Goal: Task Accomplishment & Management: Manage account settings

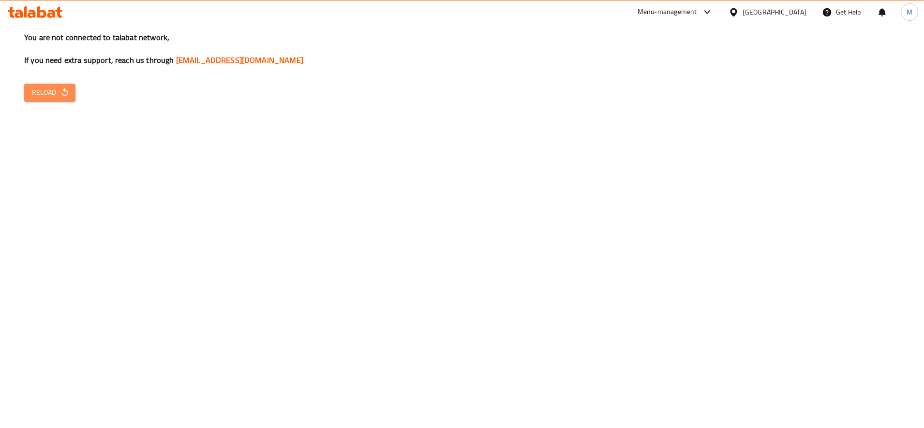
click at [52, 88] on span "Reload" at bounding box center [50, 93] width 36 height 12
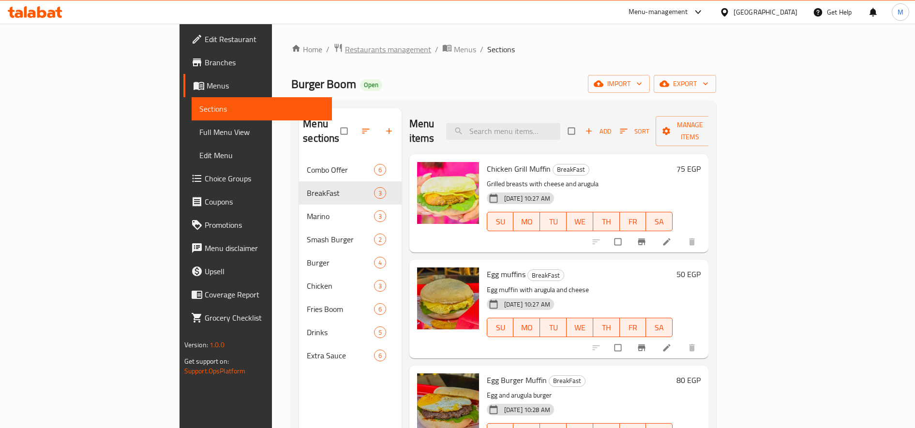
click at [345, 51] on span "Restaurants management" at bounding box center [388, 50] width 86 height 12
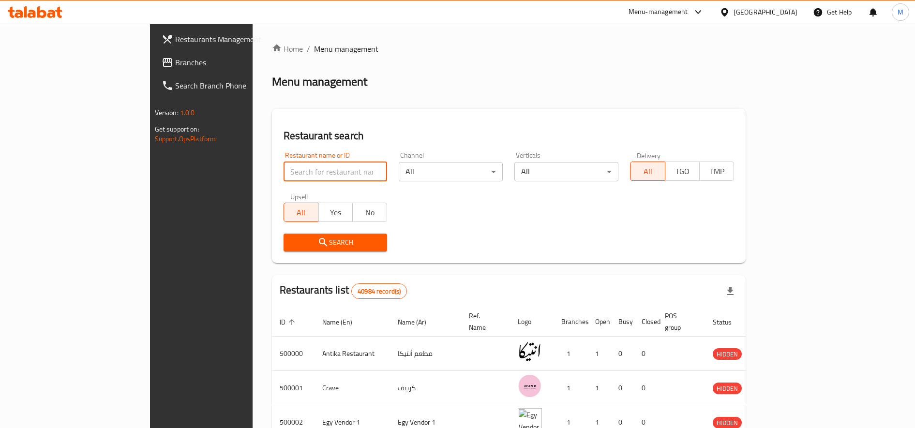
click at [284, 172] on input "search" at bounding box center [336, 171] width 104 height 19
paste input "702955"
type input "702955"
click button "Search" at bounding box center [336, 243] width 104 height 18
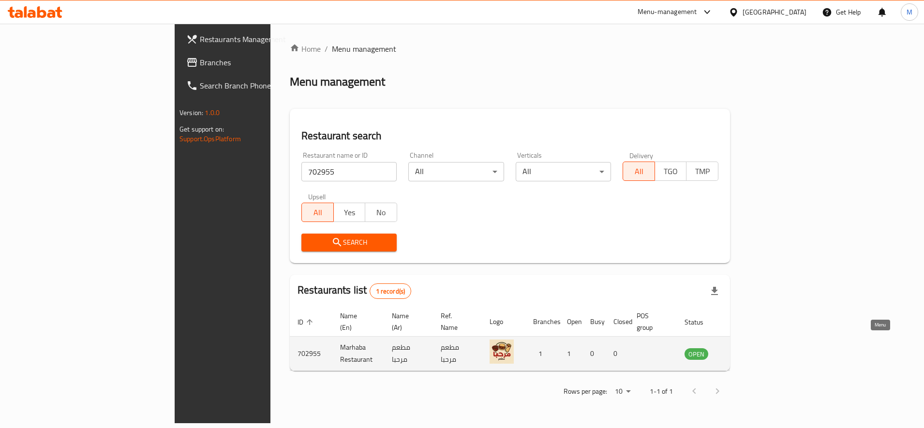
click at [747, 348] on icon "enhanced table" at bounding box center [741, 354] width 12 height 12
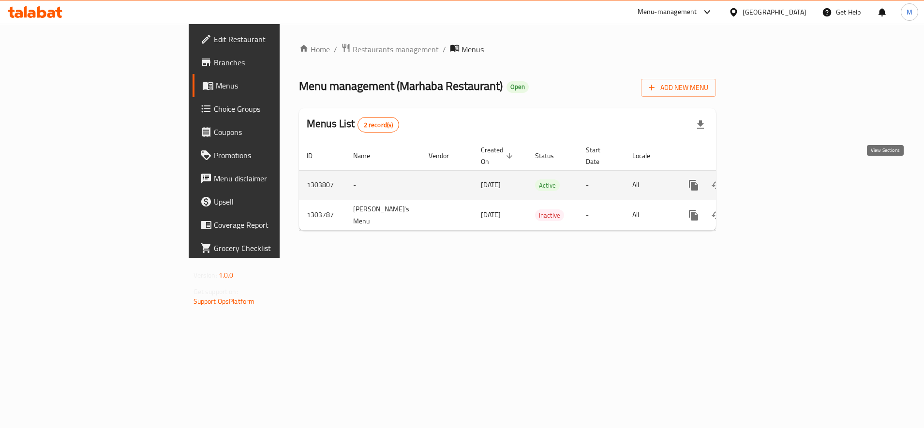
click at [769, 179] on icon "enhanced table" at bounding box center [764, 185] width 12 height 12
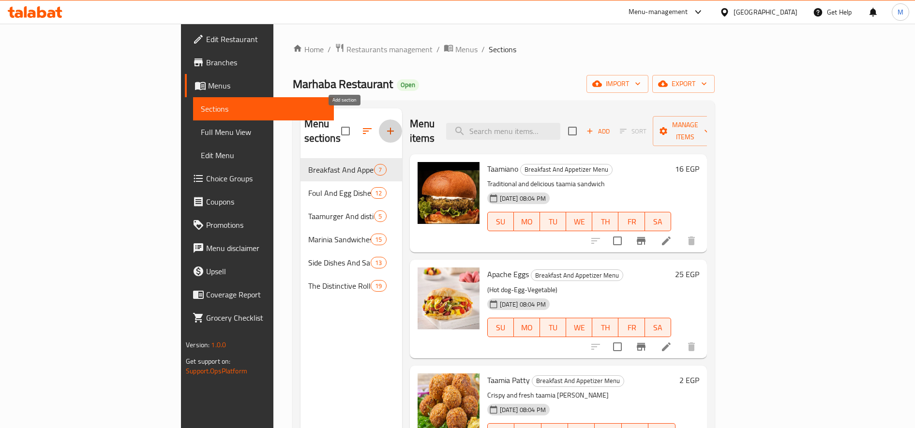
click at [385, 125] on icon "button" at bounding box center [391, 131] width 12 height 12
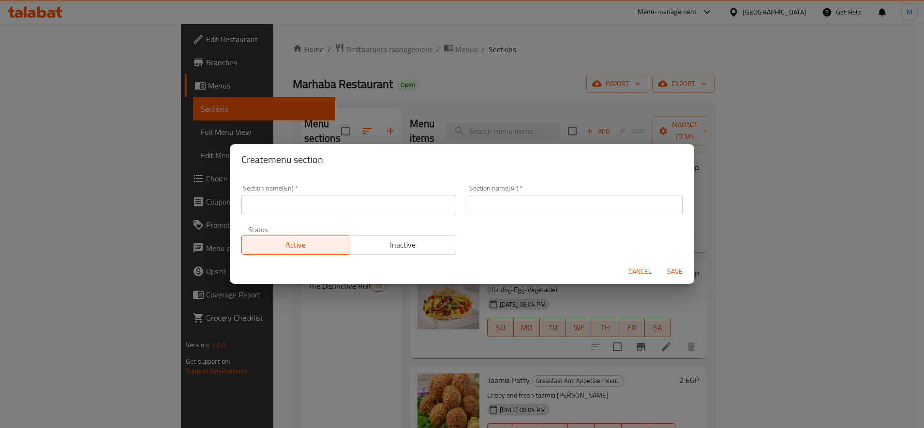
click at [374, 213] on input "text" at bounding box center [348, 204] width 215 height 19
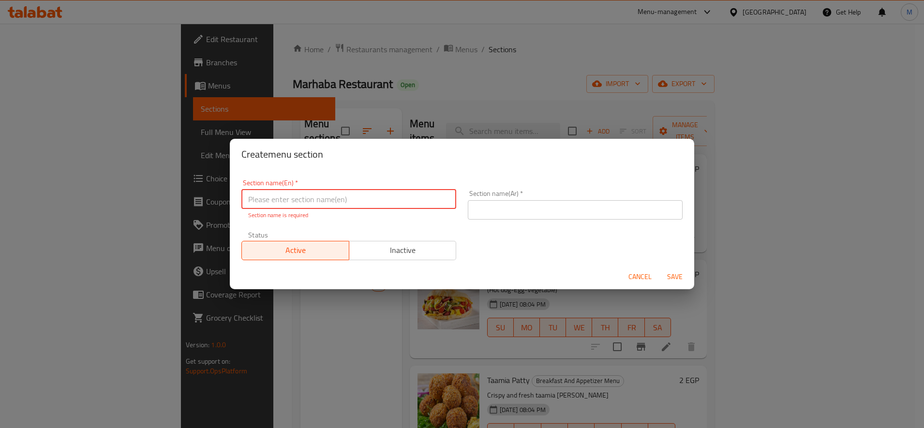
click at [542, 213] on input "text" at bounding box center [575, 209] width 215 height 19
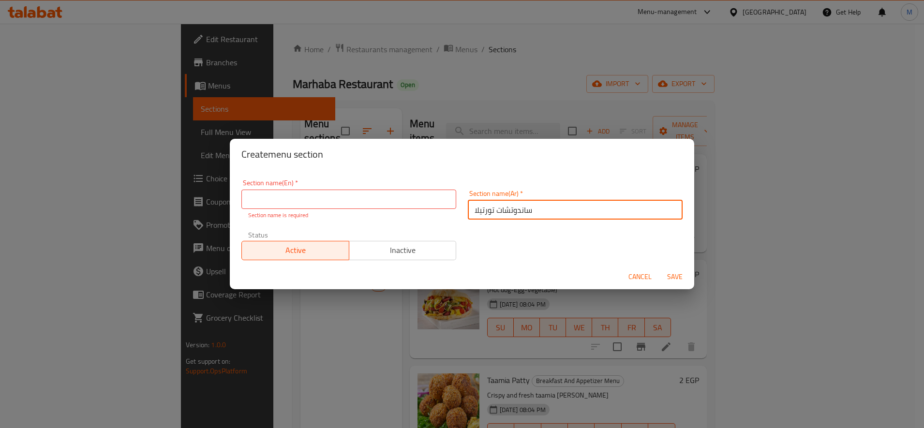
click at [486, 211] on input "ساندوتشات تورتيلا" at bounding box center [575, 209] width 215 height 19
type input "ساندوتشات"
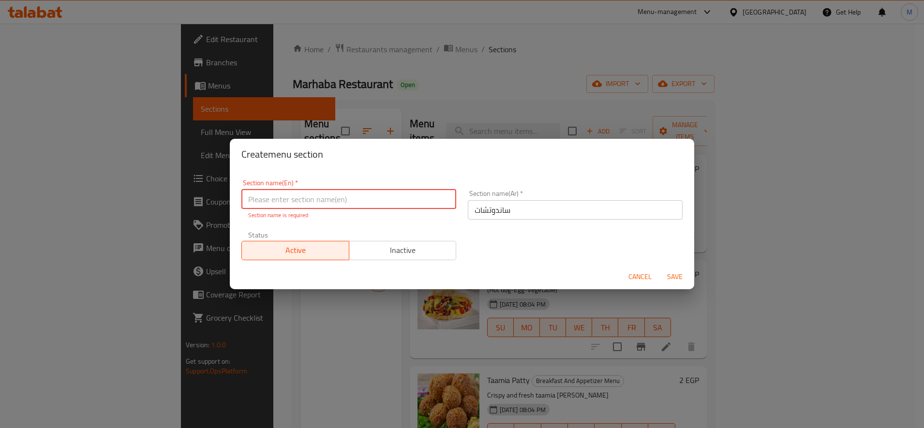
click at [398, 208] on input "text" at bounding box center [348, 199] width 215 height 19
type input "Sandwiches"
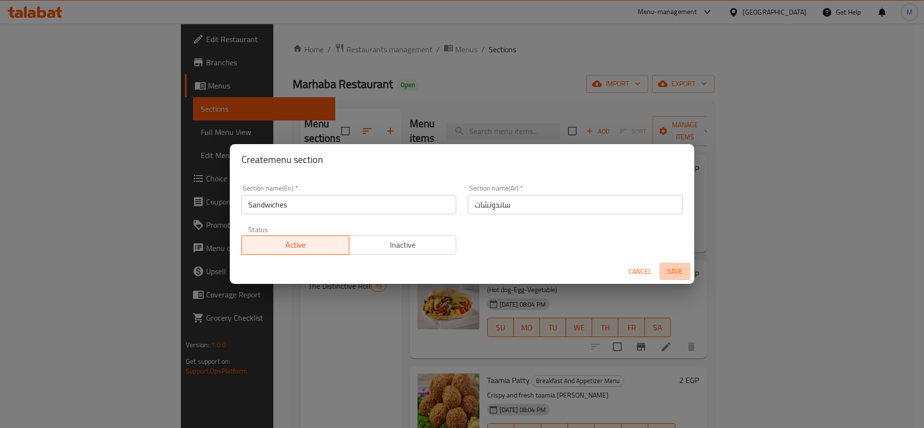
click at [672, 272] on span "Save" at bounding box center [674, 272] width 23 height 12
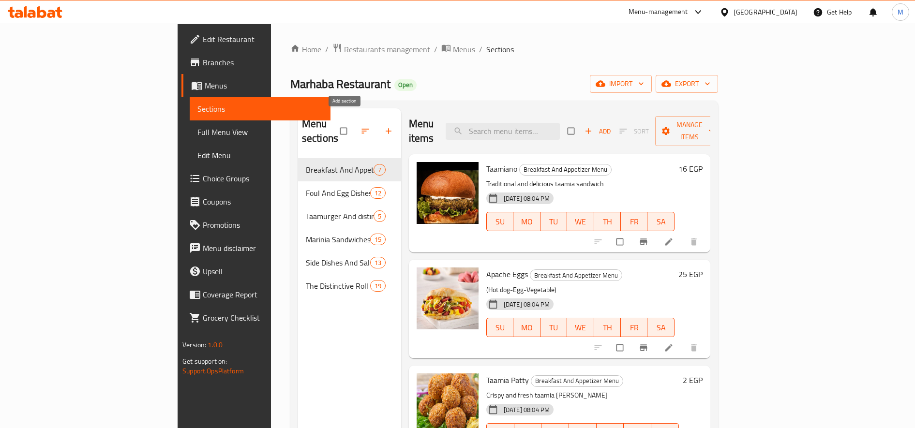
click at [384, 126] on span "button" at bounding box center [390, 131] width 12 height 10
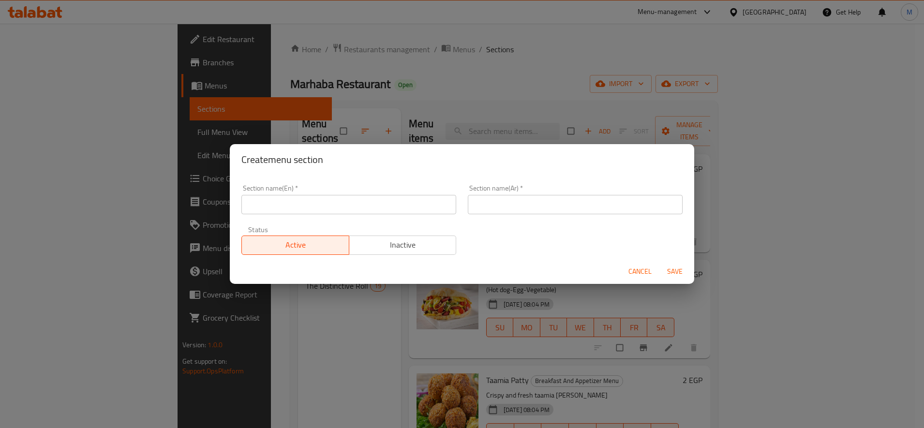
click at [507, 207] on input "text" at bounding box center [575, 204] width 215 height 19
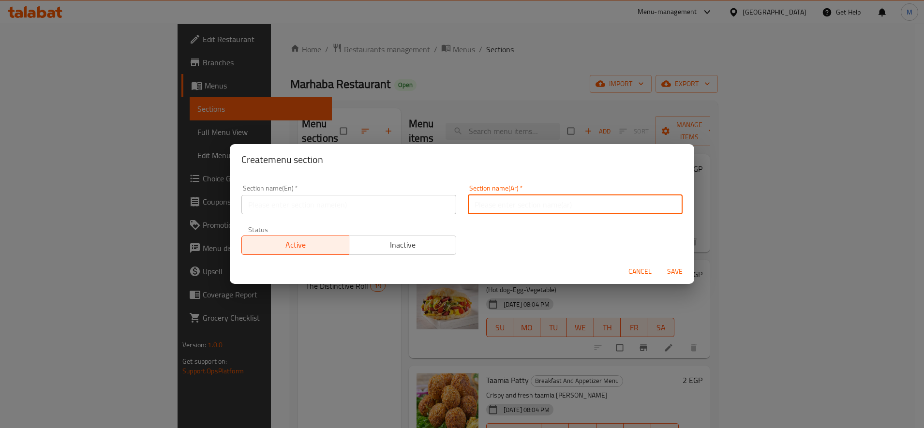
type input "ساندوتشات"
type input "Sandwiches"
click at [400, 239] on span "Inactive" at bounding box center [403, 245] width 100 height 14
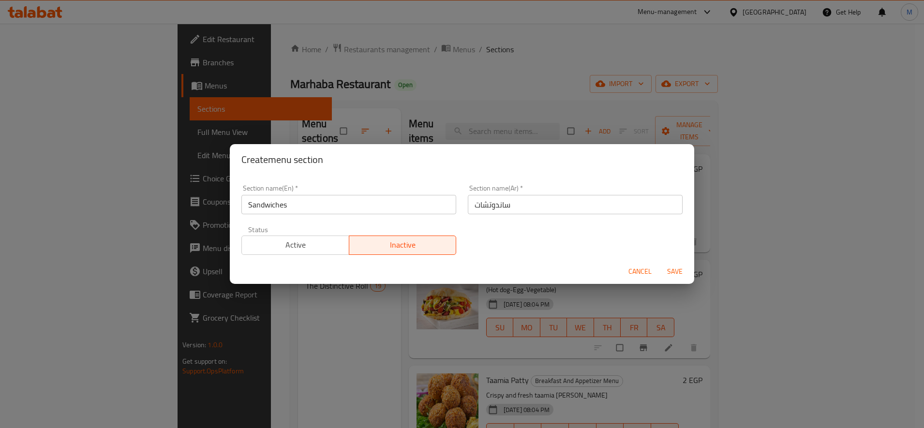
click at [673, 270] on span "Save" at bounding box center [674, 272] width 23 height 12
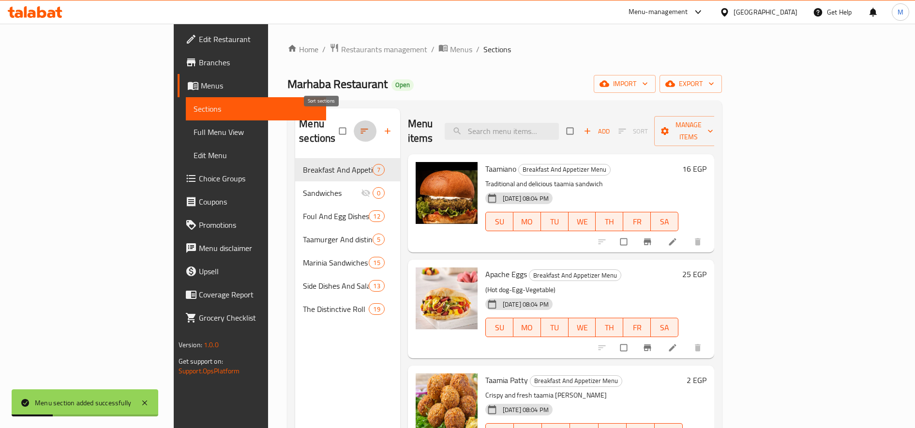
click at [359, 126] on icon "button" at bounding box center [364, 131] width 10 height 10
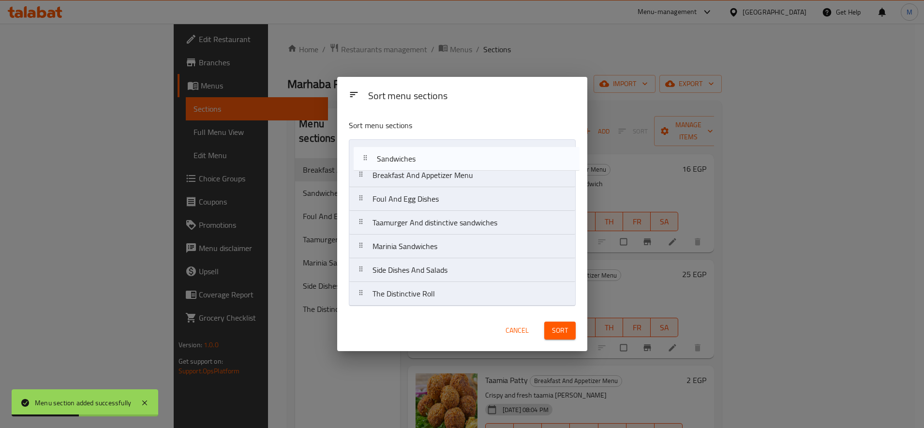
drag, startPoint x: 367, startPoint y: 177, endPoint x: 374, endPoint y: 150, distance: 28.4
click at [372, 153] on nav "Breakfast And Appetizer Menu Sandwiches Foul And Egg Dishes Taamurger And disti…" at bounding box center [462, 222] width 227 height 167
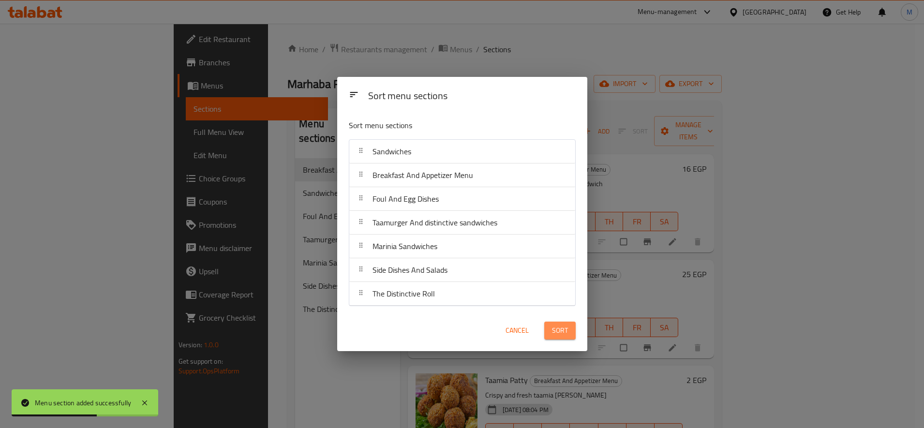
click at [555, 330] on span "Sort" at bounding box center [560, 331] width 16 height 12
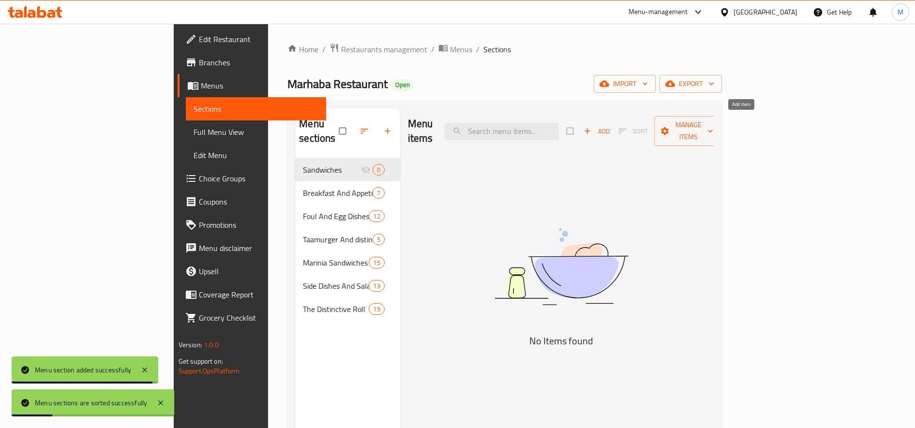
click at [610, 126] on span "Add" at bounding box center [596, 131] width 26 height 11
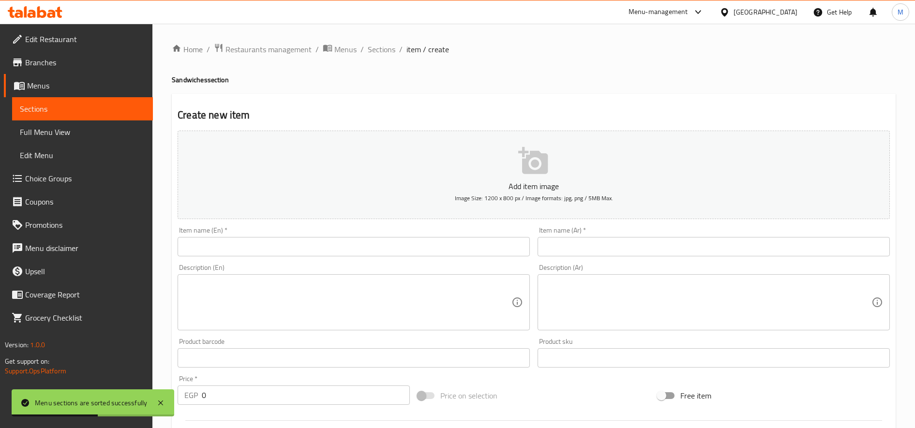
click at [648, 250] on input "text" at bounding box center [714, 246] width 352 height 19
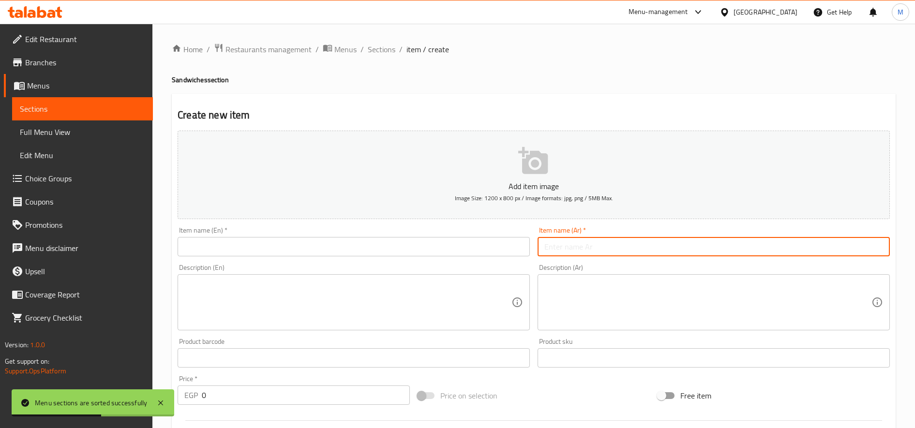
paste input "شقه طعميه محشيه"
type input "شقه طعميه محشيه"
click at [385, 245] on input "text" at bounding box center [354, 246] width 352 height 19
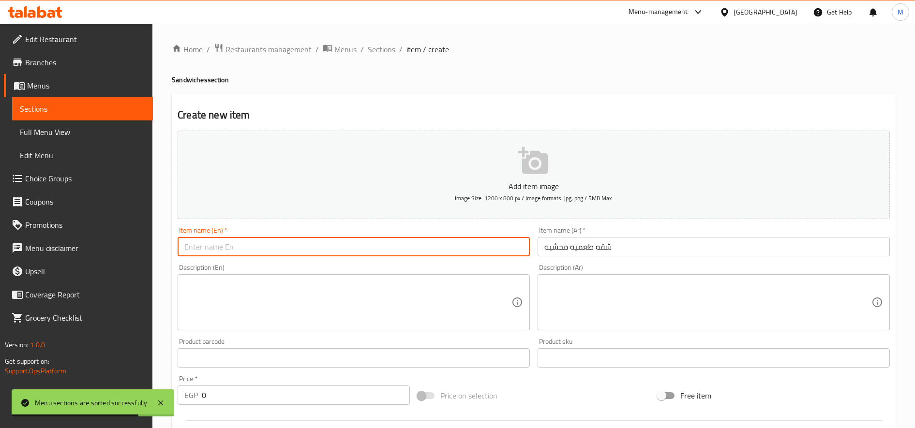
paste input "Stuffed Taamiya Sandwich"
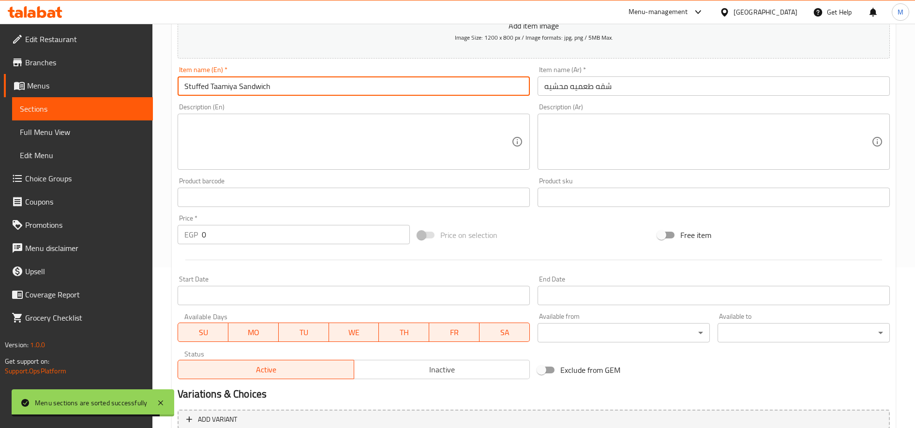
scroll to position [161, 0]
type input "Stuffed Taamiya Sandwich"
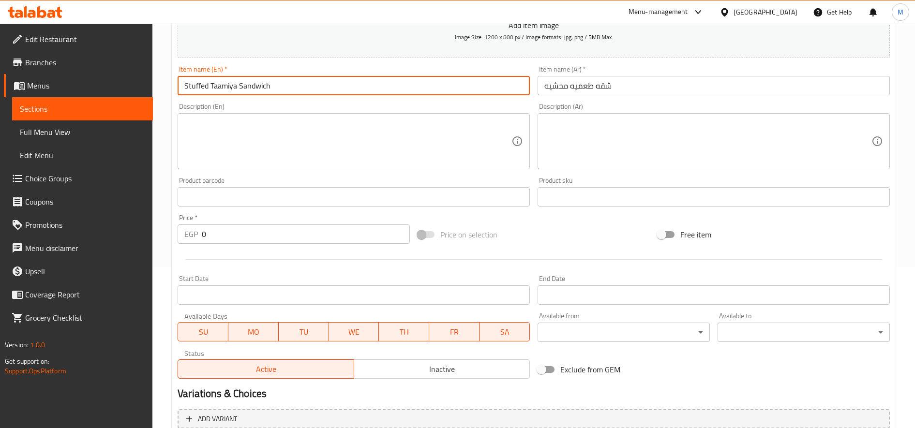
click at [248, 240] on input "0" at bounding box center [306, 233] width 208 height 19
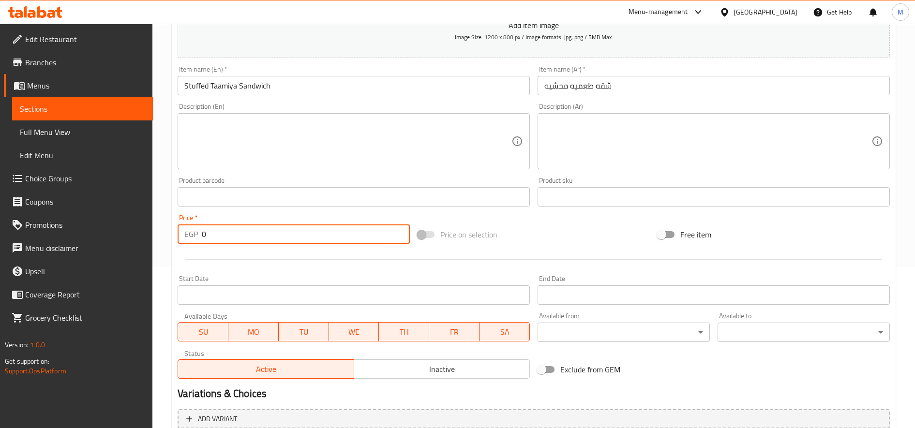
click at [248, 240] on input "0" at bounding box center [306, 233] width 208 height 19
paste input "12"
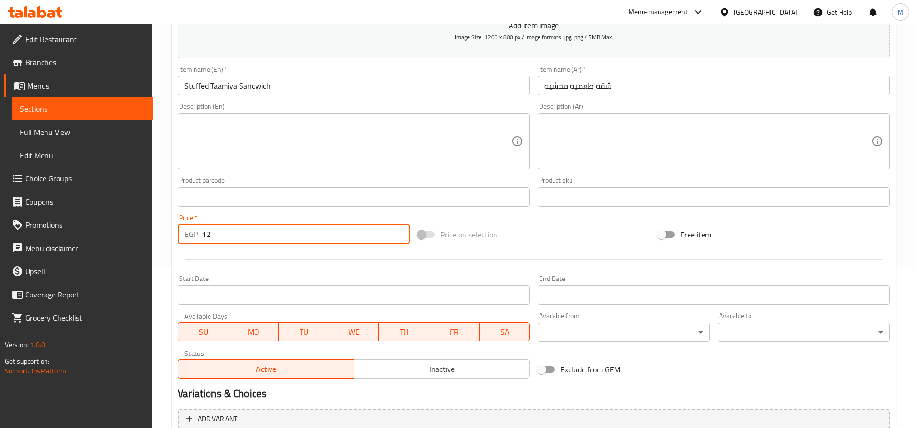
type input "12"
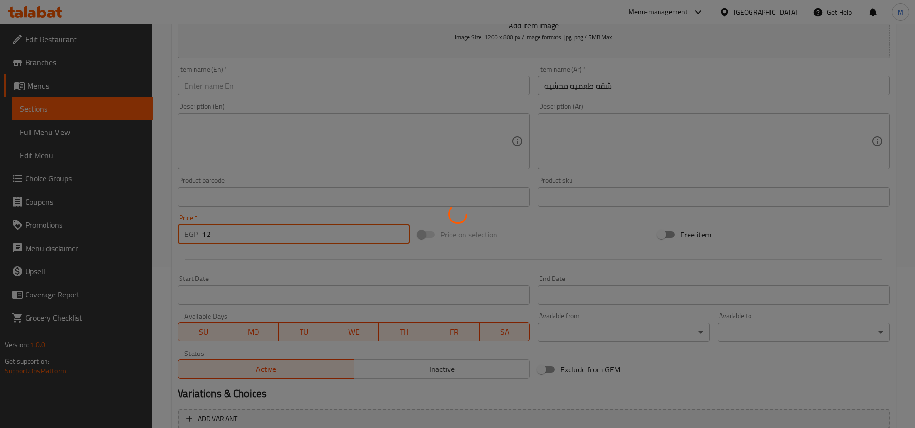
type input "0"
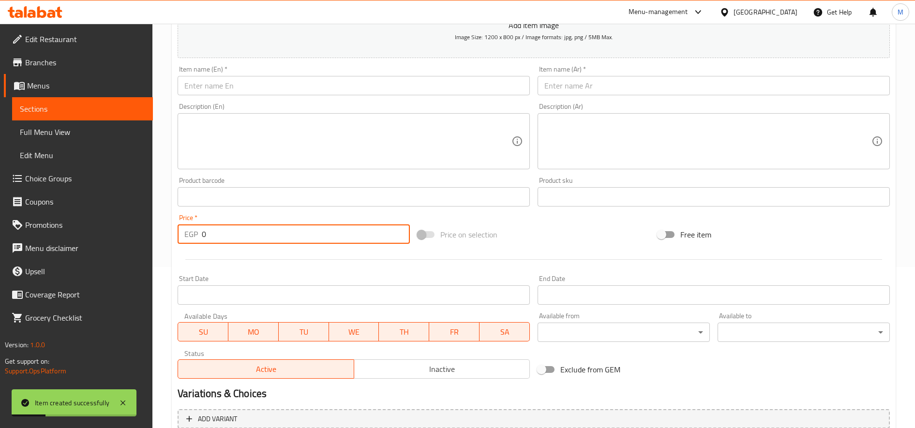
click at [293, 90] on input "text" at bounding box center [354, 85] width 352 height 19
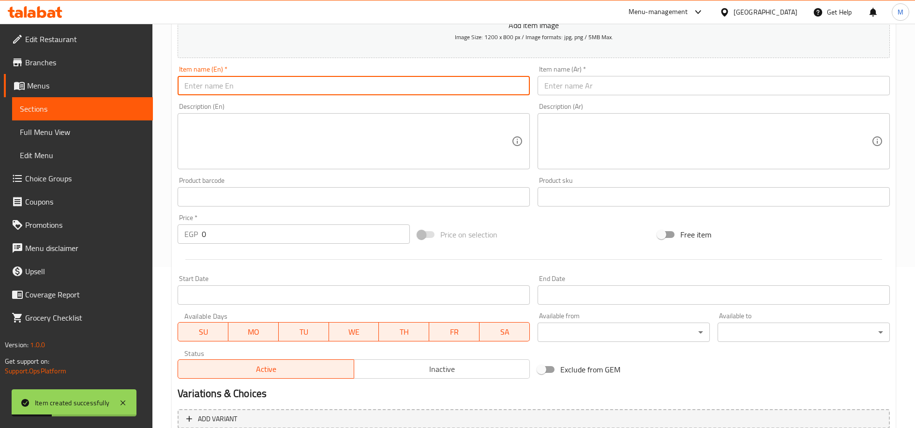
paste input "Egg Taamiya Sandwich"
type input "Egg Taamiya Sandwich"
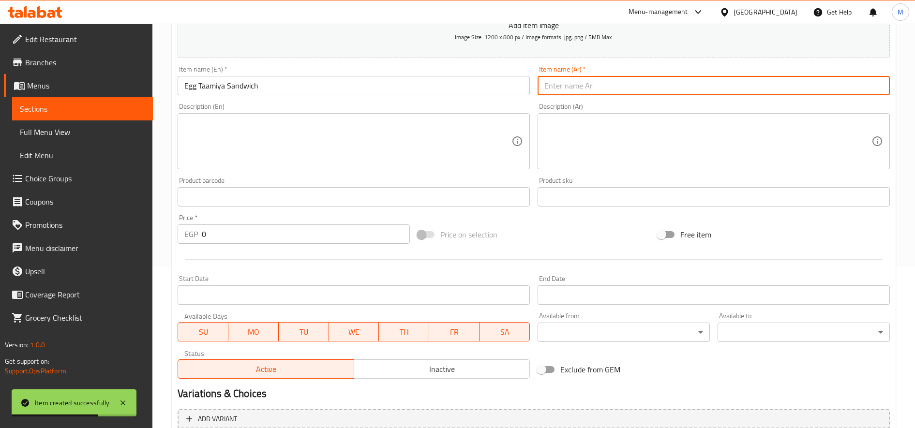
paste input "شقه طعميه بيض"
type input "شقه طعميه بيض"
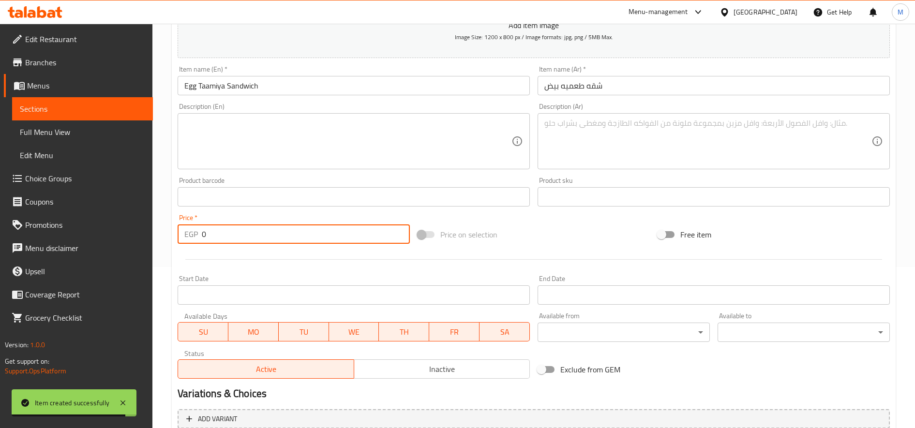
click at [303, 242] on input "0" at bounding box center [306, 233] width 208 height 19
click at [239, 234] on input "0" at bounding box center [306, 233] width 208 height 19
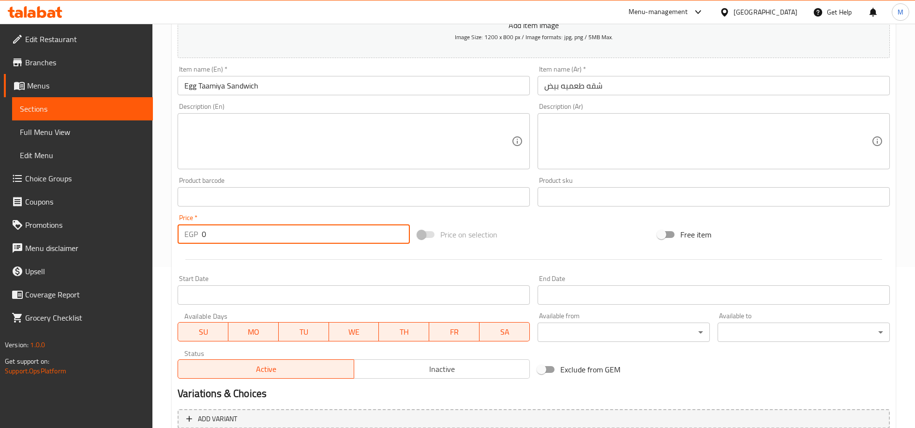
paste input "16"
type input "16"
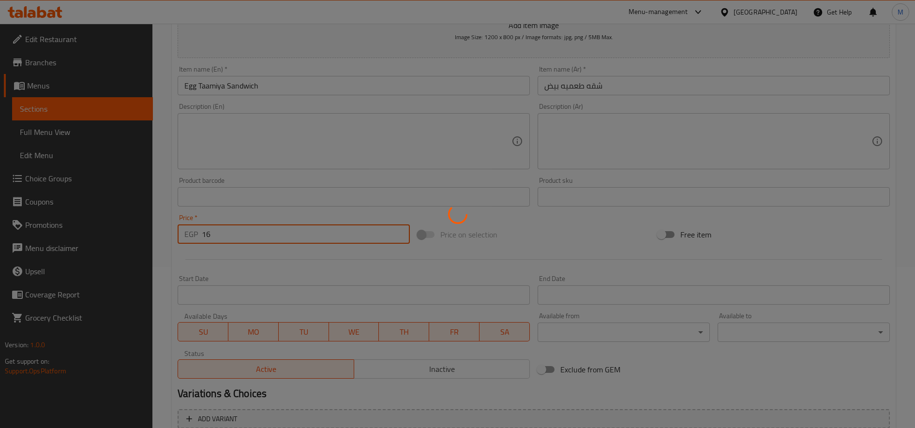
type input "0"
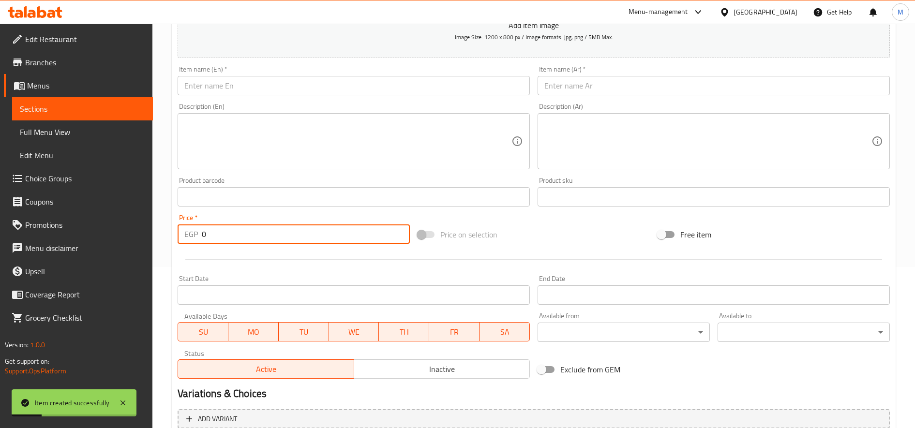
click at [307, 81] on input "text" at bounding box center [354, 85] width 352 height 19
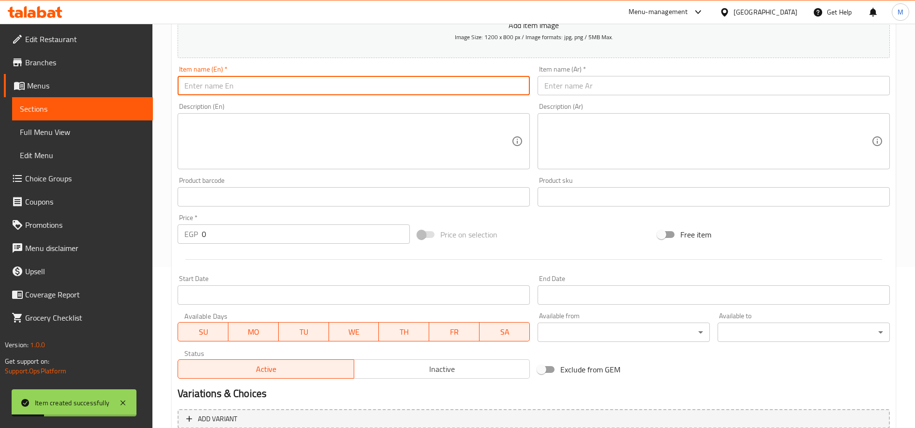
paste input "Potato Chips Sandwich"
type input "Potato Chips Sandwich"
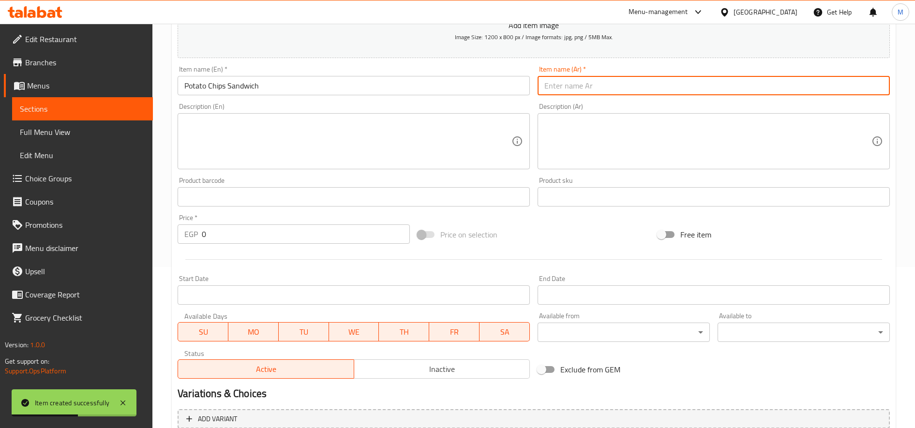
paste input "شقه بطاطس شيبسي"
type input "شقه بطاطس شيبسي"
click at [271, 232] on input "0" at bounding box center [306, 233] width 208 height 19
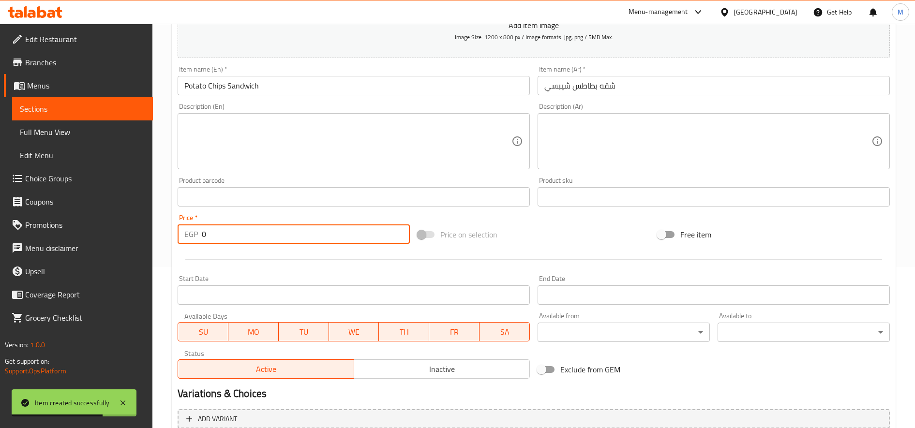
click at [271, 232] on input "0" at bounding box center [306, 233] width 208 height 19
paste input "14"
type input "14"
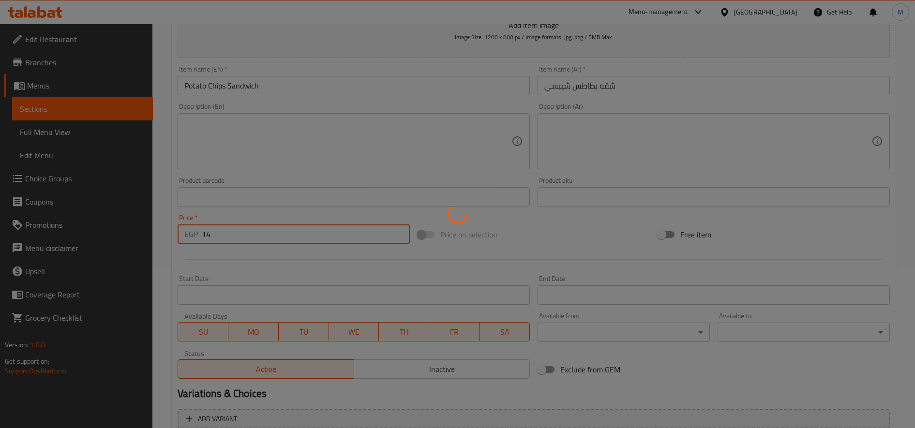
type input "0"
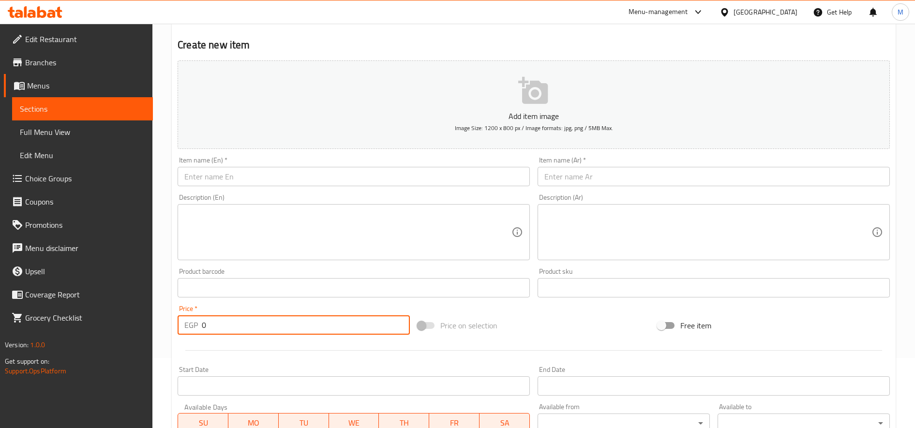
scroll to position [0, 0]
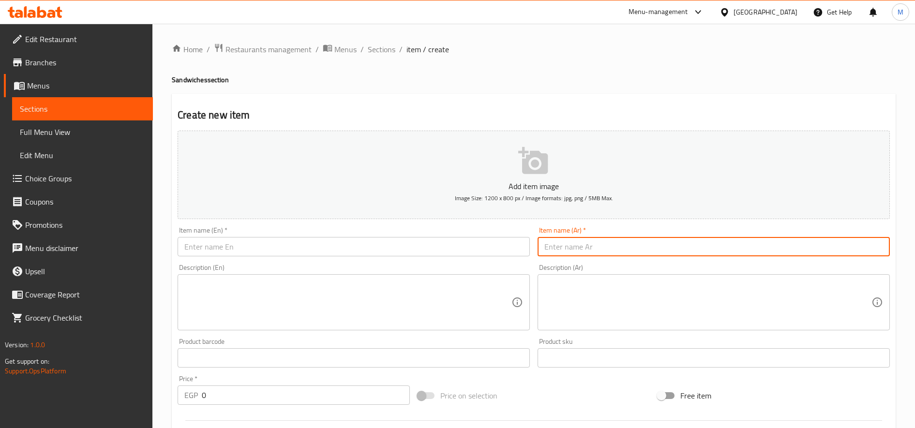
click at [556, 247] on input "text" at bounding box center [714, 246] width 352 height 19
paste input "شقه بطاطس شيبسي"
type input "شقه بطاطس شيبسي"
click at [415, 249] on input "text" at bounding box center [354, 246] width 352 height 19
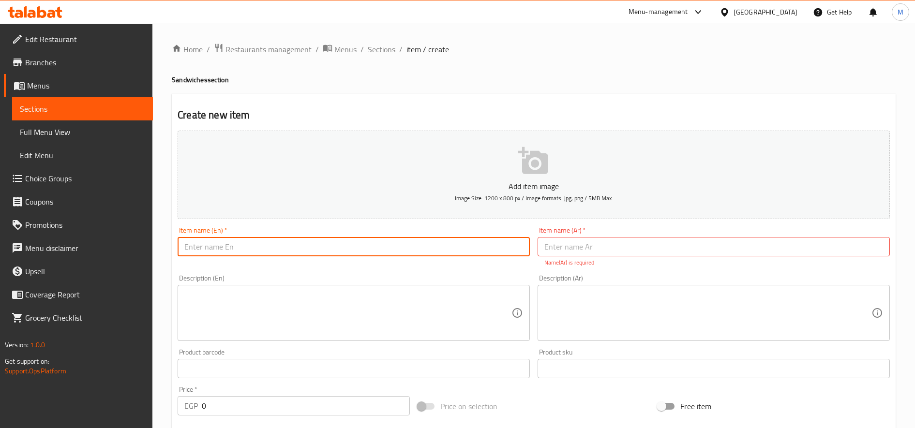
paste input "Mashed Potato Sandwich"
type input "Mashed Potato Sandwich"
click at [596, 242] on input "text" at bounding box center [714, 246] width 352 height 19
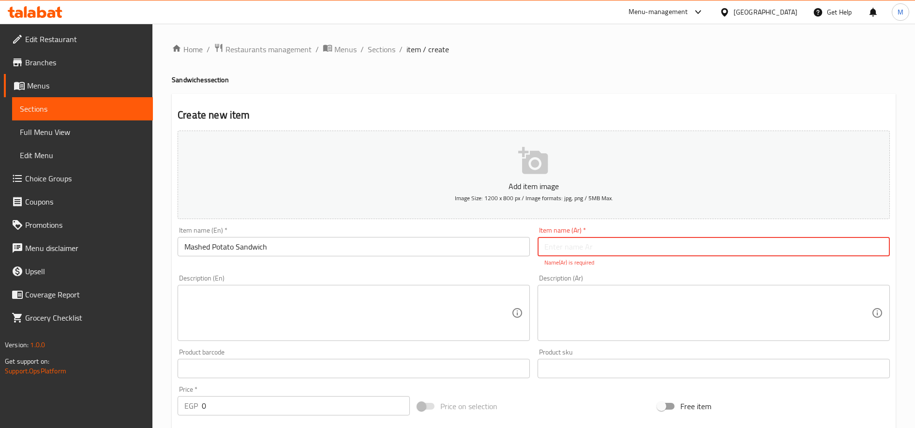
paste input "شقه بطاطس بوريه"
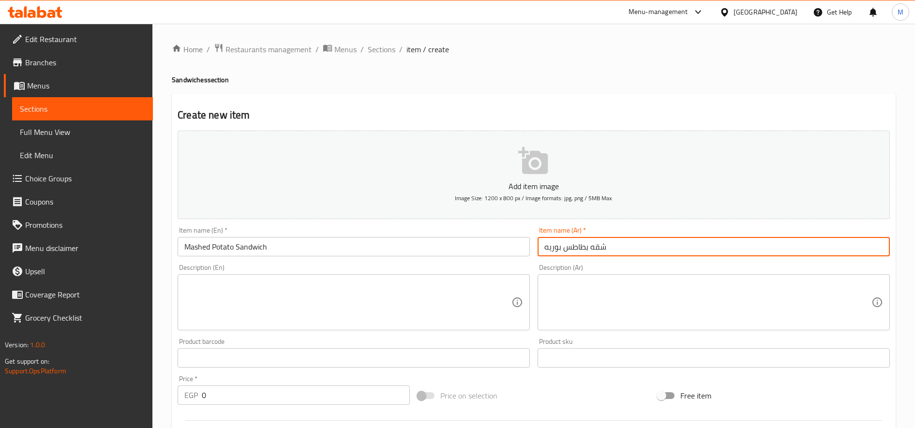
type input "شقه بطاطس بوريه"
click at [210, 393] on input "0" at bounding box center [306, 395] width 208 height 19
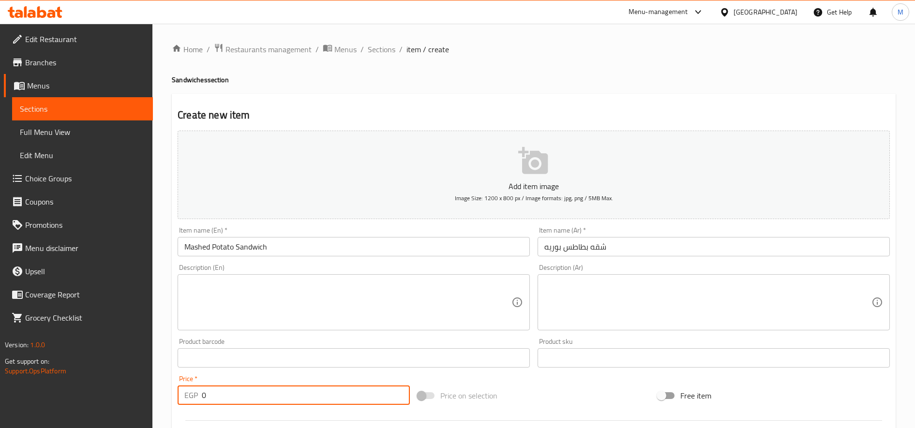
click at [210, 393] on input "0" at bounding box center [306, 395] width 208 height 19
paste input "12"
type input "12"
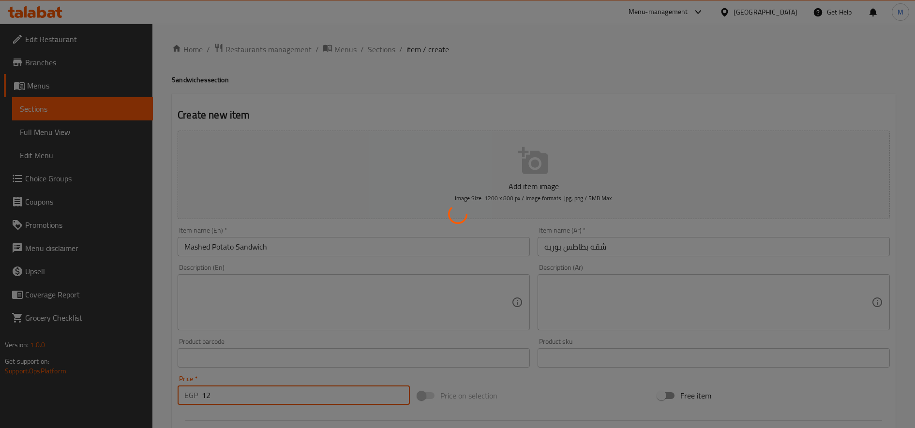
type input "0"
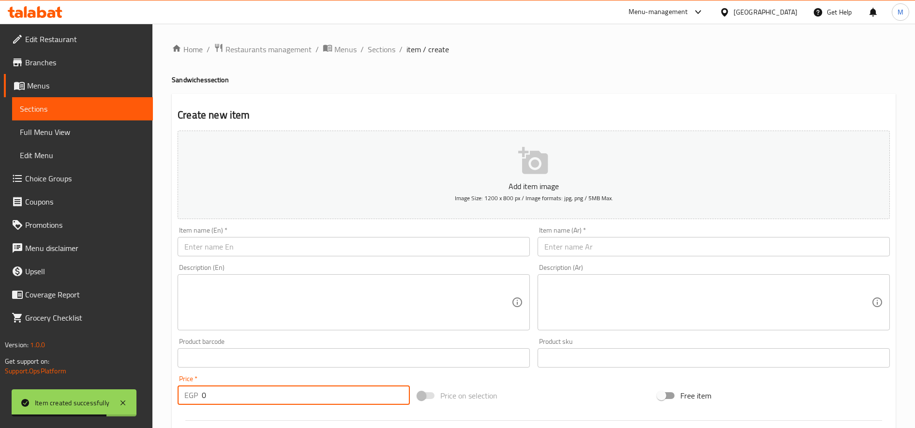
click at [407, 247] on input "text" at bounding box center [354, 246] width 352 height 19
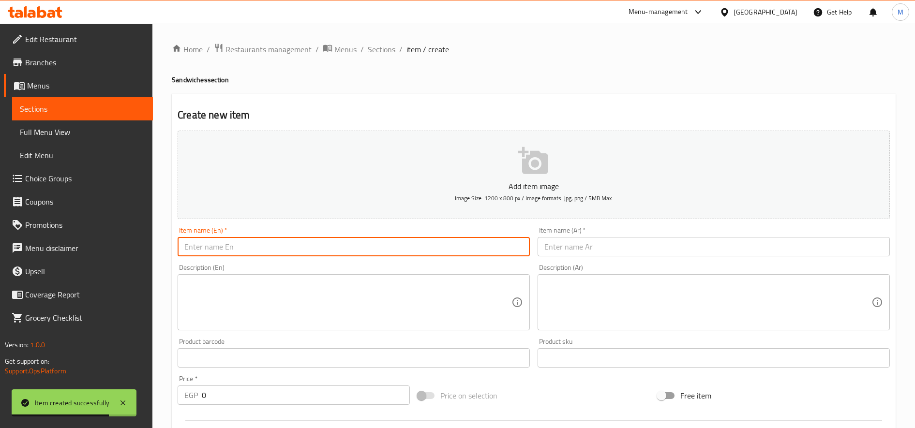
paste input "Cheddar Potato Sandwich"
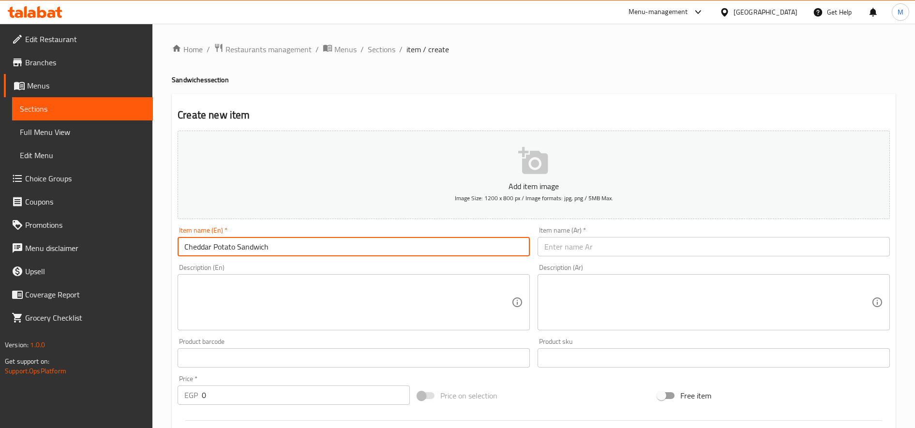
drag, startPoint x: 200, startPoint y: 244, endPoint x: 171, endPoint y: 244, distance: 29.0
click at [171, 244] on div "Home / Restaurants management / Menus / Sections / item / create Sandwiches sec…" at bounding box center [533, 354] width 762 height 660
type input "Cheddar Potato Sandwich"
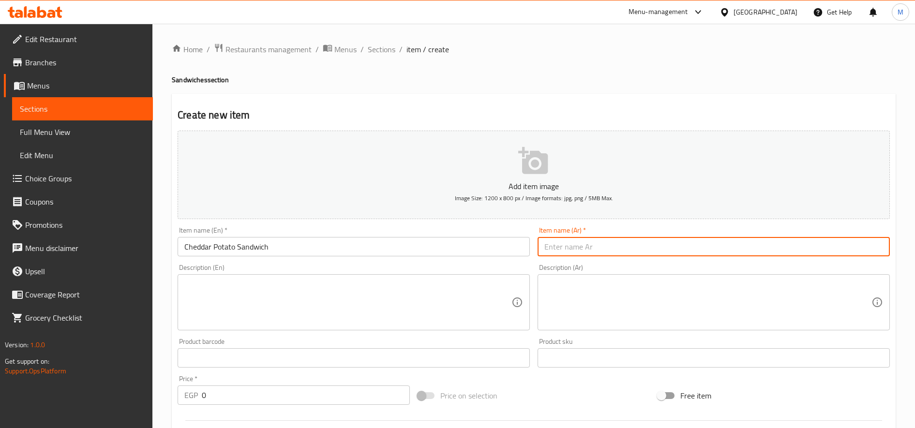
paste input "شقه بطاطس شيدر"
drag, startPoint x: 556, startPoint y: 251, endPoint x: 531, endPoint y: 251, distance: 25.6
click at [531, 251] on div "Add item image Image Size: 1200 x 800 px / Image formats: jpg, png / 5MB Max. I…" at bounding box center [534, 335] width 720 height 417
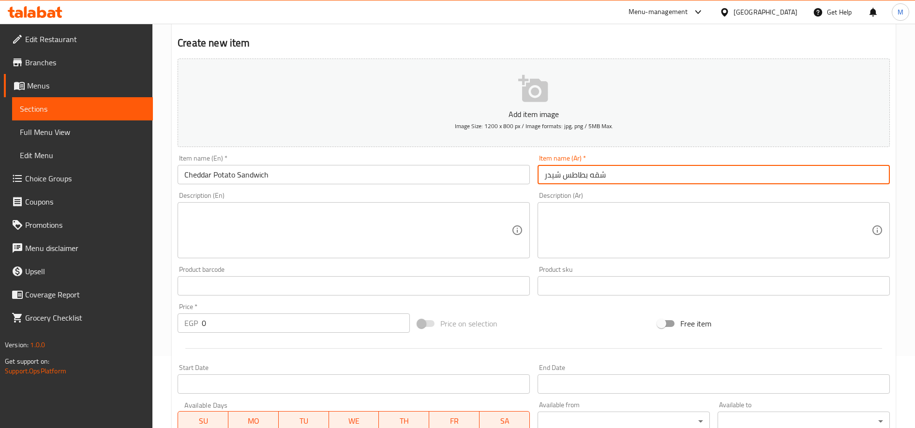
scroll to position [161, 0]
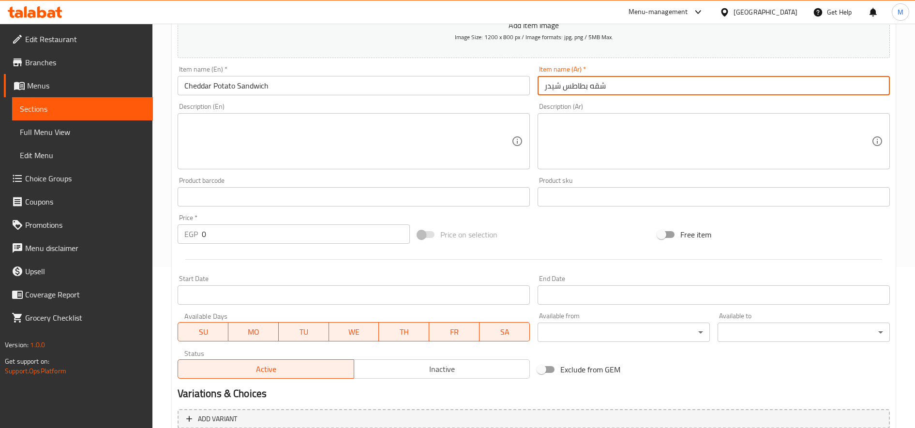
type input "شقه بطاطس شيدر"
click at [265, 236] on input "0" at bounding box center [306, 233] width 208 height 19
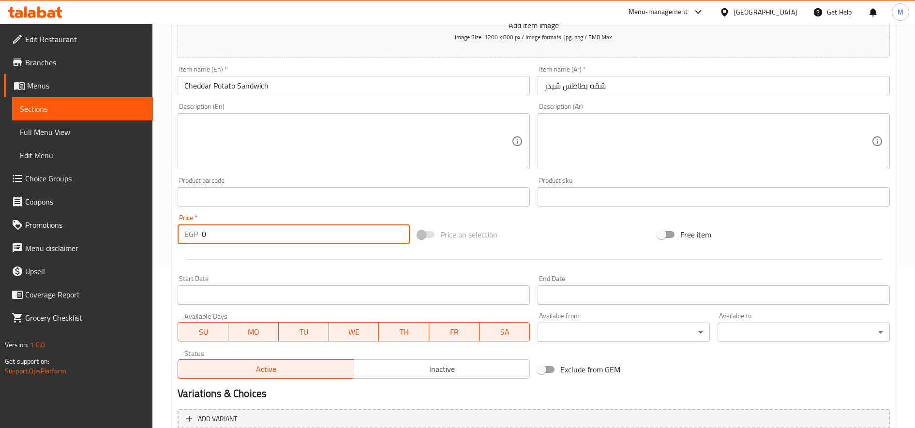
click at [265, 236] on input "0" at bounding box center [306, 233] width 208 height 19
paste input "15"
type input "15"
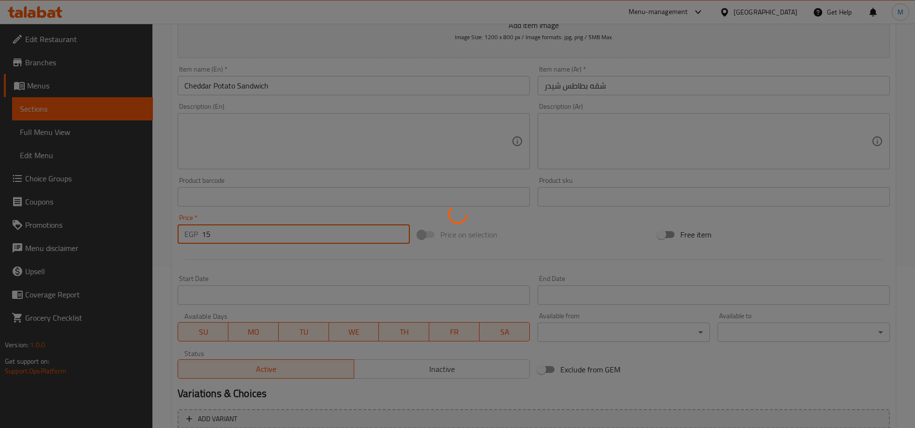
type input "0"
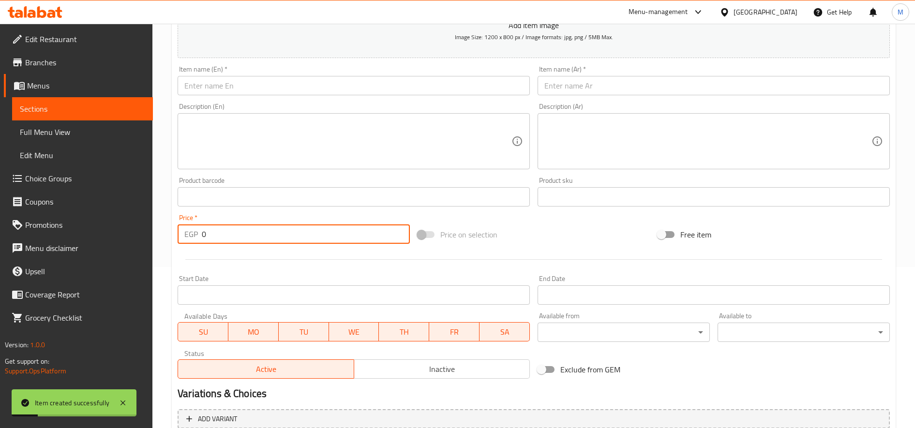
click at [318, 85] on input "text" at bounding box center [354, 85] width 352 height 19
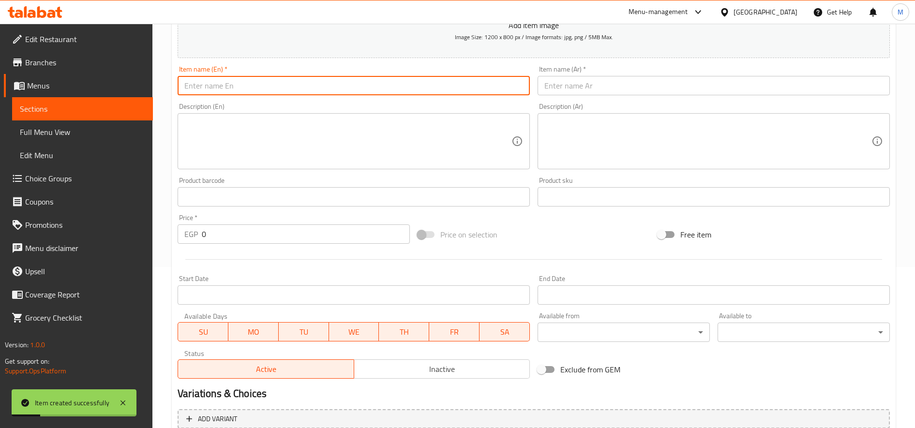
paste input "Ghanouj Taamiya Sandwich"
type input "Ghanouj Taamiya Sandwich"
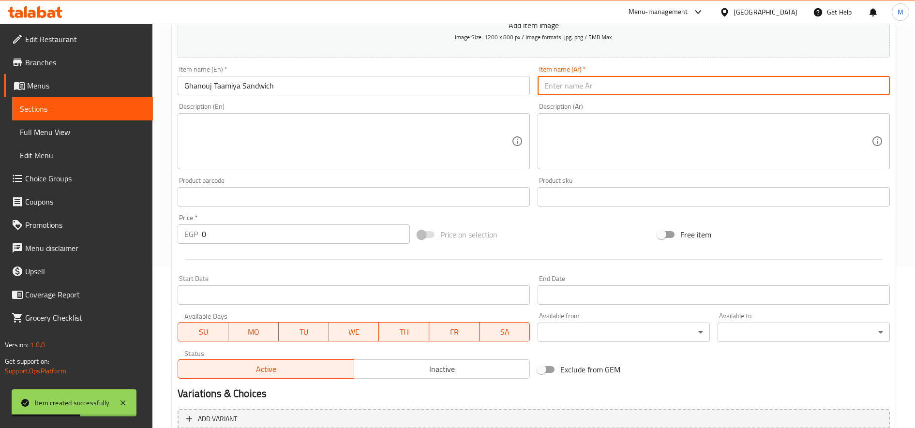
paste input "شقه طعميه غنوج"
type input "شقه طعميه غنوج"
click at [239, 236] on input "0" at bounding box center [306, 233] width 208 height 19
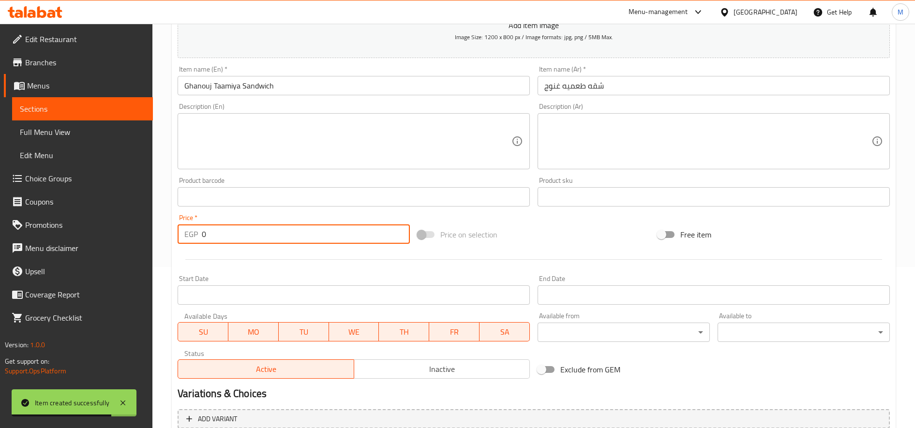
click at [239, 236] on input "0" at bounding box center [306, 233] width 208 height 19
paste input "12"
type input "12"
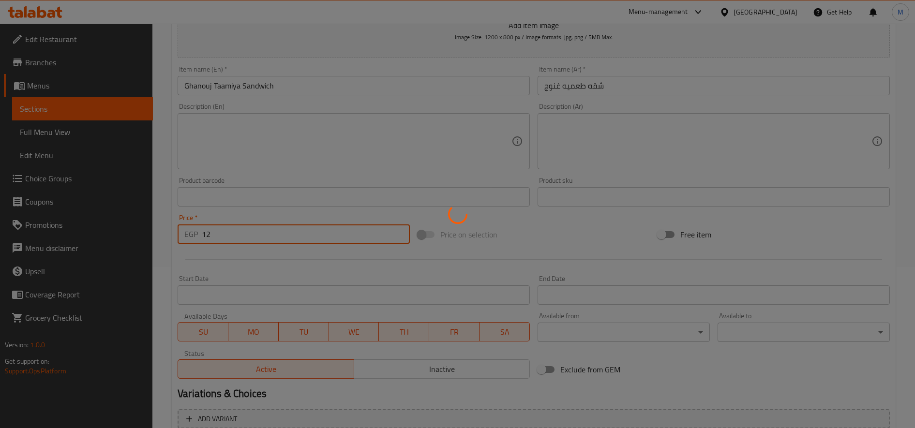
type input "0"
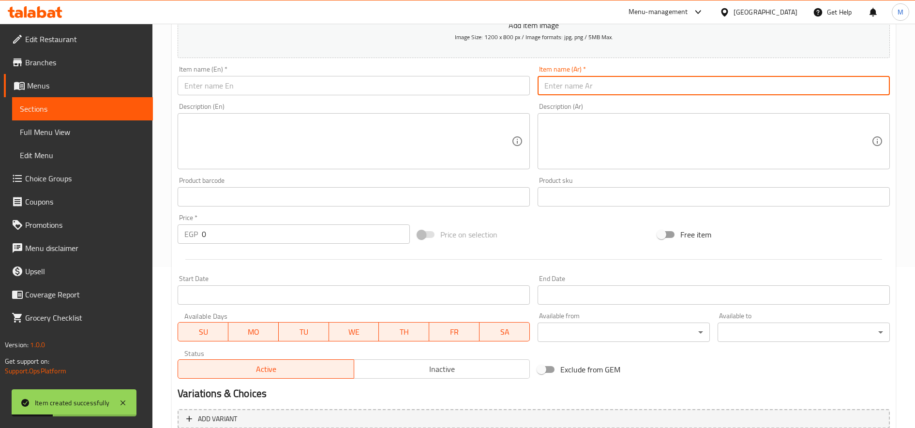
click at [571, 87] on input "text" at bounding box center [714, 85] width 352 height 19
click at [349, 83] on input "text" at bounding box center [354, 85] width 352 height 19
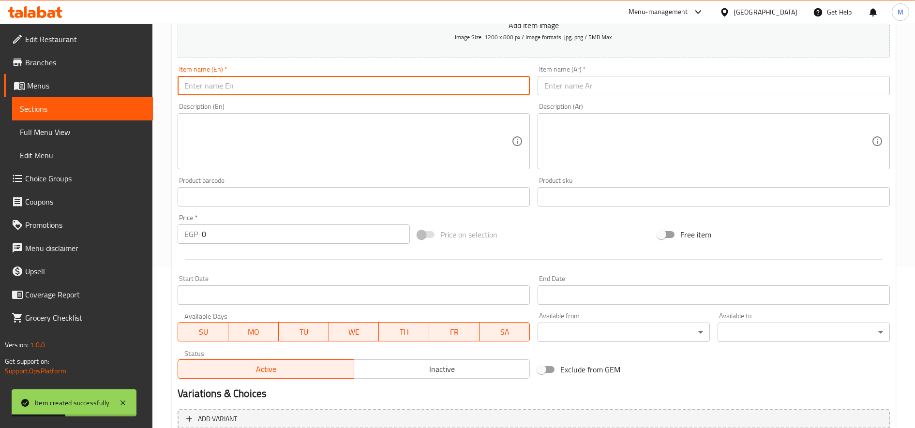
paste input "Moussaka Taamiya Sandwich"
type input "Moussaka Taamiya Sandwich"
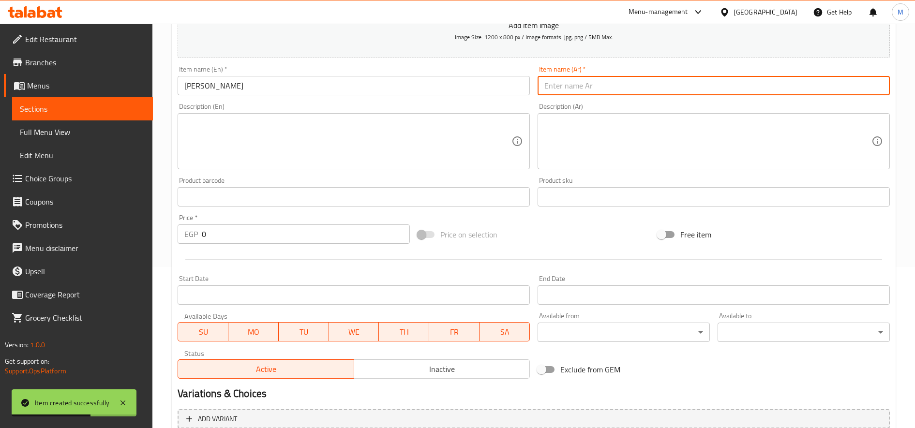
paste input "شقه طعميه مسقعه"
type input "شقه طعميه مسقعه"
click at [207, 237] on input "0" at bounding box center [306, 233] width 208 height 19
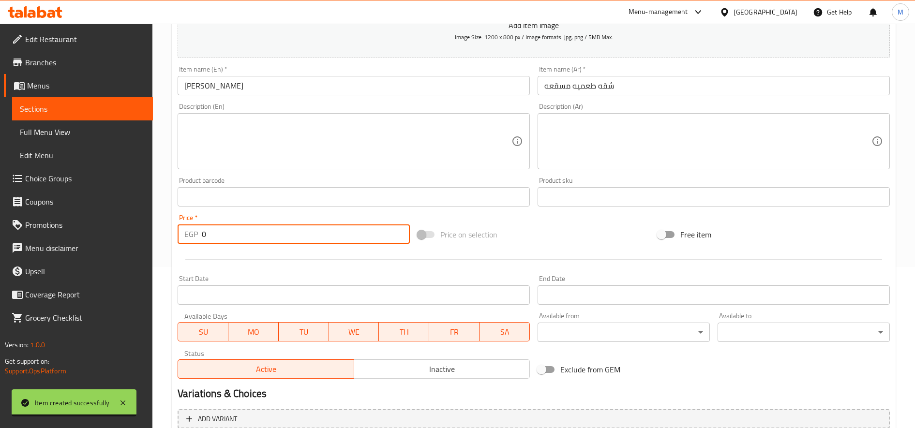
click at [207, 237] on input "0" at bounding box center [306, 233] width 208 height 19
paste input "12"
type input "12"
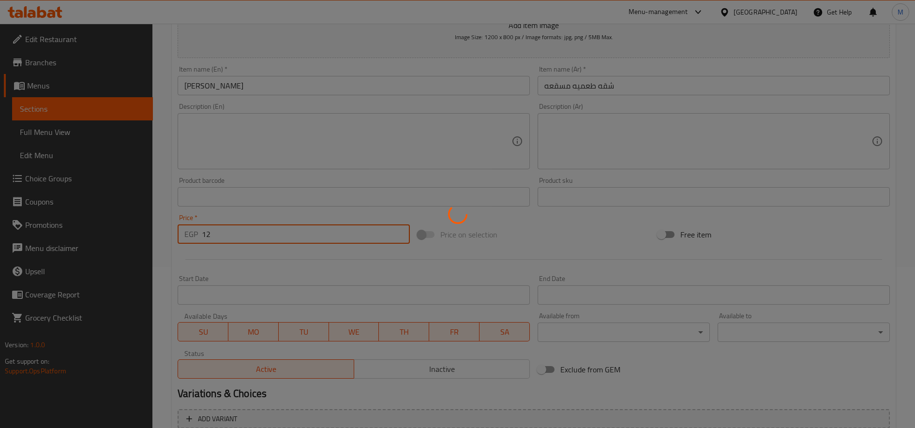
type input "0"
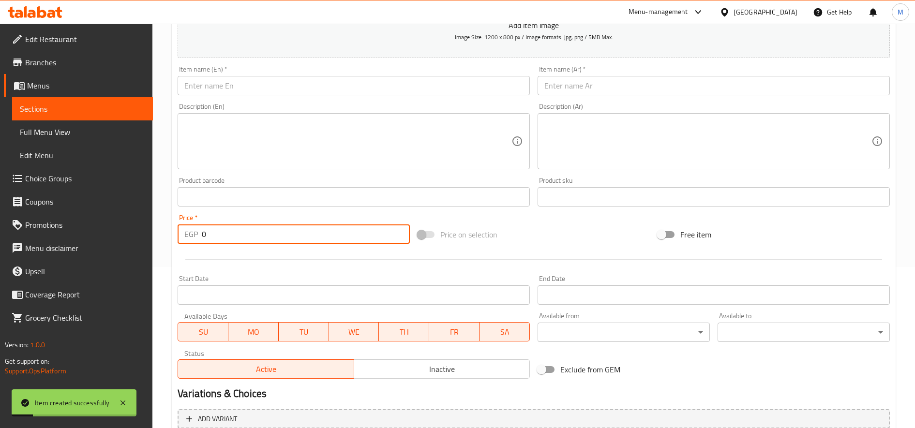
click at [601, 87] on input "text" at bounding box center [714, 85] width 352 height 19
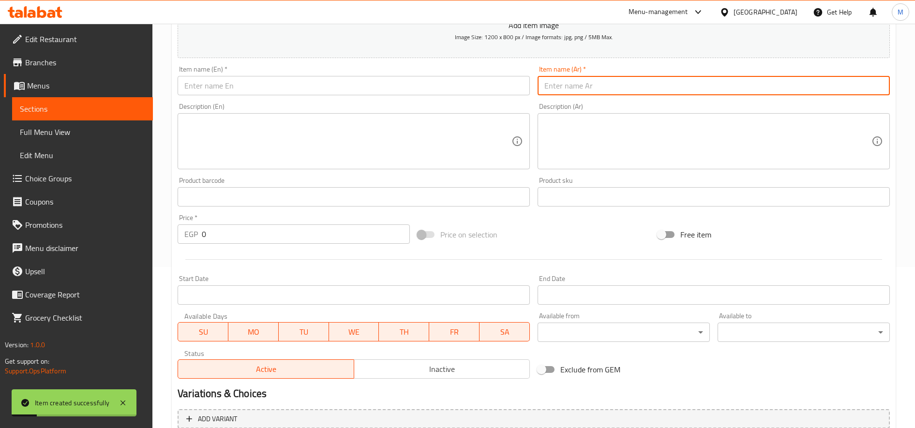
paste input "Ghanouj Potato Sandwich"
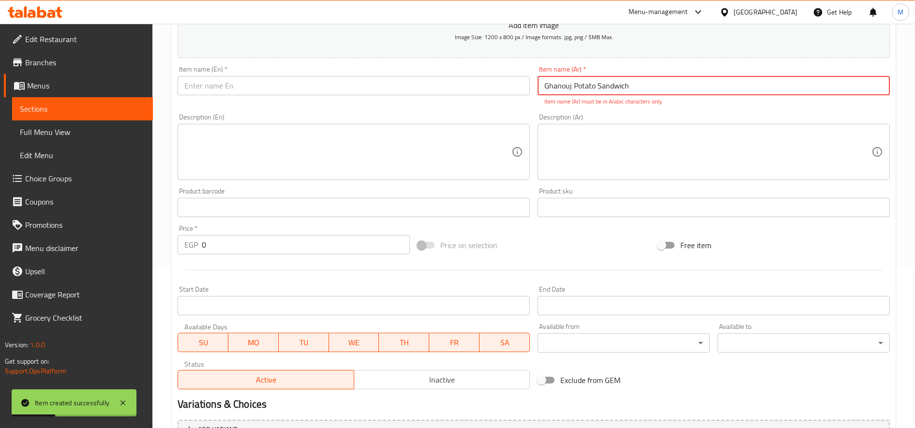
type input "Ghanouj Potato Sandwich"
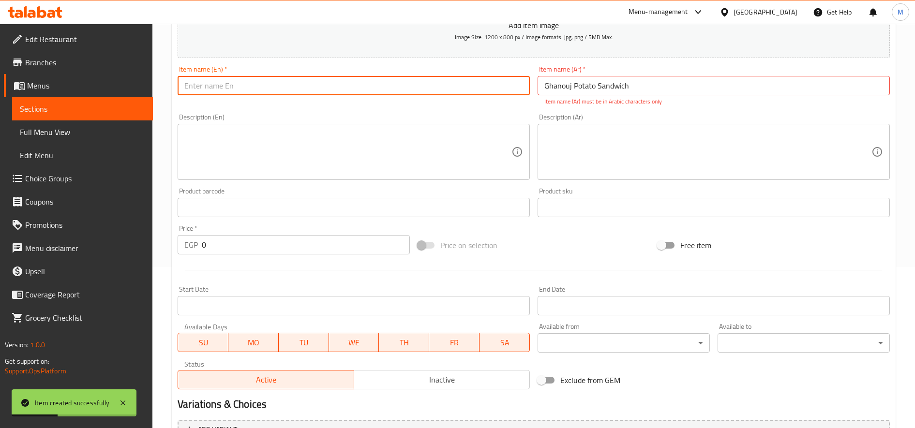
click at [475, 92] on input "text" at bounding box center [354, 85] width 352 height 19
paste input "Ghanouj Potato Sandwich"
type input "Ghanouj Potato Sandwich"
click at [586, 62] on div "Item name (Ar)   * Ghanouj Potato Sandwich Item name (Ar) * Item name (Ar) must…" at bounding box center [714, 86] width 360 height 48
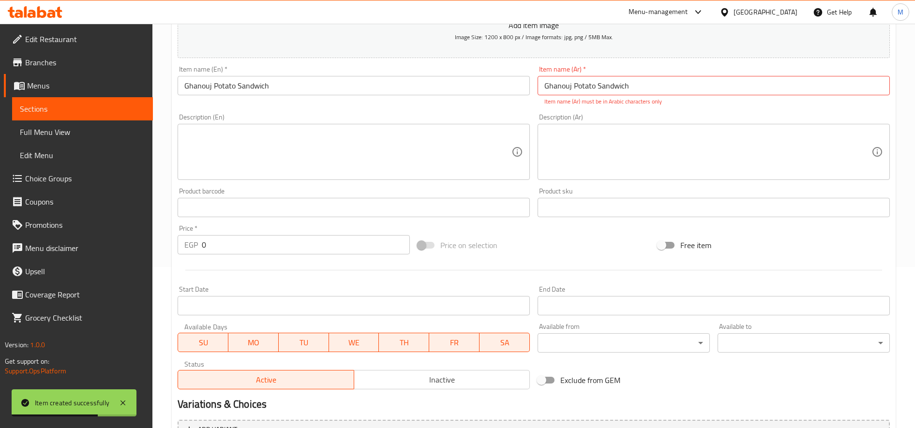
click at [581, 80] on input "Ghanouj Potato Sandwich" at bounding box center [714, 85] width 352 height 19
paste input "شقه بطاطس غنوج"
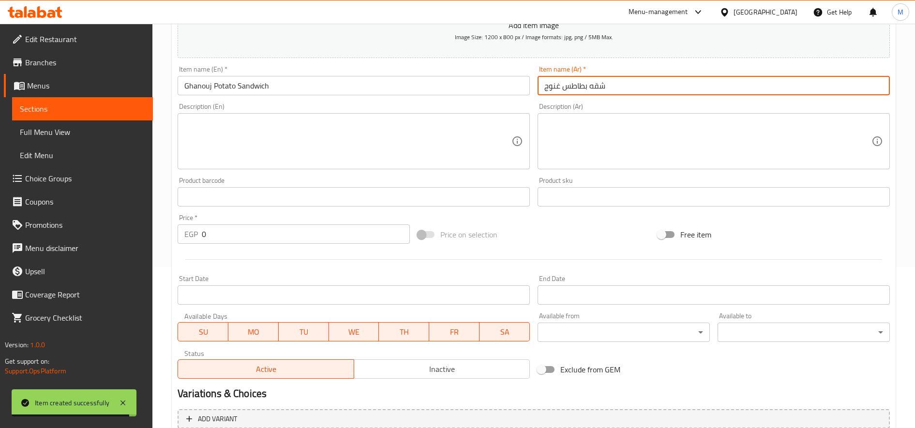
type input "شقه بطاطس غنوج"
click at [219, 234] on input "0" at bounding box center [306, 233] width 208 height 19
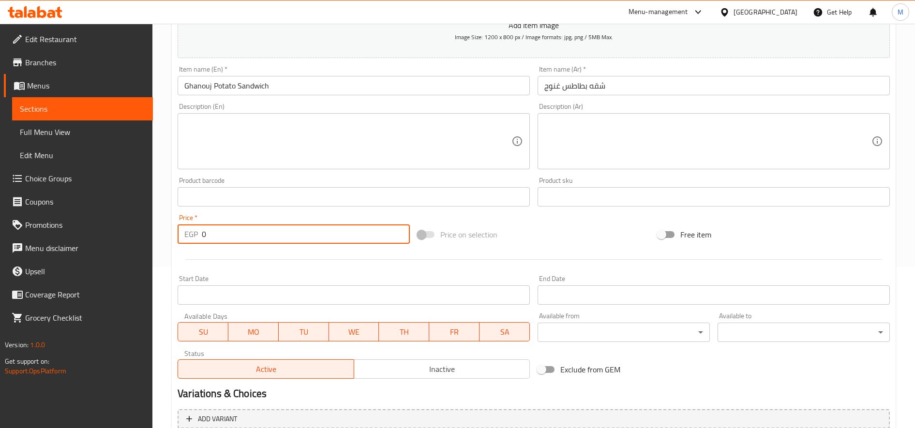
click at [219, 234] on input "0" at bounding box center [306, 233] width 208 height 19
paste input "15"
type input "15"
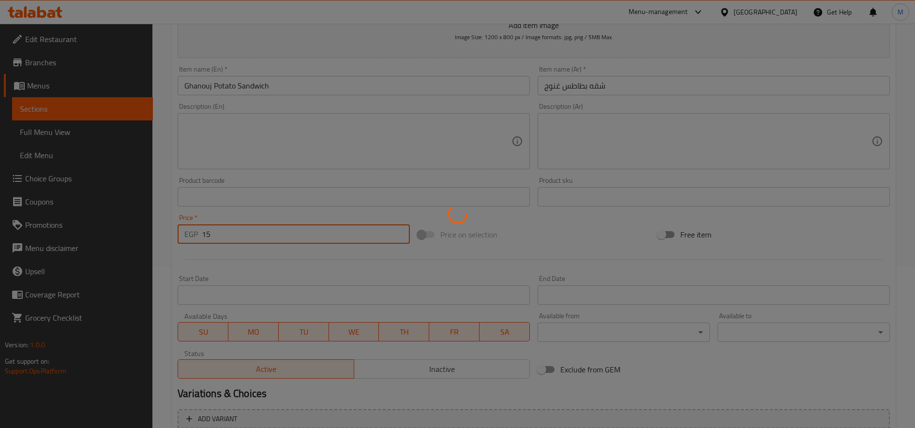
type input "0"
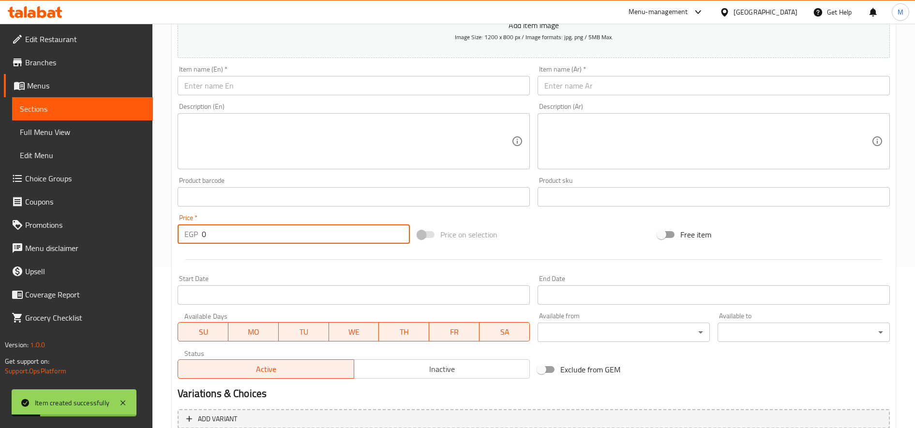
click at [328, 93] on input "text" at bounding box center [354, 85] width 352 height 19
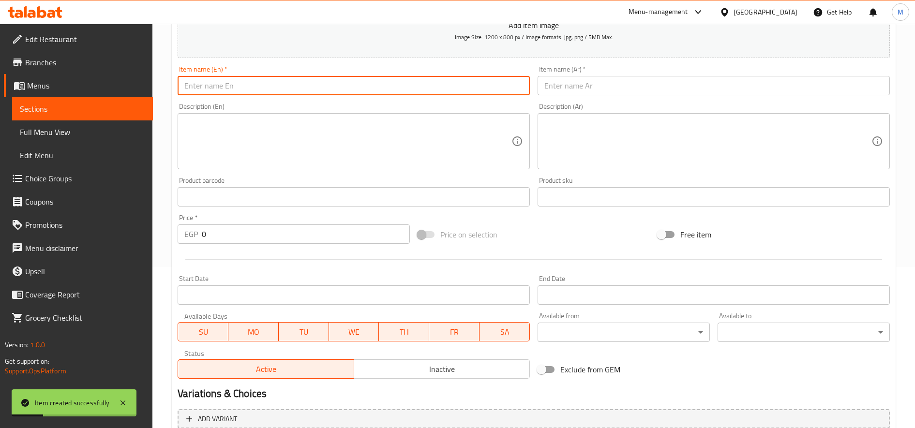
paste input "Foul Sandwich with Sauce"
type input "Foul Sandwich with Sauce"
click at [553, 79] on input "text" at bounding box center [714, 85] width 352 height 19
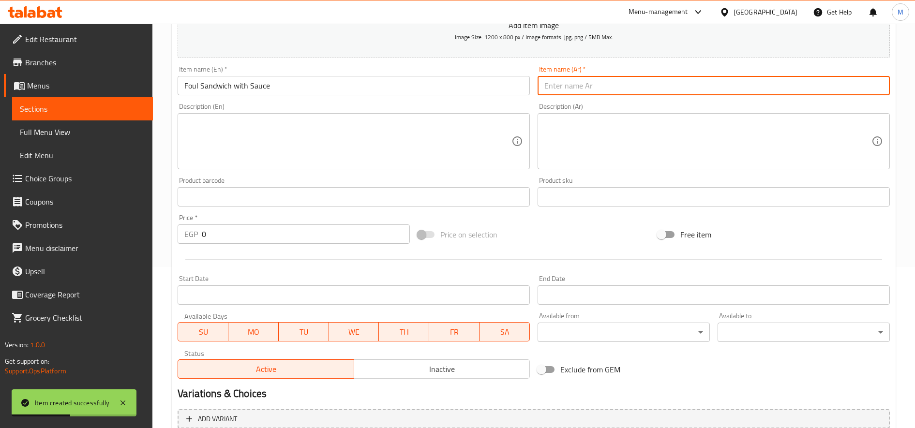
paste input "شقه فول بالصلصه"
type input "شقه فول بالصلصه"
click at [234, 232] on input "0" at bounding box center [306, 233] width 208 height 19
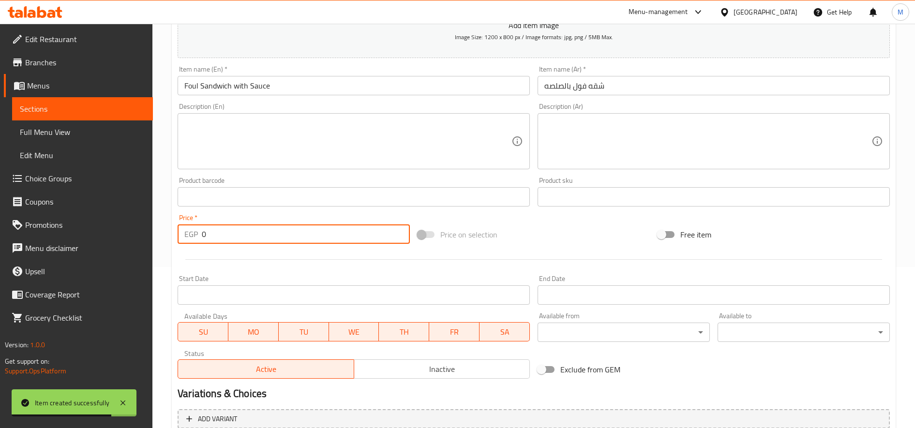
click at [234, 232] on input "0" at bounding box center [306, 233] width 208 height 19
paste input "11"
type input "11"
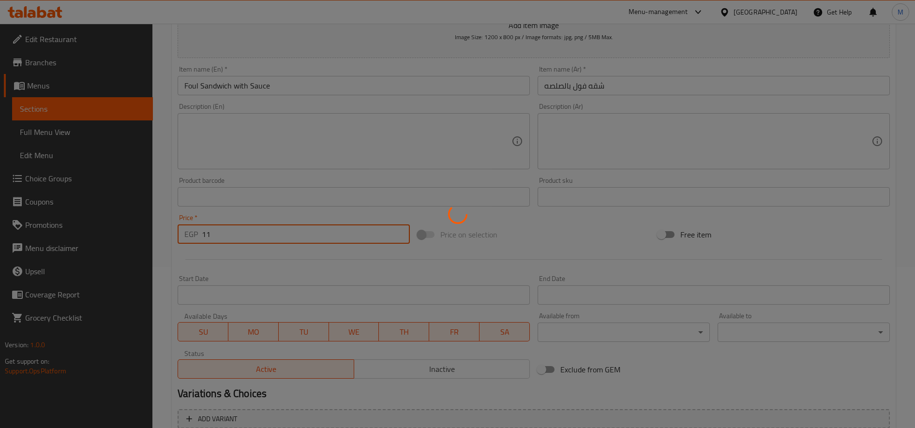
type input "0"
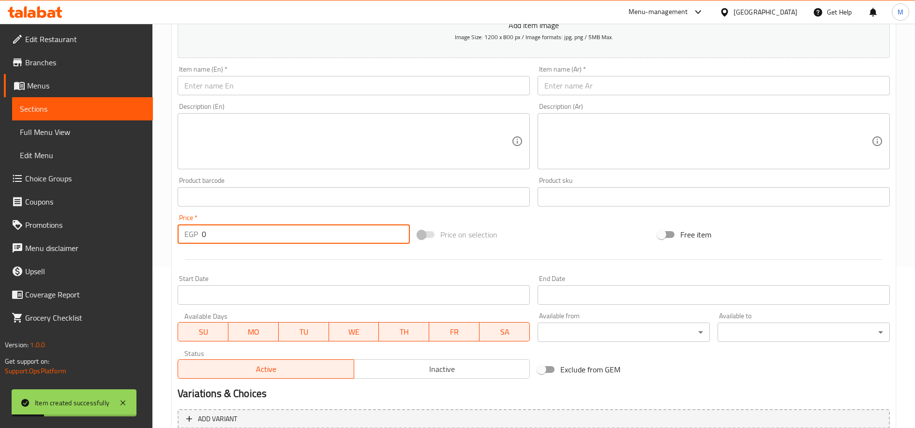
click at [450, 89] on input "text" at bounding box center [354, 85] width 352 height 19
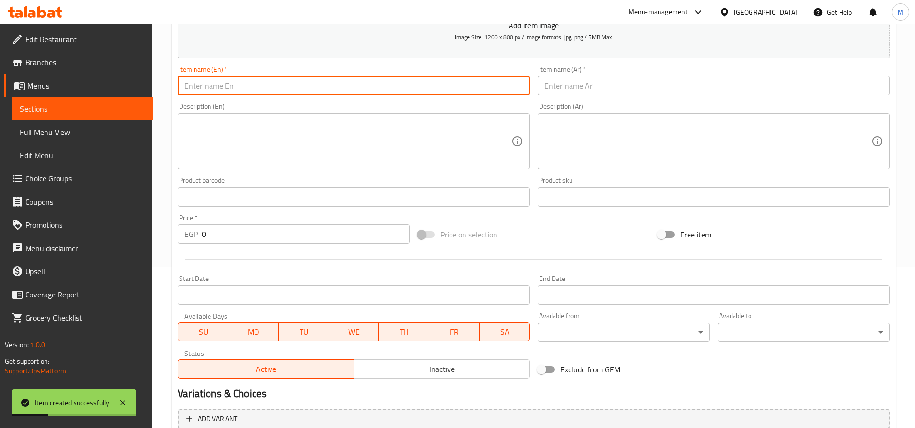
paste input "Eggplant Sandwich"
type input "Eggplant Sandwich"
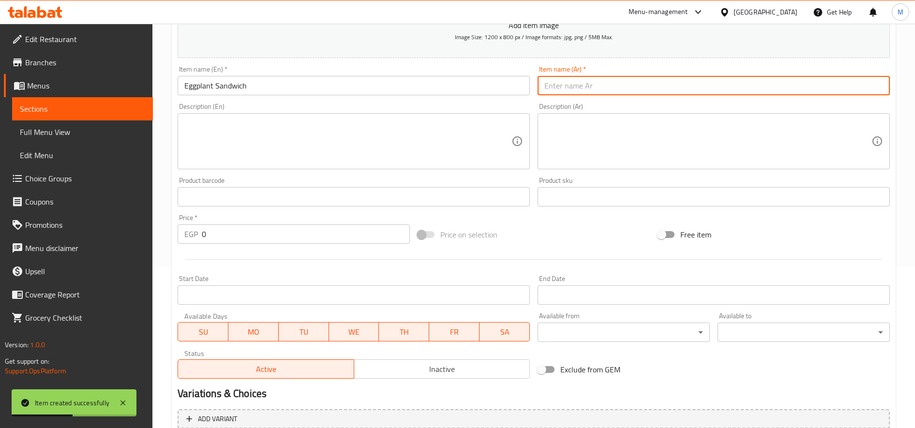
paste input "شقه باذنجان"
type input "شقه باذنجان"
click at [208, 239] on input "0" at bounding box center [306, 233] width 208 height 19
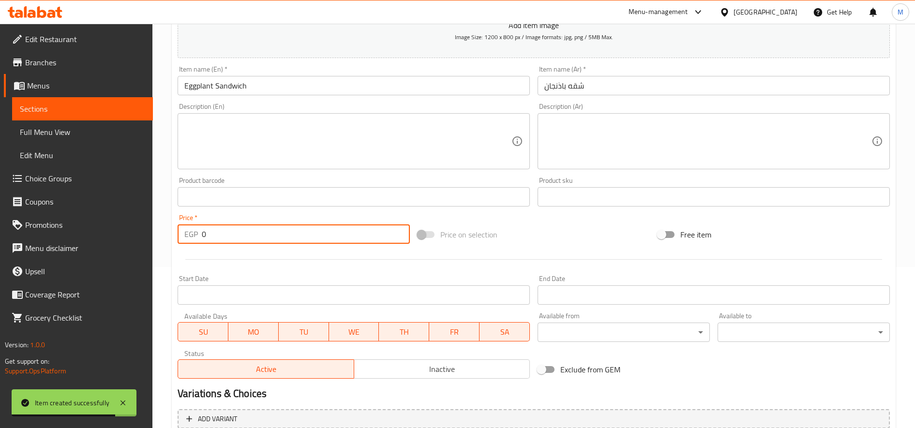
click at [208, 239] on input "0" at bounding box center [306, 233] width 208 height 19
paste input "11"
type input "11"
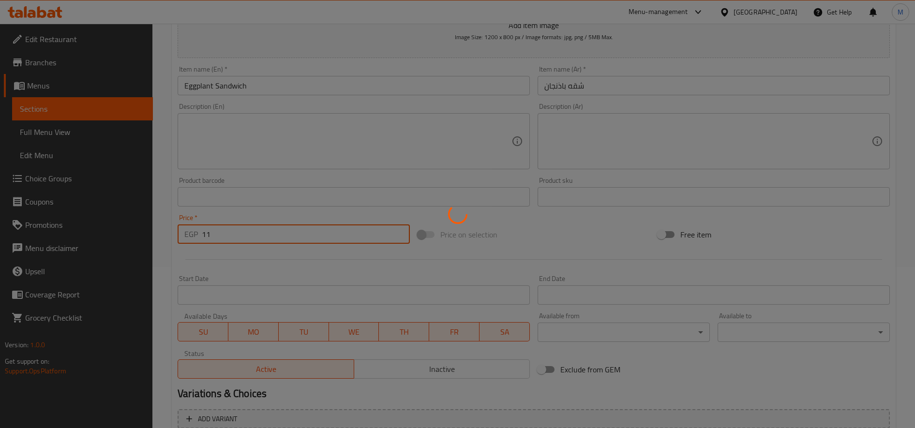
type input "0"
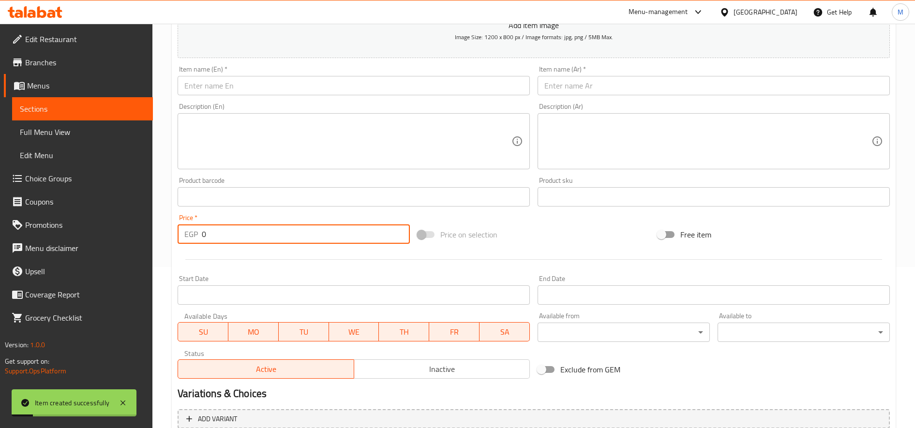
click at [256, 84] on input "text" at bounding box center [354, 85] width 352 height 19
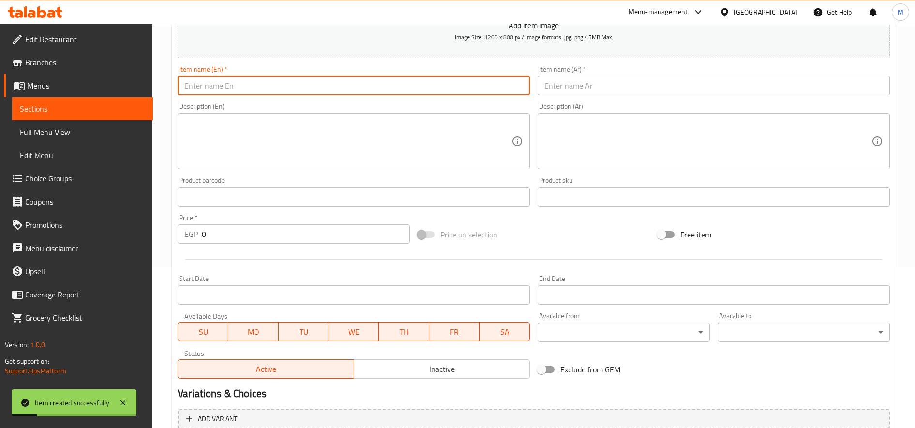
paste input "Baba Ghanouj Sandwich"
type input "Baba Ghanouj Sandwich"
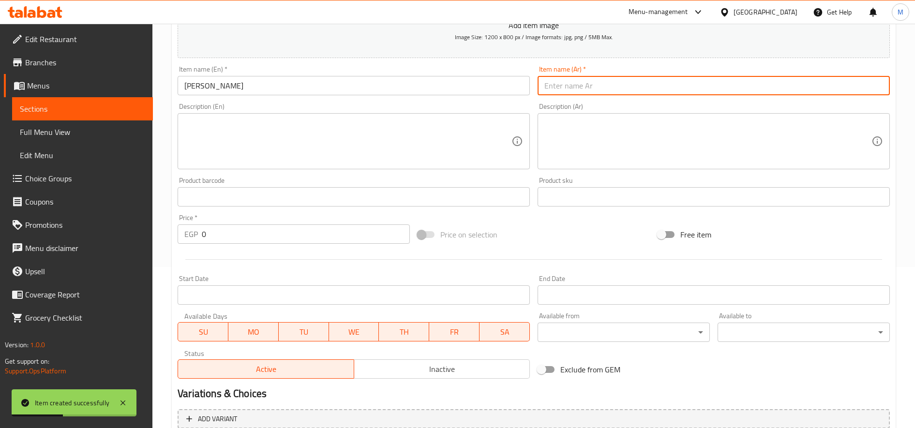
paste input "شقه بابا غنوج"
type input "شقه بابا غنوج"
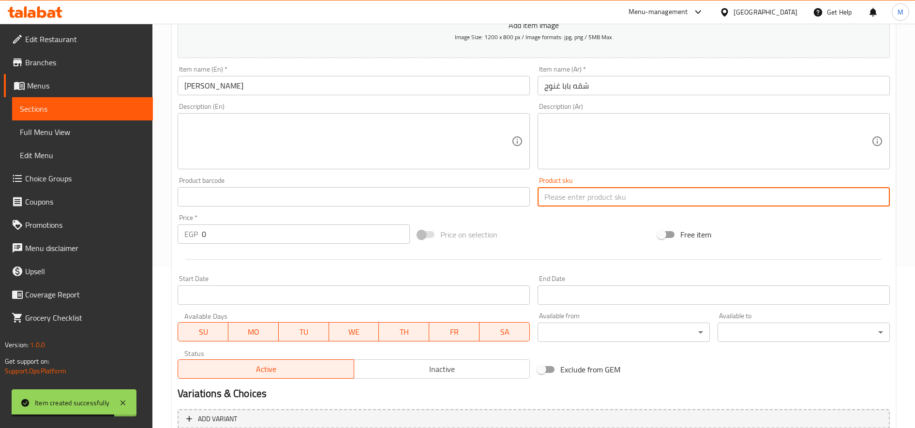
click at [298, 240] on input "0" at bounding box center [306, 233] width 208 height 19
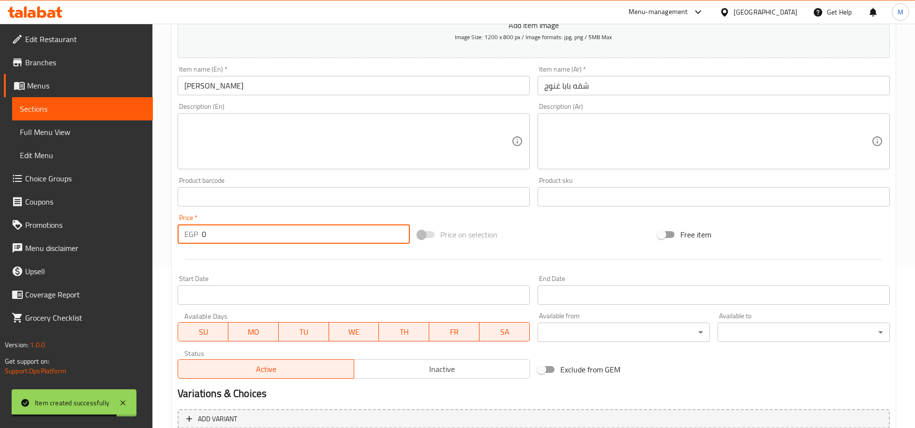
click at [298, 240] on input "0" at bounding box center [306, 233] width 208 height 19
paste input "11"
type input "11"
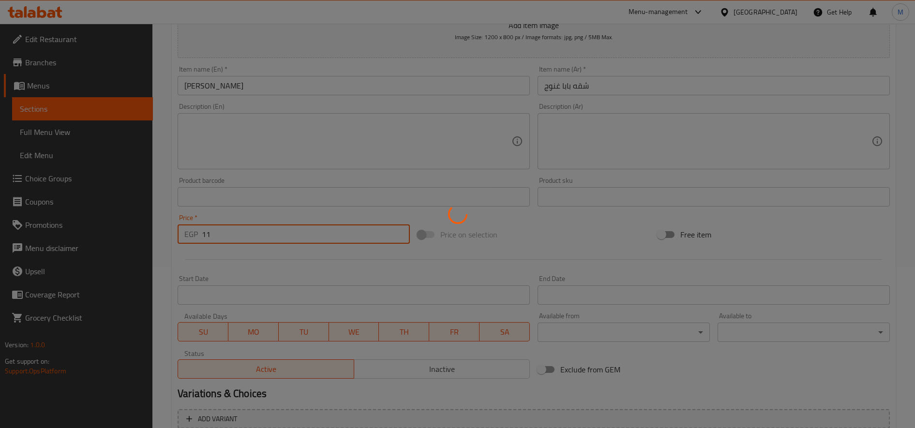
type input "0"
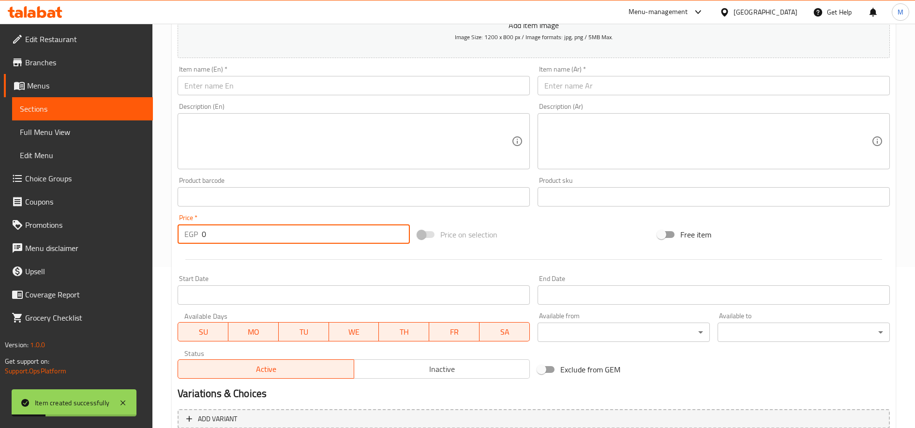
click at [360, 90] on input "text" at bounding box center [354, 85] width 352 height 19
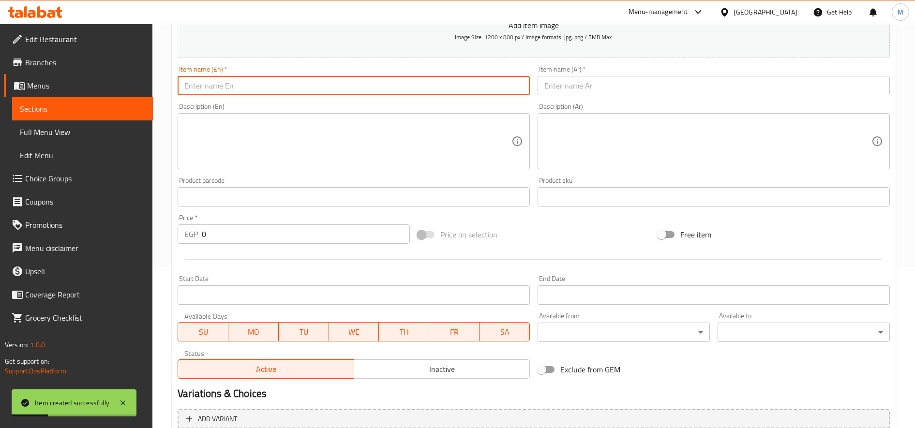
paste input "Cheese with Tomato Sandwich"
type input "Cheese with Tomato Sandwich"
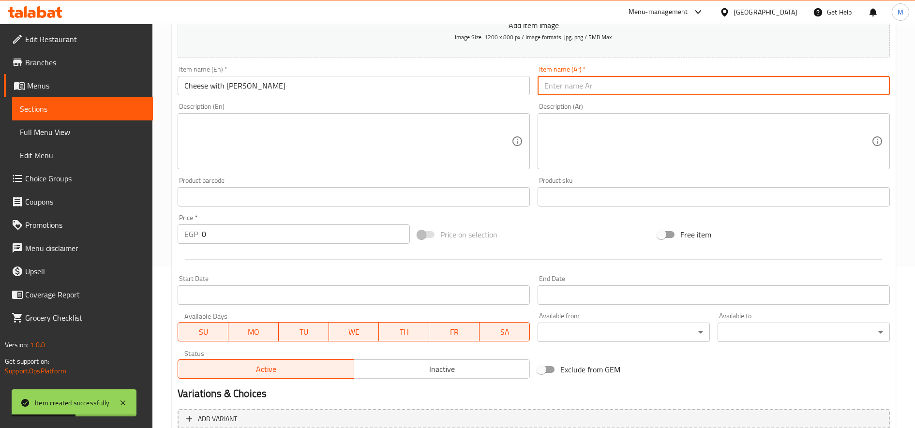
paste input "شقه جبنه بالطماطم"
type input "شقه جبنه بالطماطم"
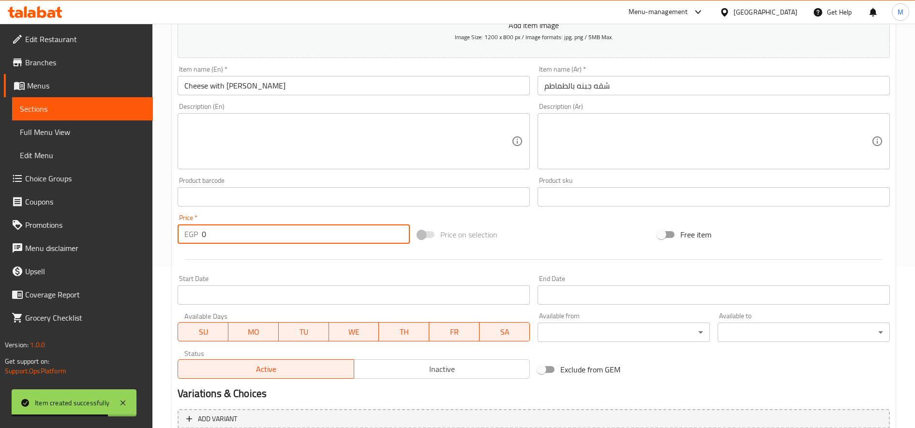
click at [294, 233] on input "0" at bounding box center [306, 233] width 208 height 19
paste input "11"
type input "11"
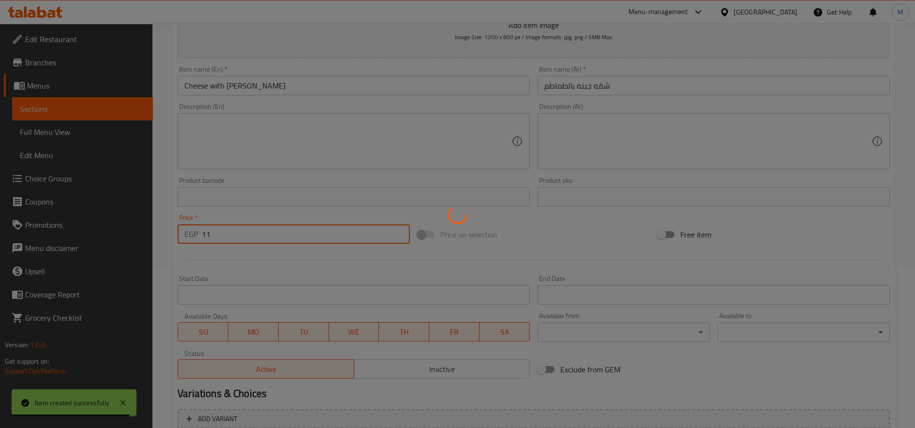
type input "0"
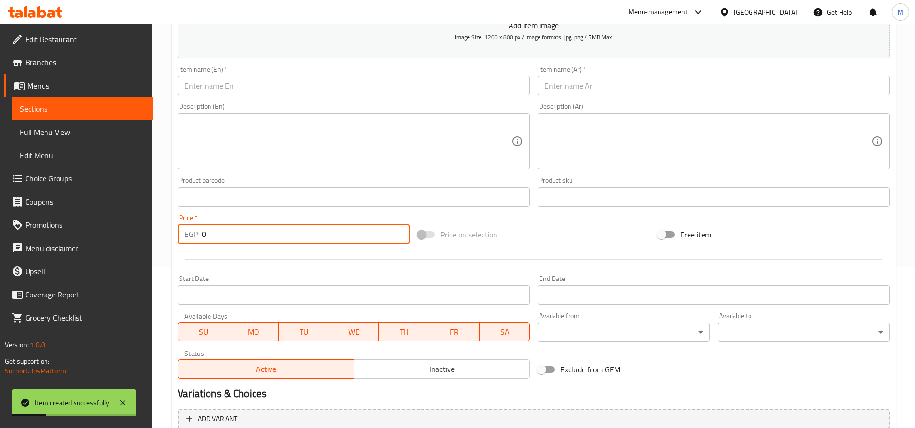
click at [384, 91] on input "text" at bounding box center [354, 85] width 352 height 19
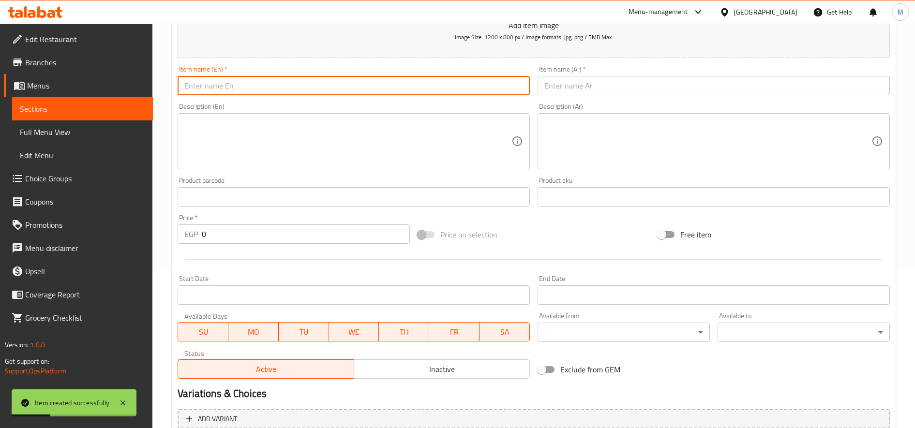
paste input "Omelette Sandwich"
type input "Omelette Sandwich"
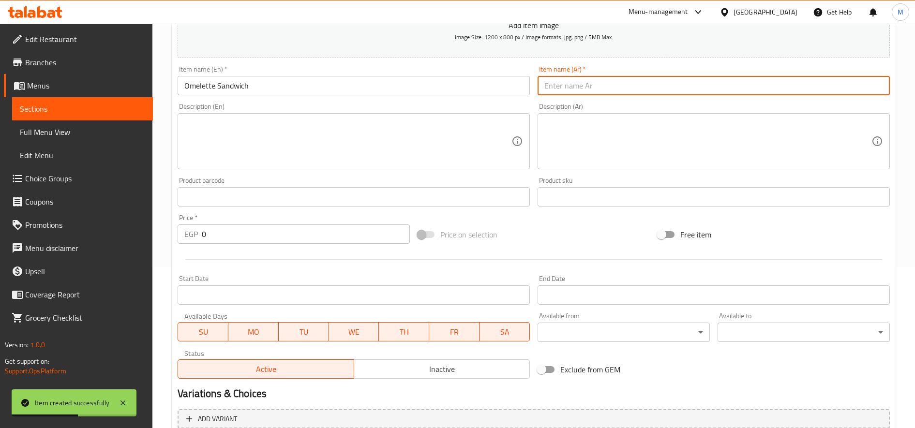
click at [635, 84] on input "text" at bounding box center [714, 85] width 352 height 19
paste input "شقه عجه"
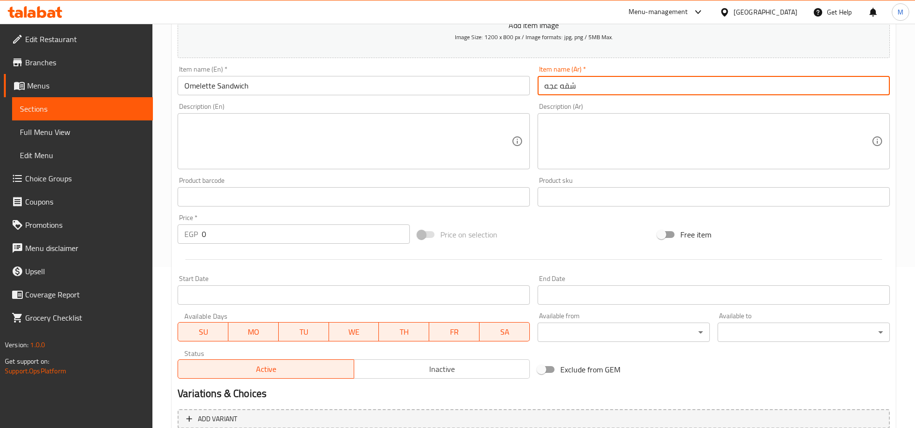
type input "شقه عجه"
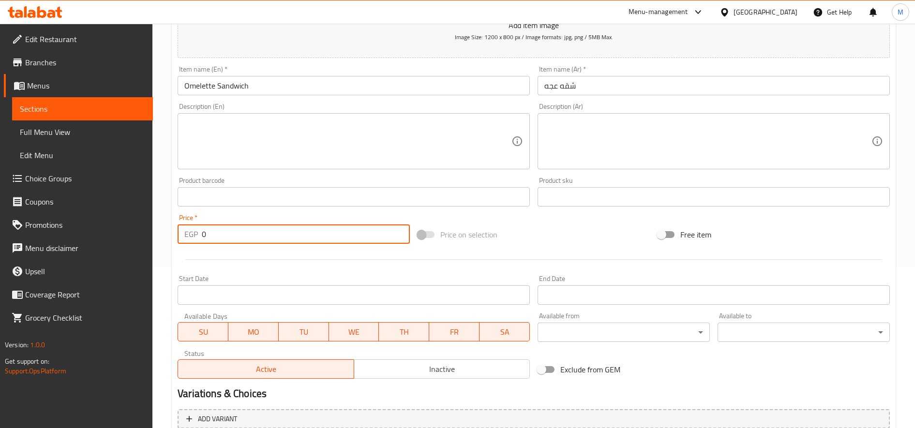
click at [268, 230] on input "0" at bounding box center [306, 233] width 208 height 19
paste input "13"
type input "13"
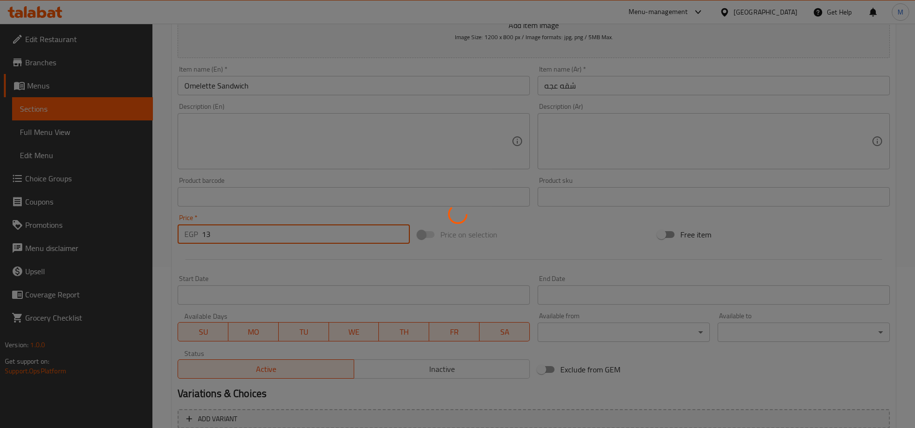
type input "0"
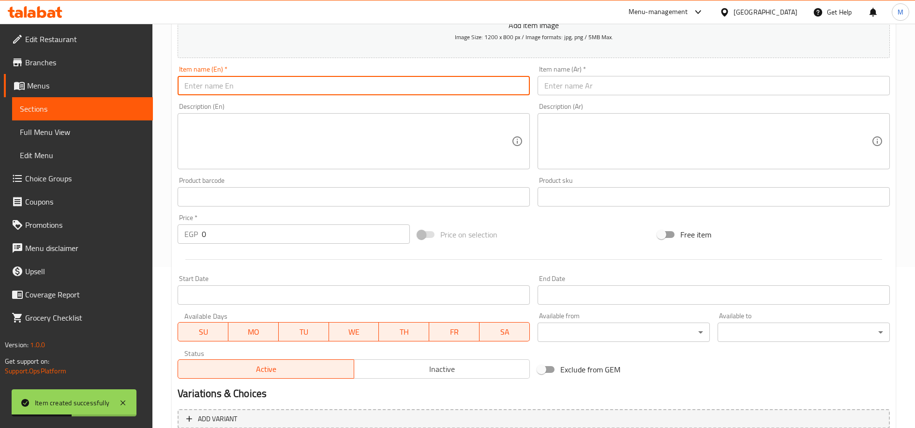
click at [332, 89] on input "text" at bounding box center [354, 85] width 352 height 19
paste input "Spanish Egg Sandwich"
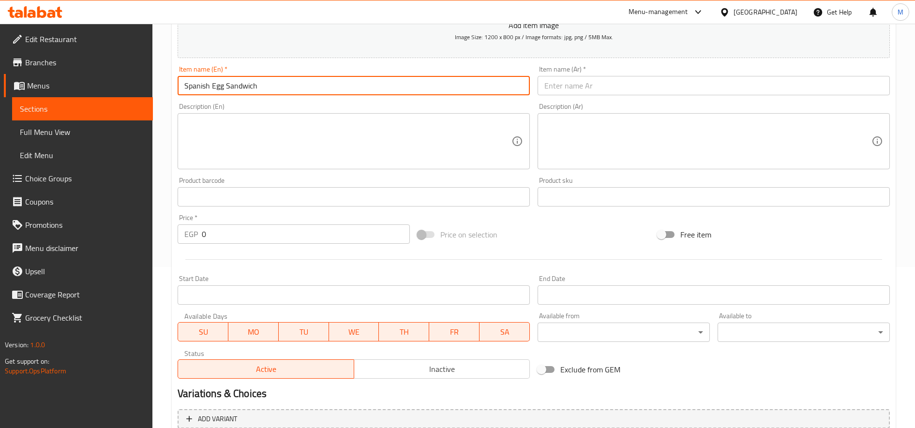
type input "Spanish Egg Sandwich"
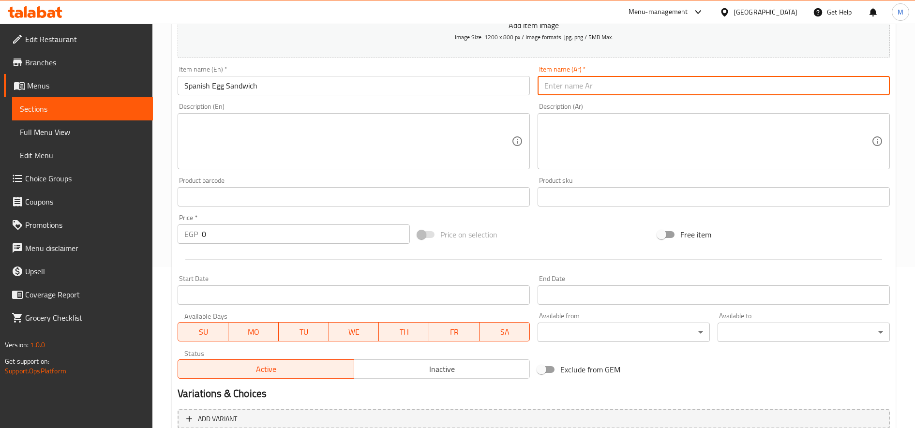
paste input "شقه بيض اسباني"
type input "شقه بيض اسباني"
click at [225, 231] on input "0" at bounding box center [306, 233] width 208 height 19
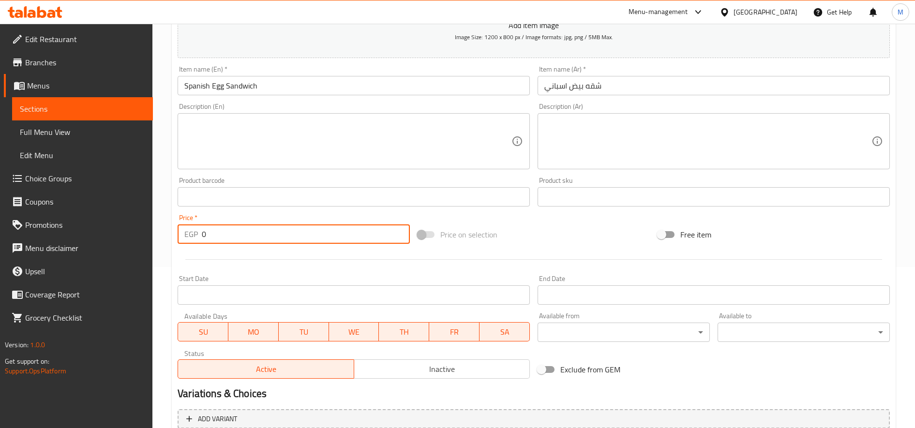
click at [225, 231] on input "0" at bounding box center [306, 233] width 208 height 19
paste input "16"
type input "16"
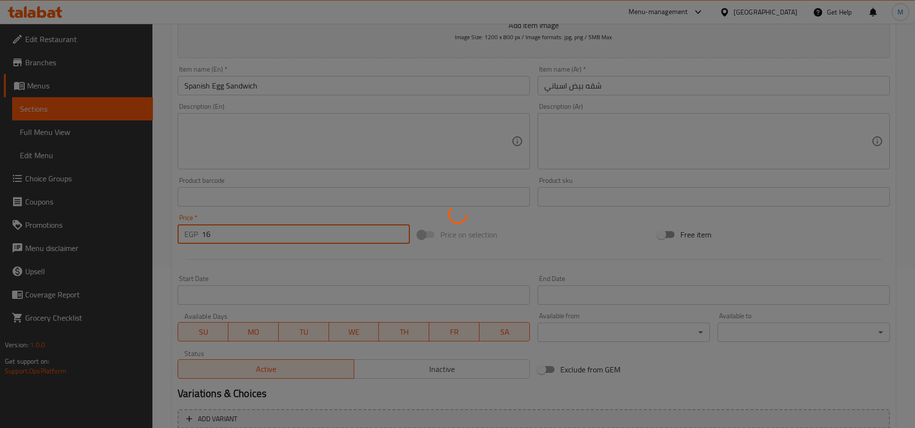
type input "0"
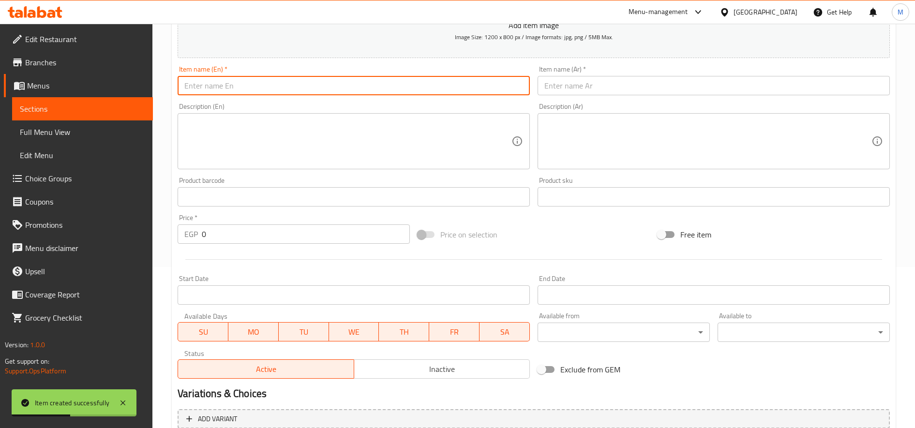
click at [273, 83] on input "text" at bounding box center [354, 85] width 352 height 19
paste input "Spanish Egg with Pastrami Sandwich"
type input "Spanish Egg with Pastrami Sandwich"
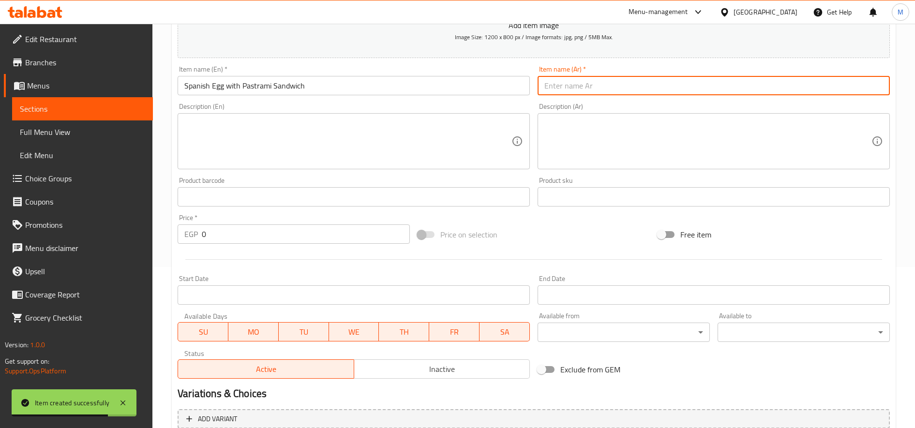
paste input "شقه بيض اسباني بسطرده"
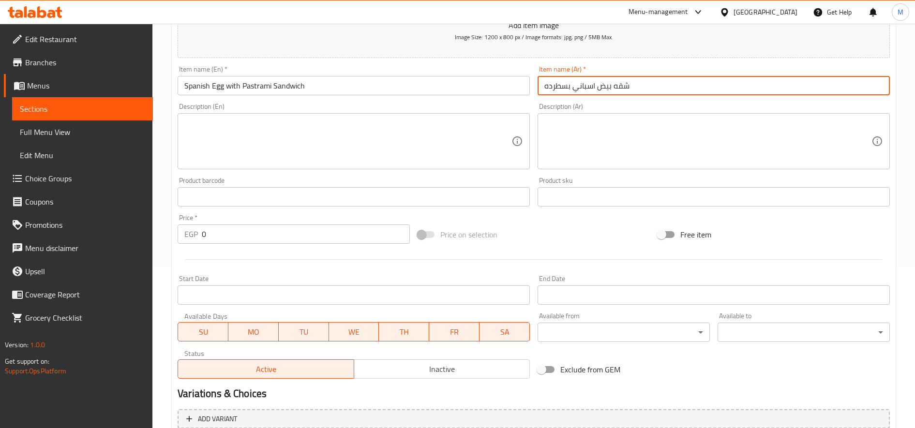
type input "شقه بيض اسباني بسطرده"
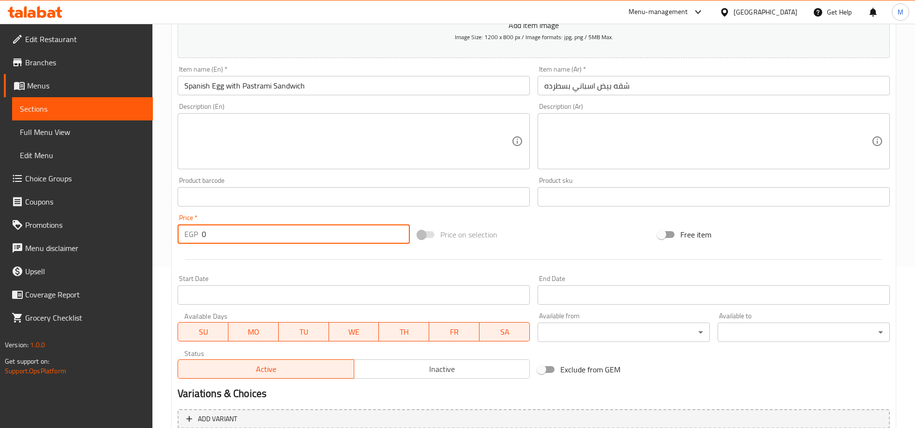
click at [231, 236] on input "0" at bounding box center [306, 233] width 208 height 19
paste input "19"
type input "19"
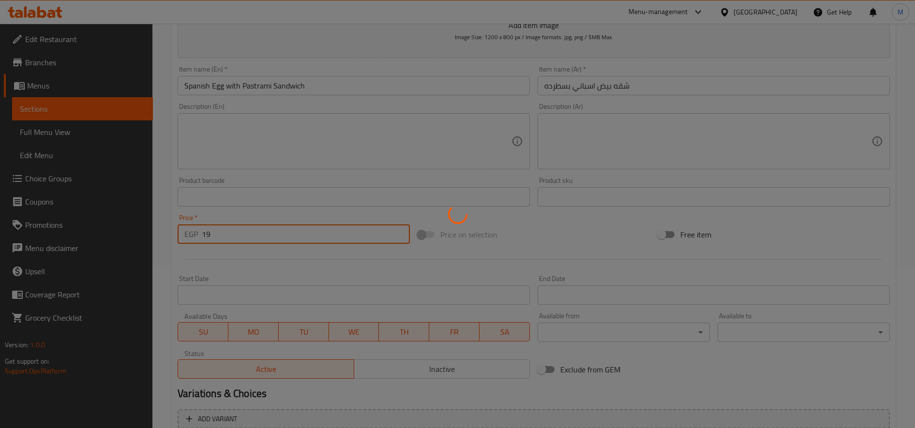
type input "0"
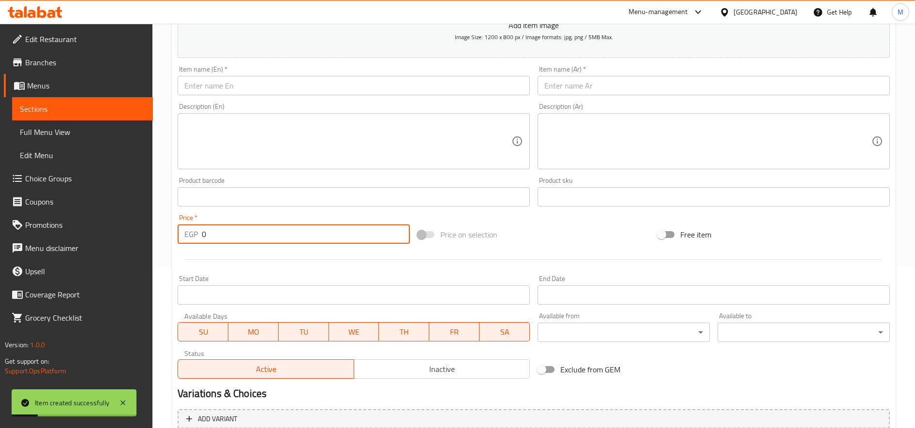
click at [309, 86] on input "text" at bounding box center [354, 85] width 352 height 19
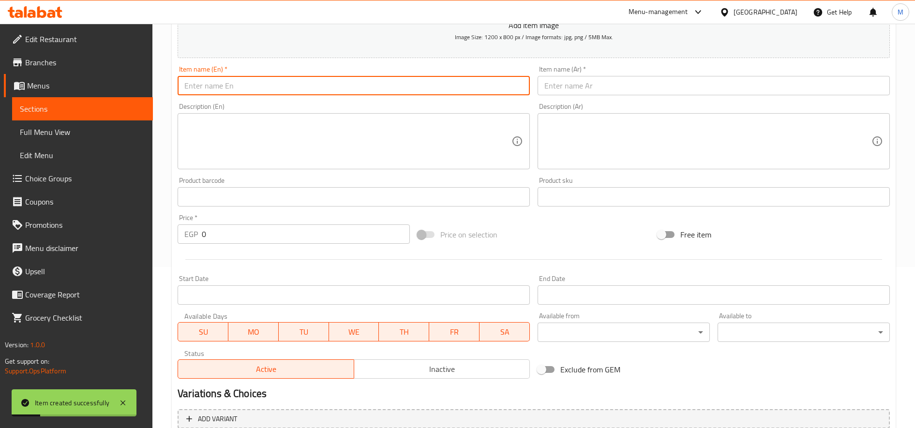
paste input "Fried Cheese Sandwich"
type input "Fried Cheese Sandwich"
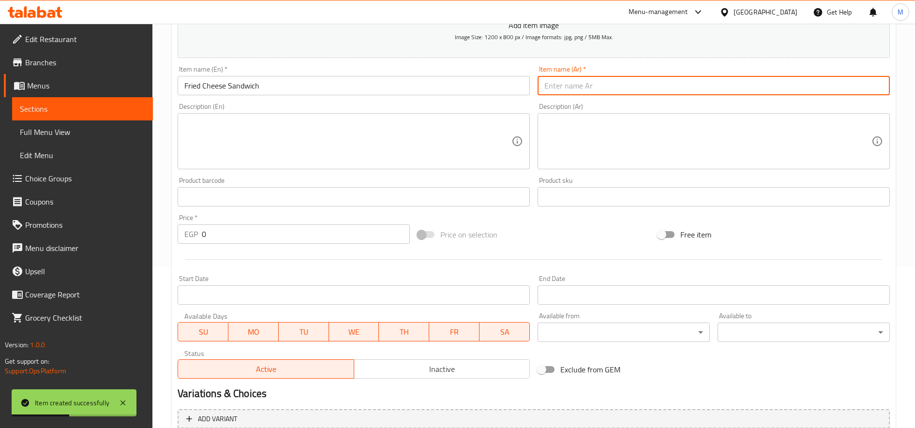
paste input "شقه جبنه مقلبيه"
click at [553, 89] on input "شقه جبنه مقلبيه" at bounding box center [714, 85] width 352 height 19
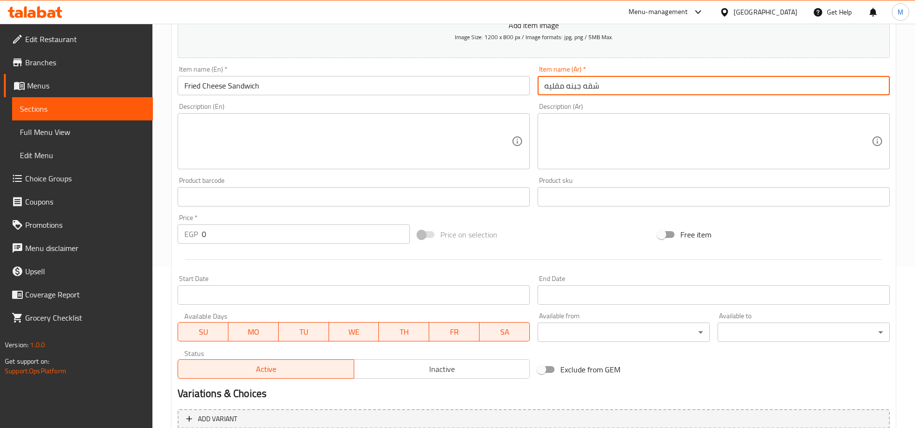
type input "شقه جبنه مقليه"
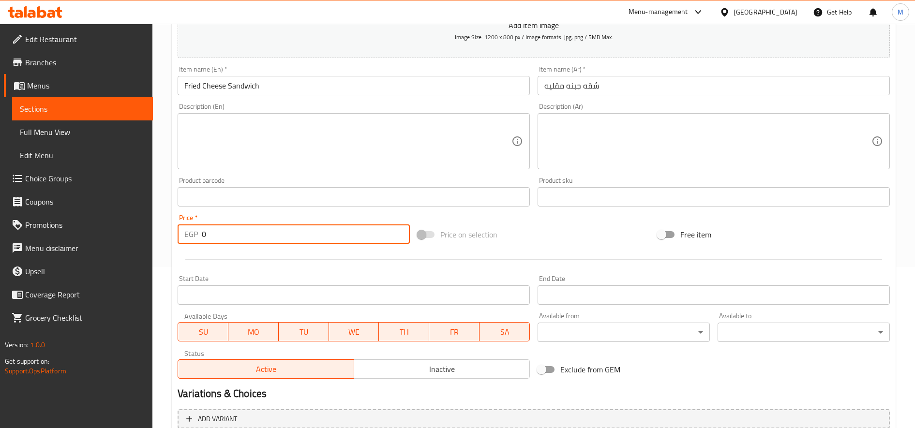
click at [243, 235] on input "0" at bounding box center [306, 233] width 208 height 19
paste input "16"
type input "16"
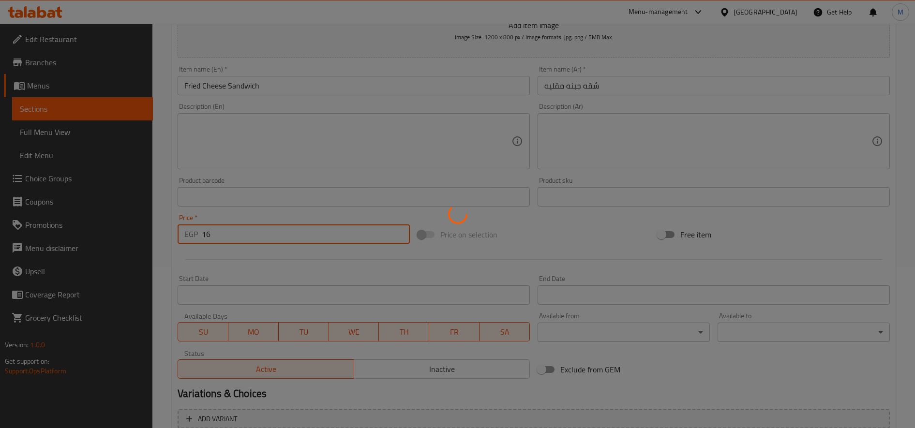
type input "0"
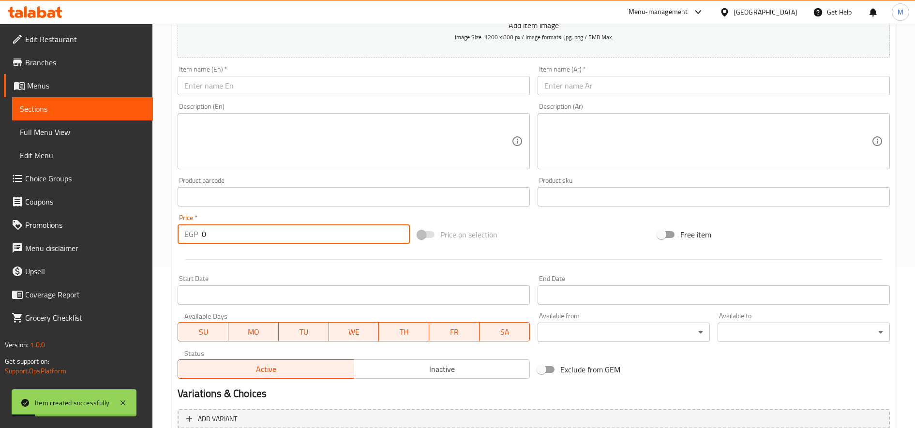
click at [333, 90] on input "text" at bounding box center [354, 85] width 352 height 19
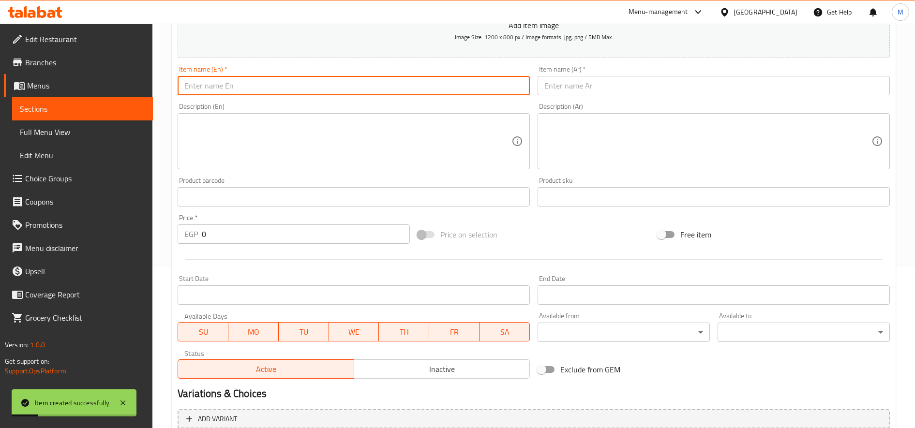
paste input "Mixed Potato Sandwich"
type input "Mixed Potato Sandwich"
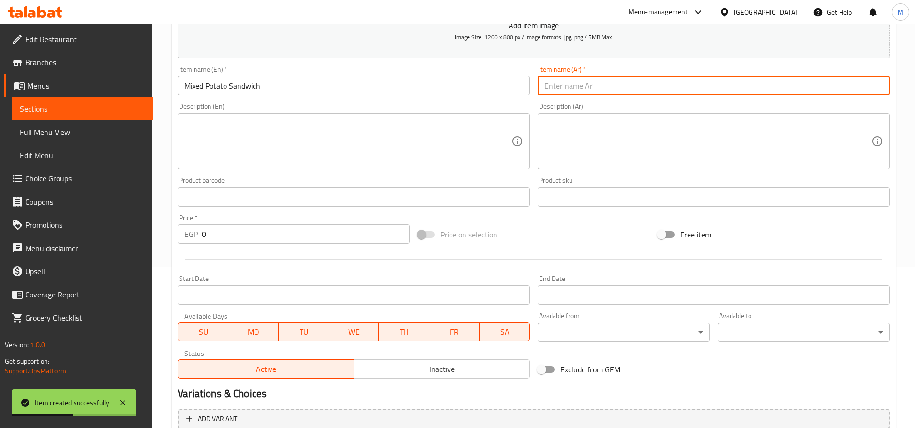
paste input "شقه مكس بطاطس"
type input "شقه مكس بطاطس"
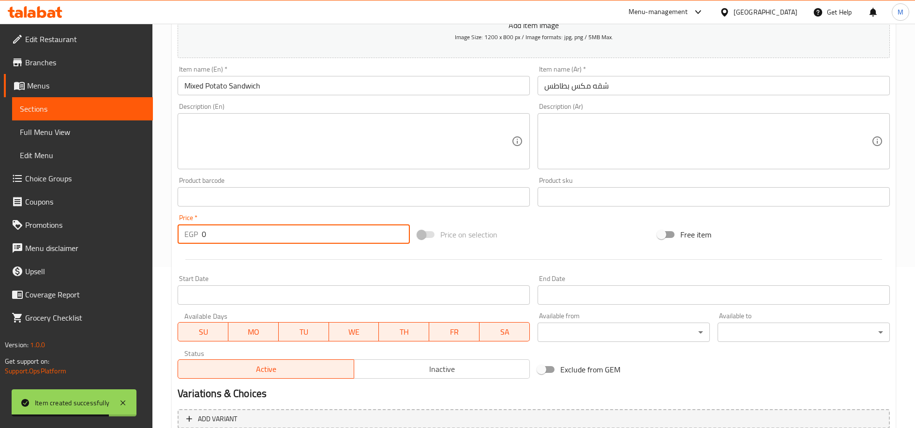
click at [243, 229] on input "0" at bounding box center [306, 233] width 208 height 19
paste input "11"
type input "11"
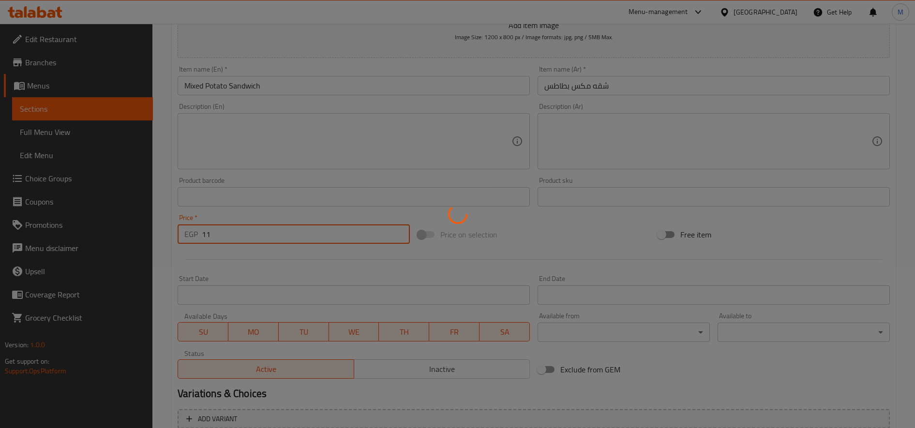
type input "0"
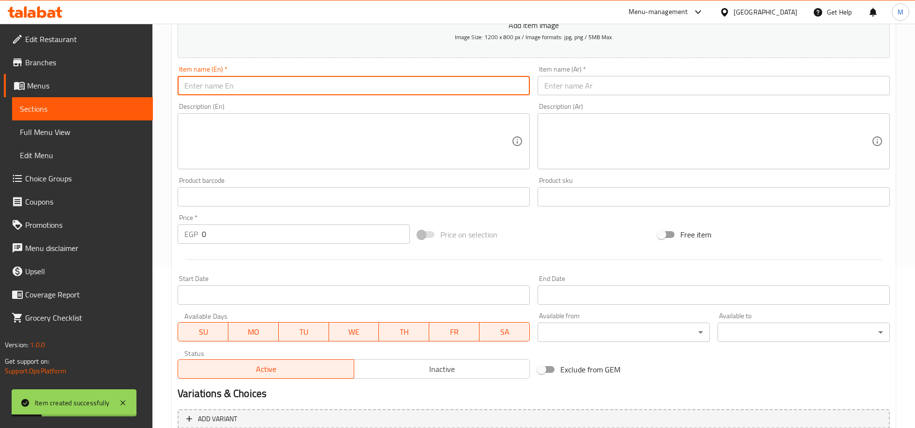
click at [354, 90] on input "text" at bounding box center [354, 85] width 352 height 19
paste input "Mixed Ghanouj Sandwich"
type input "Mixed Ghanouj Sandwich"
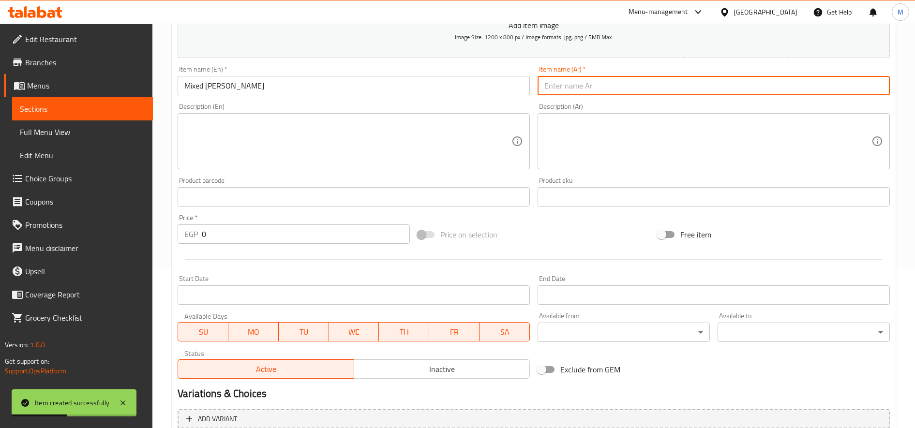
paste input "شقه مكس غنوج"
type input "شقه مكس غنوج"
click at [265, 234] on input "0" at bounding box center [306, 233] width 208 height 19
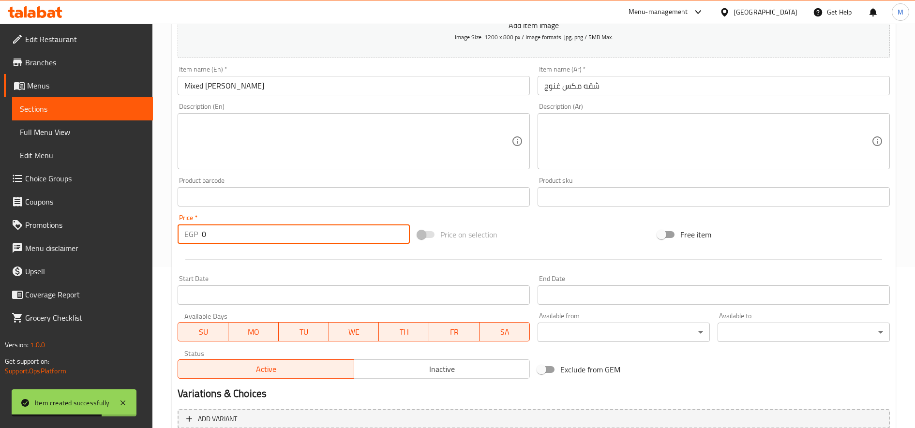
click at [265, 234] on input "0" at bounding box center [306, 233] width 208 height 19
type input "11"
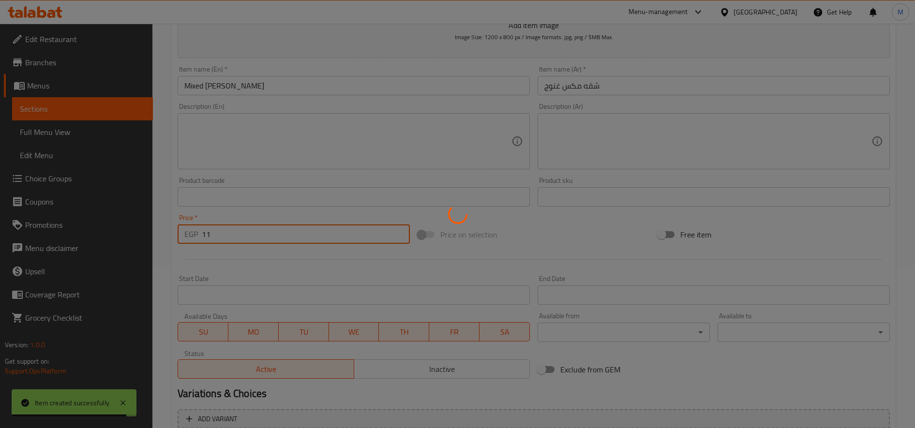
type input "0"
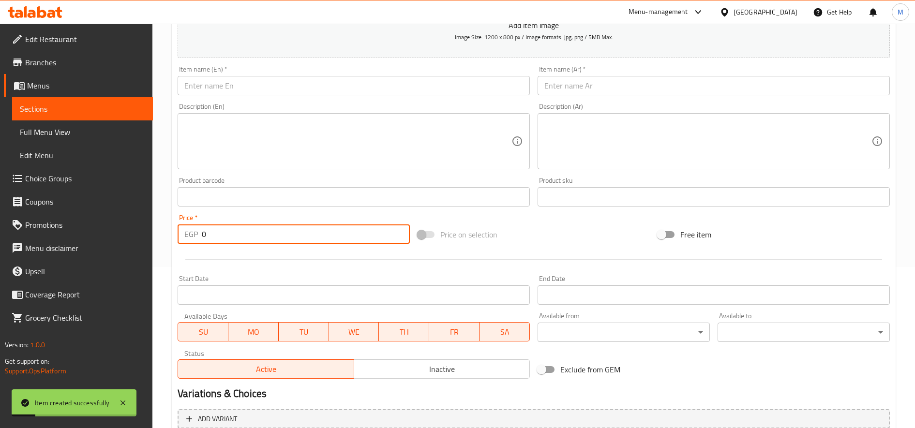
click at [262, 81] on input "text" at bounding box center [354, 85] width 352 height 19
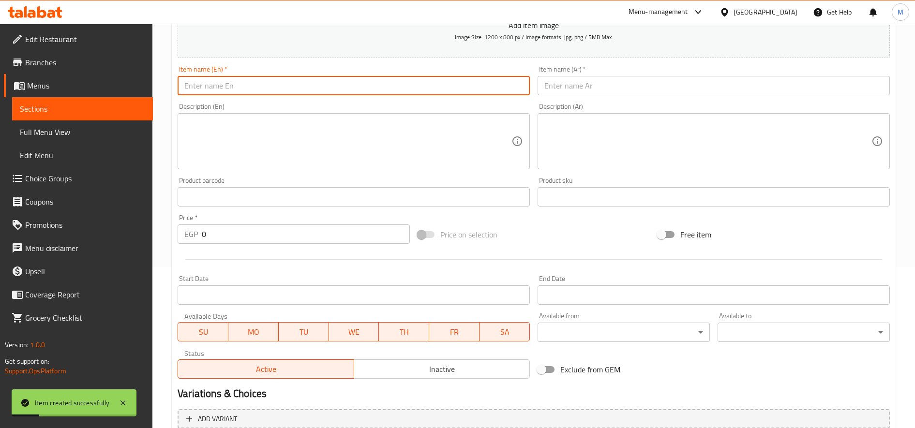
paste input "Taamiya with Cheese and Tomato"
type input "Taamiya with Cheese and Tomato"
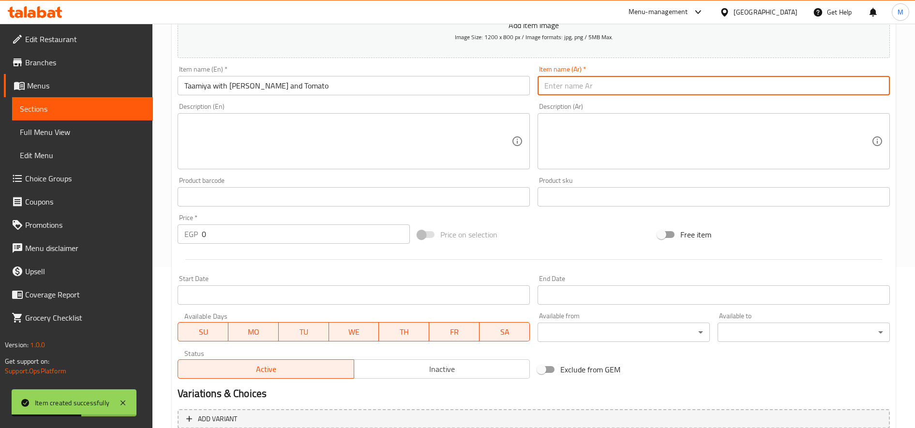
paste input "شقه طعميه بالجبنه بالطماطم"
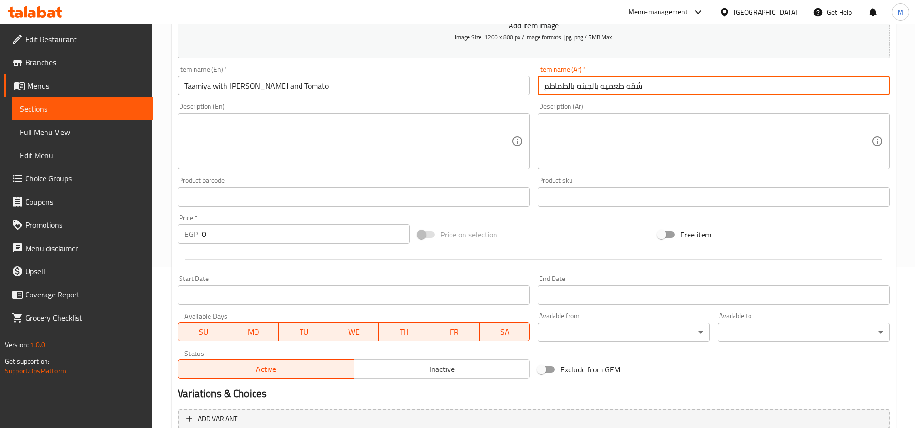
type input "شقه طعميه بالجبنه بالطماطم"
click at [215, 236] on input "0" at bounding box center [306, 233] width 208 height 19
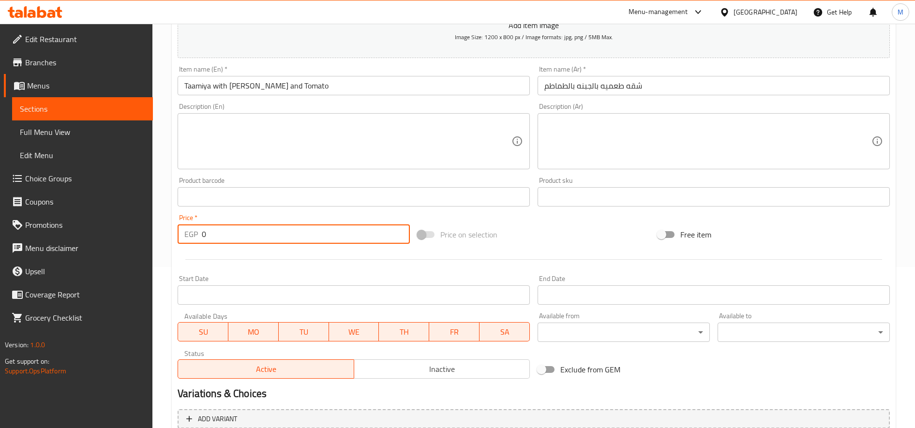
click at [215, 236] on input "0" at bounding box center [306, 233] width 208 height 19
type input "11"
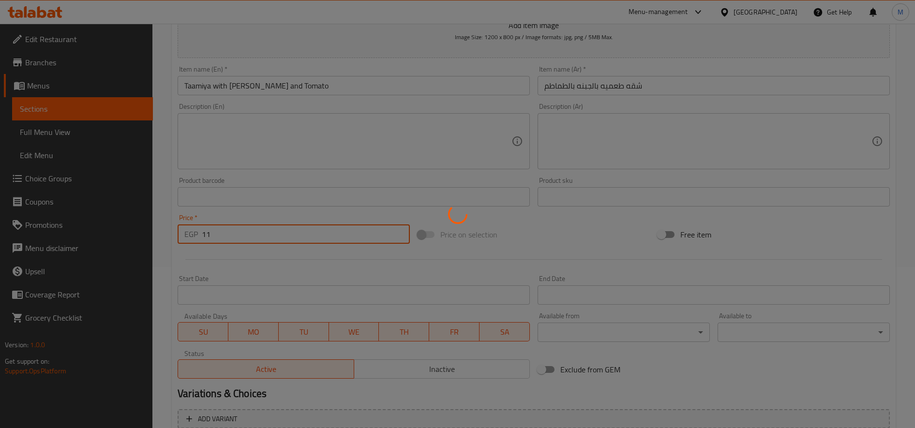
type input "0"
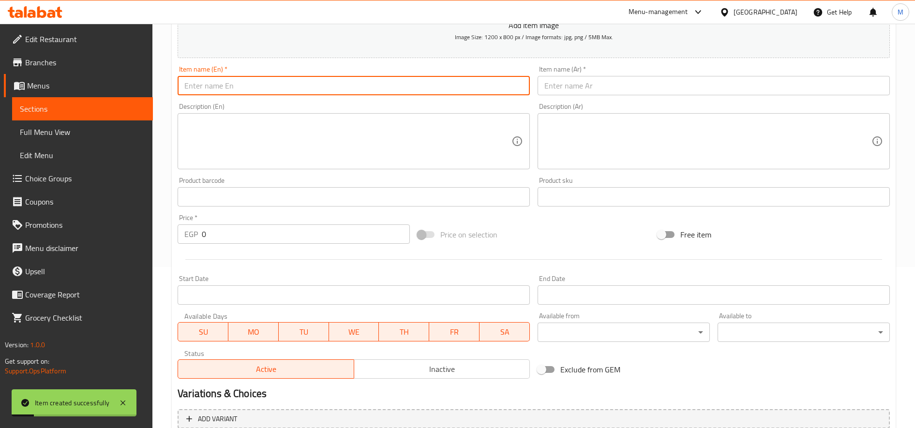
click at [364, 84] on input "text" at bounding box center [354, 85] width 352 height 19
paste input "Egg with Fingers Sandwich"
type input "Egg with Fingers Sandwich"
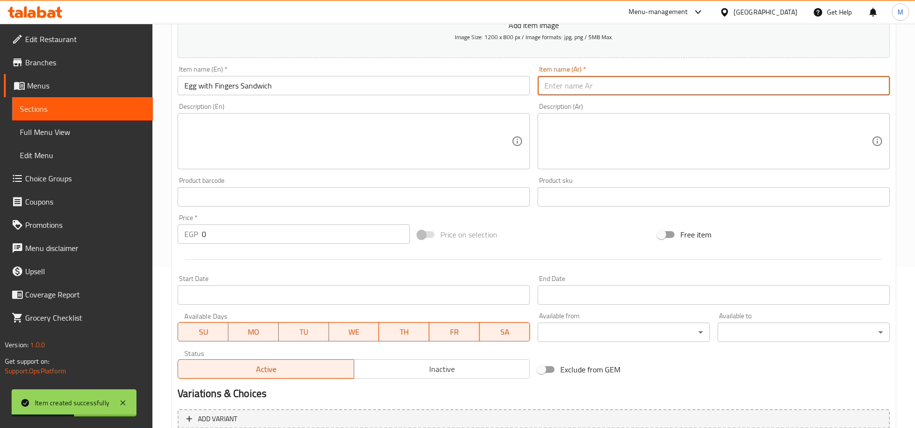
paste input "شقه بيض بالصوابع"
type input "شقه بيض بالصوابع"
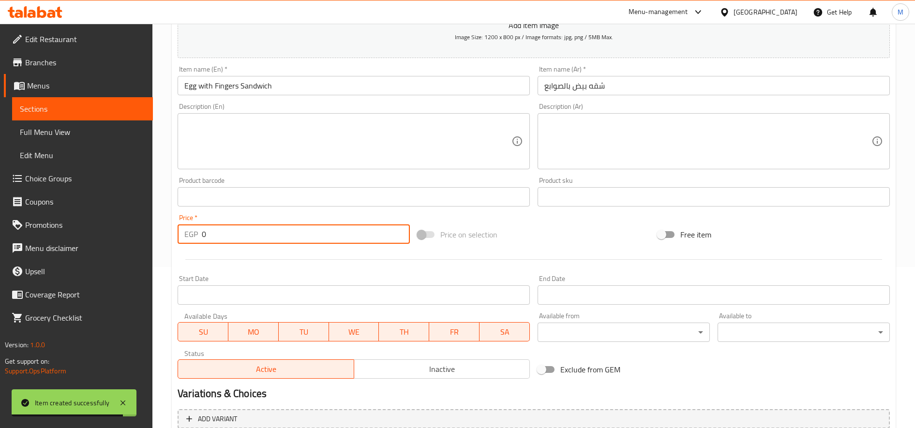
click at [275, 234] on input "0" at bounding box center [306, 233] width 208 height 19
paste input "15"
type input "15"
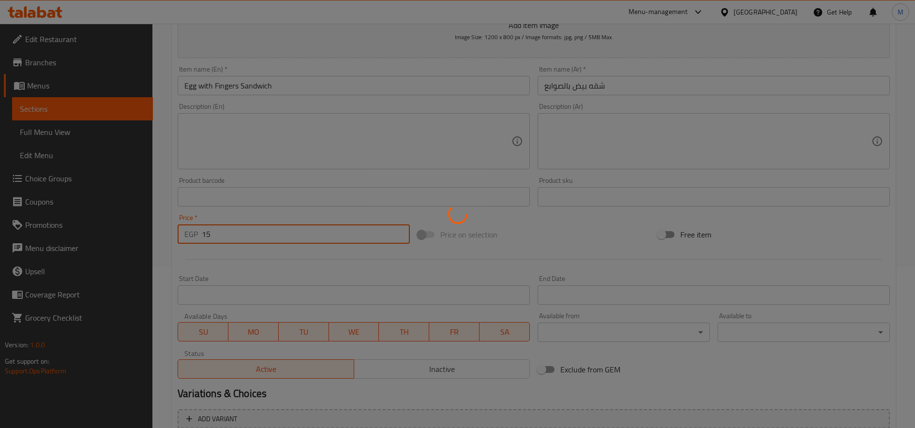
type input "0"
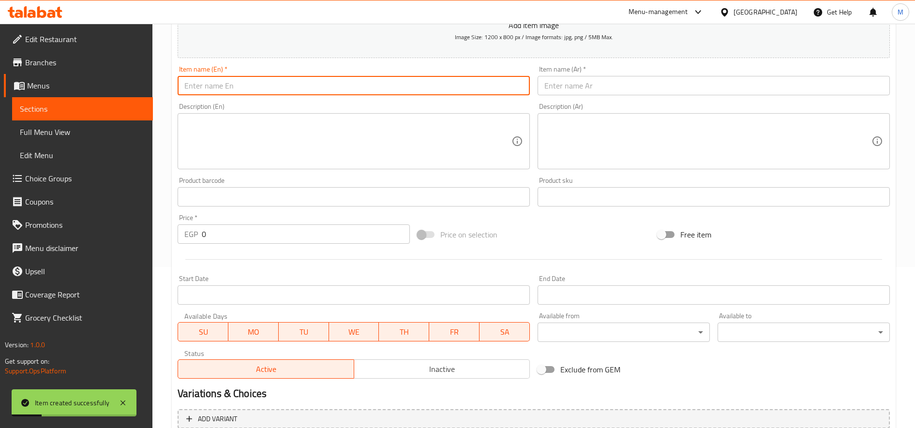
click at [365, 81] on input "text" at bounding box center [354, 85] width 352 height 19
paste input "Foul with Fried Egg Marin"
type input "Foul with Fried Egg Marin"
click at [568, 86] on input "text" at bounding box center [714, 85] width 352 height 19
paste input "فول بالبيض المقلي مارين"
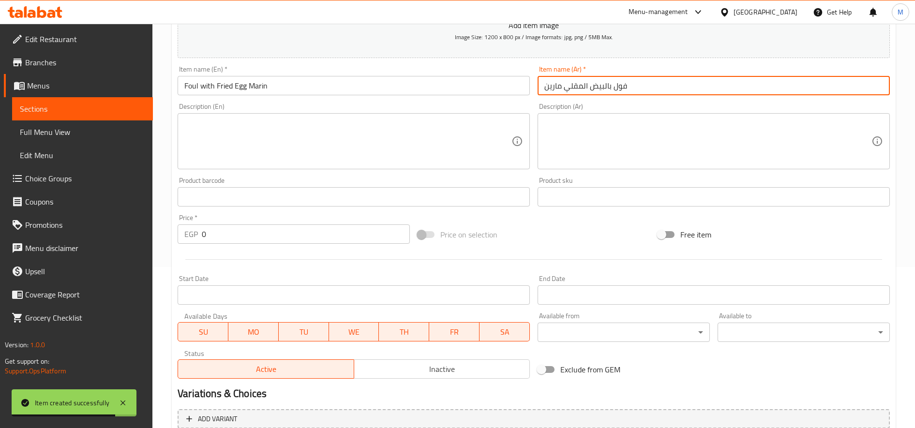
type input "فول بالبيض المقلي مارين"
click at [228, 243] on input "0" at bounding box center [306, 233] width 208 height 19
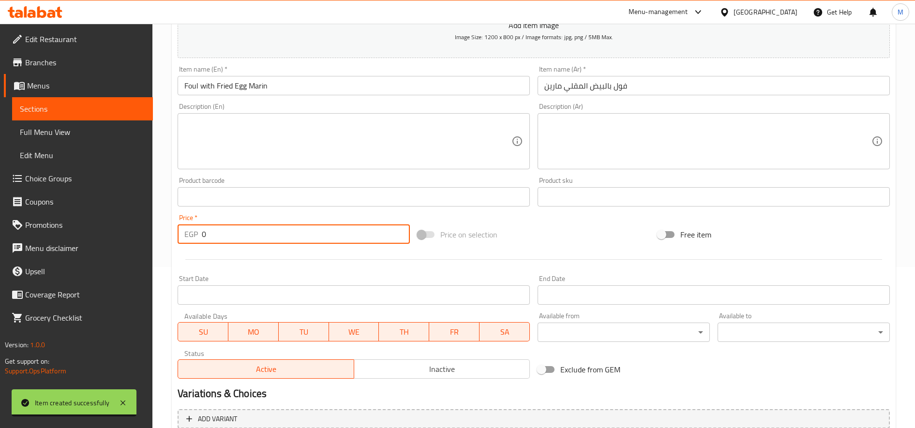
click at [228, 243] on input "0" at bounding box center [306, 233] width 208 height 19
paste input "2"
type input "20"
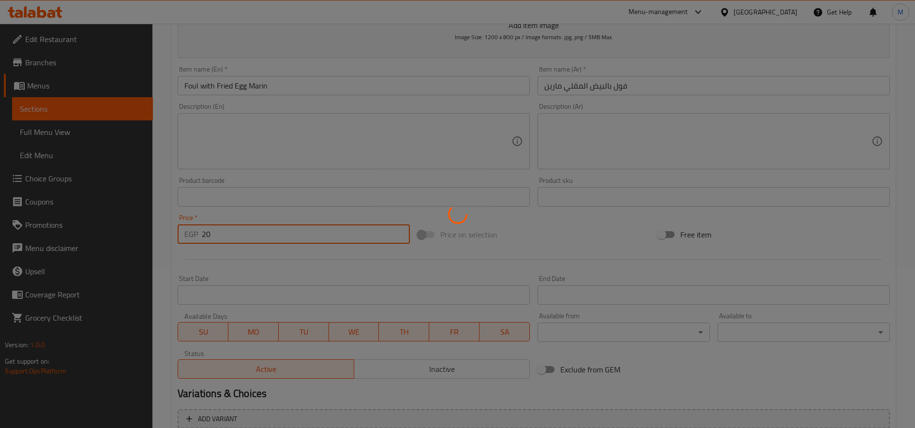
type input "0"
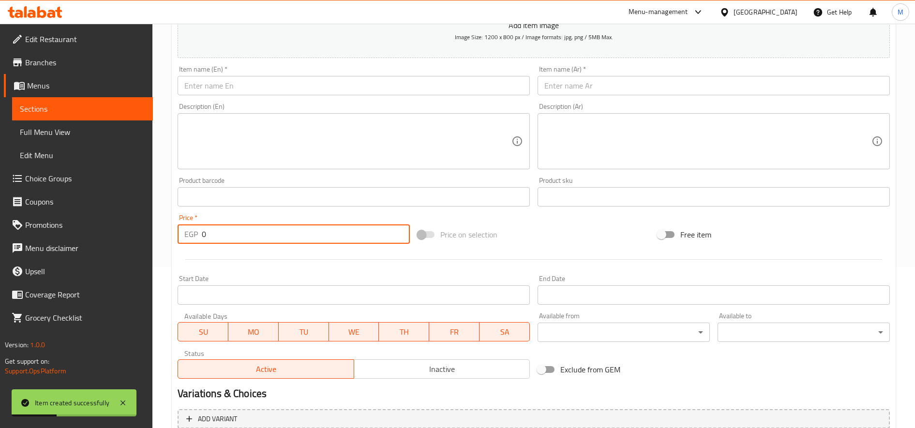
click at [604, 84] on input "text" at bounding box center [714, 85] width 352 height 19
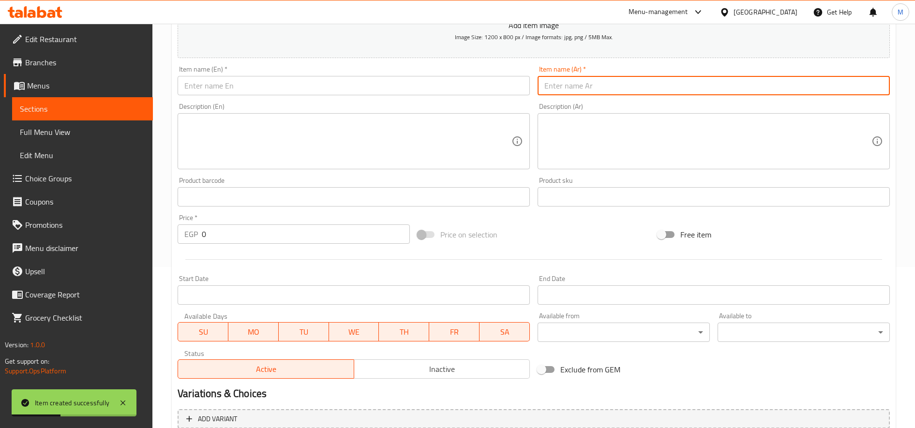
paste input "Foul with Boiled Egg Marin"
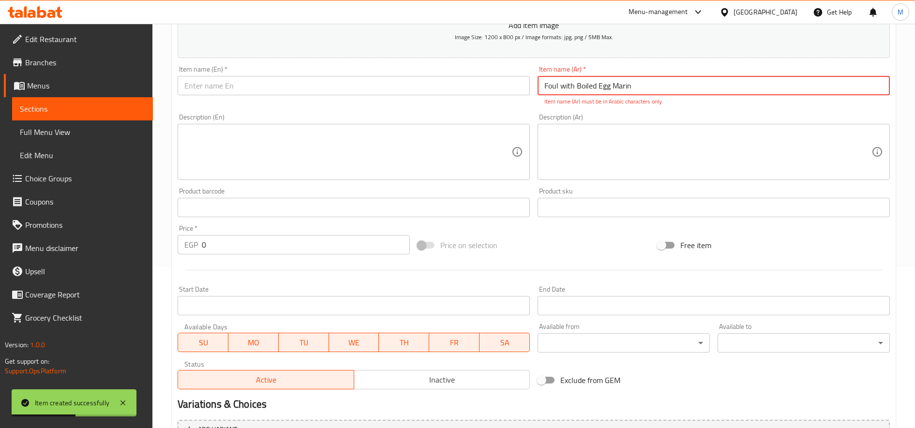
type input "Foul with Boiled Egg Marin"
click at [427, 85] on input "text" at bounding box center [354, 85] width 352 height 19
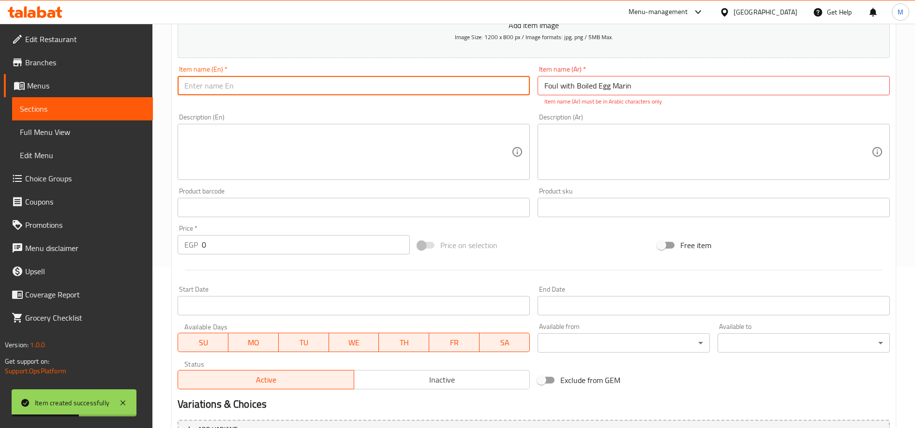
paste input "Foul with Boiled Egg Marin"
type input "Foul with Boiled Egg Marin"
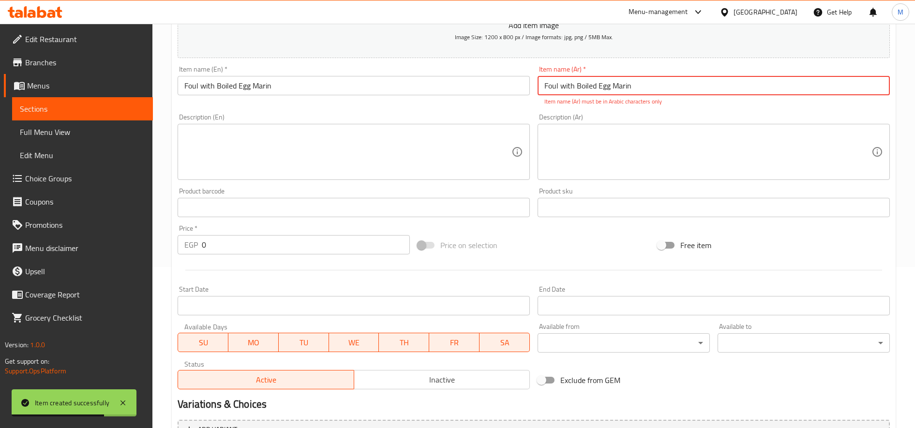
paste input "فول بالبيض مسلوق مارين"
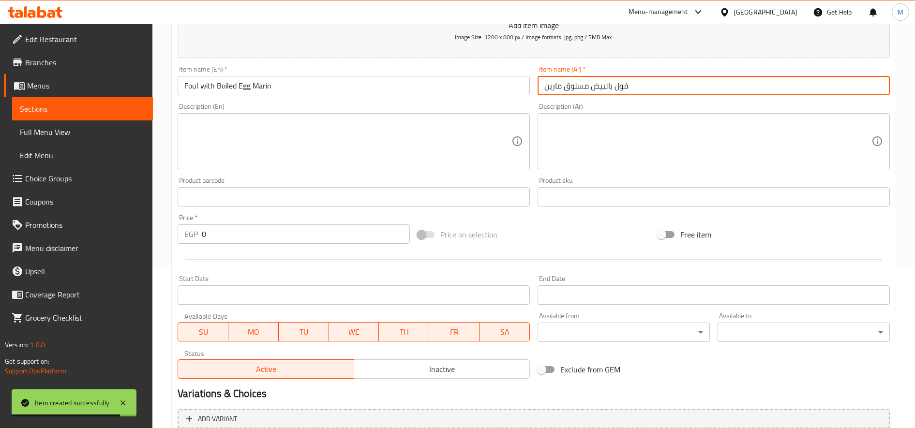
type input "فول بالبيض مسلوق مارين"
click at [205, 235] on input "0" at bounding box center [306, 233] width 208 height 19
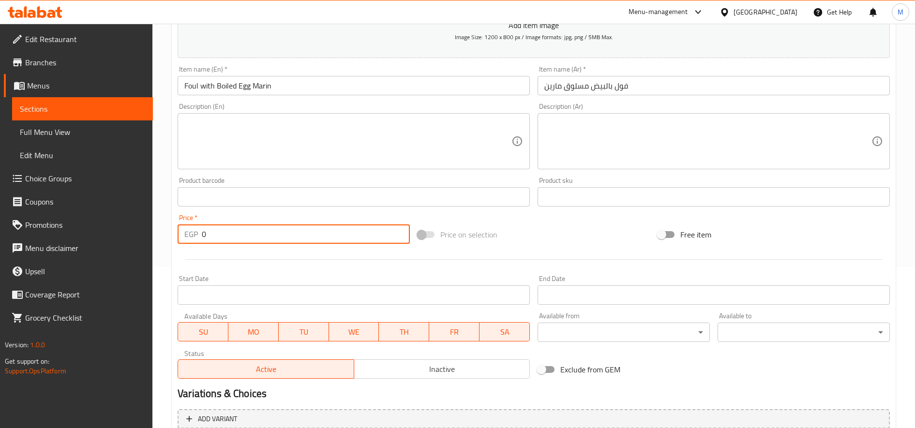
click at [204, 235] on input "0" at bounding box center [306, 233] width 208 height 19
click at [201, 233] on div "EGP 0 Price *" at bounding box center [294, 233] width 232 height 19
click at [201, 229] on div "EGP 02 Price *" at bounding box center [294, 233] width 232 height 19
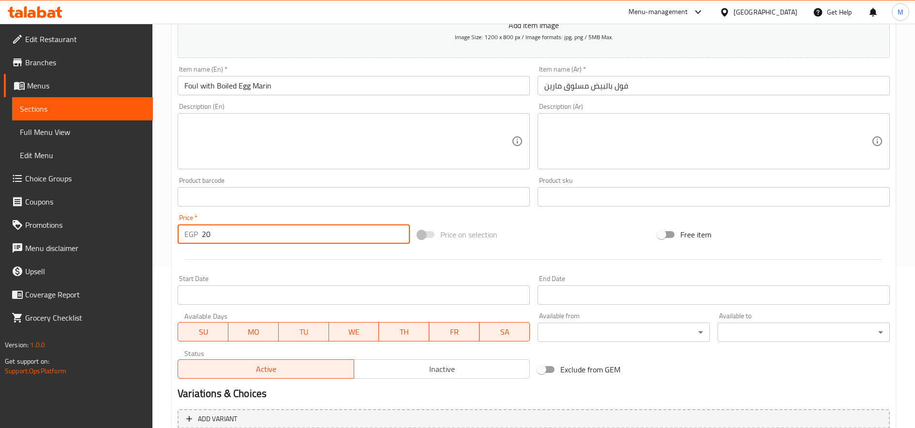
type input "20"
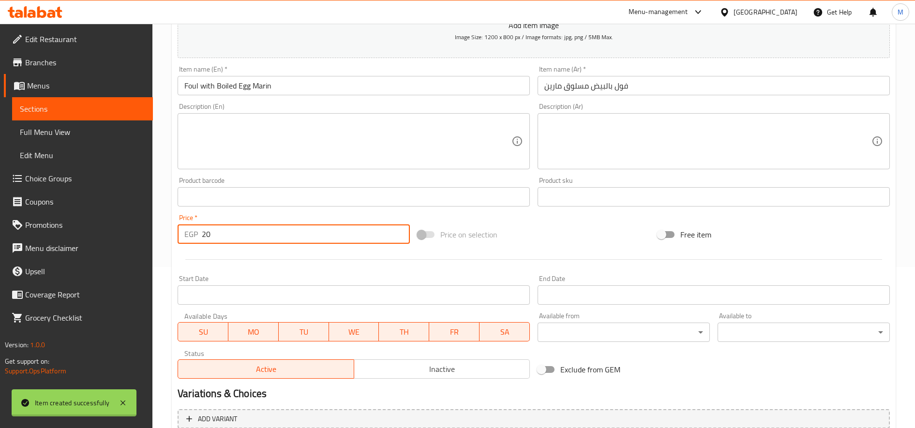
type input "0"
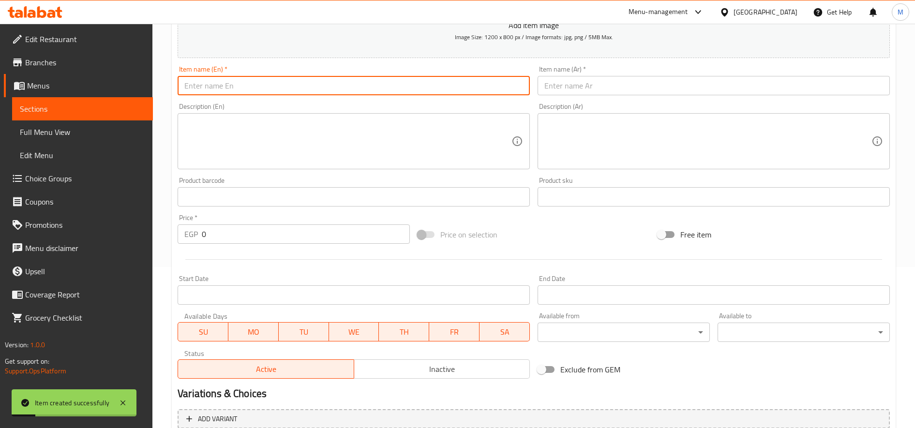
click at [334, 85] on input "text" at bounding box center [354, 85] width 352 height 19
paste input "Foul with Potato Fingers Marin"
type input "Foul with Potato Fingers Marin"
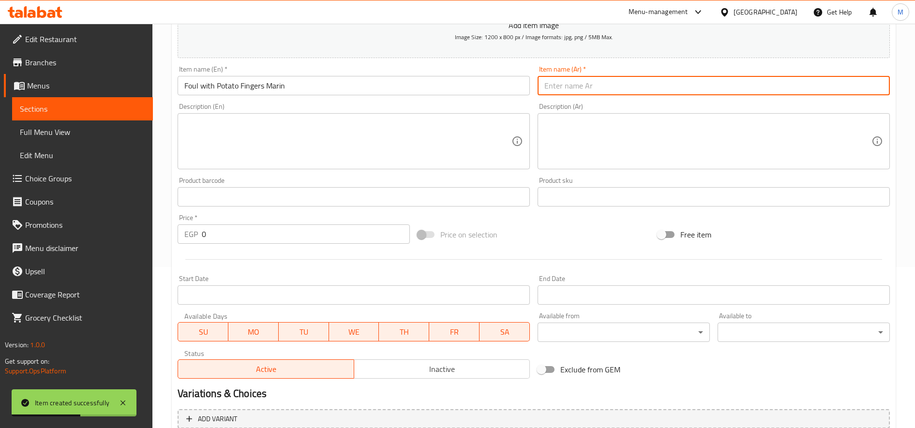
click at [604, 90] on input "text" at bounding box center [714, 85] width 352 height 19
paste input "فول بطاطس صوابع مارين"
type input "فول بطاطس صوابع مارين"
click at [233, 231] on input "0" at bounding box center [306, 233] width 208 height 19
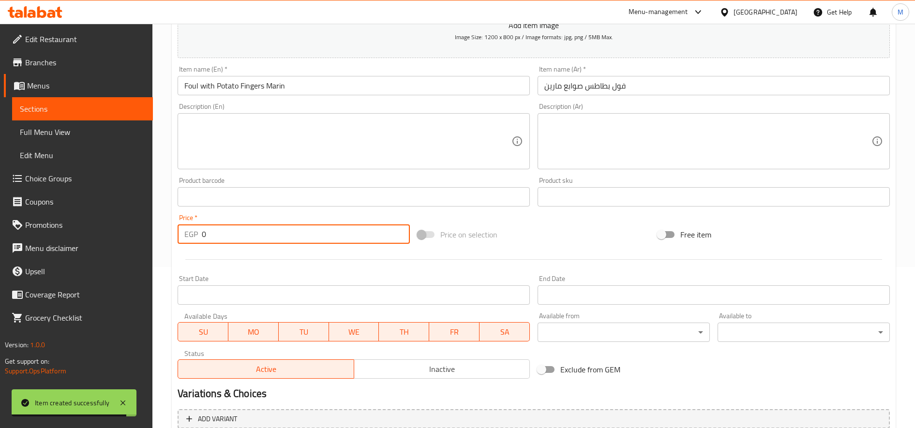
click at [233, 231] on input "0" at bounding box center [306, 233] width 208 height 19
paste input "17"
type input "17"
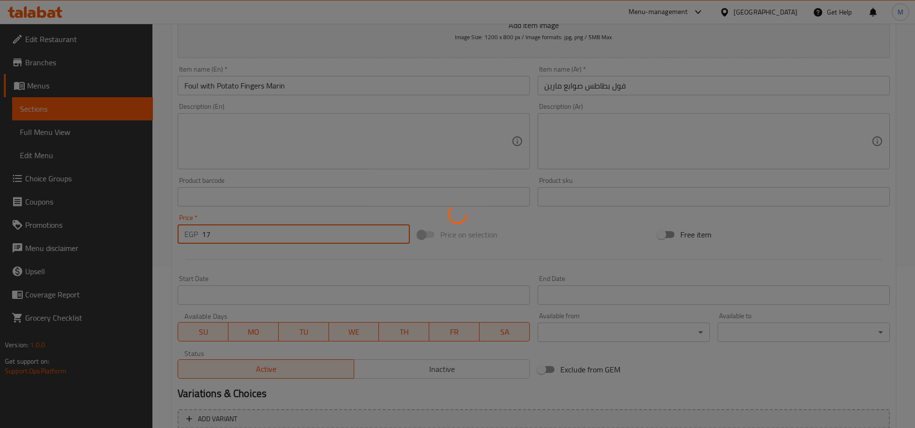
type input "0"
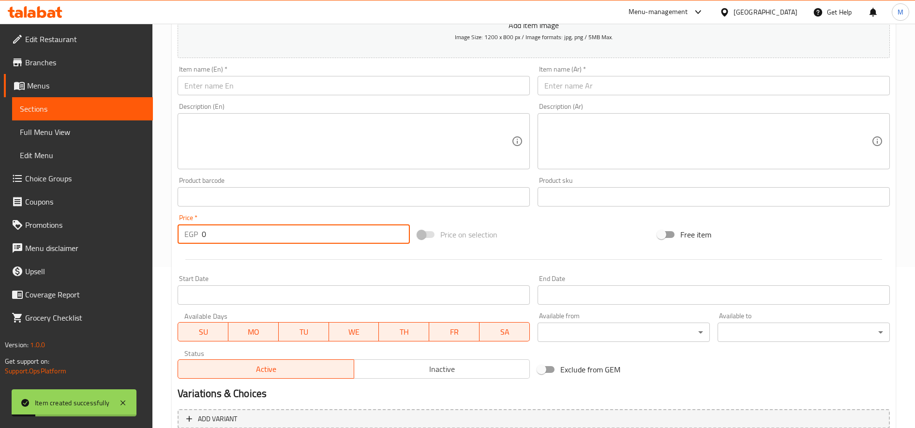
click at [344, 85] on input "text" at bounding box center [354, 85] width 352 height 19
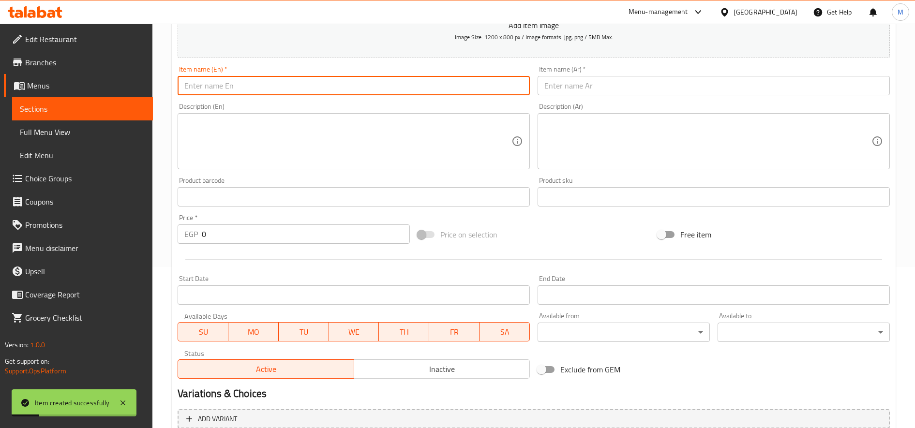
paste input "Foul Salad Marin"
type input "Foul Salad Marin"
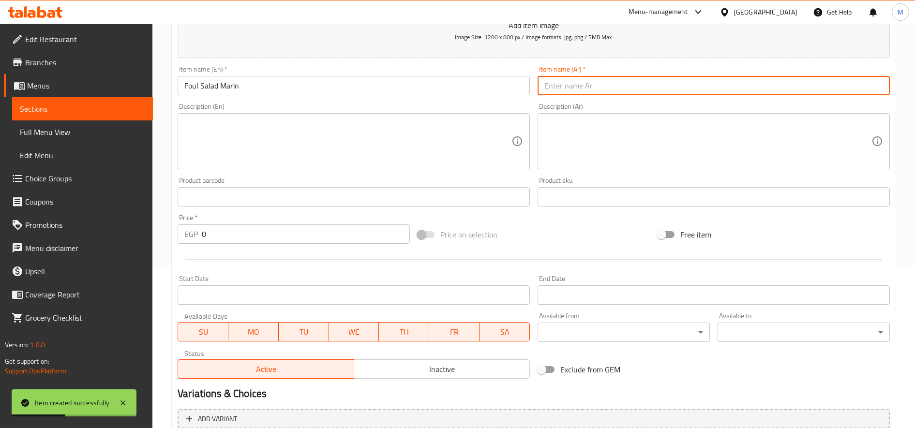
paste input "فول سلطه مارين"
type input "فول سلطه مارين"
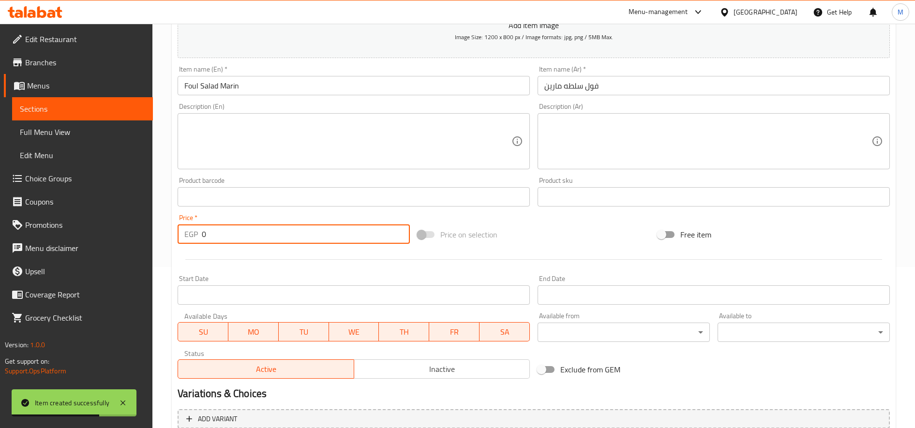
click at [298, 239] on input "0" at bounding box center [306, 233] width 208 height 19
paste input "13"
type input "13"
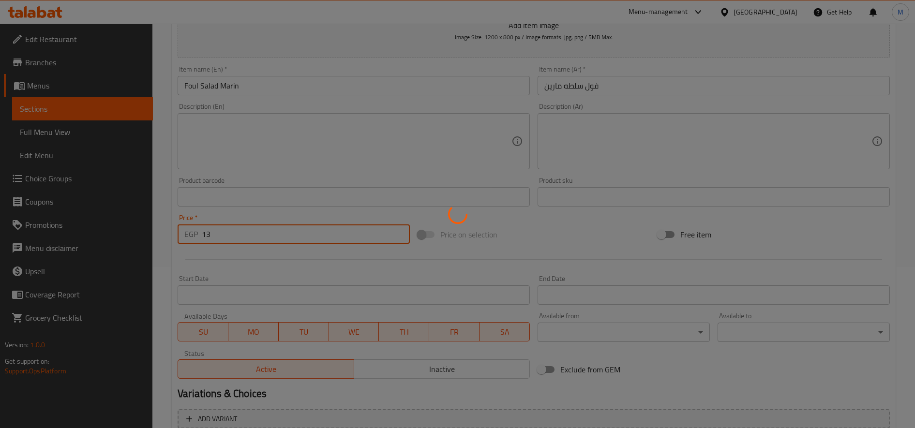
type input "0"
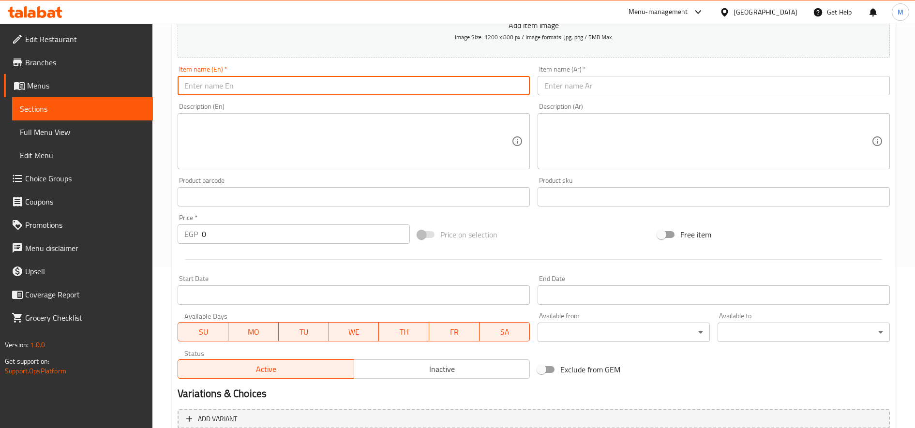
click at [374, 85] on input "text" at bounding box center [354, 85] width 352 height 19
paste input "Mixed Salad Marin"
type input "Mixed Salad Marin"
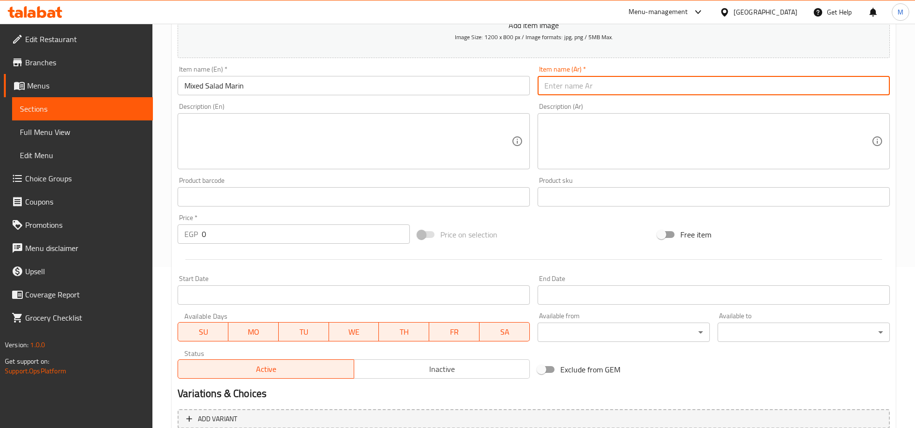
paste input "مكس سلطه مارين"
type input "مكس سلطه مارين"
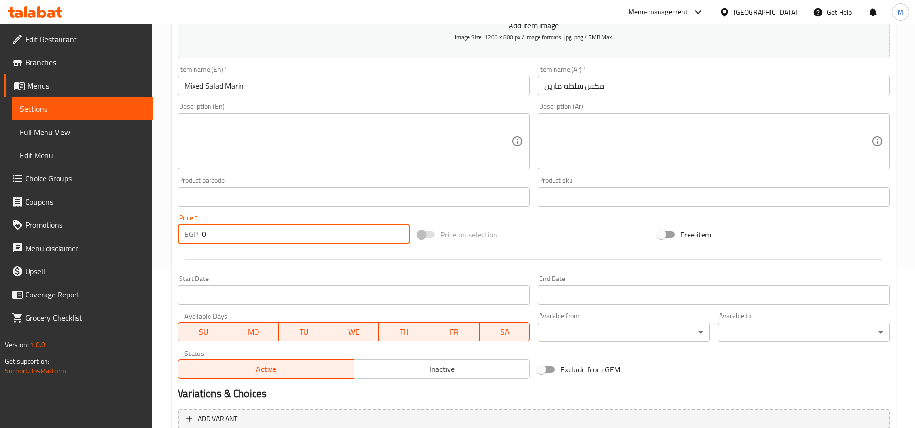
click at [219, 228] on input "0" at bounding box center [306, 233] width 208 height 19
paste input "13"
click at [220, 228] on input "013" at bounding box center [306, 233] width 208 height 19
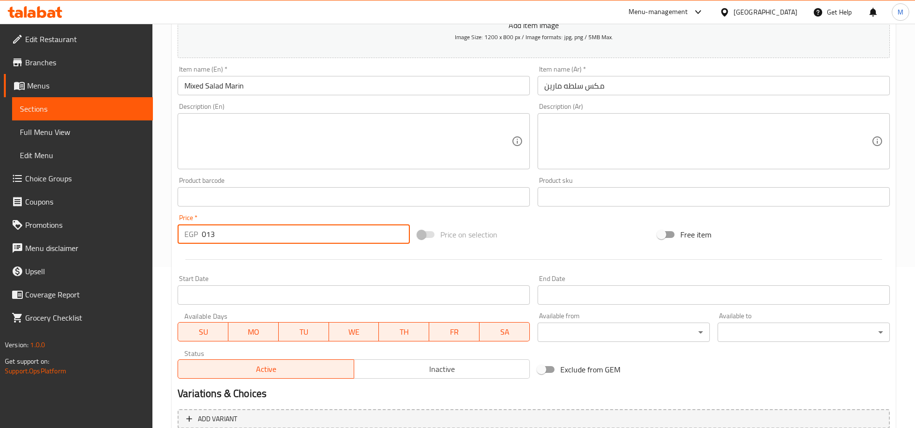
click at [220, 228] on input "013" at bounding box center [306, 233] width 208 height 19
paste input "number"
type input "13"
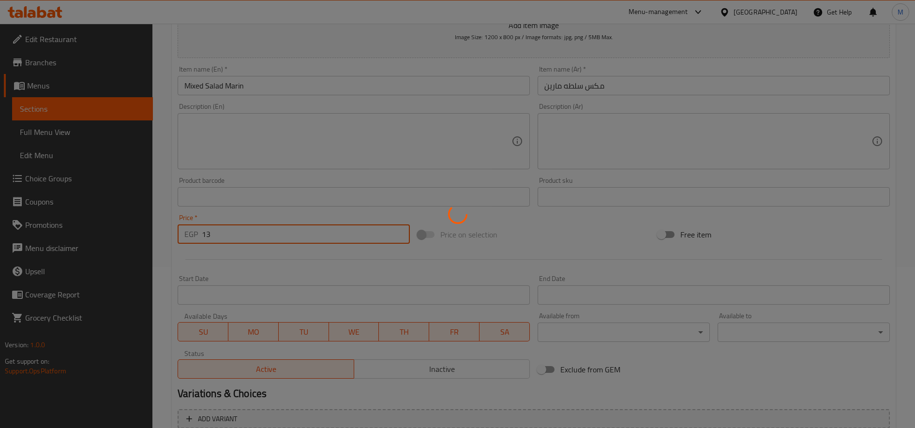
type input "0"
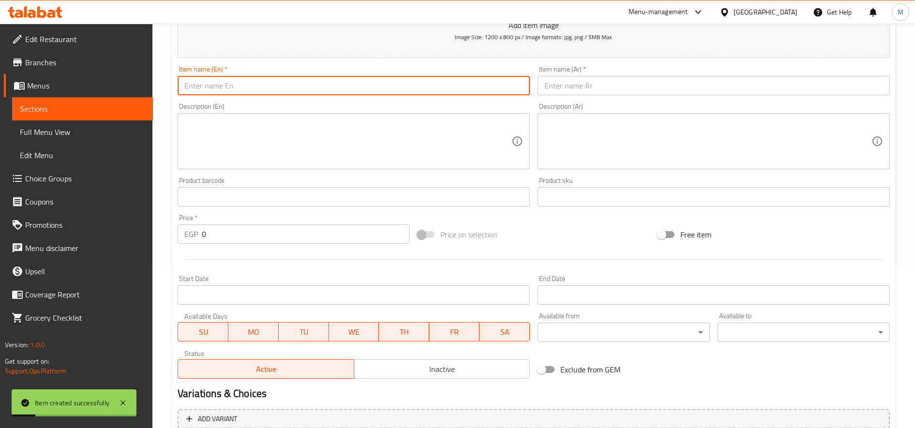
click at [270, 85] on input "text" at bounding box center [354, 85] width 352 height 19
paste input "Mixed Potato Fingers Marin"
type input "Mixed Potato Fingers Marin"
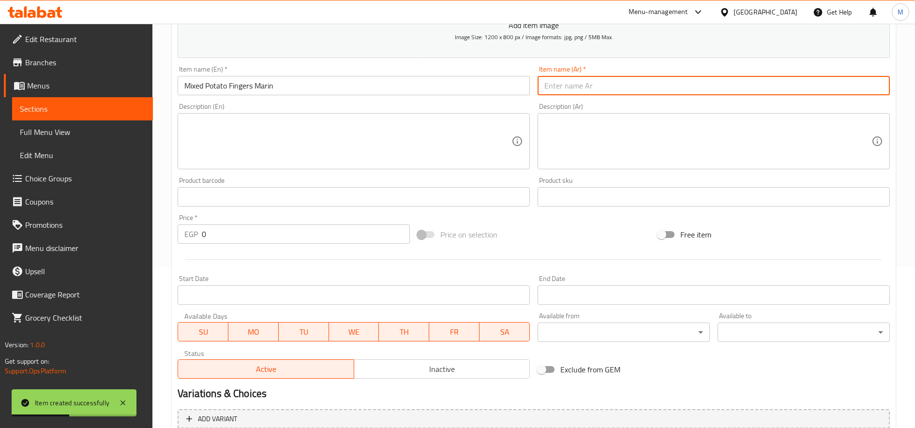
paste input "مكس بطاطس صوابع مارين"
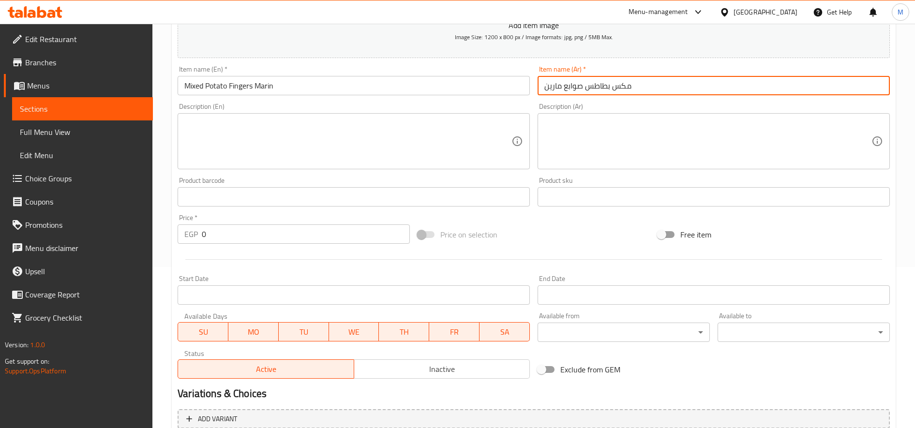
type input "مكس بطاطس صوابع مارين"
click at [264, 238] on input "0" at bounding box center [306, 233] width 208 height 19
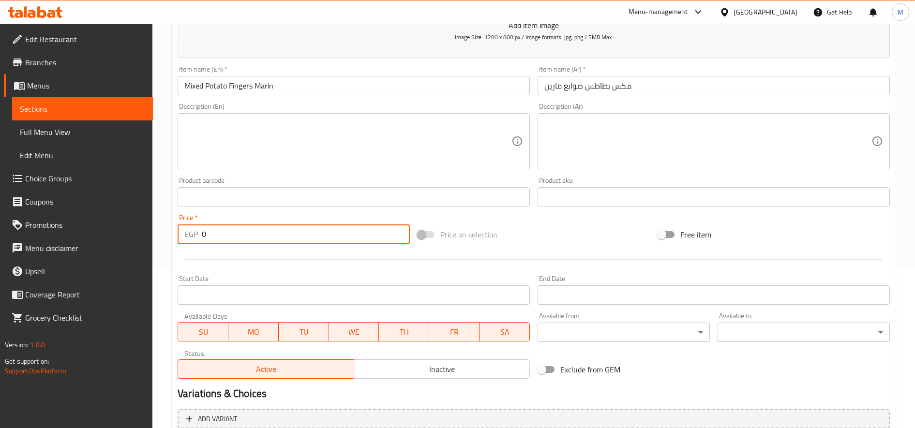
click at [264, 238] on input "0" at bounding box center [306, 233] width 208 height 19
click at [264, 239] on input "0" at bounding box center [306, 233] width 208 height 19
paste input "18"
type input "18"
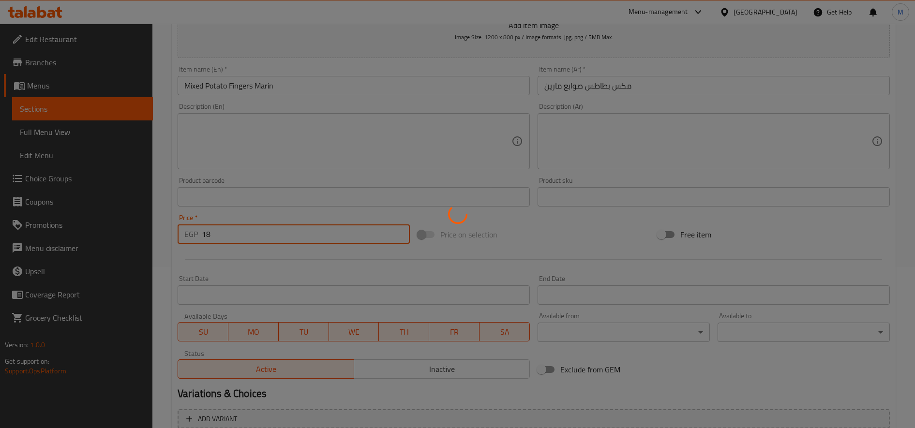
type input "0"
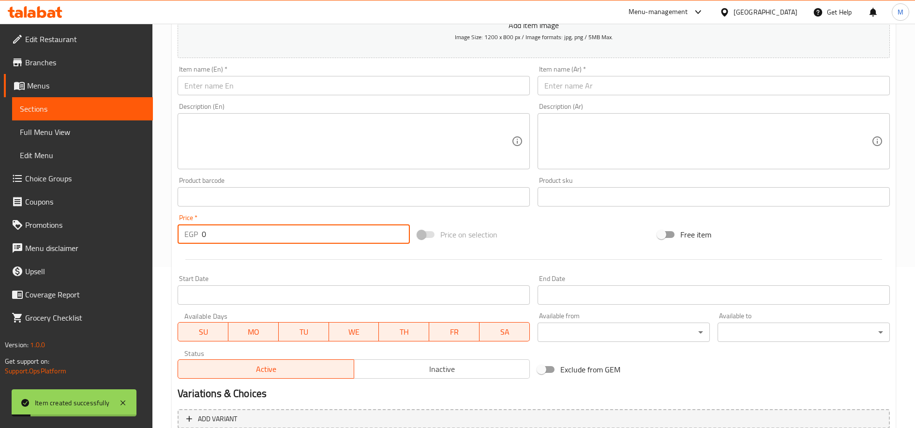
click at [289, 95] on input "text" at bounding box center [354, 85] width 352 height 19
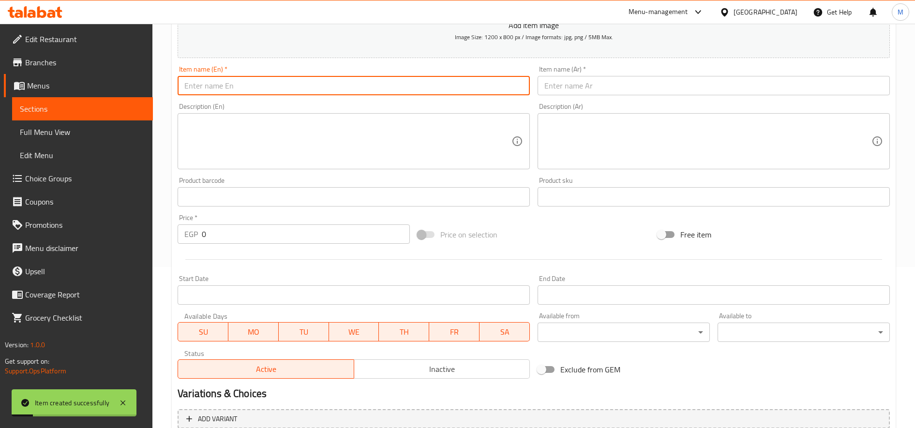
paste input "Taamiya Salad Marin"
type input "Taamiya Salad Marin"
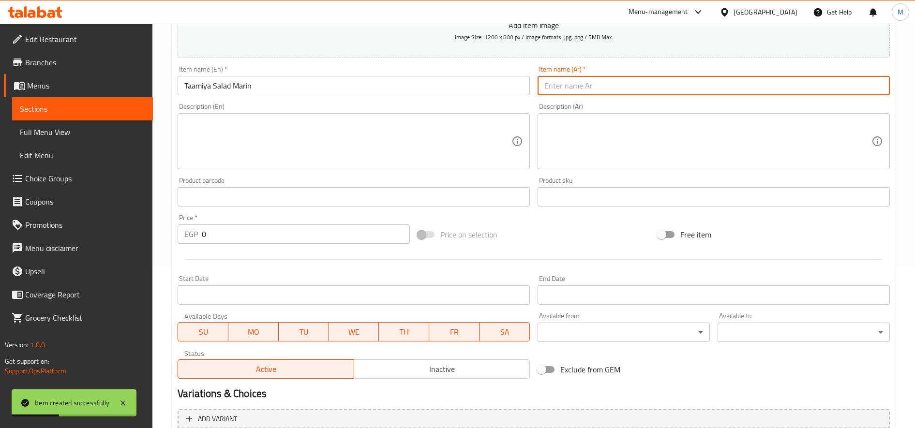
paste input "طعميه سلطه مارين"
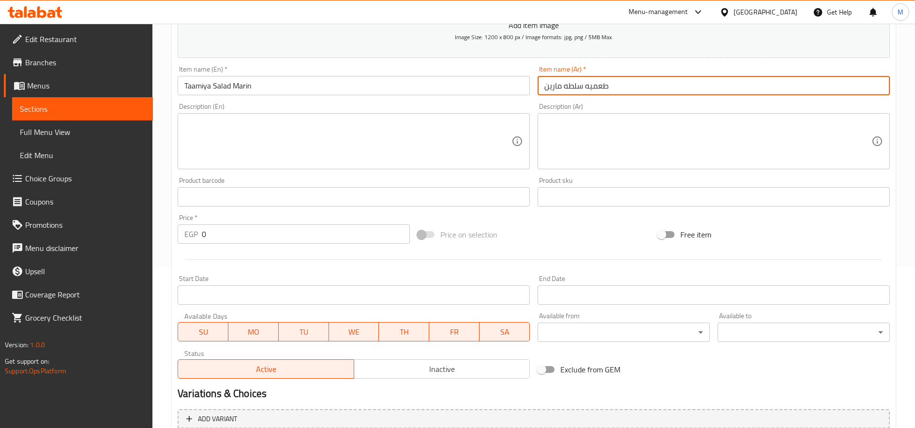
type input "طعميه سلطه مارين"
click at [255, 233] on input "0" at bounding box center [306, 233] width 208 height 19
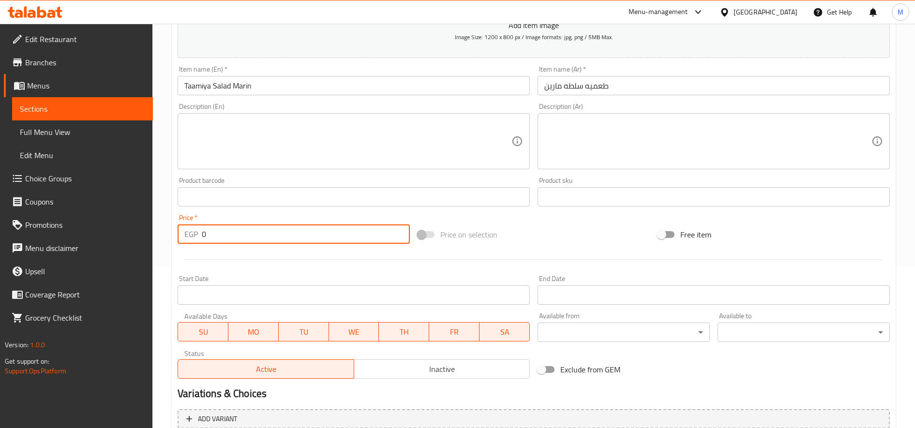
click at [255, 233] on input "0" at bounding box center [306, 233] width 208 height 19
paste input "13"
type input "13"
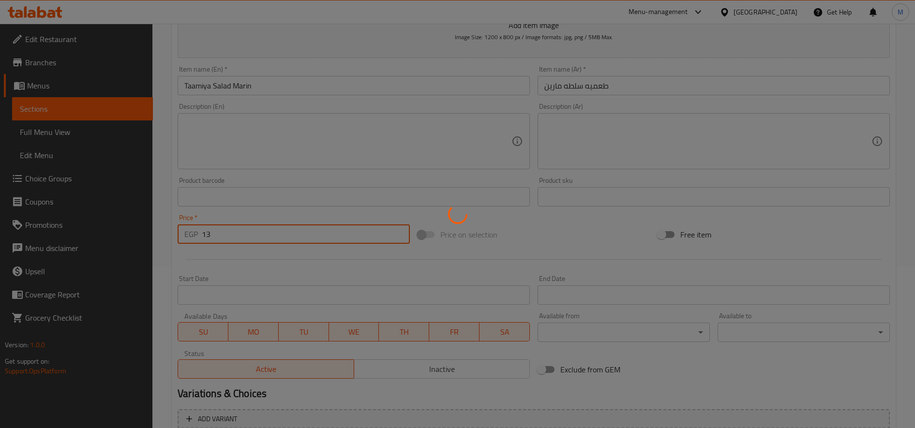
type input "0"
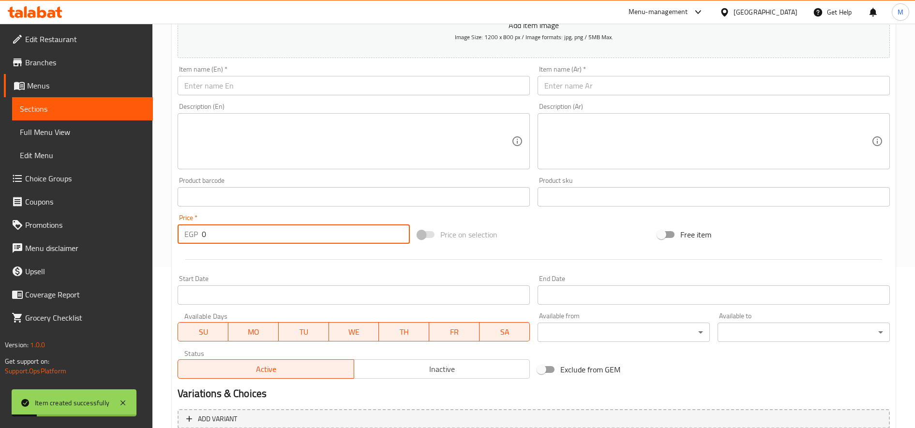
click at [285, 85] on input "text" at bounding box center [354, 85] width 352 height 19
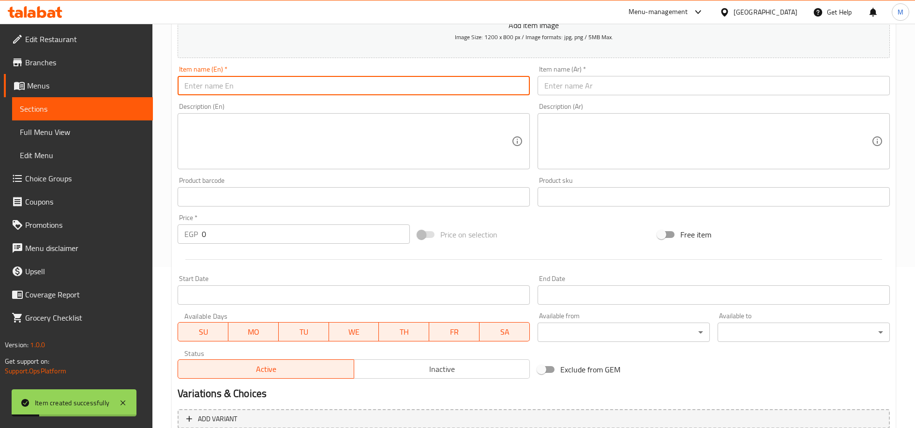
paste input "Taamiya Potato Marin"
type input "Taamiya Potato Marin"
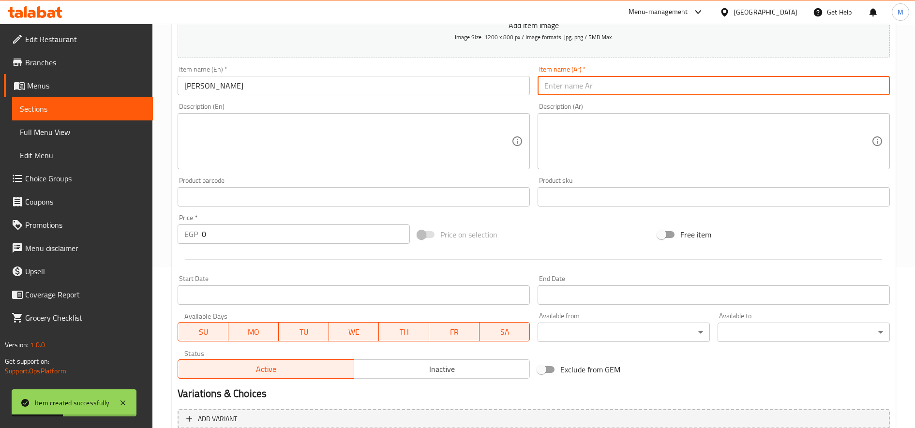
paste input "طعميه بطاطس مارين"
type input "طعميه بطاطس مارين"
click at [244, 243] on input "0" at bounding box center [306, 233] width 208 height 19
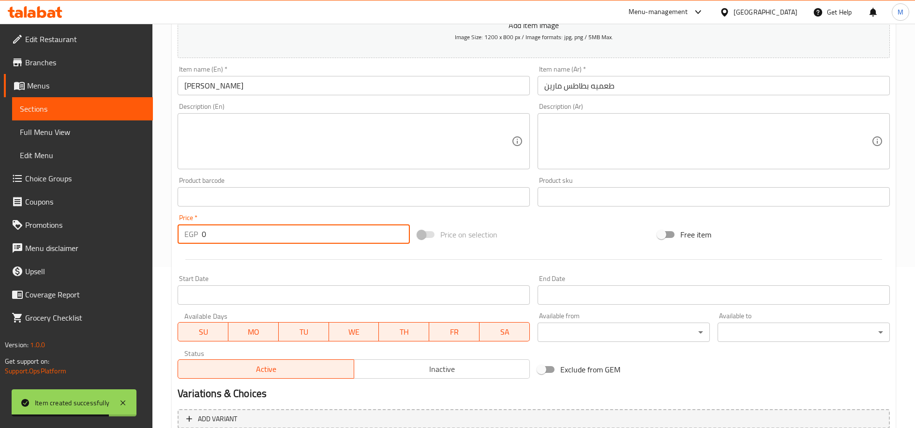
click at [244, 243] on input "0" at bounding box center [306, 233] width 208 height 19
paste input "17"
type input "17"
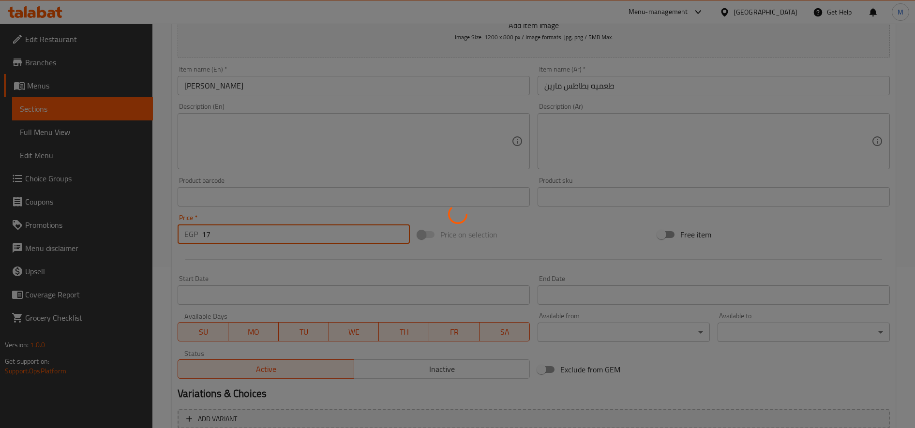
type input "0"
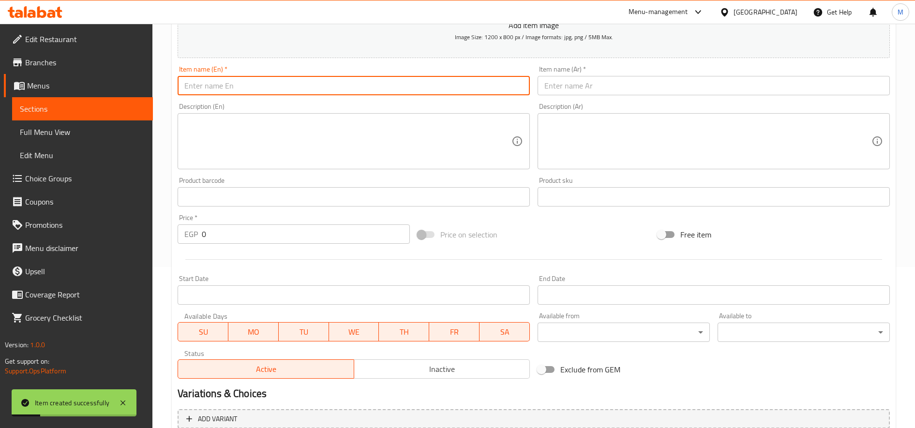
click at [308, 83] on input "text" at bounding box center [354, 85] width 352 height 19
paste input "Taamiya Brown Bread Reda"
type input "Taamiya Brown Bread Reda"
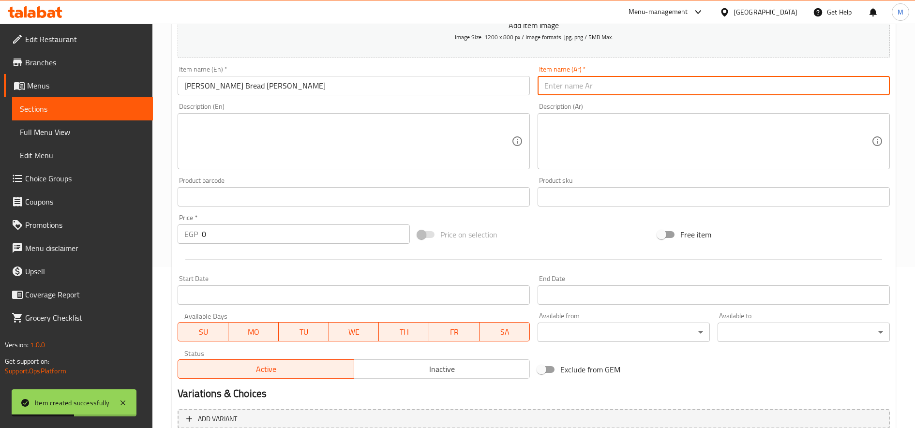
paste input "طعميه عيش اسمر رده"
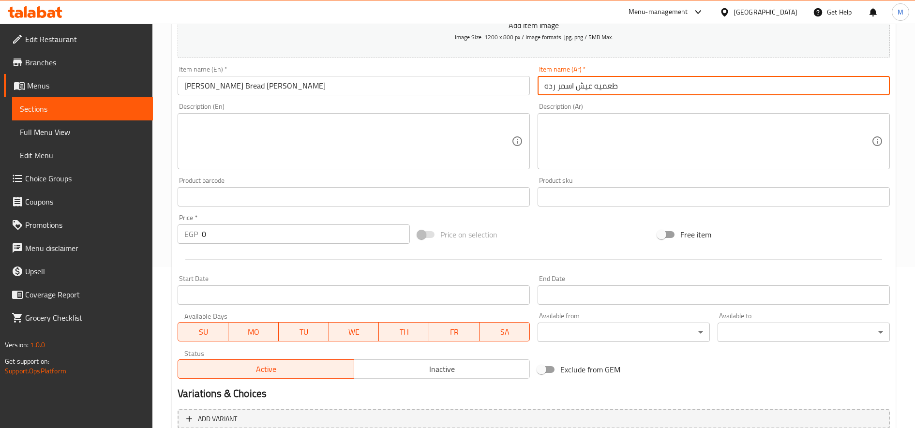
type input "طعميه عيش اسمر رده"
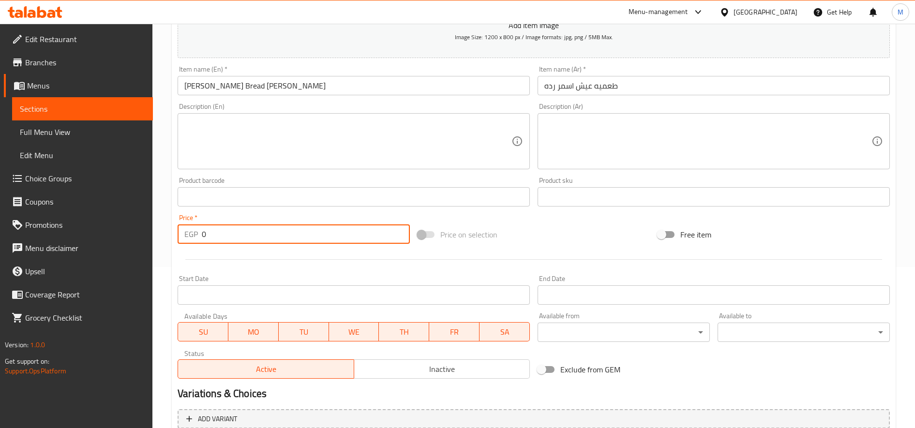
click at [233, 233] on input "0" at bounding box center [306, 233] width 208 height 19
paste input "1"
type input "10"
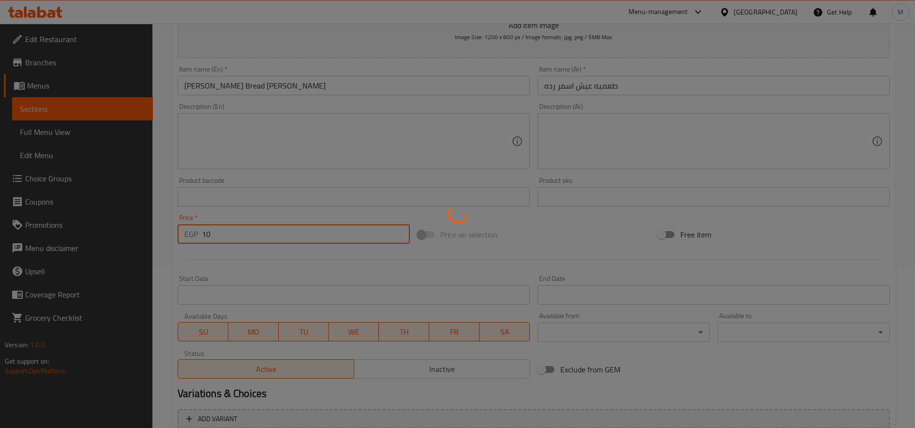
type input "0"
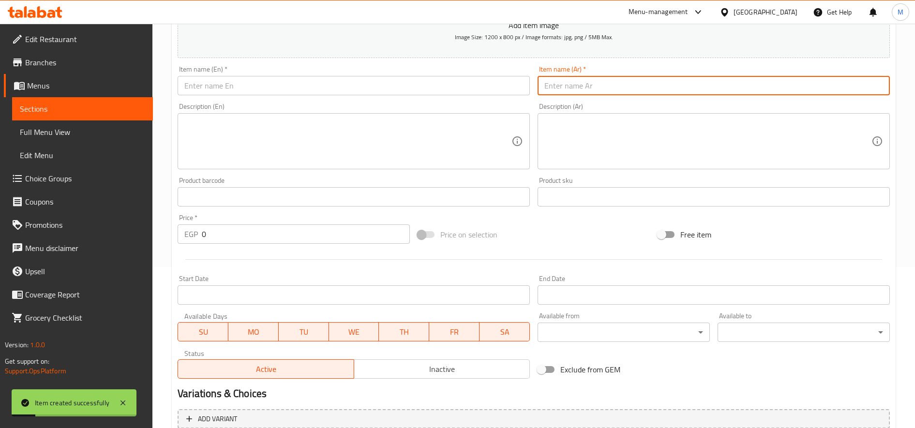
click at [607, 90] on input "text" at bounding box center [714, 85] width 352 height 19
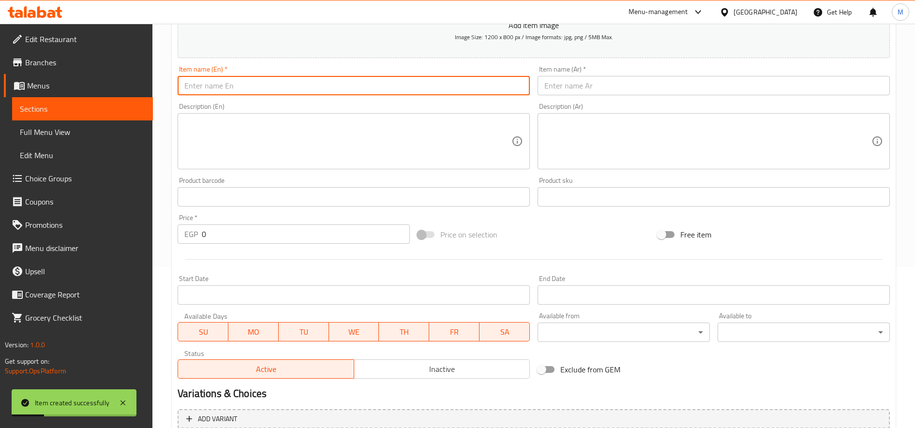
click at [472, 87] on input "text" at bounding box center [354, 85] width 352 height 19
paste input "فول عيش اسمر رده"
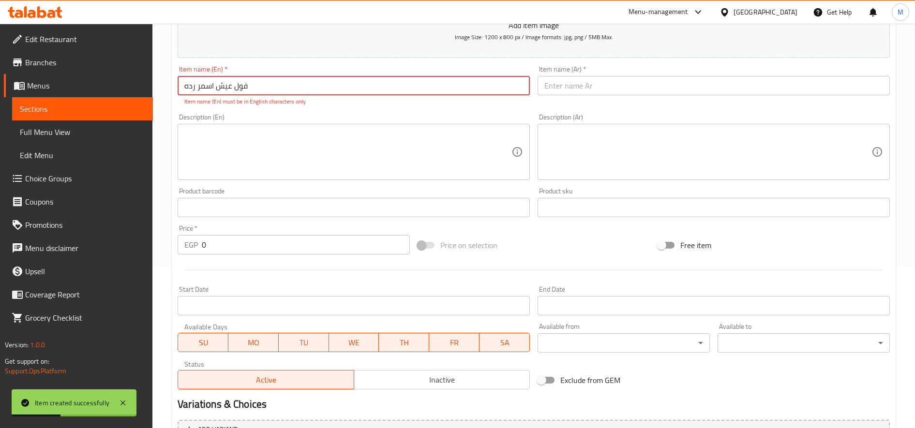
type input "فول عيش اسمر رده"
click at [567, 81] on input "text" at bounding box center [714, 85] width 352 height 19
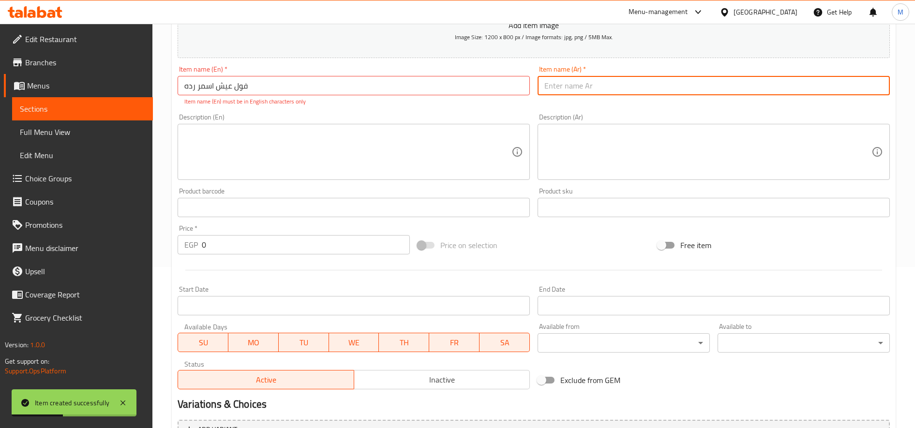
paste input "فول عيش اسمر رده"
type input "فول عيش اسمر رده"
click at [345, 83] on input "فول عيش اسمر رده" at bounding box center [354, 85] width 352 height 19
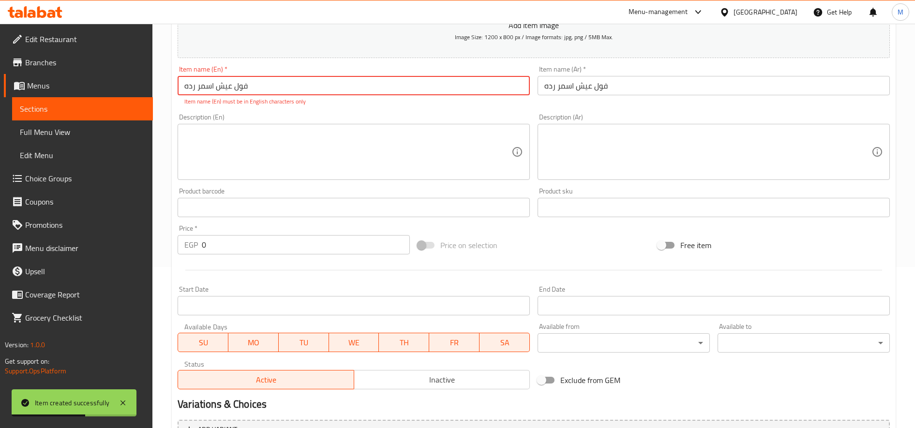
click at [344, 86] on input "فول عيش اسمر رده" at bounding box center [354, 85] width 352 height 19
paste input "Foul Brown Bread Reda"
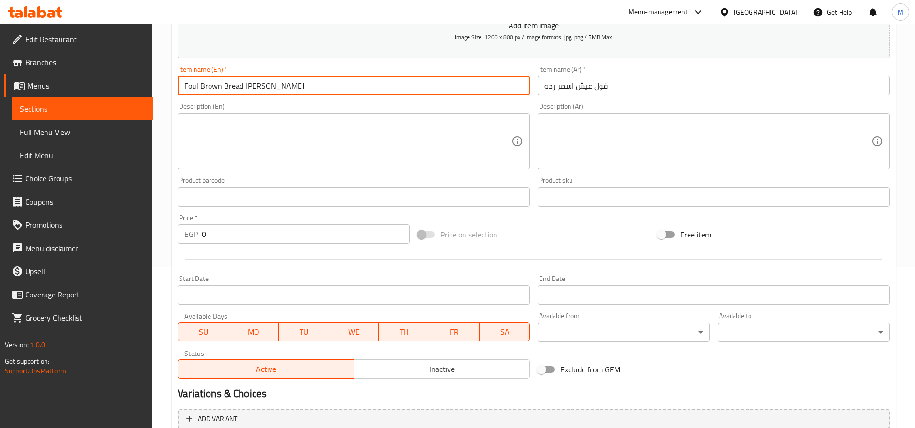
type input "Foul Brown Bread Reda"
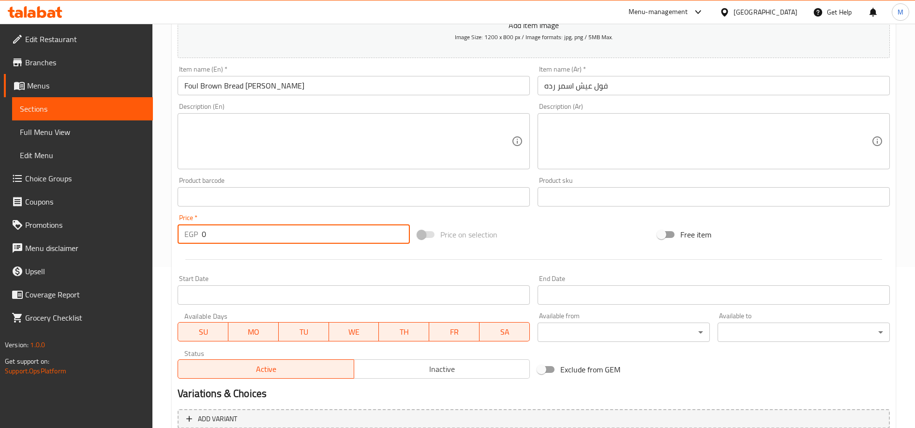
click at [242, 244] on input "0" at bounding box center [306, 233] width 208 height 19
click at [242, 243] on input "0" at bounding box center [306, 233] width 208 height 19
paste input "1"
type input "10"
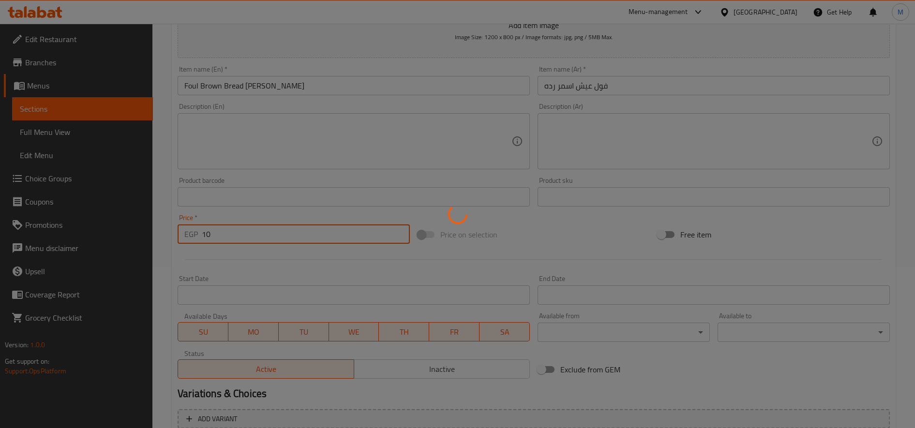
type input "0"
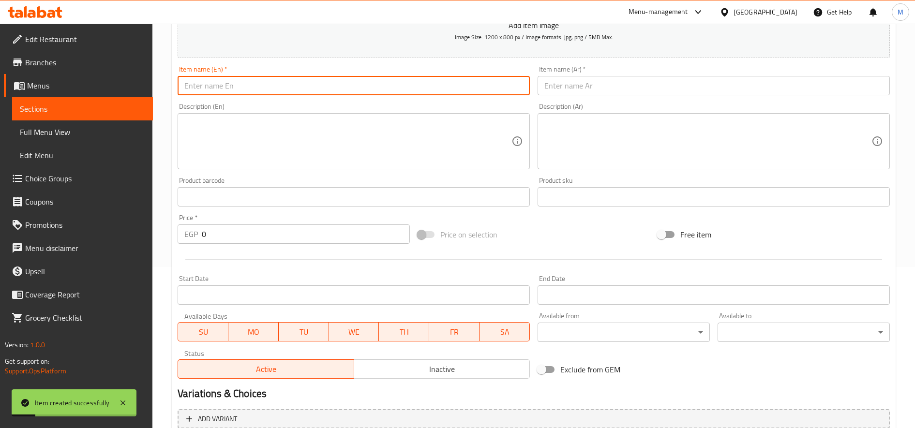
click at [300, 92] on input "text" at bounding box center [354, 85] width 352 height 19
paste input "Mixed Brown Bread Reda"
type input "Mixed Brown Bread Reda"
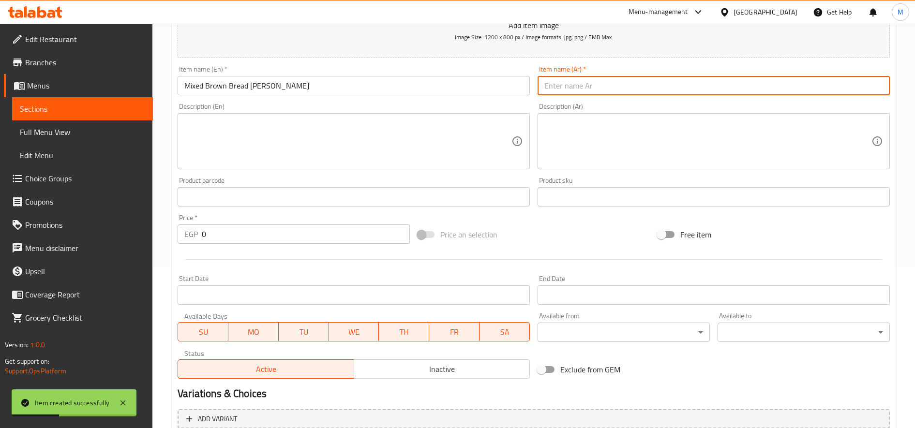
paste input "مكس عيش اسمر رده"
type input "مكس عيش اسمر رده"
click at [268, 235] on input "0" at bounding box center [306, 233] width 208 height 19
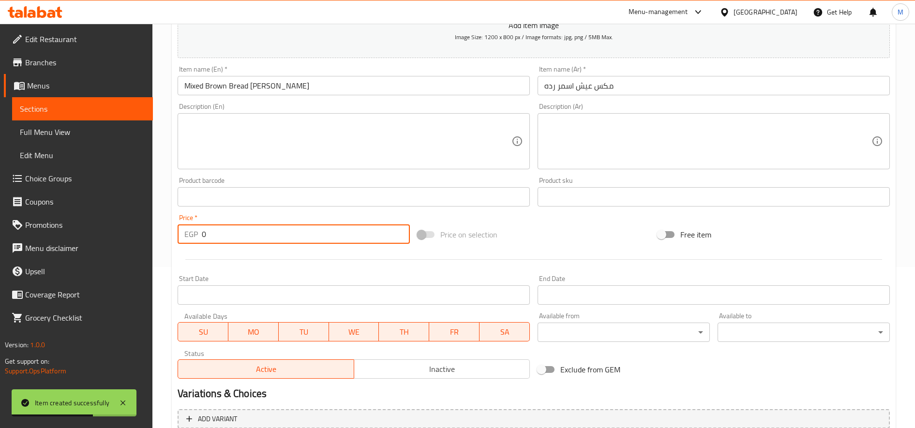
click at [268, 235] on input "0" at bounding box center [306, 233] width 208 height 19
paste input "11"
type input "11"
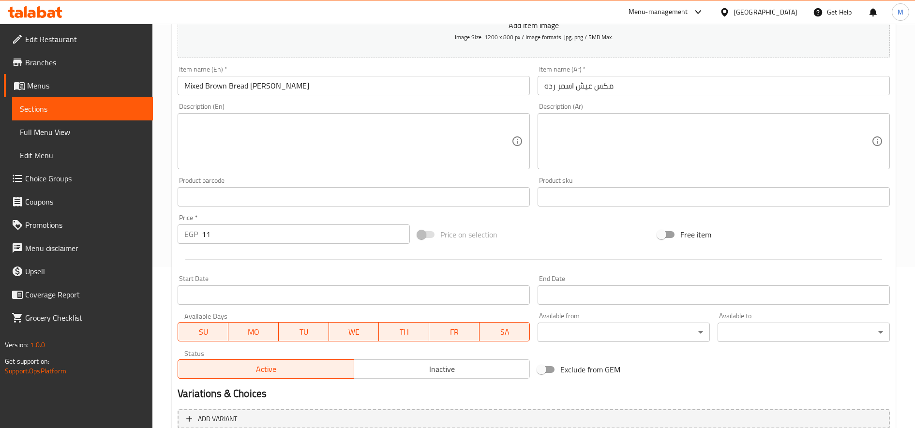
click at [399, 152] on textarea at bounding box center [347, 142] width 327 height 46
click at [316, 238] on input "11" at bounding box center [306, 233] width 208 height 19
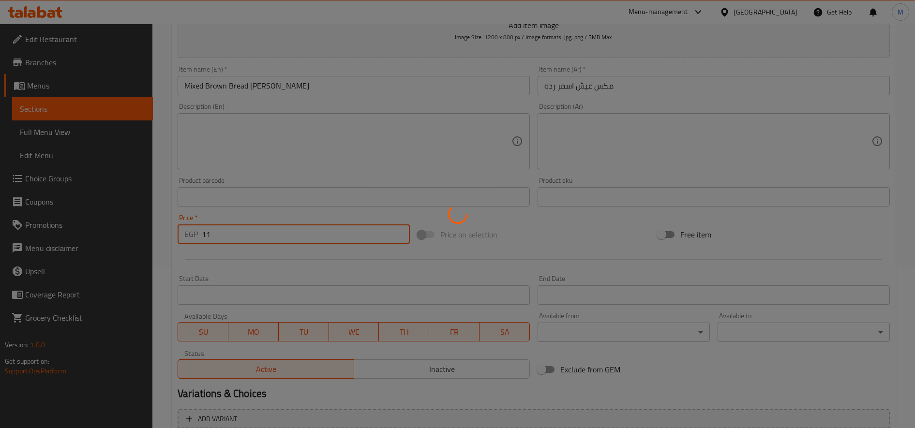
type input "0"
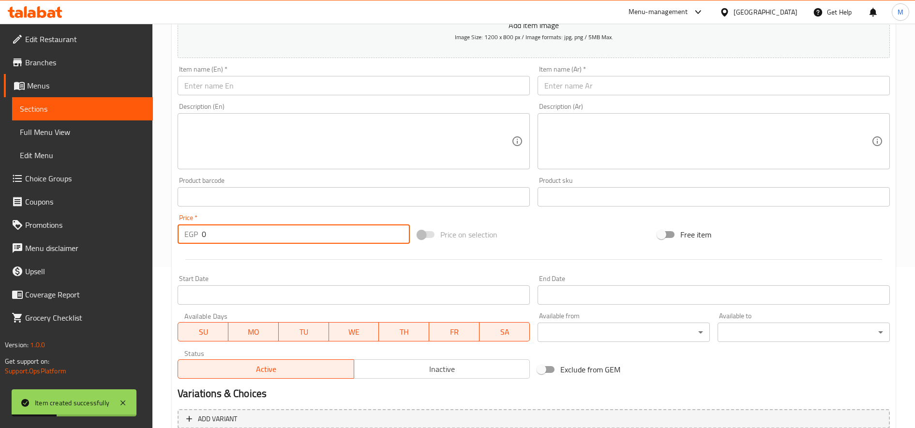
click at [414, 78] on input "text" at bounding box center [354, 85] width 352 height 19
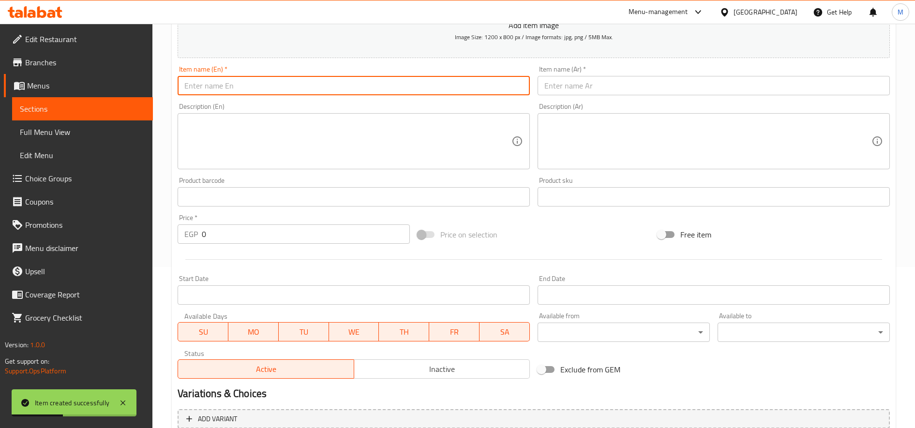
paste input "Simple Jam Sandwich"
type input "Simple Jam Sandwich"
click at [596, 84] on input "text" at bounding box center [714, 85] width 352 height 19
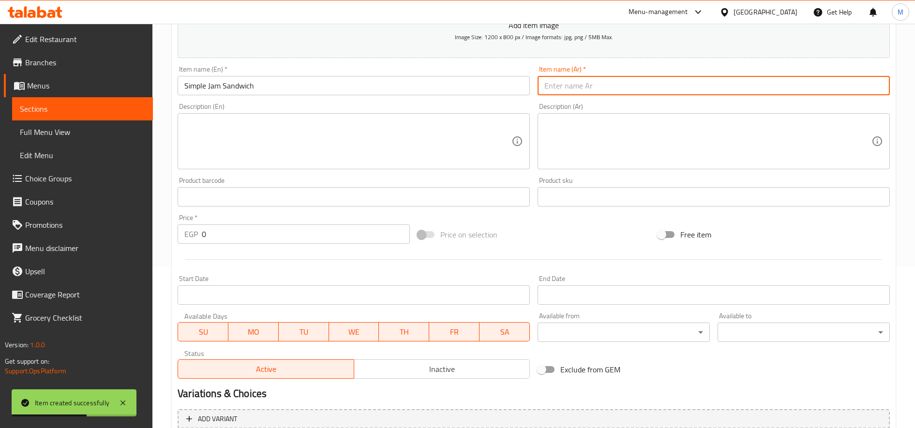
paste input "سندوتش مربي ساده"
type input "سندوتش مربي ساده"
click at [195, 87] on input "Simple Jam Sandwich" at bounding box center [354, 85] width 352 height 19
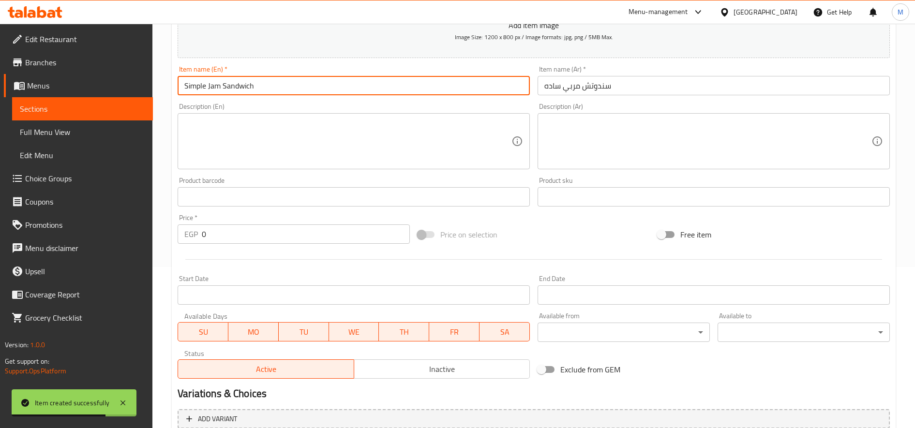
click at [195, 87] on input "Simple Jam Sandwich" at bounding box center [354, 85] width 352 height 19
type input "Jam Sandwich"
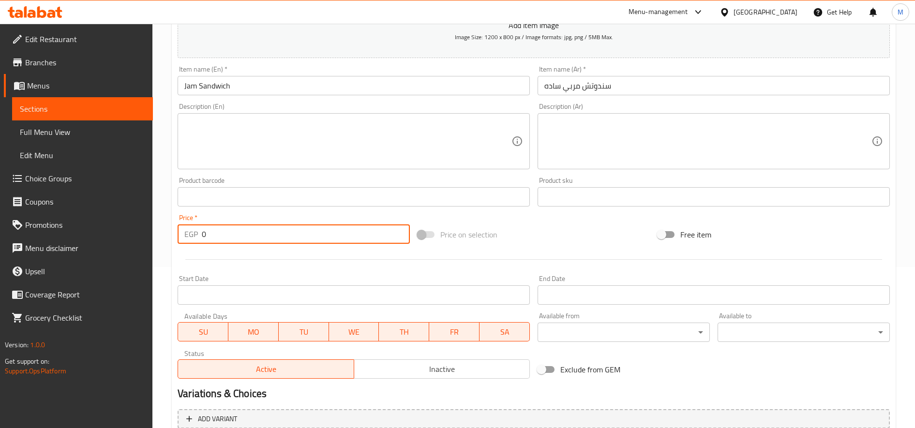
click at [247, 229] on input "0" at bounding box center [306, 233] width 208 height 19
paste input "12"
click at [247, 230] on input "012" at bounding box center [306, 233] width 208 height 19
type input "012"
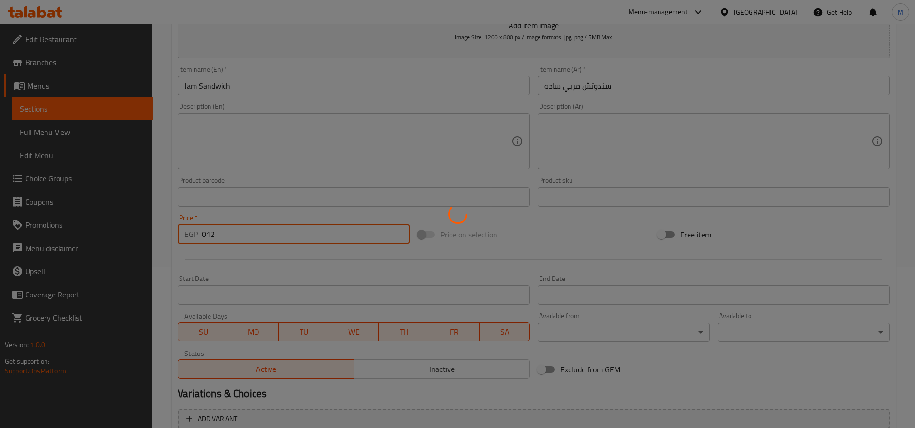
type input "0"
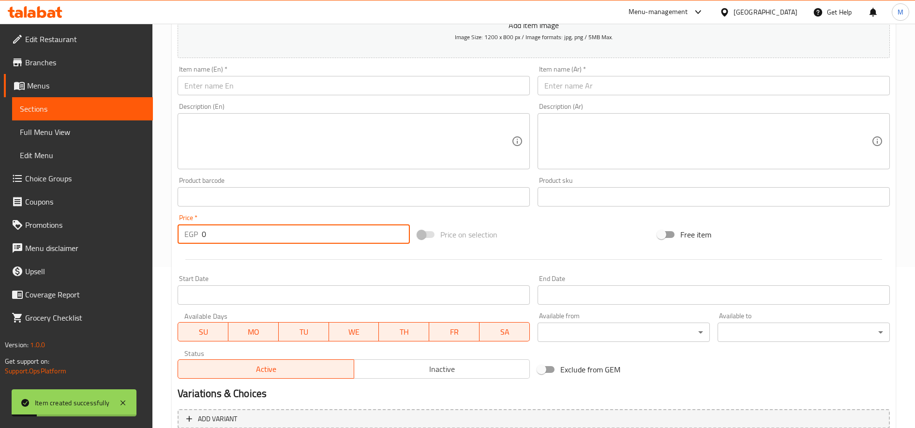
click at [338, 80] on input "text" at bounding box center [354, 85] width 352 height 19
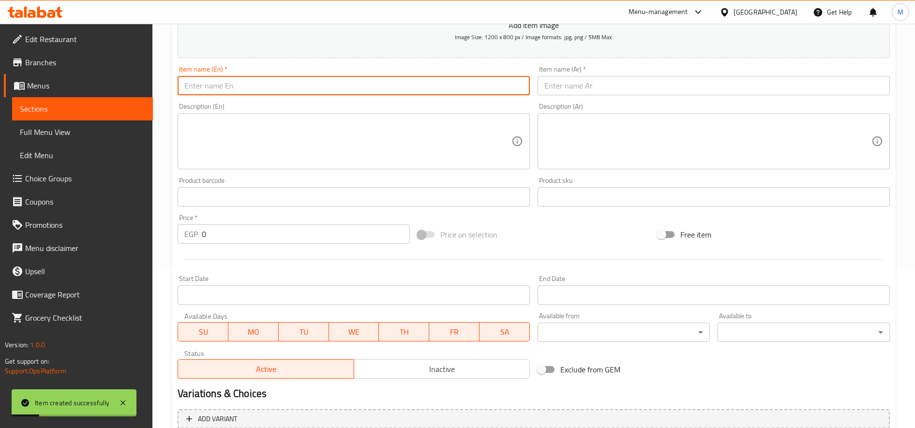
paste input "Jam and Cream Sandwich"
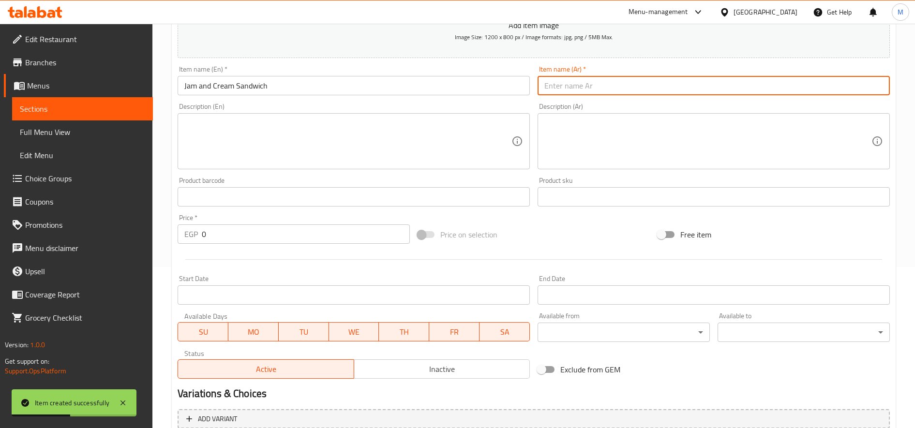
paste input "سندوتش مربي قشطه"
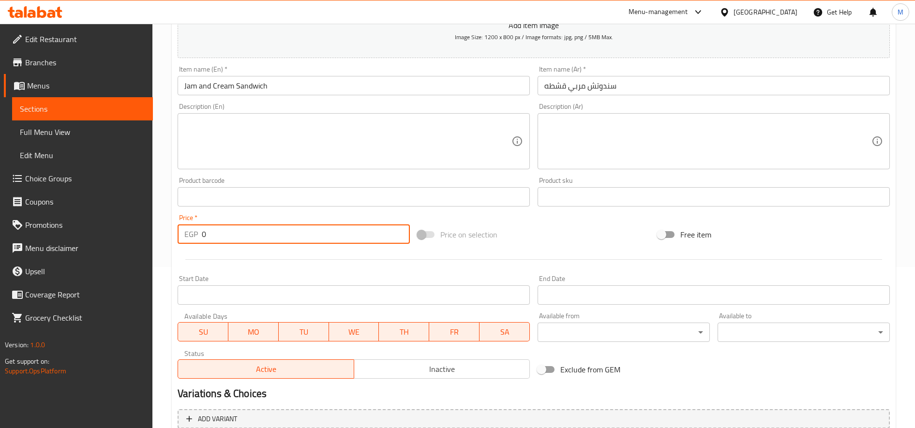
click at [233, 243] on input "0" at bounding box center [306, 233] width 208 height 19
click at [234, 242] on input "0" at bounding box center [306, 233] width 208 height 19
paste
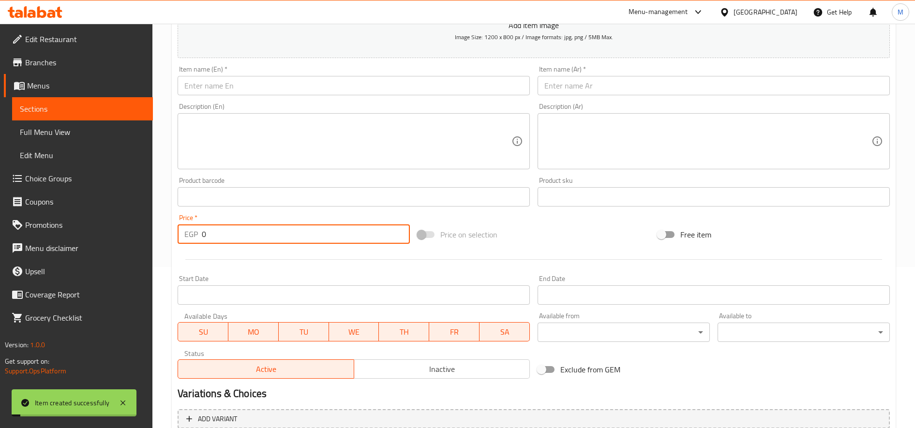
click at [271, 88] on input "text" at bounding box center [354, 85] width 352 height 19
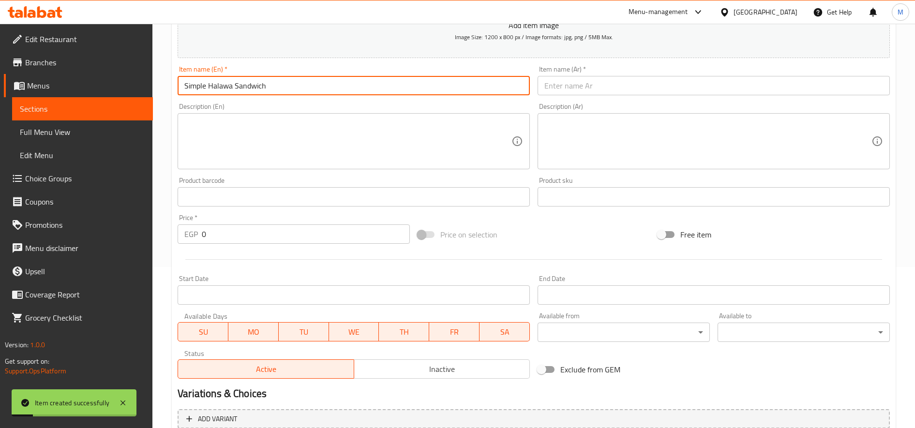
click at [196, 88] on input "Simple Halawa Sandwich" at bounding box center [354, 85] width 352 height 19
click at [628, 87] on input "text" at bounding box center [714, 85] width 352 height 19
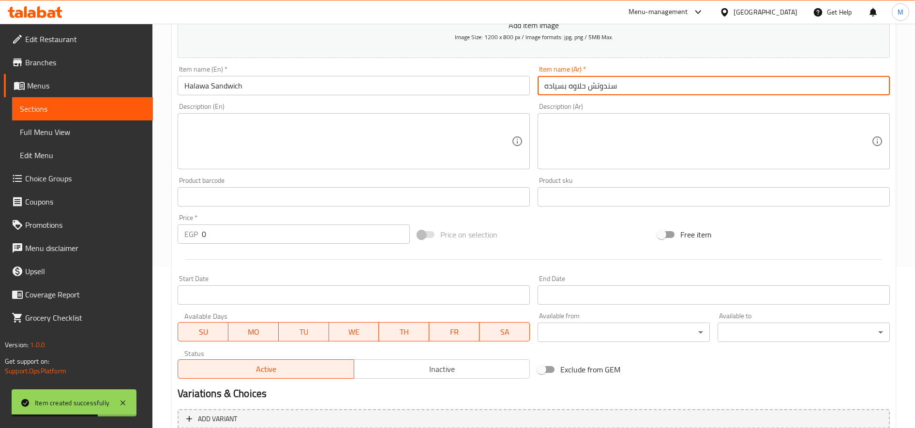
click at [566, 87] on input "سندوتش حلاوه بسياده" at bounding box center [714, 85] width 352 height 19
click at [556, 86] on input "سندوتش حلاوه سياده" at bounding box center [714, 85] width 352 height 19
click at [273, 232] on input "0" at bounding box center [306, 233] width 208 height 19
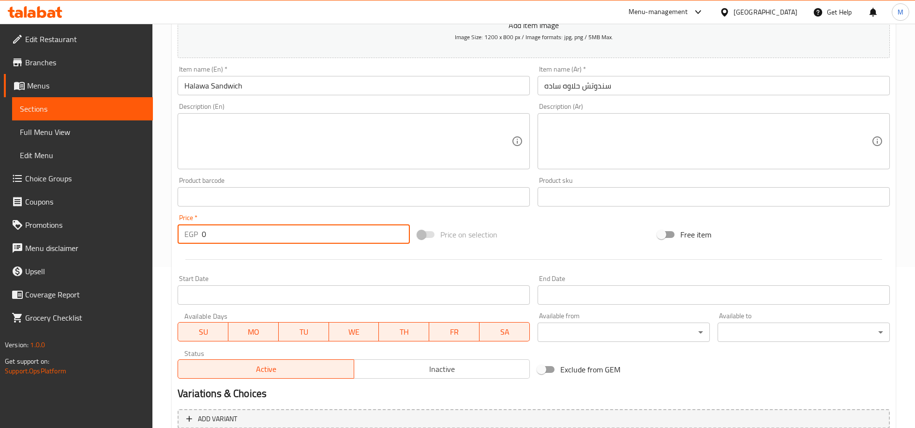
click at [273, 232] on input "0" at bounding box center [306, 233] width 208 height 19
click at [274, 232] on input "0" at bounding box center [306, 233] width 208 height 19
click at [273, 89] on input "text" at bounding box center [354, 85] width 352 height 19
click at [252, 236] on input "0" at bounding box center [306, 233] width 208 height 19
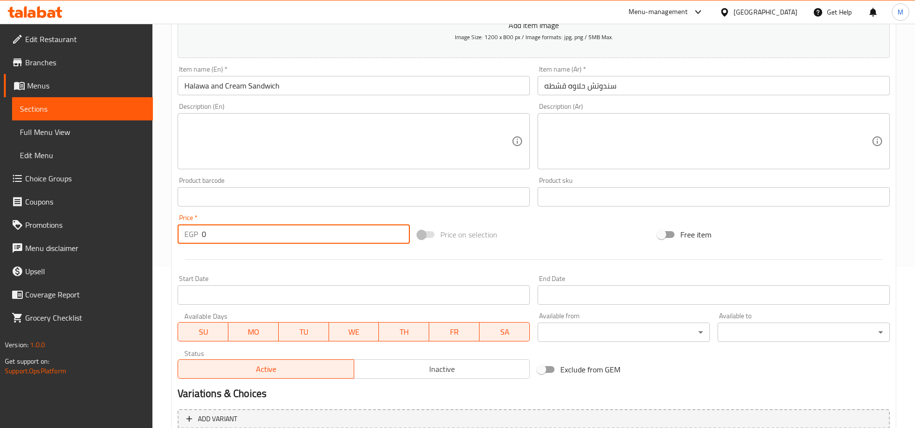
click at [252, 236] on input "0" at bounding box center [306, 233] width 208 height 19
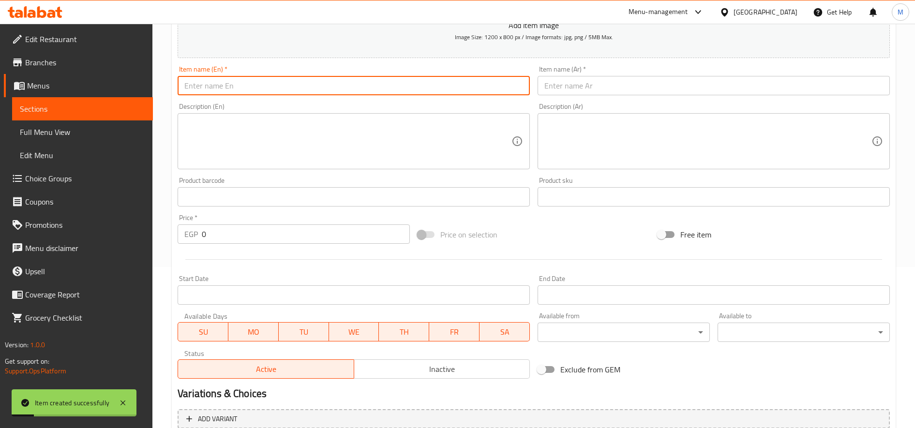
click at [342, 92] on input "text" at bounding box center [354, 85] width 352 height 19
click at [602, 83] on input "text" at bounding box center [714, 85] width 352 height 19
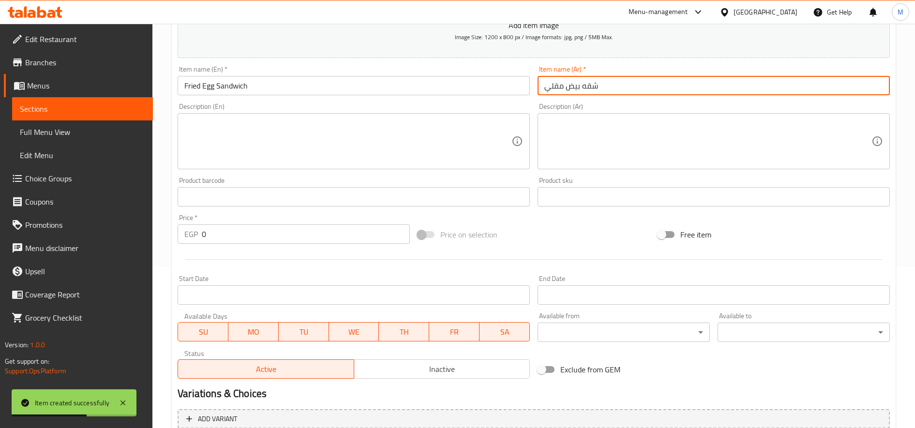
click at [244, 238] on input "0" at bounding box center [306, 233] width 208 height 19
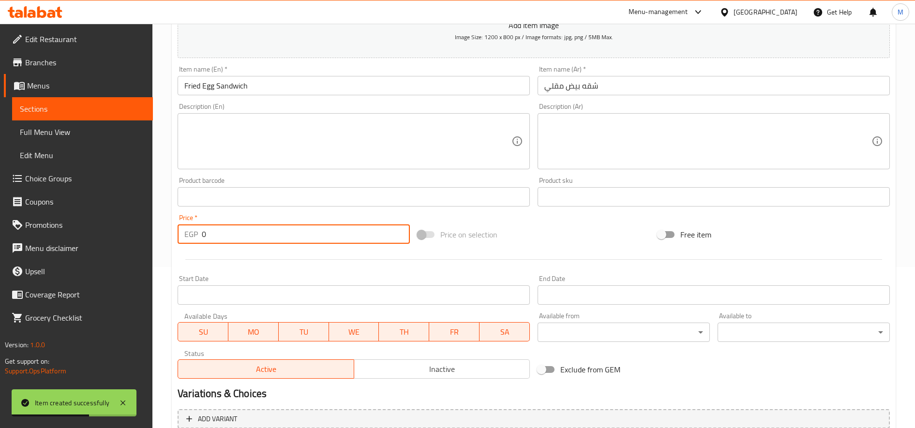
click at [244, 238] on input "0" at bounding box center [306, 233] width 208 height 19
click at [388, 90] on input "text" at bounding box center [354, 85] width 352 height 19
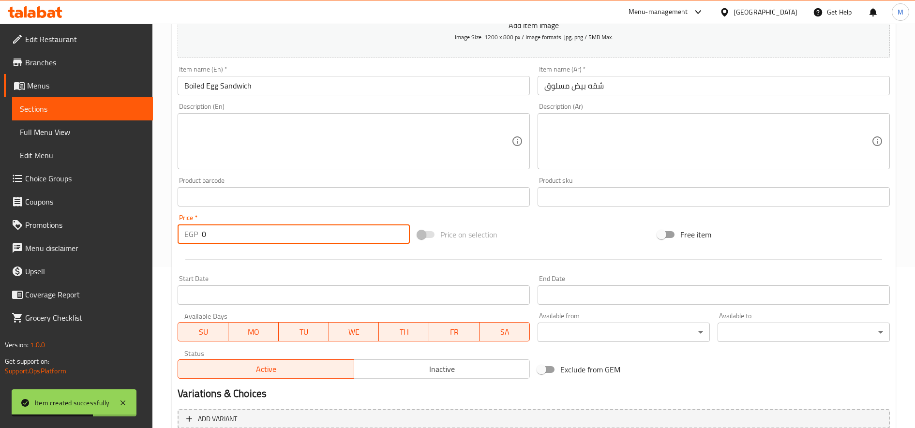
click at [221, 235] on input "0" at bounding box center [306, 233] width 208 height 19
click at [275, 87] on input "text" at bounding box center [354, 85] width 352 height 19
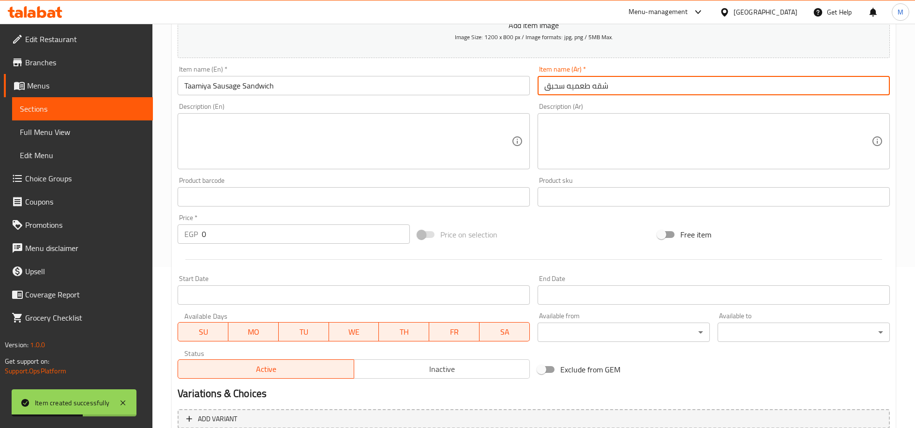
click at [553, 87] on input "شقه طعميه سحبق" at bounding box center [714, 85] width 352 height 19
drag, startPoint x: 553, startPoint y: 87, endPoint x: 559, endPoint y: 87, distance: 6.3
click at [559, 87] on input "شقه طعميه سحبق" at bounding box center [714, 85] width 352 height 19
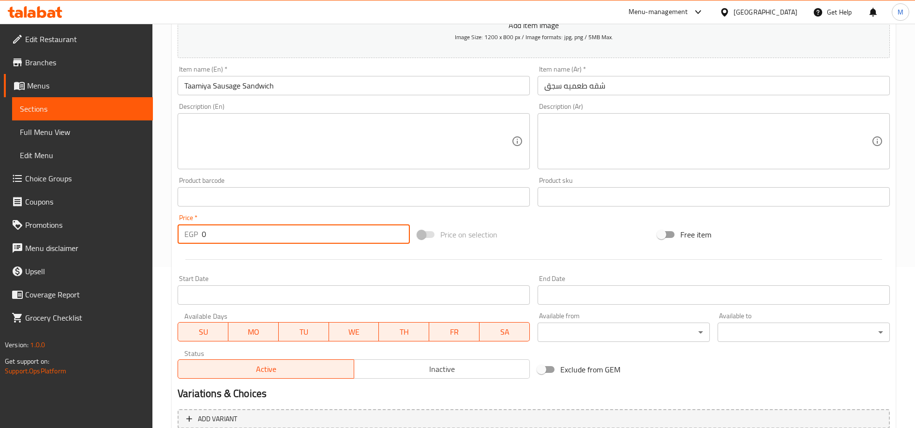
click at [214, 241] on input "0" at bounding box center [306, 233] width 208 height 19
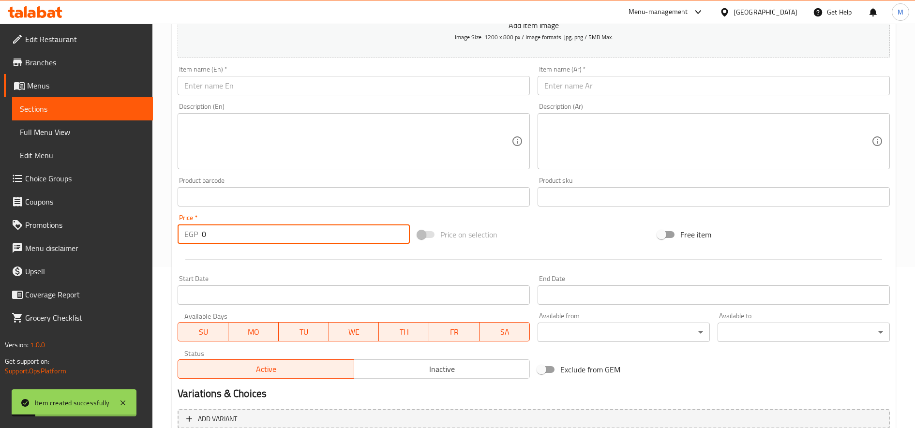
click at [376, 85] on input "text" at bounding box center [354, 85] width 352 height 19
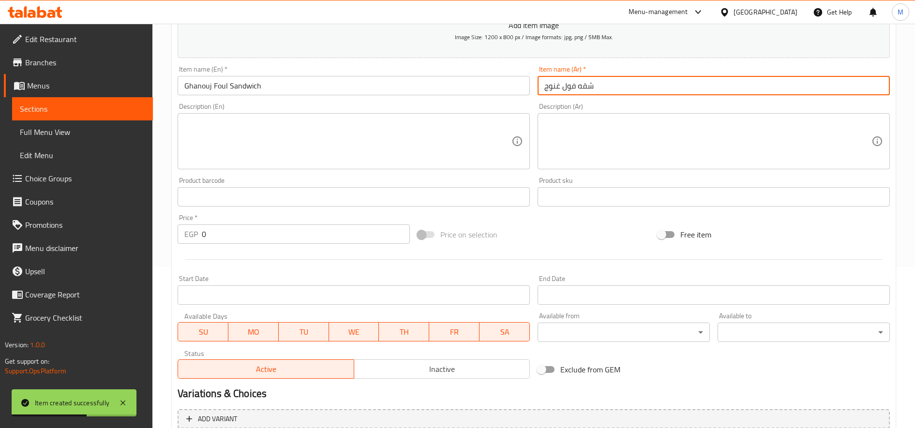
click at [281, 229] on input "0" at bounding box center [306, 233] width 208 height 19
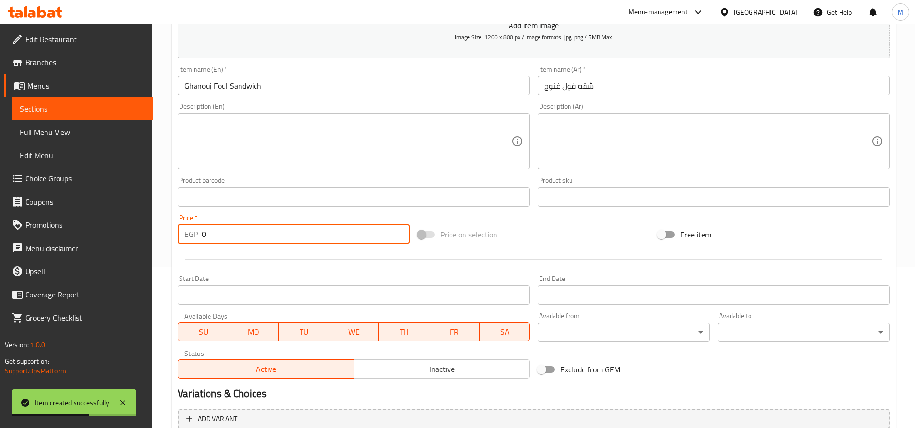
click at [281, 229] on input "0" at bounding box center [306, 233] width 208 height 19
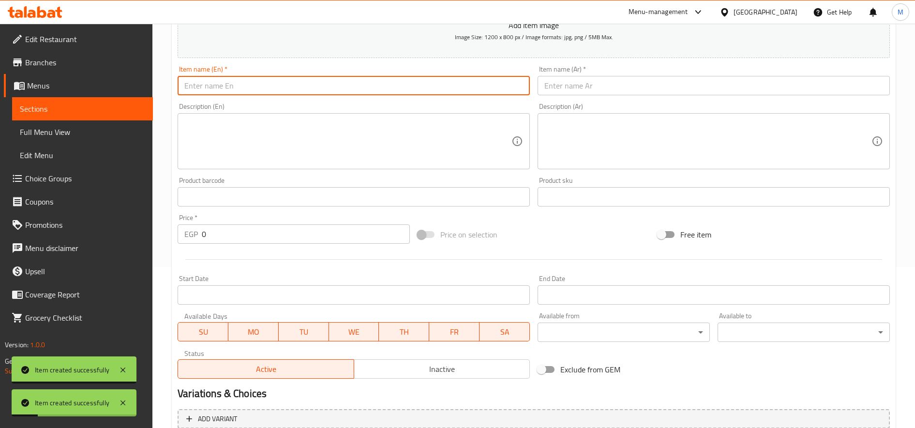
click at [399, 85] on input "text" at bounding box center [354, 85] width 352 height 19
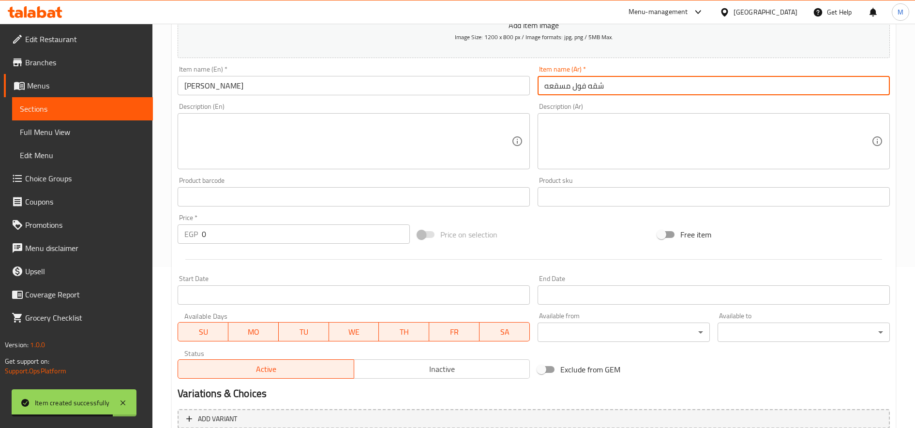
click at [283, 235] on input "0" at bounding box center [306, 233] width 208 height 19
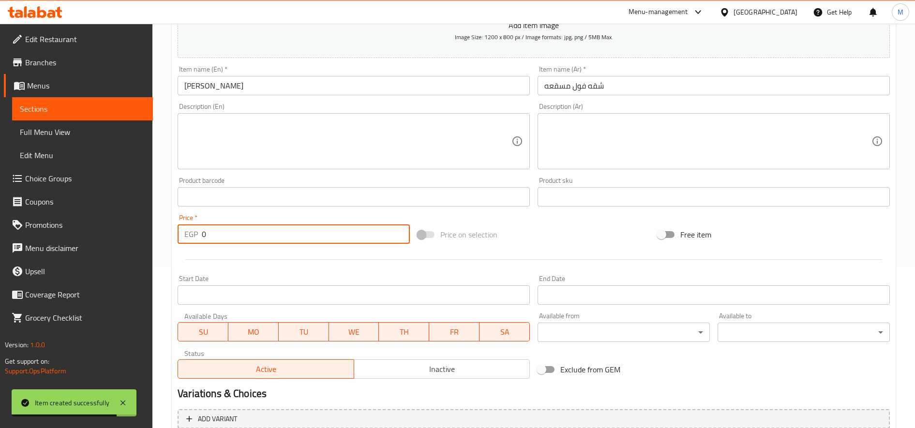
click at [283, 235] on input "0" at bounding box center [306, 233] width 208 height 19
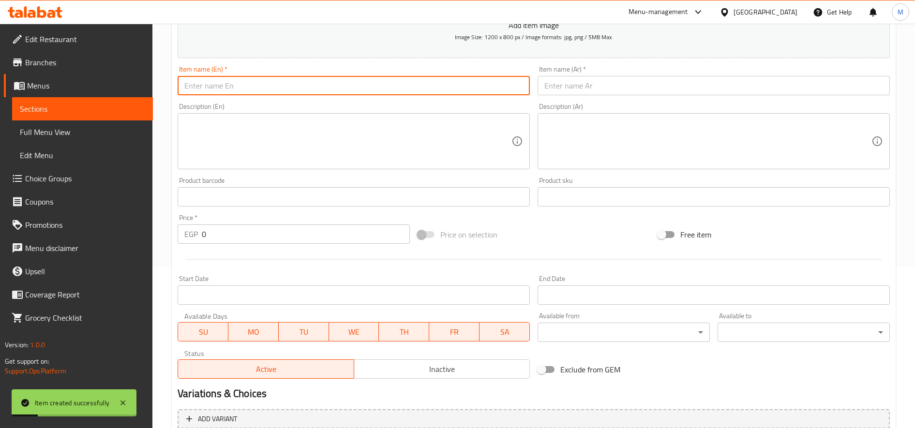
click at [250, 91] on input "text" at bounding box center [354, 85] width 352 height 19
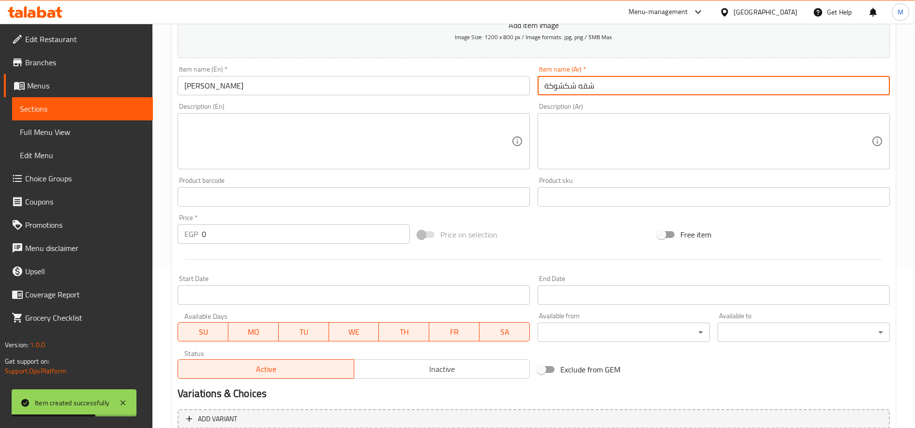
drag, startPoint x: 219, startPoint y: 244, endPoint x: 227, endPoint y: 240, distance: 8.9
click at [220, 244] on div "Price   * EGP 0 Price *" at bounding box center [294, 228] width 240 height 37
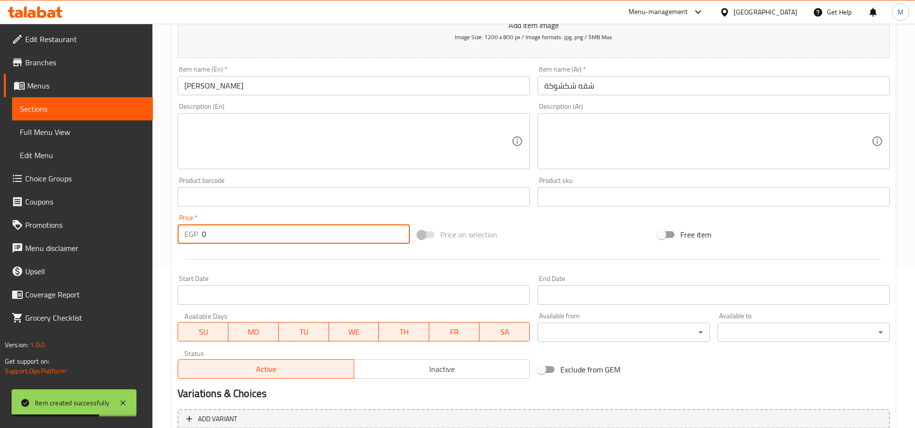
click at [227, 240] on input "0" at bounding box center [306, 233] width 208 height 19
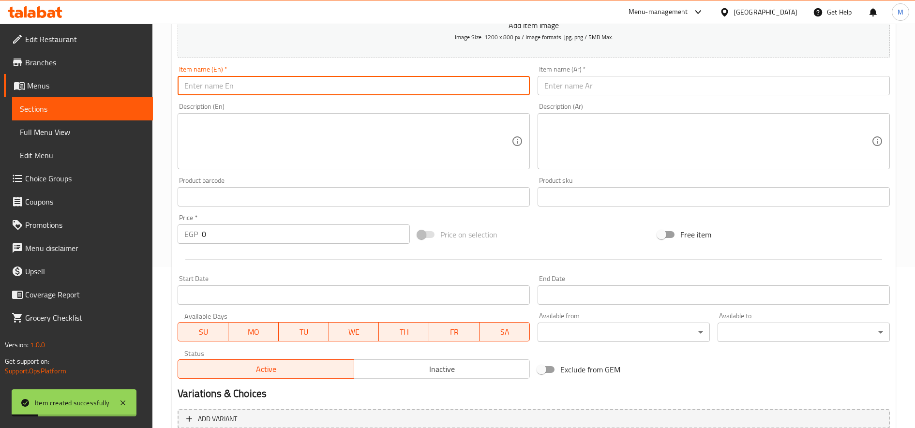
click at [251, 87] on input "text" at bounding box center [354, 85] width 352 height 19
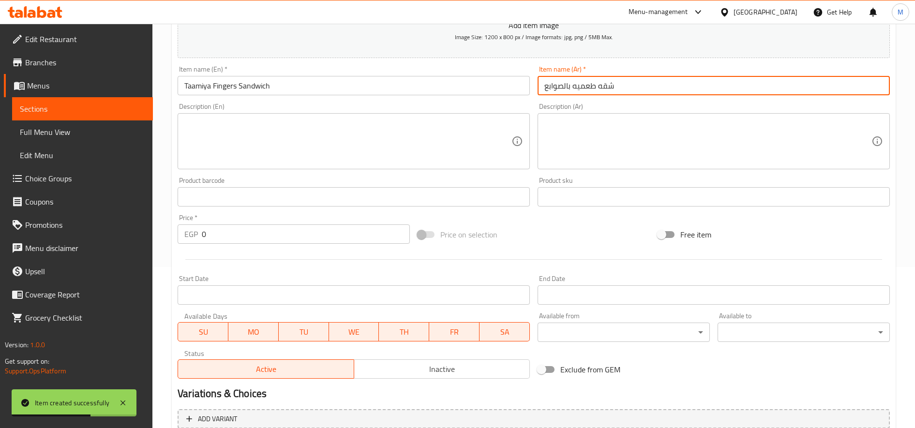
click at [298, 239] on input "0" at bounding box center [306, 233] width 208 height 19
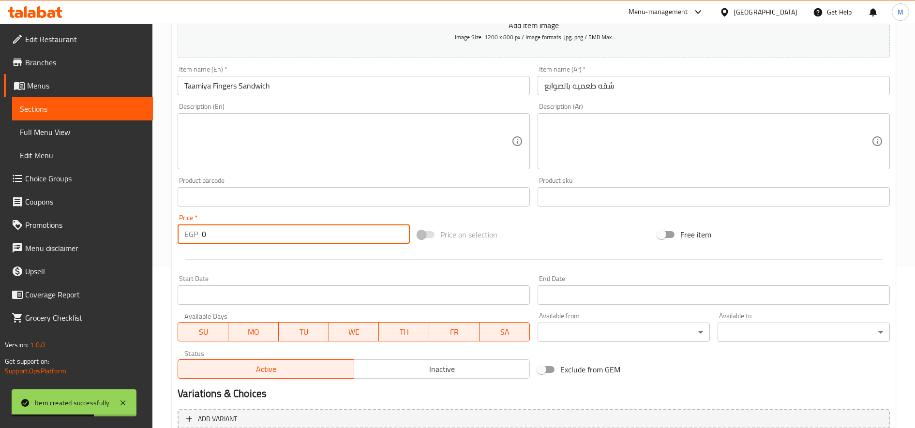
click at [298, 239] on input "0" at bounding box center [306, 233] width 208 height 19
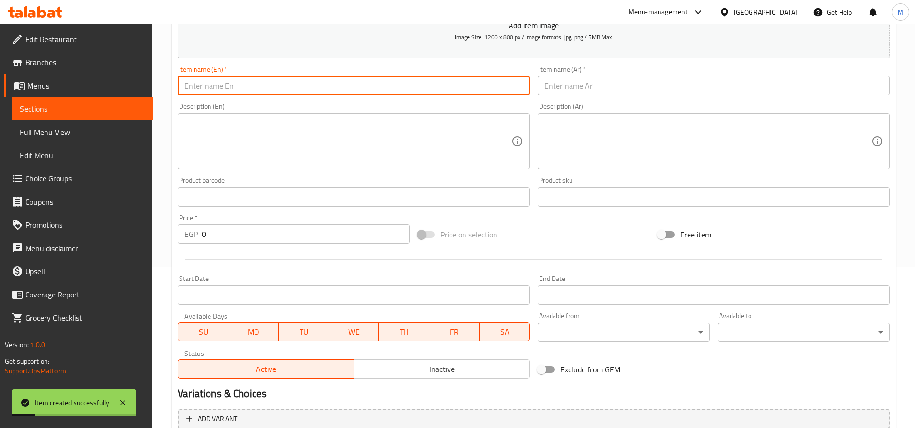
click at [347, 87] on input "text" at bounding box center [354, 85] width 352 height 19
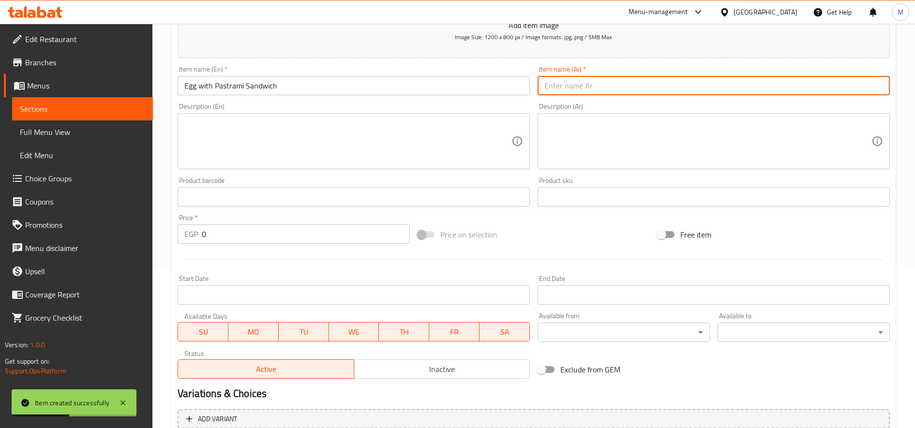
click at [664, 82] on input "text" at bounding box center [714, 85] width 352 height 19
click at [551, 85] on input "شقه بيض بالبسطرده" at bounding box center [714, 85] width 352 height 19
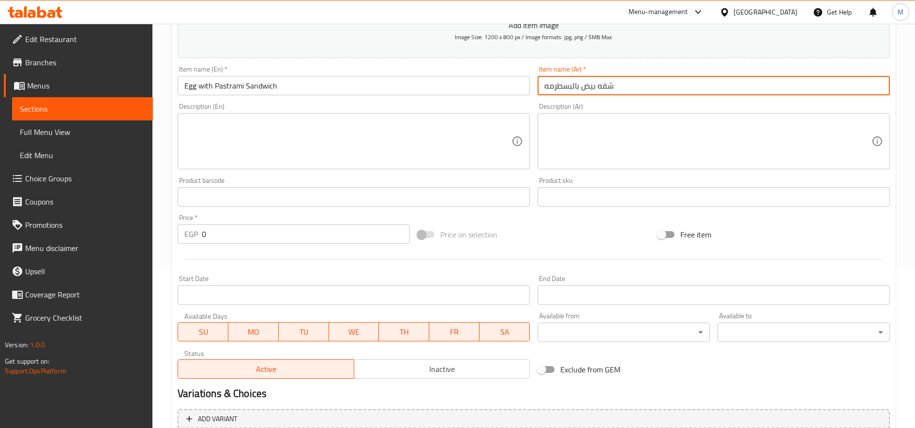
click at [236, 242] on input "0" at bounding box center [306, 233] width 208 height 19
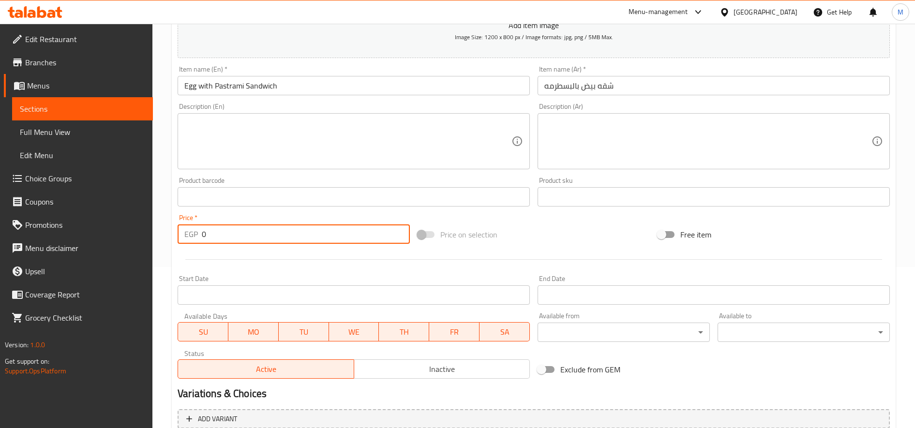
click at [236, 242] on input "0" at bounding box center [306, 233] width 208 height 19
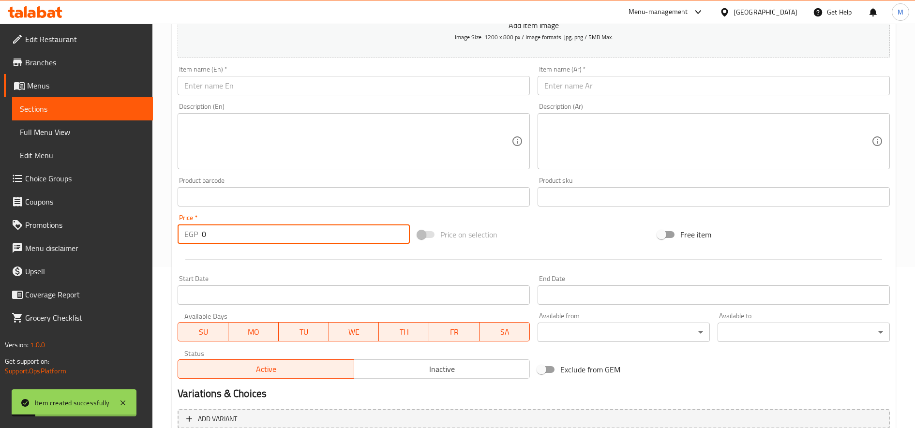
click at [385, 88] on input "text" at bounding box center [354, 85] width 352 height 19
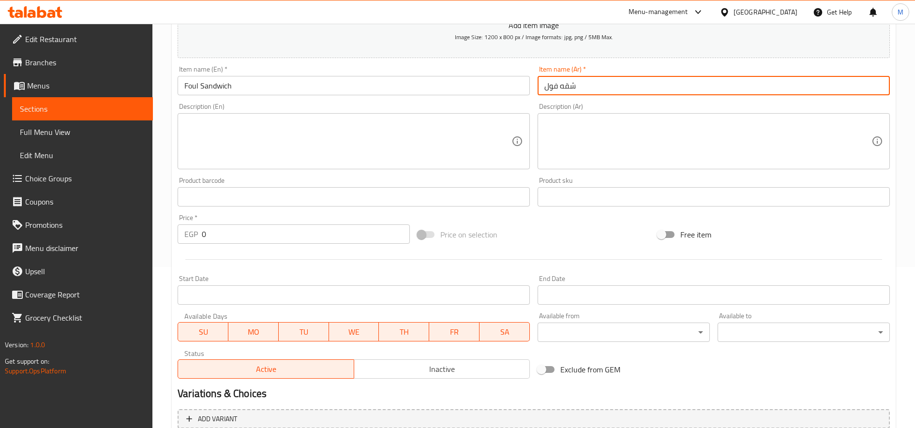
click at [255, 231] on input "0" at bounding box center [306, 233] width 208 height 19
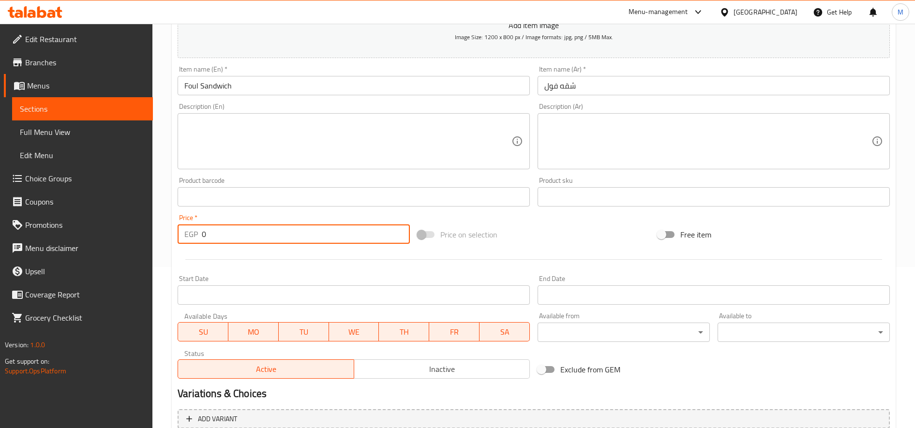
click at [255, 231] on input "0" at bounding box center [306, 233] width 208 height 19
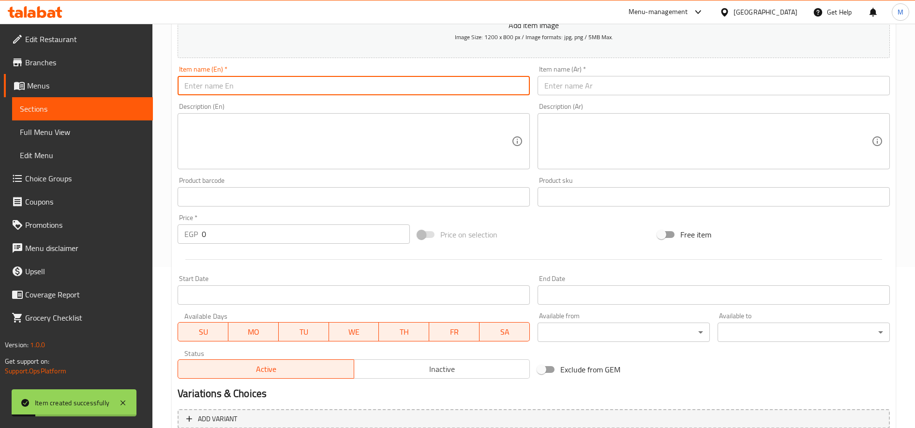
click at [336, 78] on input "text" at bounding box center [354, 85] width 352 height 19
click at [580, 98] on div "Item name (Ar)   * Item name (Ar) *" at bounding box center [714, 80] width 360 height 37
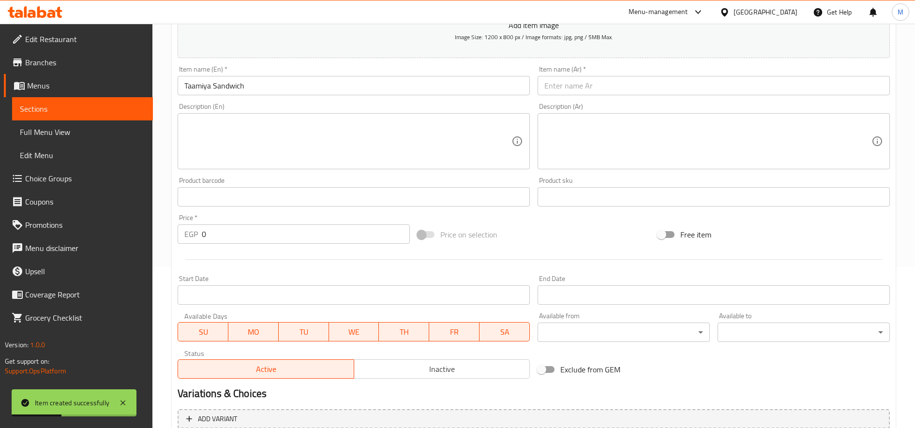
click at [582, 90] on input "text" at bounding box center [714, 85] width 352 height 19
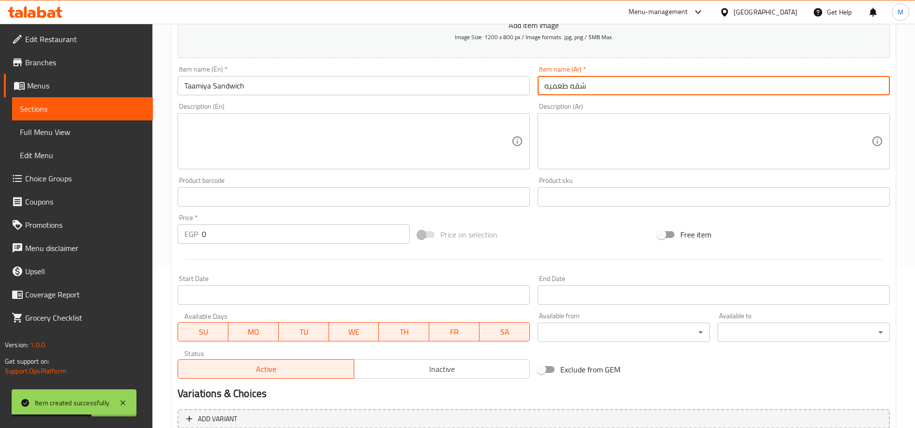
click at [266, 233] on input "0" at bounding box center [306, 233] width 208 height 19
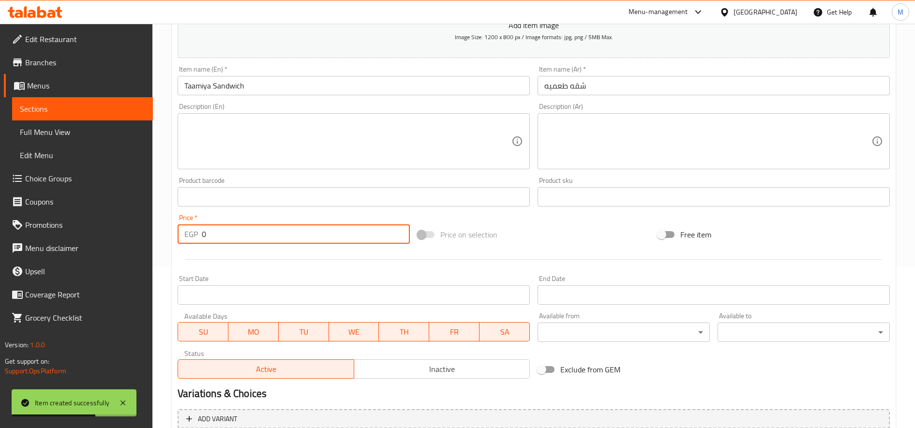
click at [266, 233] on input "0" at bounding box center [306, 233] width 208 height 19
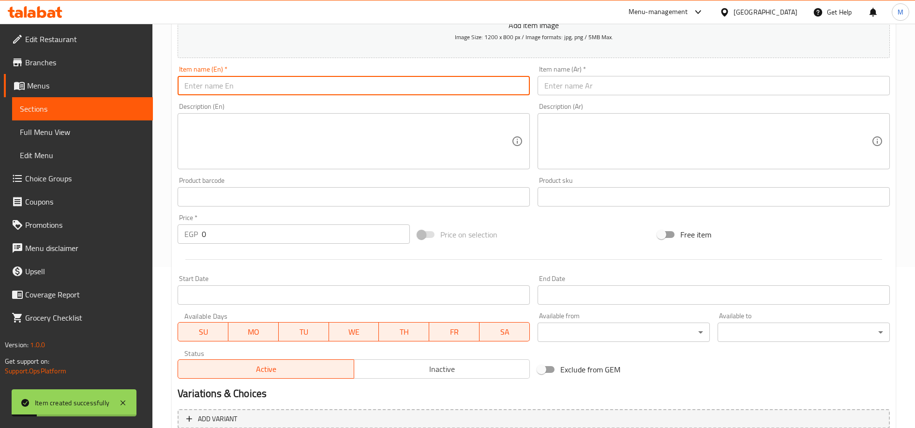
click at [339, 92] on input "text" at bounding box center [354, 85] width 352 height 19
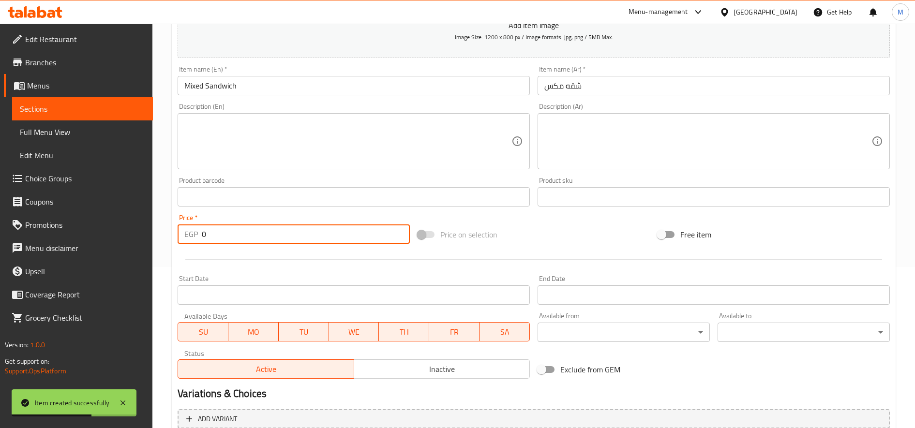
click at [267, 231] on input "0" at bounding box center [306, 233] width 208 height 19
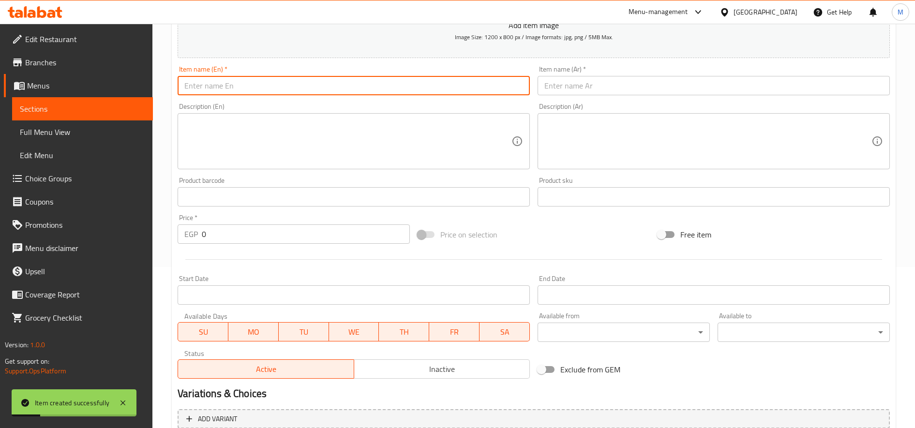
click at [376, 87] on input "text" at bounding box center [354, 85] width 352 height 19
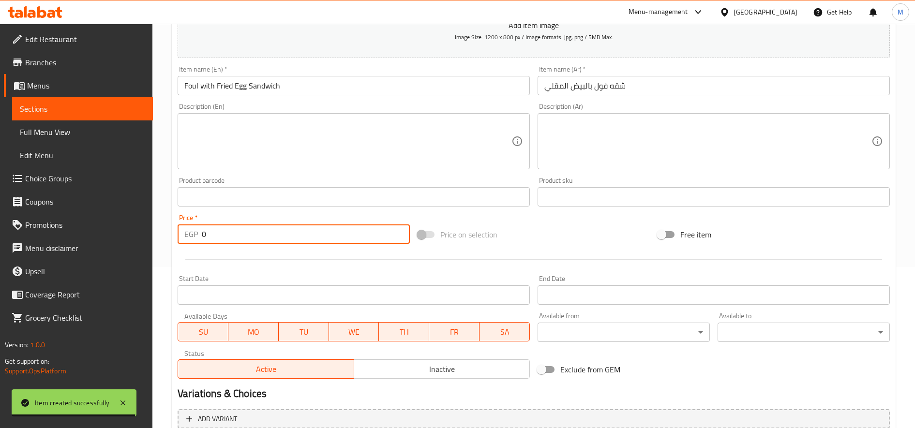
click at [259, 239] on input "0" at bounding box center [306, 233] width 208 height 19
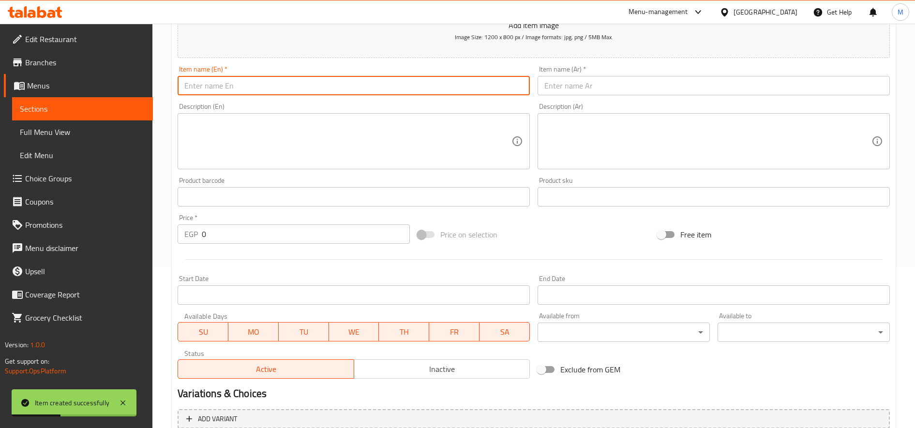
click at [339, 93] on input "text" at bounding box center [354, 85] width 352 height 19
click at [564, 80] on input "text" at bounding box center [714, 85] width 352 height 19
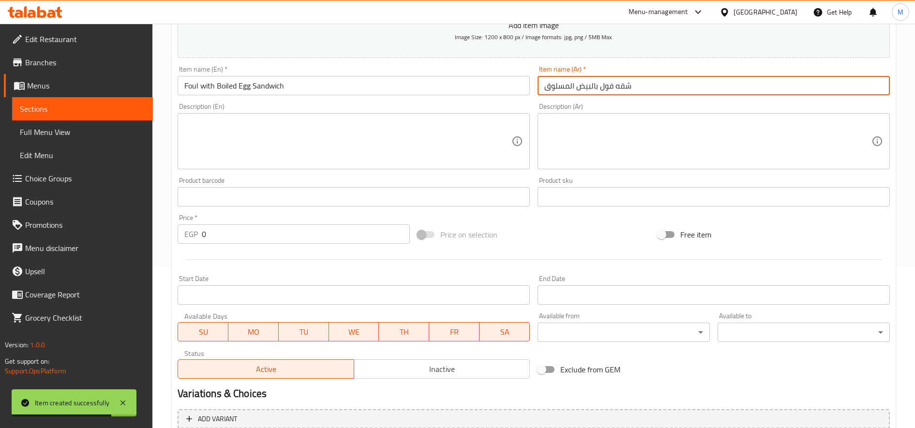
click at [304, 233] on input "0" at bounding box center [306, 233] width 208 height 19
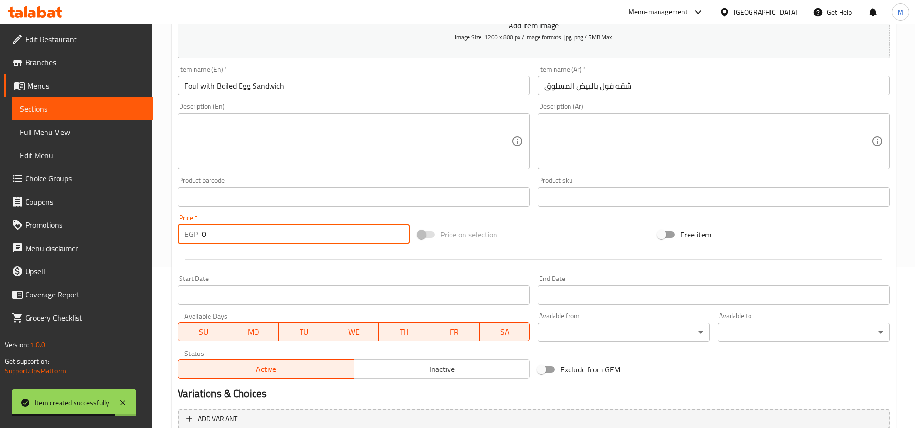
click at [304, 233] on input "0" at bounding box center [306, 233] width 208 height 19
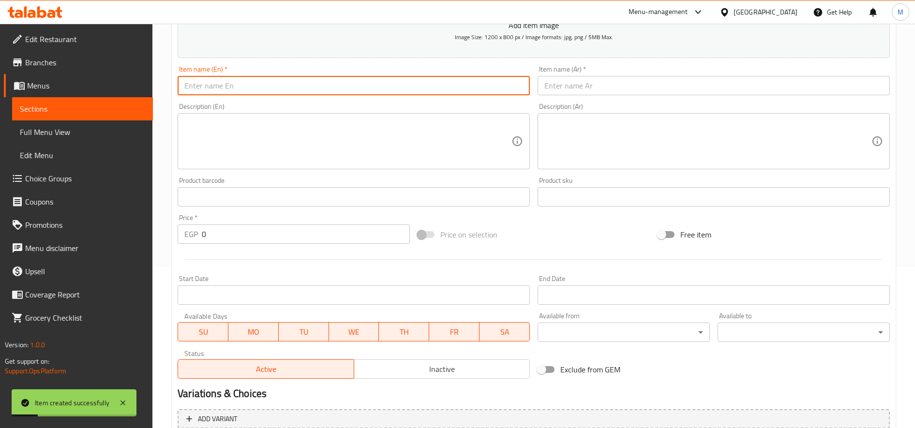
click at [433, 78] on input "text" at bounding box center [354, 85] width 352 height 19
click at [559, 81] on input "text" at bounding box center [714, 85] width 352 height 19
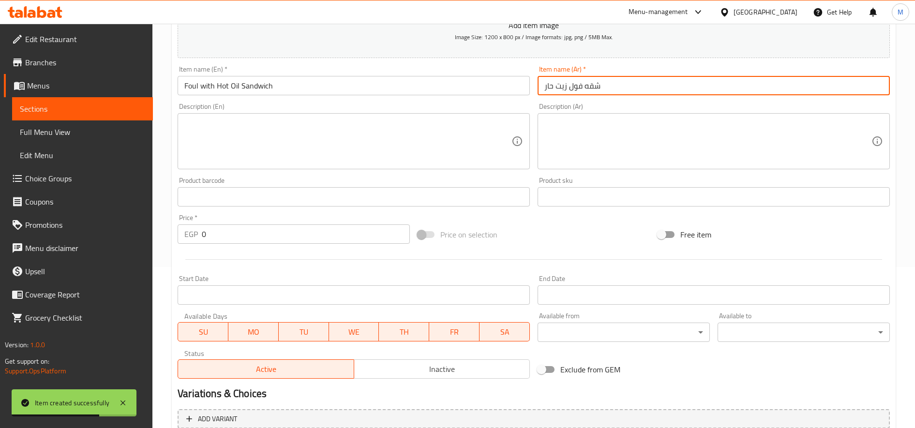
click at [284, 235] on input "0" at bounding box center [306, 233] width 208 height 19
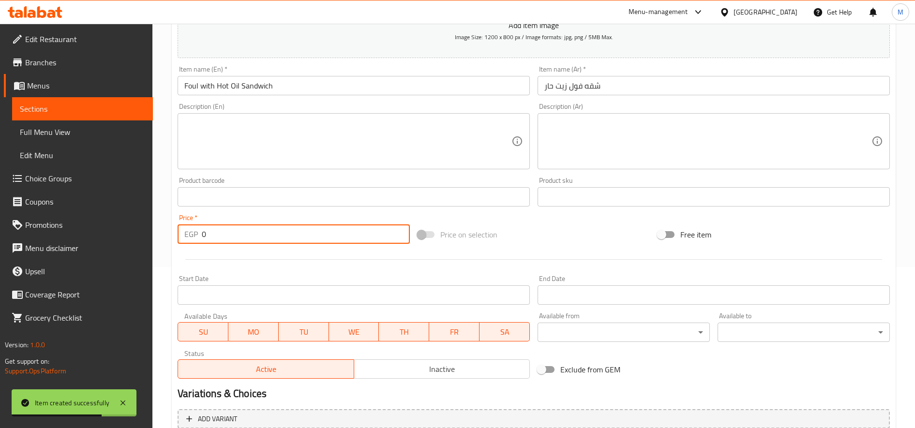
click at [284, 235] on input "0" at bounding box center [306, 233] width 208 height 19
click at [404, 92] on input "text" at bounding box center [354, 85] width 352 height 19
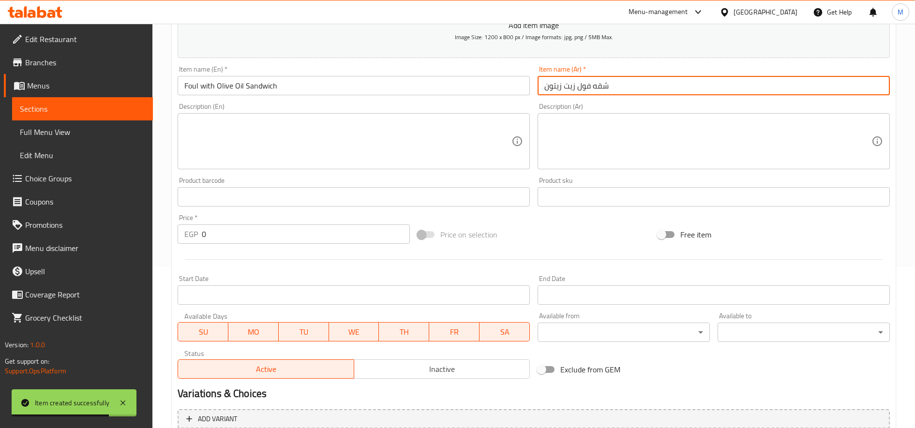
click at [251, 233] on input "0" at bounding box center [306, 233] width 208 height 19
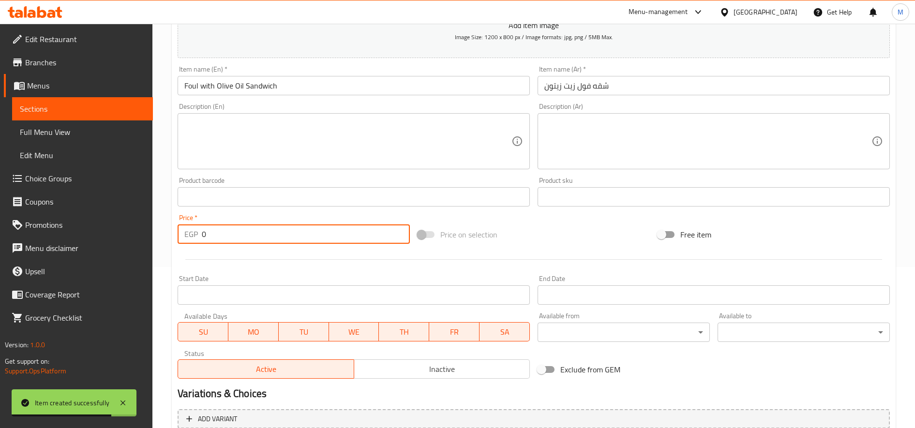
click at [251, 234] on input "0" at bounding box center [306, 233] width 208 height 19
click at [251, 234] on input "012" at bounding box center [306, 233] width 208 height 19
click at [386, 101] on div "Description (En) Description (En)" at bounding box center [354, 136] width 360 height 74
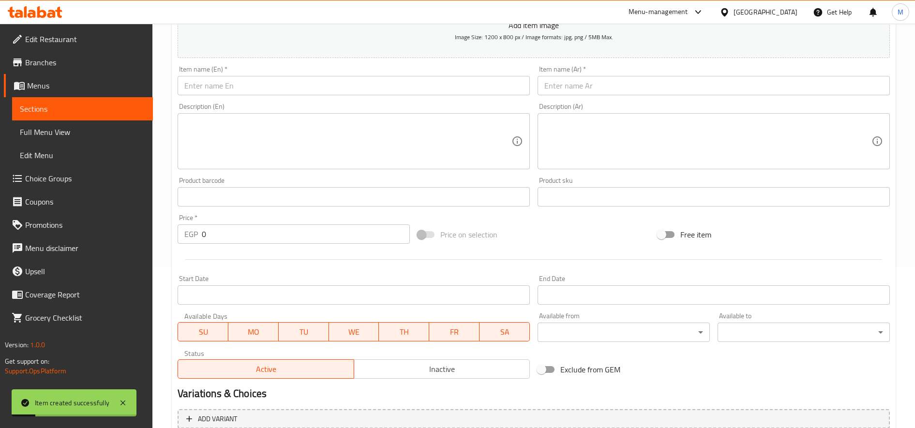
click at [390, 94] on input "text" at bounding box center [354, 85] width 352 height 19
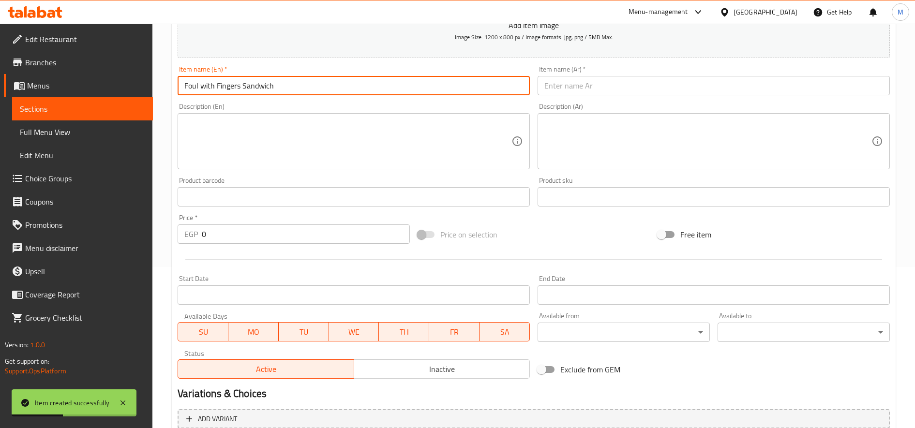
click at [572, 90] on input "text" at bounding box center [714, 85] width 352 height 19
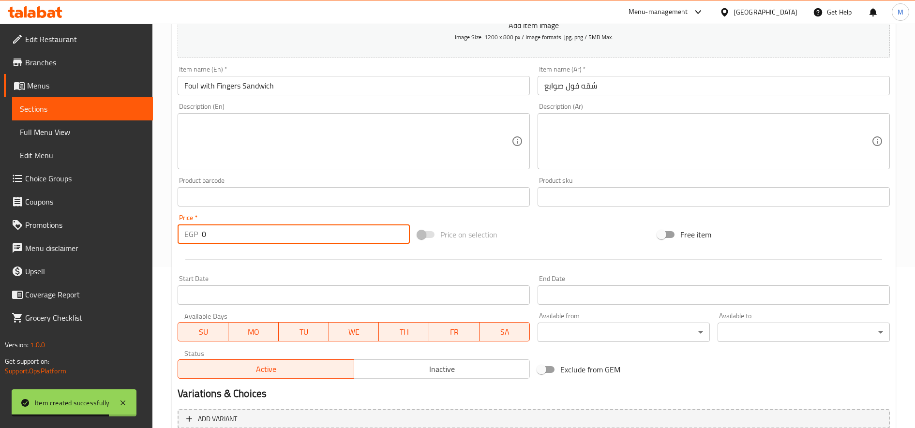
click at [228, 236] on input "0" at bounding box center [306, 233] width 208 height 19
click at [291, 87] on input "text" at bounding box center [354, 85] width 352 height 19
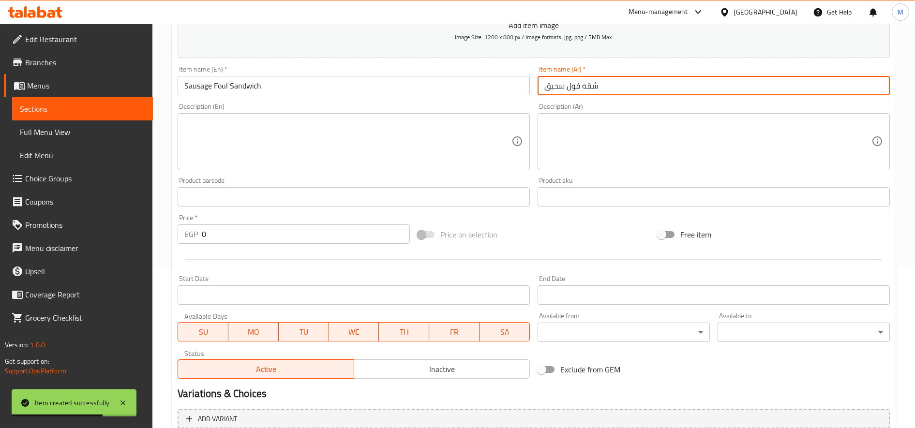
drag, startPoint x: 550, startPoint y: 88, endPoint x: 559, endPoint y: 88, distance: 8.7
click at [559, 88] on input "شقه فول سحبق" at bounding box center [714, 85] width 352 height 19
click at [230, 237] on input "0" at bounding box center [306, 233] width 208 height 19
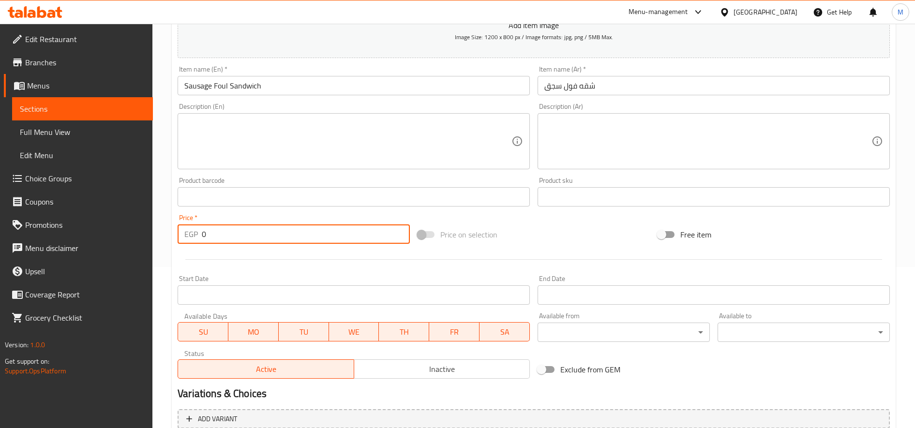
click at [230, 237] on input "0" at bounding box center [306, 233] width 208 height 19
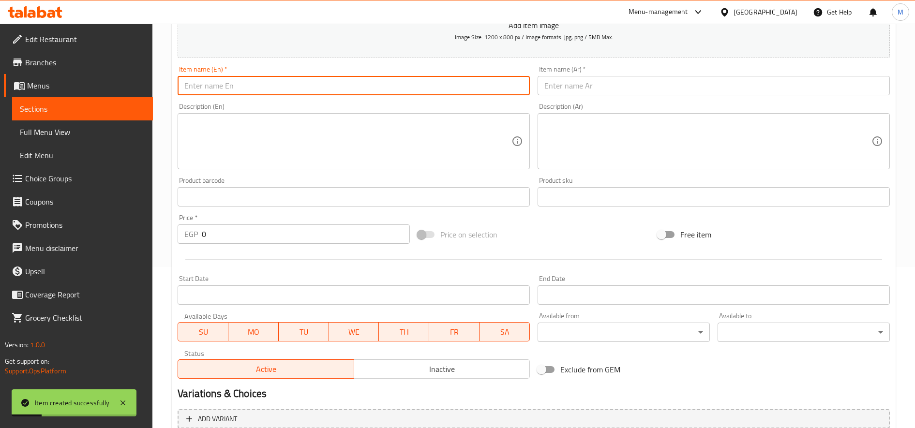
click at [269, 84] on input "text" at bounding box center [354, 85] width 352 height 19
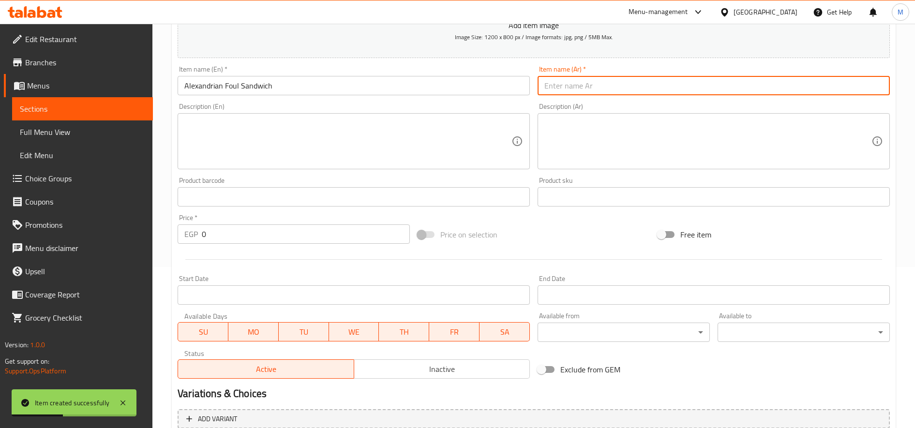
click at [569, 81] on input "text" at bounding box center [714, 85] width 352 height 19
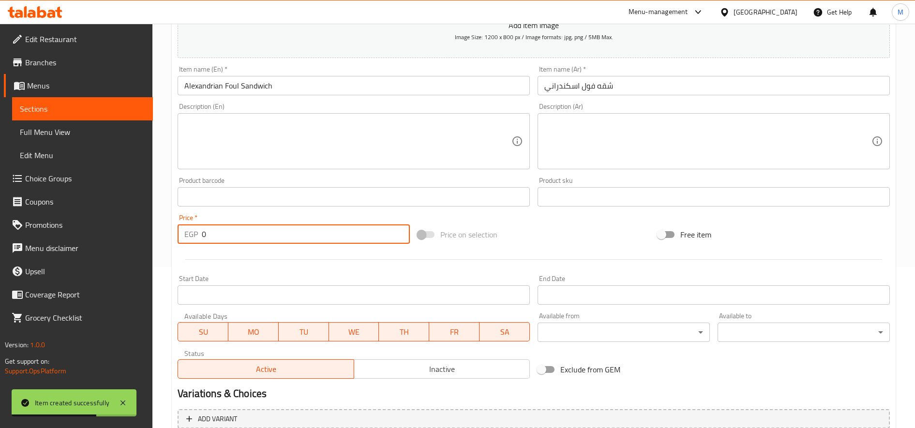
click at [307, 234] on input "0" at bounding box center [306, 233] width 208 height 19
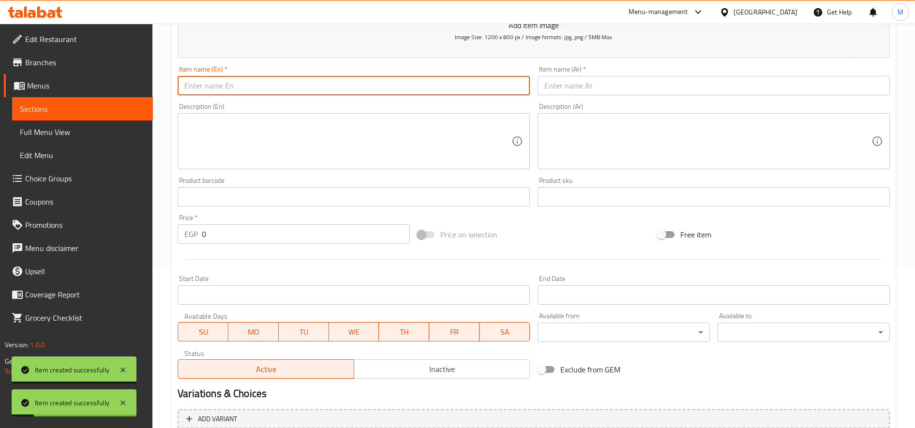
click at [378, 86] on input "text" at bounding box center [354, 85] width 352 height 19
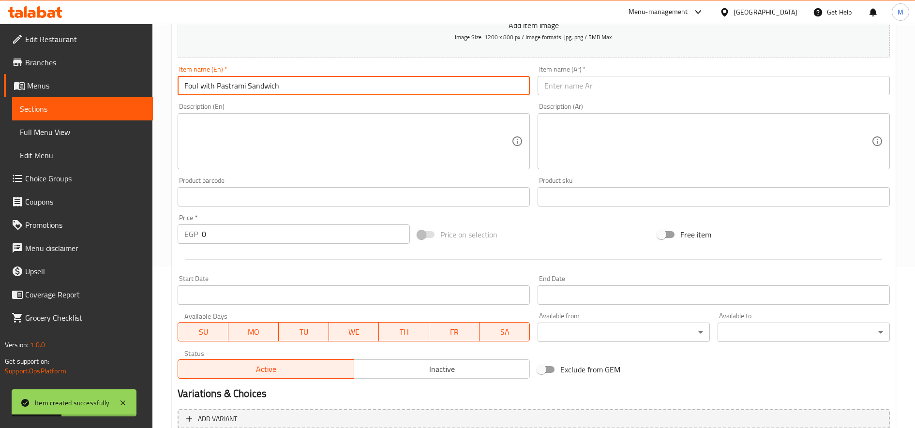
click at [632, 85] on input "text" at bounding box center [714, 85] width 352 height 19
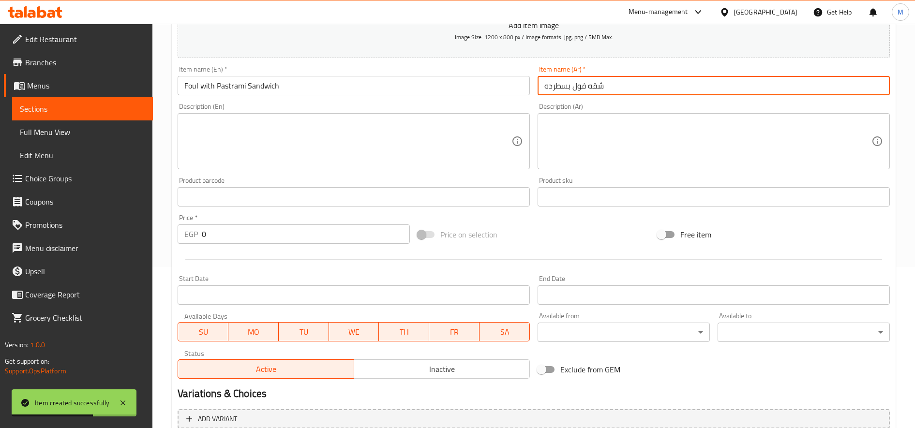
click at [550, 87] on input "شقه فول بسطرده" at bounding box center [714, 85] width 352 height 19
click at [262, 227] on input "0" at bounding box center [306, 233] width 208 height 19
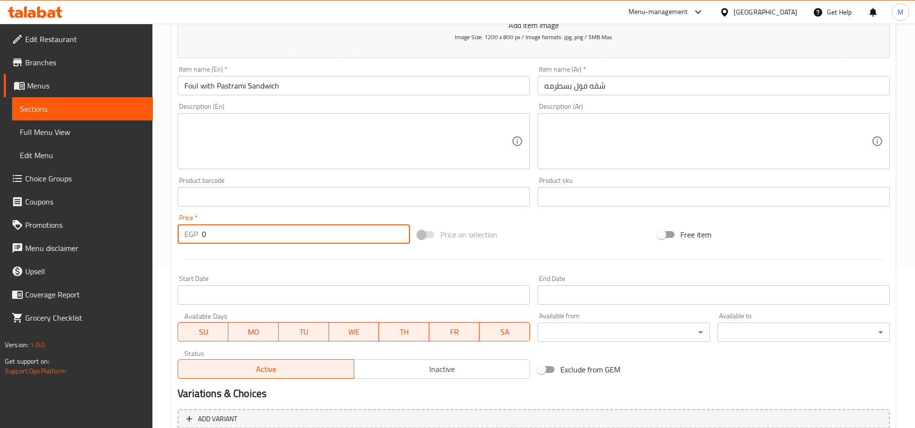
click at [262, 227] on input "0" at bounding box center [306, 233] width 208 height 19
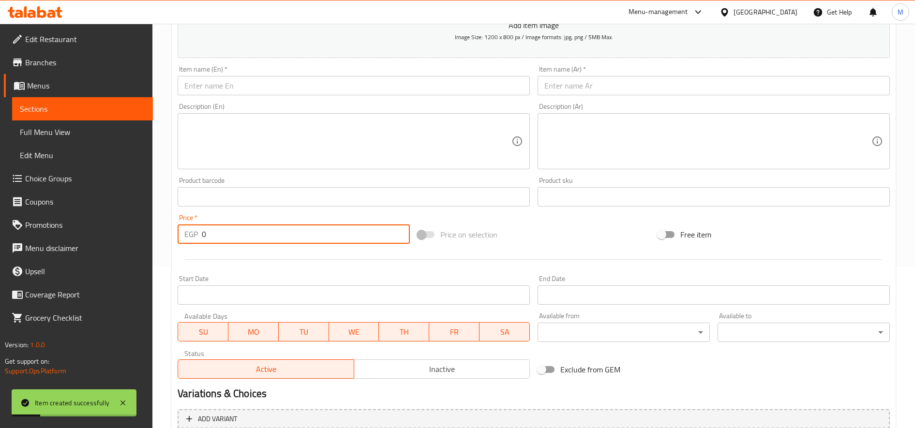
click at [307, 77] on input "text" at bounding box center [354, 85] width 352 height 19
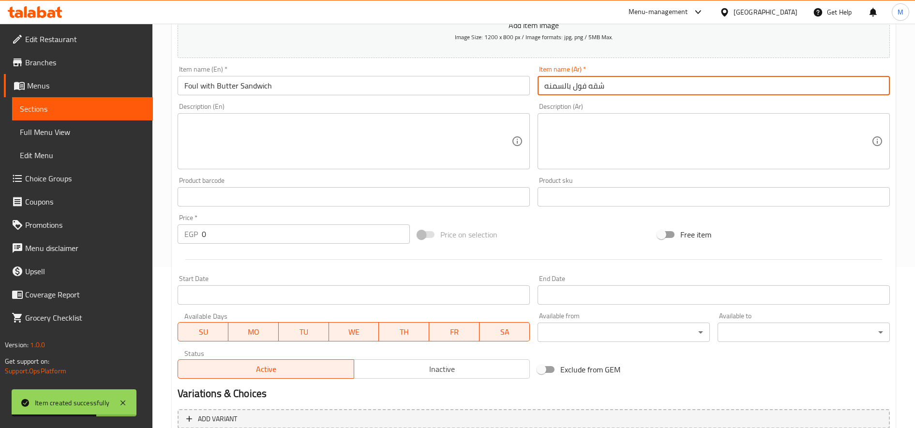
click at [279, 229] on input "0" at bounding box center [306, 233] width 208 height 19
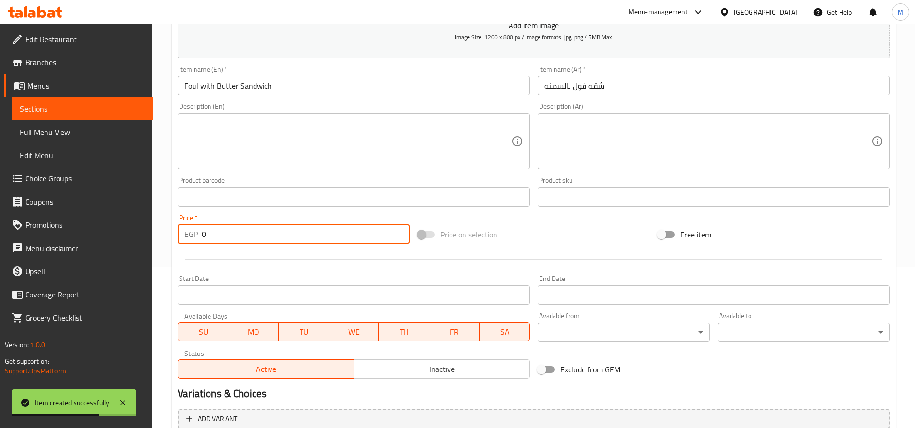
click at [279, 229] on input "0" at bounding box center [306, 233] width 208 height 19
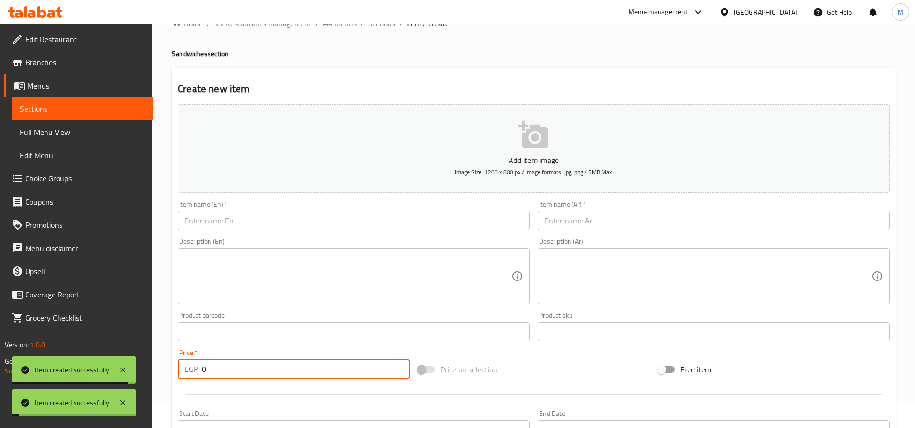
scroll to position [0, 0]
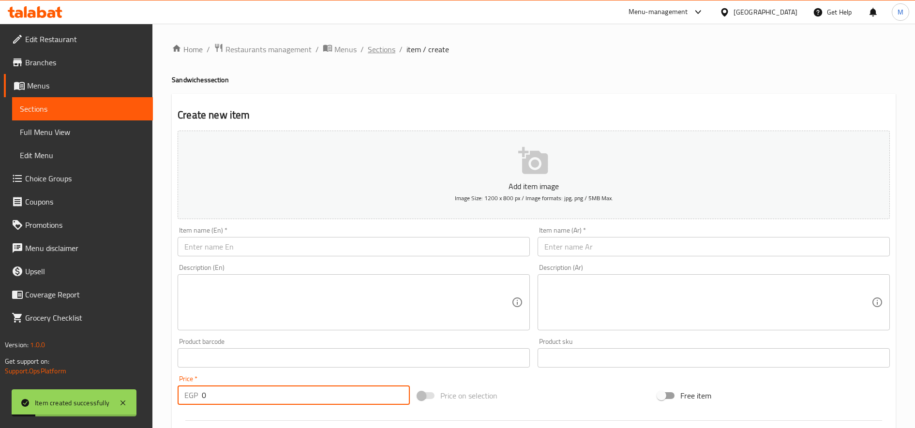
click at [372, 52] on span "Sections" at bounding box center [382, 50] width 28 height 12
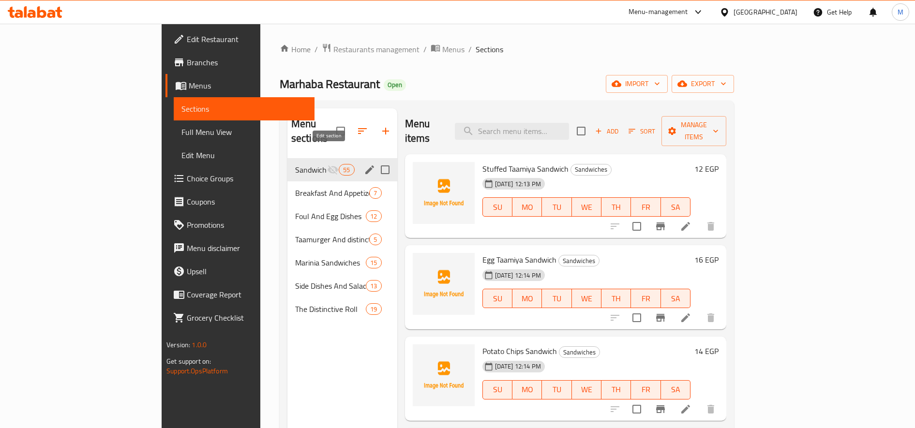
click at [364, 164] on icon "edit" at bounding box center [370, 170] width 12 height 12
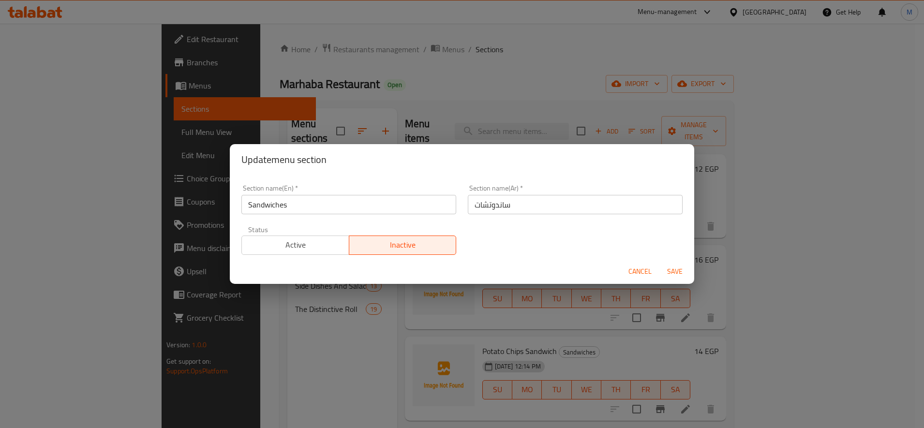
click at [566, 206] on input "ساندوتشات" at bounding box center [575, 204] width 215 height 19
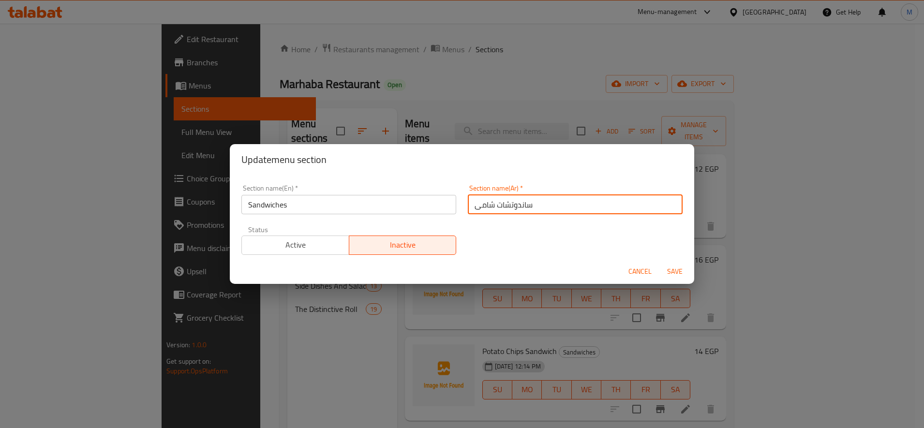
click at [508, 206] on input "ساندوتشات شامى" at bounding box center [575, 204] width 215 height 19
click at [671, 264] on button "Save" at bounding box center [674, 272] width 31 height 18
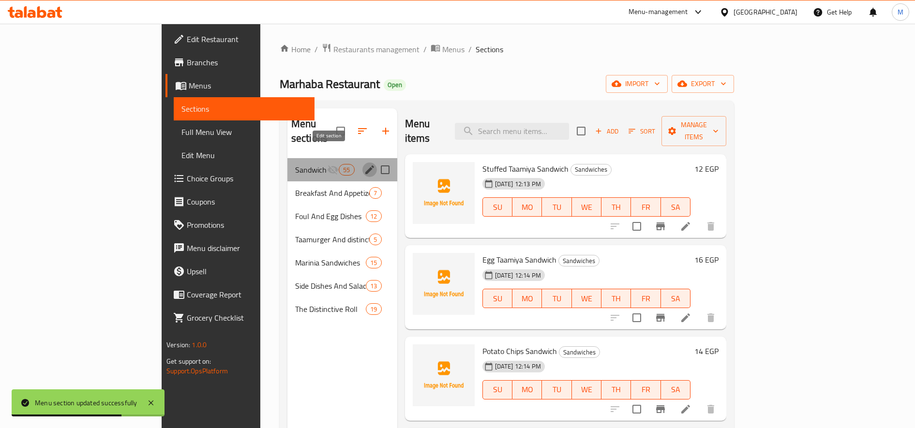
click at [364, 164] on icon "edit" at bounding box center [370, 170] width 12 height 12
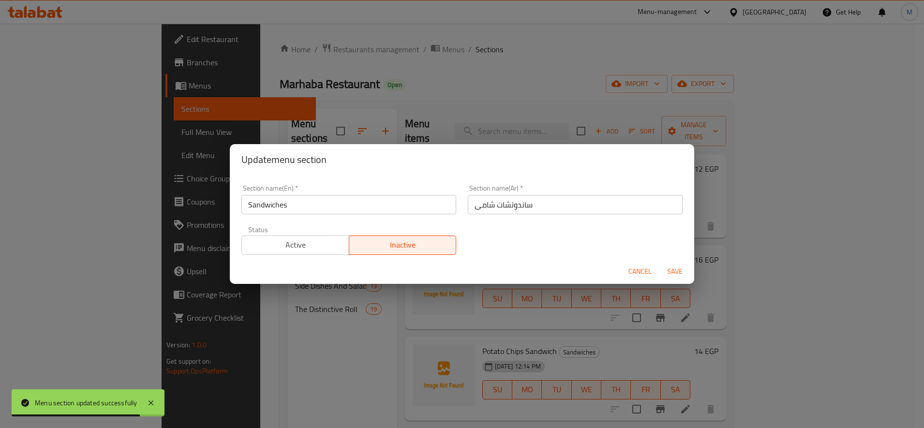
click at [329, 208] on input "Sandwiches" at bounding box center [348, 204] width 215 height 19
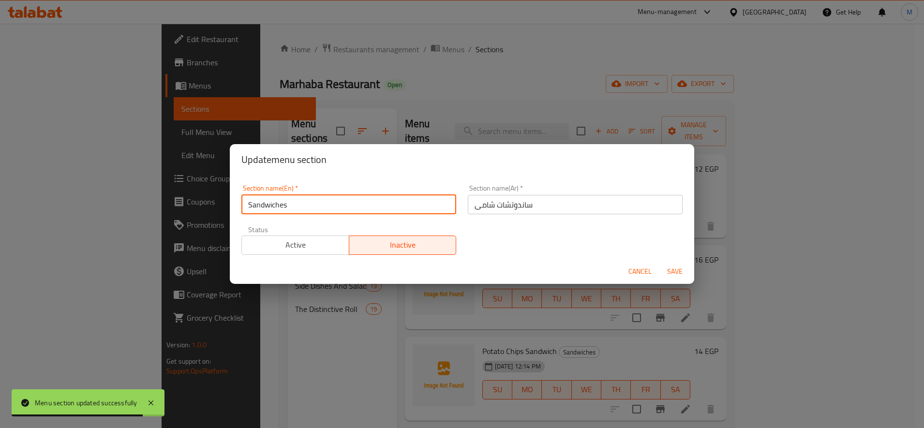
click at [329, 208] on input "Sandwiches" at bounding box center [348, 204] width 215 height 19
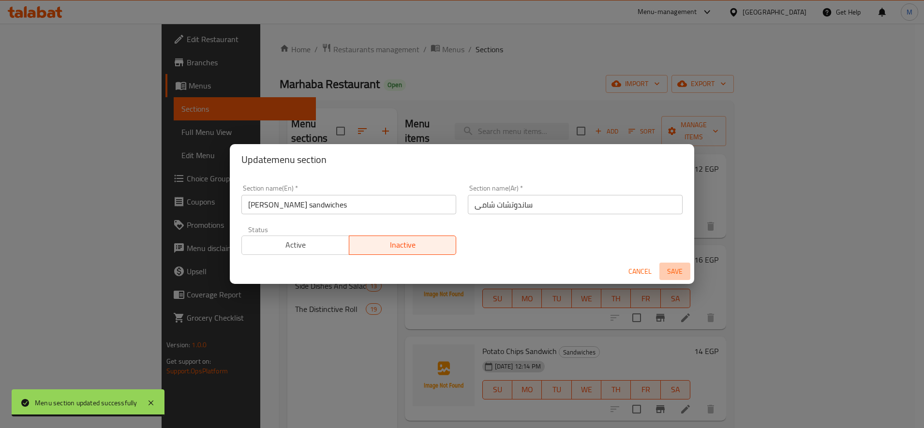
click at [668, 270] on span "Save" at bounding box center [674, 272] width 23 height 12
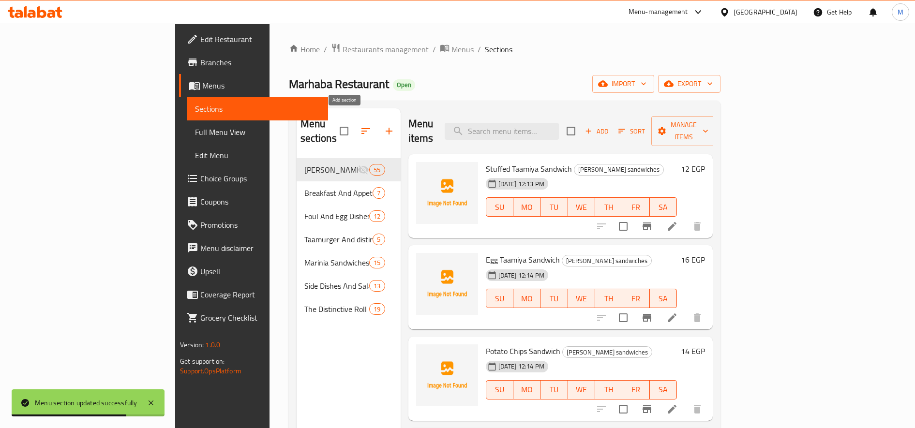
click at [383, 125] on icon "button" at bounding box center [389, 131] width 12 height 12
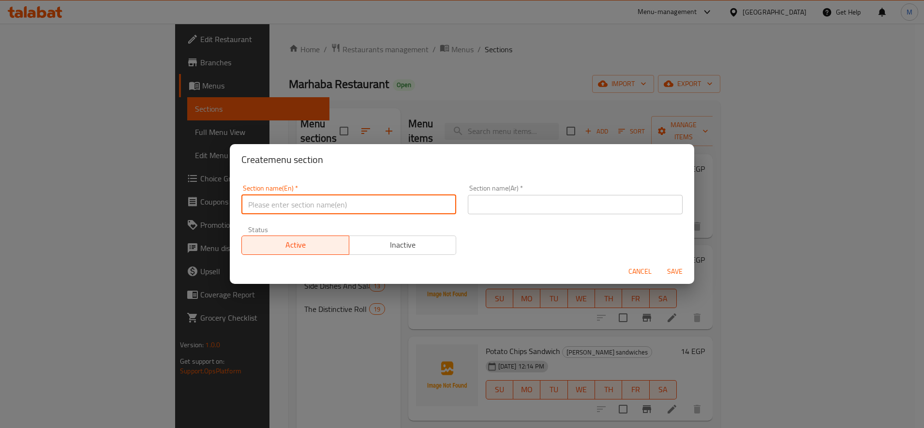
click at [328, 204] on input "text" at bounding box center [348, 204] width 215 height 19
click at [356, 205] on input "Bran flour sandwiches" at bounding box center [348, 204] width 215 height 19
click at [284, 206] on input "Bran flour sandwiches" at bounding box center [348, 204] width 215 height 19
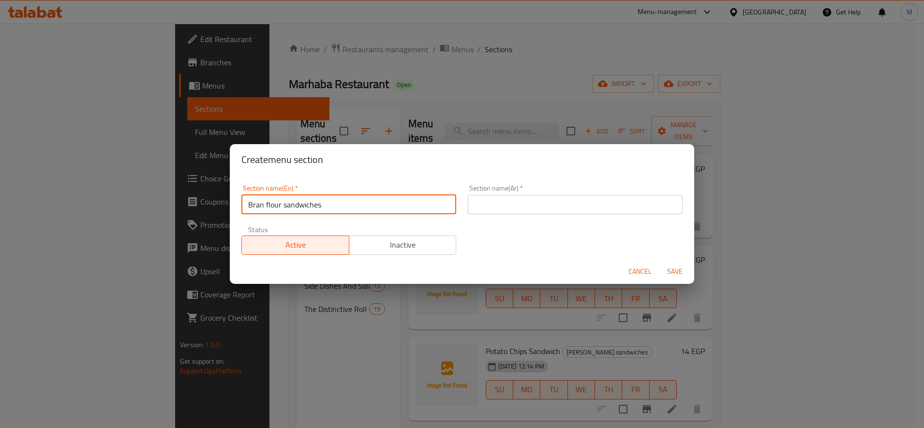
drag, startPoint x: 280, startPoint y: 204, endPoint x: 216, endPoint y: 203, distance: 64.4
click at [216, 203] on div "Create menu section Section name(En)   * Bran flour sandwiches Section name(En)…" at bounding box center [462, 214] width 924 height 428
click at [542, 205] on input "text" at bounding box center [575, 204] width 215 height 19
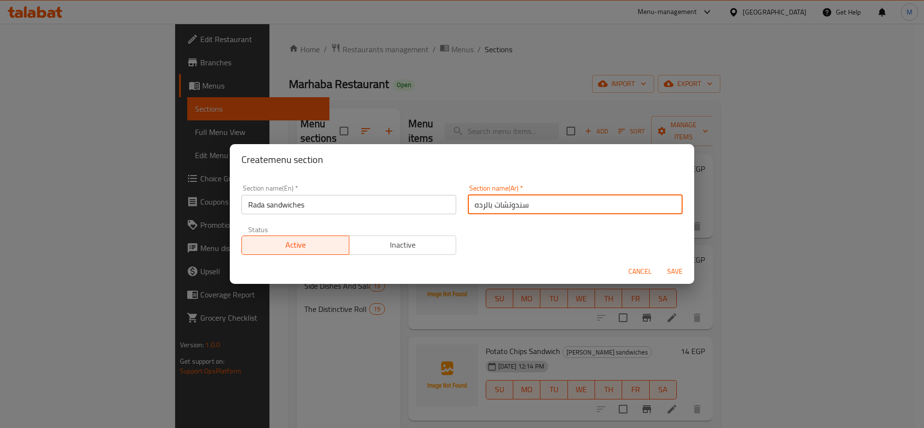
click at [504, 206] on input "سندوتشات بالرده" at bounding box center [575, 204] width 215 height 19
click at [482, 205] on input "عيش رده" at bounding box center [575, 204] width 215 height 19
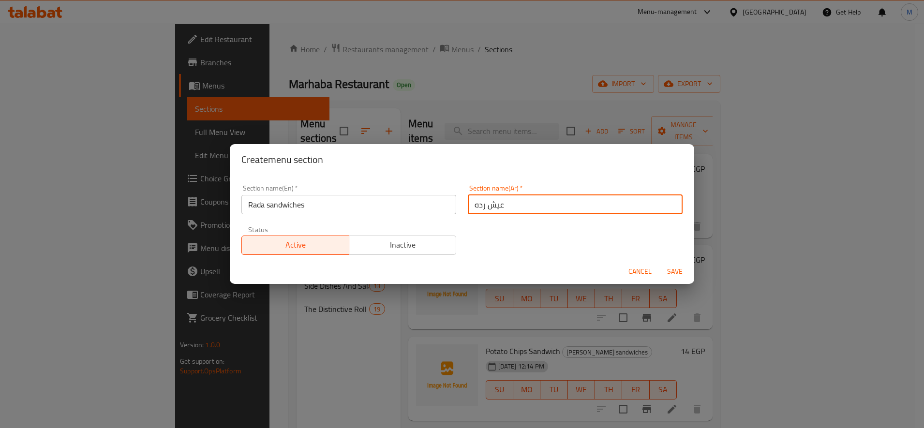
click at [482, 205] on input "عيش رده" at bounding box center [575, 204] width 215 height 19
click at [482, 203] on input "عيش رده" at bounding box center [575, 204] width 215 height 19
click at [673, 272] on span "Save" at bounding box center [674, 272] width 23 height 12
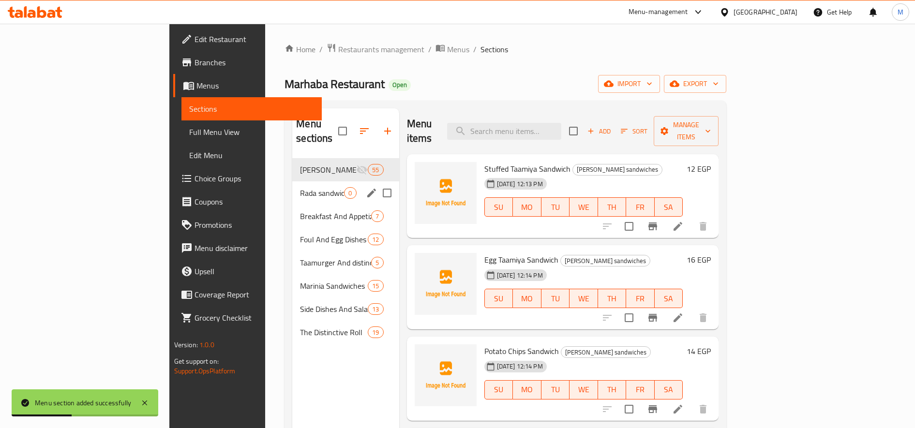
click at [366, 187] on icon "edit" at bounding box center [372, 193] width 12 height 12
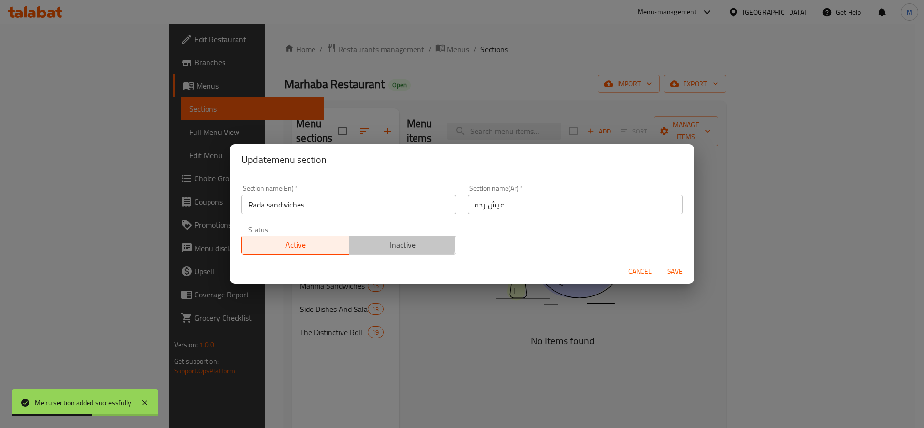
click at [389, 243] on span "Inactive" at bounding box center [403, 245] width 100 height 14
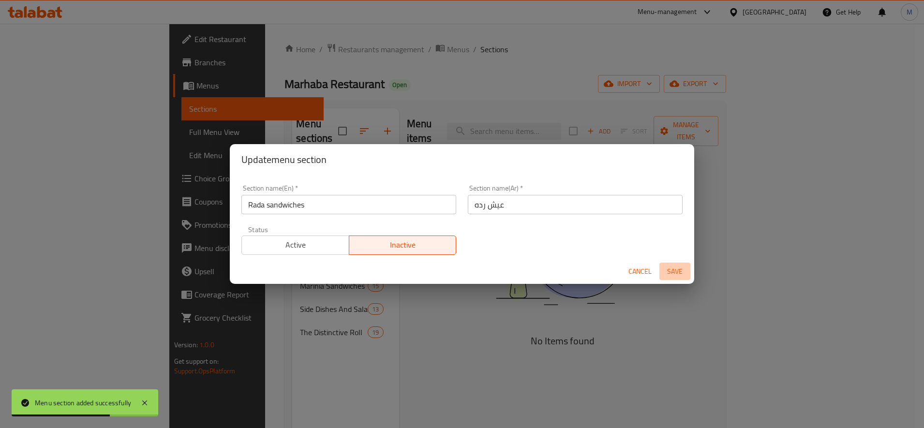
click at [667, 270] on span "Save" at bounding box center [674, 272] width 23 height 12
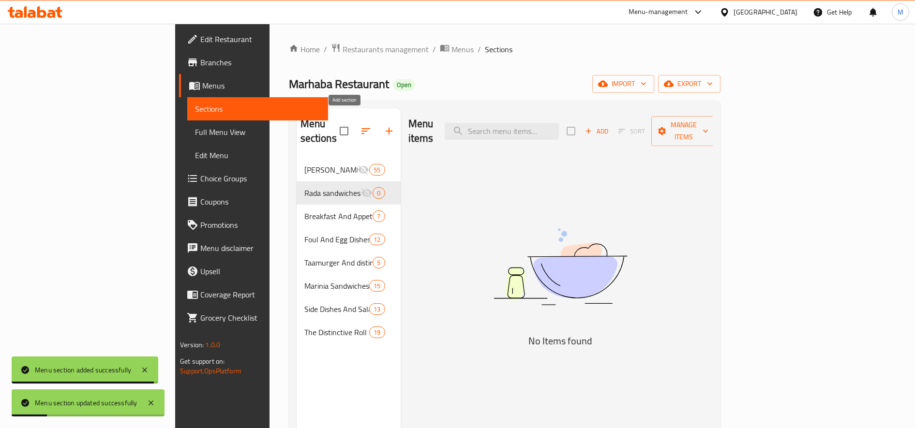
click at [383, 126] on icon "button" at bounding box center [389, 131] width 12 height 12
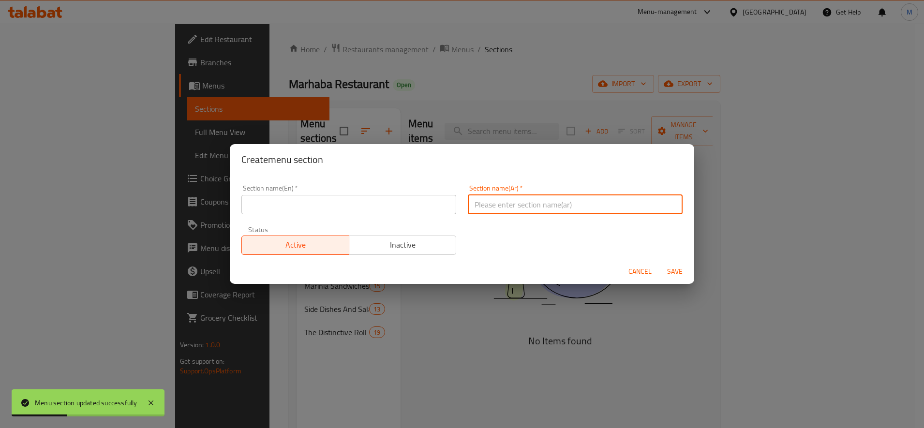
click at [515, 203] on input "text" at bounding box center [575, 204] width 215 height 19
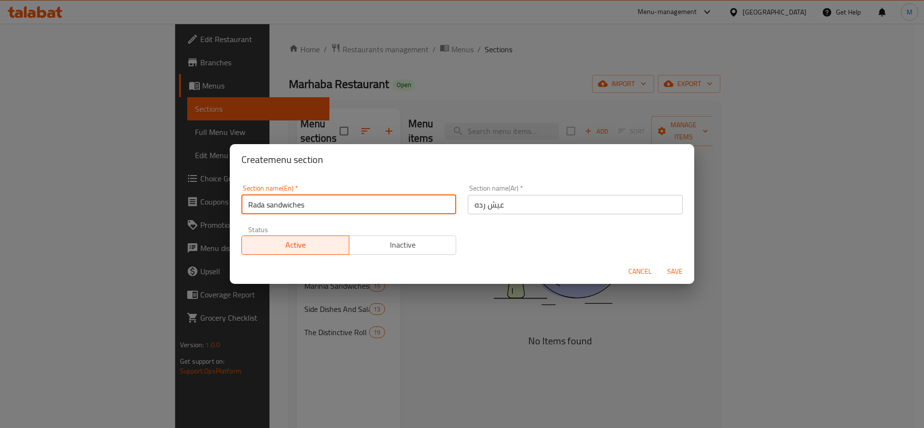
click at [263, 204] on input "Rada sandwiches" at bounding box center [348, 204] width 215 height 19
click at [499, 203] on input "عيش رده" at bounding box center [575, 204] width 215 height 19
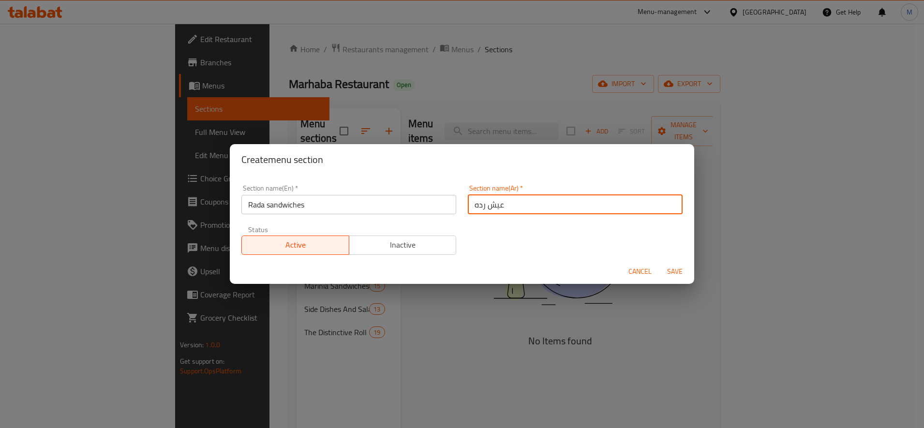
click at [499, 203] on input "عيش رده" at bounding box center [575, 204] width 215 height 19
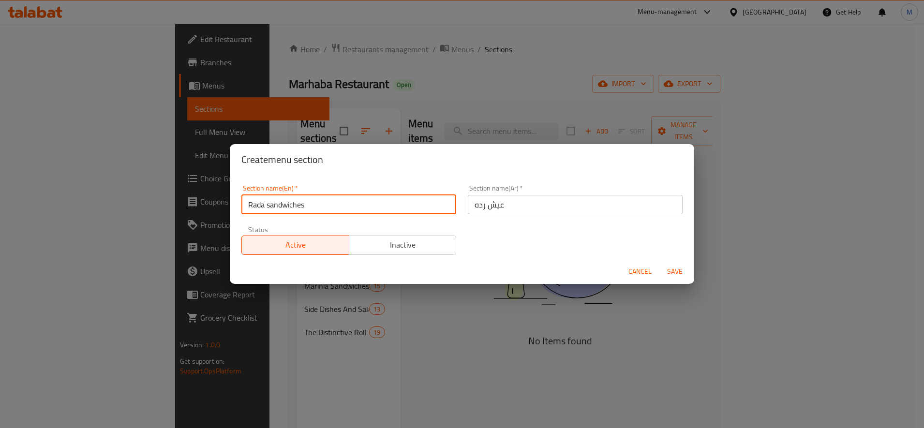
click at [254, 207] on input "Rada sandwiches" at bounding box center [348, 204] width 215 height 19
click at [293, 205] on input "Marin sandwiches" at bounding box center [348, 204] width 215 height 19
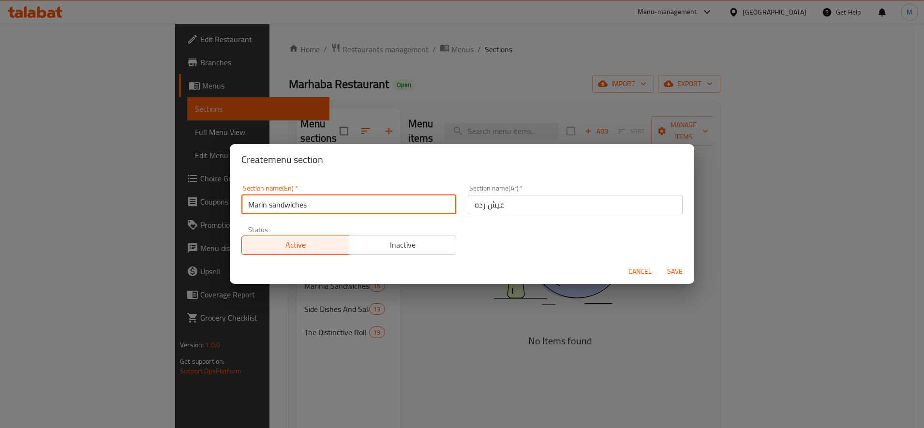
click at [527, 200] on input "عيش رده" at bounding box center [575, 204] width 215 height 19
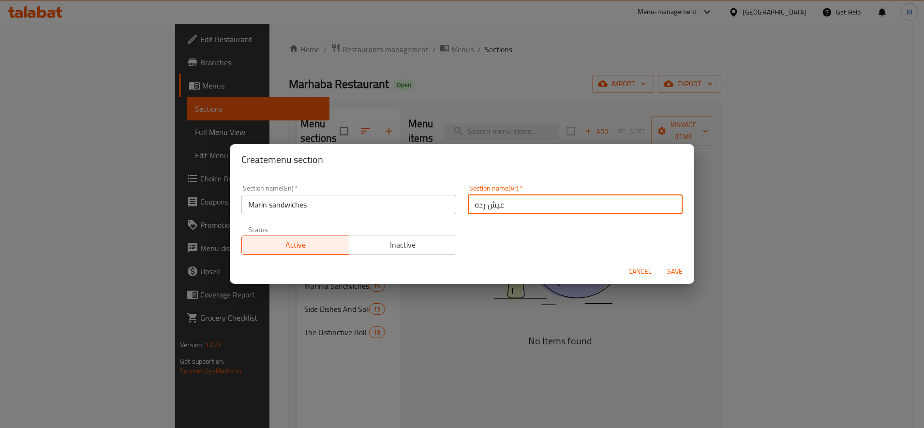
click at [527, 200] on input "عيش رده" at bounding box center [575, 204] width 215 height 19
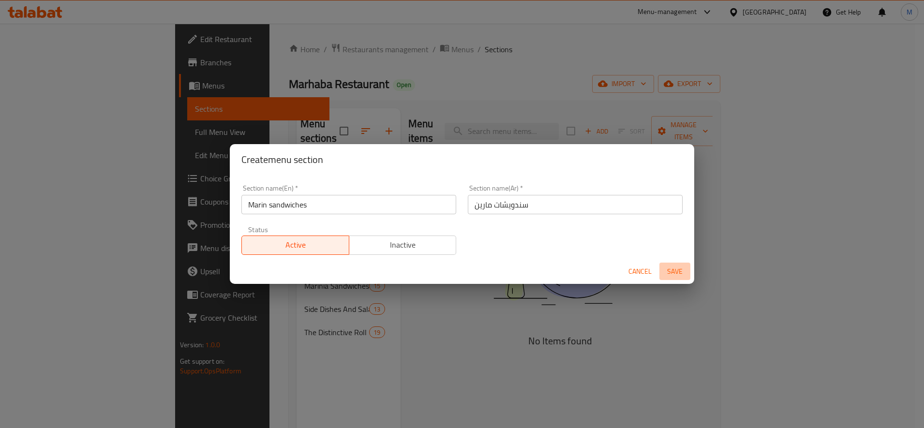
click at [681, 270] on span "Save" at bounding box center [674, 272] width 23 height 12
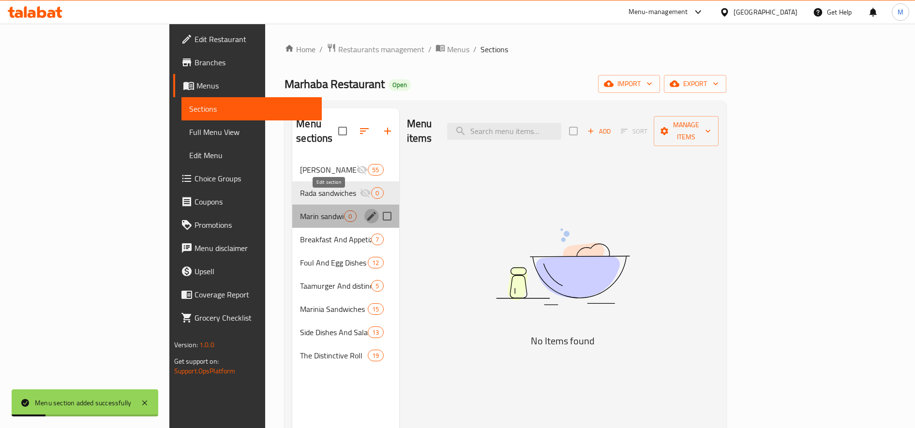
click at [364, 209] on button "edit" at bounding box center [371, 216] width 15 height 15
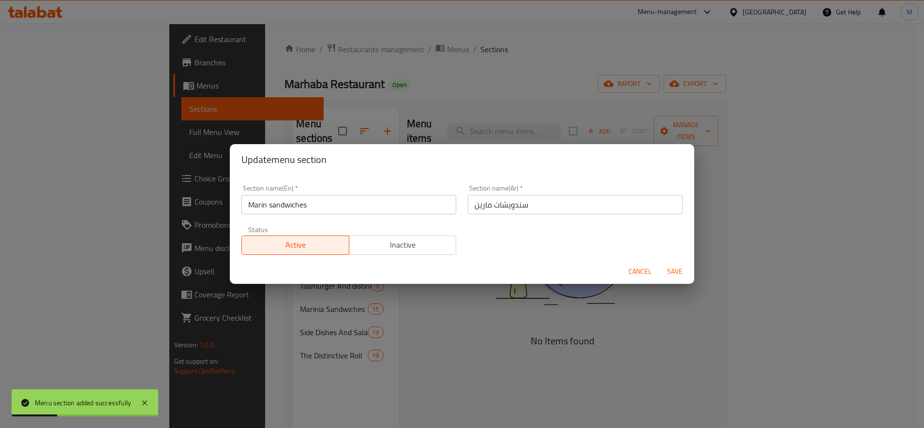
drag, startPoint x: 386, startPoint y: 240, endPoint x: 440, endPoint y: 243, distance: 54.2
click at [387, 240] on span "Inactive" at bounding box center [403, 245] width 100 height 14
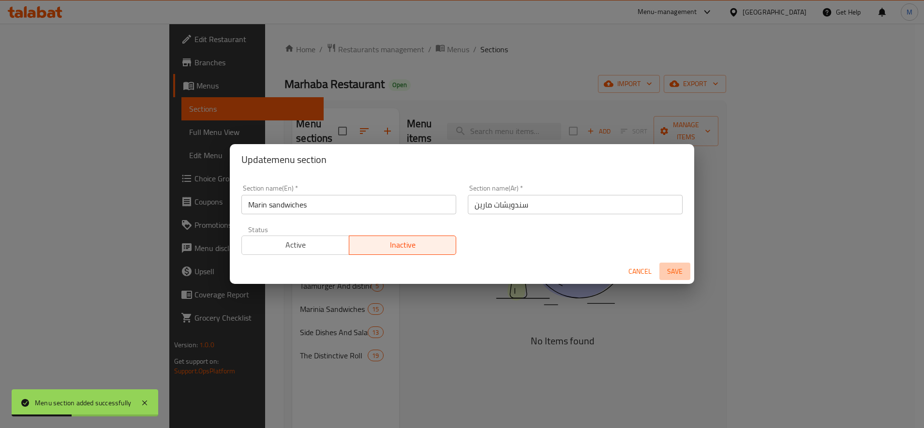
click at [685, 272] on span "Save" at bounding box center [674, 272] width 23 height 12
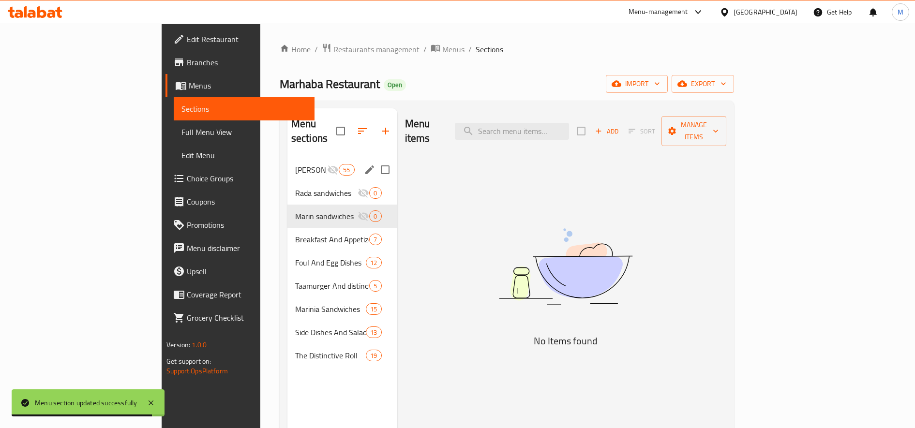
click at [287, 164] on div "Shami sandwiches 55" at bounding box center [342, 169] width 110 height 23
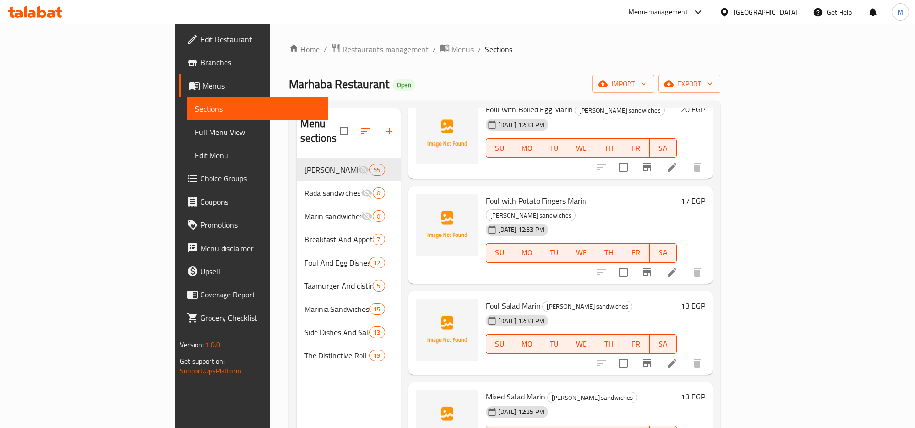
scroll to position [2096, 0]
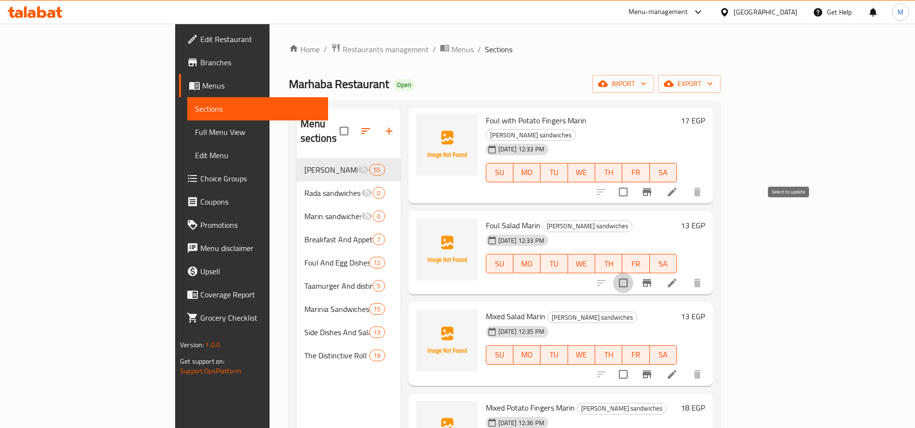
click at [633, 273] on input "checkbox" at bounding box center [623, 283] width 20 height 20
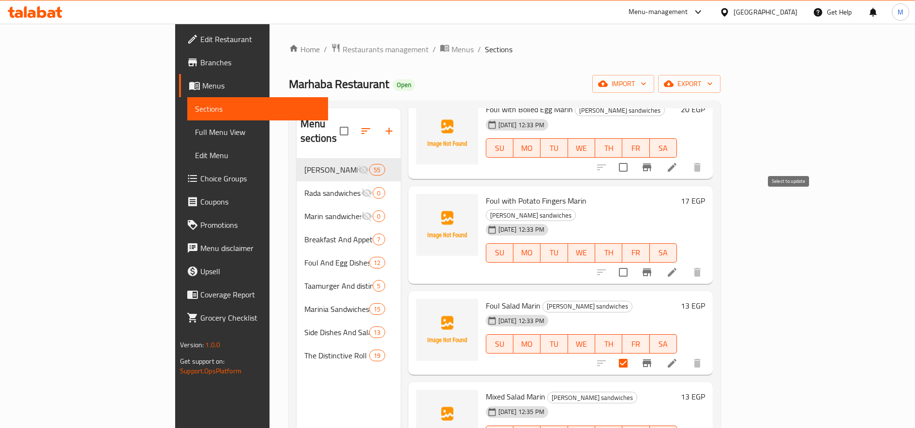
click at [633, 262] on input "checkbox" at bounding box center [623, 272] width 20 height 20
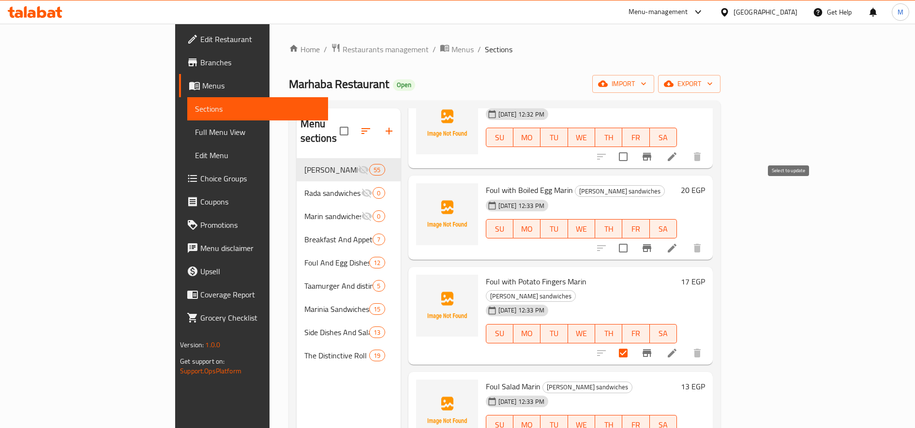
click at [633, 238] on input "checkbox" at bounding box center [623, 248] width 20 height 20
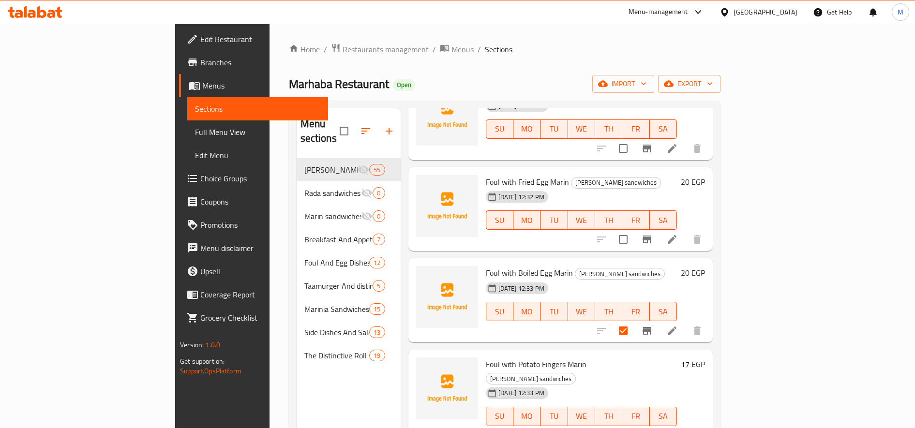
scroll to position [1774, 0]
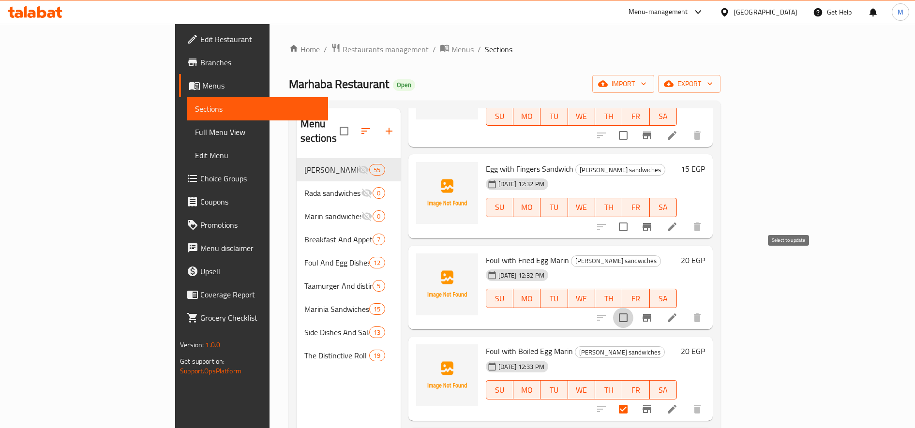
click at [633, 308] on input "checkbox" at bounding box center [623, 318] width 20 height 20
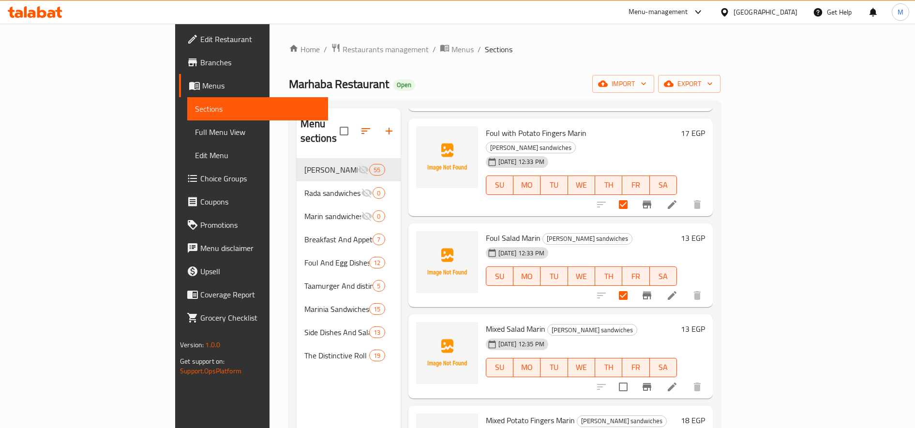
scroll to position [2096, 0]
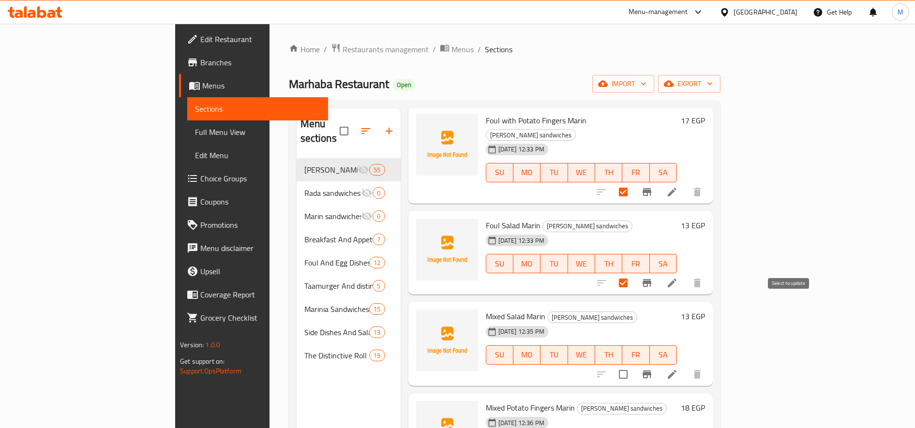
drag, startPoint x: 791, startPoint y: 311, endPoint x: 768, endPoint y: 306, distance: 23.2
click at [633, 364] on input "checkbox" at bounding box center [623, 374] width 20 height 20
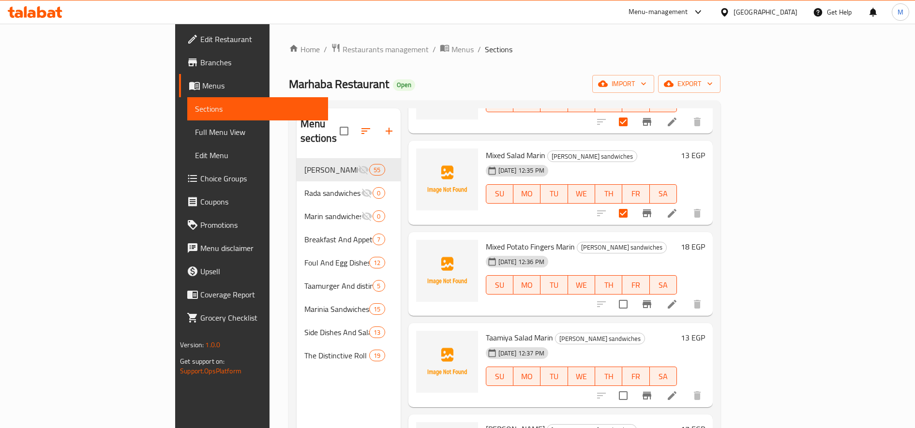
scroll to position [2258, 0]
click at [633, 294] on input "checkbox" at bounding box center [623, 304] width 20 height 20
click at [633, 385] on input "checkbox" at bounding box center [623, 395] width 20 height 20
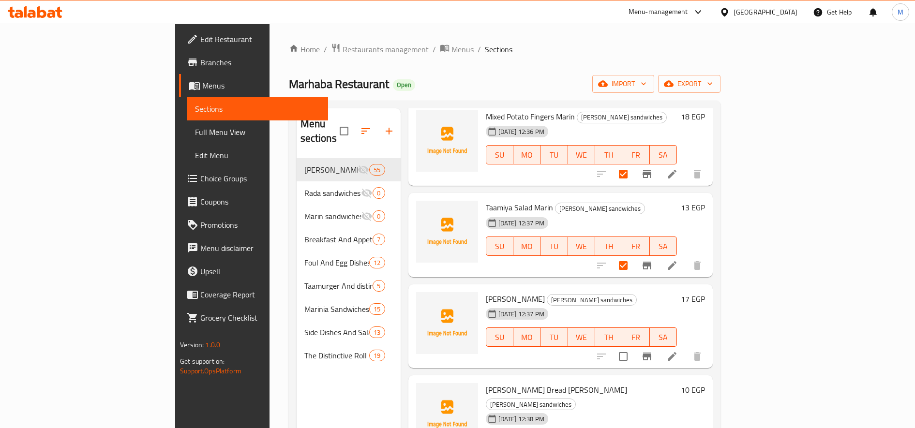
scroll to position [2419, 0]
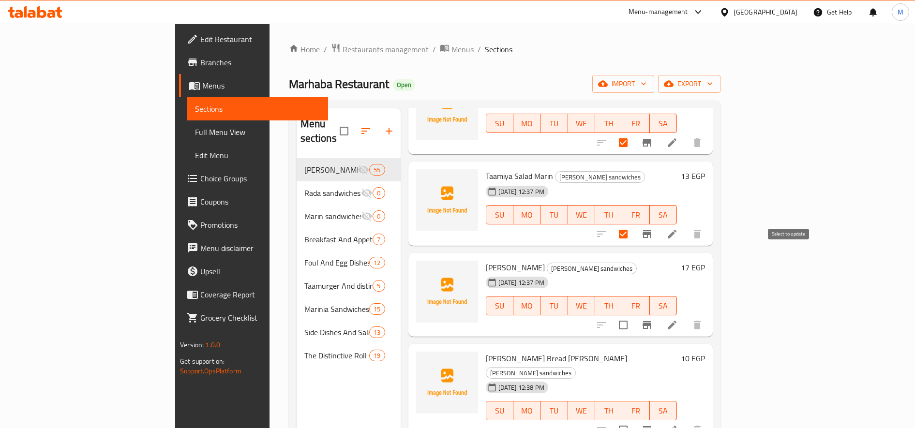
click at [633, 315] on input "checkbox" at bounding box center [623, 325] width 20 height 20
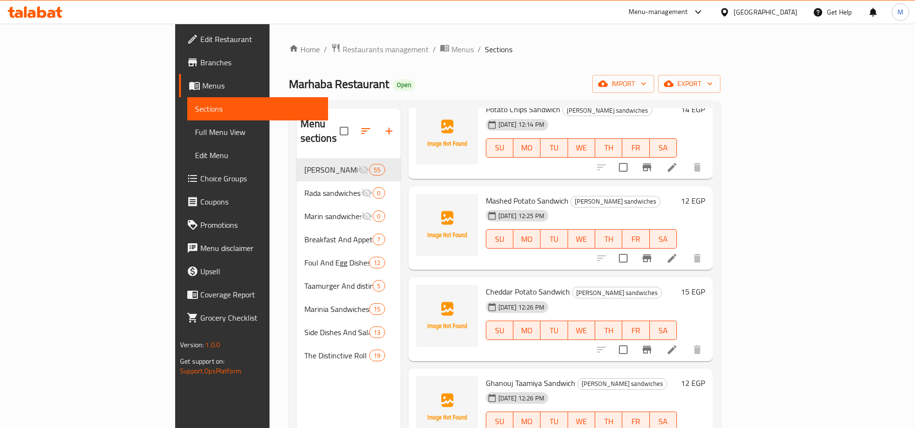
scroll to position [0, 0]
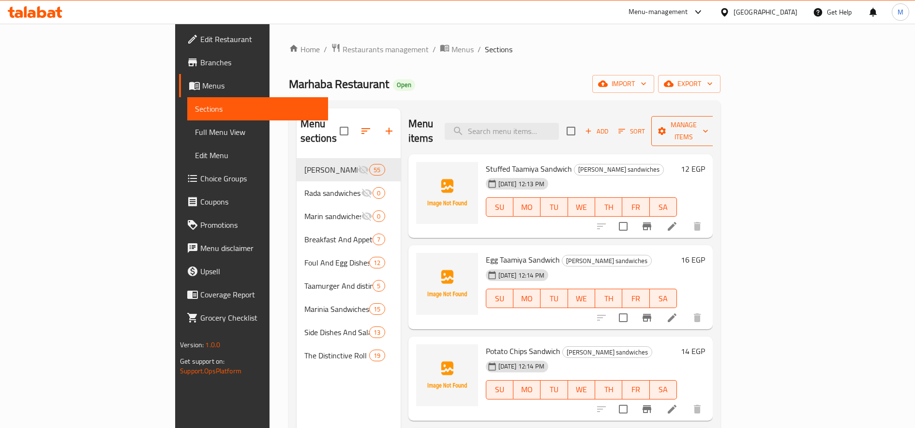
click at [708, 123] on span "Manage items" at bounding box center [683, 131] width 49 height 24
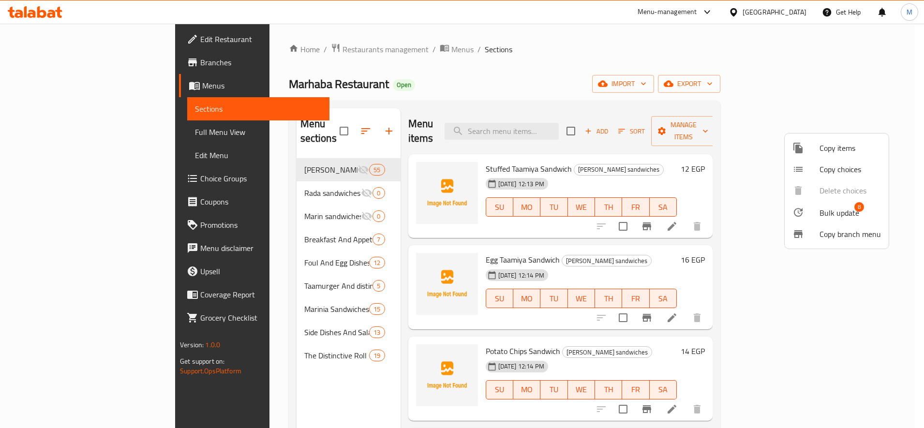
click at [809, 211] on div at bounding box center [805, 213] width 27 height 12
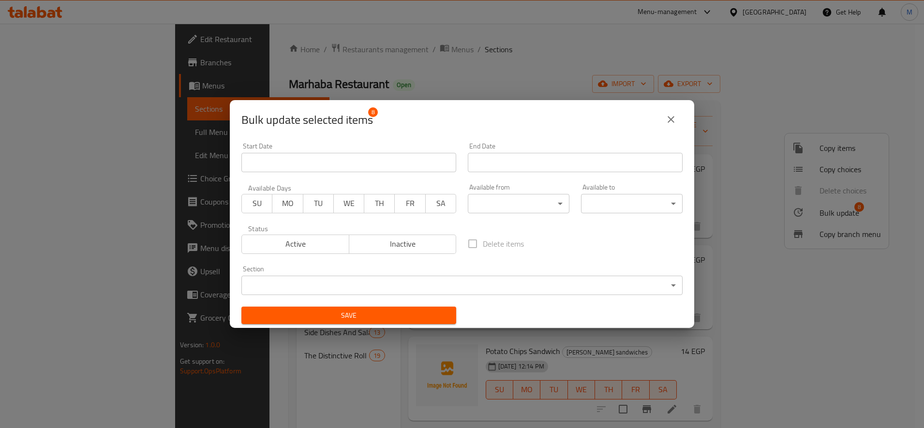
click at [363, 283] on body "​ Menu-management Egypt Get Help M Edit Restaurant Branches Menus Sections Full…" at bounding box center [462, 226] width 924 height 404
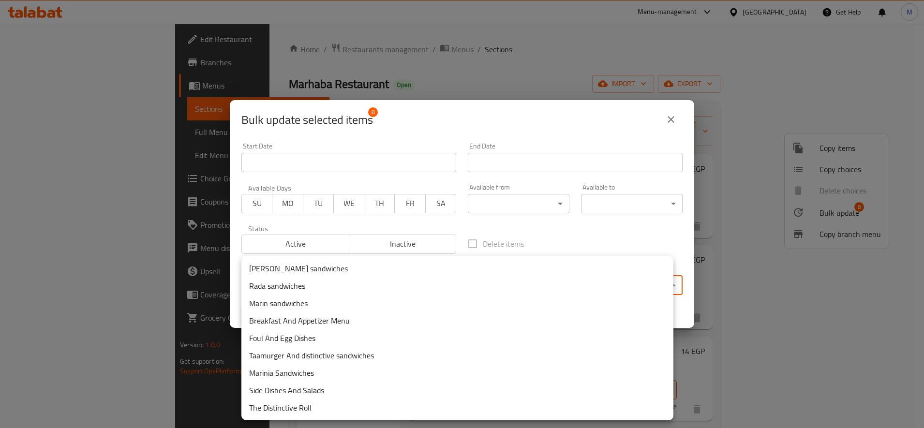
click at [334, 311] on li "Marin sandwiches" at bounding box center [457, 303] width 432 height 17
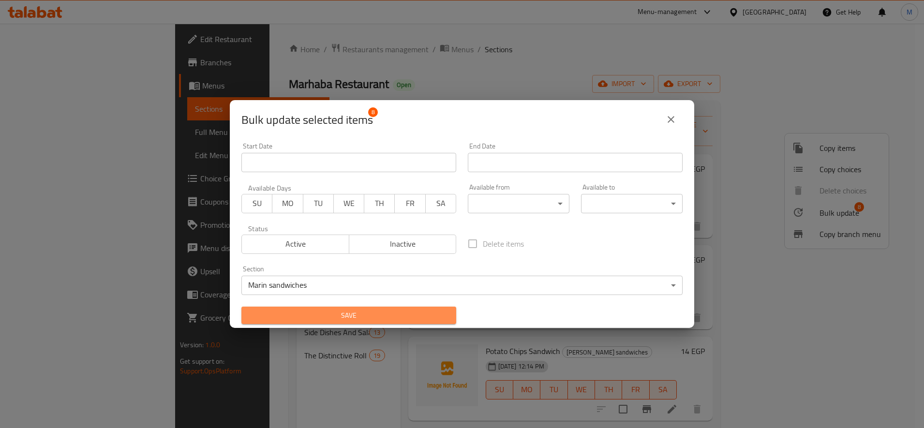
click at [367, 316] on span "Save" at bounding box center [348, 316] width 199 height 12
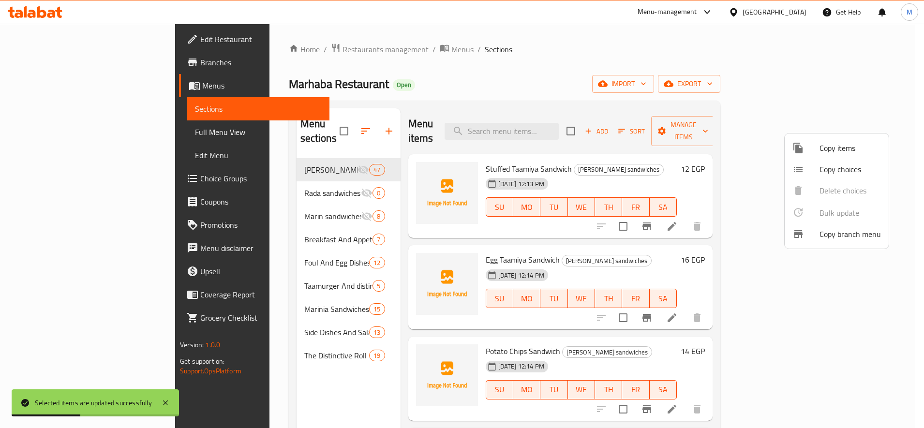
click at [690, 249] on div at bounding box center [462, 214] width 924 height 428
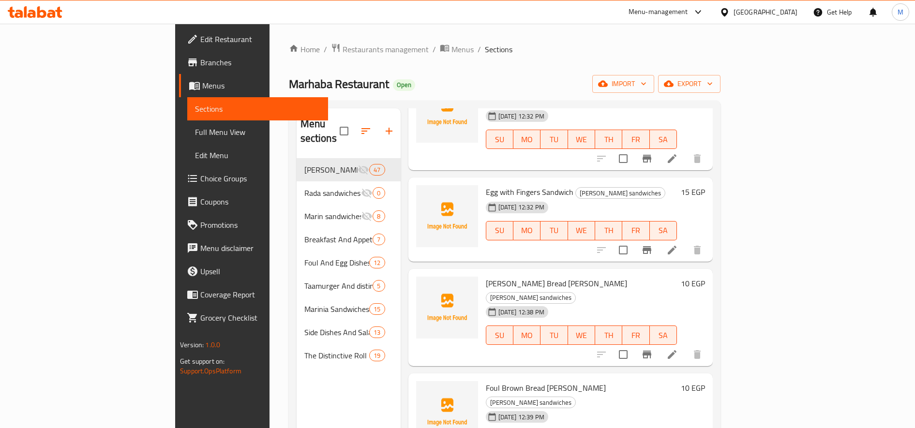
scroll to position [1774, 0]
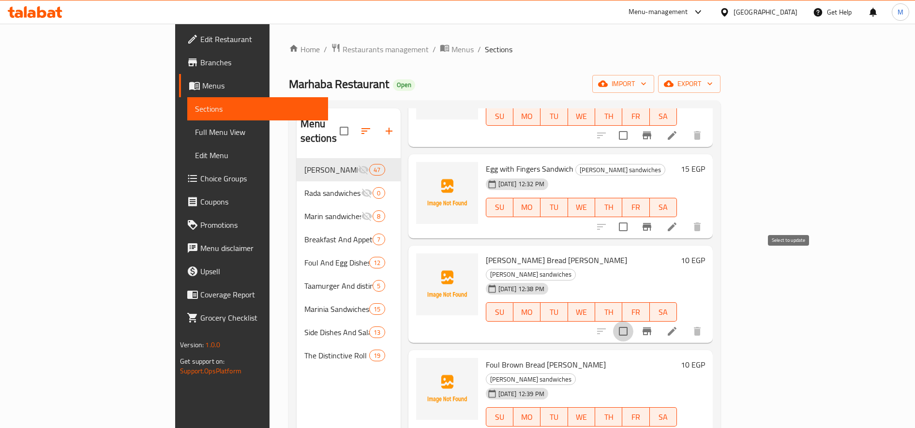
click at [633, 321] on input "checkbox" at bounding box center [623, 331] width 20 height 20
click at [633, 426] on input "checkbox" at bounding box center [623, 436] width 20 height 20
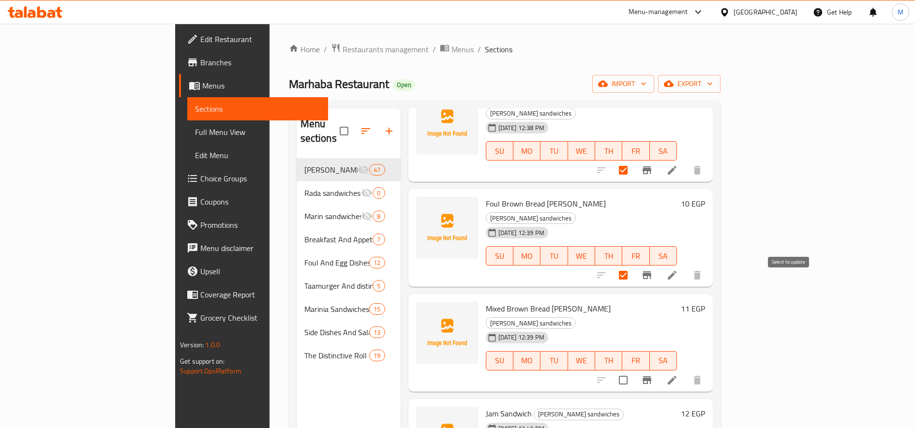
click at [633, 370] on input "checkbox" at bounding box center [623, 380] width 20 height 20
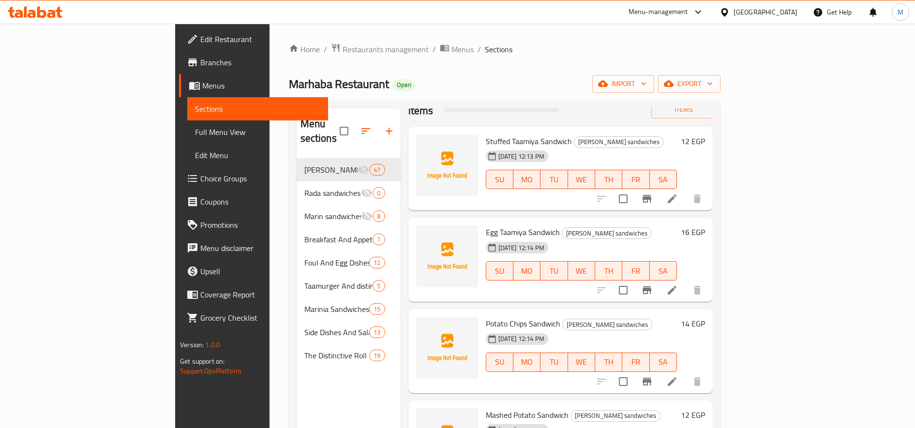
scroll to position [0, 0]
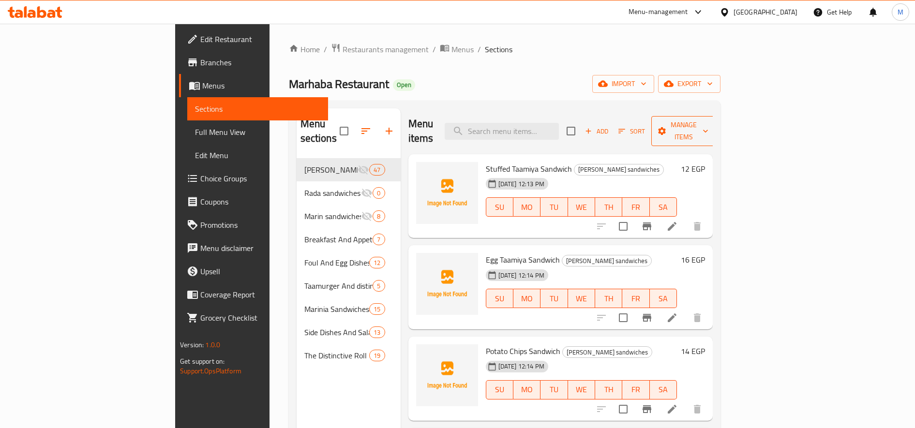
click at [708, 128] on span "Manage items" at bounding box center [683, 131] width 49 height 24
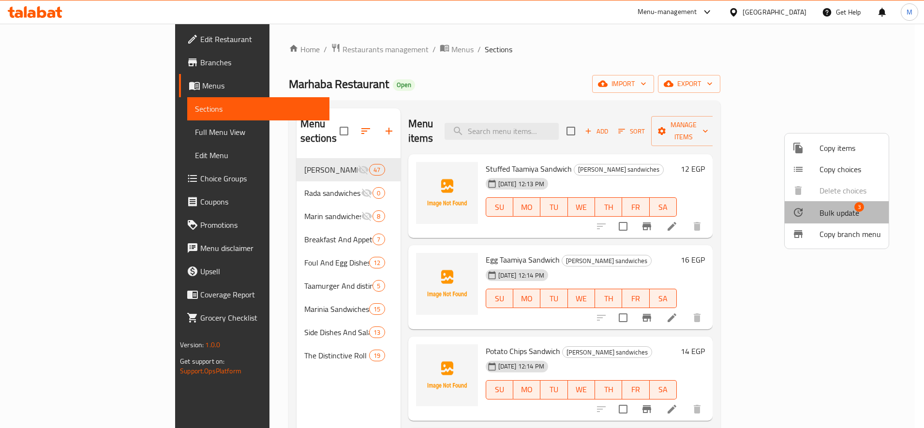
click at [845, 215] on span "Bulk update" at bounding box center [840, 213] width 40 height 12
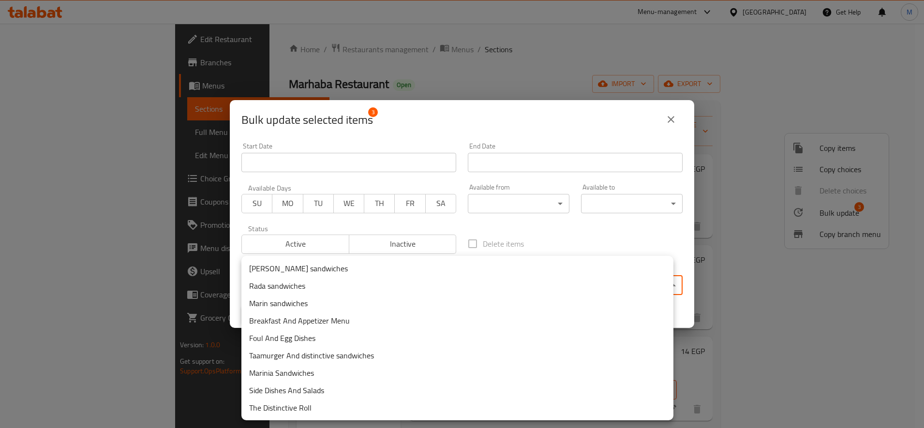
click at [320, 284] on body "​ Menu-management Egypt Get Help M Edit Restaurant Branches Menus Sections Full…" at bounding box center [462, 226] width 924 height 404
click at [349, 286] on li "Rada sandwiches" at bounding box center [457, 285] width 432 height 17
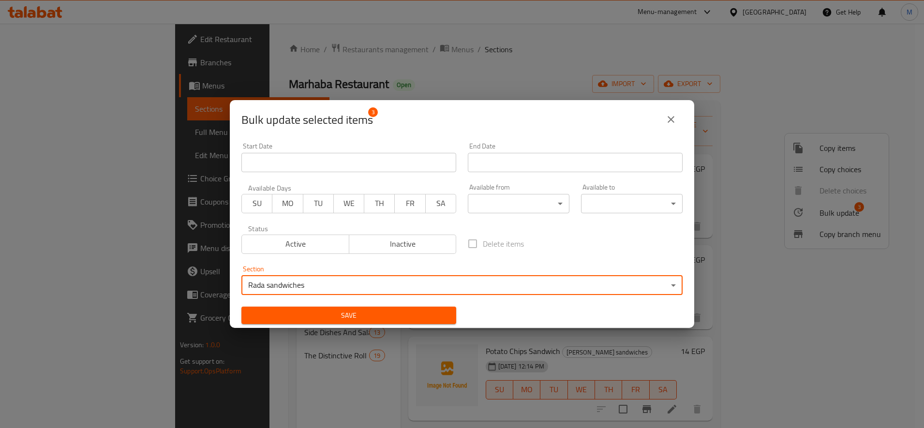
click at [432, 318] on span "Save" at bounding box center [348, 316] width 199 height 12
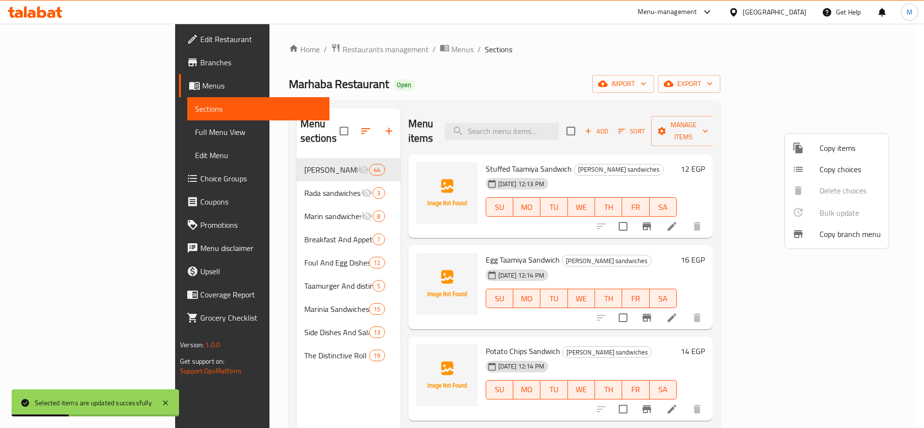
click at [701, 259] on div at bounding box center [462, 214] width 924 height 428
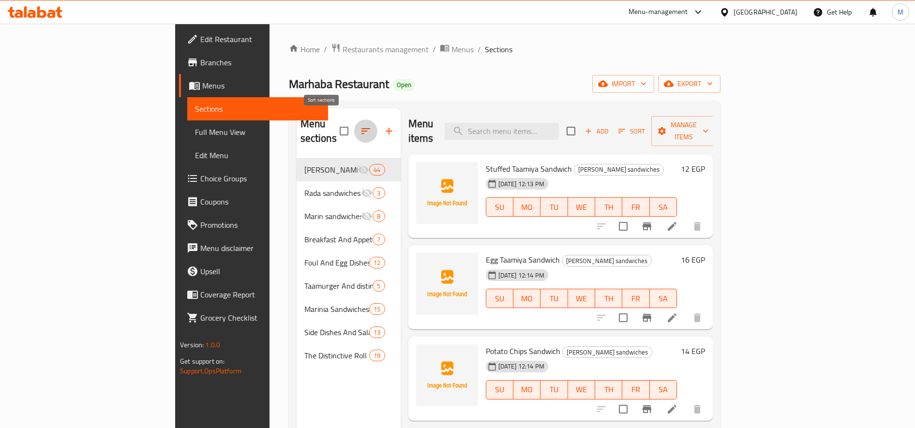
click at [360, 125] on icon "button" at bounding box center [366, 131] width 12 height 12
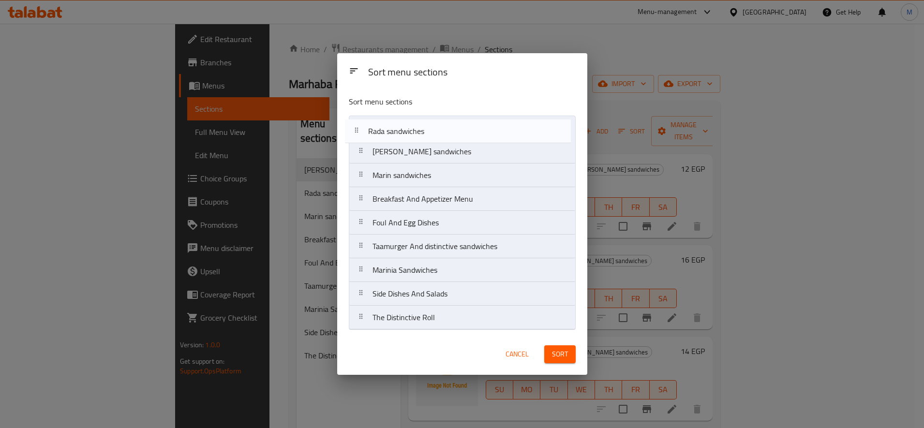
drag, startPoint x: 363, startPoint y: 153, endPoint x: 358, endPoint y: 130, distance: 23.8
click at [358, 130] on nav "Shami sandwiches Rada sandwiches Marin sandwiches Breakfast And Appetizer Menu …" at bounding box center [462, 223] width 227 height 214
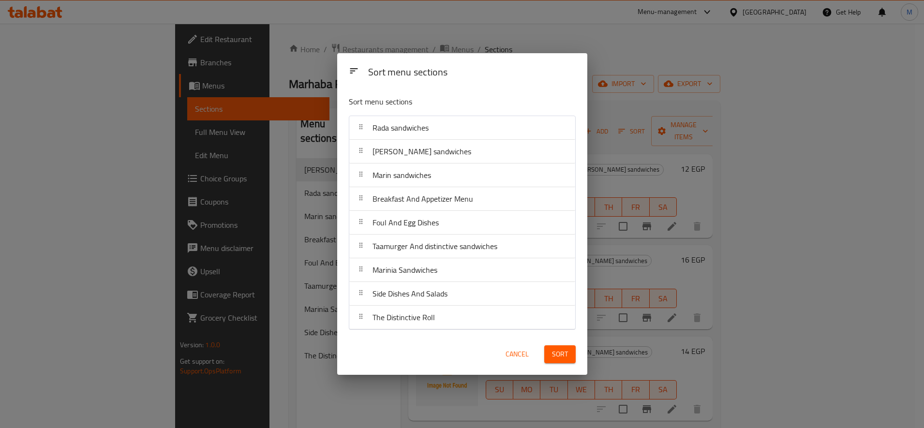
click at [564, 358] on span "Sort" at bounding box center [560, 354] width 16 height 12
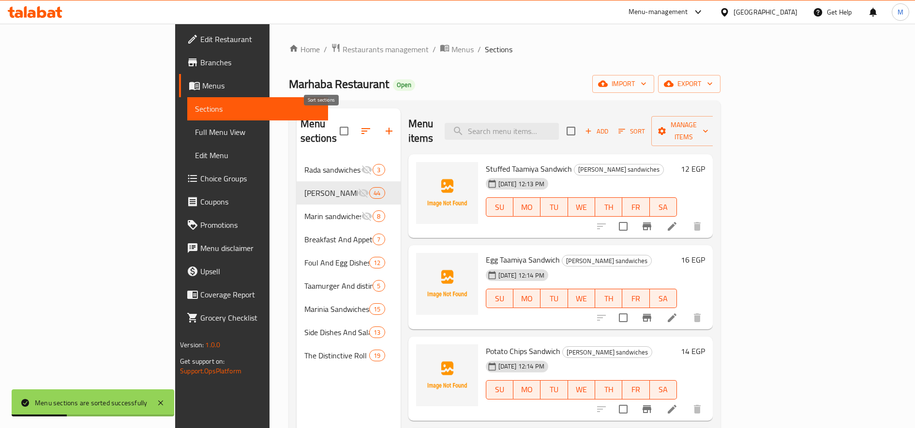
click at [360, 125] on icon "button" at bounding box center [366, 131] width 12 height 12
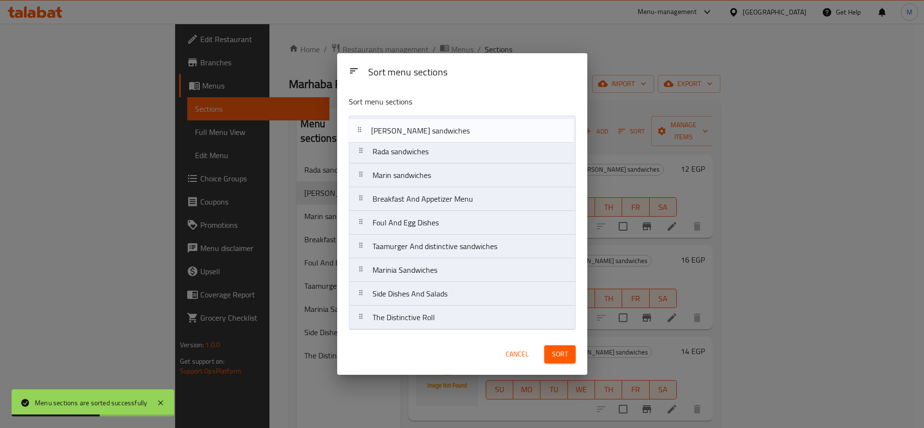
drag, startPoint x: 361, startPoint y: 155, endPoint x: 360, endPoint y: 130, distance: 25.2
click at [359, 131] on nav "Rada sandwiches Shami sandwiches Marin sandwiches Breakfast And Appetizer Menu …" at bounding box center [462, 223] width 227 height 214
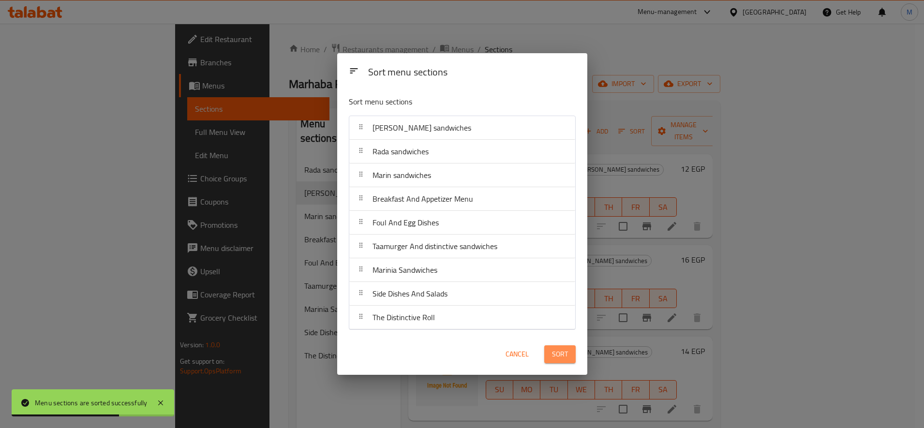
click at [555, 349] on span "Sort" at bounding box center [560, 354] width 16 height 12
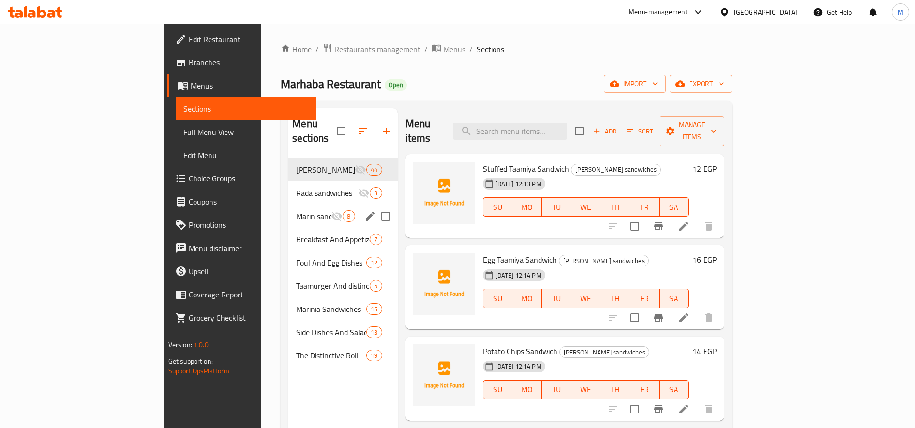
click at [296, 210] on span "Marin sandwiches" at bounding box center [313, 216] width 35 height 12
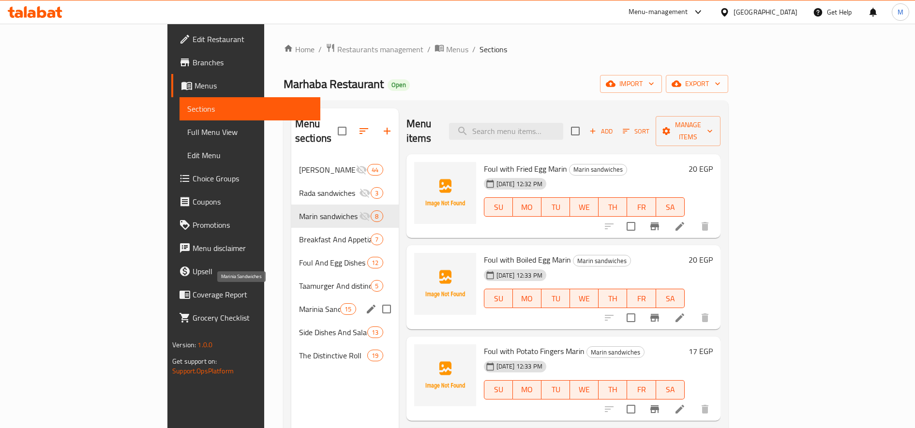
click at [299, 303] on span "Marinia Sandwiches" at bounding box center [319, 309] width 41 height 12
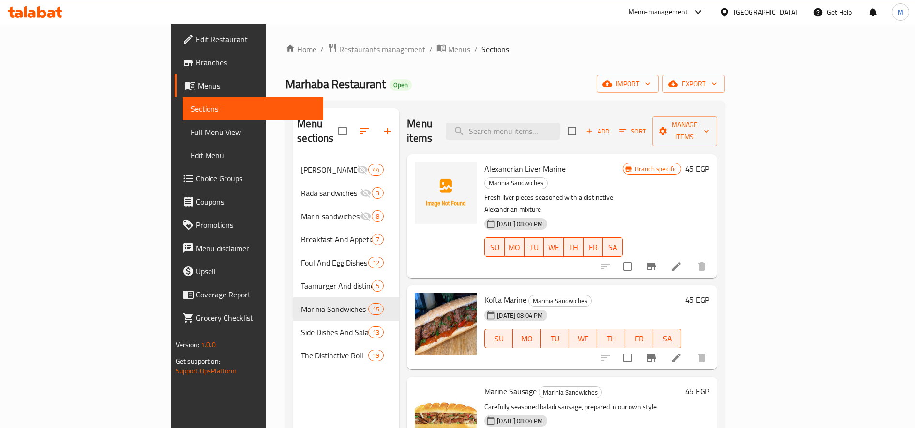
click at [582, 124] on input "checkbox" at bounding box center [572, 131] width 20 height 20
click at [709, 126] on span "Manage items" at bounding box center [684, 131] width 49 height 24
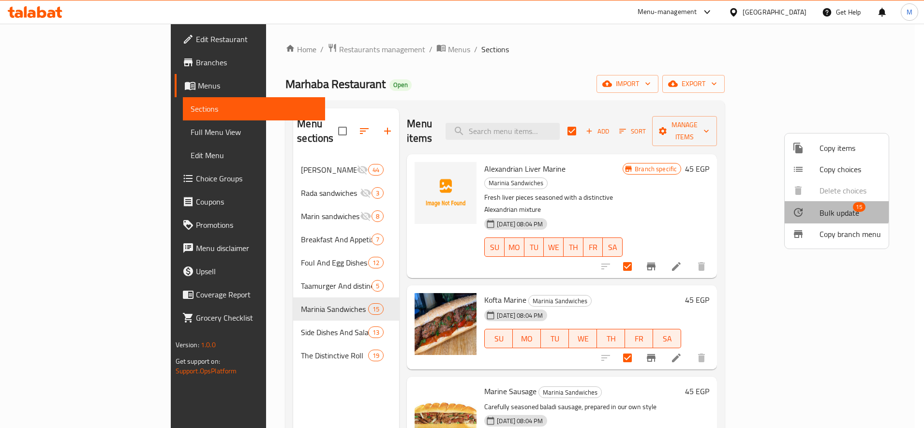
click at [830, 211] on span "Bulk update" at bounding box center [840, 213] width 40 height 12
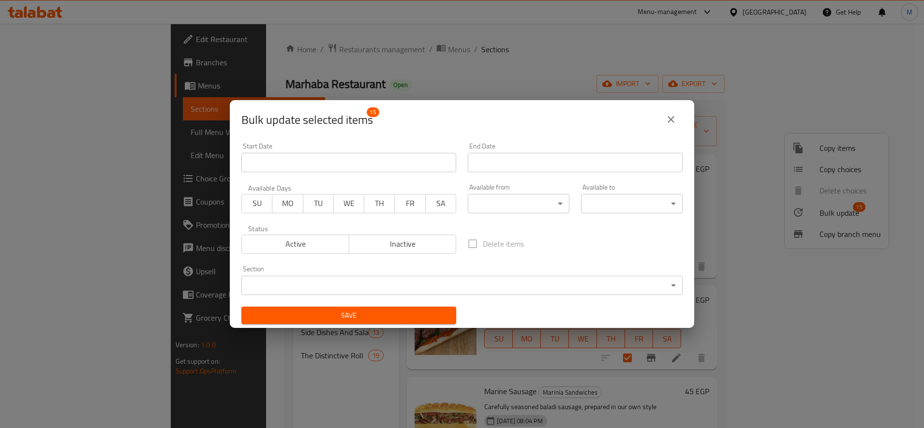
click at [340, 288] on body "​ Menu-management Egypt Get Help M Edit Restaurant Branches Menus Sections Full…" at bounding box center [462, 226] width 924 height 404
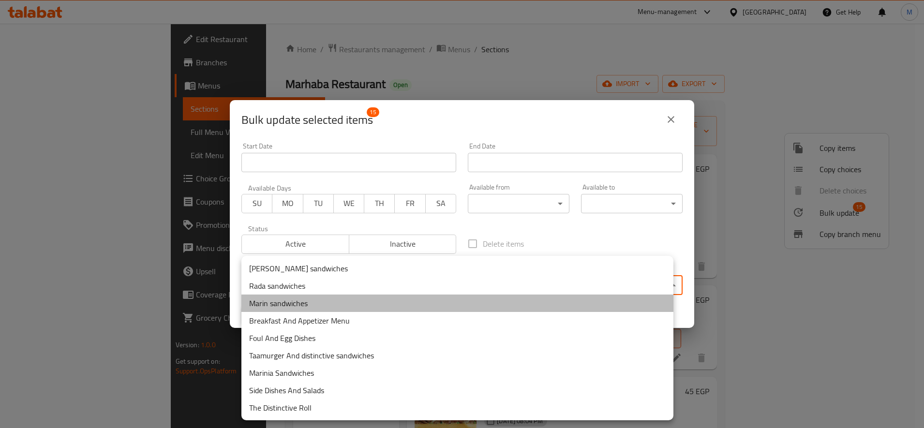
click at [297, 304] on li "Marin sandwiches" at bounding box center [457, 303] width 432 height 17
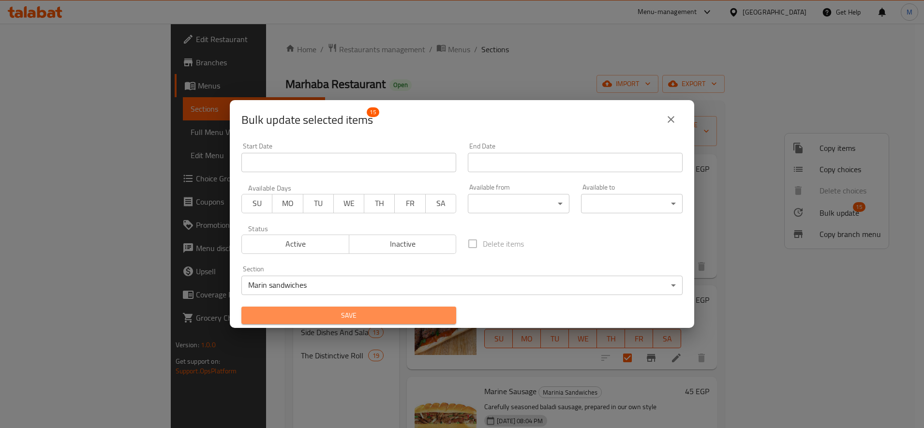
click at [366, 321] on span "Save" at bounding box center [348, 316] width 199 height 12
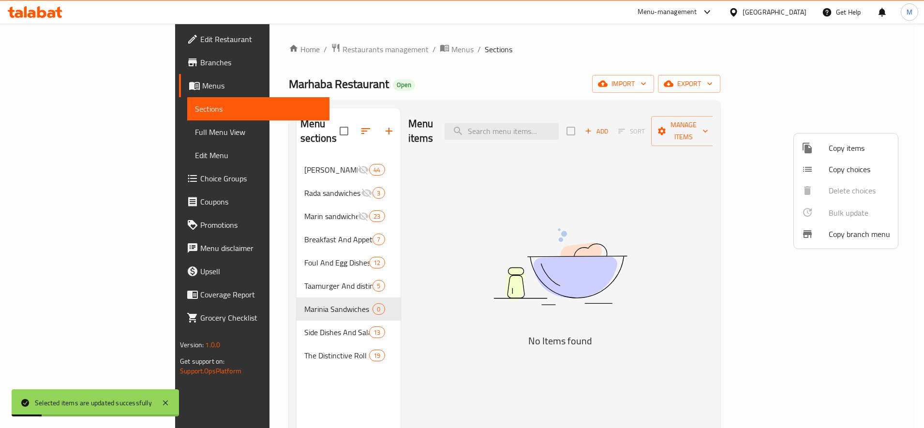
click at [228, 344] on div at bounding box center [462, 214] width 924 height 428
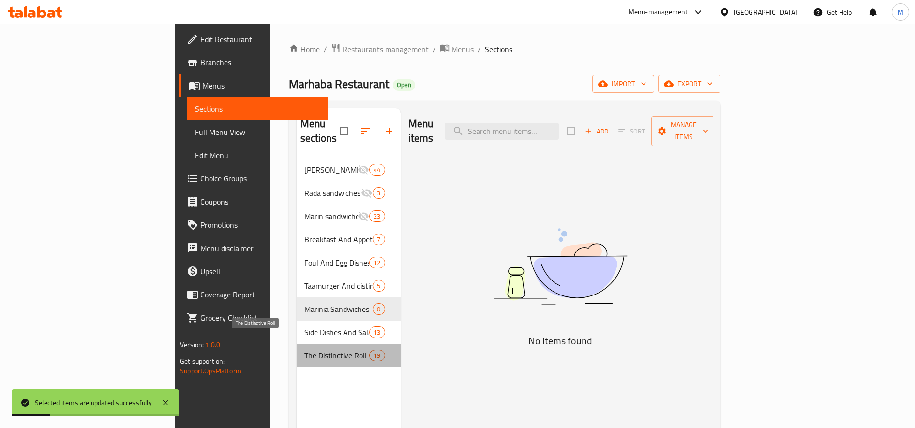
click at [304, 350] on span "The Distinctive Roll" at bounding box center [336, 356] width 65 height 12
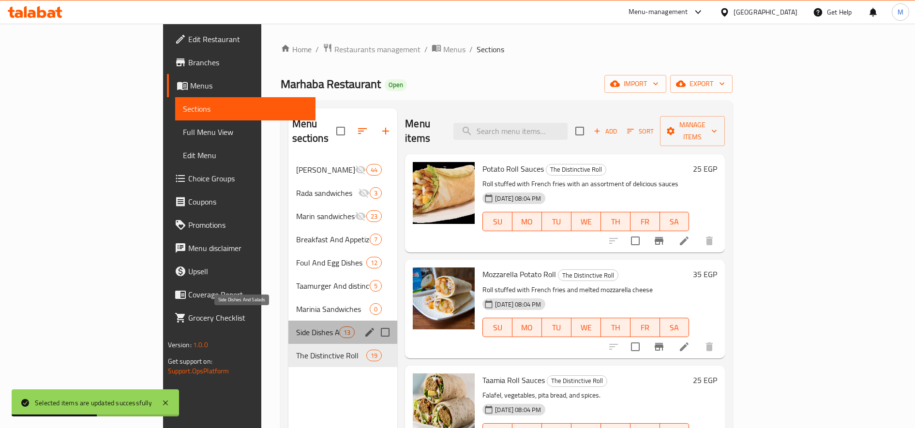
click at [296, 327] on span "Side Dishes And Salads" at bounding box center [317, 333] width 43 height 12
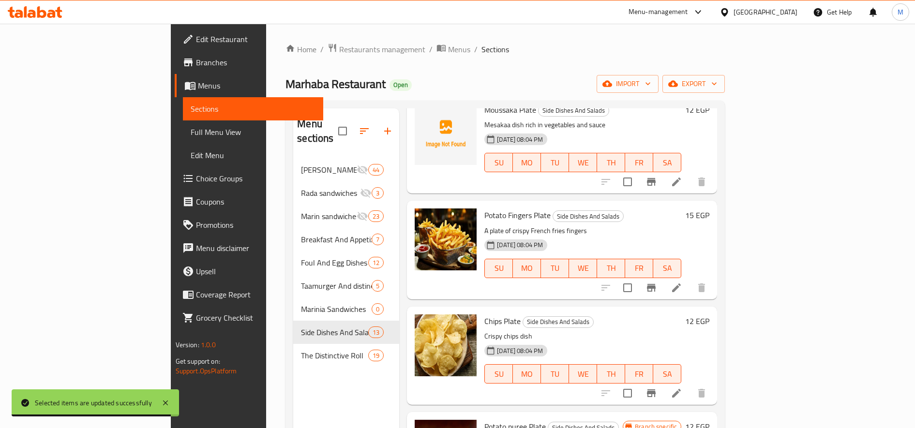
scroll to position [726, 0]
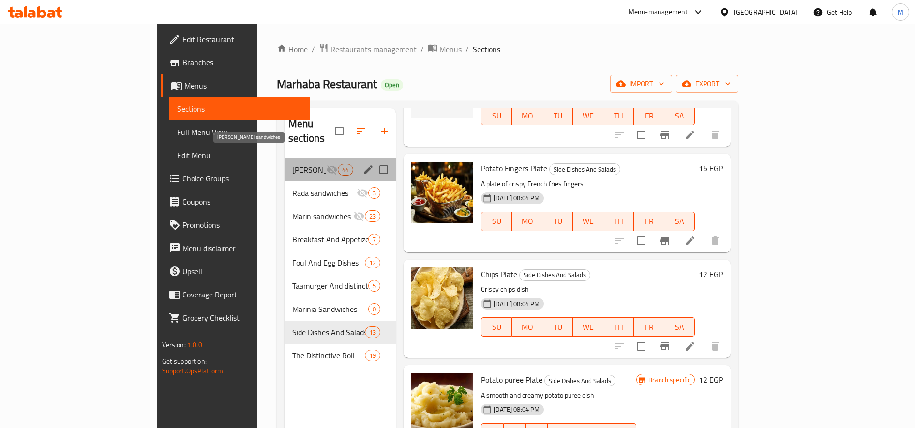
click at [292, 164] on span "Shami sandwiches" at bounding box center [309, 170] width 34 height 12
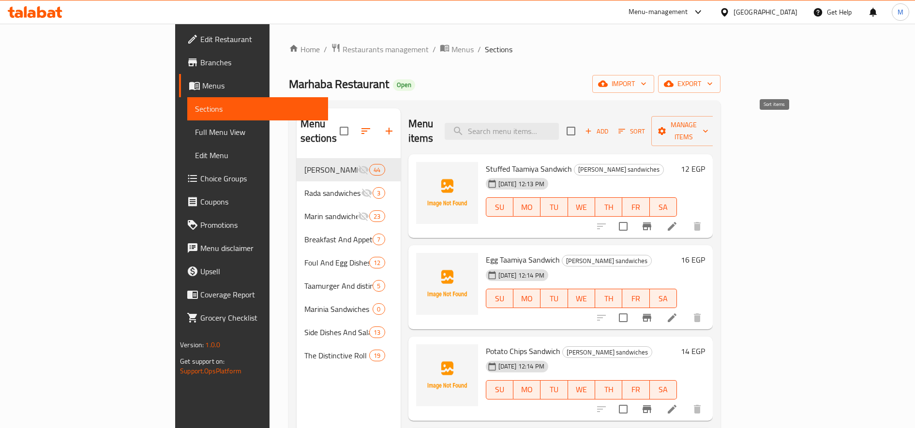
click at [645, 126] on span "Sort" at bounding box center [631, 131] width 27 height 11
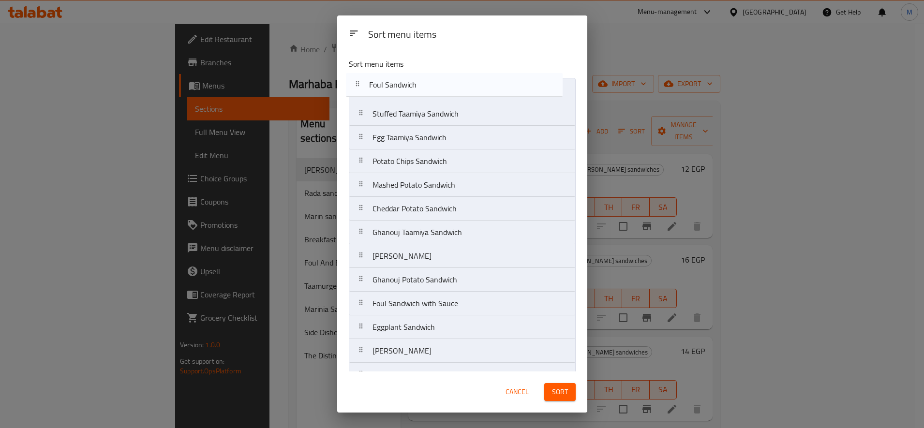
drag, startPoint x: 365, startPoint y: 98, endPoint x: 361, endPoint y: 84, distance: 14.2
drag, startPoint x: 360, startPoint y: 121, endPoint x: 368, endPoint y: 86, distance: 36.2
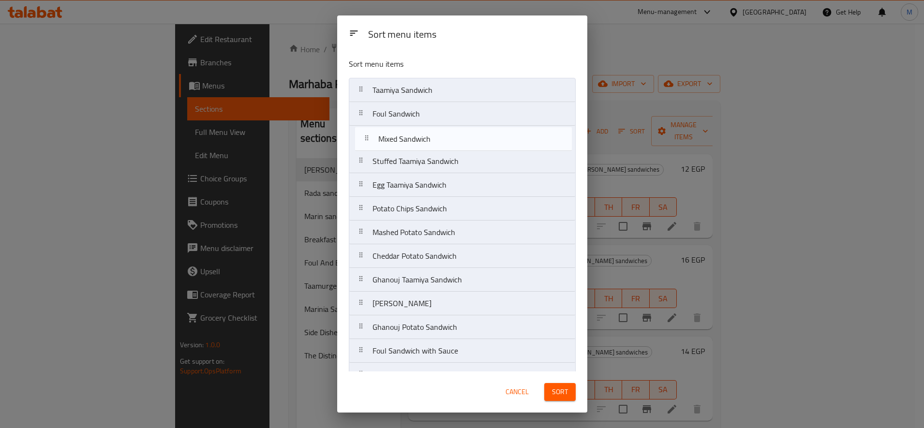
drag, startPoint x: 360, startPoint y: 105, endPoint x: 366, endPoint y: 134, distance: 29.6
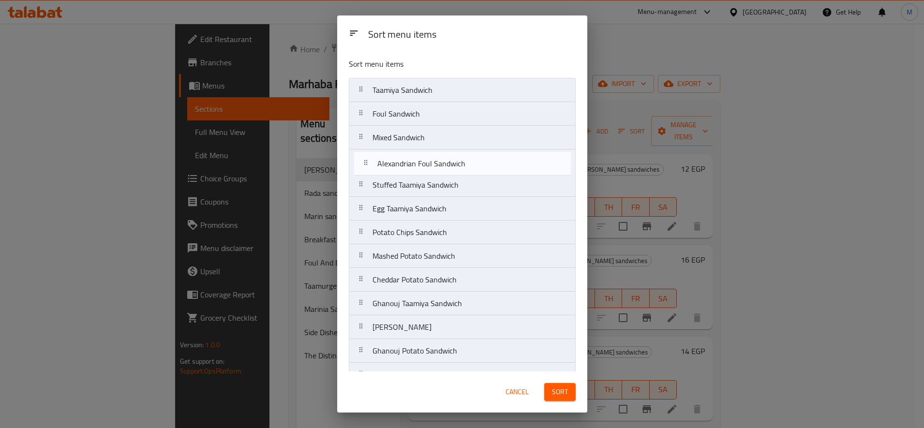
drag, startPoint x: 359, startPoint y: 308, endPoint x: 364, endPoint y: 162, distance: 146.7
drag, startPoint x: 359, startPoint y: 356, endPoint x: 360, endPoint y: 157, distance: 199.3
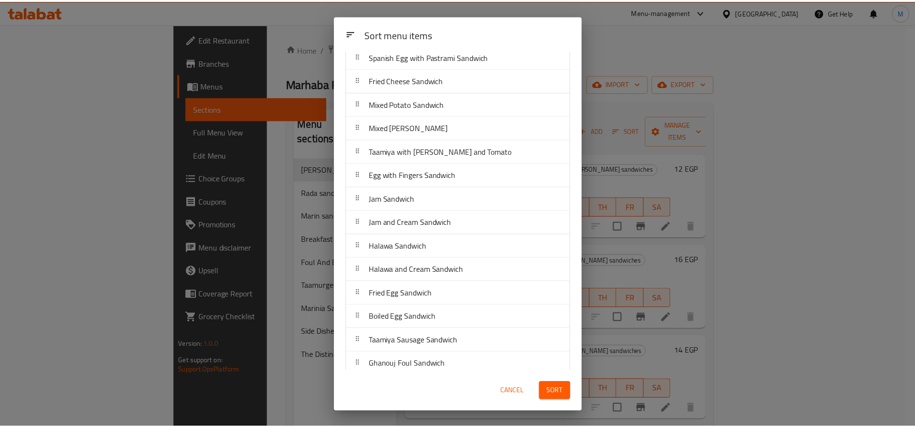
scroll to position [754, 0]
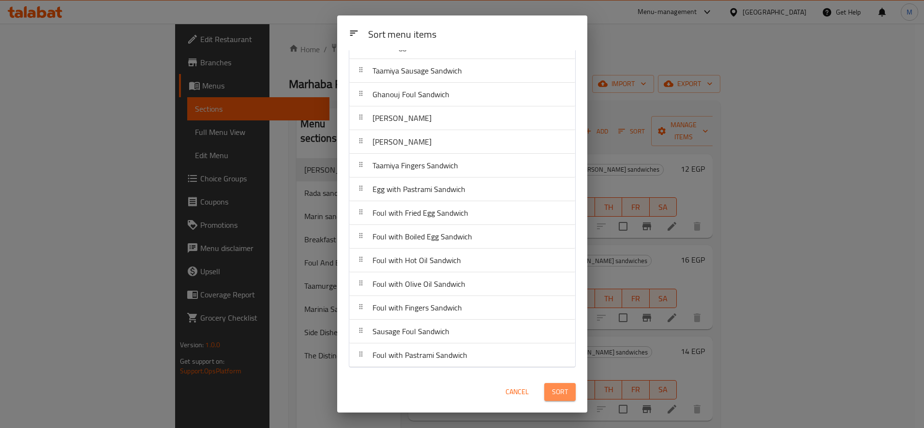
click at [562, 390] on span "Sort" at bounding box center [560, 392] width 16 height 12
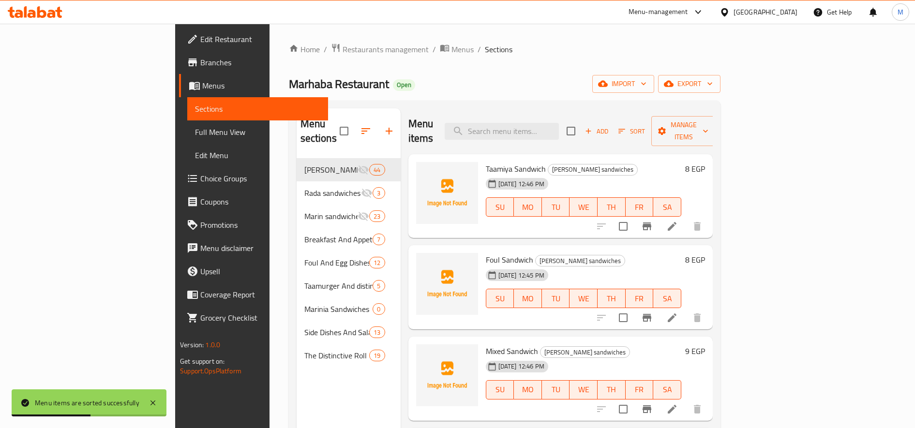
click at [486, 162] on span "Taamiya Sandwich" at bounding box center [516, 169] width 60 height 15
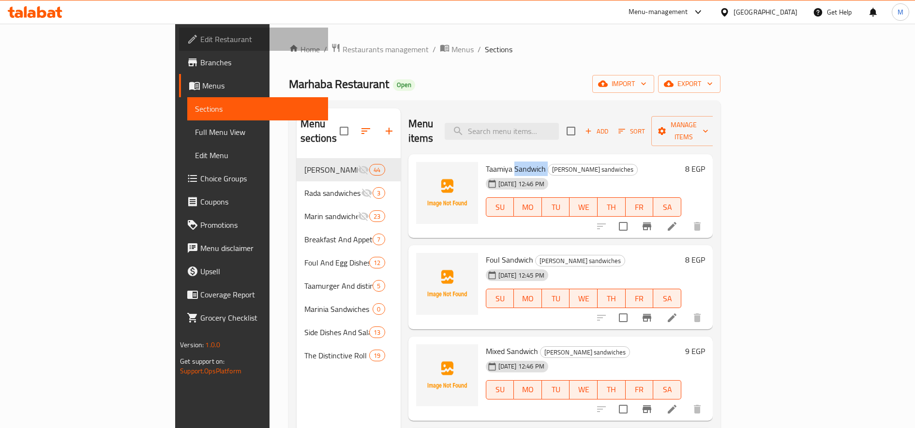
click at [200, 38] on span "Edit Restaurant" at bounding box center [260, 39] width 120 height 12
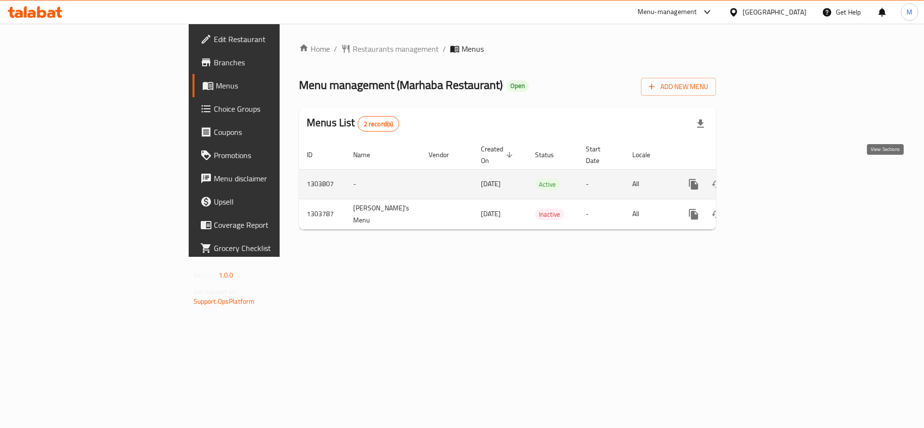
click at [769, 179] on icon "enhanced table" at bounding box center [764, 185] width 12 height 12
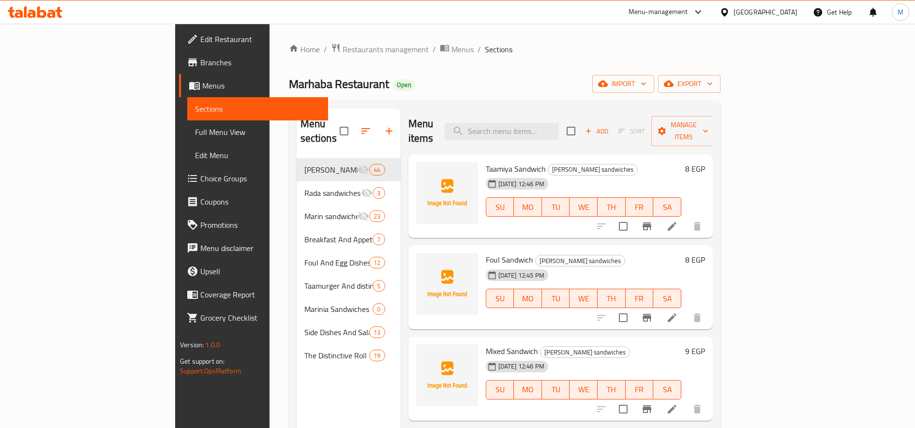
click at [486, 162] on span "Taamiya Sandwich" at bounding box center [516, 169] width 60 height 15
copy h6 "Taamiya Sandwich"
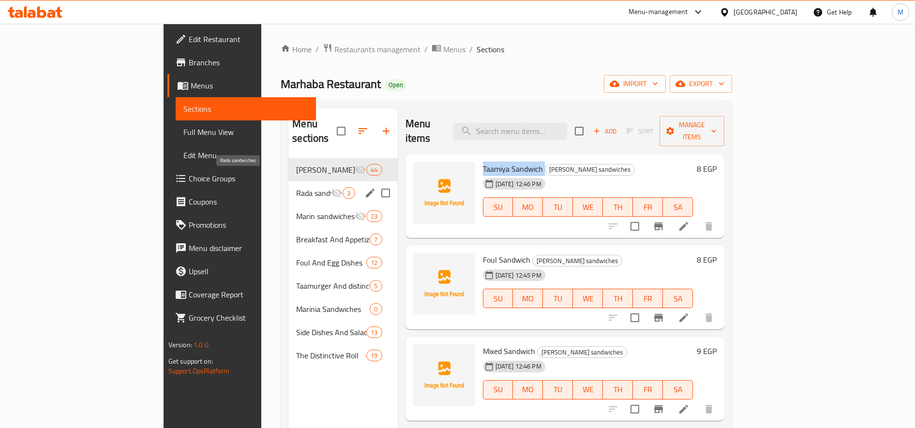
click at [296, 187] on span "Rada sandwiches" at bounding box center [313, 193] width 35 height 12
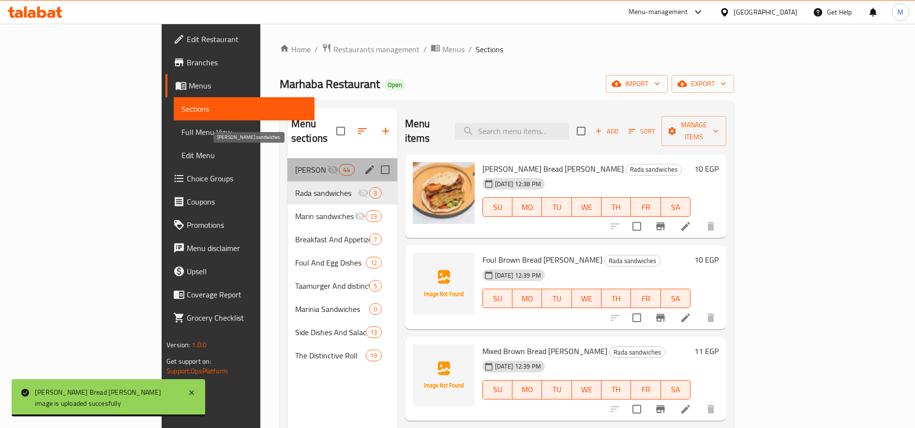
click at [295, 164] on span "Shami sandwiches" at bounding box center [311, 170] width 32 height 12
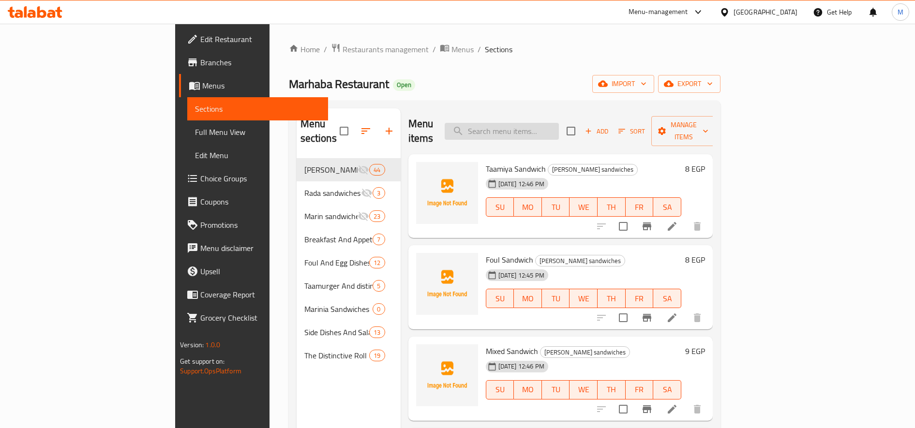
click at [553, 123] on input "search" at bounding box center [502, 131] width 114 height 17
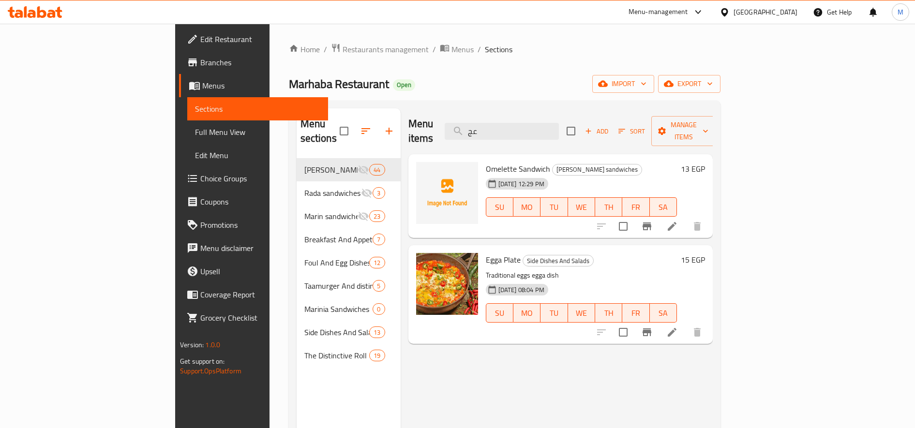
type input "عج"
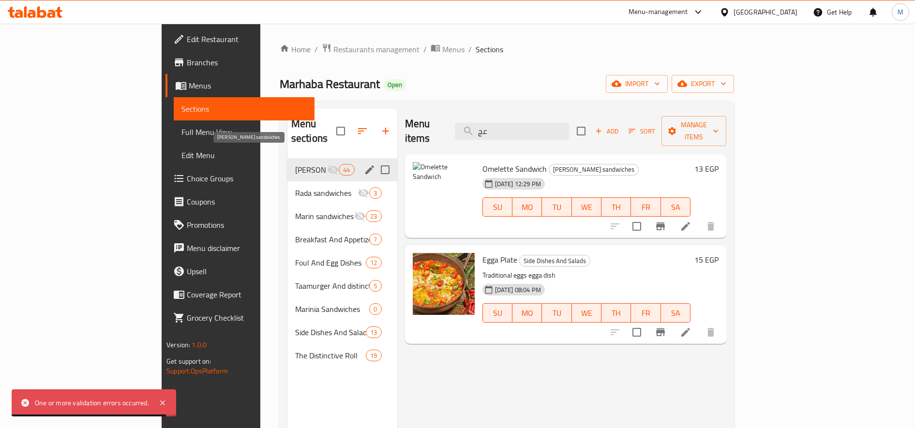
click at [295, 164] on span "Shami sandwiches" at bounding box center [311, 170] width 32 height 12
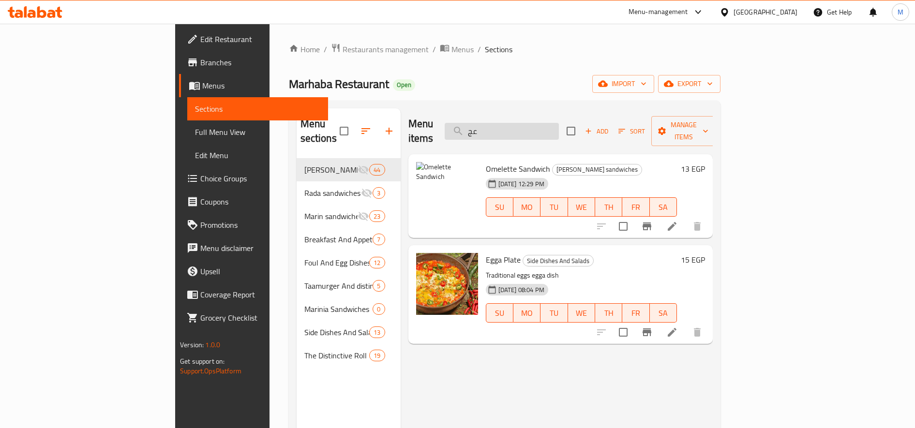
click at [559, 128] on input "عج" at bounding box center [502, 131] width 114 height 17
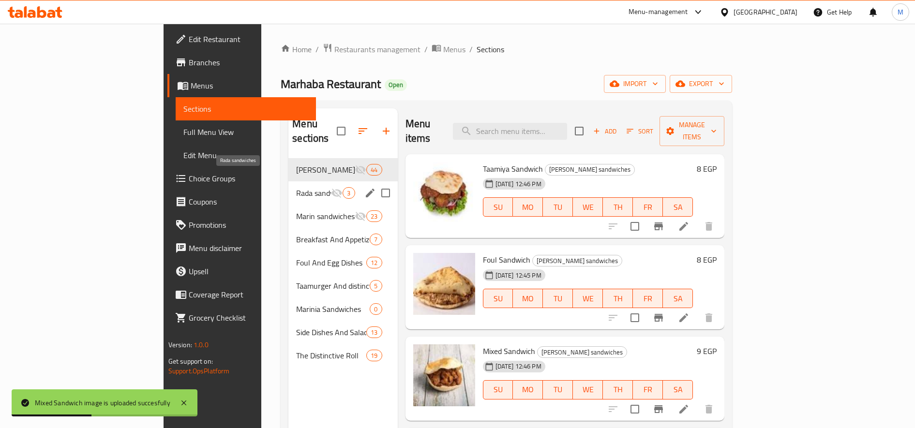
click at [296, 187] on span "Rada sandwiches" at bounding box center [313, 193] width 35 height 12
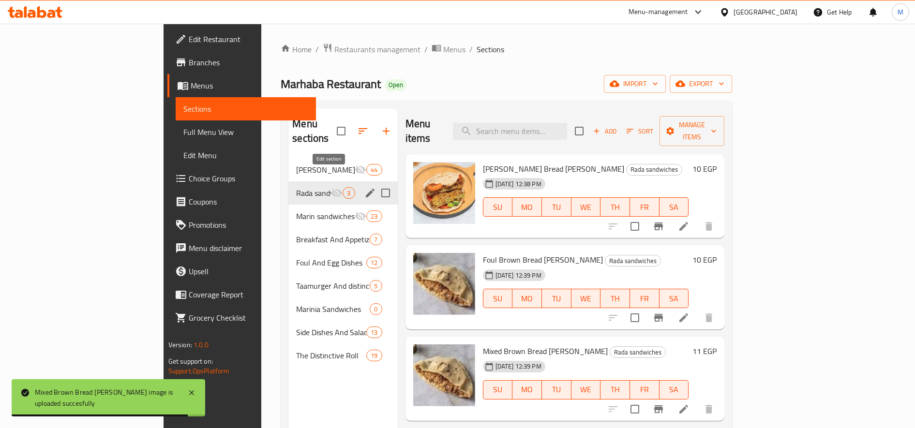
click at [364, 187] on icon "edit" at bounding box center [370, 193] width 12 height 12
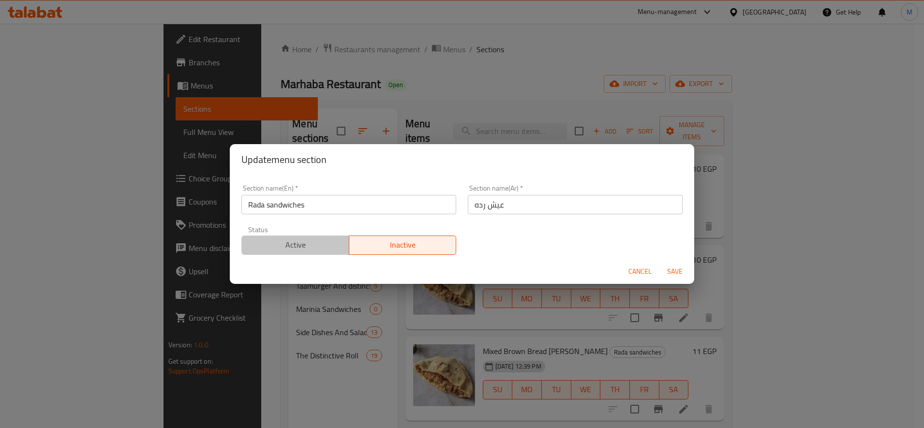
drag, startPoint x: 299, startPoint y: 247, endPoint x: 305, endPoint y: 248, distance: 5.9
click at [300, 247] on span "Active" at bounding box center [296, 245] width 100 height 14
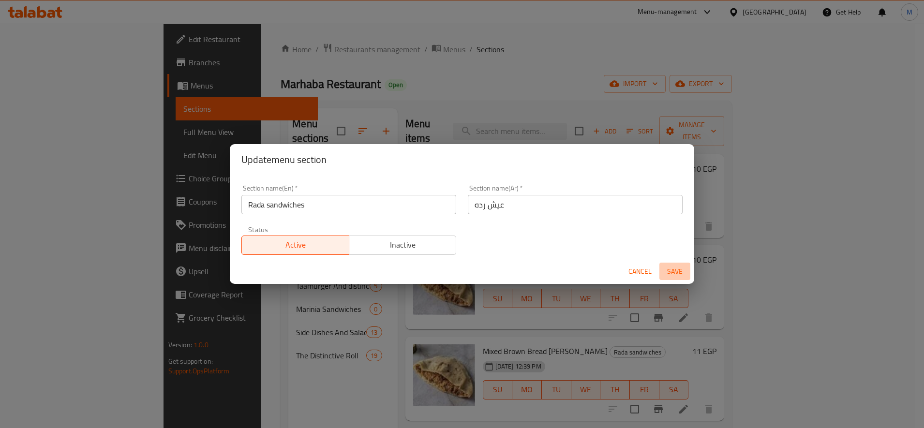
click at [674, 271] on span "Save" at bounding box center [674, 272] width 23 height 12
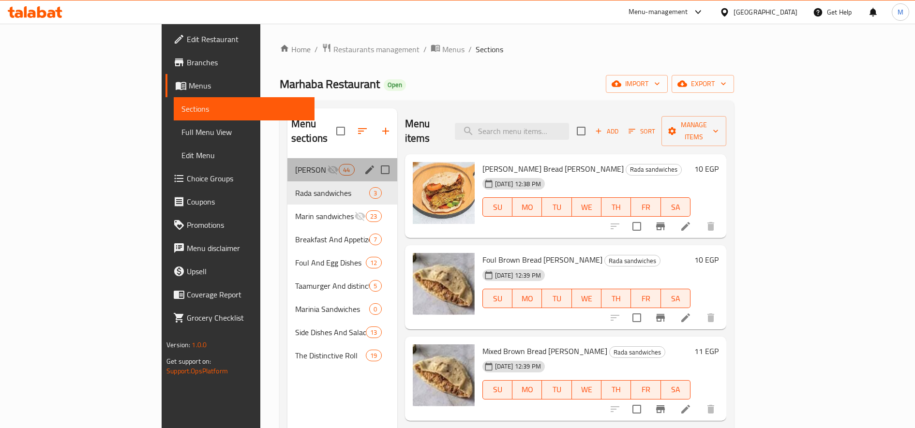
click at [287, 165] on div "Shami sandwiches 44" at bounding box center [342, 169] width 110 height 23
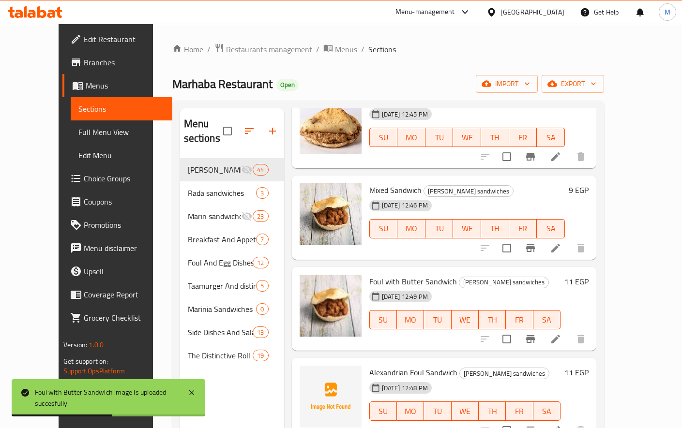
scroll to position [242, 0]
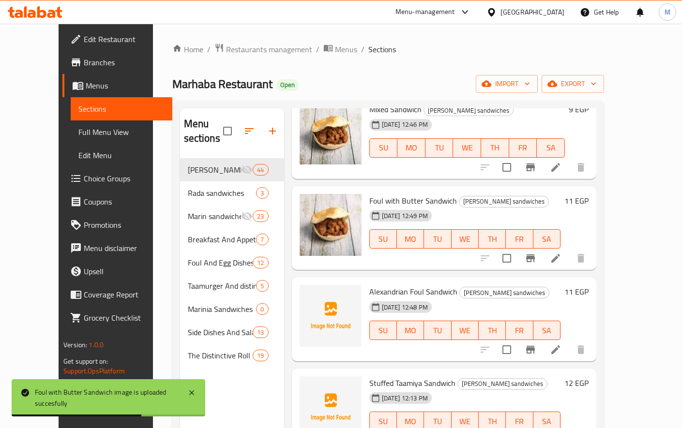
click at [404, 284] on span "Alexandrian Foul Sandwich" at bounding box center [413, 291] width 88 height 15
copy h6 "Alexandrian Foul Sandwich"
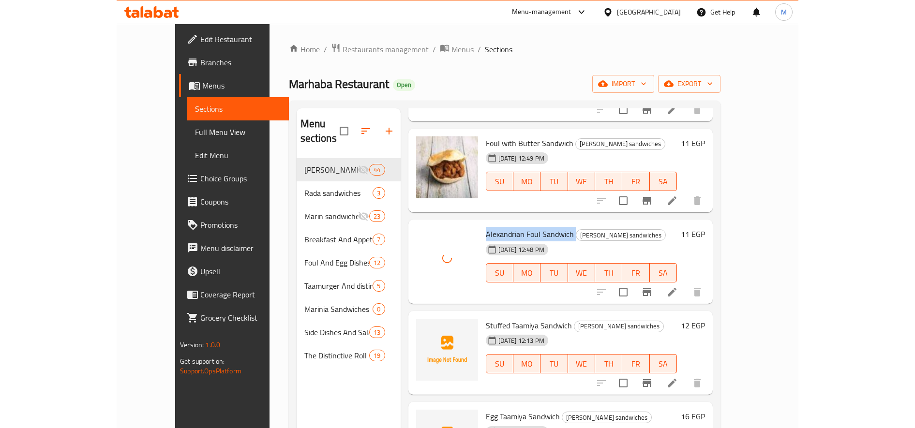
scroll to position [323, 0]
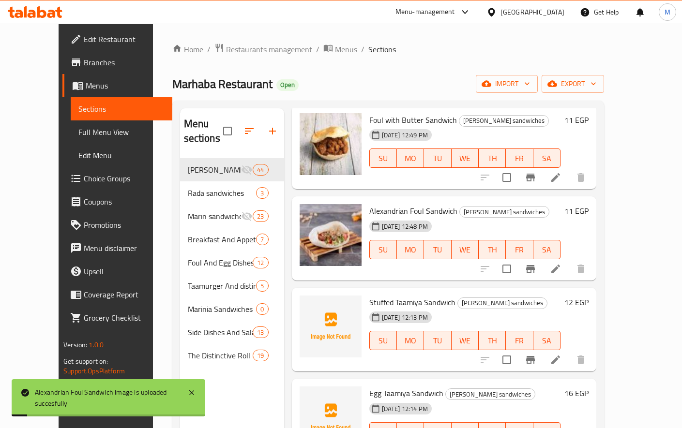
click at [393, 295] on span "Stuffed Taamiya Sandwich" at bounding box center [412, 302] width 86 height 15
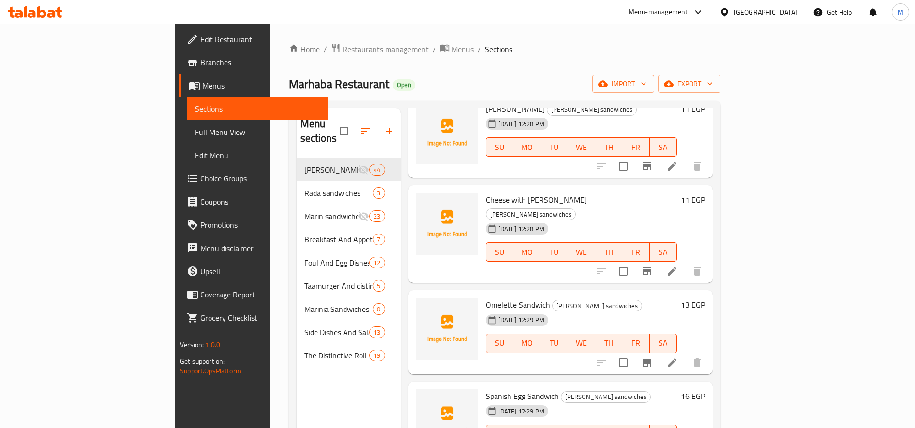
scroll to position [1451, 0]
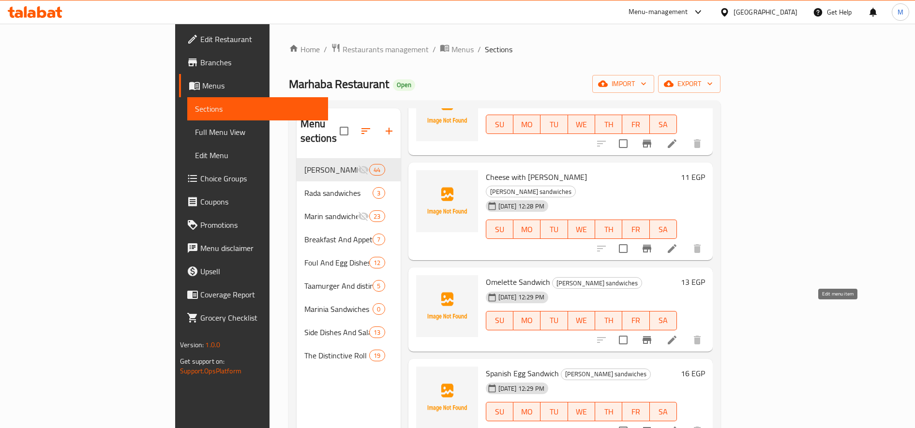
click at [678, 334] on icon at bounding box center [672, 340] width 12 height 12
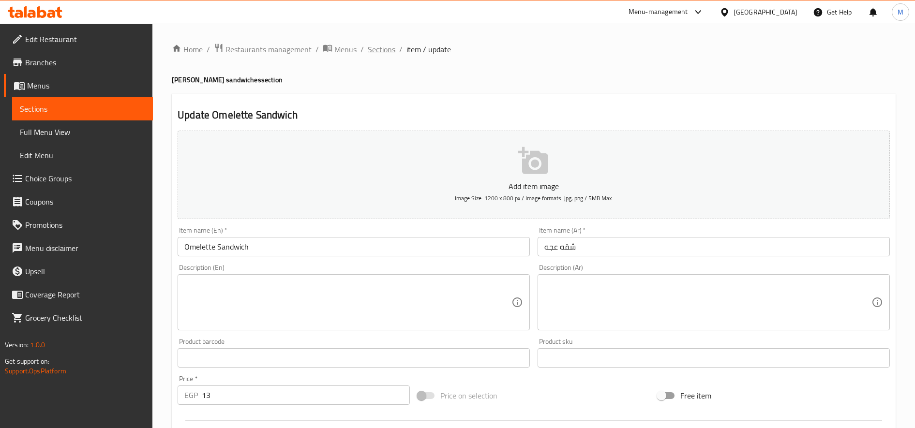
click at [379, 50] on span "Sections" at bounding box center [382, 50] width 28 height 12
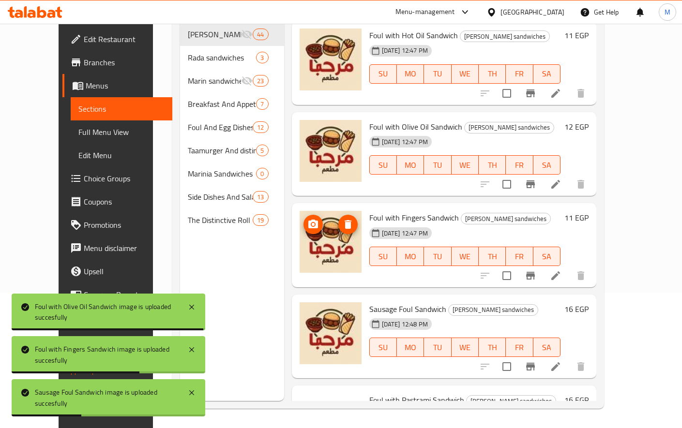
scroll to position [3288, 0]
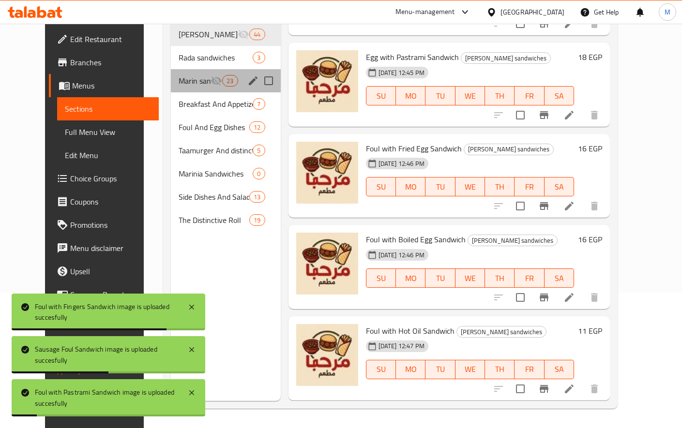
click at [187, 75] on span "Marin sandwiches" at bounding box center [195, 81] width 32 height 12
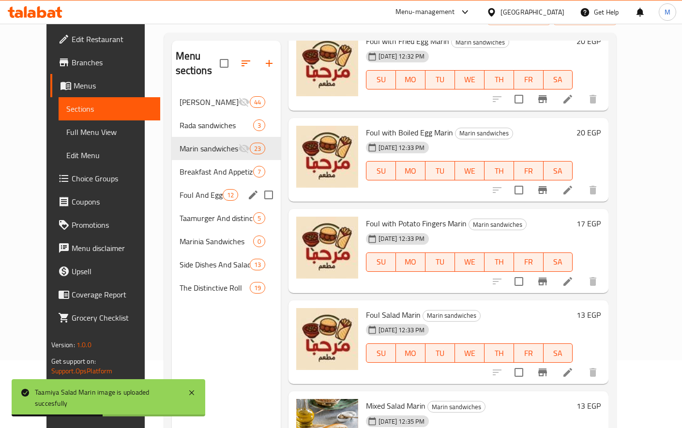
scroll to position [81, 0]
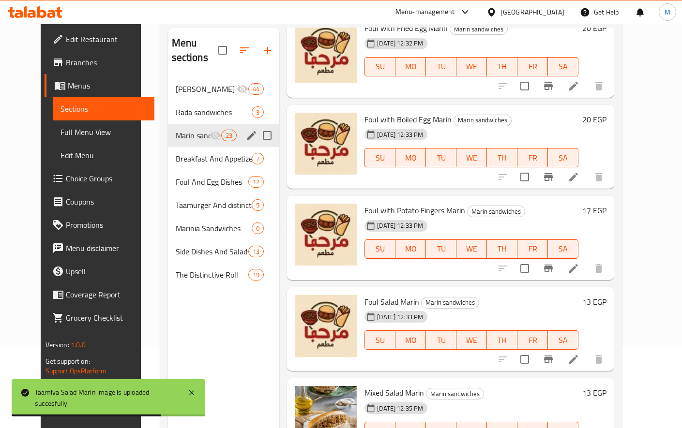
click at [257, 125] on input "Menu sections" at bounding box center [267, 135] width 20 height 20
checkbox input "true"
click at [257, 94] on input "Menu sections" at bounding box center [267, 89] width 20 height 20
checkbox input "true"
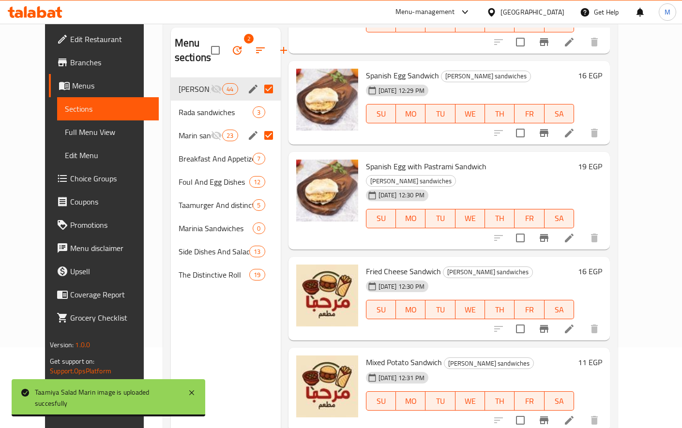
click at [233, 48] on icon "button" at bounding box center [237, 50] width 9 height 9
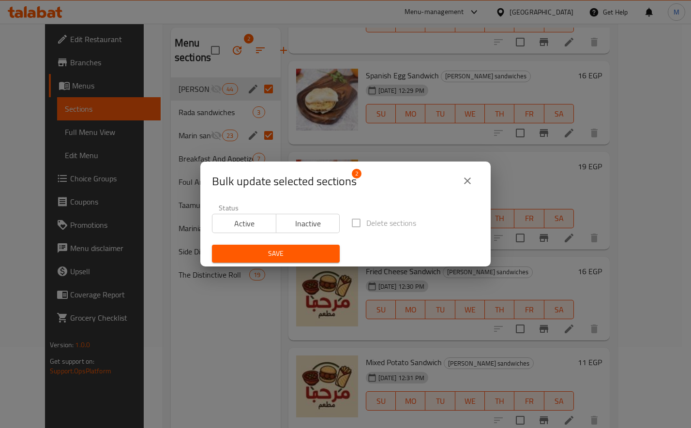
click at [263, 226] on span "Active" at bounding box center [244, 224] width 56 height 14
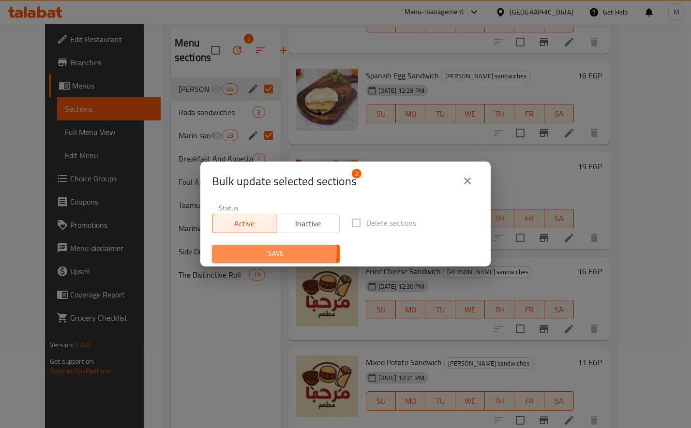
click at [272, 252] on span "Save" at bounding box center [276, 254] width 112 height 12
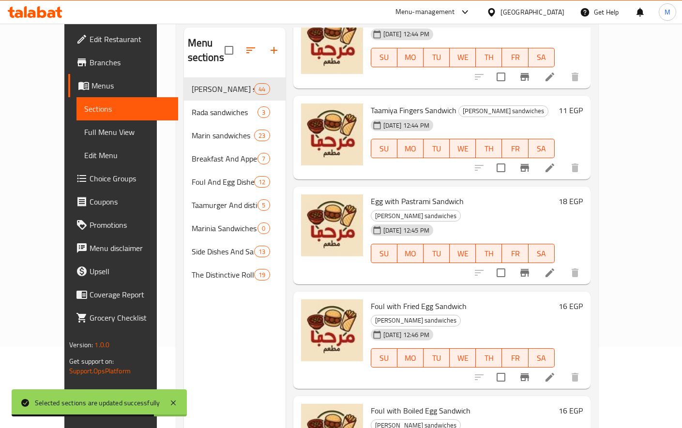
scroll to position [3611, 0]
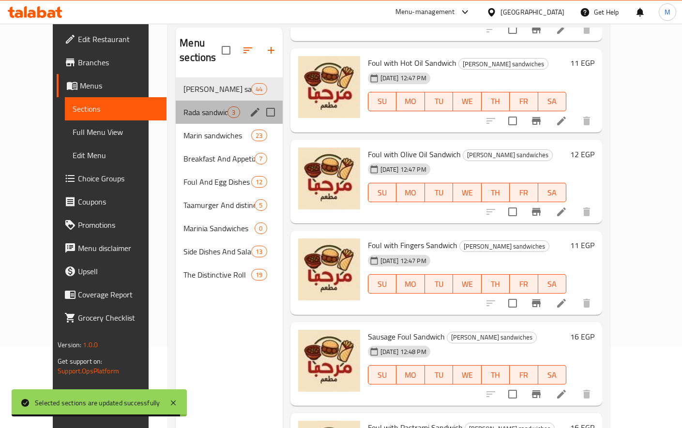
click at [193, 105] on div "Rada sandwiches 3" at bounding box center [229, 112] width 106 height 23
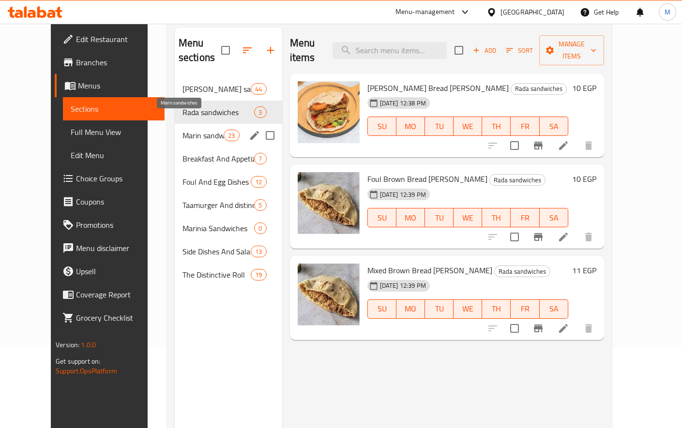
click at [182, 130] on span "Marin sandwiches" at bounding box center [202, 136] width 41 height 12
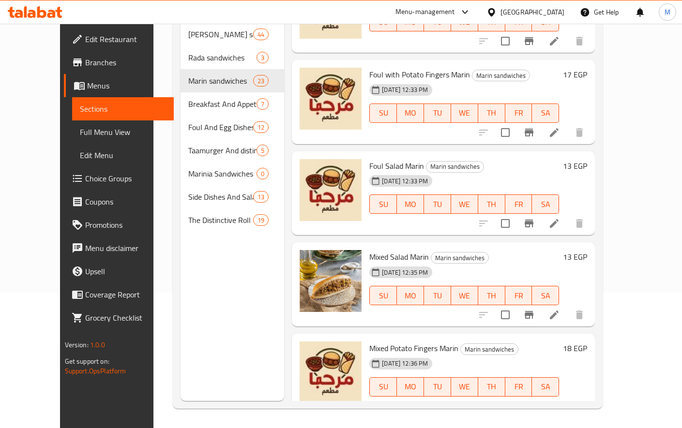
scroll to position [1897, 0]
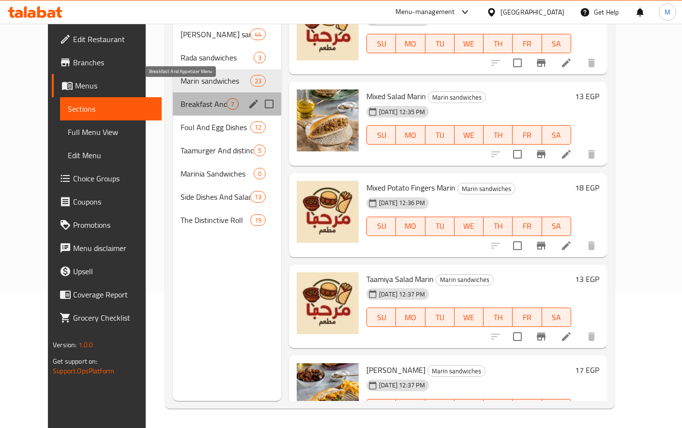
drag, startPoint x: 174, startPoint y: 90, endPoint x: 220, endPoint y: 93, distance: 45.6
click at [180, 98] on span "Breakfast And Appetizer Menu" at bounding box center [203, 104] width 46 height 12
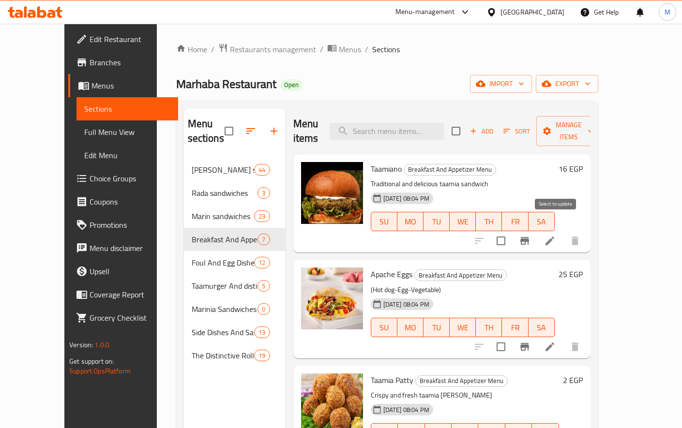
click at [511, 231] on input "checkbox" at bounding box center [501, 241] width 20 height 20
click at [593, 127] on span "Manage items" at bounding box center [568, 131] width 49 height 24
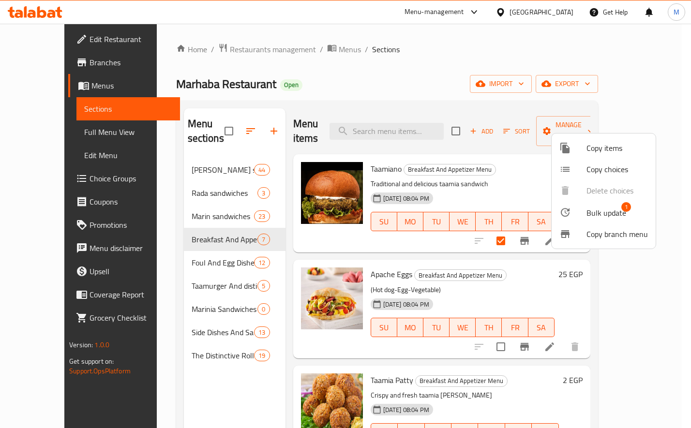
click at [608, 213] on span "Bulk update" at bounding box center [606, 213] width 40 height 12
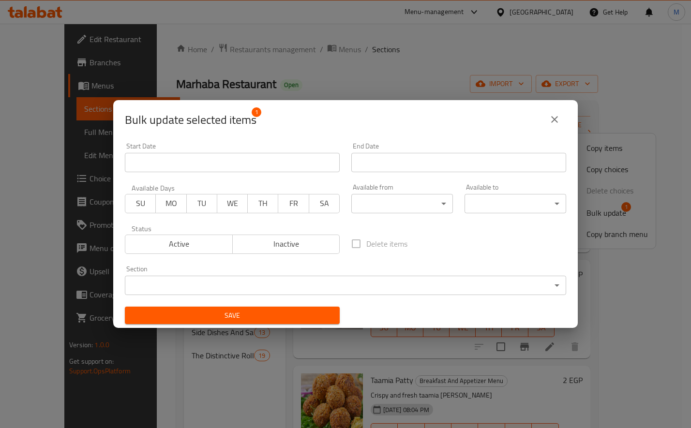
click at [260, 285] on body "​ Menu-management Egypt Get Help M Edit Restaurant Branches Menus Sections Full…" at bounding box center [345, 226] width 691 height 404
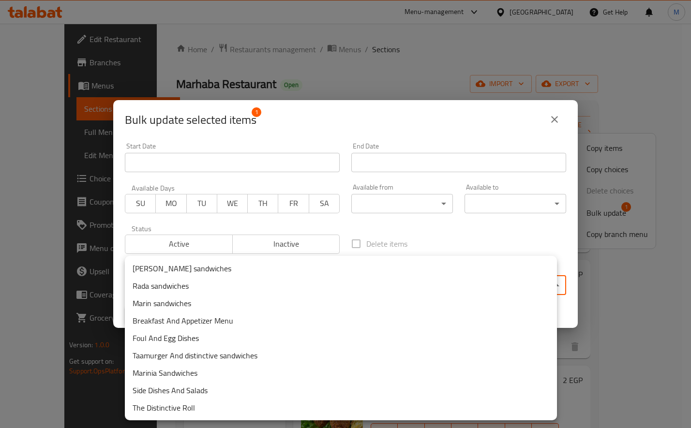
click at [197, 307] on li "Marin sandwiches" at bounding box center [341, 303] width 432 height 17
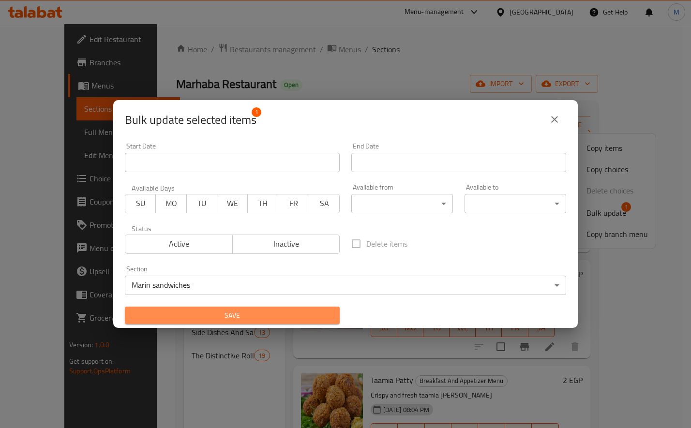
click at [287, 312] on span "Save" at bounding box center [232, 316] width 199 height 12
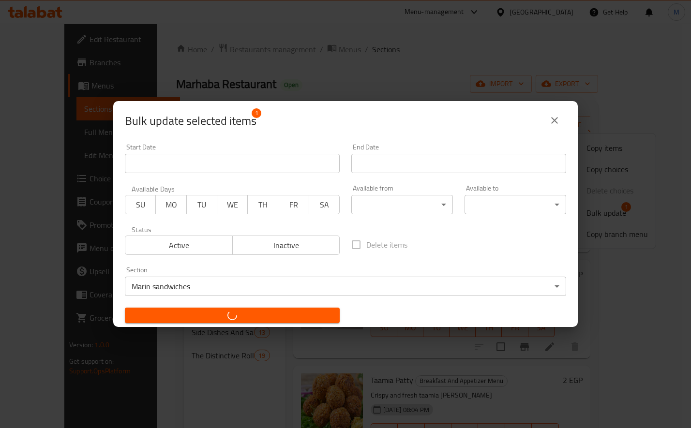
checkbox input "false"
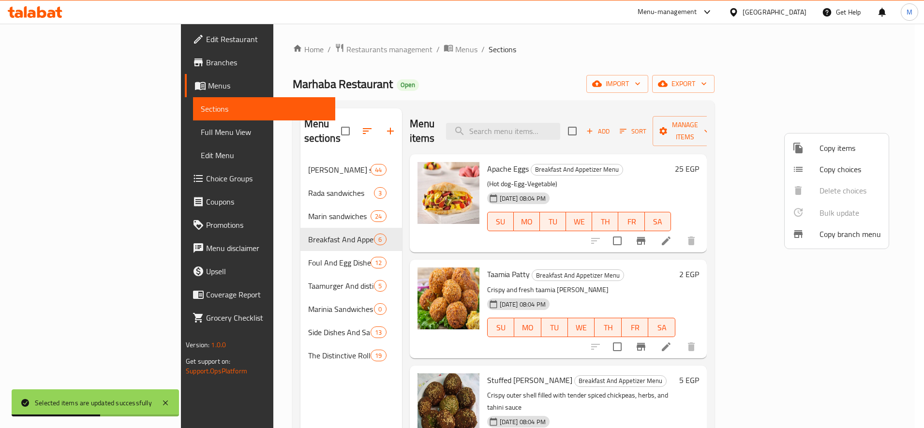
drag, startPoint x: 641, startPoint y: 80, endPoint x: 690, endPoint y: 136, distance: 74.4
click at [642, 81] on div at bounding box center [462, 214] width 924 height 428
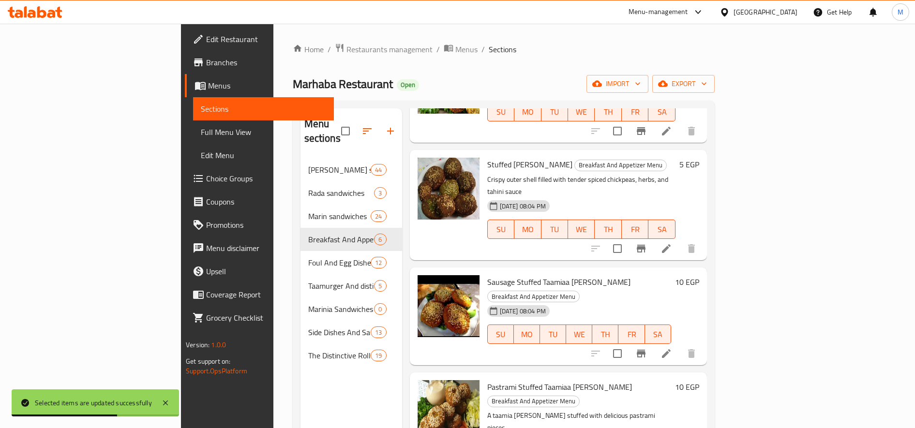
scroll to position [135, 0]
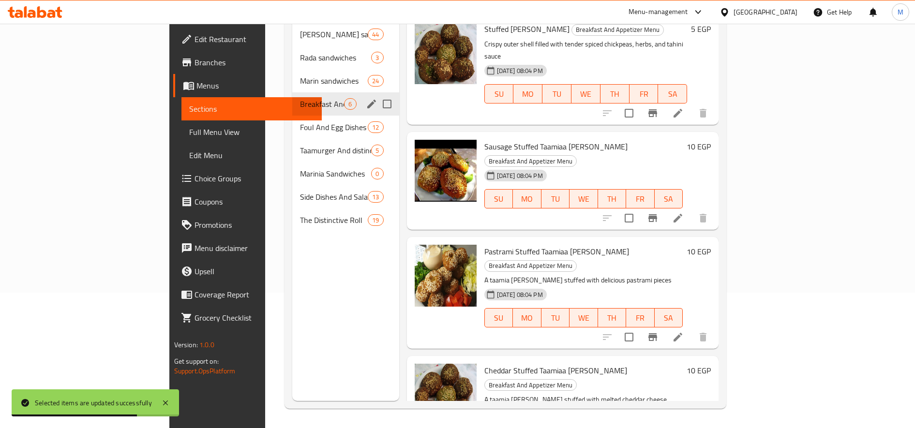
click at [292, 99] on div "Breakfast And Appetizer Menu 6" at bounding box center [345, 103] width 106 height 23
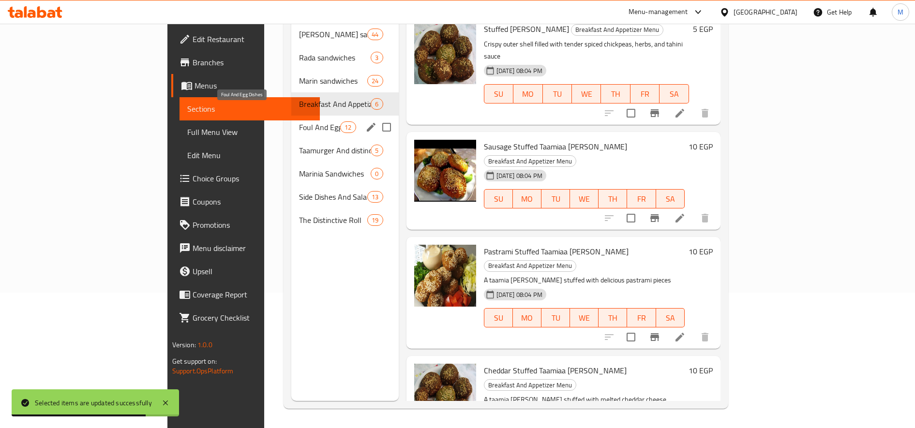
click at [299, 121] on span "Foul And Egg Dishes" at bounding box center [319, 127] width 41 height 12
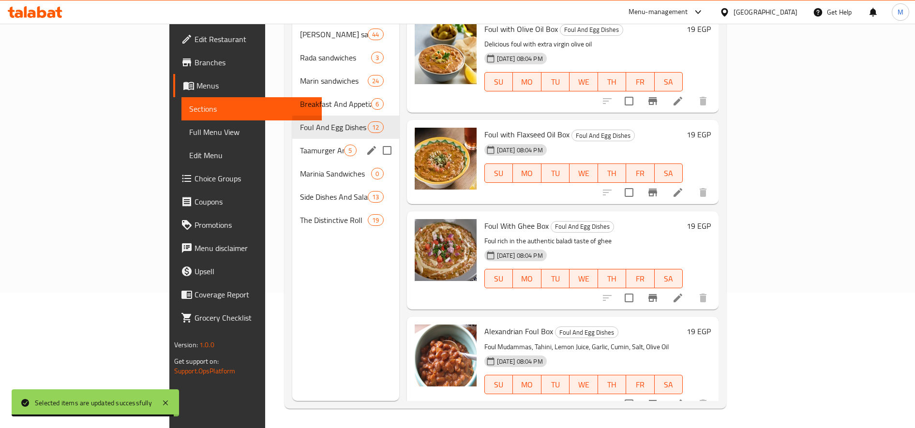
click at [300, 145] on span "Taamurger And distinctive sandwiches" at bounding box center [322, 151] width 44 height 12
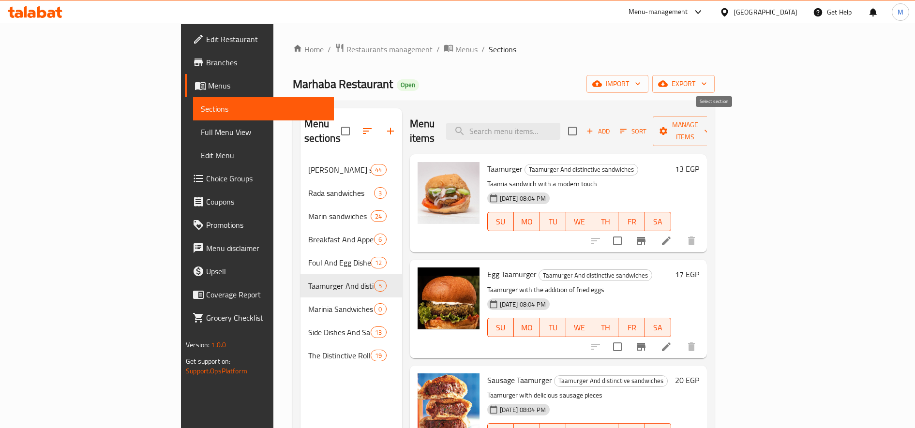
click at [583, 122] on input "checkbox" at bounding box center [572, 131] width 20 height 20
checkbox input "true"
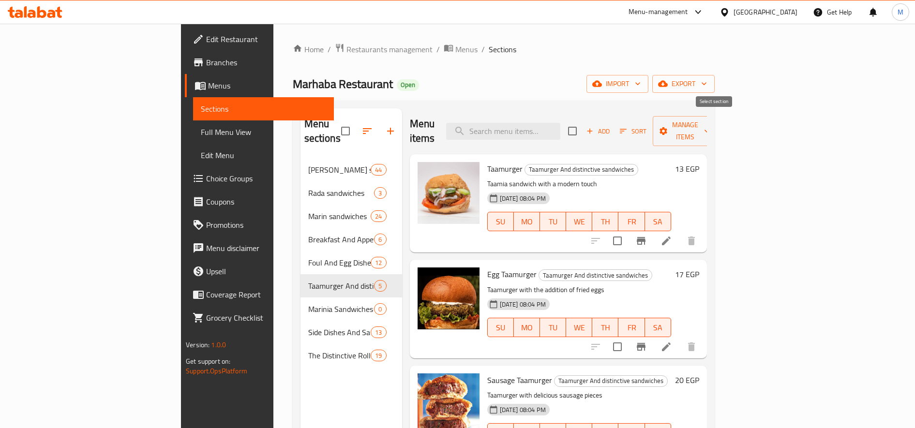
checkbox input "true"
click at [710, 121] on span "Manage items" at bounding box center [684, 131] width 49 height 24
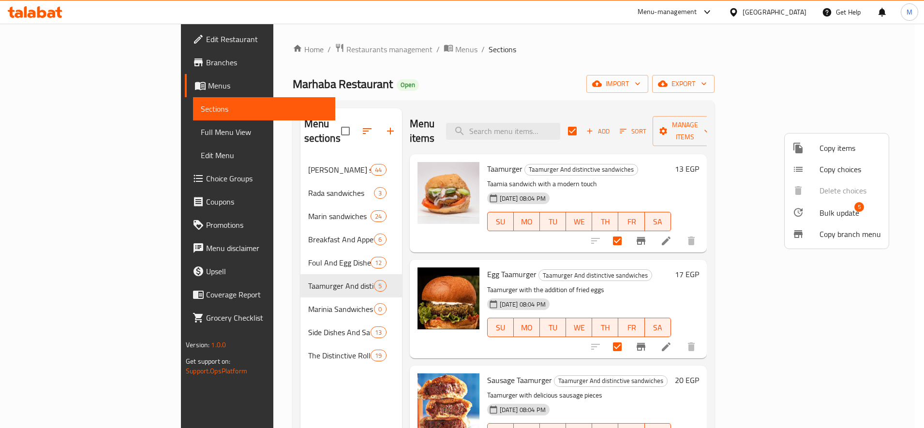
click at [817, 209] on div at bounding box center [805, 213] width 27 height 12
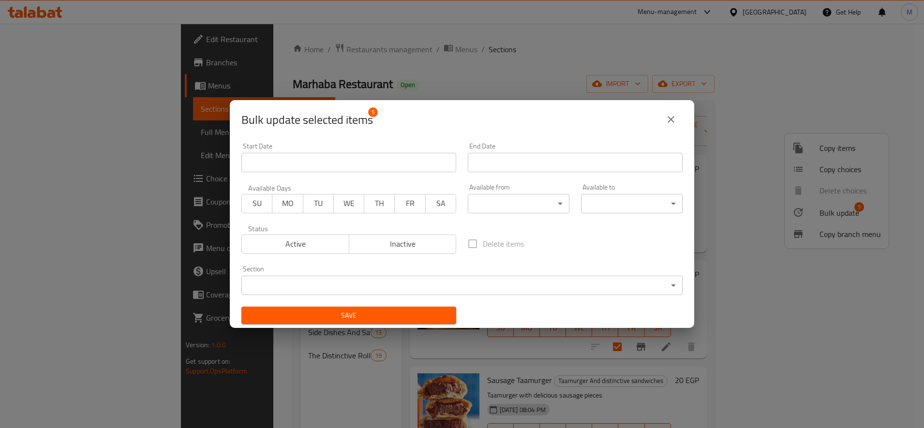
click at [421, 282] on body "​ Menu-management Egypt Get Help M Edit Restaurant Branches Menus Sections Full…" at bounding box center [462, 226] width 924 height 404
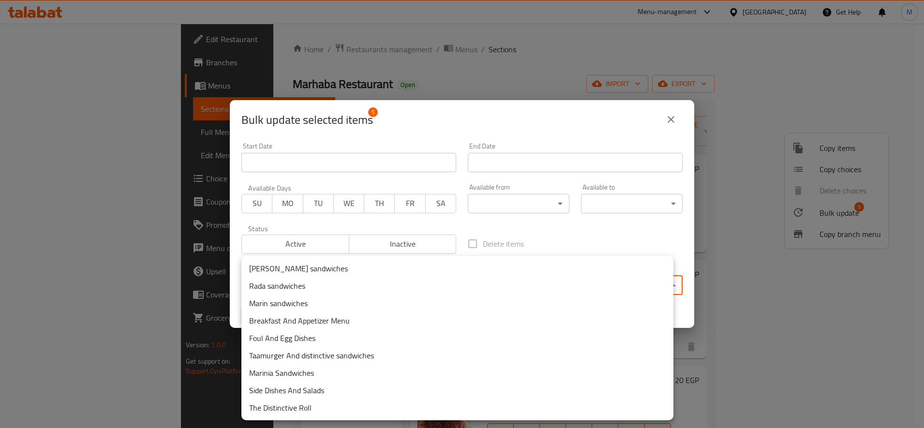
click at [343, 309] on li "Marin sandwiches" at bounding box center [457, 303] width 432 height 17
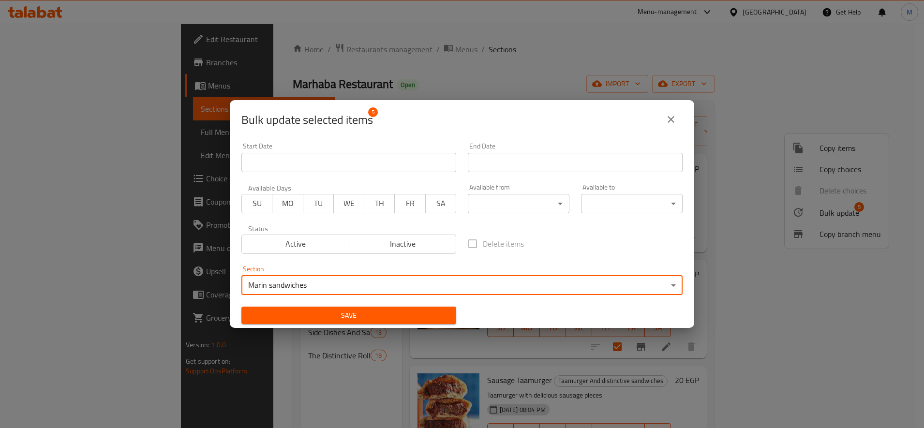
click at [433, 328] on div "Save" at bounding box center [349, 316] width 226 height 30
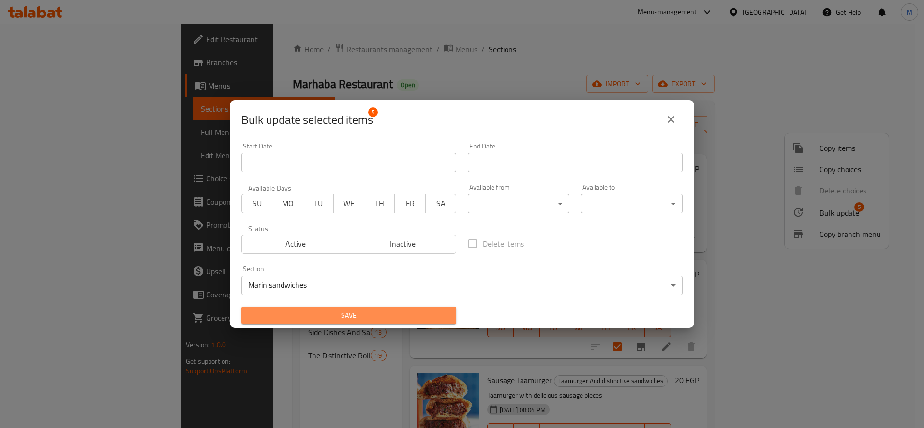
click at [435, 319] on span "Save" at bounding box center [348, 316] width 199 height 12
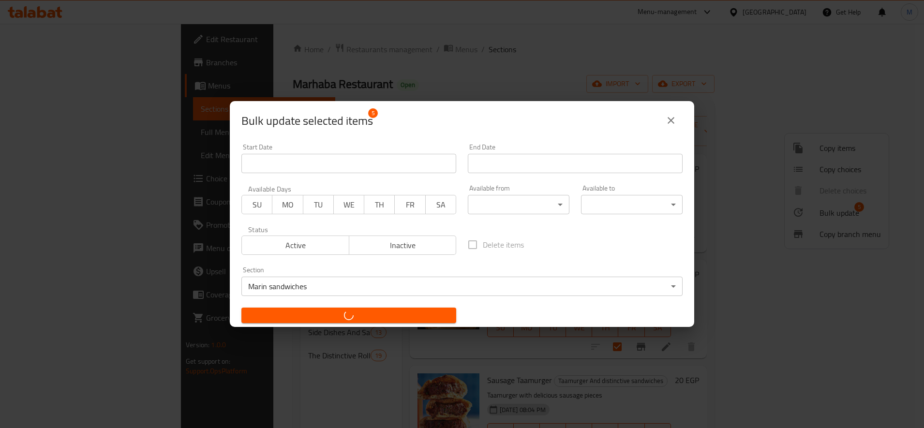
checkbox input "false"
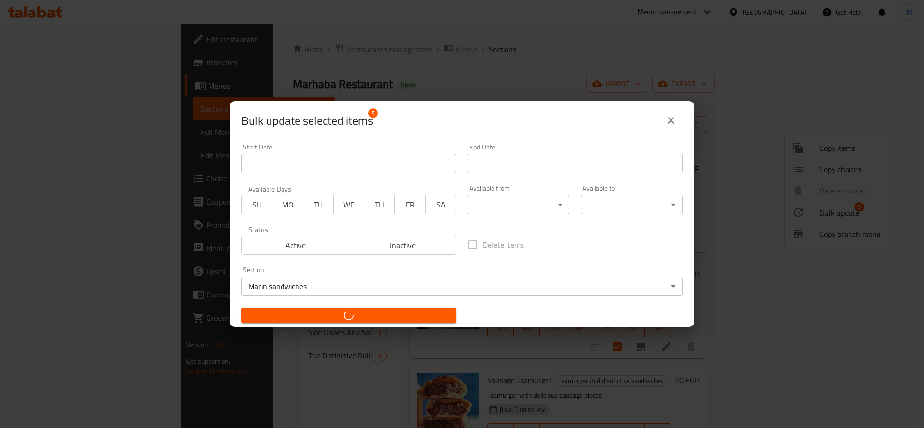
checkbox input "false"
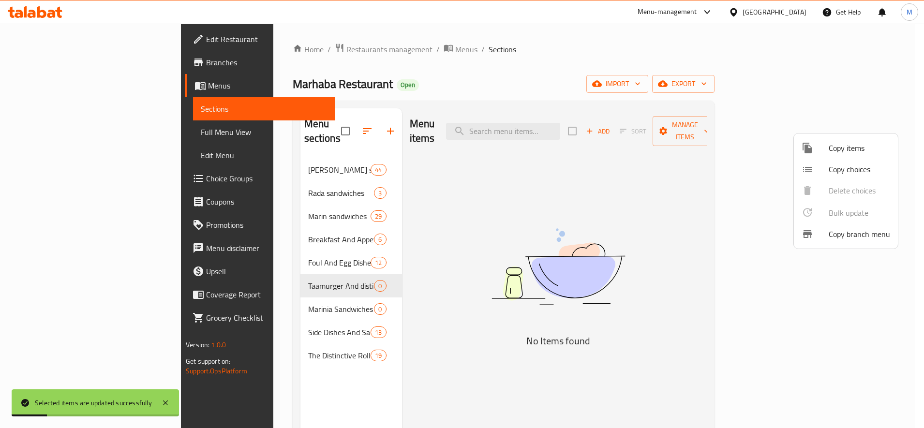
click at [234, 289] on div at bounding box center [462, 214] width 924 height 428
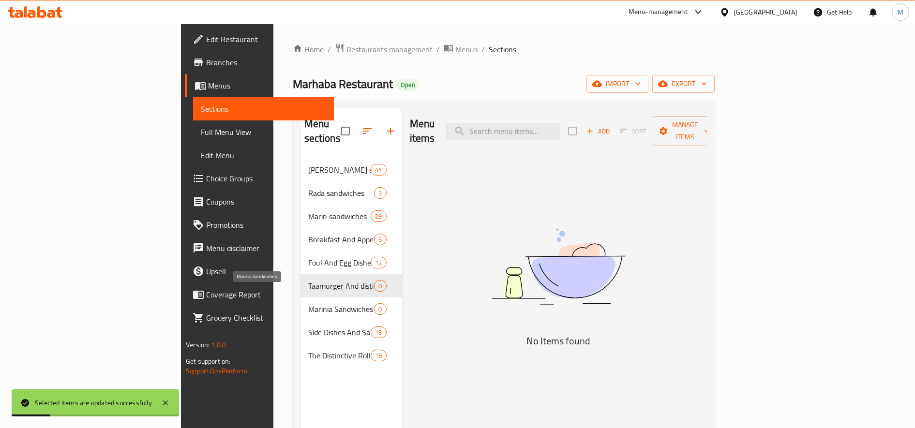
click at [308, 303] on span "Marinia Sandwiches" at bounding box center [341, 309] width 66 height 12
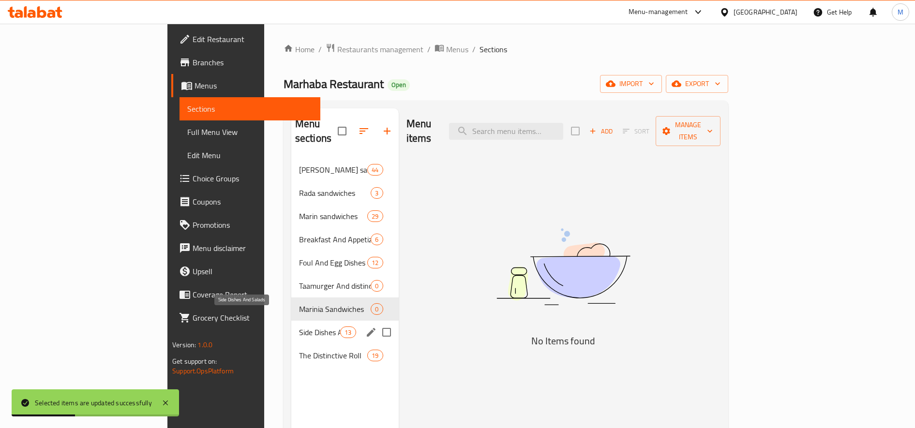
click at [299, 327] on span "Side Dishes And Salads" at bounding box center [319, 333] width 41 height 12
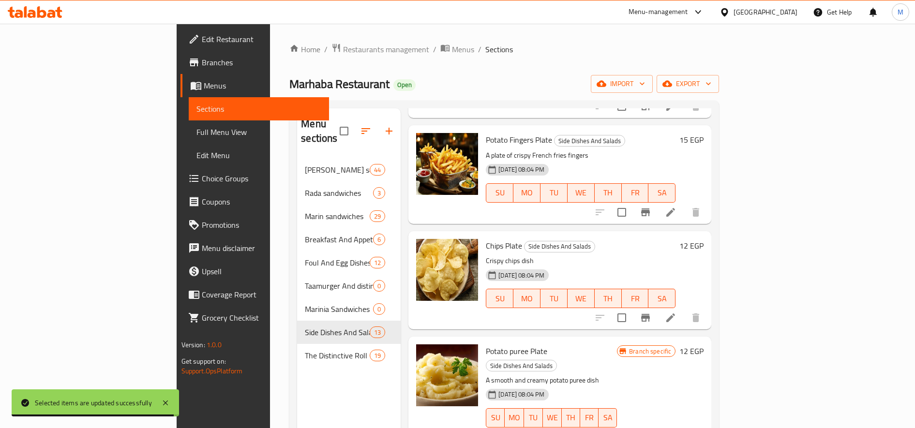
scroll to position [956, 0]
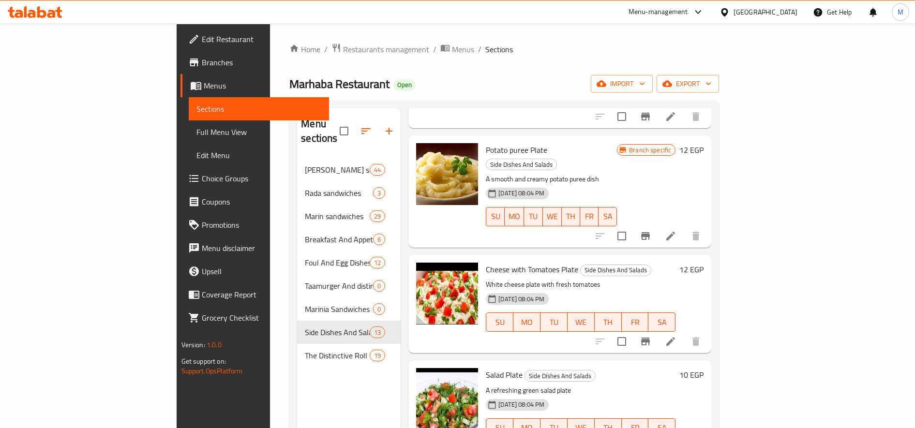
click at [289, 335] on div "Menu sections Shami sandwiches 44 Rada sandwiches 3 Marin sandwiches 29 Breakfa…" at bounding box center [504, 323] width 430 height 444
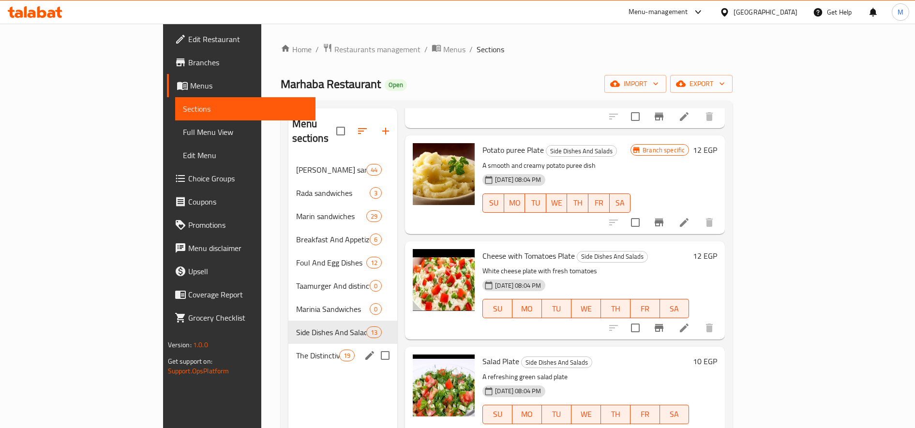
drag, startPoint x: 220, startPoint y: 342, endPoint x: 290, endPoint y: 337, distance: 70.8
click at [296, 350] on span "The Distinctive Roll" at bounding box center [317, 356] width 43 height 12
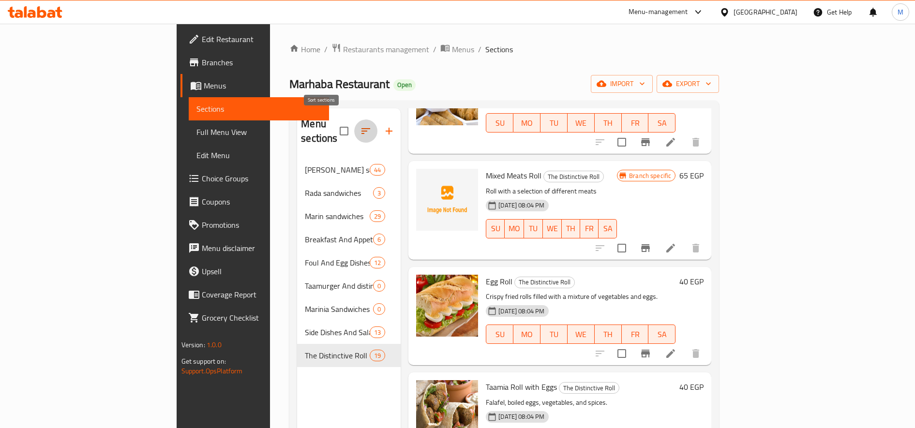
click at [360, 125] on icon "button" at bounding box center [366, 131] width 12 height 12
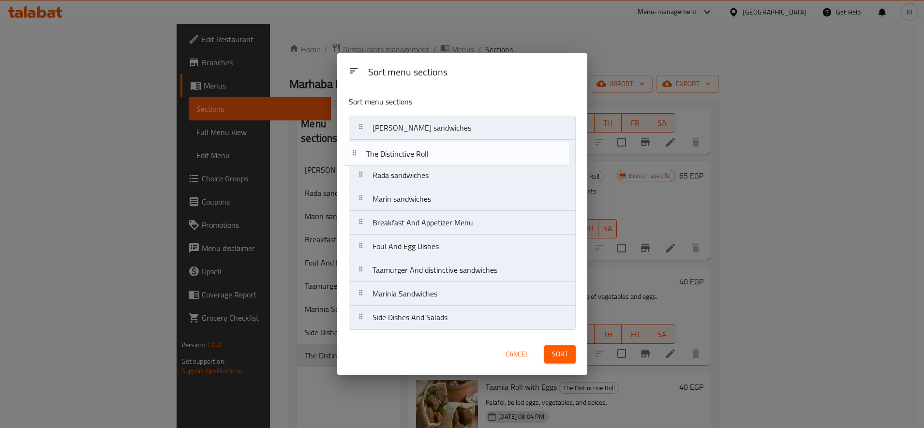
drag, startPoint x: 386, startPoint y: 322, endPoint x: 382, endPoint y: 151, distance: 171.3
click at [382, 151] on nav "Shami sandwiches Rada sandwiches Marin sandwiches Breakfast And Appetizer Menu …" at bounding box center [462, 223] width 227 height 214
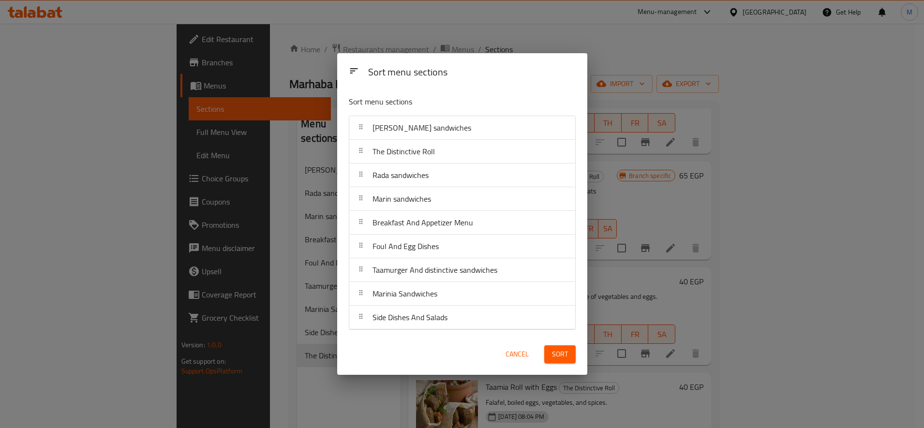
click at [556, 353] on span "Sort" at bounding box center [560, 354] width 16 height 12
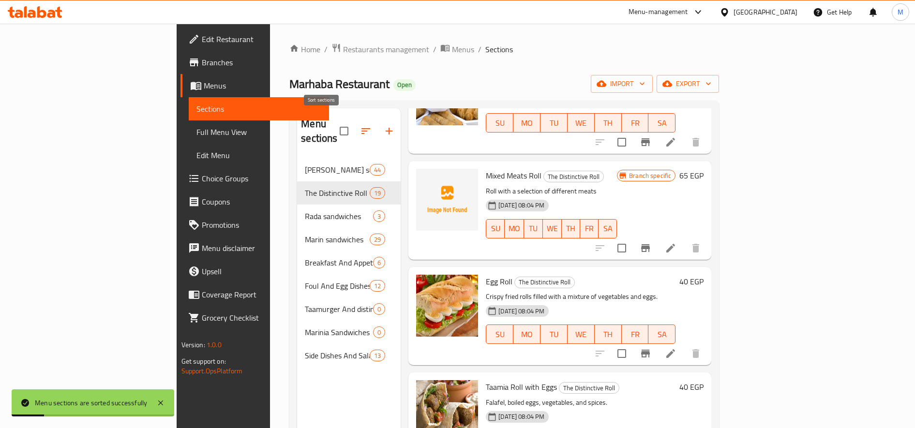
click at [360, 125] on icon "button" at bounding box center [366, 131] width 12 height 12
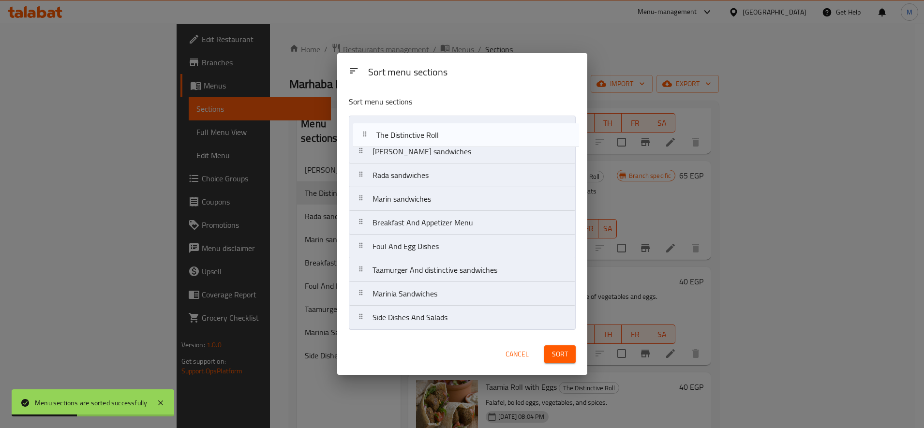
drag, startPoint x: 358, startPoint y: 156, endPoint x: 368, endPoint y: 119, distance: 38.5
click at [366, 121] on nav "Shami sandwiches The Distinctive Roll Rada sandwiches Marin sandwiches Breakfas…" at bounding box center [462, 223] width 227 height 214
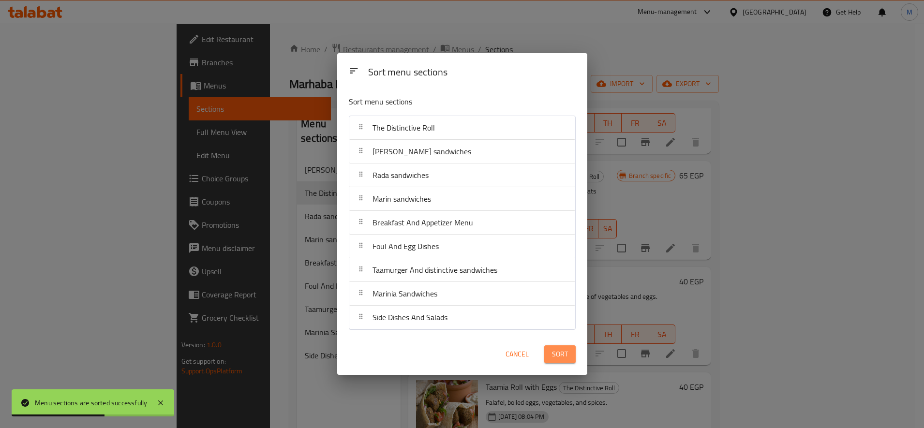
click at [553, 357] on span "Sort" at bounding box center [560, 354] width 16 height 12
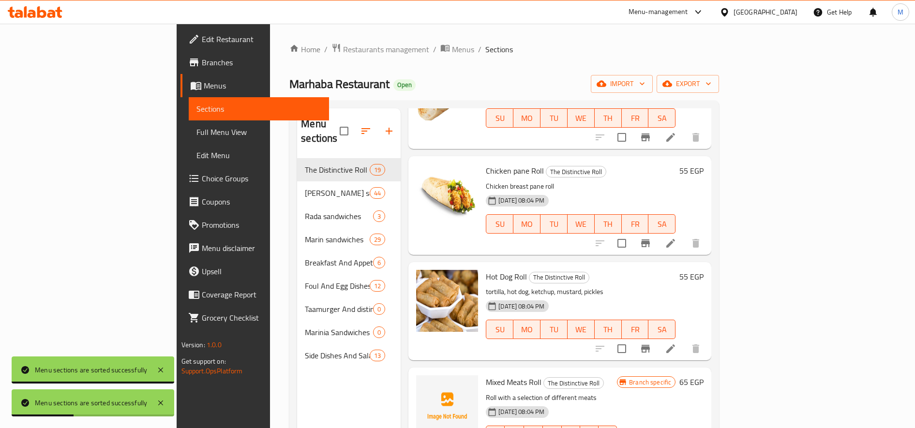
scroll to position [1319, 0]
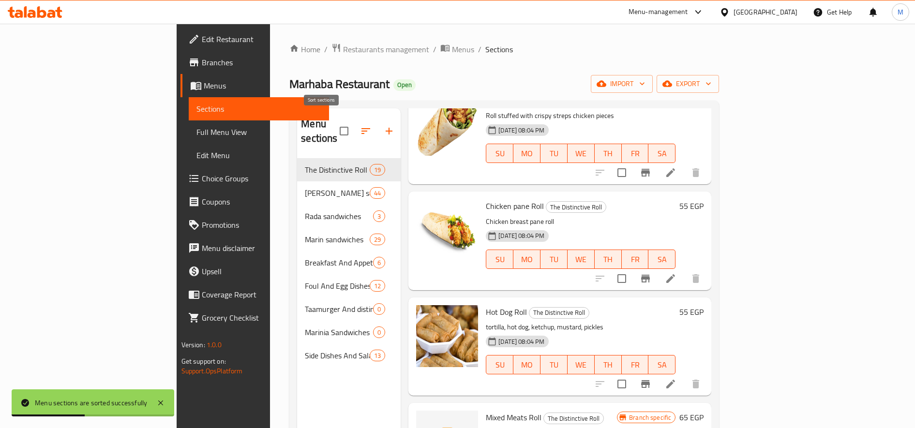
click at [360, 125] on icon "button" at bounding box center [366, 131] width 12 height 12
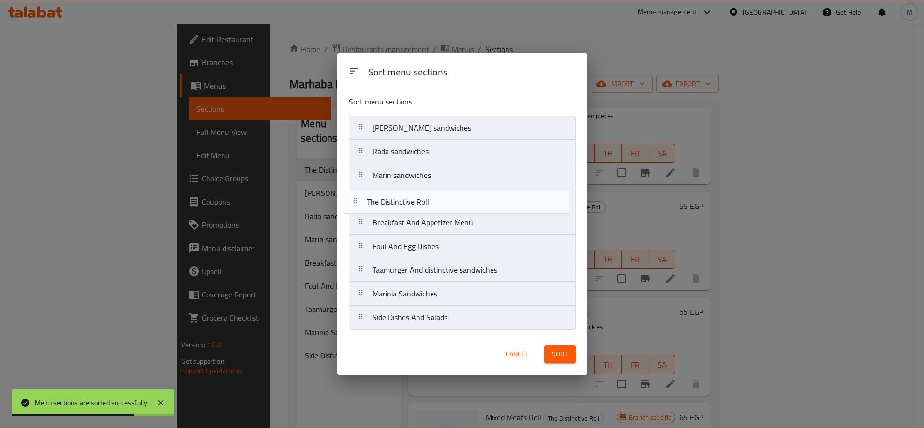
drag, startPoint x: 374, startPoint y: 125, endPoint x: 368, endPoint y: 202, distance: 77.1
click at [368, 202] on nav "The Distinctive Roll Shami sandwiches Rada sandwiches Marin sandwiches Breakfas…" at bounding box center [462, 223] width 227 height 214
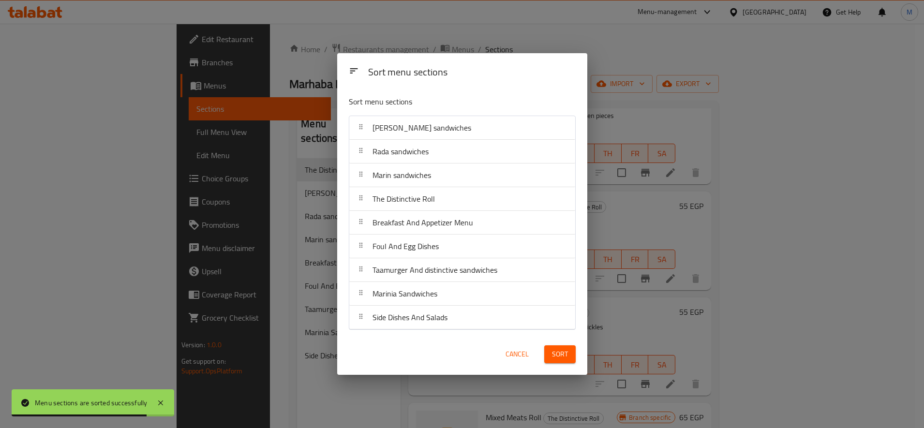
click at [559, 351] on span "Sort" at bounding box center [560, 354] width 16 height 12
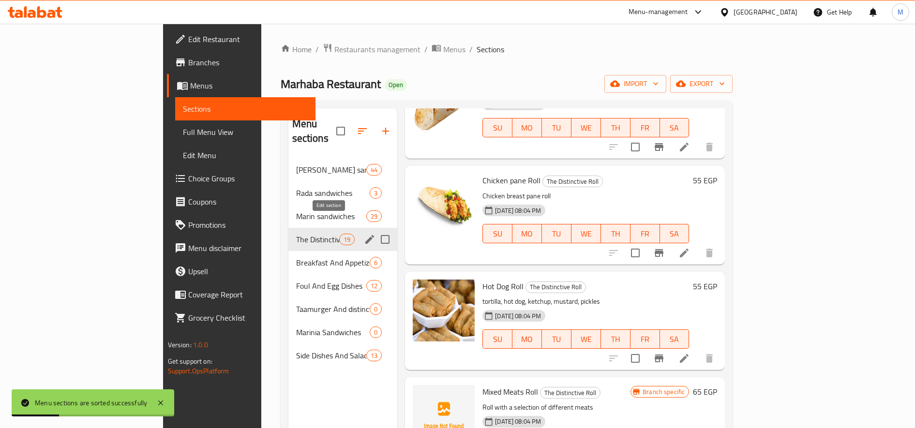
click at [364, 234] on icon "edit" at bounding box center [370, 240] width 12 height 12
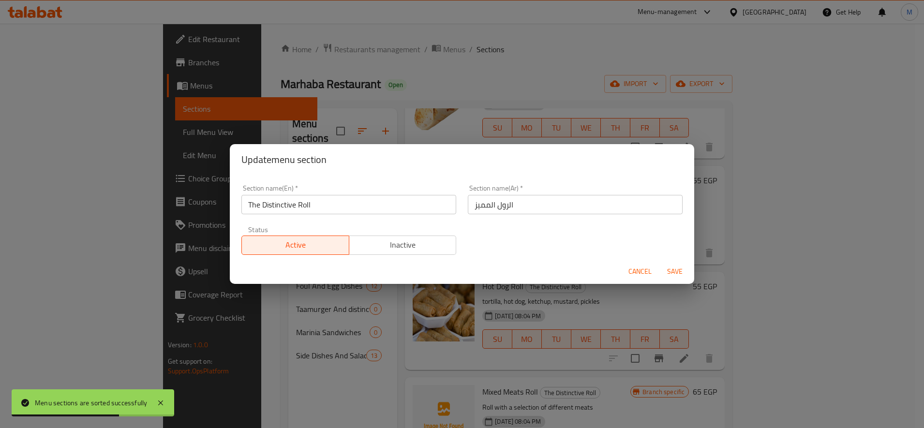
click at [650, 270] on span "Cancel" at bounding box center [639, 272] width 23 height 12
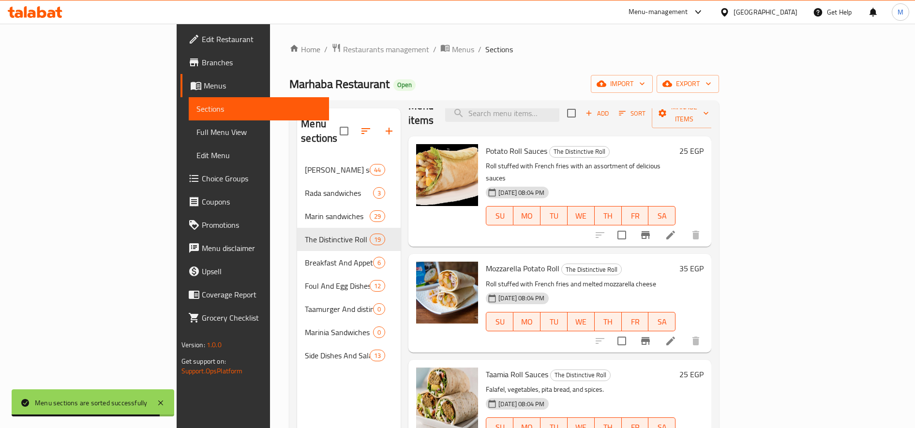
scroll to position [0, 0]
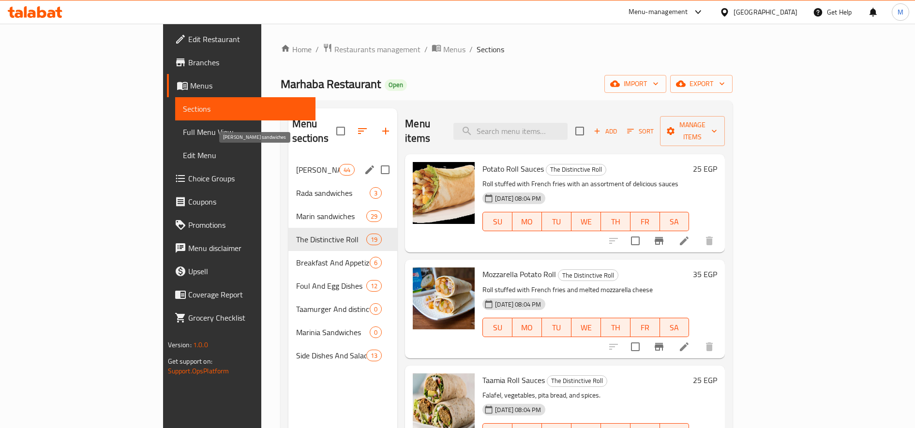
click at [296, 164] on span "Shami sandwiches" at bounding box center [317, 170] width 43 height 12
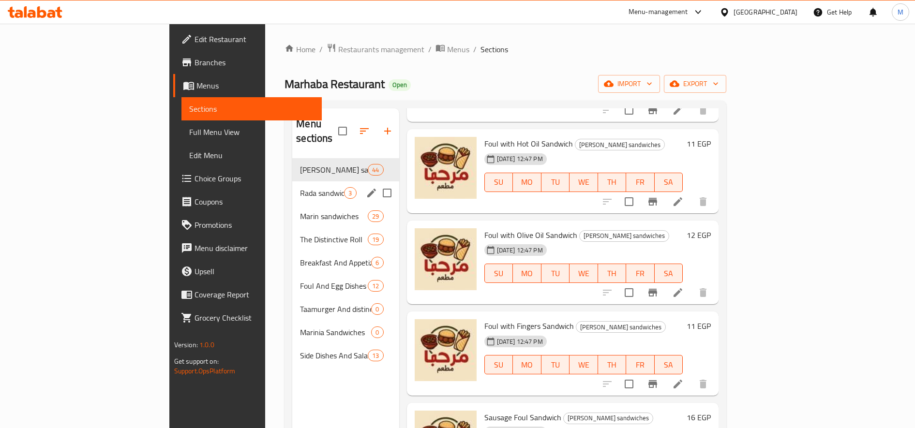
click at [300, 187] on span "Rada sandwiches" at bounding box center [322, 193] width 44 height 12
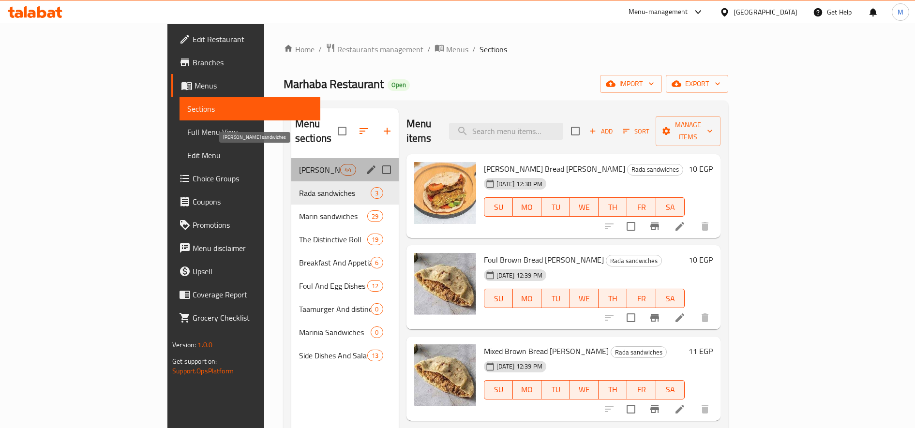
click at [299, 164] on span "Shami sandwiches" at bounding box center [319, 170] width 41 height 12
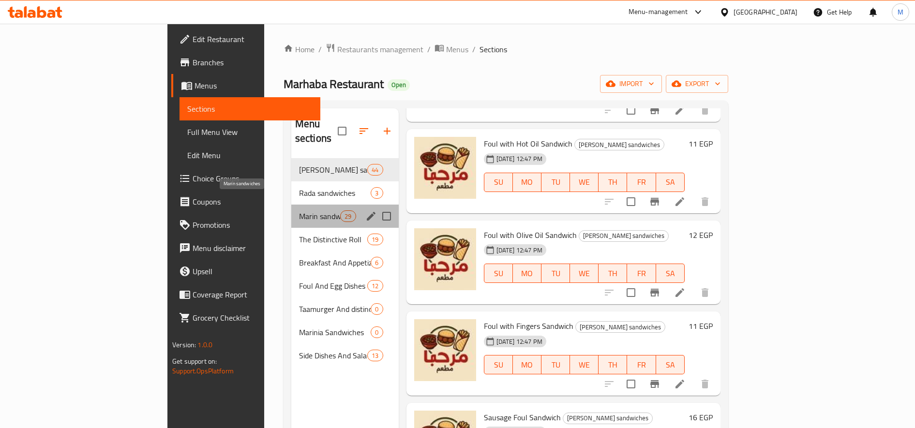
click at [299, 210] on span "Marin sandwiches" at bounding box center [319, 216] width 41 height 12
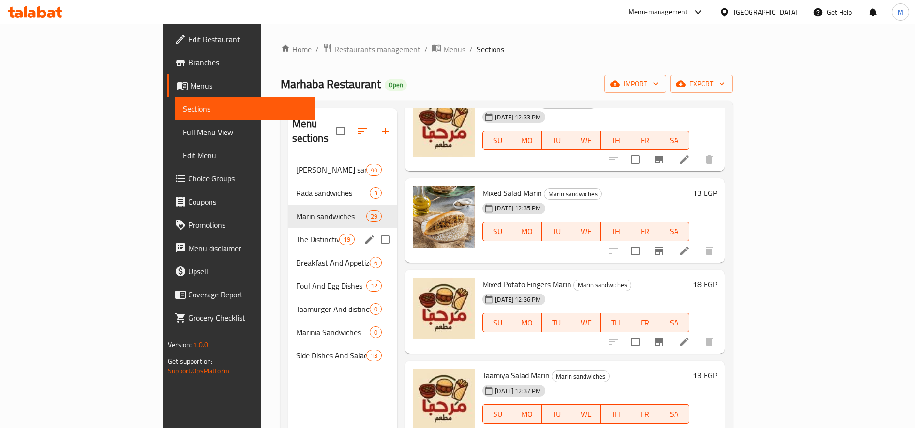
scroll to position [2531, 0]
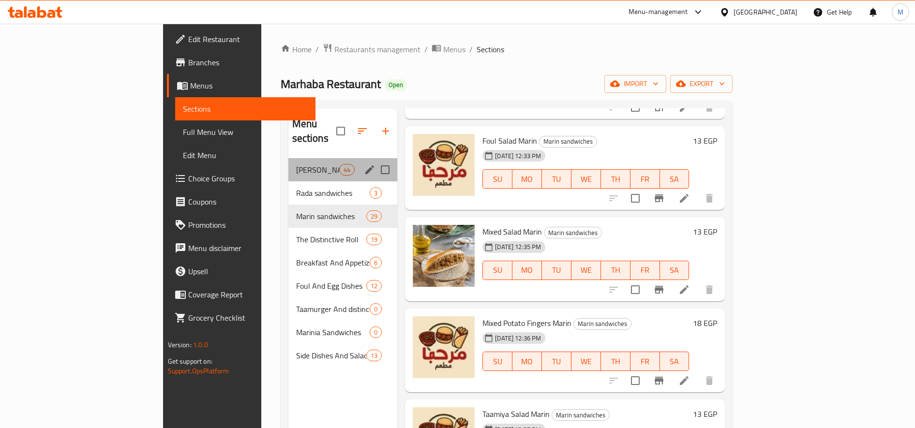
click at [288, 162] on div "Shami sandwiches 44" at bounding box center [342, 169] width 109 height 23
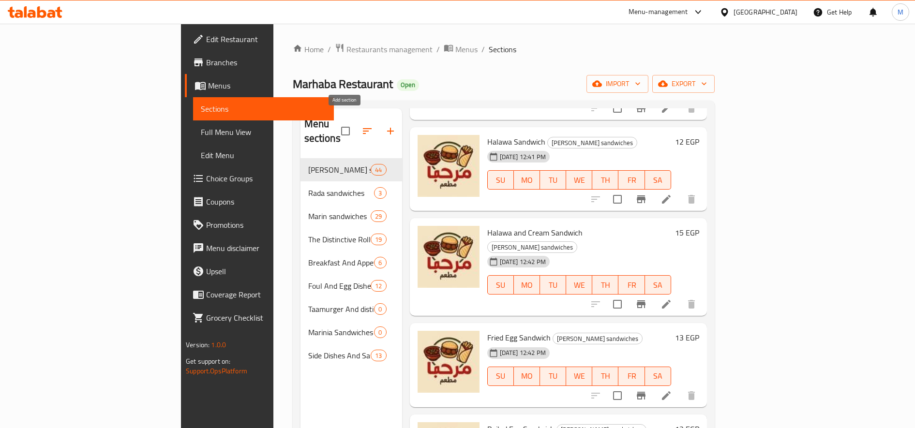
click at [385, 125] on icon "button" at bounding box center [391, 131] width 12 height 12
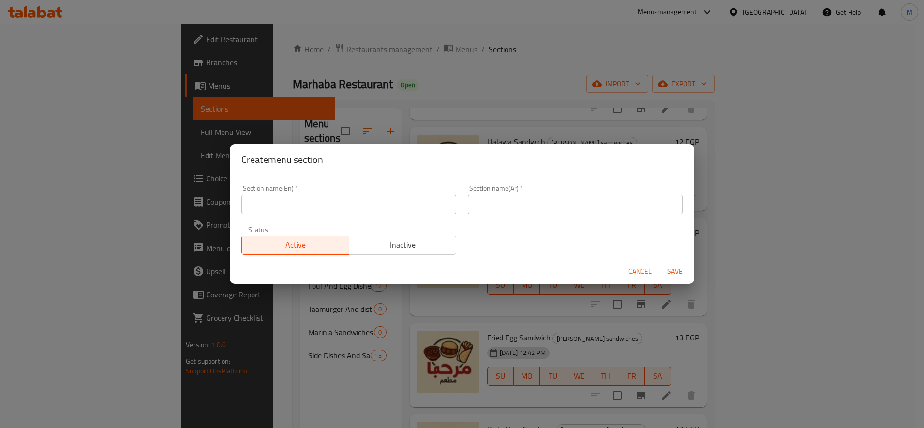
click at [385, 210] on input "text" at bounding box center [348, 204] width 215 height 19
paste input "sweet sandwiches"
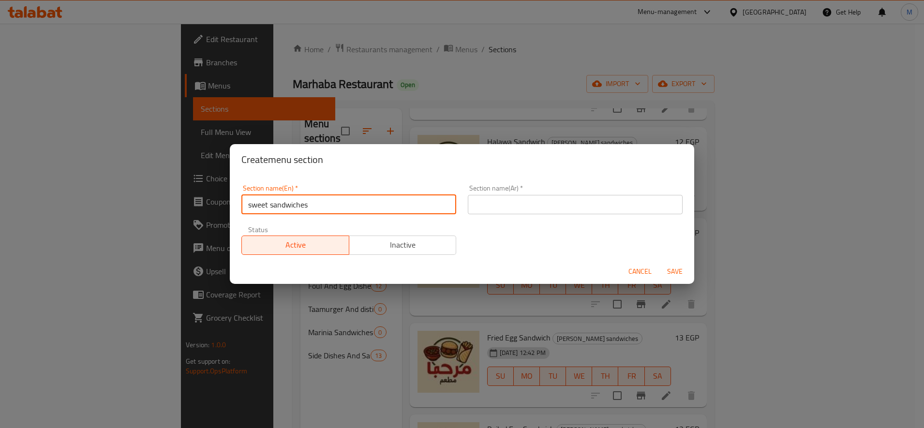
type input "sweet sandwiches"
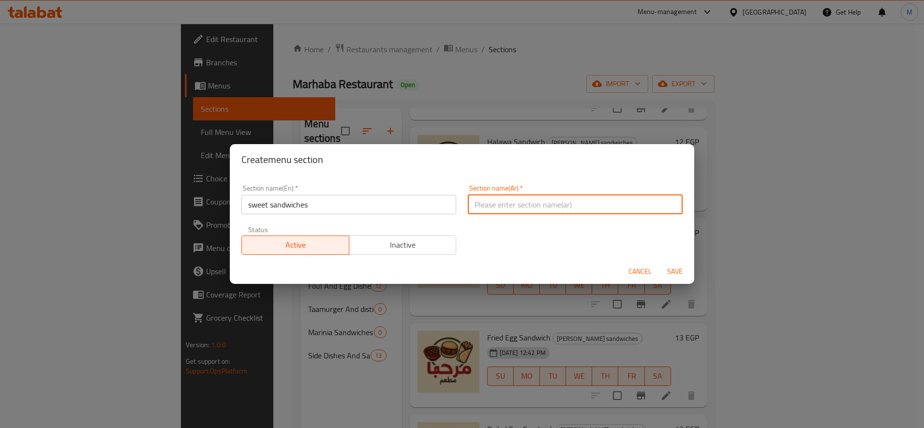
click at [511, 204] on input "text" at bounding box center [575, 204] width 215 height 19
type input "شقق الحلو"
click at [676, 269] on span "Save" at bounding box center [674, 272] width 23 height 12
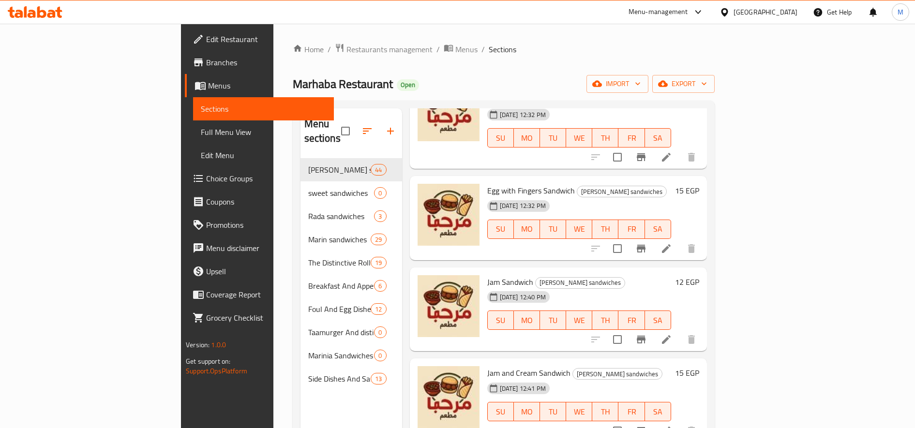
scroll to position [2289, 0]
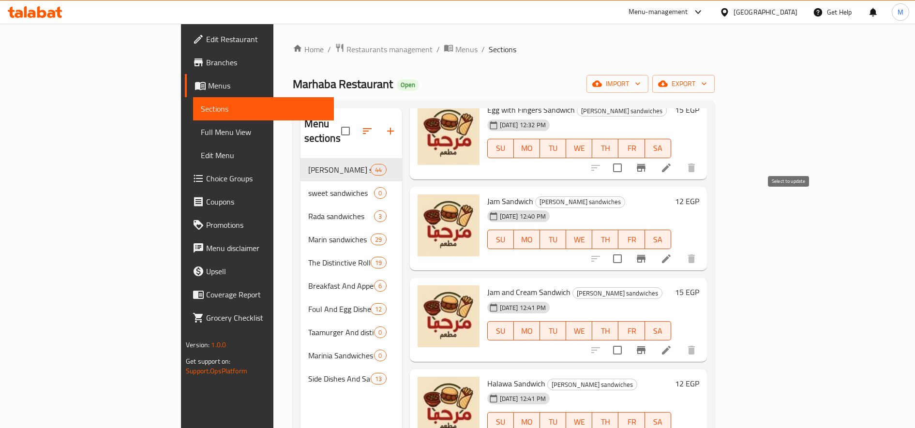
click at [628, 249] on input "checkbox" at bounding box center [617, 259] width 20 height 20
checkbox input "true"
click at [628, 340] on input "checkbox" at bounding box center [617, 350] width 20 height 20
checkbox input "true"
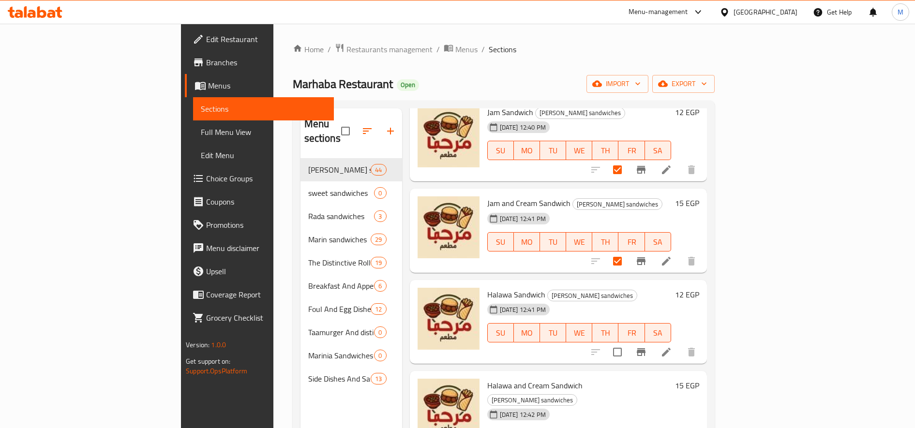
scroll to position [2451, 0]
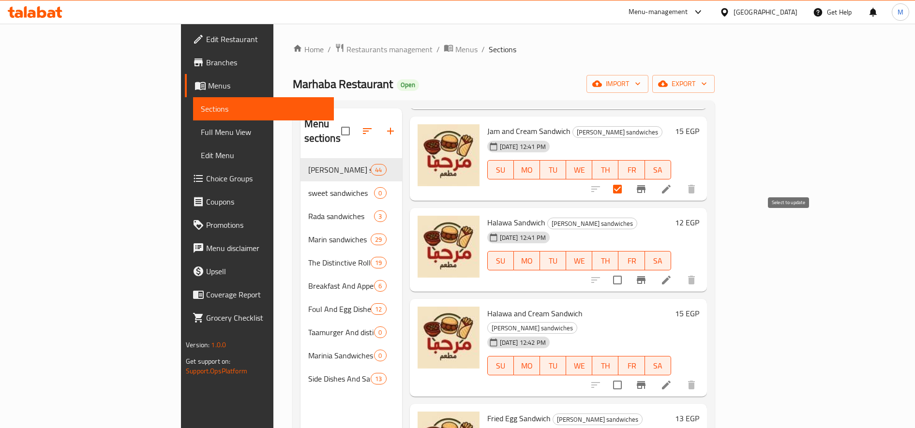
click at [628, 270] on input "checkbox" at bounding box center [617, 280] width 20 height 20
checkbox input "true"
click at [628, 375] on input "checkbox" at bounding box center [617, 385] width 20 height 20
checkbox input "true"
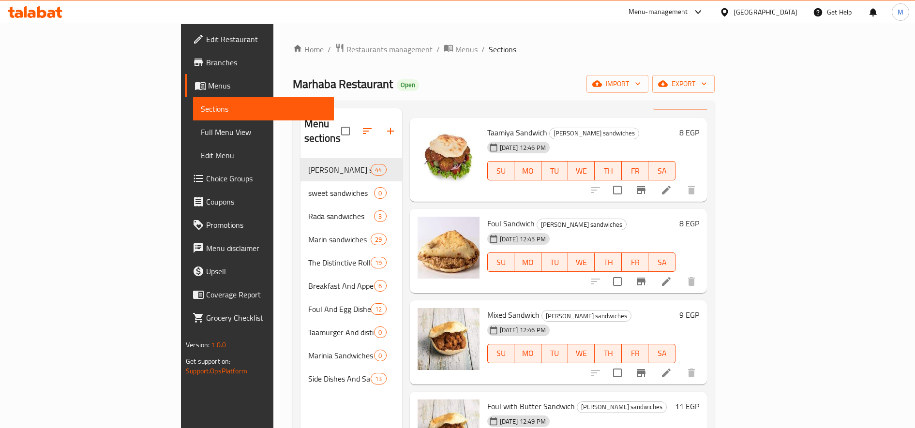
scroll to position [0, 0]
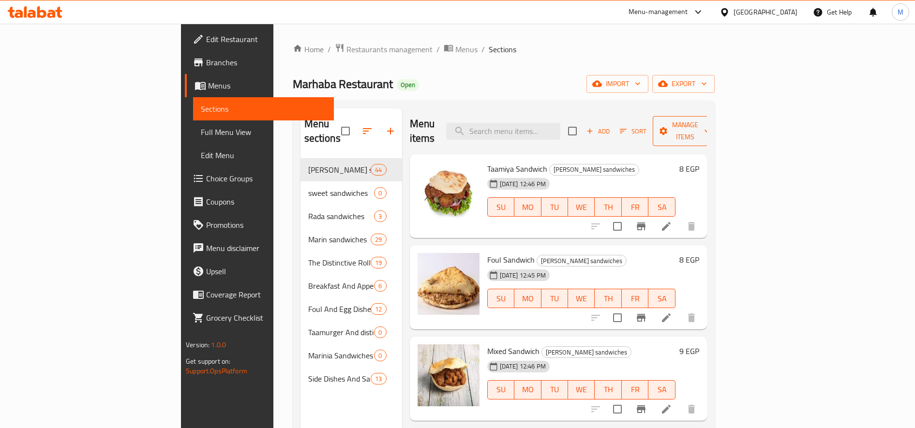
click at [718, 133] on button "Manage items" at bounding box center [685, 131] width 65 height 30
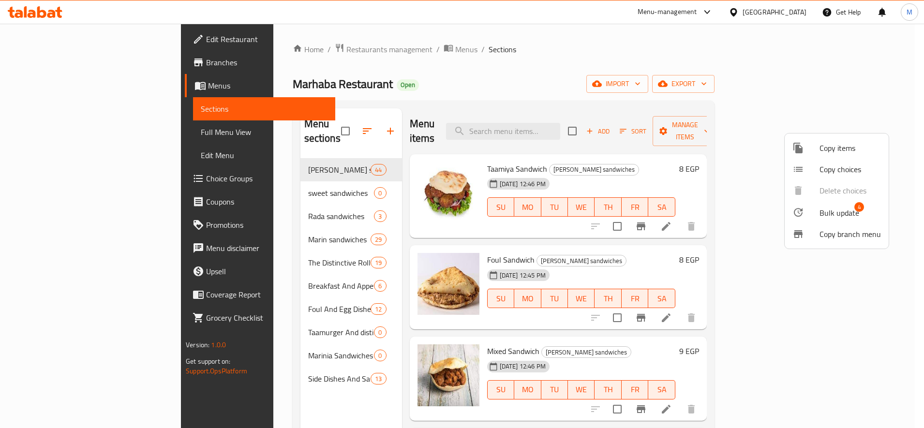
click at [830, 216] on span "Bulk update" at bounding box center [840, 213] width 40 height 12
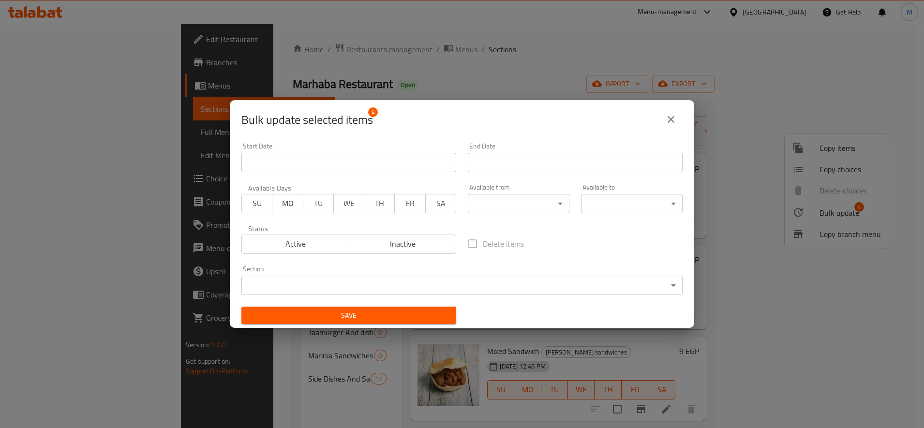
click at [346, 286] on body "​ Menu-management Egypt Get Help M Edit Restaurant Branches Menus Sections Full…" at bounding box center [462, 226] width 924 height 404
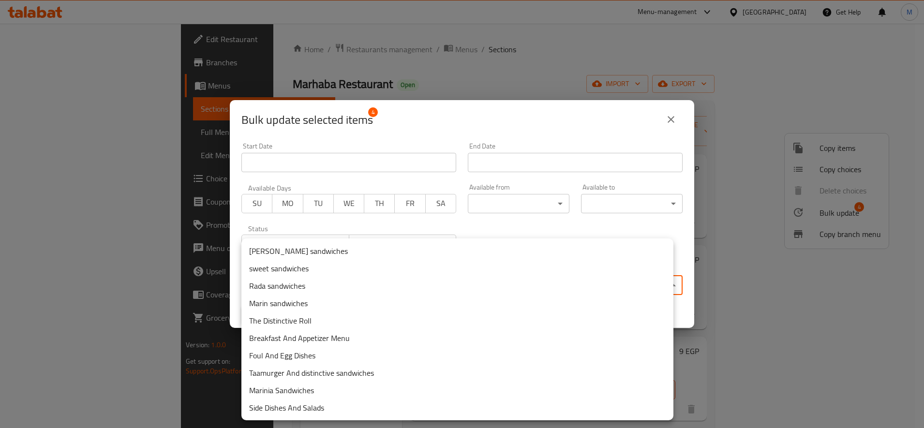
click at [335, 272] on li "sweet sandwiches" at bounding box center [457, 268] width 432 height 17
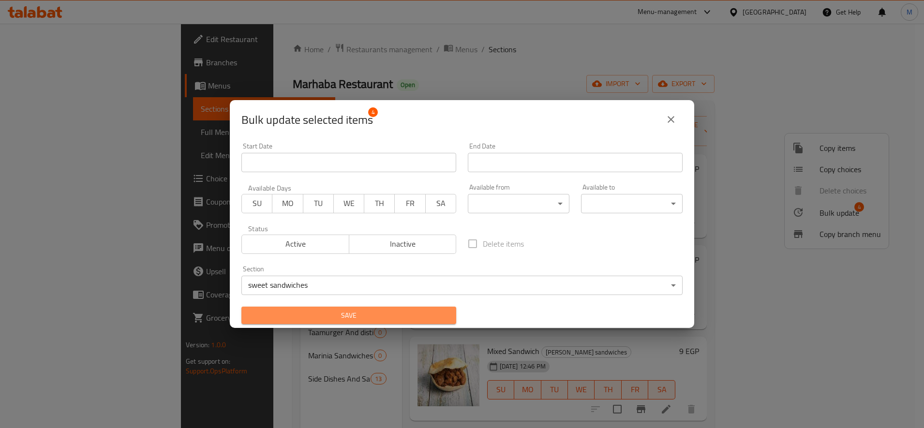
click at [387, 320] on span "Save" at bounding box center [348, 316] width 199 height 12
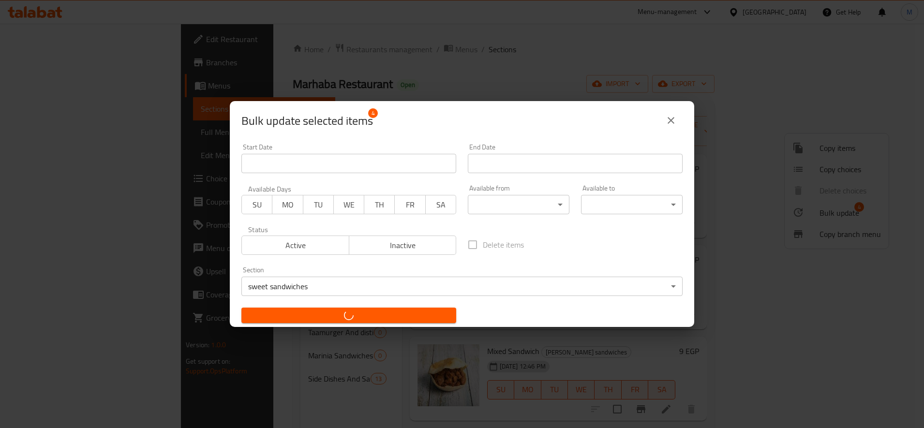
checkbox input "false"
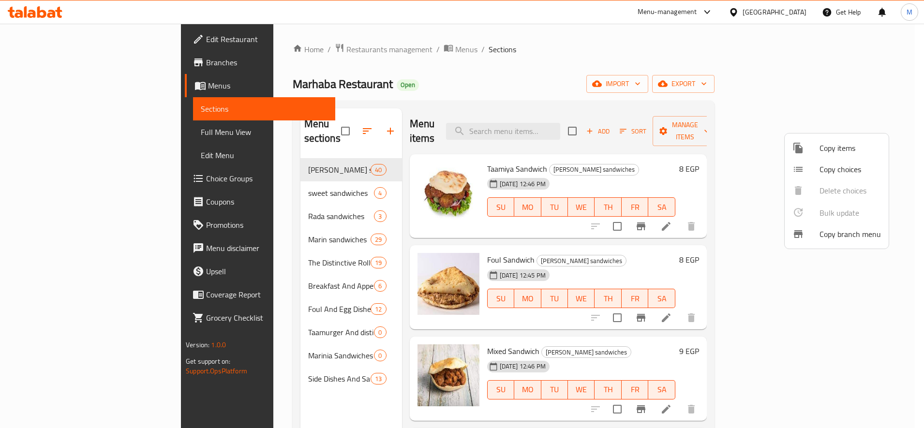
click at [270, 48] on div at bounding box center [462, 214] width 924 height 428
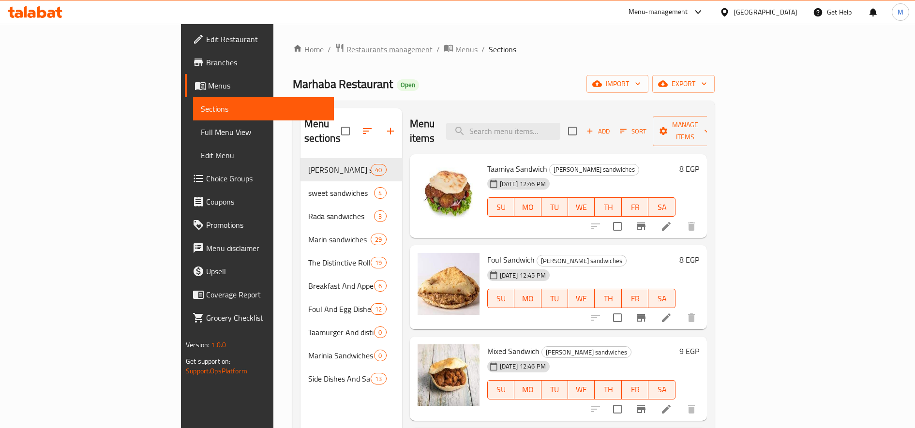
click at [346, 52] on span "Restaurants management" at bounding box center [389, 50] width 86 height 12
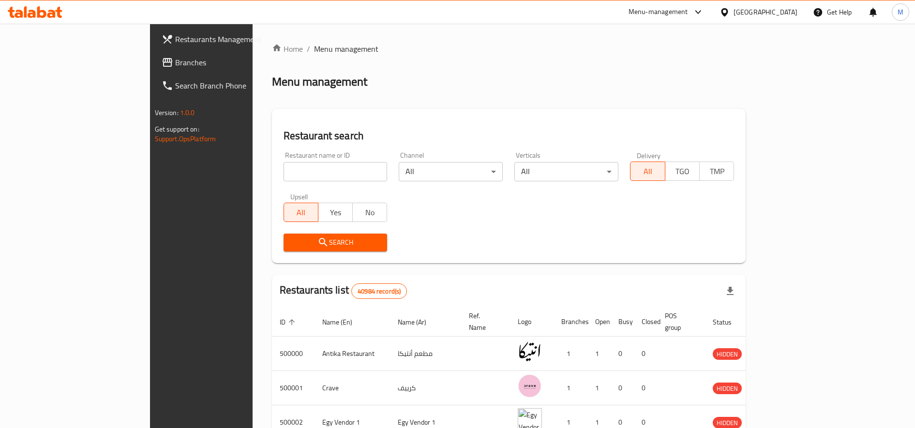
click at [278, 181] on div "Restaurant name or ID Restaurant name or ID" at bounding box center [336, 166] width 116 height 41
click at [284, 173] on input "search" at bounding box center [336, 171] width 104 height 19
paste input "704292"
type input "704292"
click button "Search" at bounding box center [336, 243] width 104 height 18
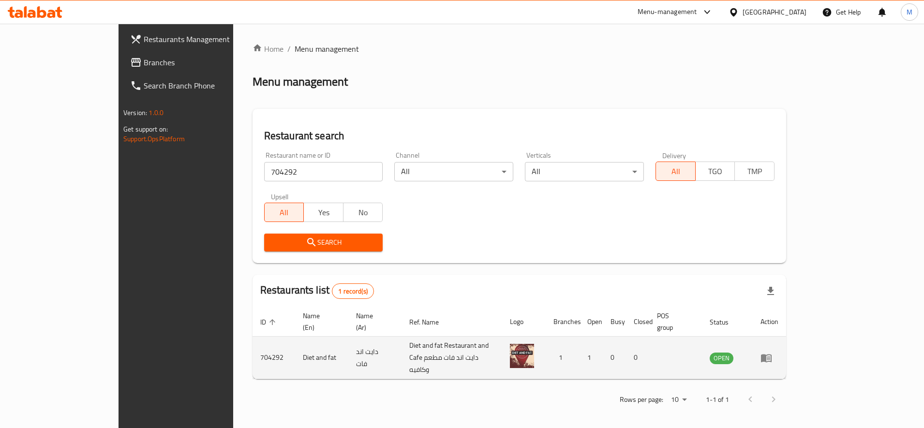
click at [786, 337] on td "enhanced table" at bounding box center [769, 358] width 33 height 43
click at [770, 357] on icon "enhanced table" at bounding box center [768, 359] width 3 height 4
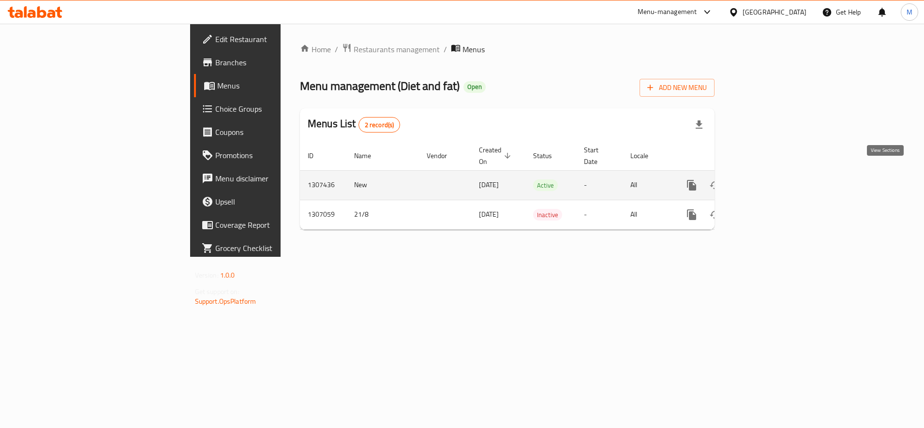
click at [767, 179] on icon "enhanced table" at bounding box center [762, 185] width 12 height 12
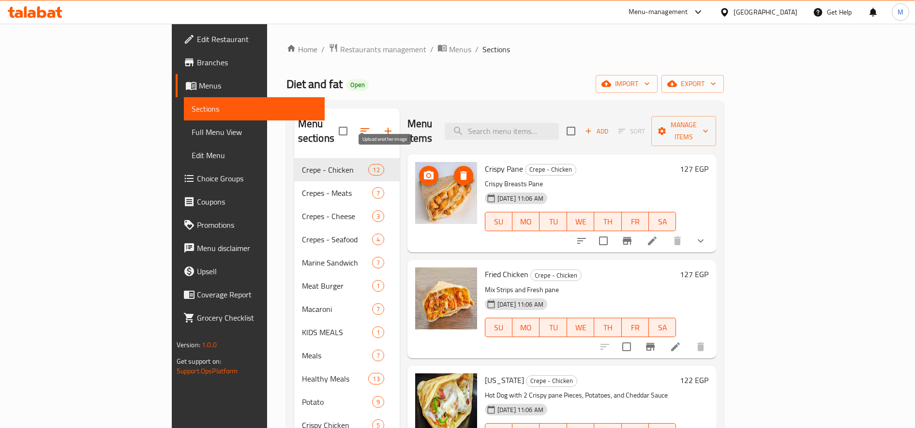
click at [423, 170] on icon "upload picture" at bounding box center [429, 176] width 12 height 12
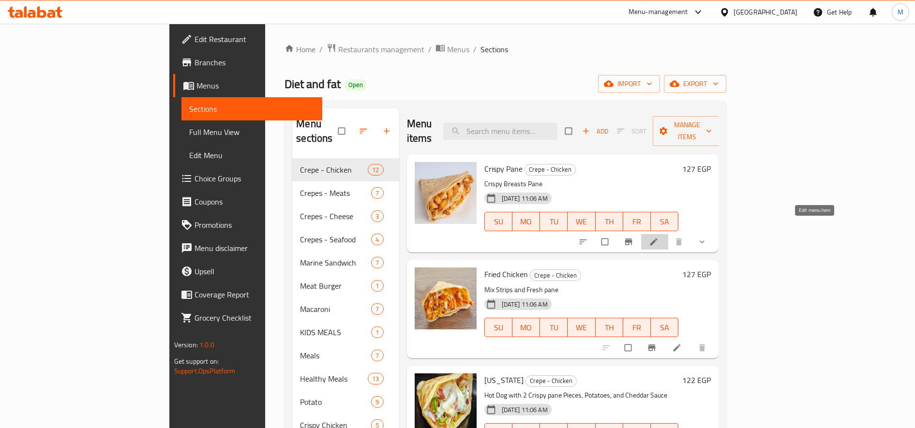
click at [658, 239] on icon at bounding box center [653, 242] width 7 height 7
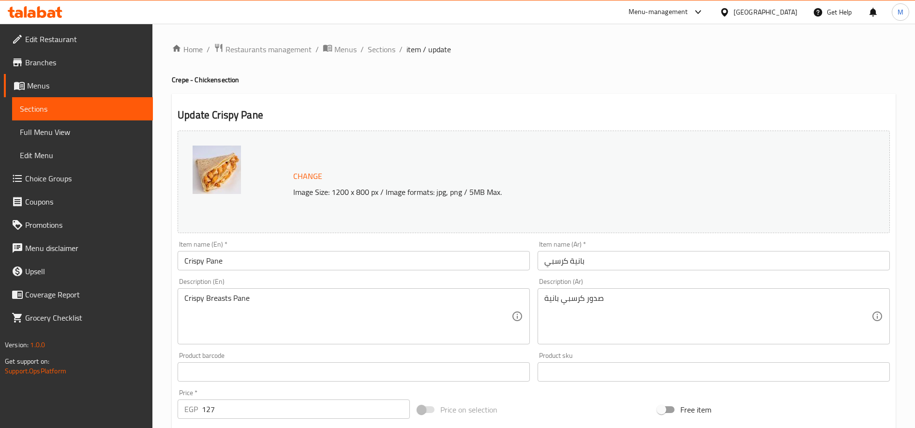
click at [597, 257] on input "بانية كرسبي" at bounding box center [714, 260] width 352 height 19
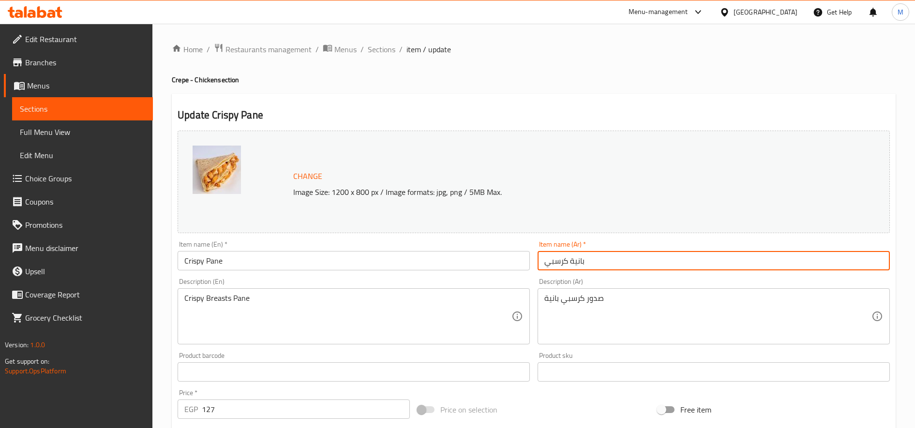
click at [597, 257] on input "بانية كرسبي" at bounding box center [714, 260] width 352 height 19
click at [620, 255] on input "بانية كرسبي" at bounding box center [714, 260] width 352 height 19
type input "كريب بانية كرسبي"
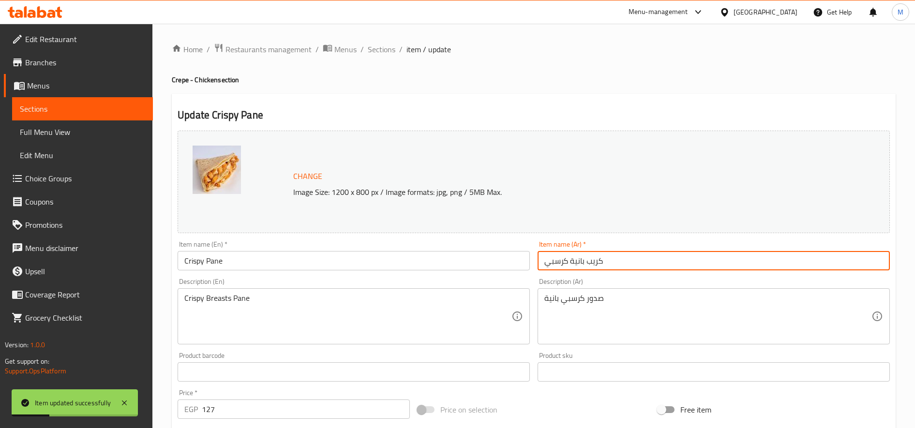
click at [584, 257] on input "كريب بانية كرسبي" at bounding box center [714, 260] width 352 height 19
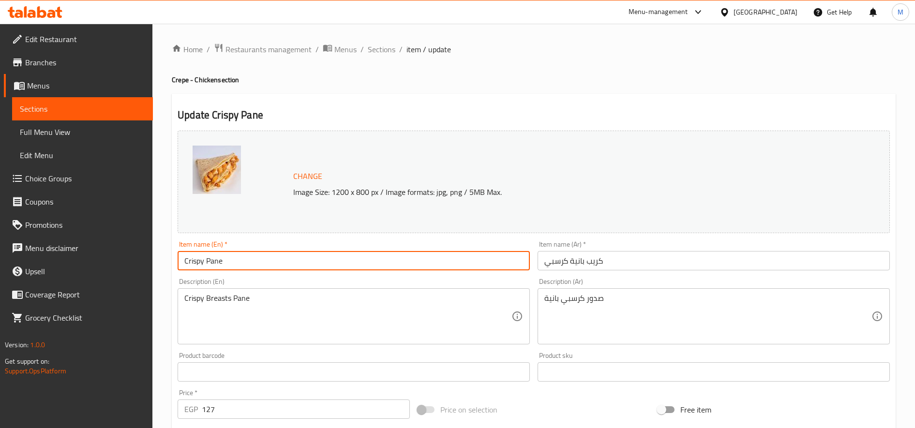
click at [189, 262] on input "Crispy Pane" at bounding box center [354, 260] width 352 height 19
click at [188, 261] on input "Crispy Pane" at bounding box center [354, 260] width 352 height 19
paste input "Crepe"
type input "Crepe Crispy Pane"
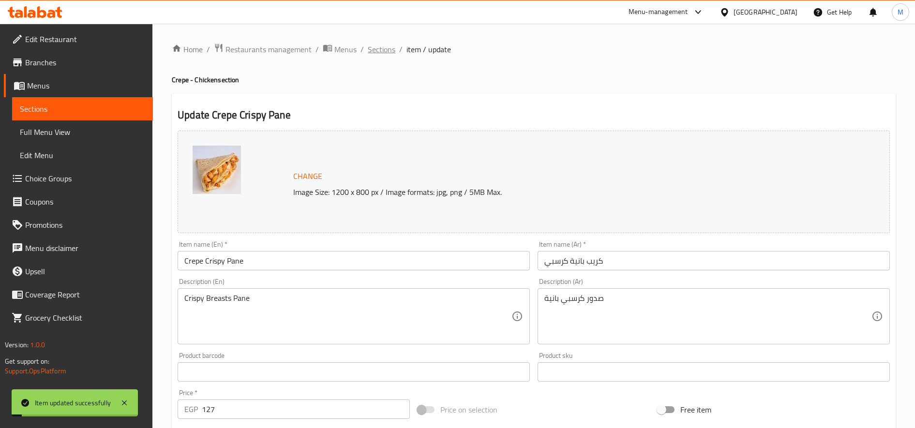
click at [388, 51] on span "Sections" at bounding box center [382, 50] width 28 height 12
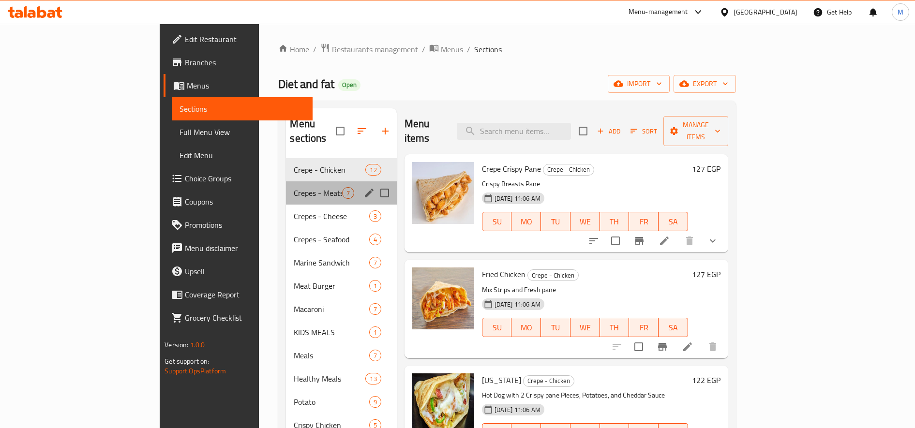
click at [286, 184] on div "Crepes - Meats 7" at bounding box center [341, 192] width 110 height 23
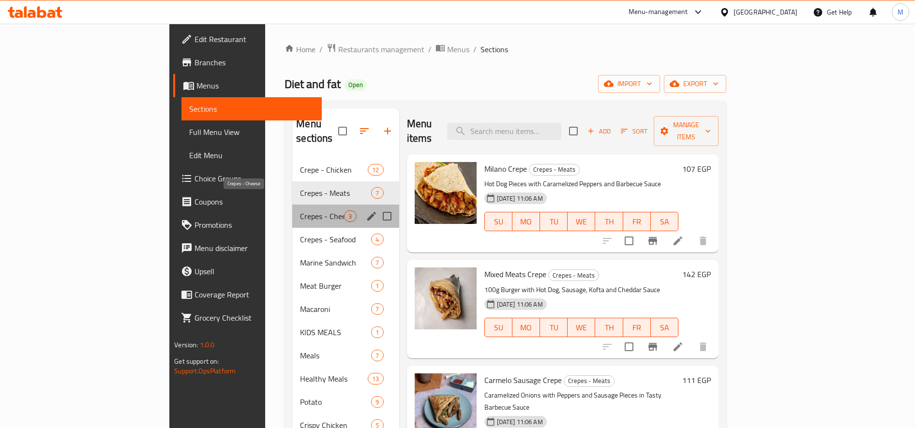
click at [300, 210] on span "Crepes - Cheese" at bounding box center [322, 216] width 44 height 12
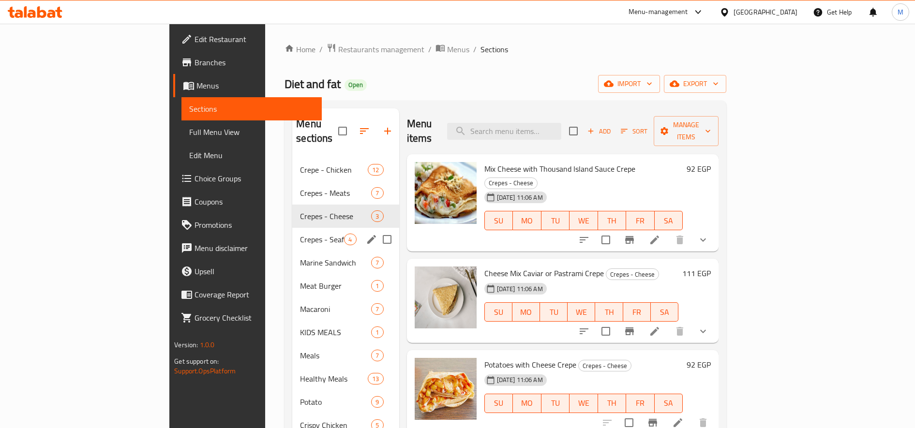
click at [292, 251] on div "Marine Sandwich 7" at bounding box center [345, 262] width 106 height 23
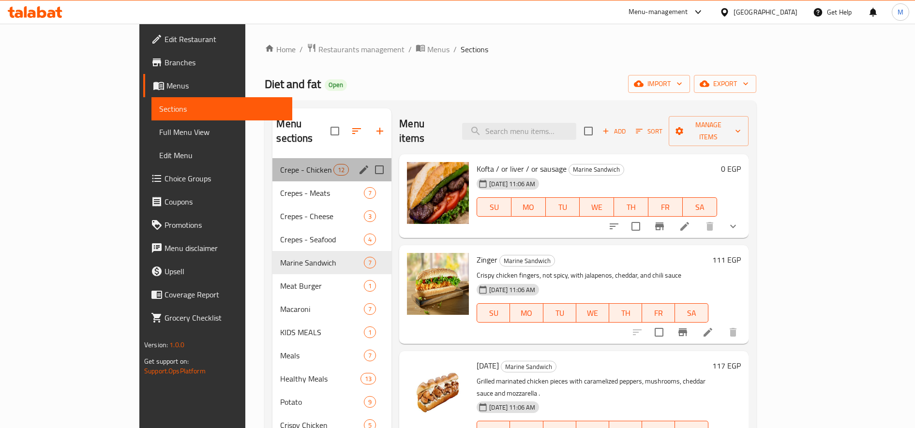
click at [272, 165] on div "Crepe - Chicken 12" at bounding box center [331, 169] width 119 height 23
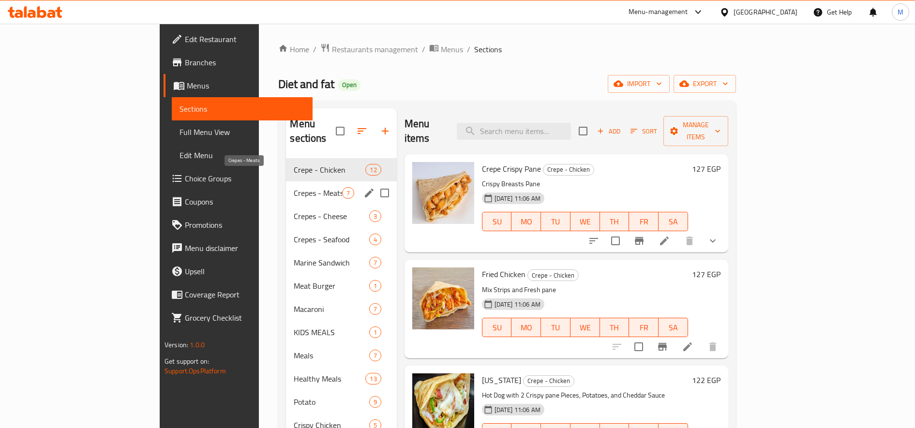
click at [294, 187] on span "Crepes - Meats" at bounding box center [318, 193] width 48 height 12
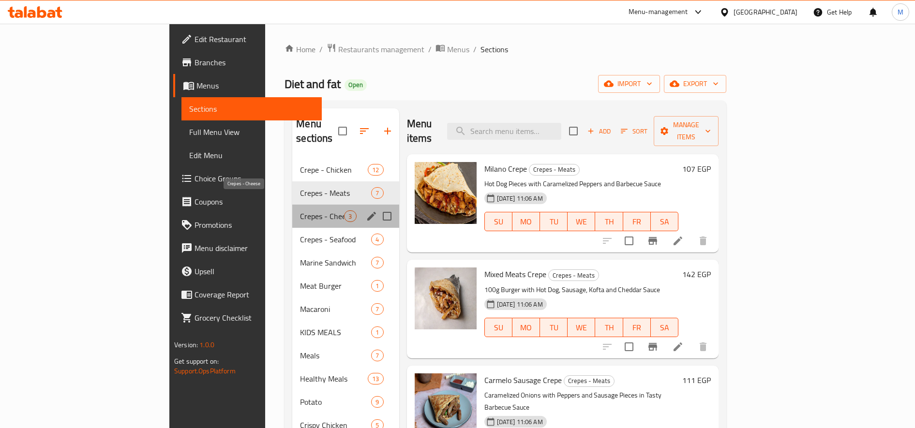
click at [300, 210] on span "Crepes - Cheese" at bounding box center [322, 216] width 44 height 12
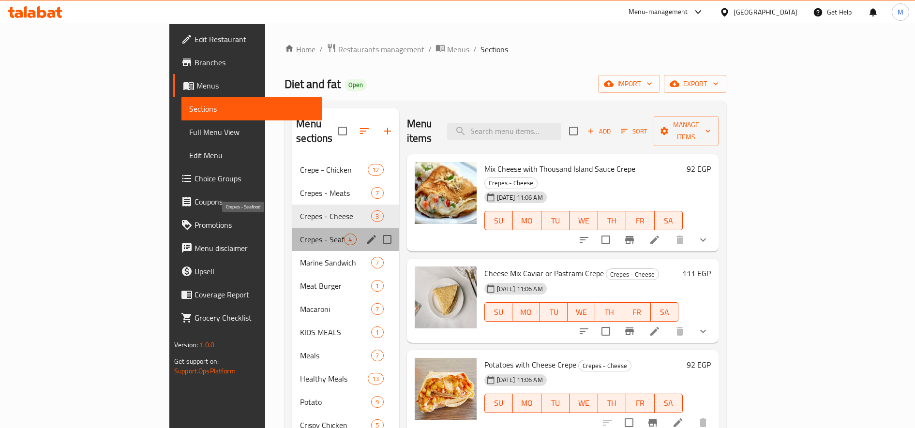
click at [300, 234] on span "Crepes - Seafood" at bounding box center [322, 240] width 44 height 12
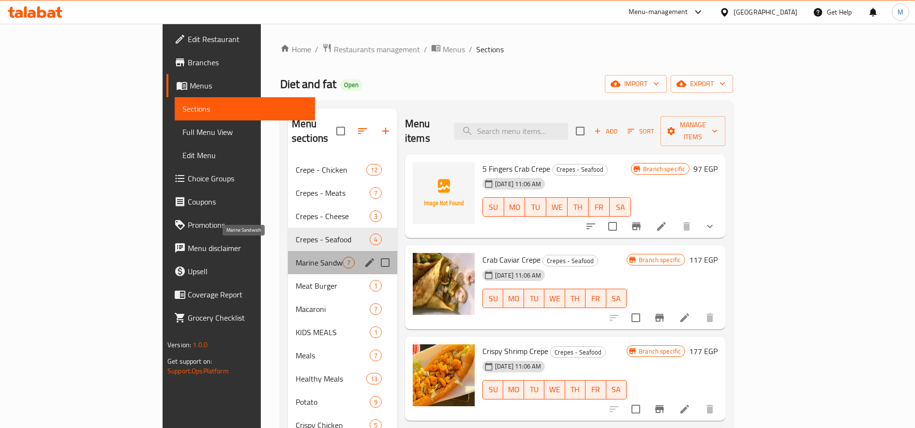
click at [296, 257] on span "Marine Sandwich" at bounding box center [319, 263] width 47 height 12
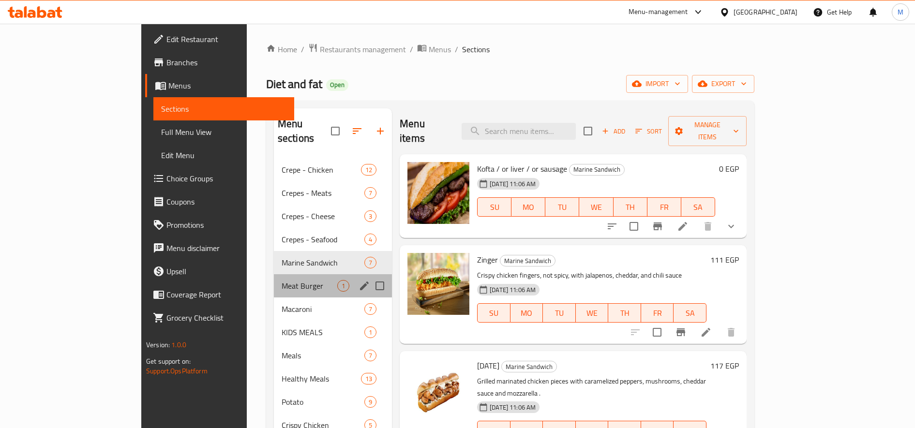
click at [274, 279] on div "Meat Burger 1" at bounding box center [333, 285] width 118 height 23
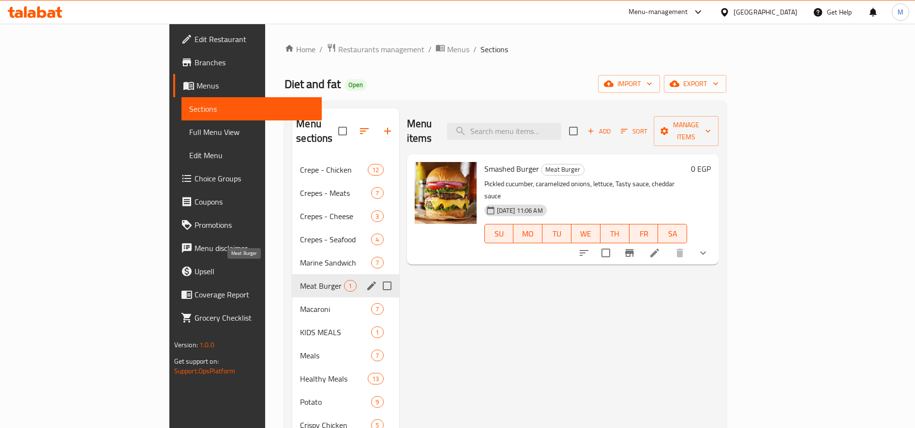
scroll to position [135, 0]
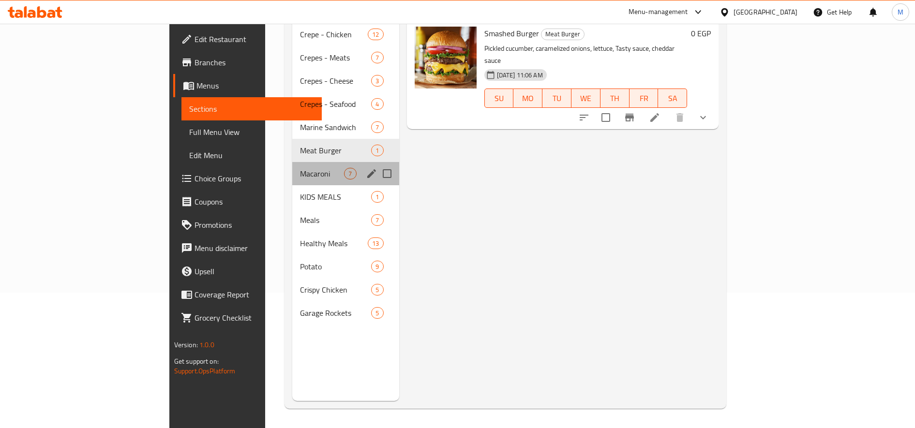
click at [292, 162] on div "Macaroni 7" at bounding box center [345, 173] width 106 height 23
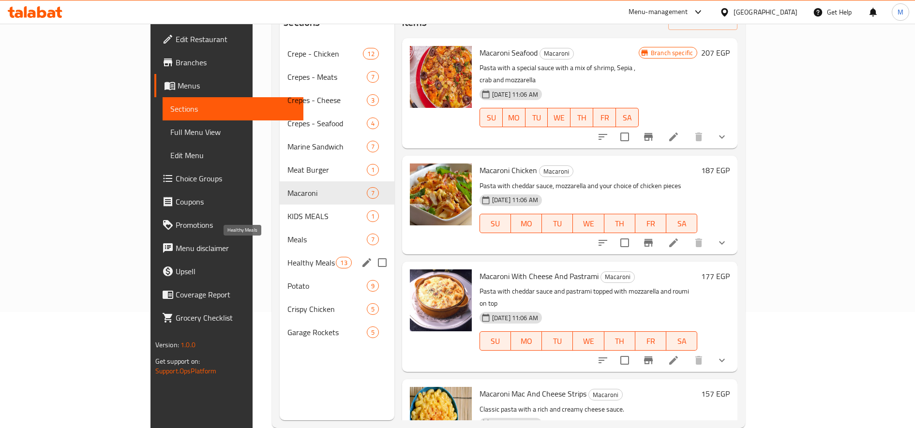
scroll to position [135, 0]
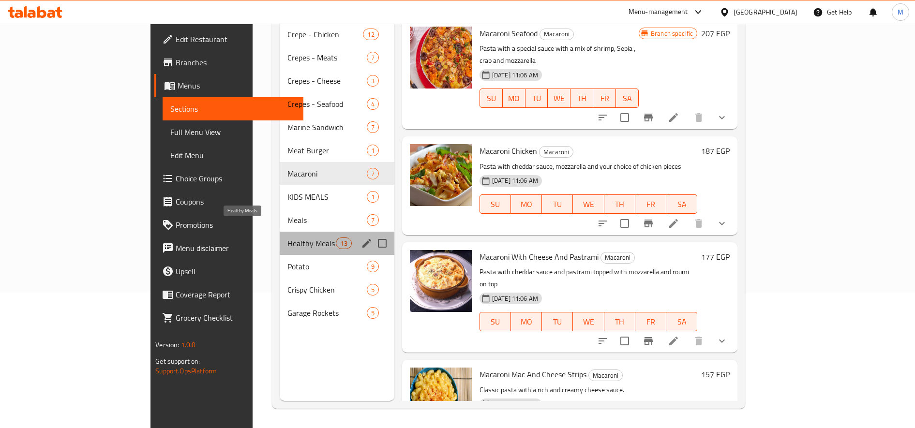
click at [287, 238] on span "Healthy Meals" at bounding box center [311, 244] width 48 height 12
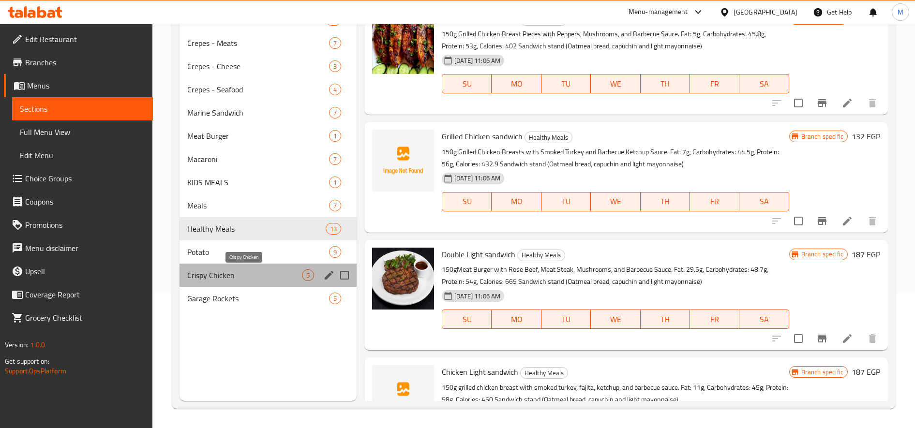
click at [235, 273] on span "Crispy Chicken" at bounding box center [244, 275] width 115 height 12
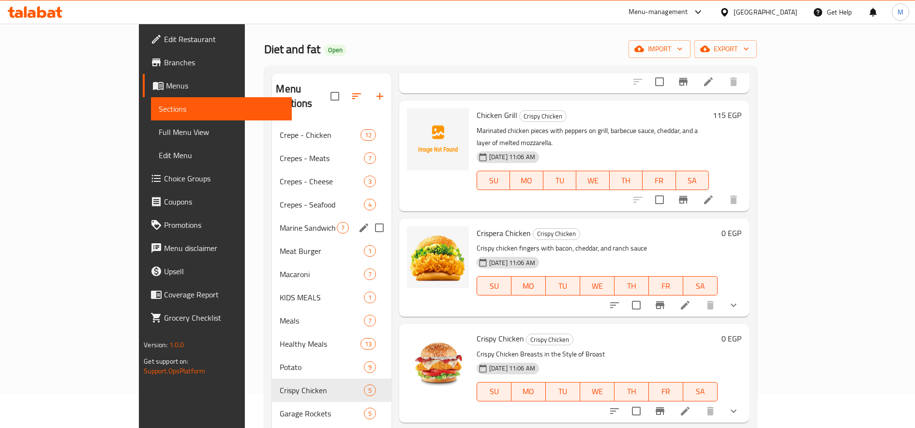
scroll to position [135, 0]
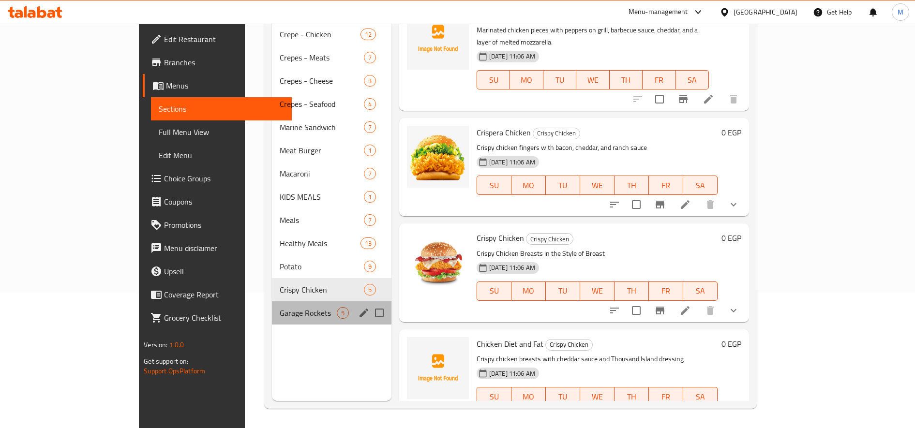
click at [272, 304] on div "Garage Rockets 5" at bounding box center [331, 312] width 119 height 23
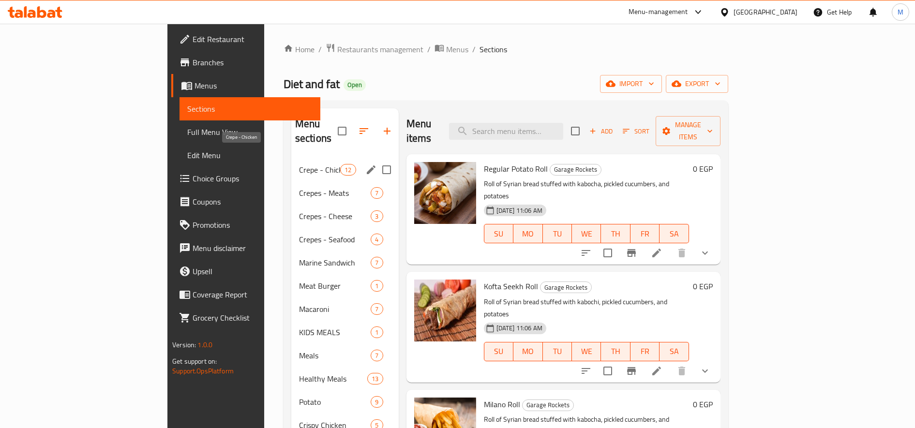
click at [299, 164] on span "Crepe - Chicken" at bounding box center [319, 170] width 41 height 12
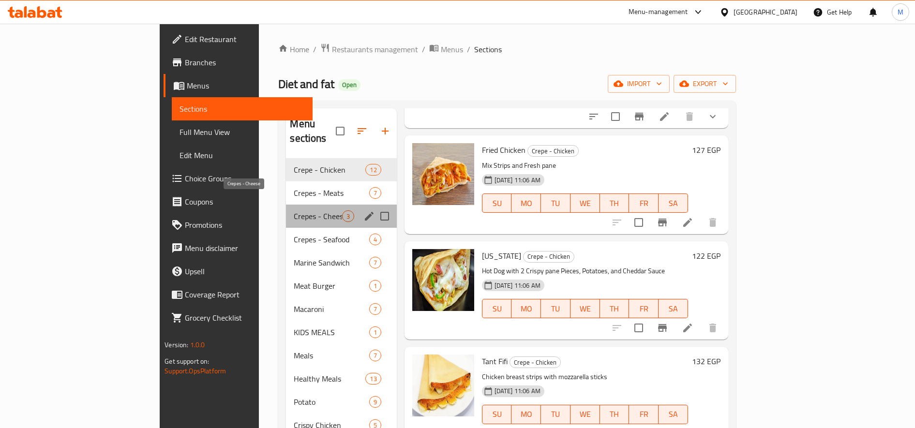
click at [294, 210] on span "Crepes - Cheese" at bounding box center [318, 216] width 48 height 12
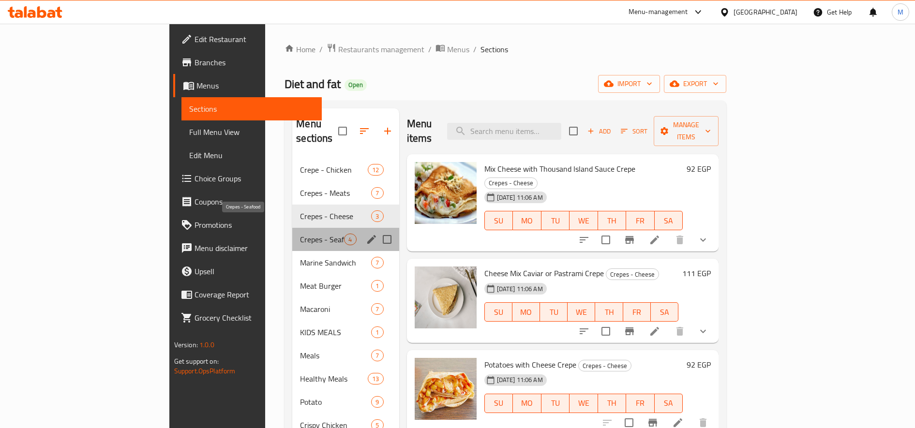
click at [300, 234] on span "Crepes - Seafood" at bounding box center [322, 240] width 44 height 12
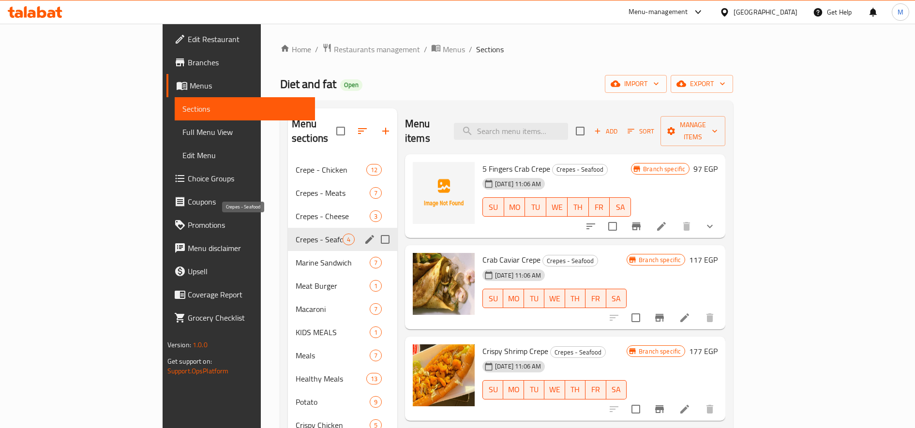
click at [296, 234] on span "Crepes - Seafood" at bounding box center [319, 240] width 47 height 12
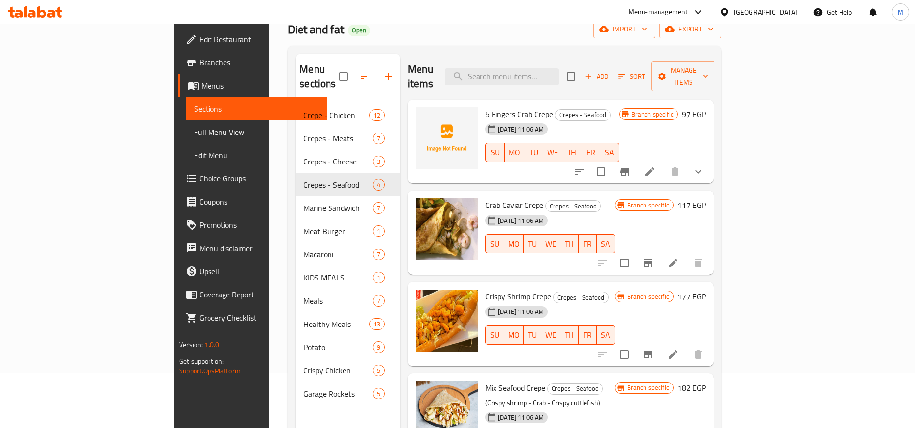
scroll to position [135, 0]
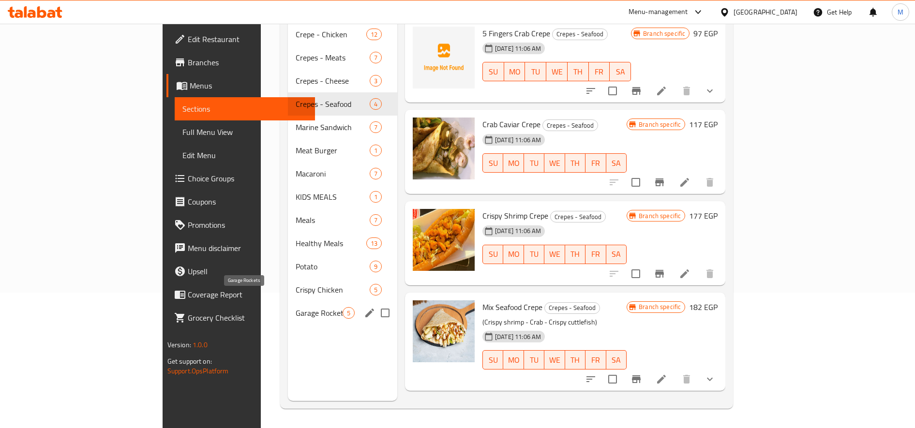
click at [296, 307] on span "Garage Rockets" at bounding box center [319, 313] width 47 height 12
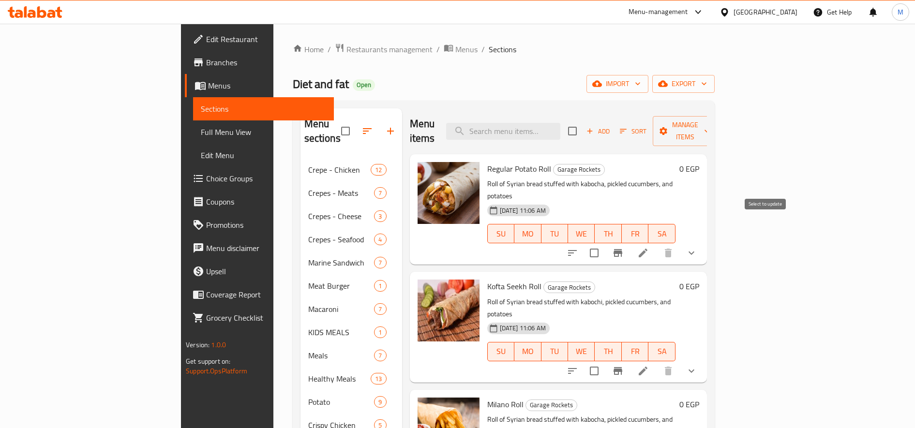
scroll to position [81, 0]
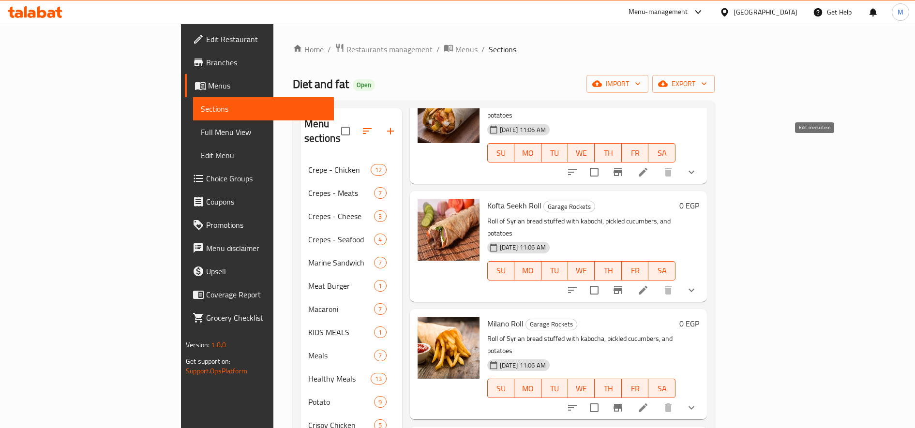
click at [649, 166] on icon at bounding box center [643, 172] width 12 height 12
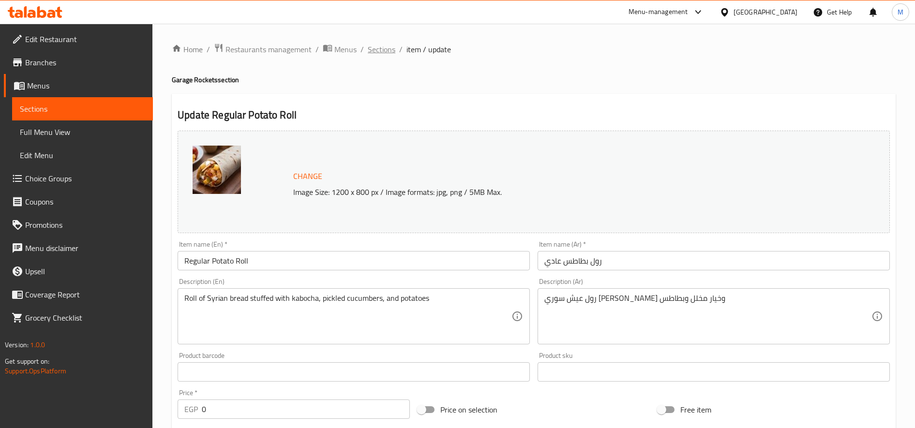
click at [384, 46] on span "Sections" at bounding box center [382, 50] width 28 height 12
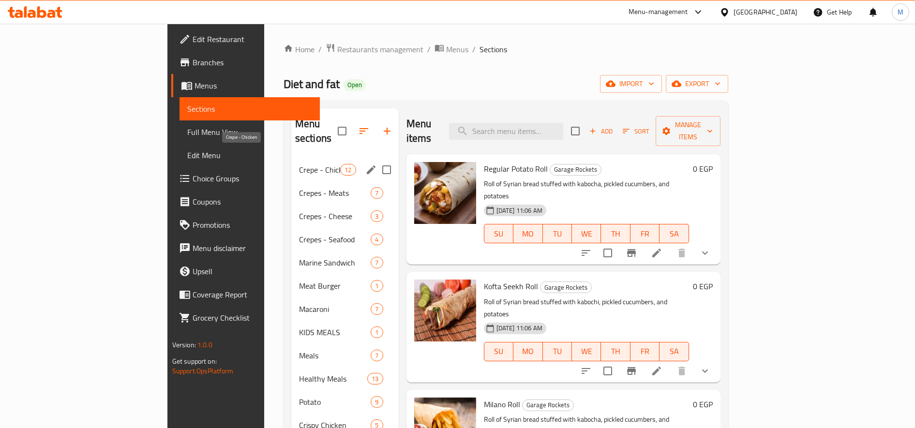
click at [299, 164] on span "Crepe - Chicken" at bounding box center [319, 170] width 41 height 12
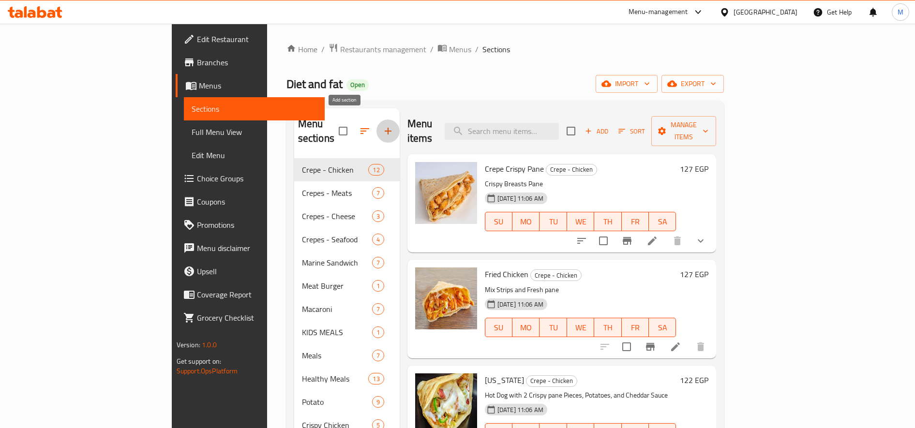
click at [385, 128] on icon "button" at bounding box center [388, 131] width 7 height 7
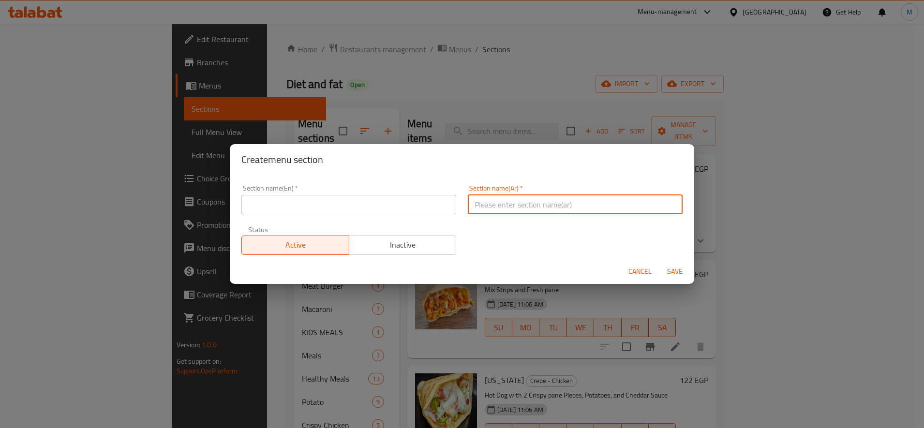
click at [581, 204] on input "text" at bounding box center [575, 204] width 215 height 19
paste input "كريب ميكسات"
type input "كريب ميكسات"
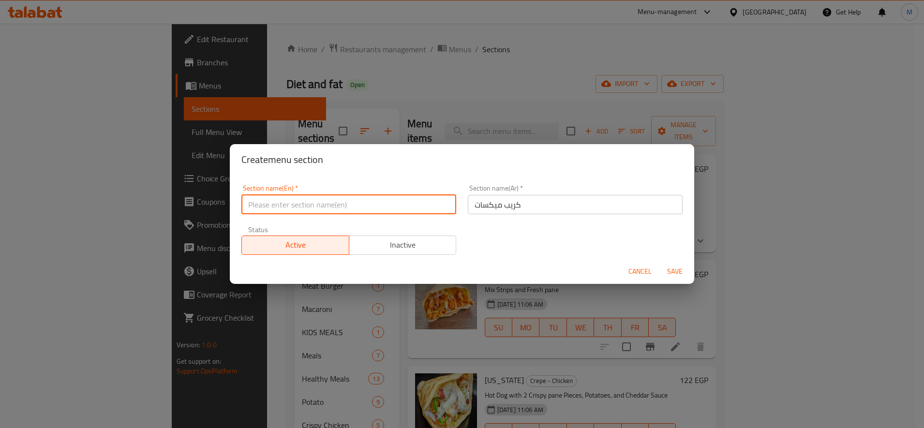
click at [301, 207] on input "text" at bounding box center [348, 204] width 215 height 19
paste input "Crepe Mixes"
type input "Crepe Mixes"
click at [370, 242] on span "Inactive" at bounding box center [403, 245] width 100 height 14
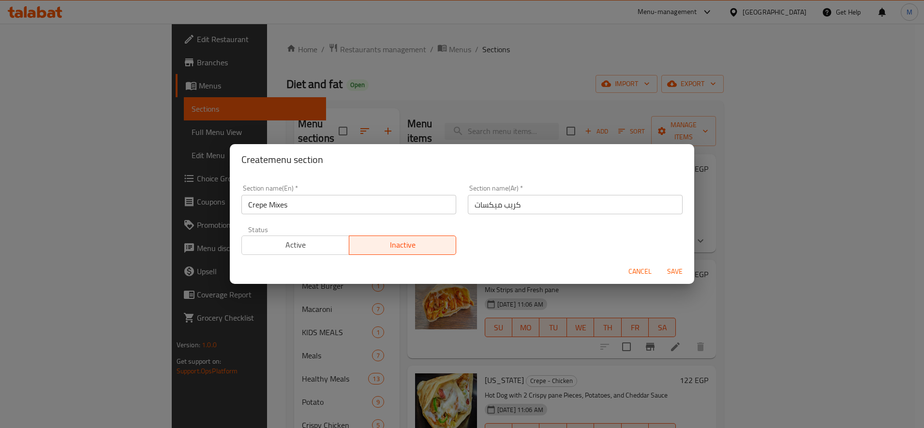
click at [667, 265] on button "Save" at bounding box center [674, 272] width 31 height 18
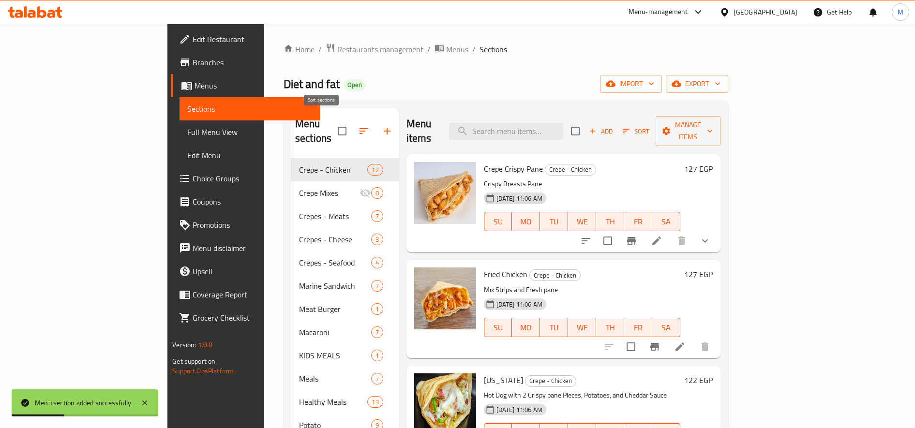
click at [358, 127] on icon "button" at bounding box center [364, 131] width 12 height 12
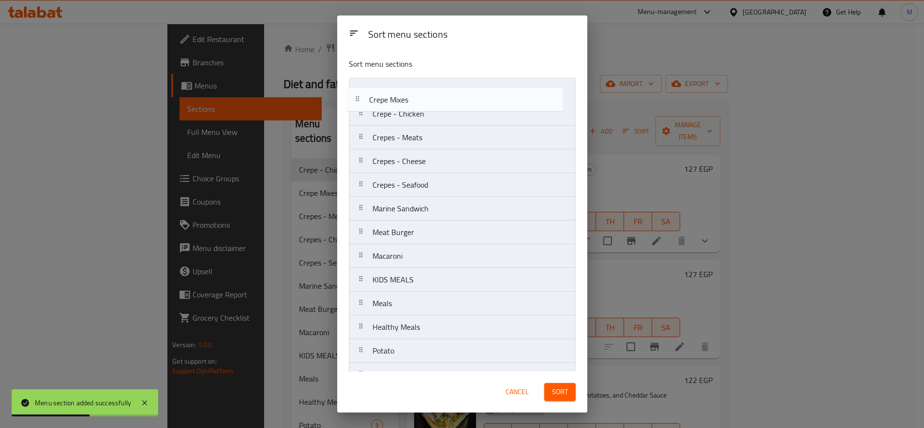
drag, startPoint x: 366, startPoint y: 117, endPoint x: 365, endPoint y: 82, distance: 34.4
click at [361, 90] on nav "Crepe - Chicken Crepe Mixes Crepes - Meats Crepes - Cheese Crepes - Seafood Mar…" at bounding box center [462, 244] width 227 height 333
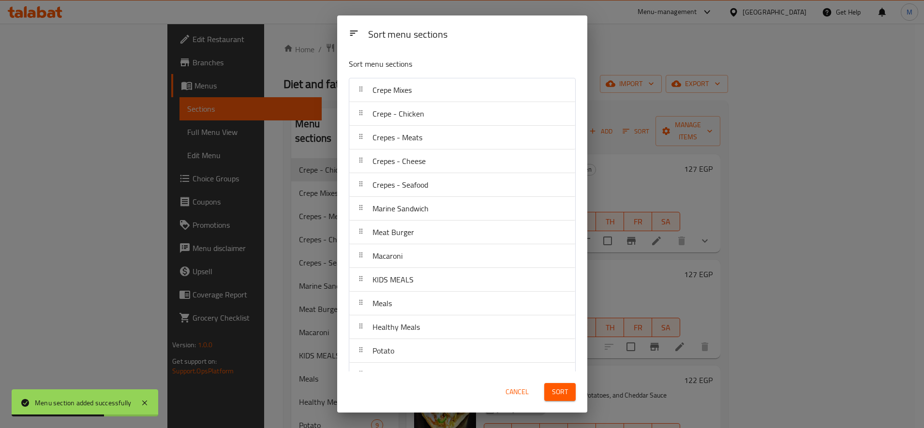
click at [563, 394] on span "Sort" at bounding box center [560, 392] width 16 height 12
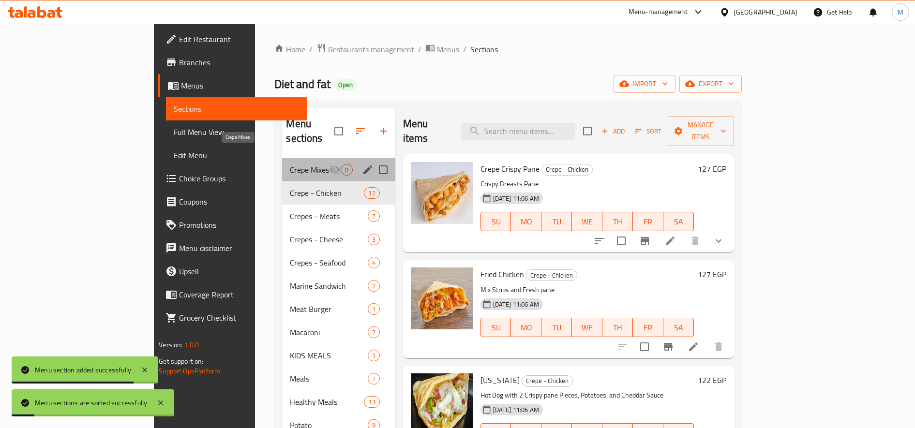
click at [290, 164] on span "Crepe Mixes" at bounding box center [309, 170] width 39 height 12
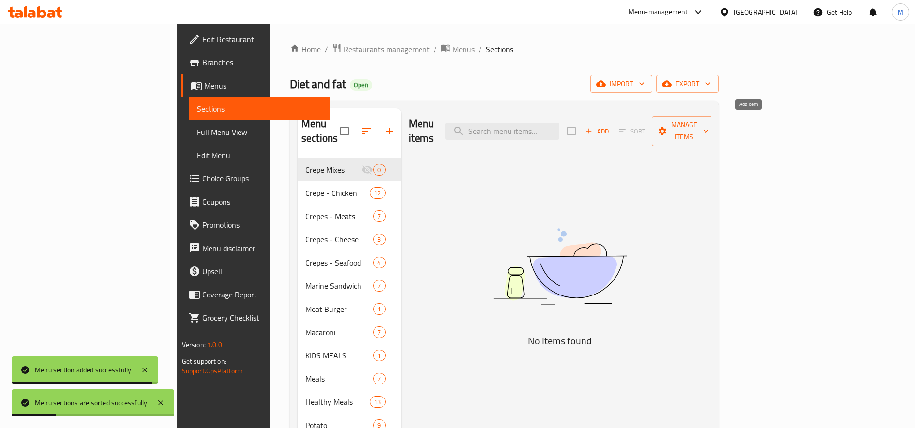
click at [593, 127] on icon "button" at bounding box center [588, 131] width 9 height 9
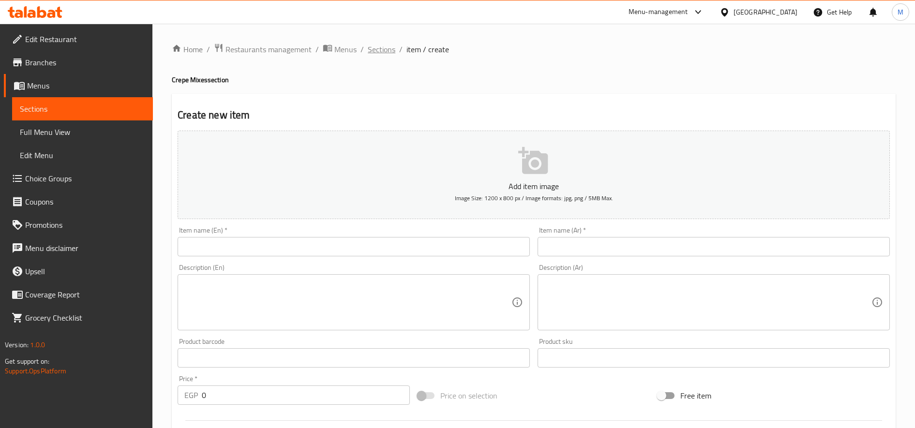
click at [384, 53] on span "Sections" at bounding box center [382, 50] width 28 height 12
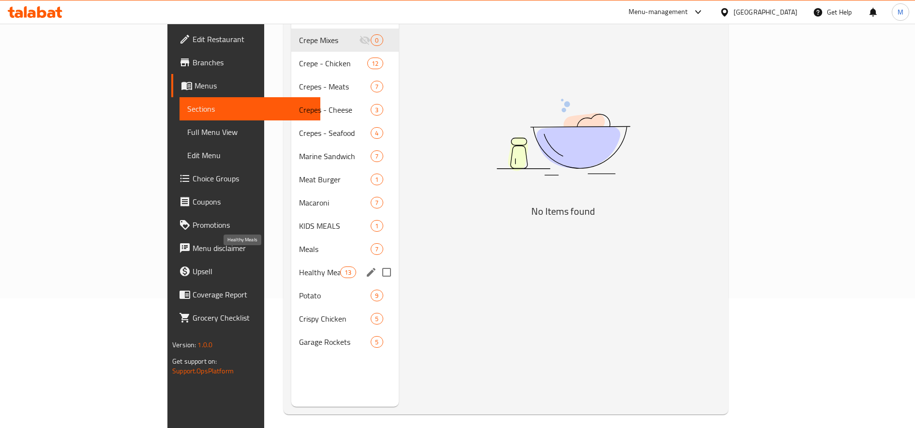
scroll to position [135, 0]
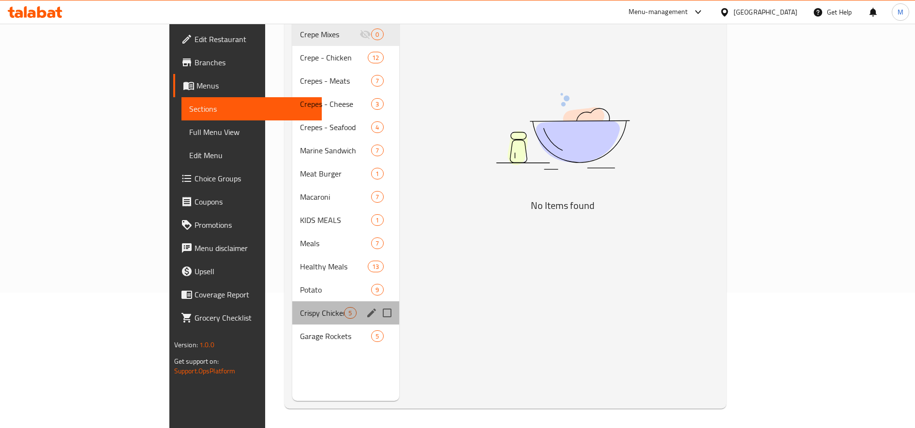
click at [292, 301] on div "Crispy Chicken 5" at bounding box center [345, 312] width 106 height 23
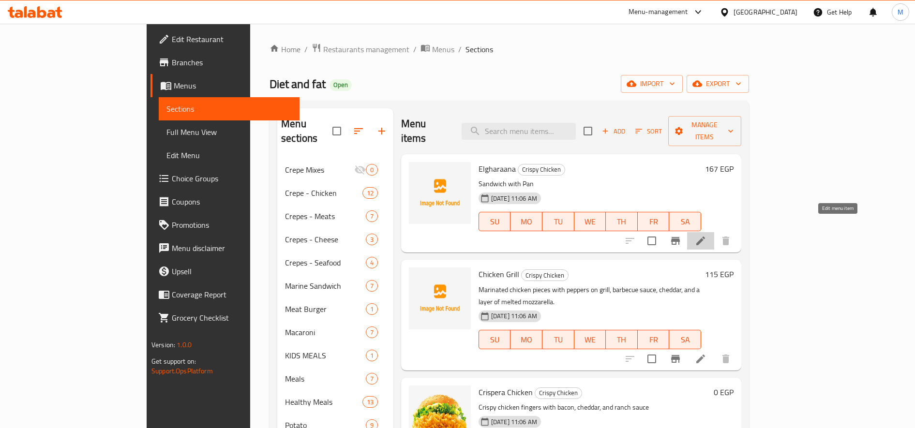
click at [706, 235] on icon at bounding box center [701, 241] width 12 height 12
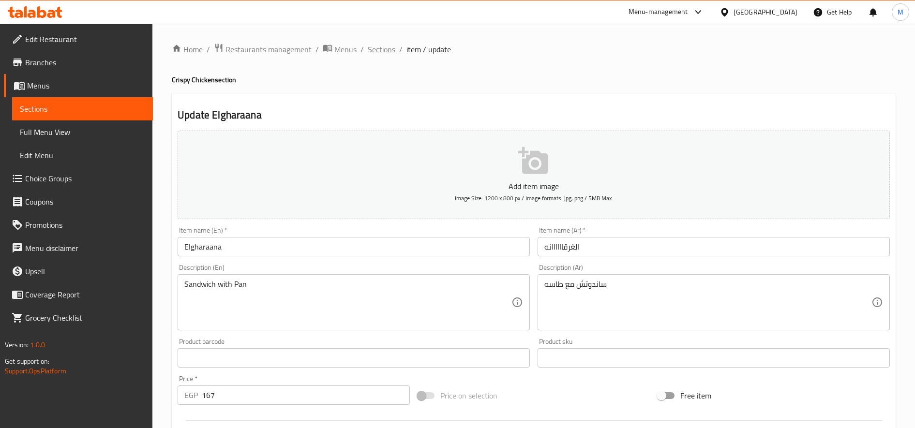
click at [384, 47] on span "Sections" at bounding box center [382, 50] width 28 height 12
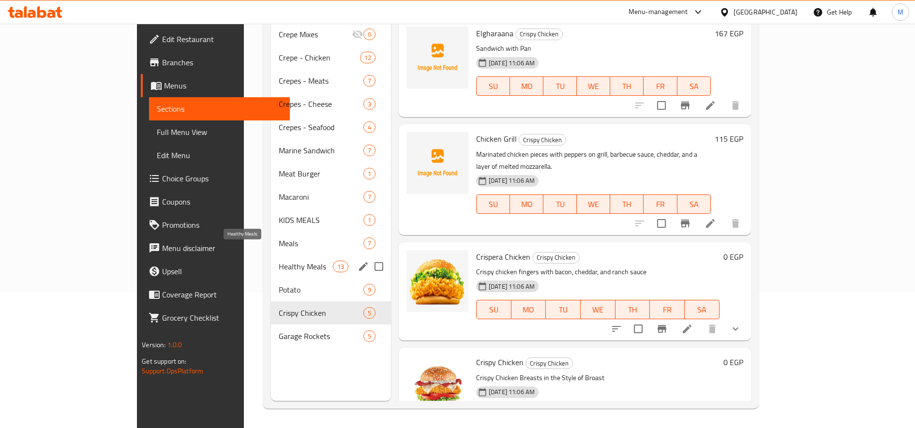
click at [279, 261] on span "Healthy Meals" at bounding box center [306, 267] width 54 height 12
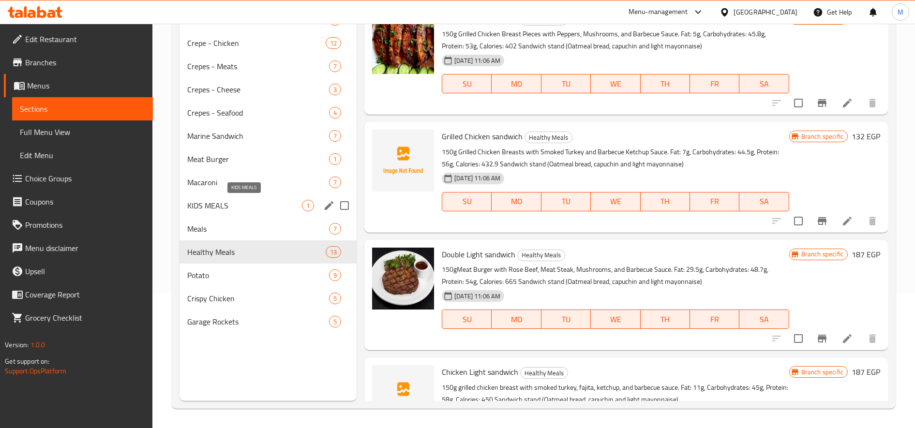
click at [225, 202] on span "KIDS MEALS" at bounding box center [244, 206] width 115 height 12
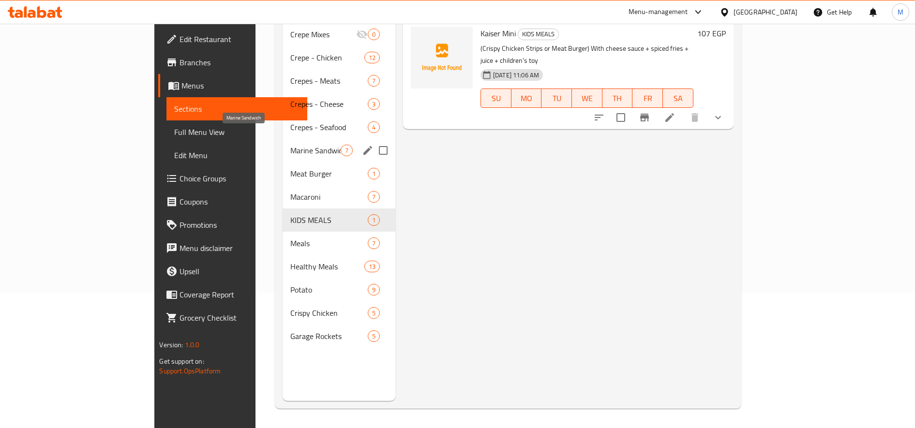
scroll to position [55, 0]
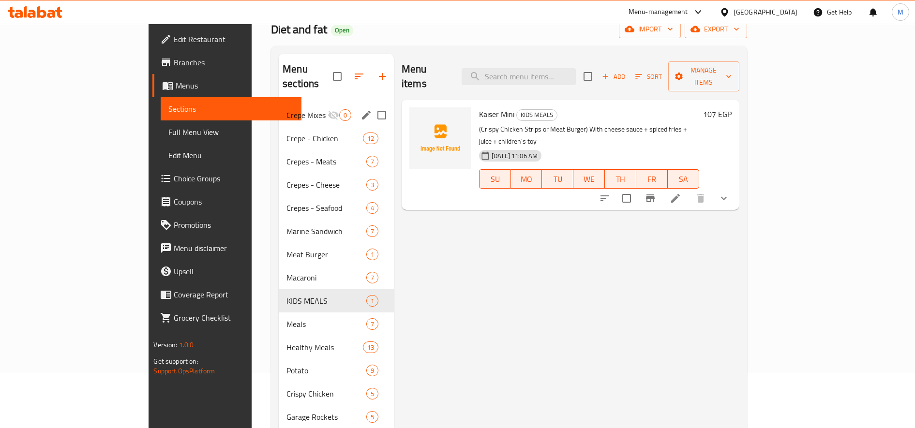
click at [286, 109] on span "Crepe Mixes" at bounding box center [306, 115] width 41 height 12
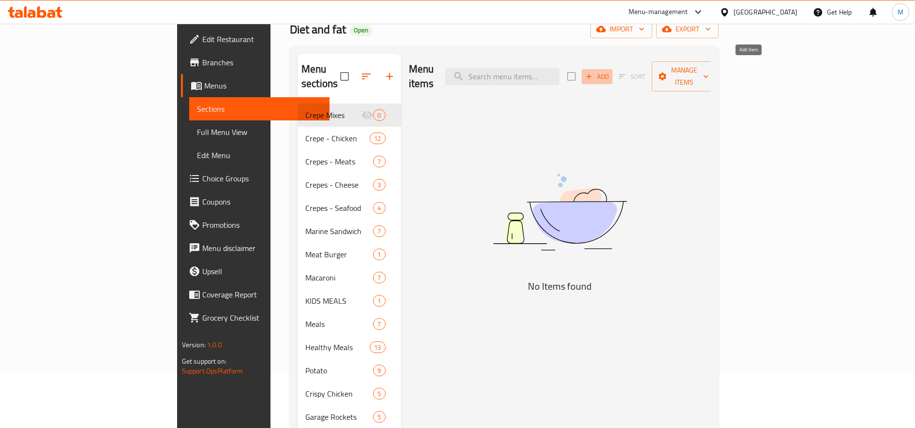
click at [610, 71] on span "Add" at bounding box center [597, 76] width 26 height 11
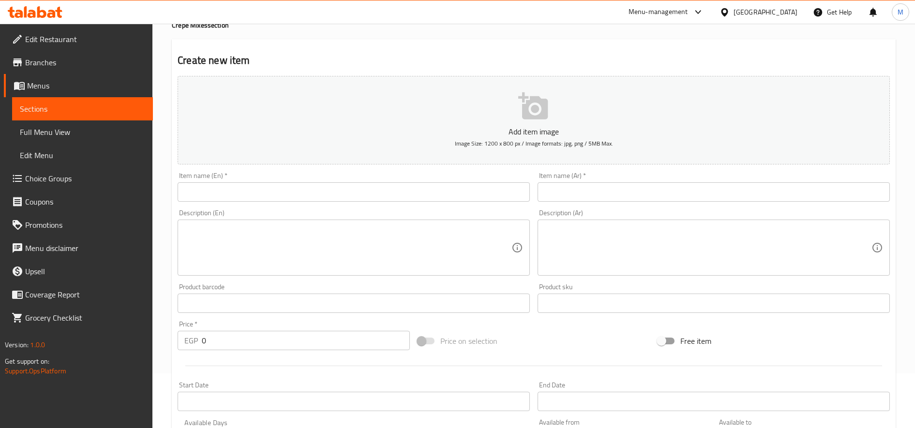
click at [681, 190] on input "text" at bounding box center [714, 191] width 352 height 19
paste input "كرانشى فاير"
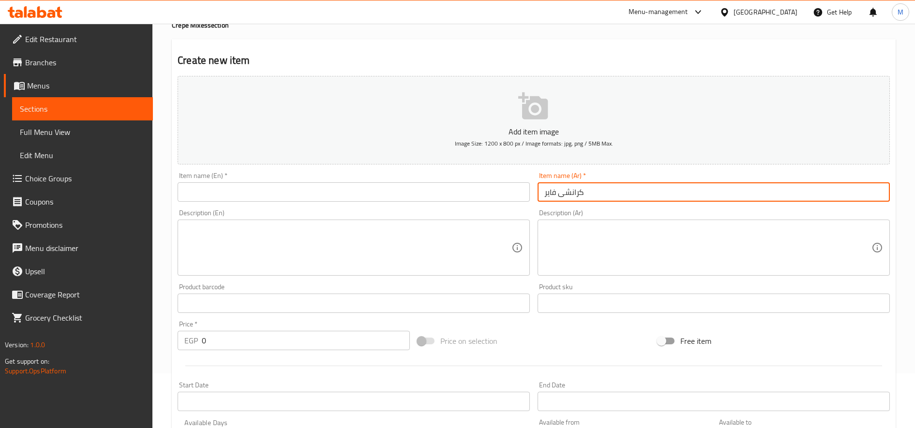
type input "كرانشى فاير"
click at [590, 229] on textarea at bounding box center [707, 248] width 327 height 46
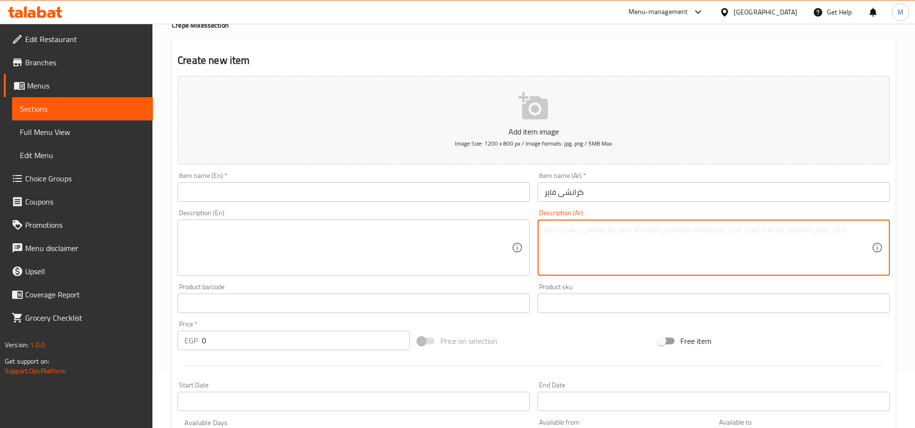
paste textarea "استربس مع تركى و هالبينو وصوص شيدر وتشيلى"
type textarea "استربس مع تركى و هالبينو وصوص شيدر وتشيلى"
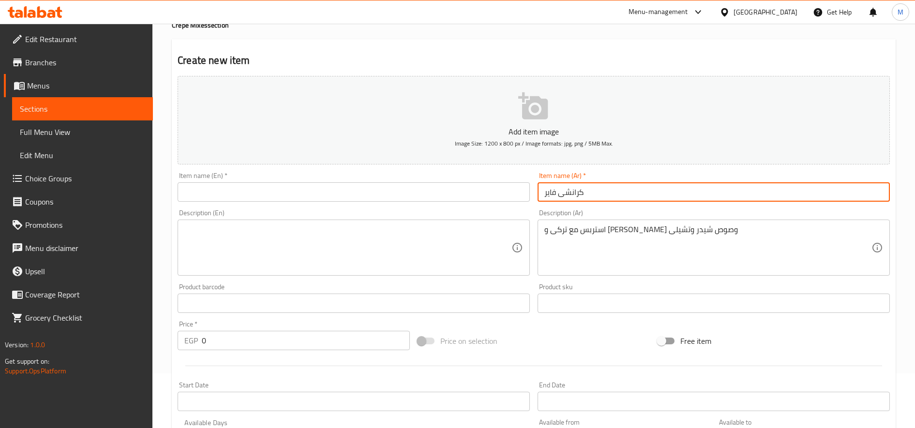
click at [577, 193] on input "كرانشى فاير" at bounding box center [714, 191] width 352 height 19
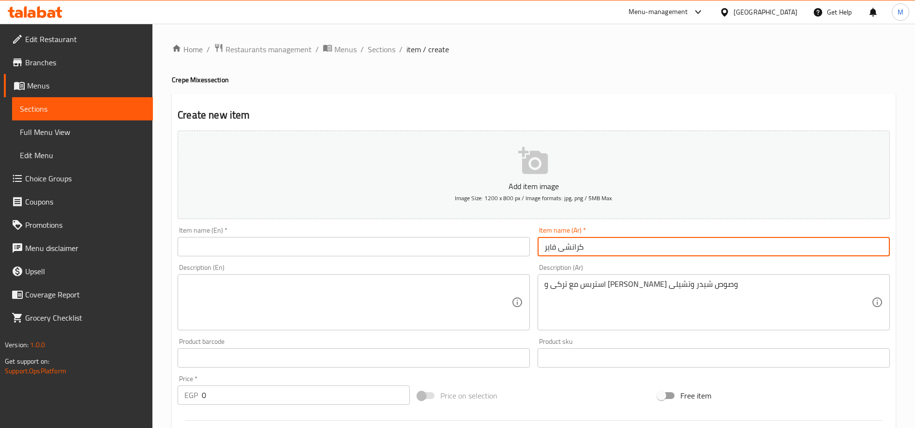
click at [179, 81] on h4 "Crepe Mixes section" at bounding box center [534, 80] width 724 height 10
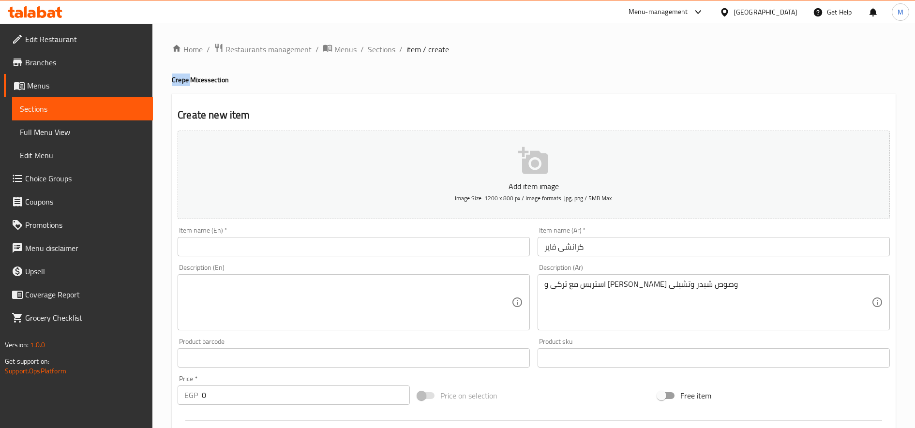
click at [179, 81] on h4 "Crepe Mixes section" at bounding box center [534, 80] width 724 height 10
copy h4 "Crepe"
click at [275, 242] on input "text" at bounding box center [354, 246] width 352 height 19
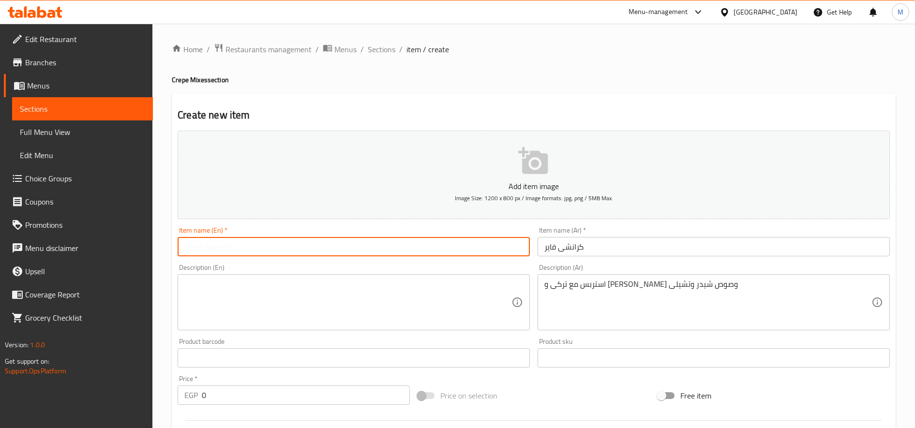
paste input "Crepe"
type input "Crepe"
click at [631, 249] on input "كرانشى فاير" at bounding box center [714, 246] width 352 height 19
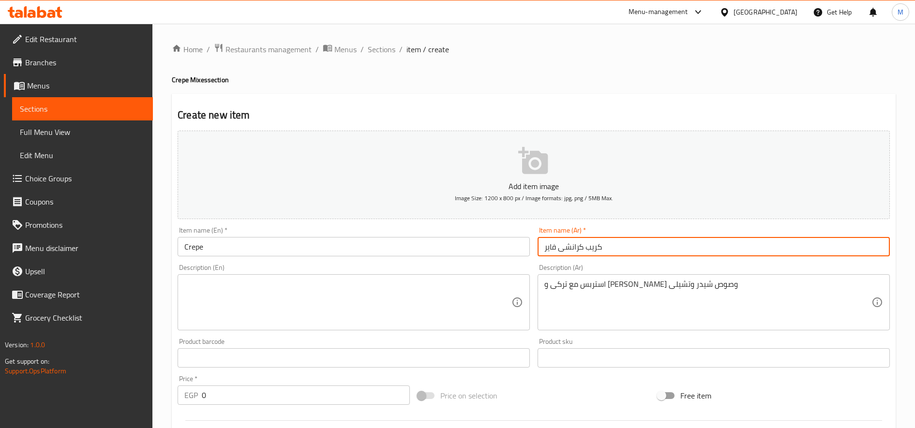
type input "كريب كرانشى فاير"
click at [331, 244] on input "Crepe" at bounding box center [354, 246] width 352 height 19
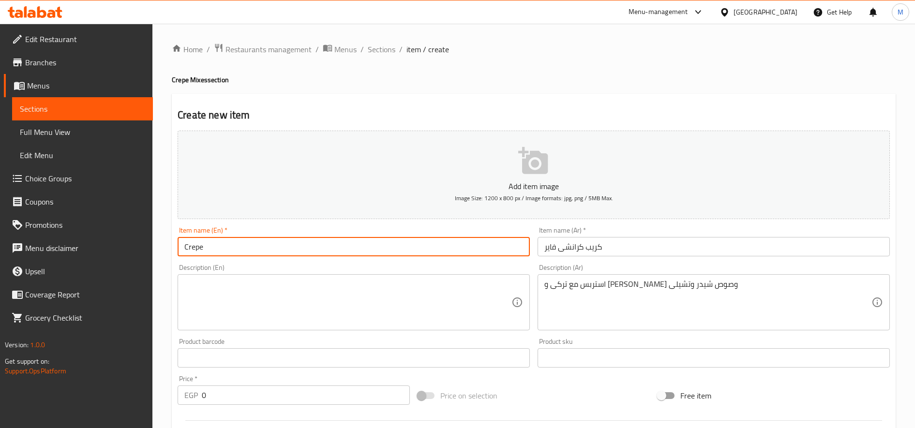
paste input "Crunchy Fire"
type input "Crepe Crunchy Fire"
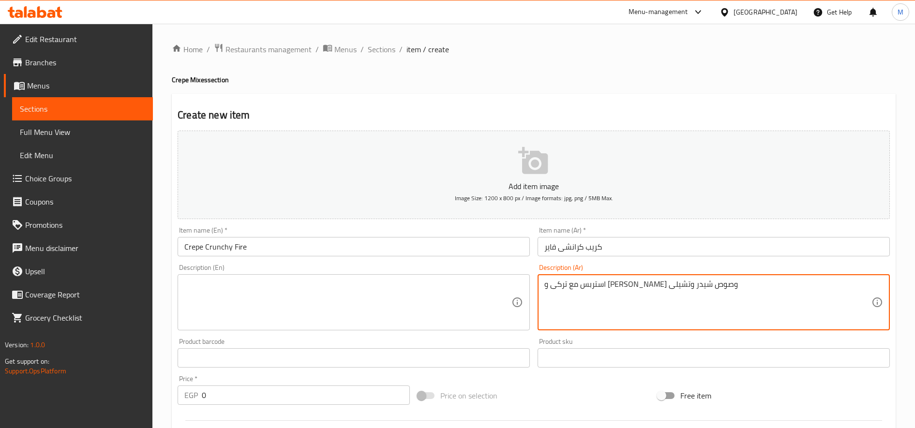
click at [578, 282] on textarea "استربس مع تركى و هالبينو وصوص شيدر وتشيلى" at bounding box center [707, 303] width 327 height 46
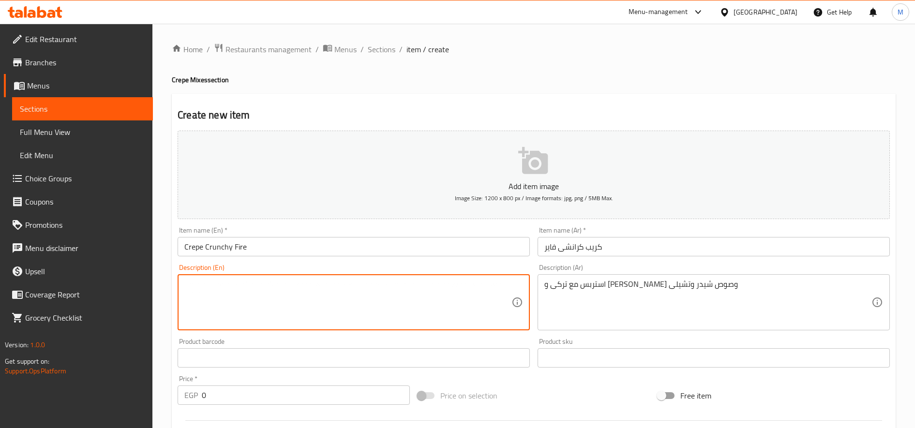
click at [311, 291] on textarea at bounding box center [347, 303] width 327 height 46
paste textarea "Strips with turkey, jalapenos, cheddar and chili sauce"
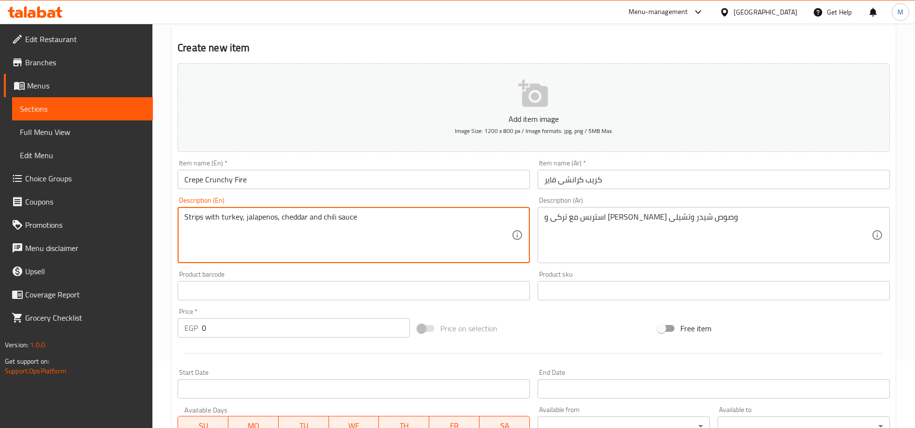
scroll to position [242, 0]
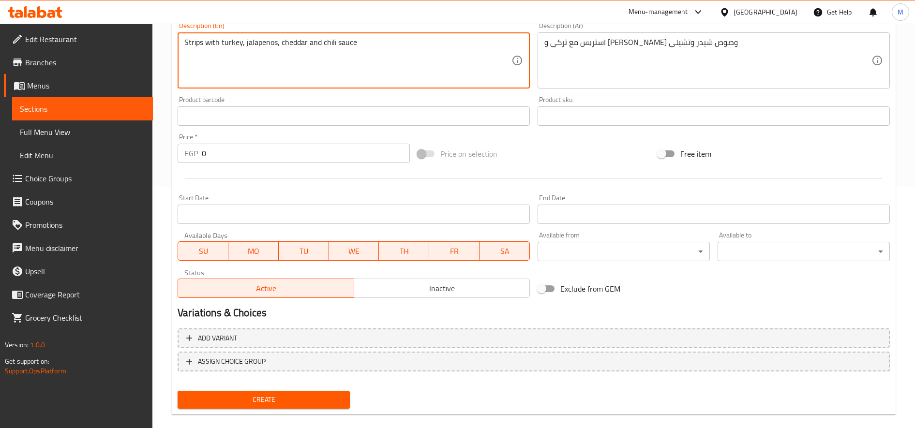
type textarea "Strips with turkey, jalapenos, cheddar and chili sauce"
click at [260, 157] on input "0" at bounding box center [306, 153] width 208 height 19
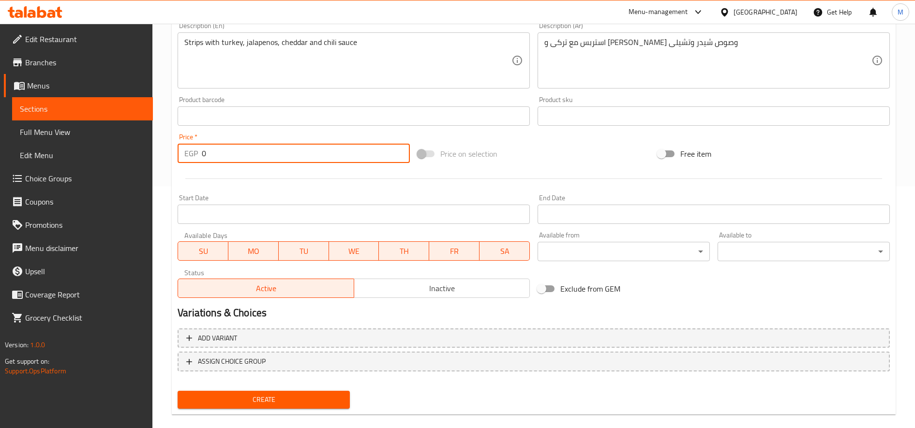
click at [260, 157] on input "0" at bounding box center [306, 153] width 208 height 19
type input "157"
click at [178, 391] on button "Create" at bounding box center [264, 400] width 172 height 18
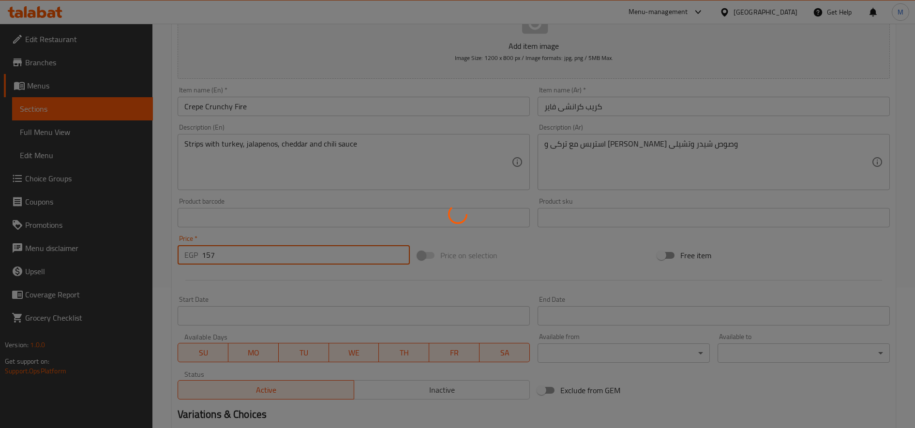
scroll to position [0, 0]
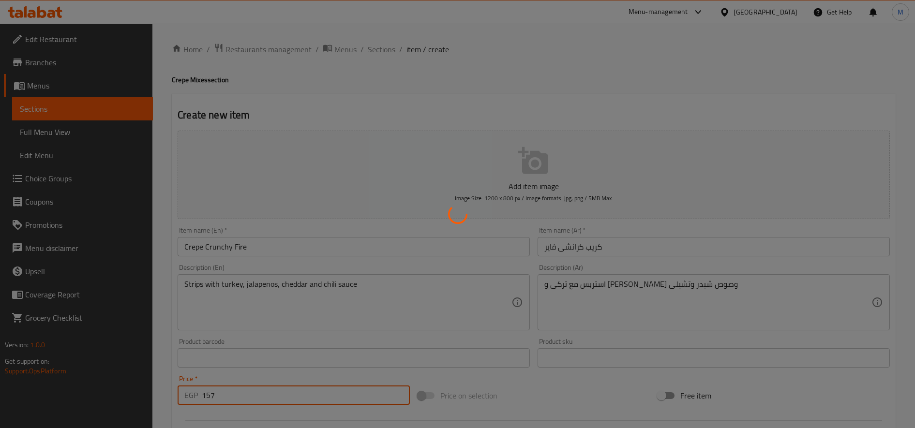
type input "0"
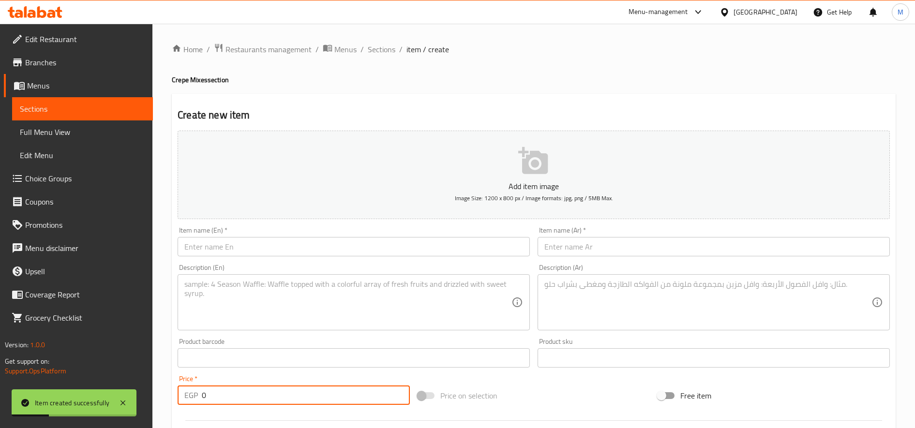
click at [592, 255] on input "text" at bounding box center [714, 246] width 352 height 19
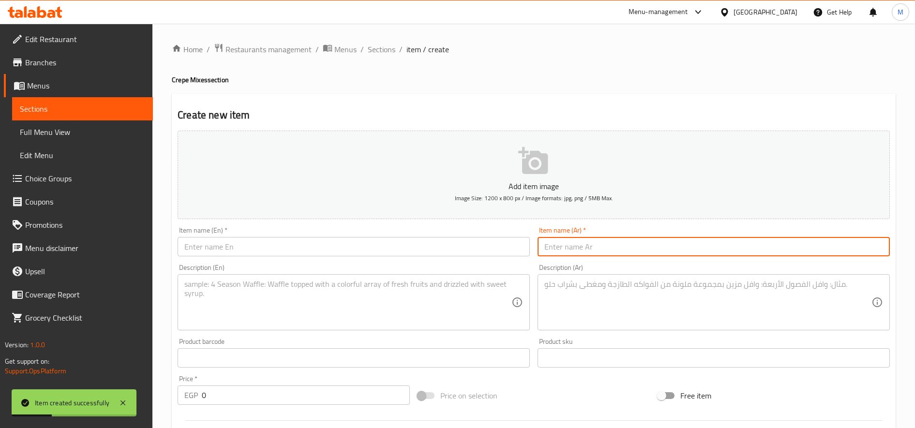
paste input "كرسبى كفته"
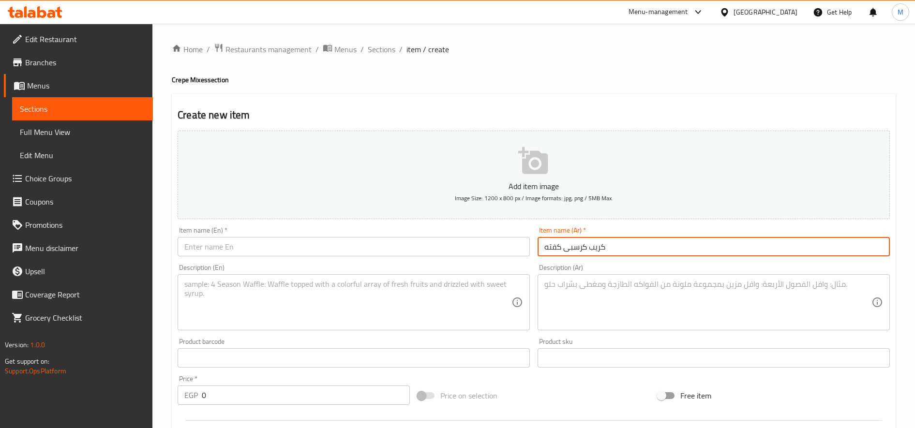
type input "كريب كرسبى كفته"
click at [663, 296] on textarea at bounding box center [707, 303] width 327 height 46
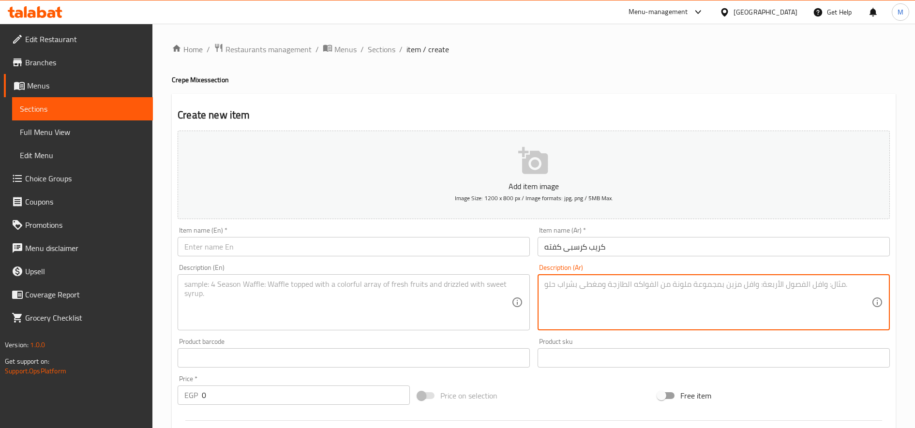
paste textarea "قطعه استربس مع قطعه بانيه مع 3 قطع كفته واصابع موتزاريلا"
type textarea "قطعه استربس مع قطعه بانيه مع 3 قطع كفته واصابع موتزاريلا"
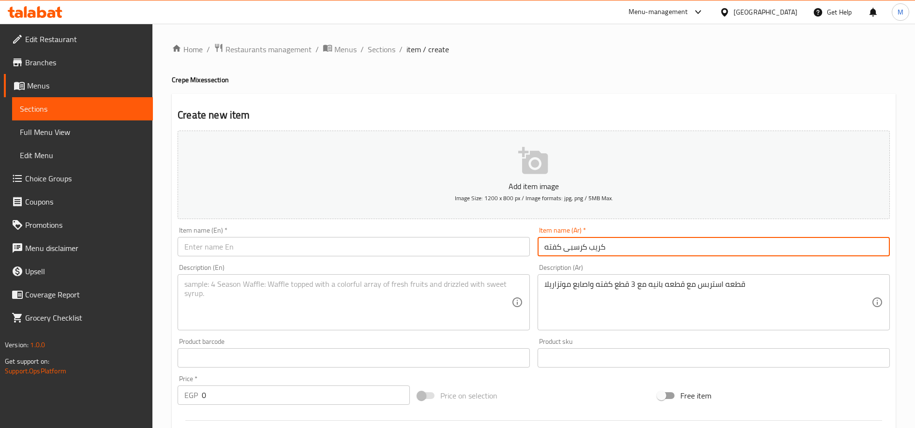
click at [643, 249] on input "كريب كرسبى كفته" at bounding box center [714, 246] width 352 height 19
click at [364, 248] on input "text" at bounding box center [354, 246] width 352 height 19
paste input "Crispy kofta crepe"
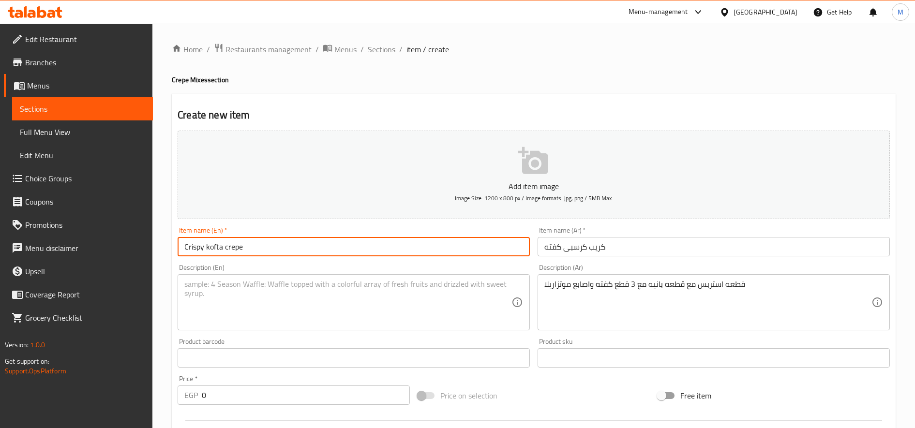
type input "Crispy kofta crepe"
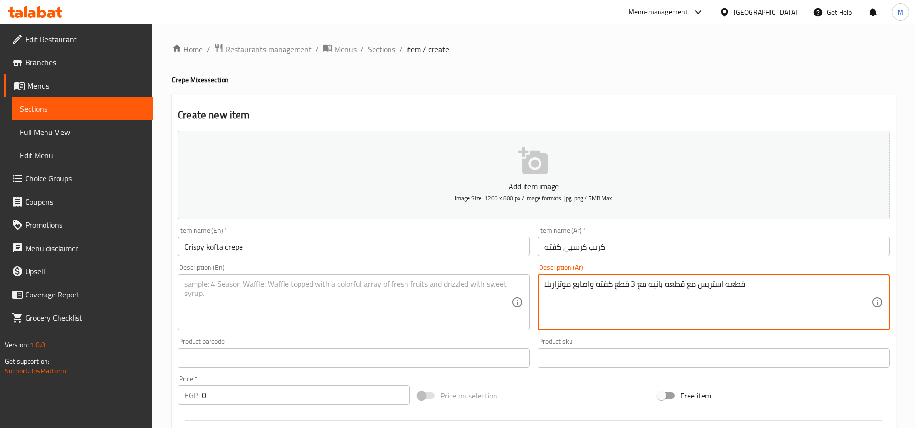
click at [658, 282] on textarea "قطعه استربس مع قطعه بانيه مع 3 قطع كفته واصابع موتزاريلا" at bounding box center [707, 303] width 327 height 46
click at [324, 315] on textarea at bounding box center [347, 303] width 327 height 46
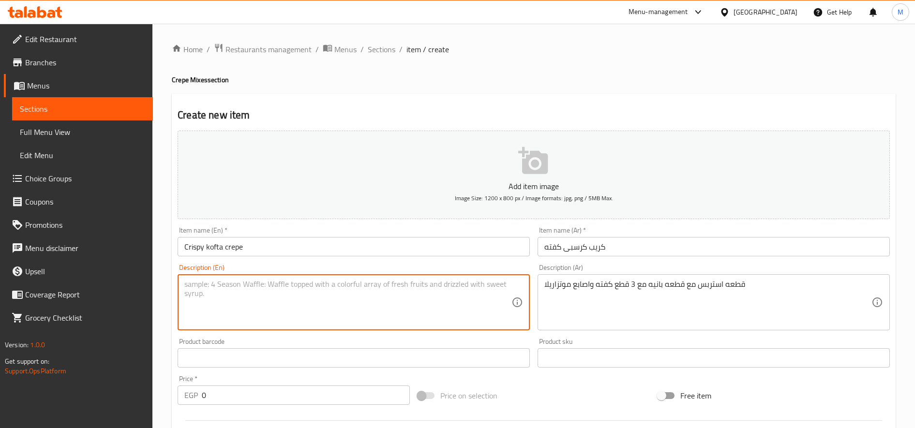
paste textarea "A piece of strips with a piece of breaded meat with 3 pieces of kofta and mozza…"
type textarea "A piece of strips with a piece of breaded meat with 3 pieces of kofta and mozza…"
click at [271, 391] on input "0" at bounding box center [306, 395] width 208 height 19
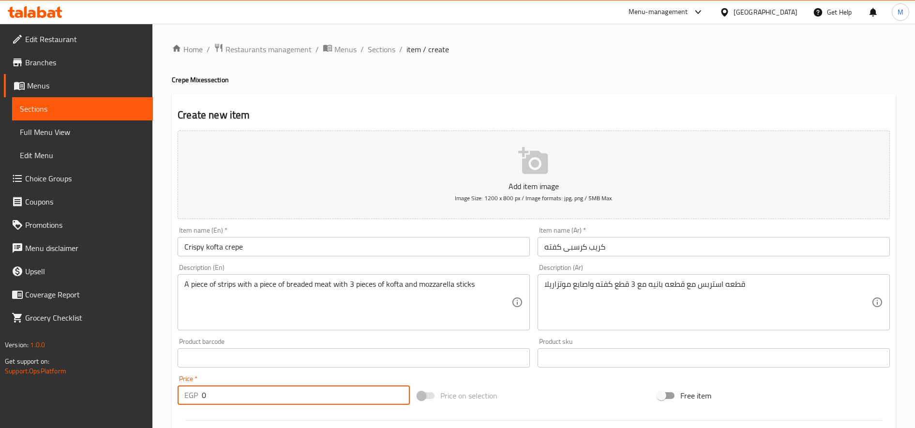
click at [271, 391] on input "0" at bounding box center [306, 395] width 208 height 19
paste input "135"
drag, startPoint x: 209, startPoint y: 398, endPoint x: 232, endPoint y: 397, distance: 22.8
click at [232, 397] on input "135" at bounding box center [306, 395] width 208 height 19
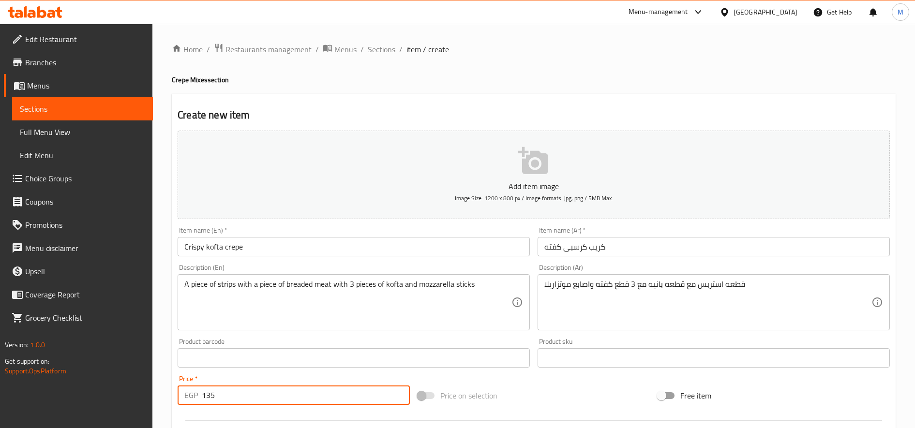
click at [204, 401] on input "135" at bounding box center [306, 395] width 208 height 19
drag, startPoint x: 207, startPoint y: 398, endPoint x: 221, endPoint y: 397, distance: 13.6
click at [221, 397] on input "135" at bounding box center [306, 395] width 208 height 19
type input "147"
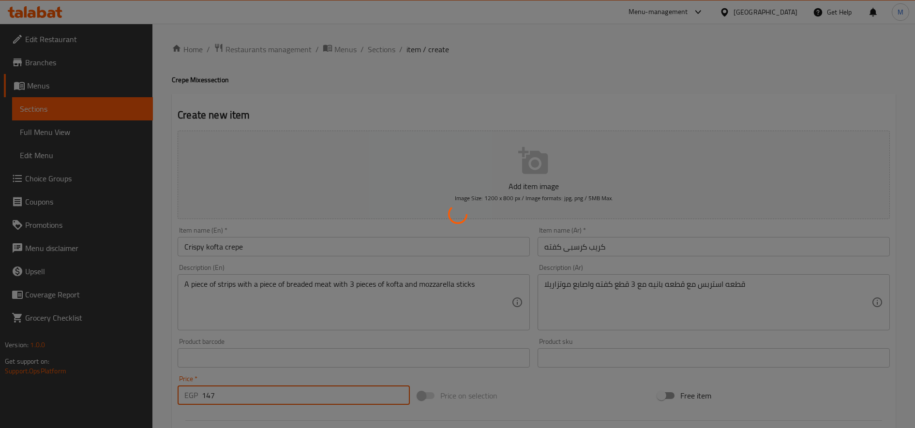
type input "0"
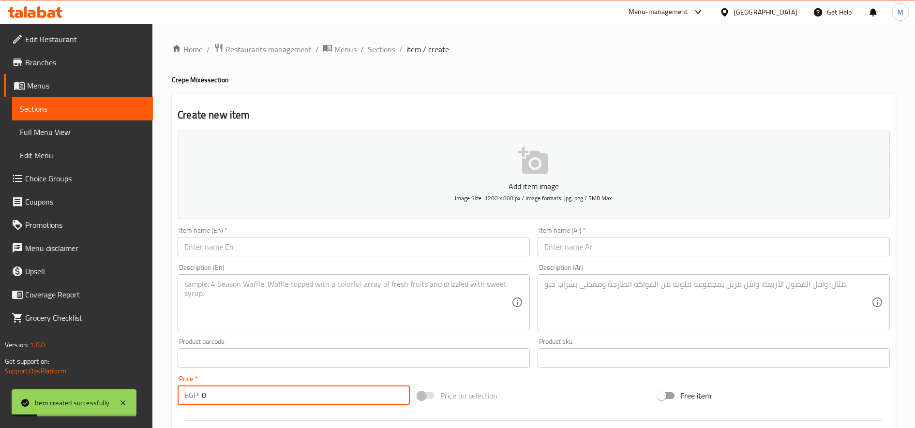
click at [658, 249] on input "text" at bounding box center [714, 246] width 352 height 19
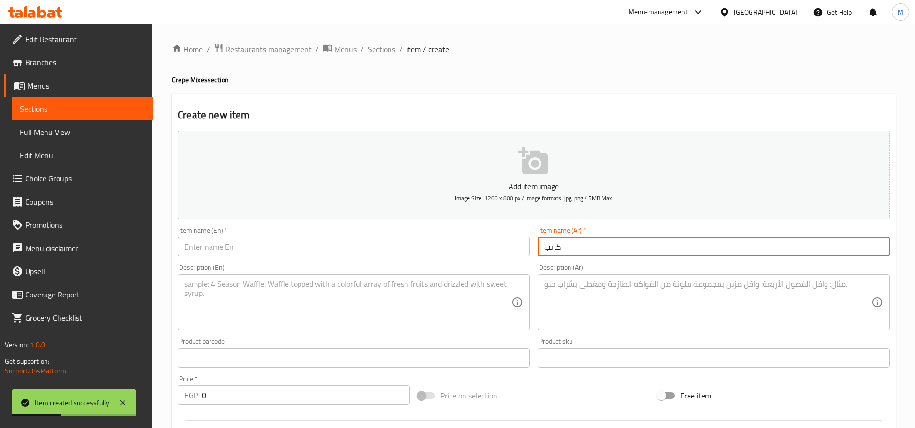
paste input "ميكس كوردون"
type input "كريب ميكس كوردون"
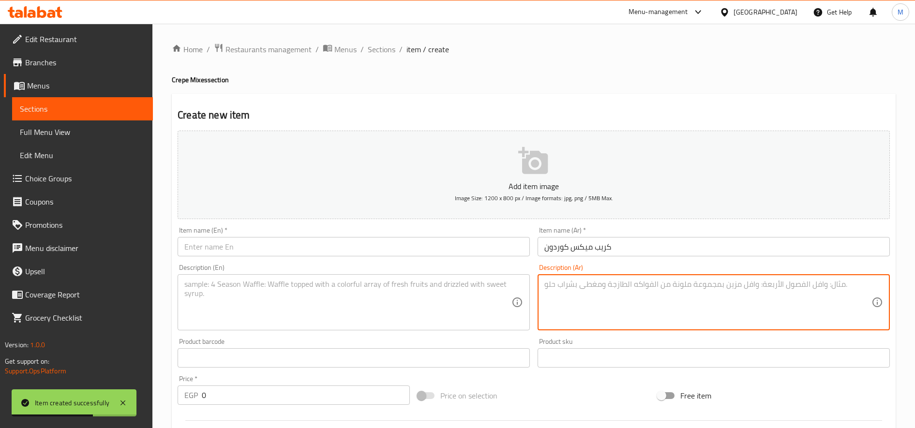
click at [694, 289] on textarea at bounding box center [707, 303] width 327 height 46
paste textarea "كوردن لحم كرسبي و كوردن تشيكن رول و تشيكن سموك و2 موتزاريلا"
type textarea "كوردن لحم كرسبي و كوردن تشيكن رول و تشيكن سموك و2 موتزاريلا"
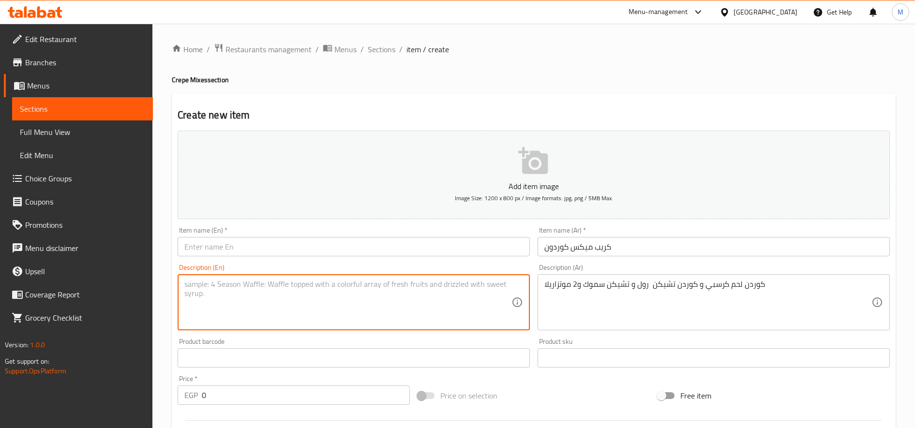
click at [375, 301] on textarea at bounding box center [347, 303] width 327 height 46
paste textarea "Crispy beef cordon, chicken cordon roll, chicken smoke and 2 mozzarella"
type textarea "Crispy beef cordon, chicken cordon roll, chicken smoke and 2 mozzarella"
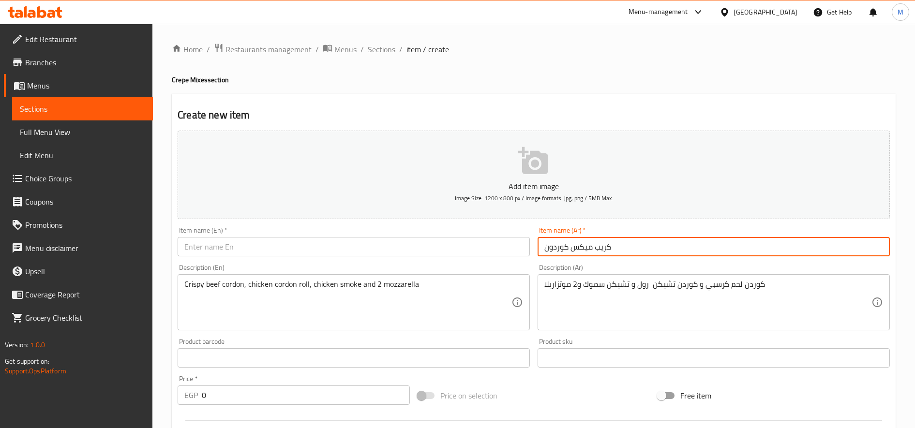
click at [580, 241] on input "كريب ميكس كوردون" at bounding box center [714, 246] width 352 height 19
click at [307, 242] on input "text" at bounding box center [354, 246] width 352 height 19
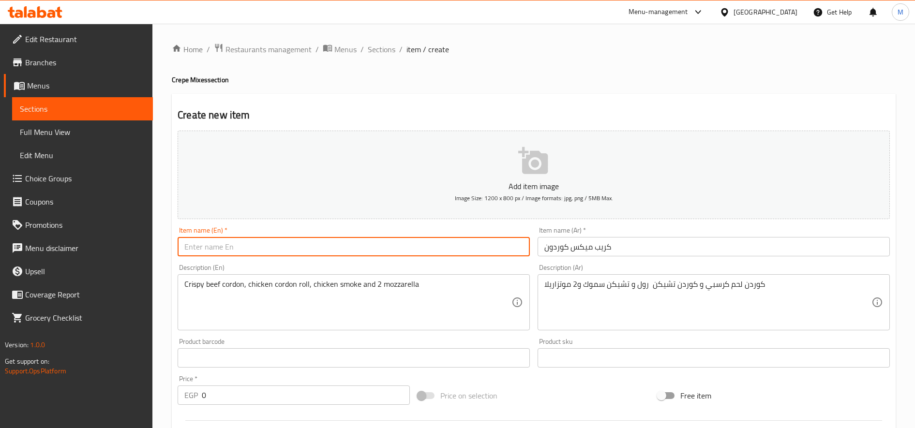
paste input "Crepe Mix Cordon"
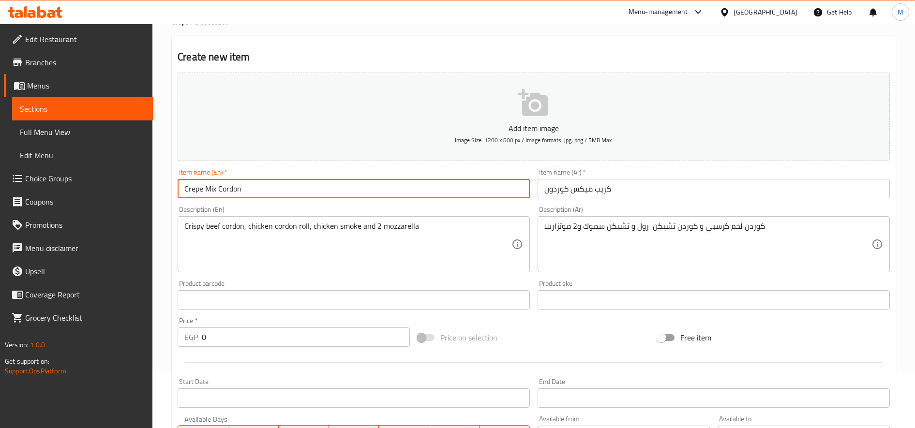
scroll to position [161, 0]
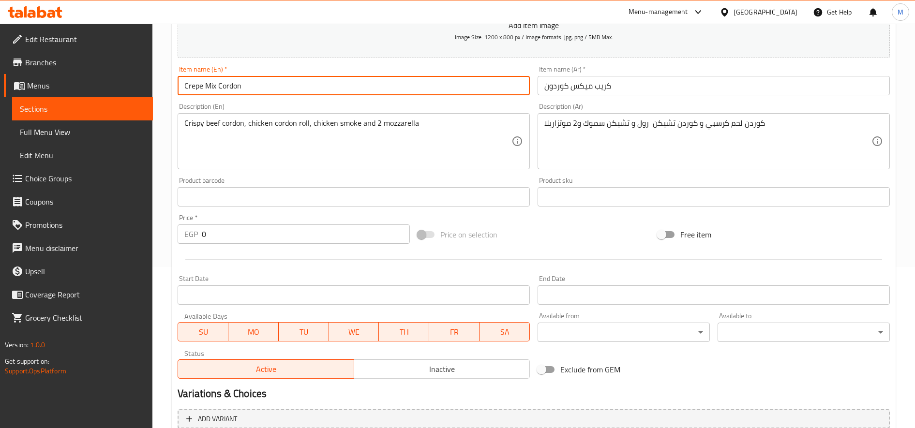
type input "Crepe Mix Cordon"
click at [278, 232] on input "0" at bounding box center [306, 233] width 208 height 19
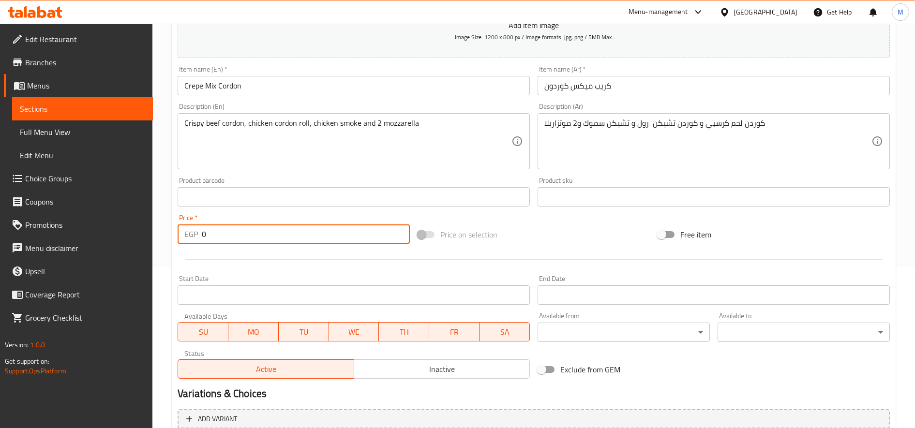
click at [278, 232] on input "0" at bounding box center [306, 233] width 208 height 19
type input "147"
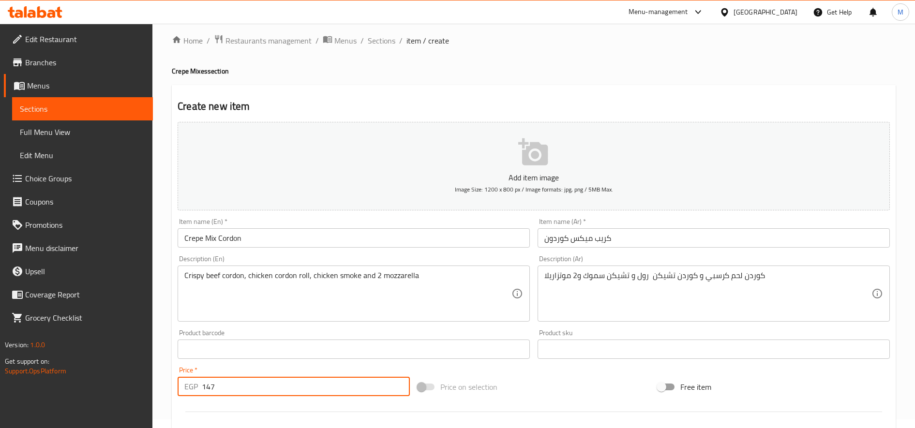
scroll to position [0, 0]
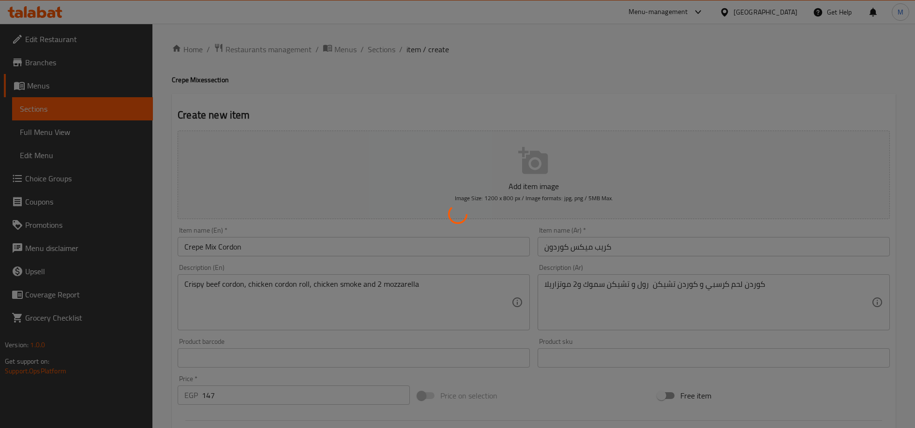
type input "0"
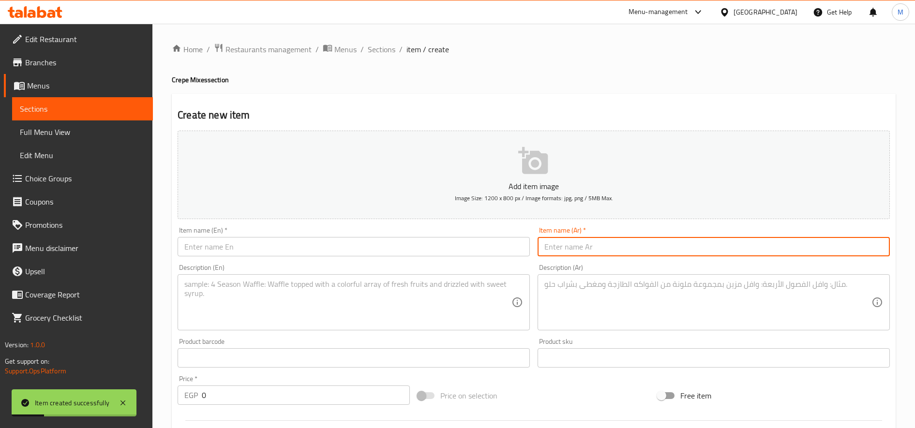
click at [691, 242] on input "text" at bounding box center [714, 246] width 352 height 19
paste input "تيكس ميكس"
type input "تيكس ميكس"
paste input "تيكس ميكس"
type input "كريب تيكس ميكس"
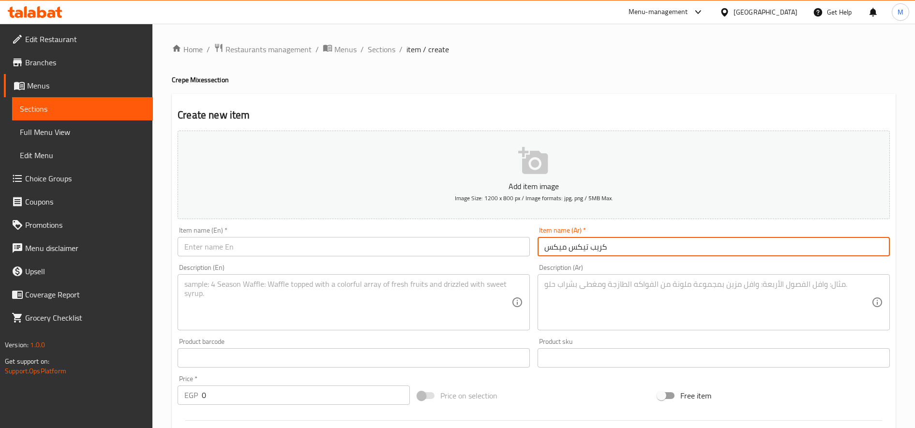
click at [612, 299] on textarea at bounding box center [707, 303] width 327 height 46
paste textarea "3 استربس مع 2 اصابع موتزاريلا وبيكون"
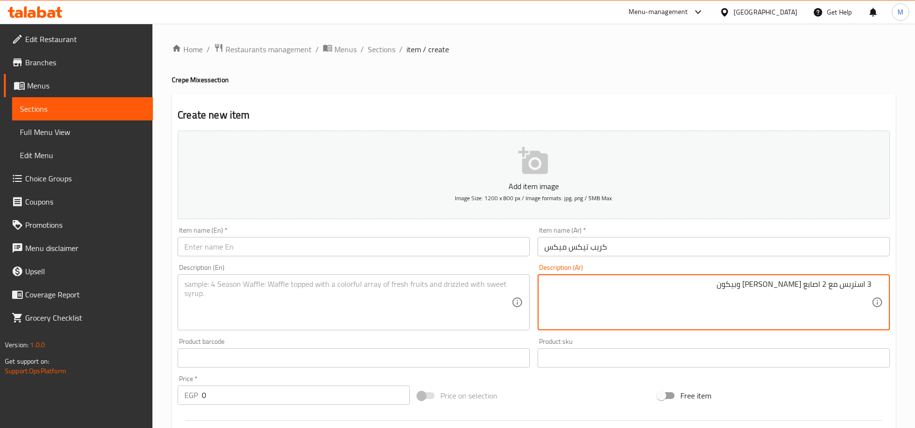
type textarea "3 استربس مع 2 اصابع موتزاريلا وبيكون"
click at [586, 245] on input "كريب تيكس ميكس" at bounding box center [714, 246] width 352 height 19
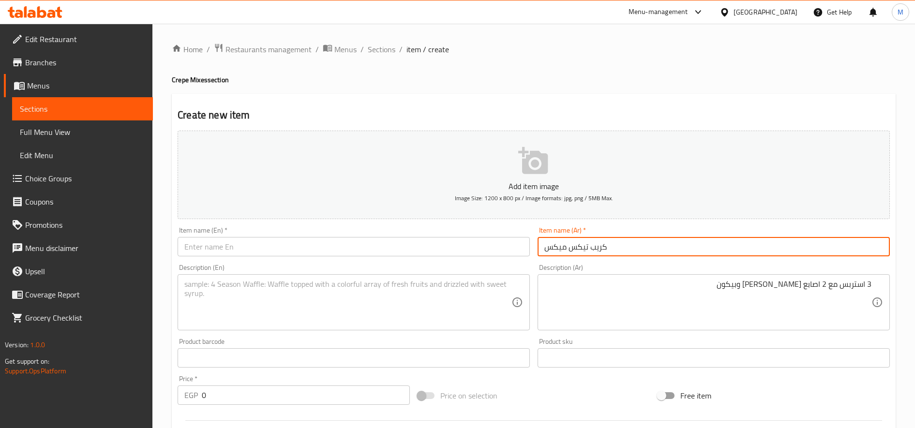
click at [586, 245] on input "كريب تيكس ميكس" at bounding box center [714, 246] width 352 height 19
click at [350, 239] on input "text" at bounding box center [354, 246] width 352 height 19
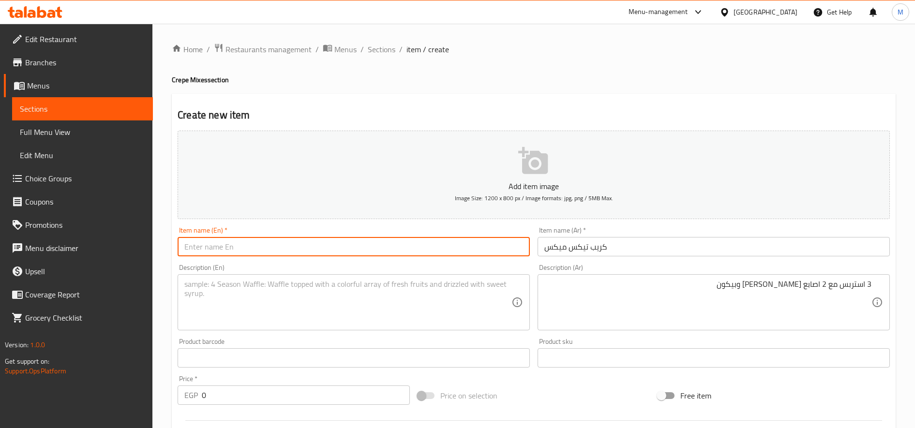
paste input "Tex-Mex crepe"
type input "Tex-Mex crepe"
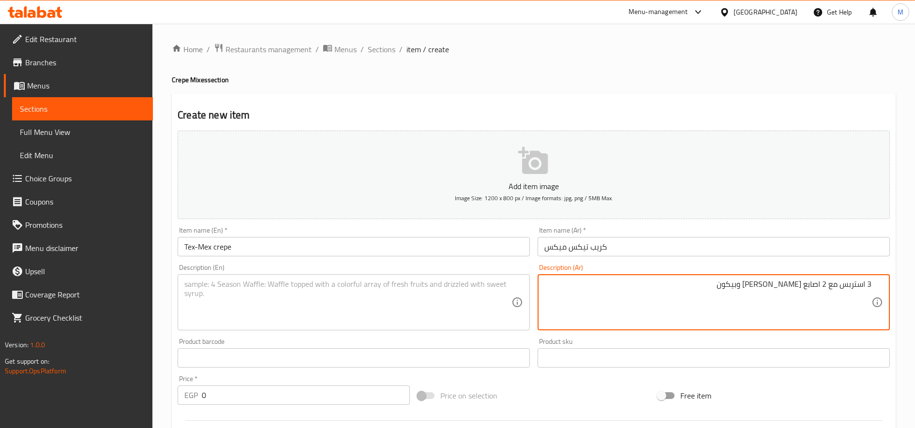
click at [756, 285] on textarea "3 استربس مع 2 اصابع موتزاريلا وبيكون" at bounding box center [707, 303] width 327 height 46
click at [271, 304] on textarea at bounding box center [347, 303] width 327 height 46
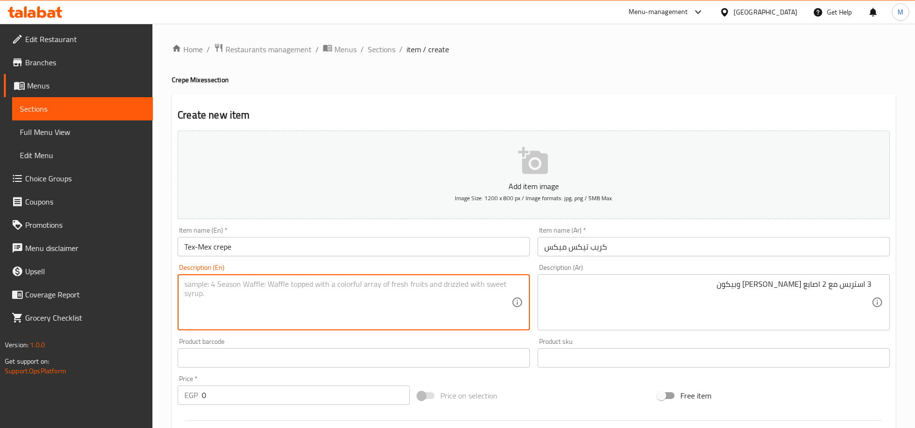
paste textarea "3 strips with 2 mozzarella sticks and bacon"
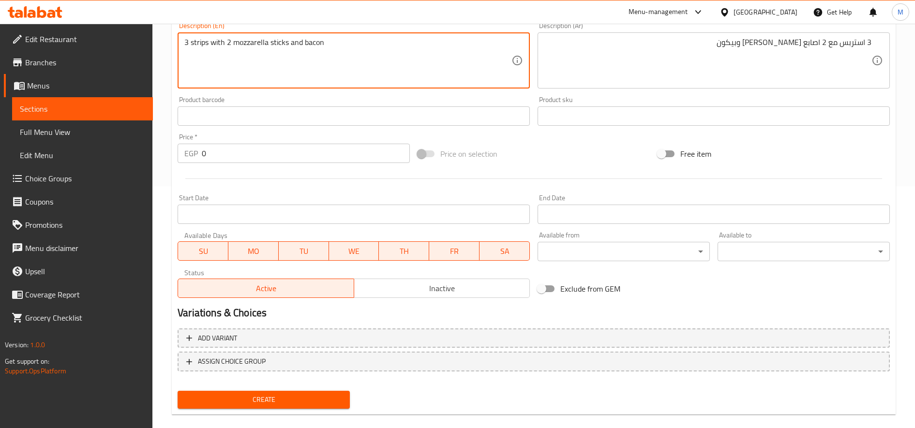
type textarea "3 strips with 2 mozzarella sticks and bacon"
click at [234, 150] on input "0" at bounding box center [306, 153] width 208 height 19
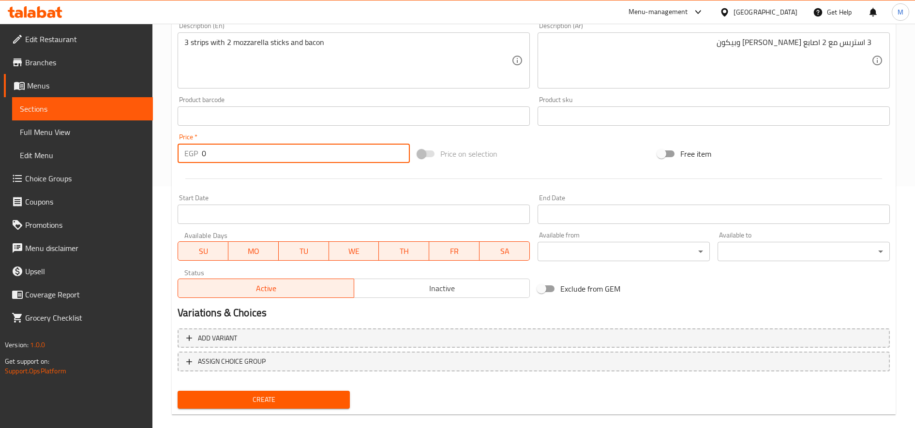
click at [234, 150] on input "0" at bounding box center [306, 153] width 208 height 19
type input "157"
click at [178, 391] on button "Create" at bounding box center [264, 400] width 172 height 18
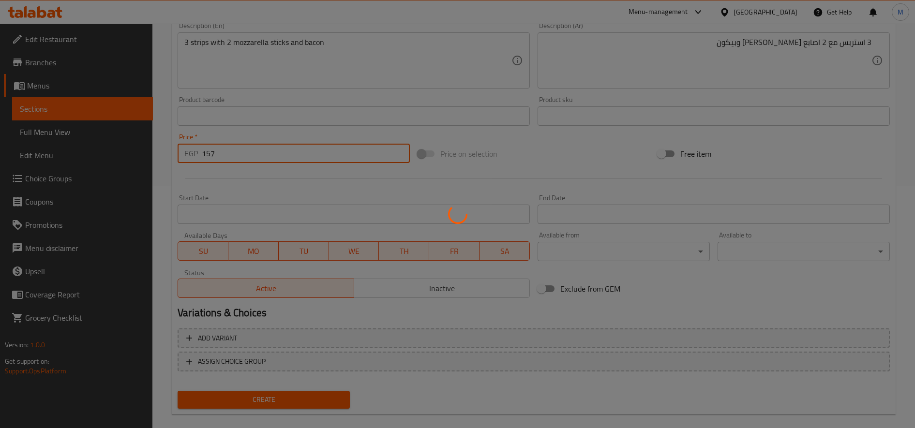
type input "0"
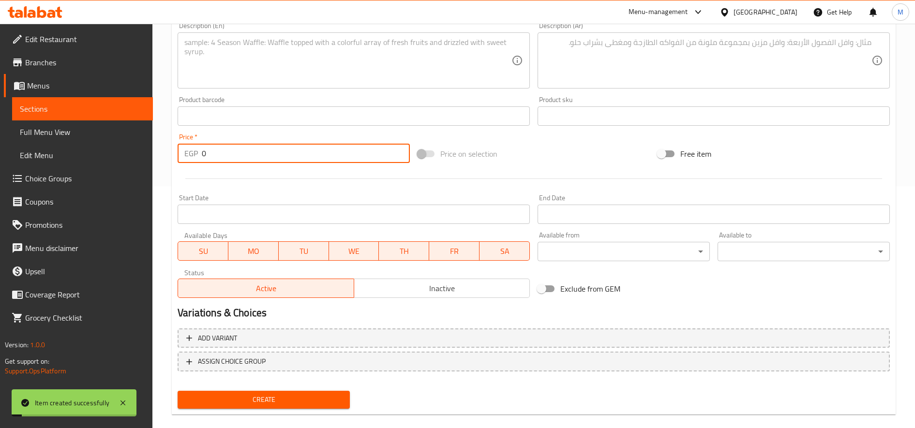
scroll to position [0, 0]
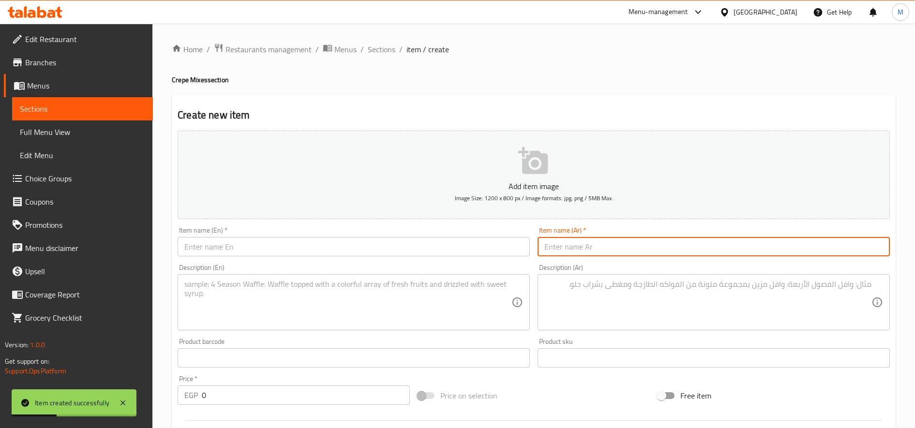
click at [634, 252] on input "text" at bounding box center [714, 246] width 352 height 19
paste input "كريب دالاس ميكس"
type input "كريب"
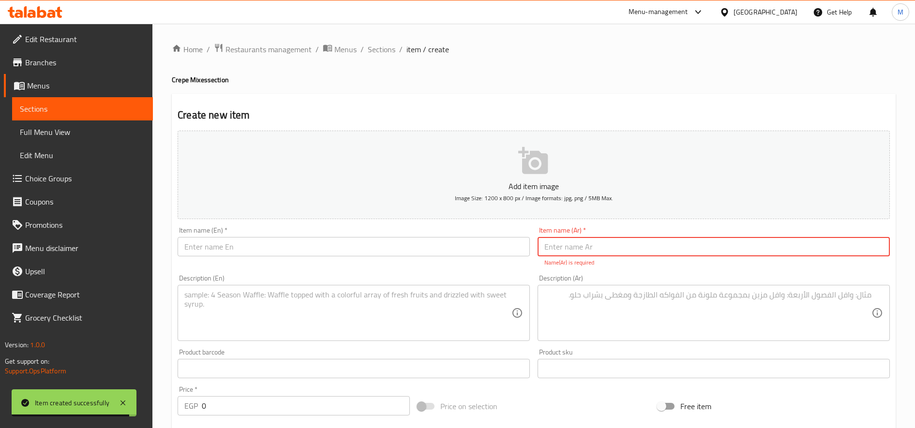
paste input "كريب دالاس ميكس"
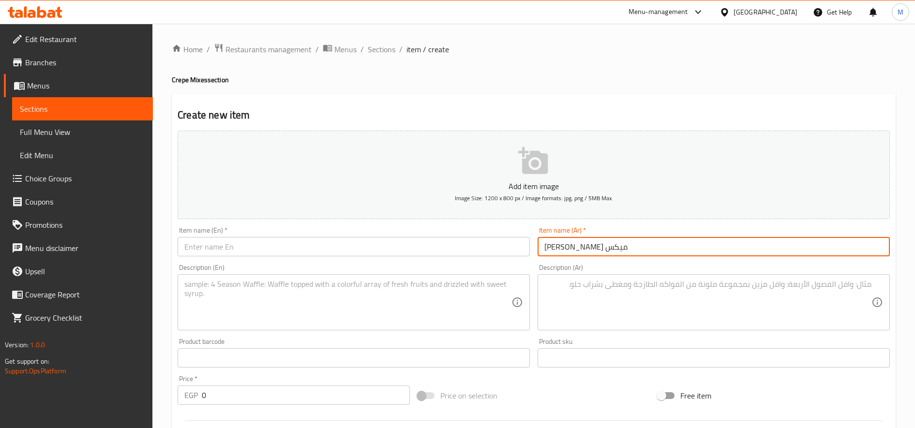
type input "كريب دالاس ميكس"
click at [618, 295] on textarea at bounding box center [707, 303] width 327 height 46
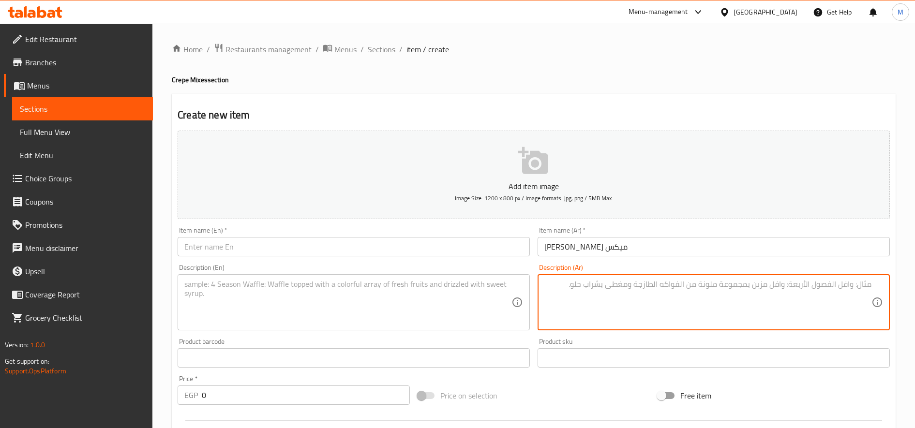
paste textarea "قطعتين استربس مع قطعة كرانشى وسوسيس وشيش مشوى"
type textarea "قطعتين استربس مع قطعة كرانشى وسوسيس وشيش مشوى"
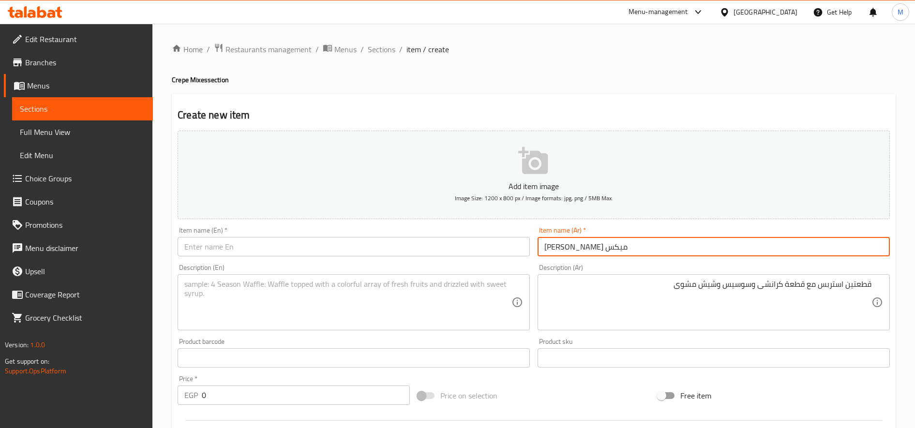
click at [583, 246] on input "كريب دالاس ميكس" at bounding box center [714, 246] width 352 height 19
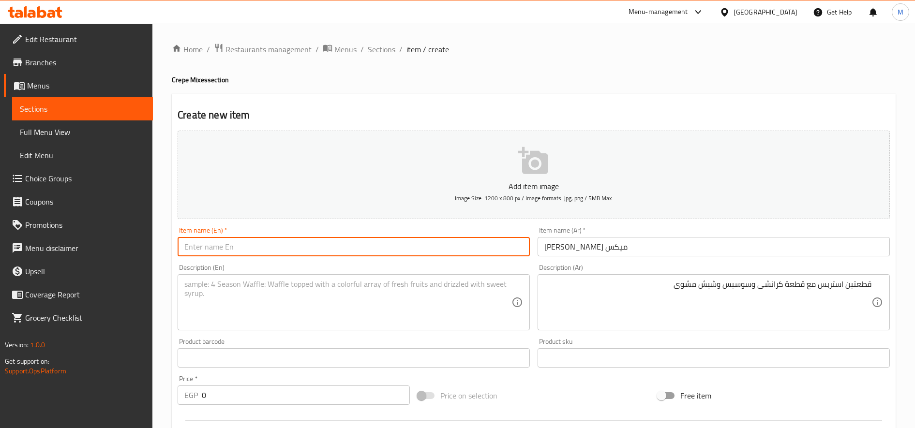
click at [341, 253] on input "text" at bounding box center [354, 246] width 352 height 19
paste input "Dallas Mix Crepe"
type input "Dallas Mix Crepe"
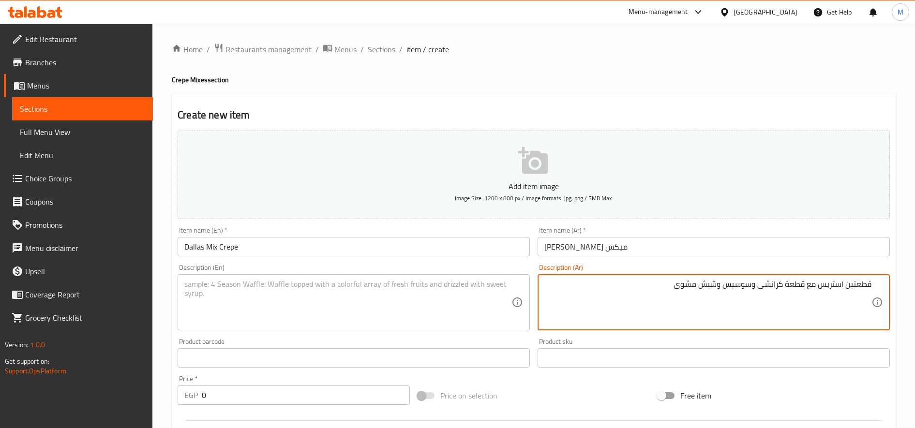
click at [661, 286] on textarea "قطعتين استربس مع قطعة كرانشى وسوسيس وشيش مشوى" at bounding box center [707, 303] width 327 height 46
click at [386, 315] on textarea at bounding box center [347, 303] width 327 height 46
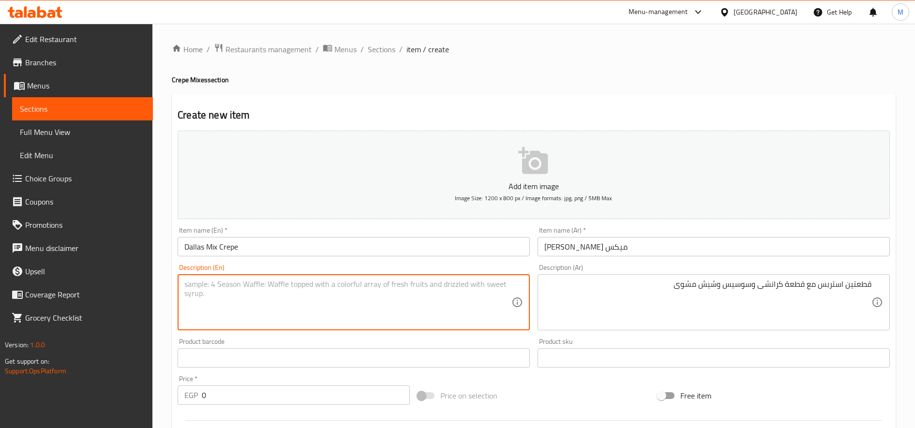
paste textarea "Two strips with a piece of crunchy, sausage and grilled shish"
type textarea "Two strips with a piece of crunchy, sausage and grilled shish"
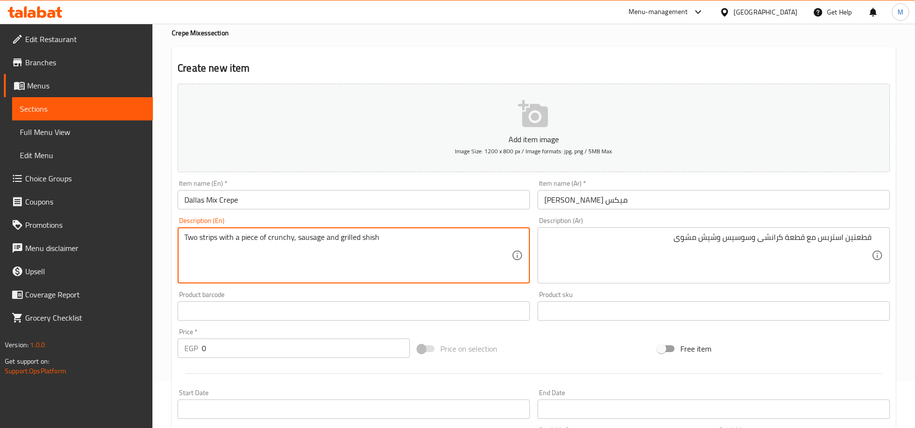
scroll to position [81, 0]
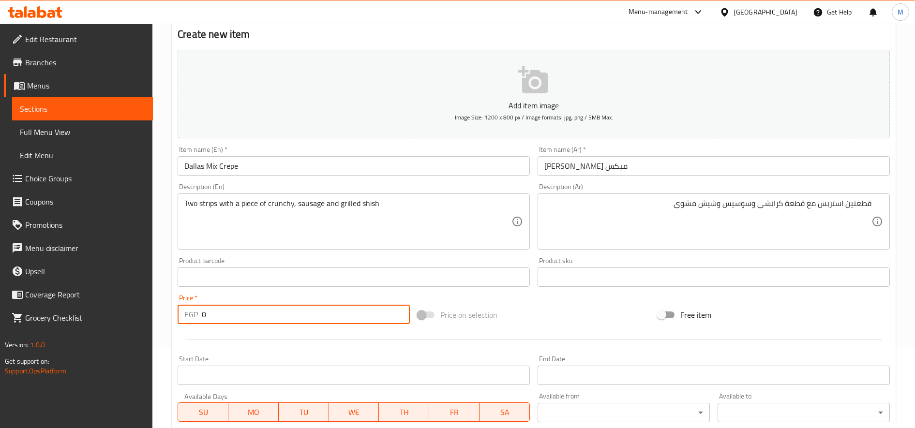
click at [248, 313] on input "0" at bounding box center [306, 314] width 208 height 19
type input "157"
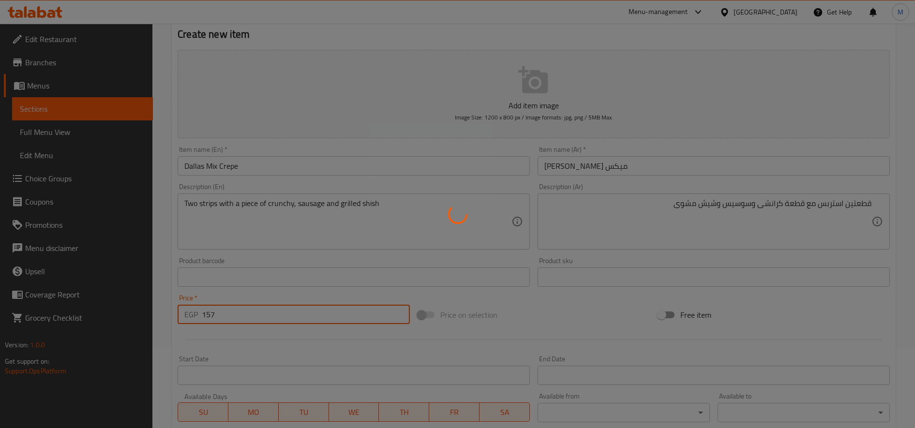
type input "0"
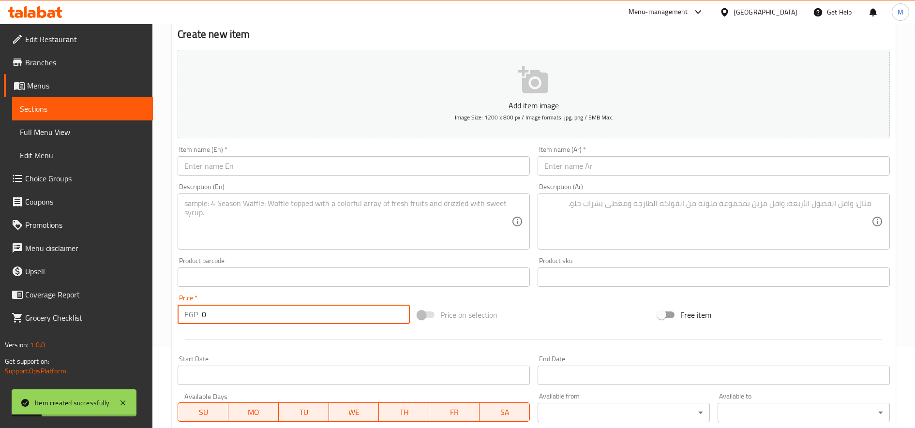
click at [583, 166] on input "text" at bounding box center [714, 165] width 352 height 19
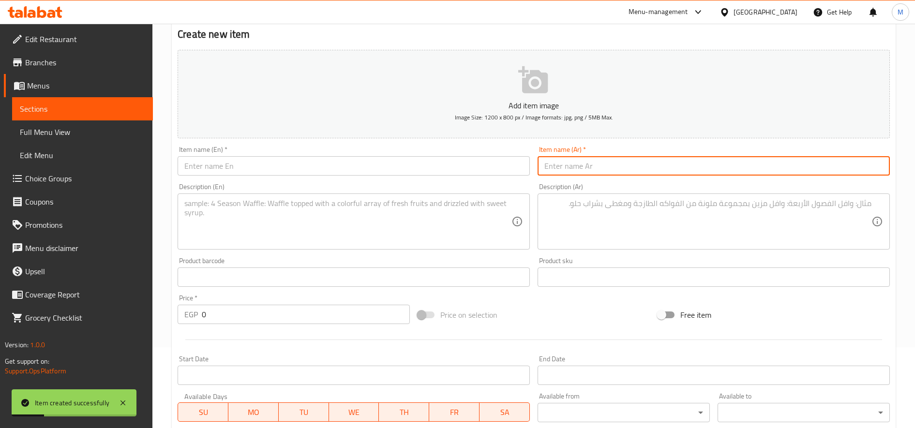
paste input "ميكس القرمشة"
click at [583, 166] on input "كريب ميكس القرمشة" at bounding box center [714, 165] width 352 height 19
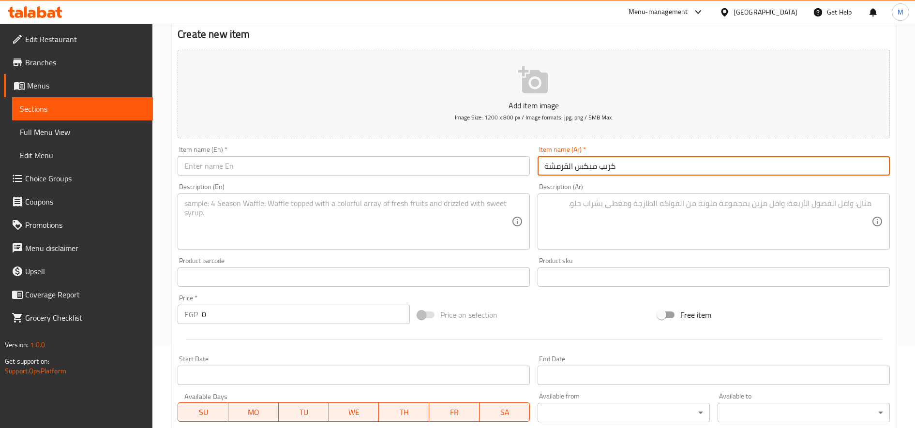
type input "كريب ميكس القرمشة"
click at [700, 236] on textarea at bounding box center [707, 222] width 327 height 46
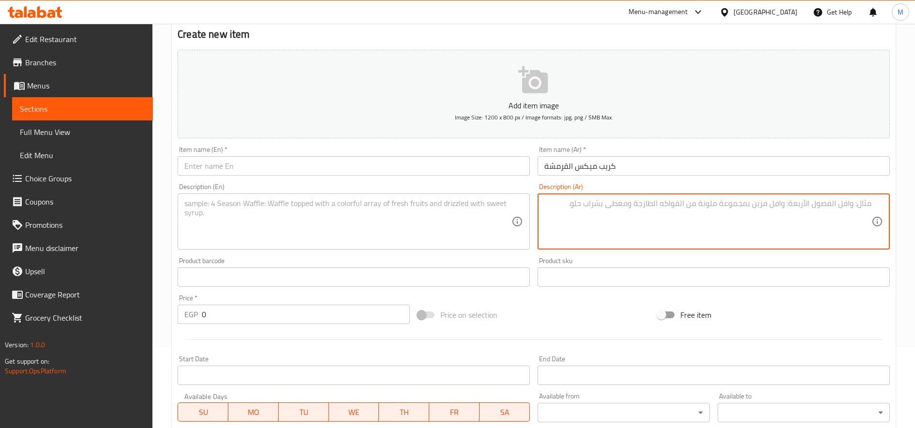
paste textarea "قطعه مسحب مع قطعة كوردن رول مع قطعة استربس واصابع موتزاريلا"
type textarea "قطعه مسحب مع قطعة كوردن رول مع قطعة استربس واصابع موتزاريلا"
click at [268, 320] on input "0" at bounding box center [306, 314] width 208 height 19
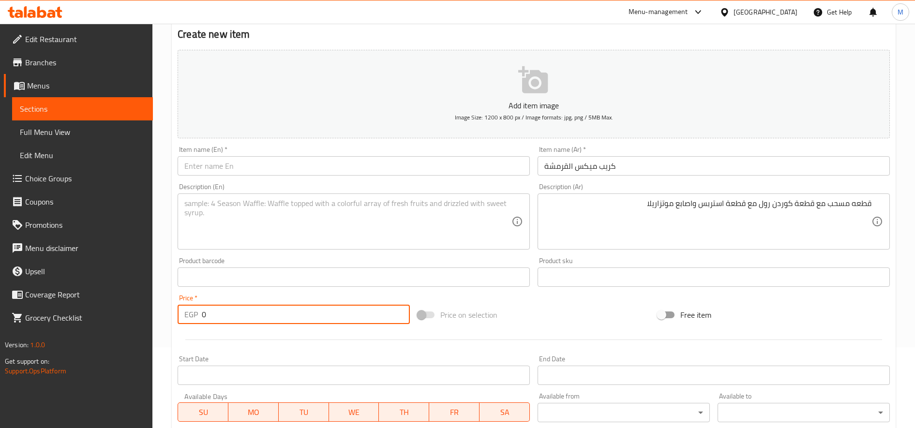
click at [268, 320] on input "0" at bounding box center [306, 314] width 208 height 19
type input "152"
click at [616, 165] on input "كريب ميكس القرمشة" at bounding box center [714, 165] width 352 height 19
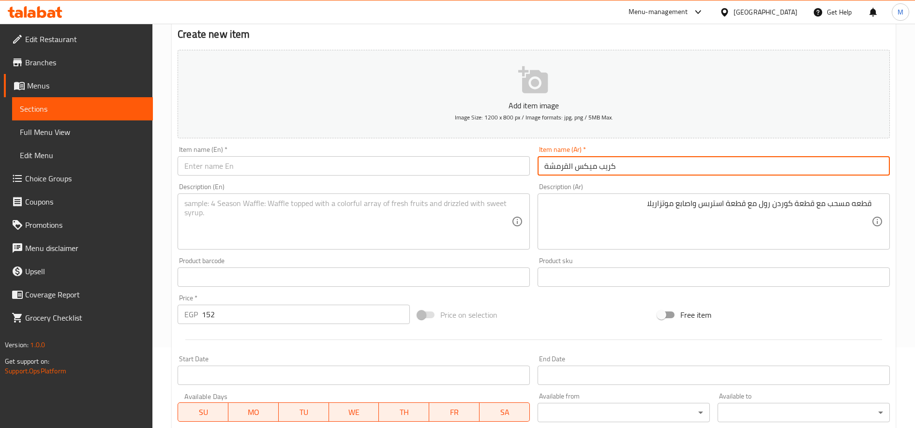
click at [616, 165] on input "كريب ميكس القرمشة" at bounding box center [714, 165] width 352 height 19
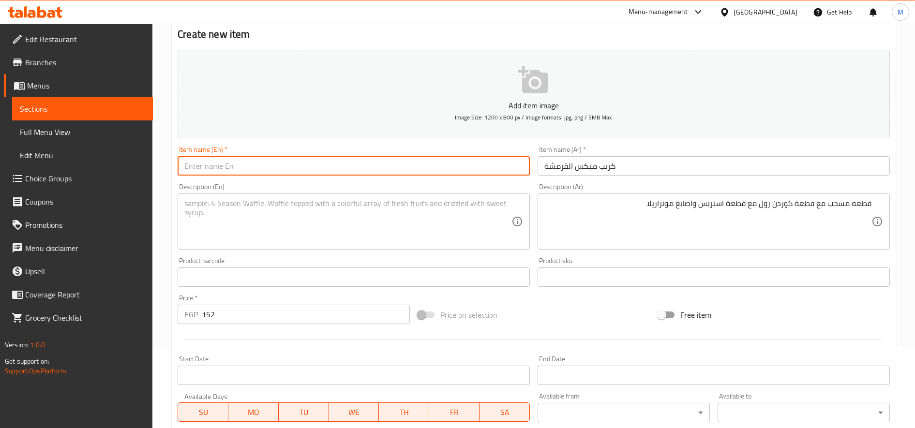
click at [336, 165] on input "text" at bounding box center [354, 165] width 352 height 19
paste input "Crunchy Crepe Mix"
type input "Crunchy Crepe Mix"
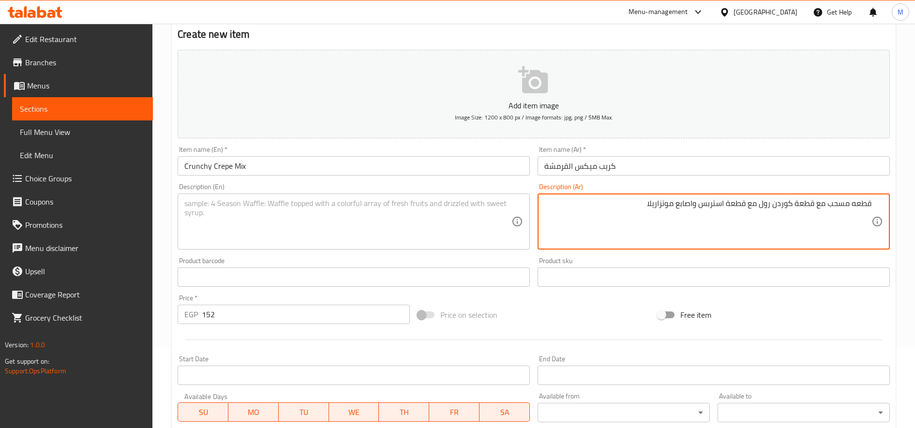
click at [675, 211] on textarea "قطعه مسحب مع قطعة كوردن رول مع قطعة استربس واصابع موتزاريلا" at bounding box center [707, 222] width 327 height 46
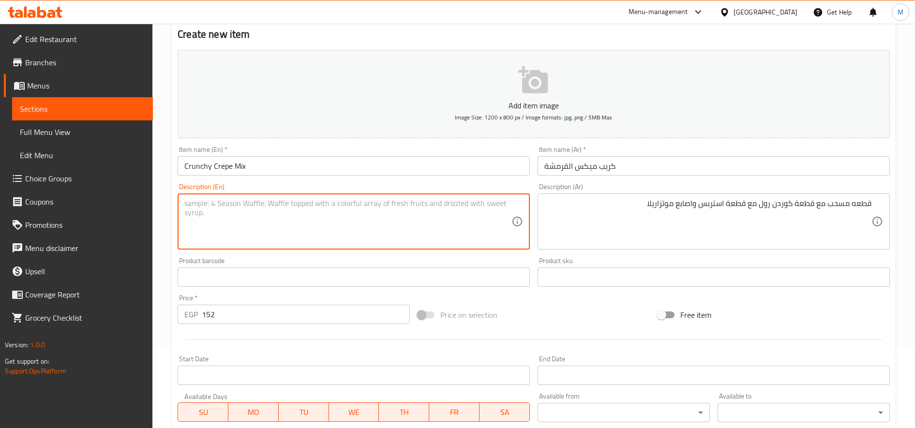
click at [320, 233] on textarea at bounding box center [347, 222] width 327 height 46
paste textarea "A piece of pulled pork with a piece of cordon roll with a piece of strips and m…"
type textarea "A piece of pulled pork with a piece of cordon roll with a piece of strips and m…"
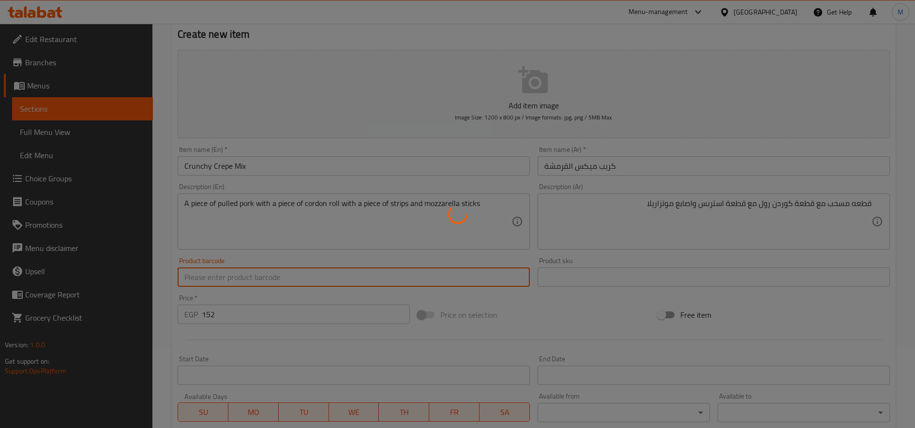
type input "0"
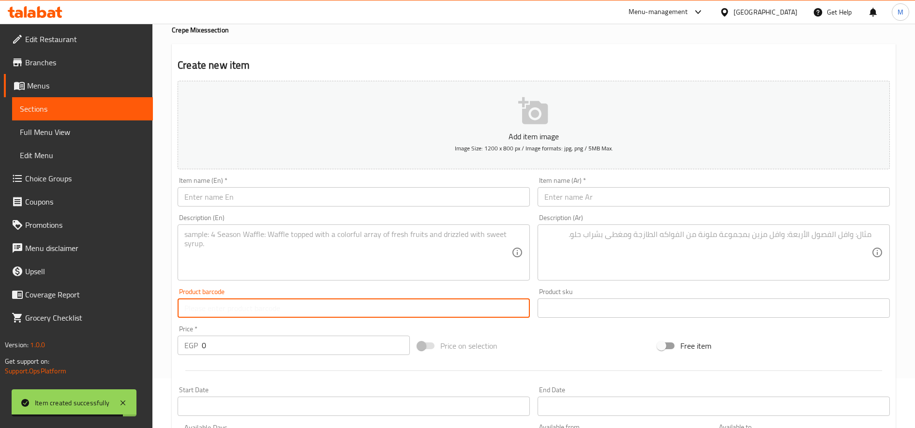
scroll to position [0, 0]
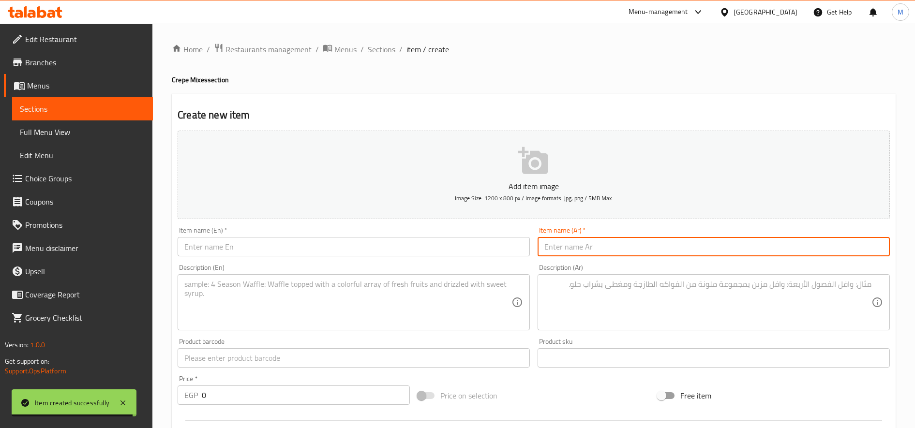
click at [651, 240] on input "text" at bounding box center [714, 246] width 352 height 19
paste input "ميكس مشاوي"
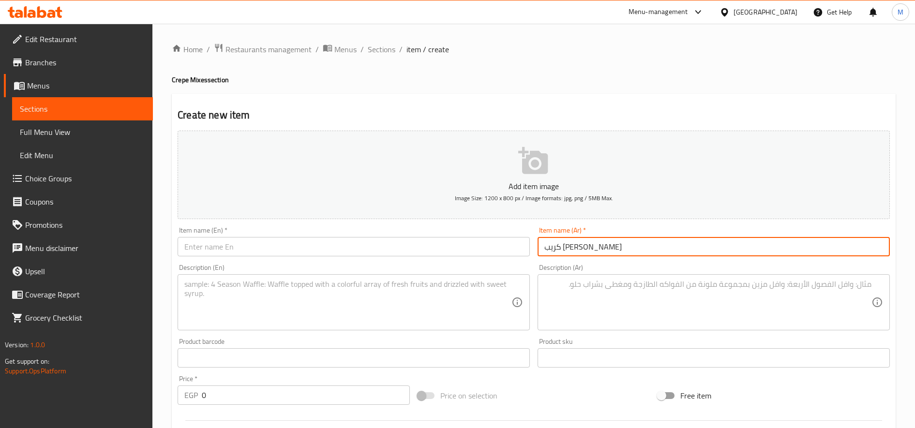
type input "كريب ميكس مشاوي"
click at [622, 291] on textarea at bounding box center [707, 303] width 327 height 46
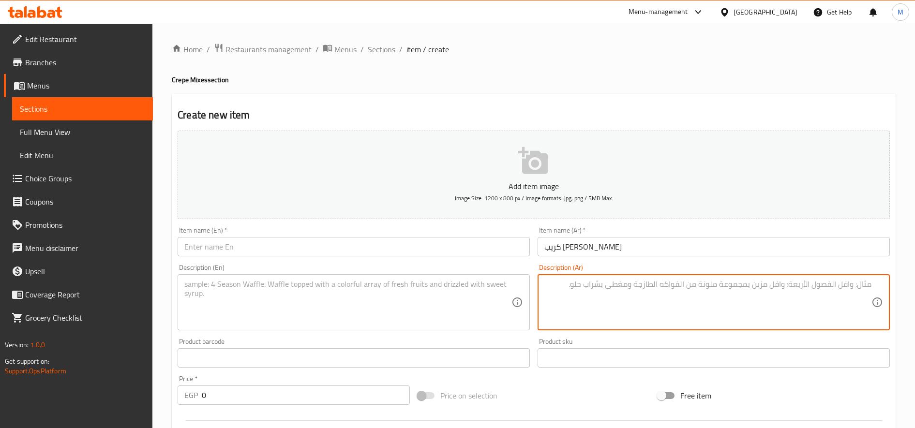
paste textarea "ميكس من شيش وصدور مشويه و كفته وصوص تيستي وشيدر"
type textarea "ميكس من شيش وصدور مشويه و كفته وصوص تيستي وشيدر"
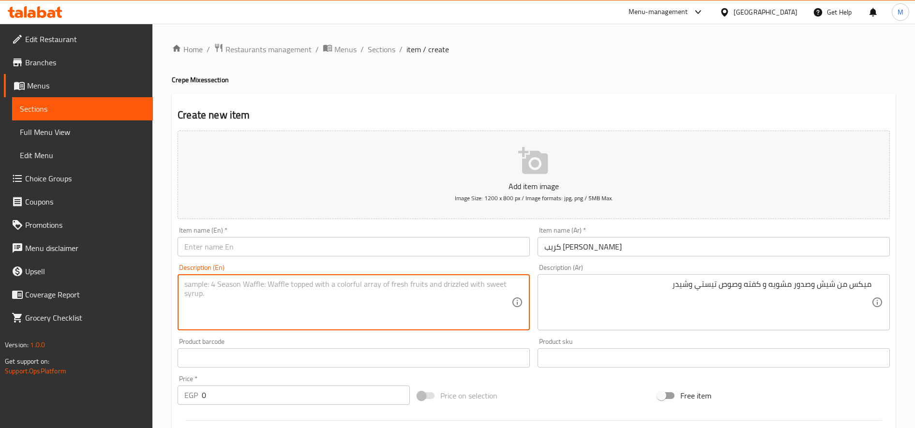
click at [372, 304] on textarea at bounding box center [347, 303] width 327 height 46
paste textarea "A mix of shish, grilled breasts, kofta, and tasty and cheddar sauce."
type textarea "A mix of shish, grilled breasts, kofta, and tasty and cheddar sauce."
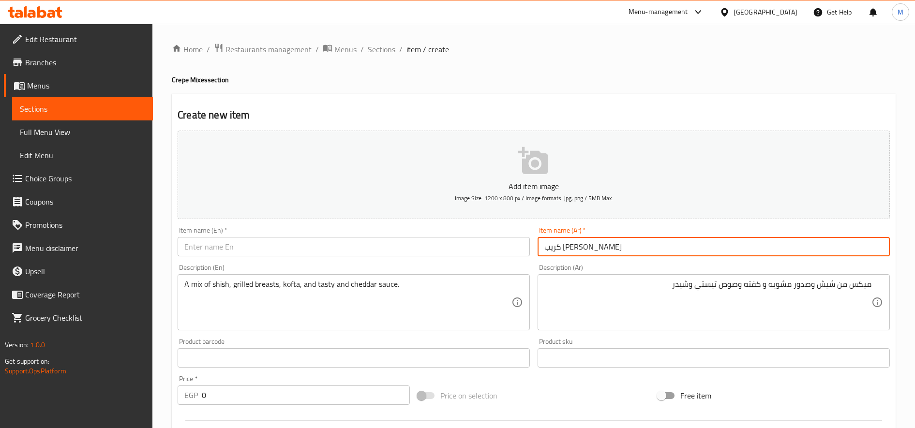
click at [584, 248] on input "كريب ميكس مشاوي" at bounding box center [714, 246] width 352 height 19
click at [322, 247] on input "text" at bounding box center [354, 246] width 352 height 19
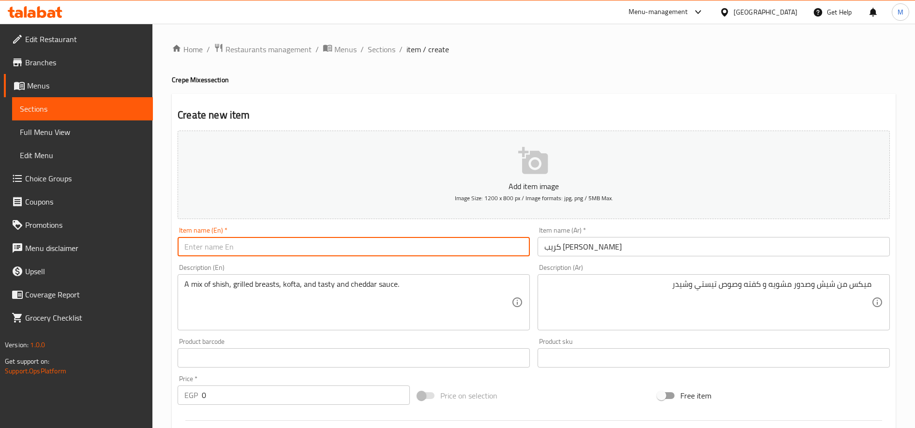
paste input "Mixed Grill Crepe"
type input "Mixed Grill Crepe"
click at [269, 394] on input "0" at bounding box center [306, 395] width 208 height 19
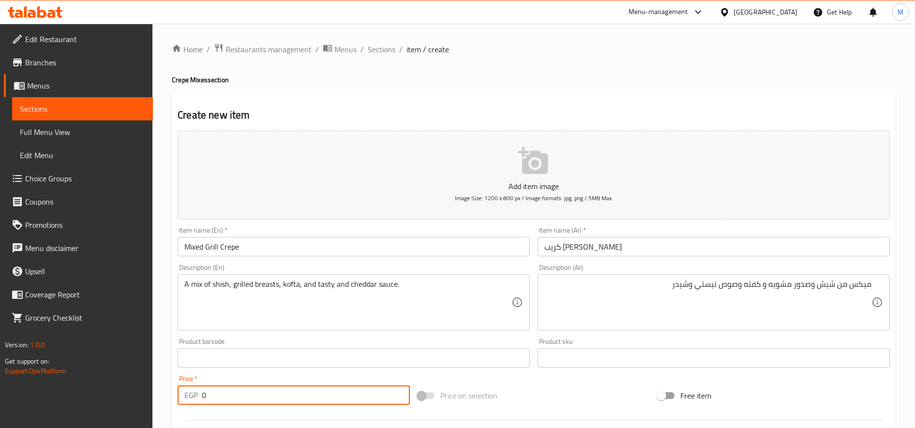
click at [269, 394] on input "0" at bounding box center [306, 395] width 208 height 19
type input "152"
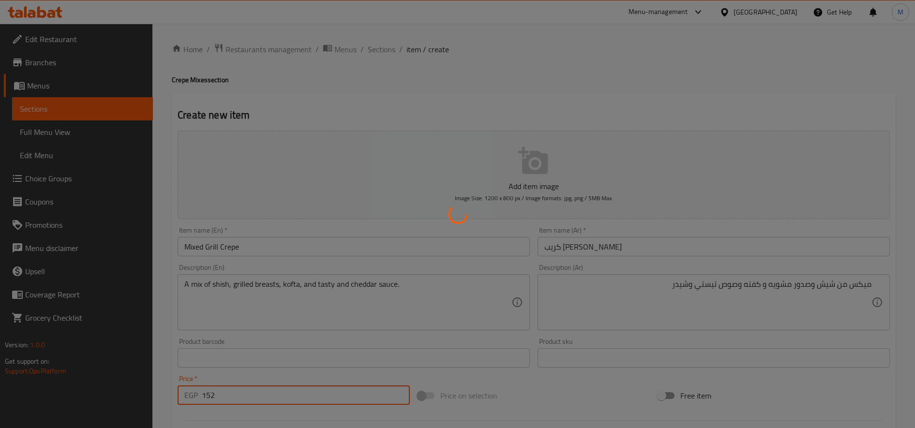
type input "0"
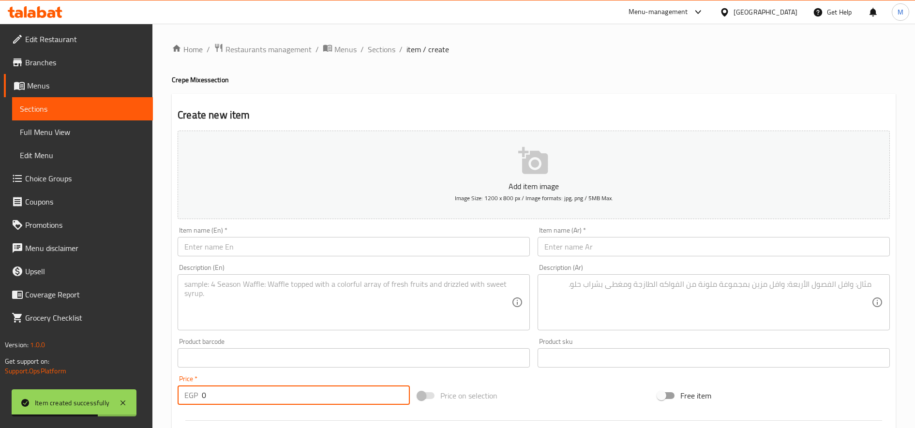
click at [702, 240] on input "text" at bounding box center [714, 246] width 352 height 19
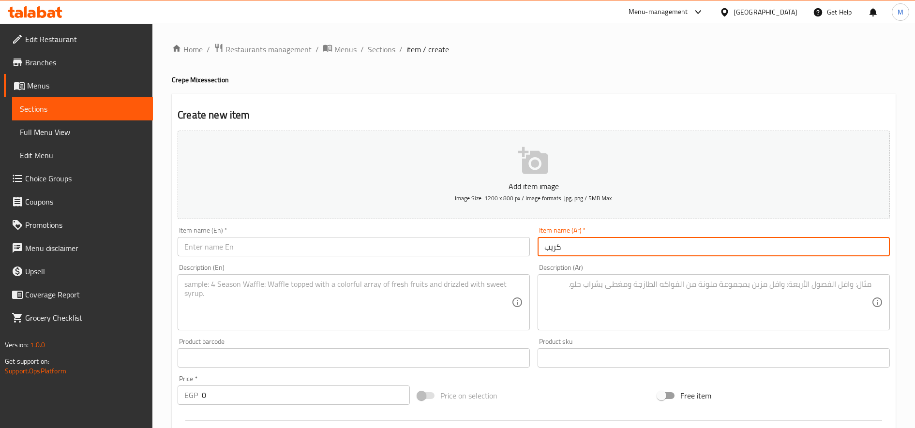
paste input "القنبلة"
type input "كريب القنبلة"
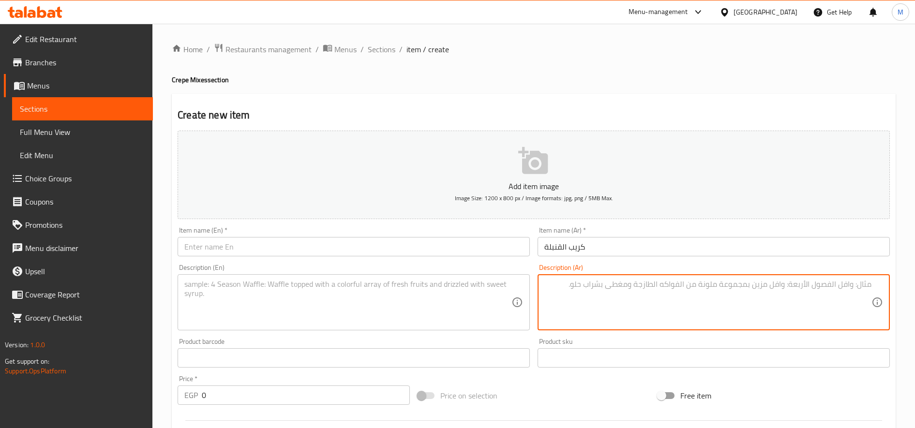
click at [607, 308] on textarea at bounding box center [707, 303] width 327 height 46
paste textarea "ميكس من فاهيتا مع نشيكن سموك مع استربس و رومي مدخن وصوص شيدر"
type textarea "ميكس من فاهيتا مع نشيكن سموك مع استربس و رومي مدخن وصوص شيدر"
click at [346, 306] on textarea at bounding box center [347, 303] width 327 height 46
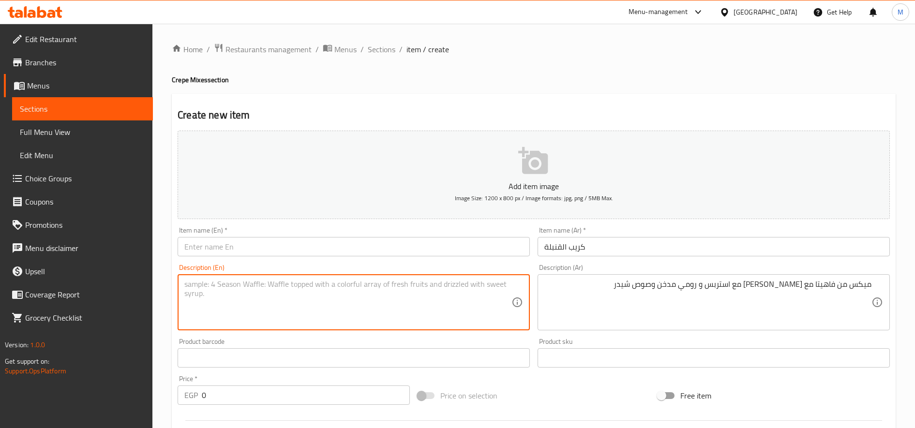
click at [346, 306] on textarea at bounding box center [347, 303] width 327 height 46
paste textarea "Mix of fajitas with smoked chicken, strips, smoked turkey and cheddar sauce"
type textarea "Mix of fajitas with smoked chicken, strips, smoked turkey and cheddar sauce"
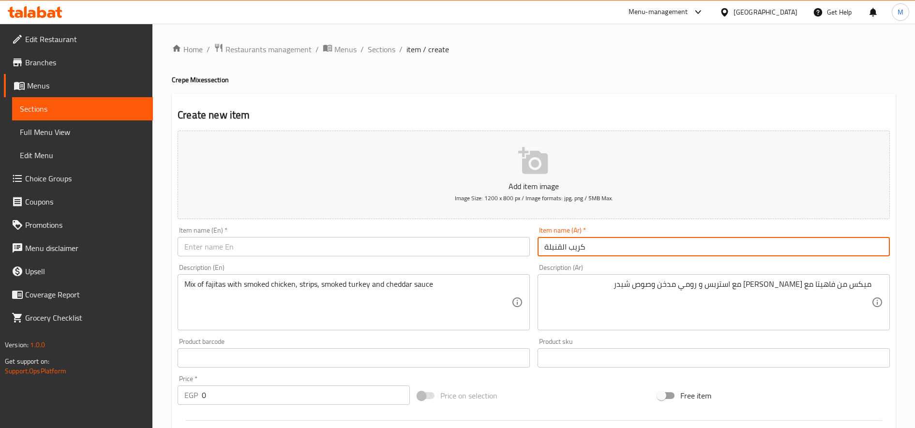
click at [577, 246] on input "كريب القنبلة" at bounding box center [714, 246] width 352 height 19
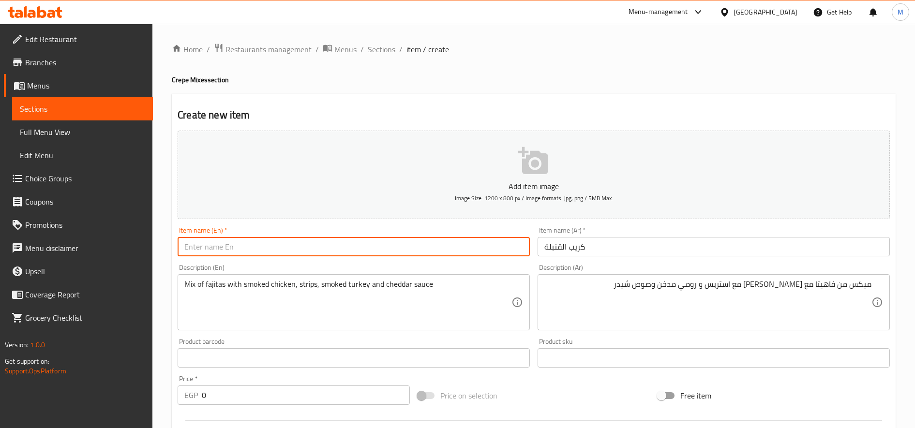
click at [360, 249] on input "text" at bounding box center [354, 246] width 352 height 19
paste input "Bomb crepe"
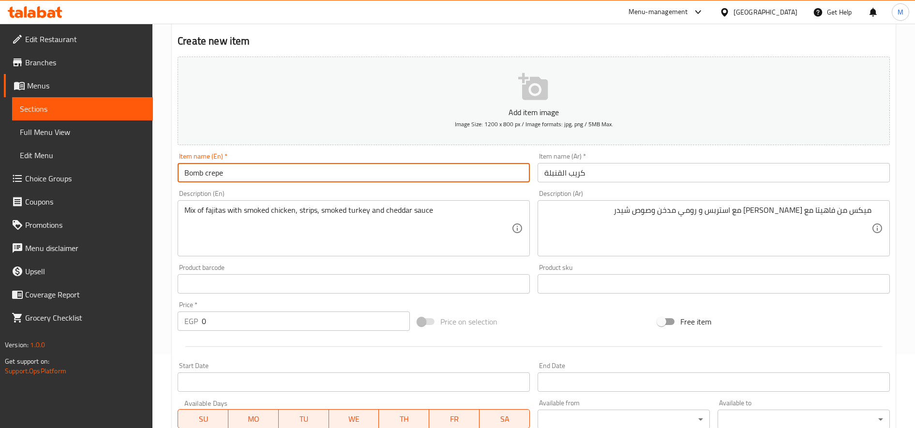
scroll to position [161, 0]
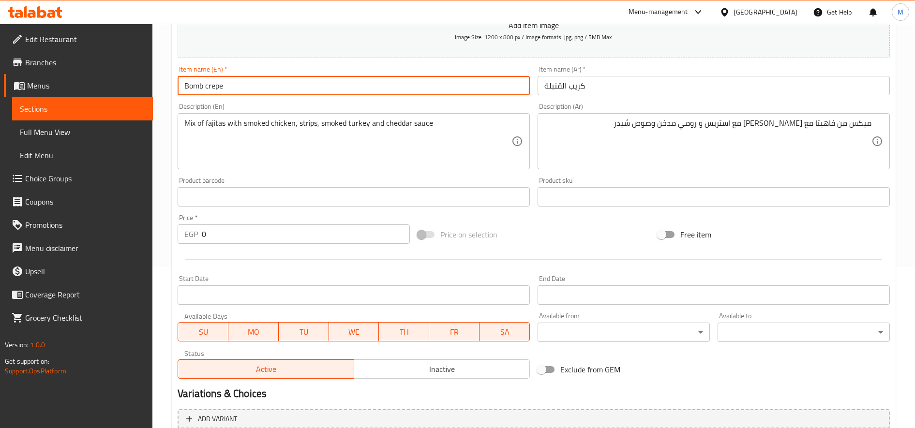
type input "Bomb crepe"
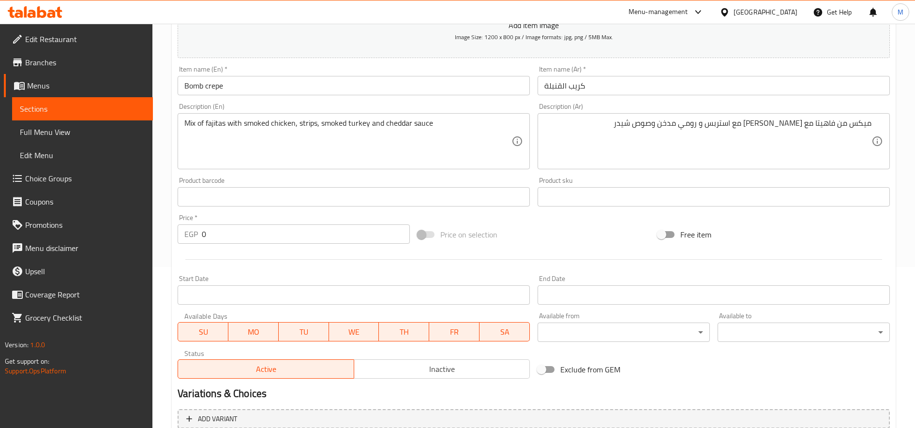
click at [253, 232] on input "0" at bounding box center [306, 233] width 208 height 19
type input "162"
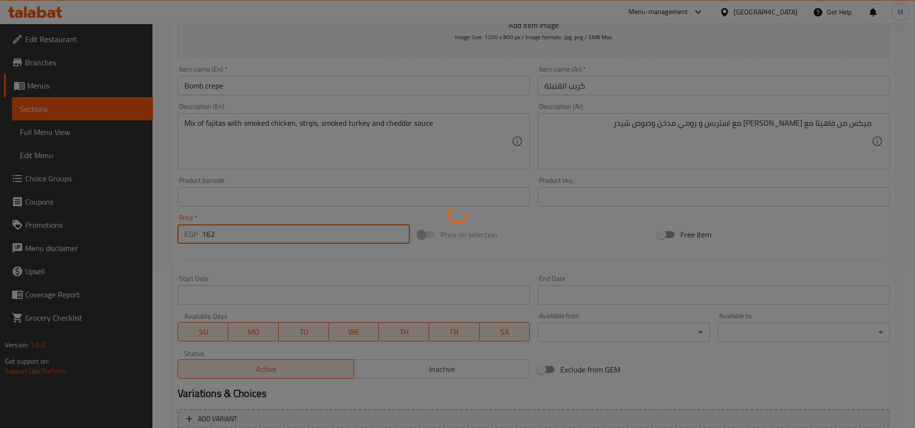
type input "0"
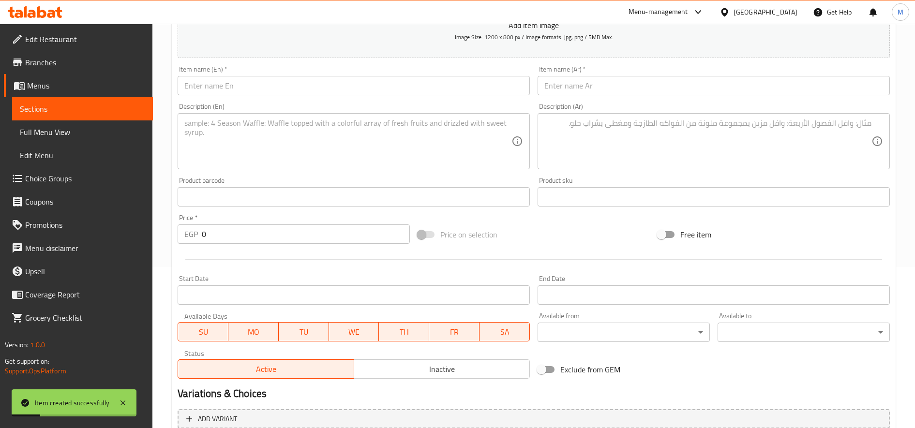
drag, startPoint x: 713, startPoint y: 97, endPoint x: 716, endPoint y: 92, distance: 5.2
click at [713, 96] on div "Item name (Ar)   * Item name (Ar) *" at bounding box center [714, 80] width 360 height 37
click at [718, 88] on input "text" at bounding box center [714, 85] width 352 height 19
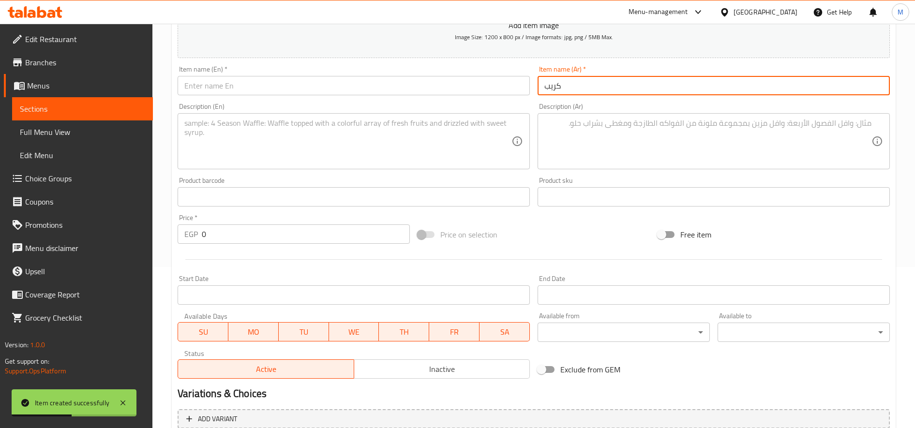
paste input "القاضيه"
click at [591, 84] on input "كريب القاضيه" at bounding box center [714, 85] width 352 height 19
type input "كريب القاضيه"
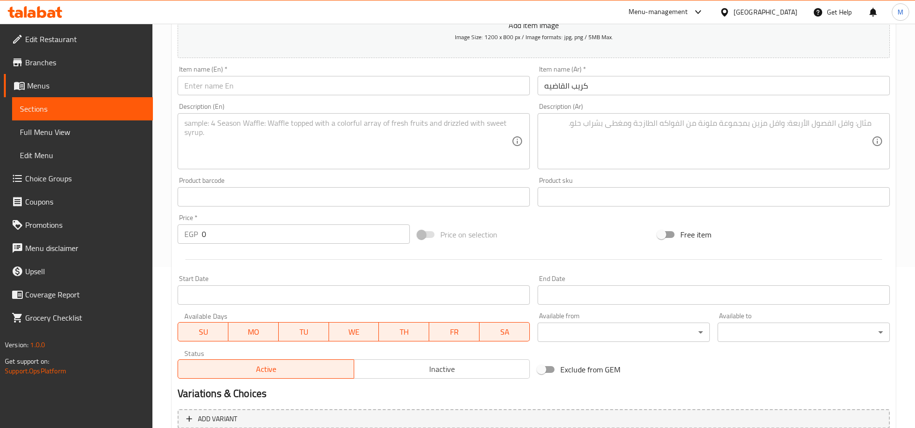
click at [691, 116] on div "Description (Ar)" at bounding box center [714, 141] width 352 height 56
paste textarea "كوردن رول مع استربس و شيش وروزبيف و صدور كرسبي"
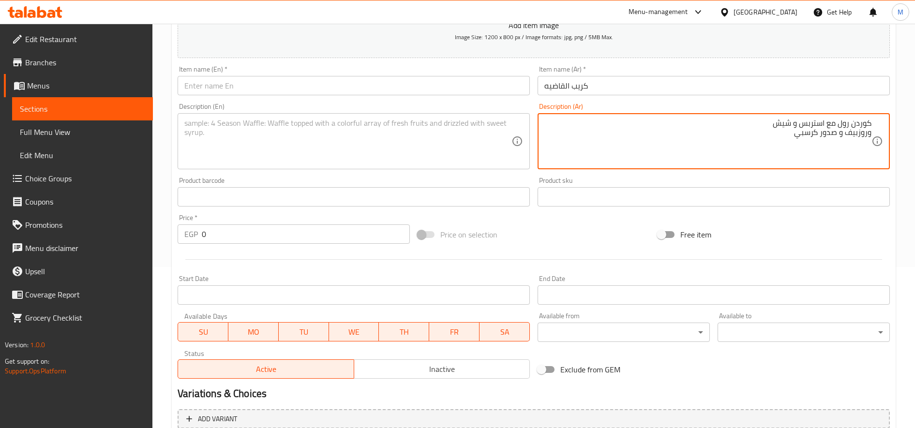
click at [717, 130] on textarea "كوردن رول مع استربس و شيش وروزبيف و صدور كرسبي" at bounding box center [707, 142] width 327 height 46
click at [721, 122] on textarea "كوردن رول مع استربس و شيش وروزبيف و صدور كرسبي" at bounding box center [707, 142] width 327 height 46
click at [752, 120] on textarea "كوردن رول مع استربس و شيش وروزبيف و صدور كرسبي" at bounding box center [707, 142] width 327 height 46
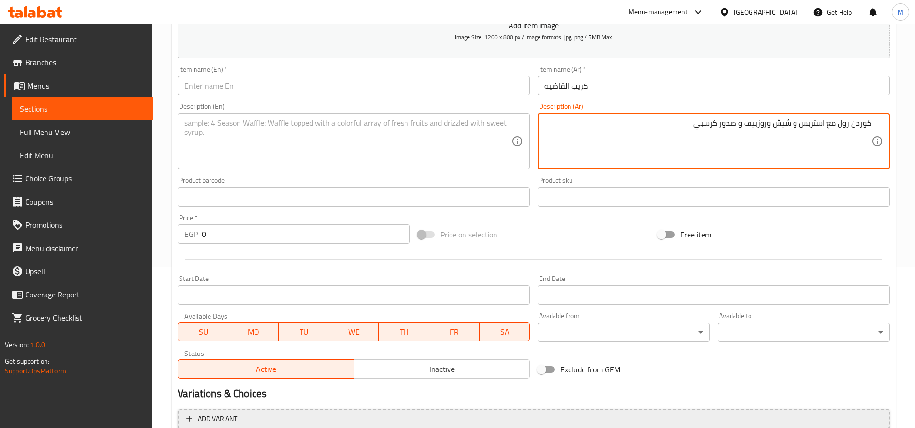
type textarea "كوردن رول مع استربس و شيش وروزبيف و صدور كرسبي"
click at [371, 151] on textarea at bounding box center [347, 142] width 327 height 46
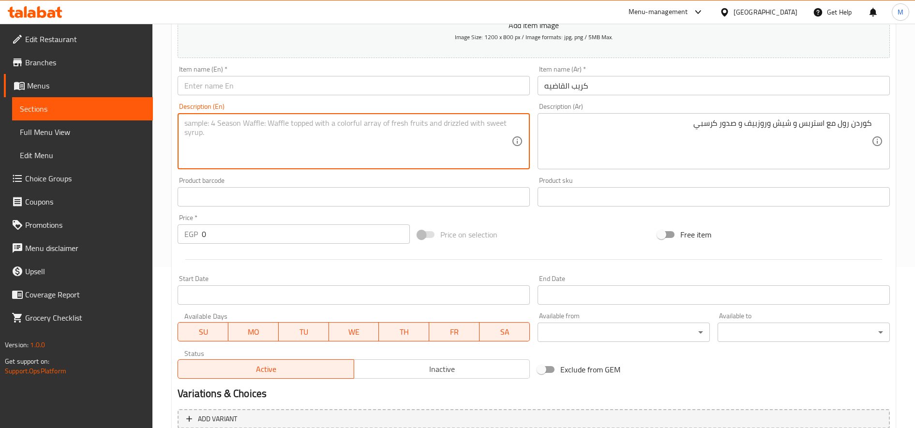
paste textarea "Cordon roll with strips, shish kebab, and crispy breast"
type textarea "Cordon roll with strips, shish kebab, and crispy breast"
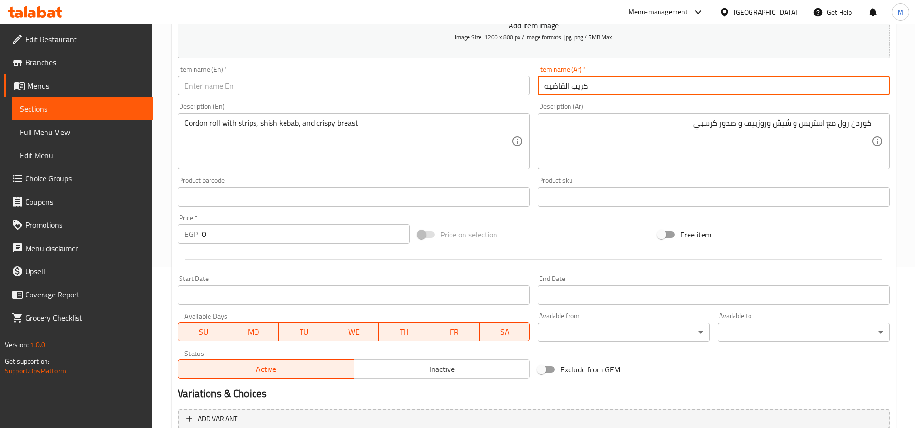
click at [639, 83] on input "كريب القاضيه" at bounding box center [714, 85] width 352 height 19
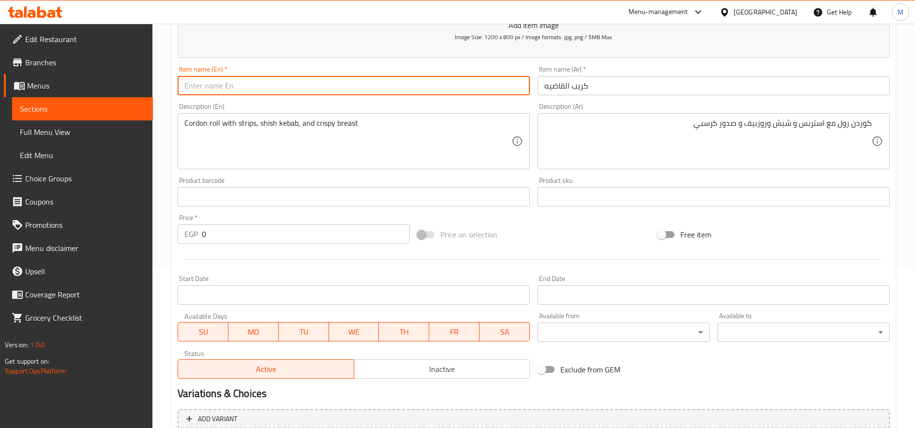
click at [282, 85] on input "text" at bounding box center [354, 85] width 352 height 19
paste input "Knockout crepe"
type input "Knockout crepe"
click at [221, 237] on input "0" at bounding box center [306, 233] width 208 height 19
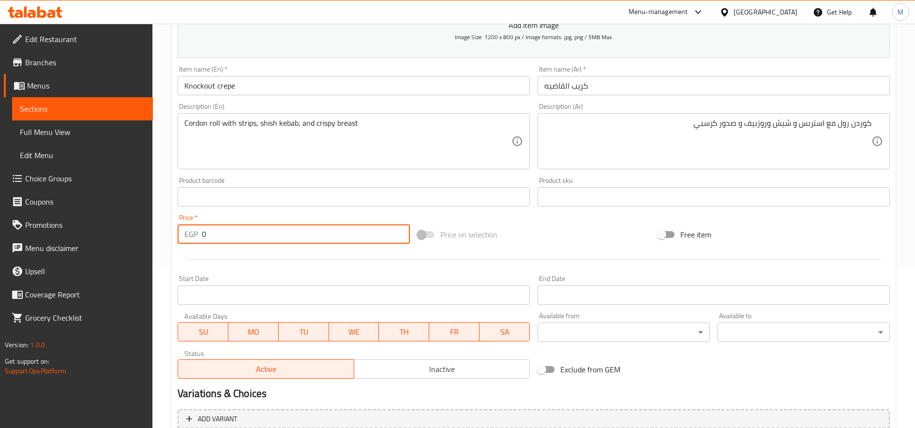
click at [221, 237] on input "0" at bounding box center [306, 233] width 208 height 19
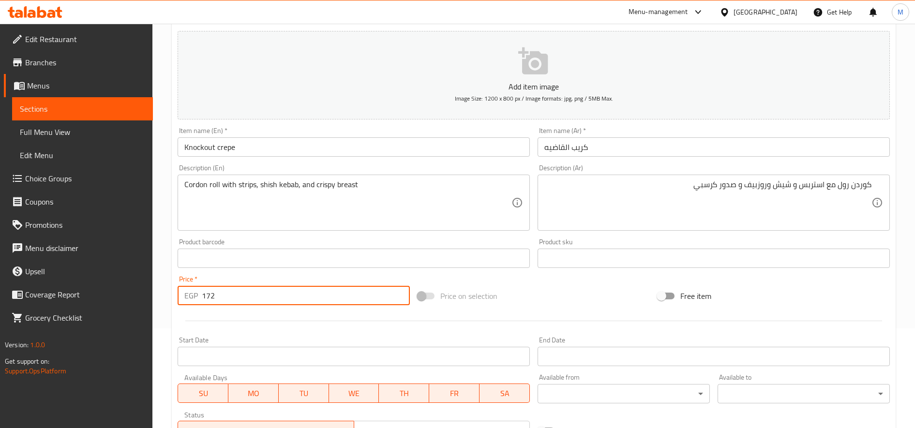
scroll to position [94, 0]
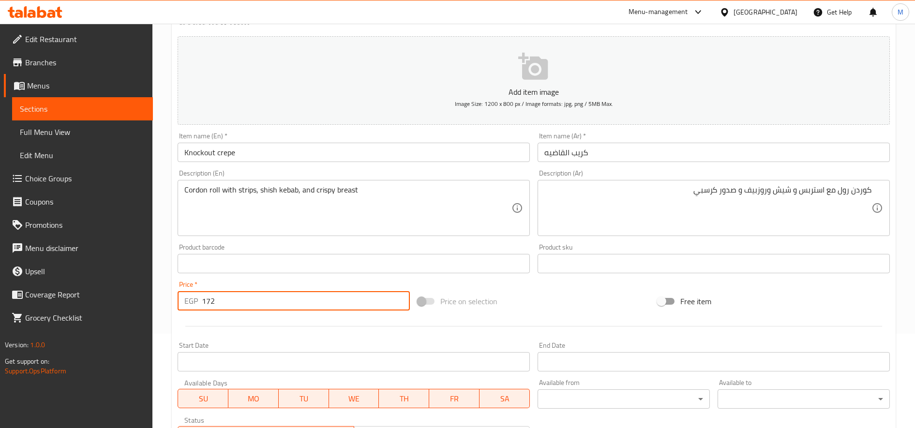
type input "172"
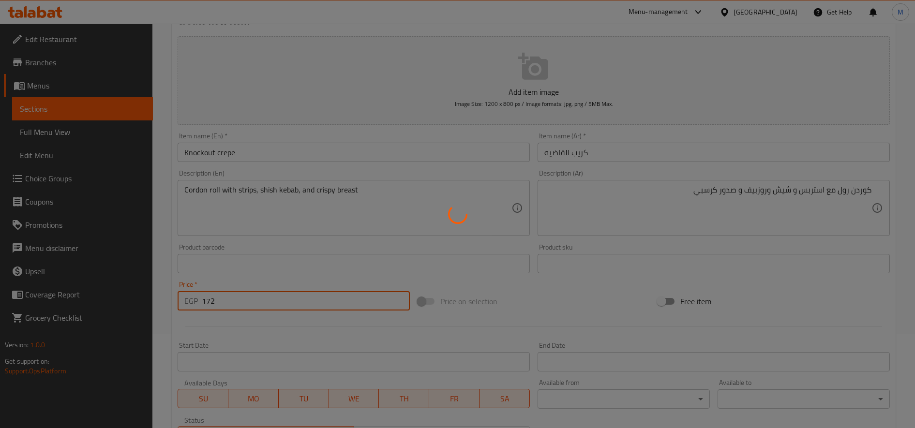
type input "0"
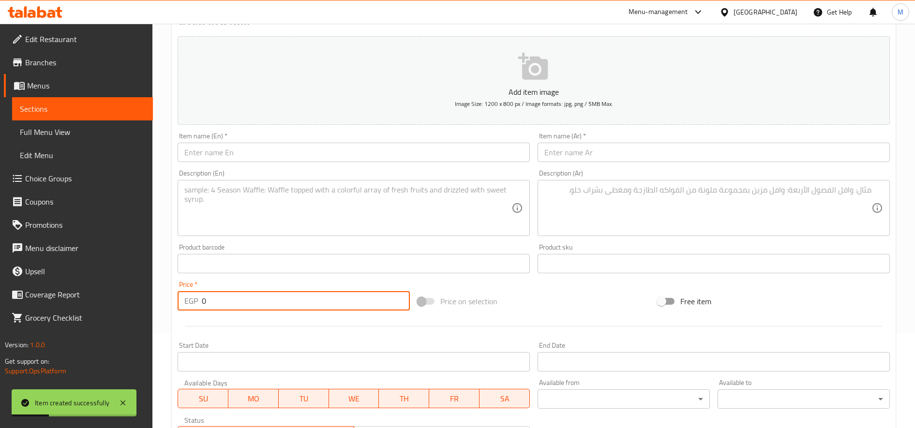
click at [680, 149] on input "text" at bounding box center [714, 152] width 352 height 19
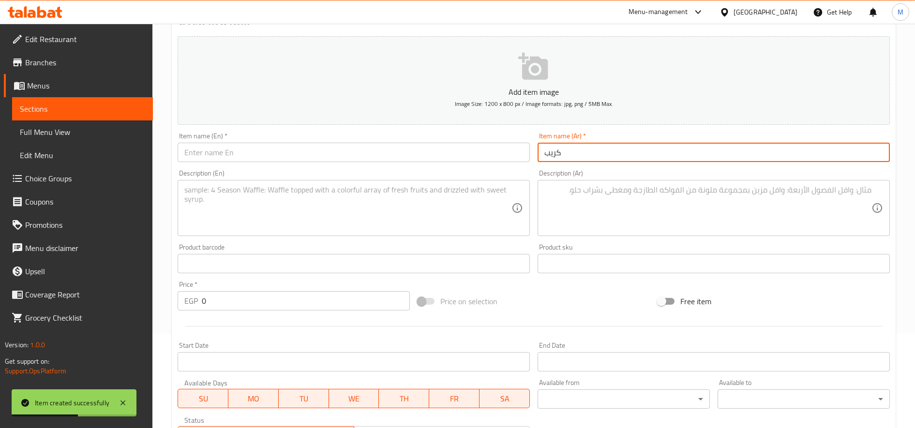
paste input "العالمى"
type input "كريب العالمى"
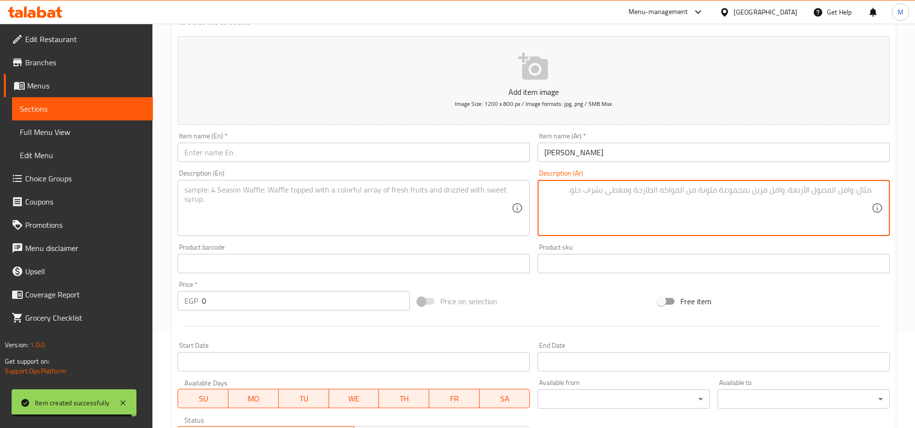
click at [654, 209] on textarea at bounding box center [707, 208] width 327 height 46
paste textarea "برجر ٣٠٠ جرام محشي ميكس جبن مع شيش مشوي صوص شيدر وتيستي"
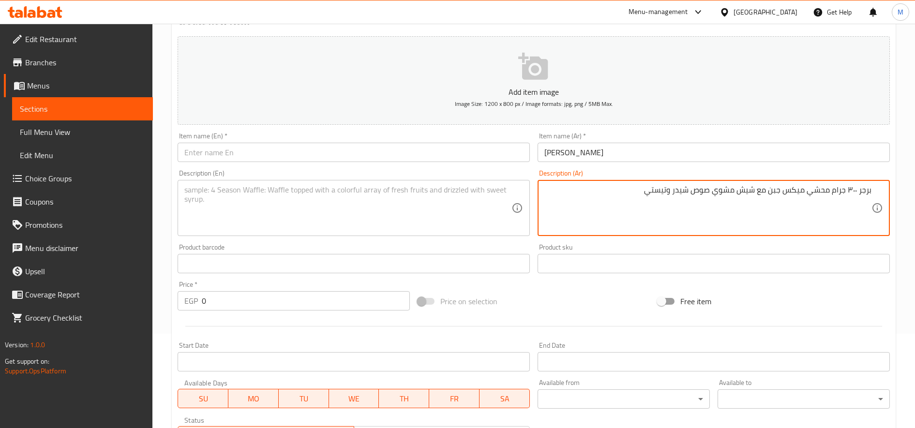
type textarea "برجر ٣٠٠ جرام محشي ميكس جبن مع شيش مشوي صوص شيدر وتيستي"
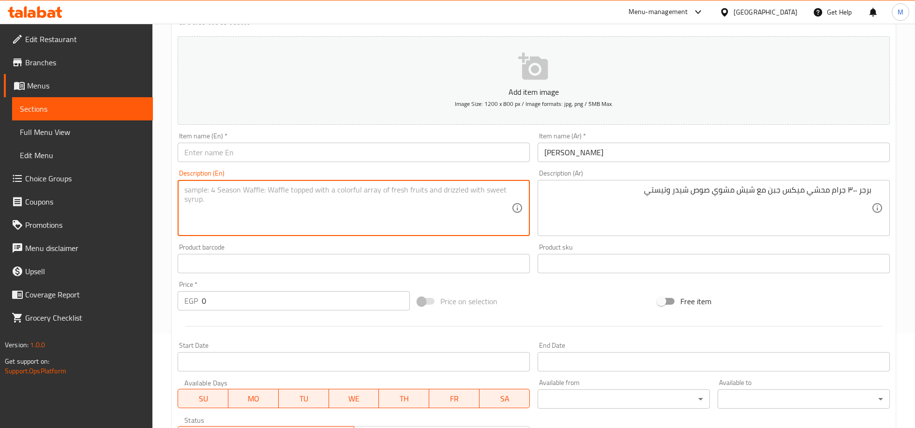
click at [363, 199] on textarea at bounding box center [347, 208] width 327 height 46
paste textarea "300g burger stuffed with mixed cheese, grilled shish, cheddar sauce and tasty"
type textarea "300g burger stuffed with mixed cheese, grilled shish, cheddar sauce and tasty"
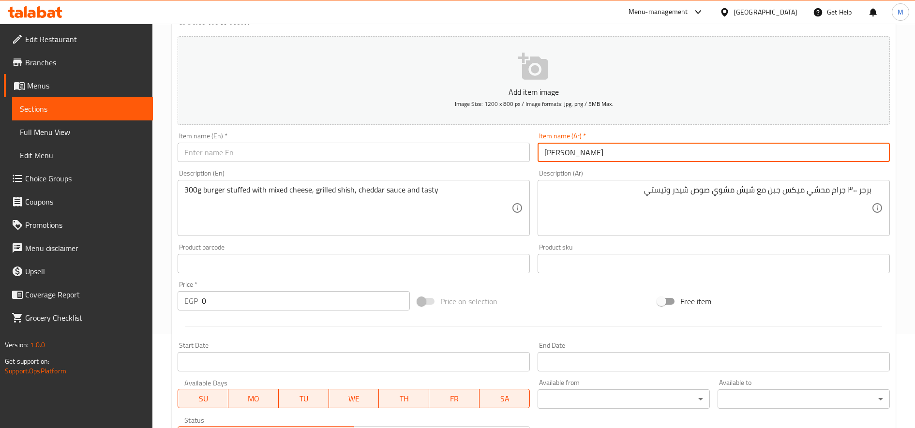
click at [573, 153] on input "كريب العالمى" at bounding box center [714, 152] width 352 height 19
click at [305, 160] on input "text" at bounding box center [354, 152] width 352 height 19
paste input "International crepe"
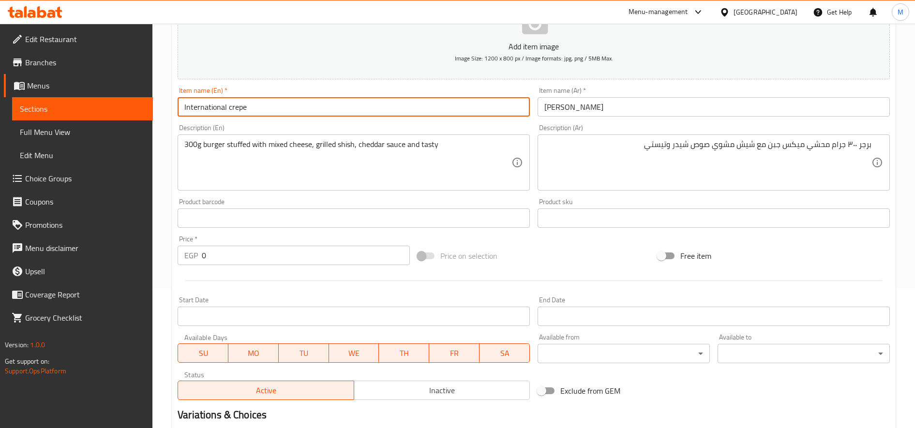
scroll to position [175, 0]
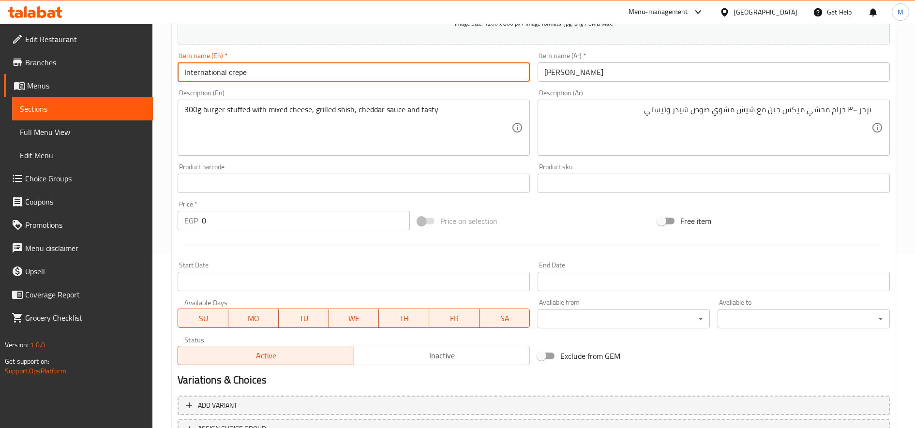
type input "International crepe"
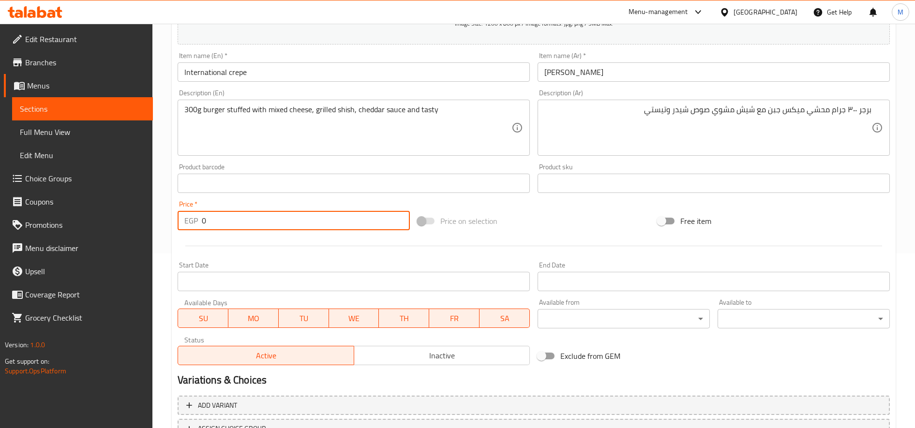
click at [233, 224] on input "0" at bounding box center [306, 220] width 208 height 19
type input "197"
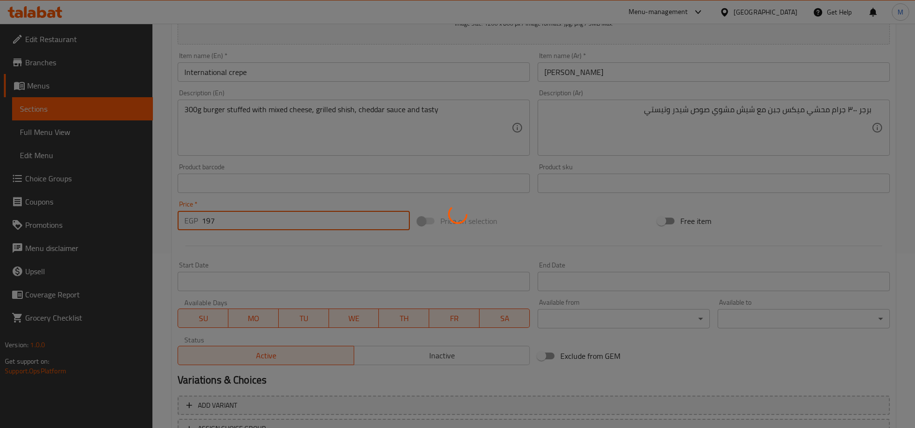
type input "0"
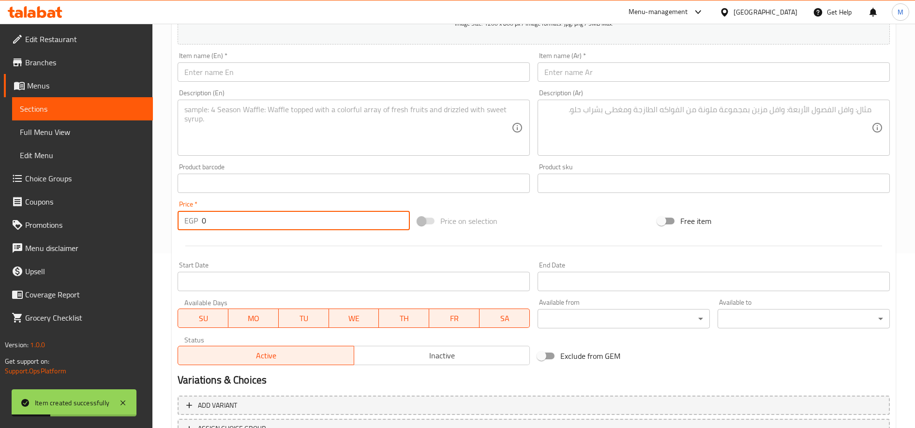
click at [643, 74] on input "text" at bounding box center [714, 71] width 352 height 19
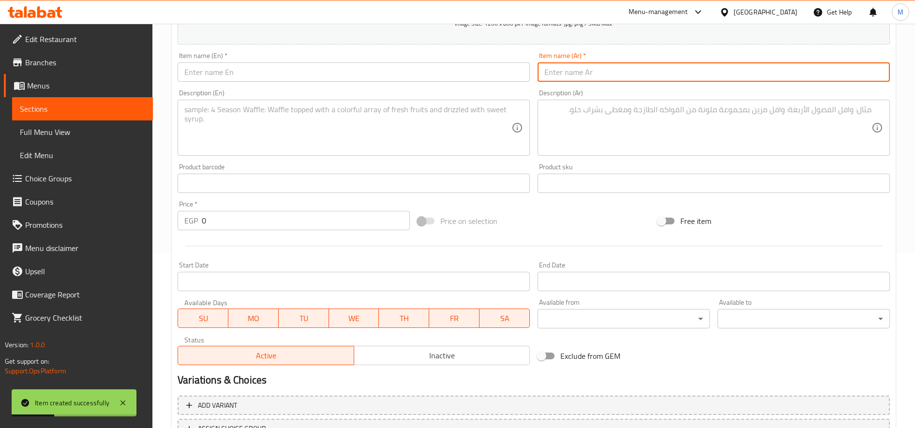
paste input "كريب اباتشي"
type input "كريب اباتشي"
click at [672, 122] on textarea at bounding box center [707, 128] width 327 height 46
paste textarea "ميكس من برجر لحم و سجق واستربس و ٢ استيك وموتزاريلا و بيكون"
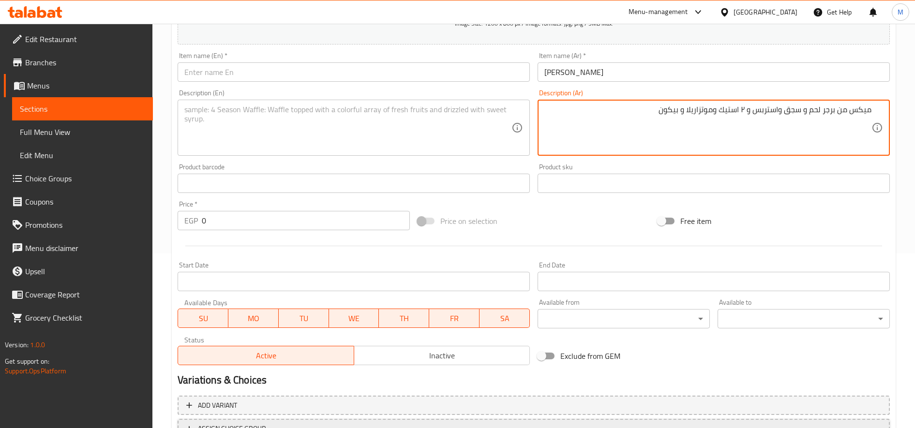
type textarea "ميكس من برجر لحم و سجق واستربس و ٢ استيك وموتزاريلا و بيكون"
click at [351, 127] on textarea at bounding box center [347, 128] width 327 height 46
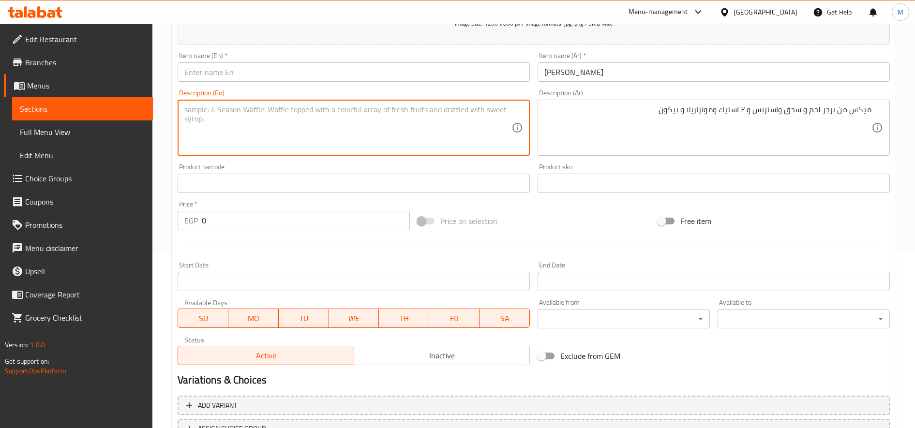
paste textarea "Mix of beef burger, sausage, strips, 2 steaks, mozzarella and bacon"
type textarea "Mix of beef burger, sausage, strips, 2 steaks, mozzarella and bacon"
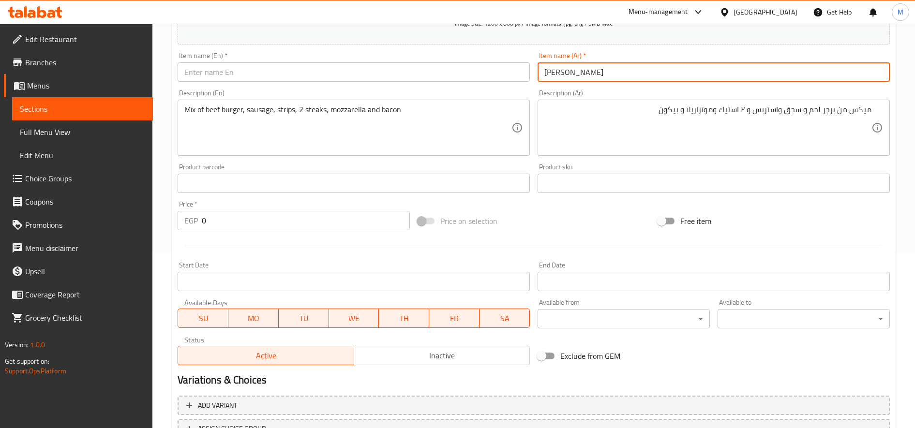
click at [600, 77] on input "كريب اباتشي" at bounding box center [714, 71] width 352 height 19
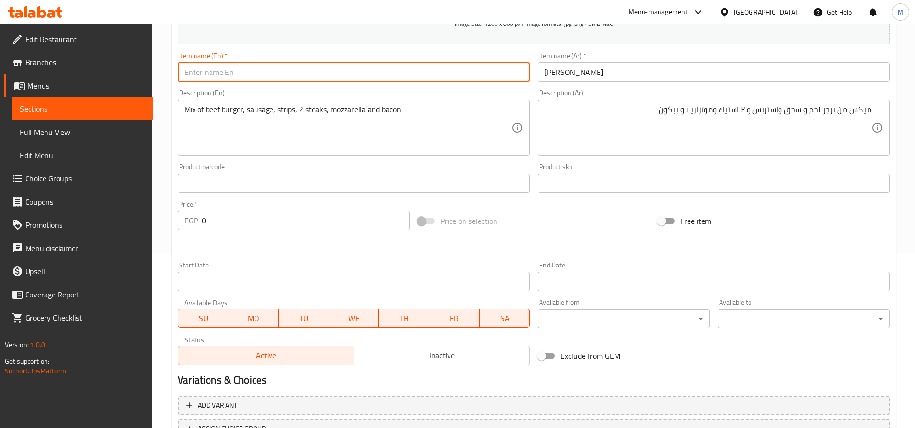
click at [284, 77] on input "text" at bounding box center [354, 71] width 352 height 19
paste input "Apache crepe"
type input "Apache crepe"
click at [252, 228] on input "0" at bounding box center [306, 220] width 208 height 19
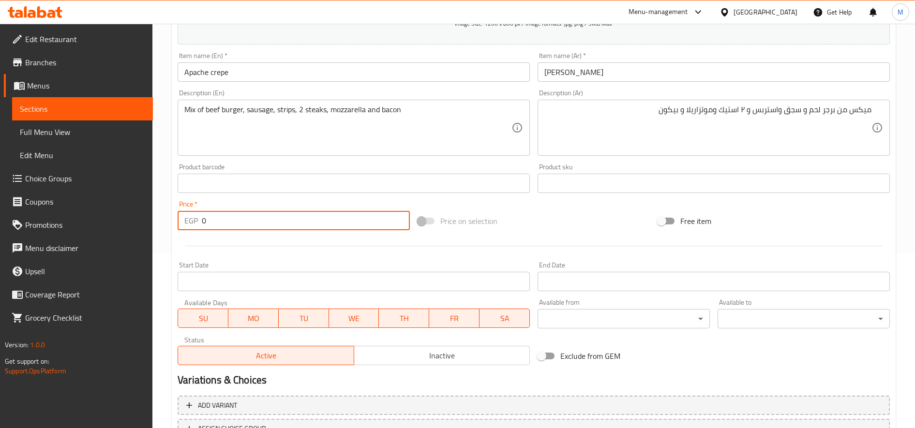
click at [252, 228] on input "0" at bounding box center [306, 220] width 208 height 19
type input "157"
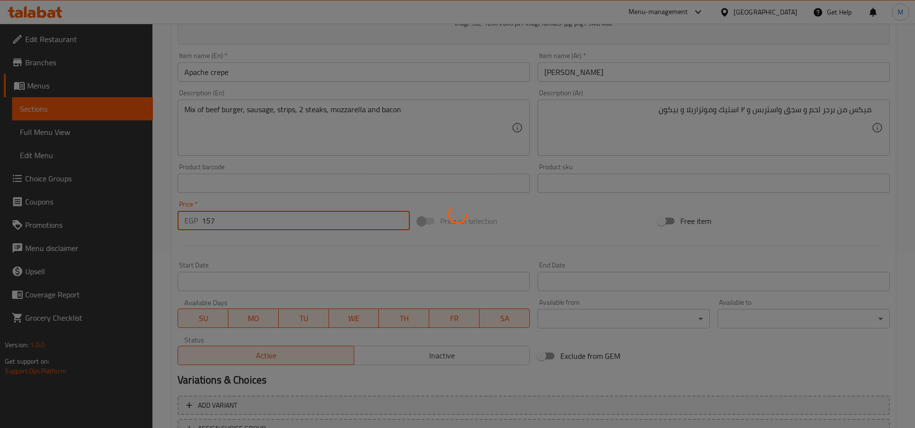
type input "0"
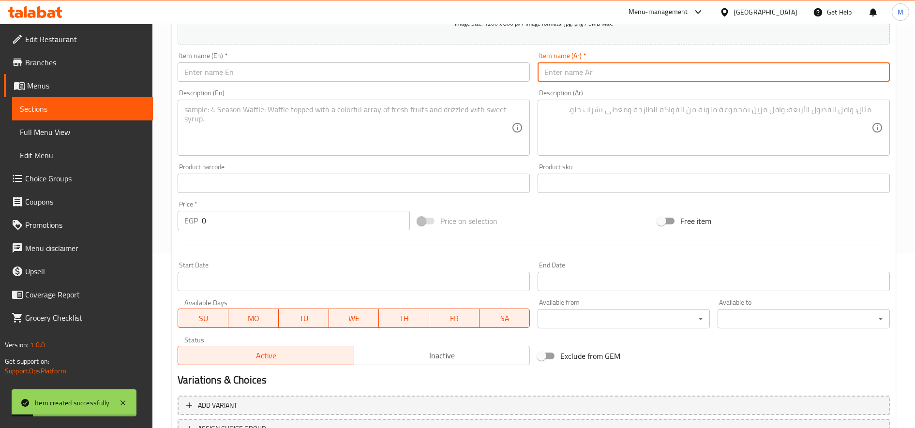
click at [653, 78] on input "text" at bounding box center [714, 71] width 352 height 19
paste input "فخفخينا"
type input "كريب فخفخينا"
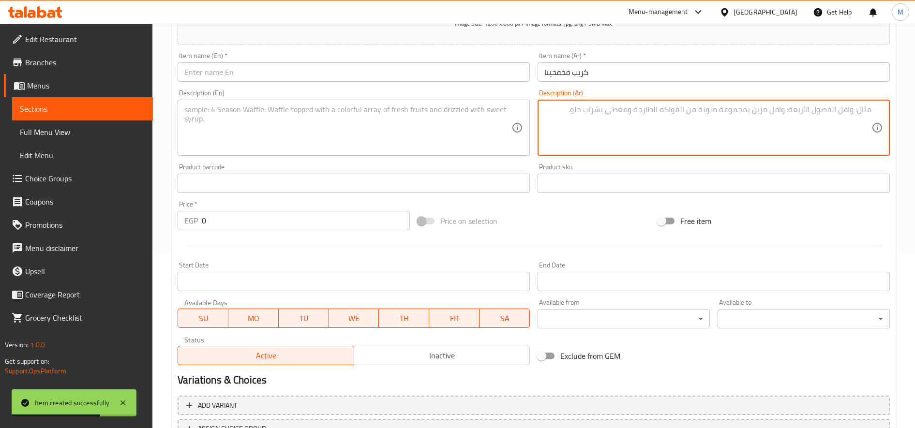
click at [671, 131] on textarea at bounding box center [707, 128] width 327 height 46
paste textarea "ميكس فراخ مع ميكس لحوم"
type textarea "ميكس فراخ مع ميكس لحوم"
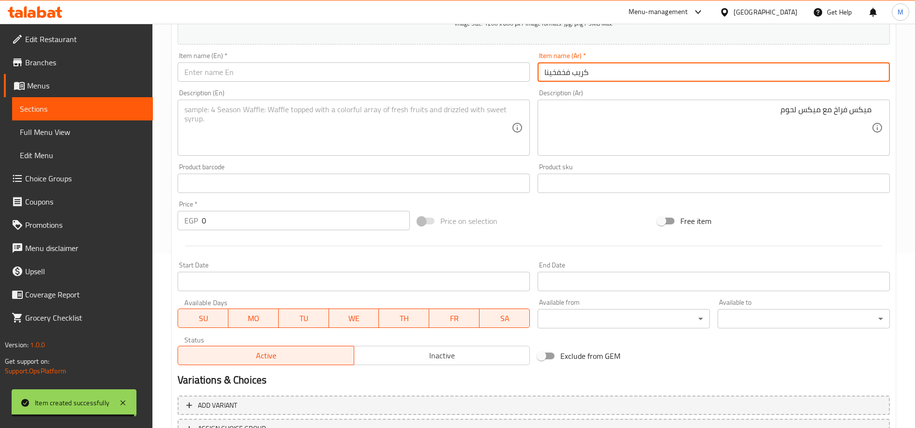
click at [570, 75] on input "كريب فخفخينا" at bounding box center [714, 71] width 352 height 19
click at [231, 64] on input "text" at bounding box center [354, 71] width 352 height 19
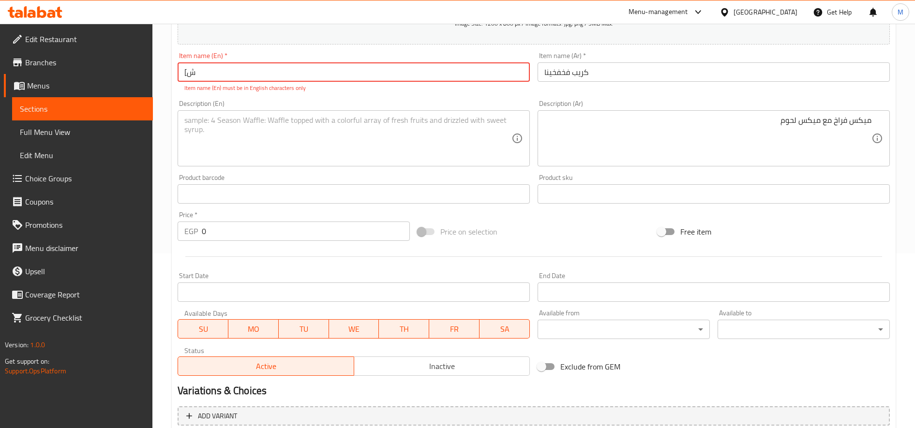
type input "["
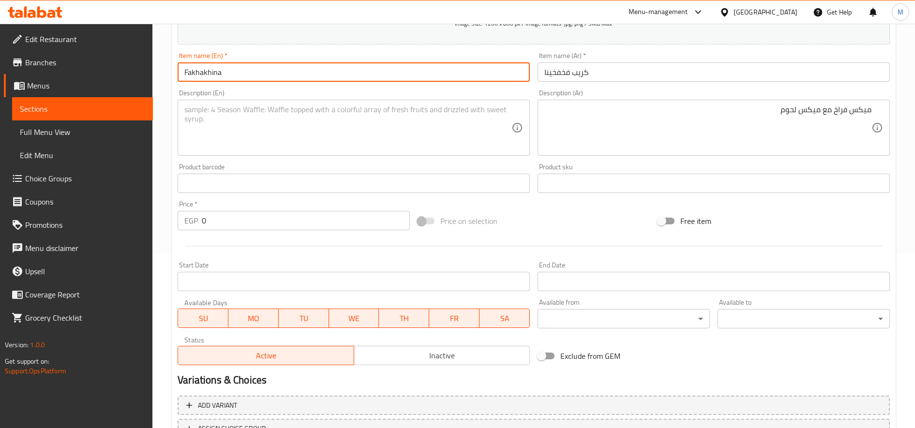
paste input "crepe"
type input "Fakhakhina crepe"
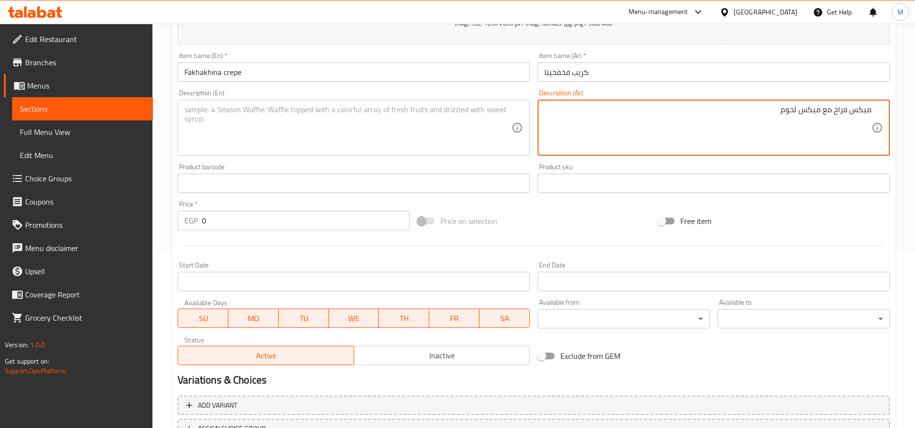
click at [714, 107] on textarea "ميكس فراخ مع ميكس لحوم" at bounding box center [707, 128] width 327 height 46
click at [366, 121] on textarea at bounding box center [347, 128] width 327 height 46
paste textarea "Mixed chicken with mixed meat"
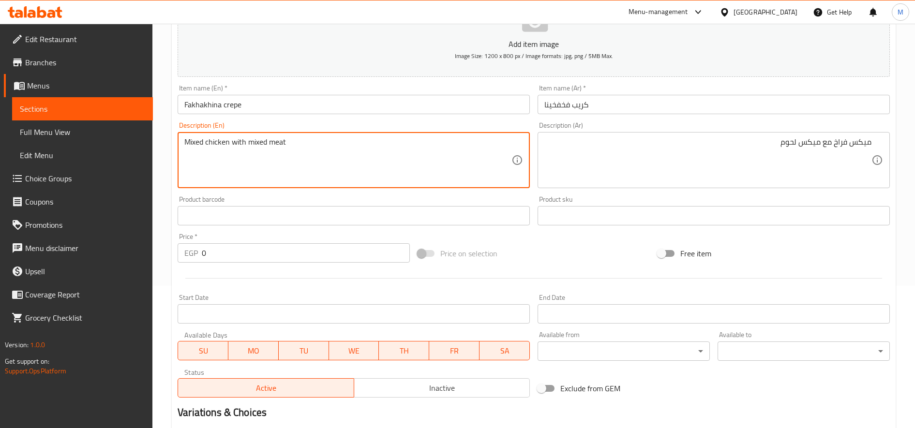
scroll to position [255, 0]
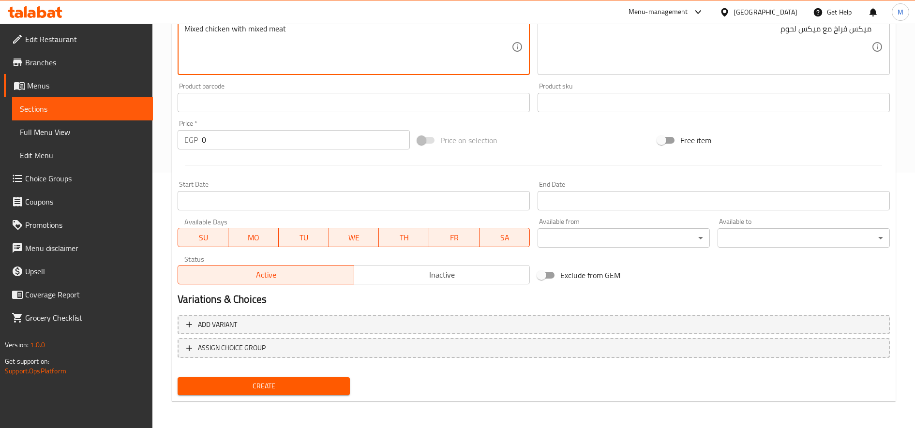
type textarea "Mixed chicken with mixed meat"
click at [305, 381] on span "Create" at bounding box center [263, 386] width 157 height 12
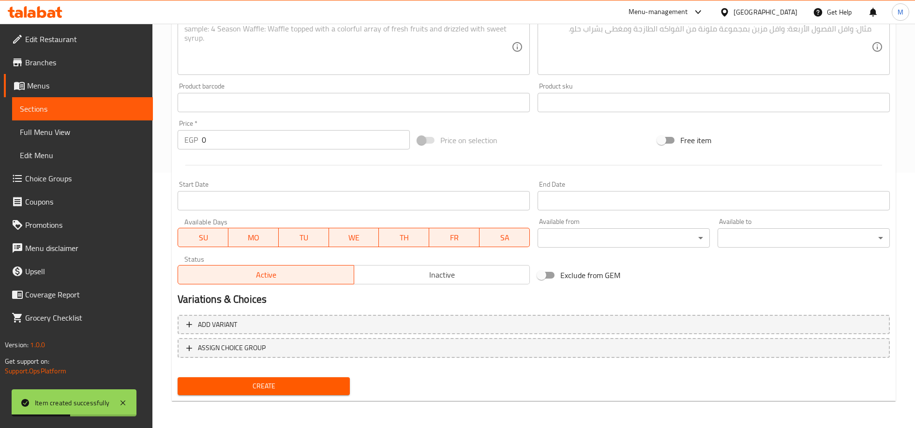
scroll to position [0, 0]
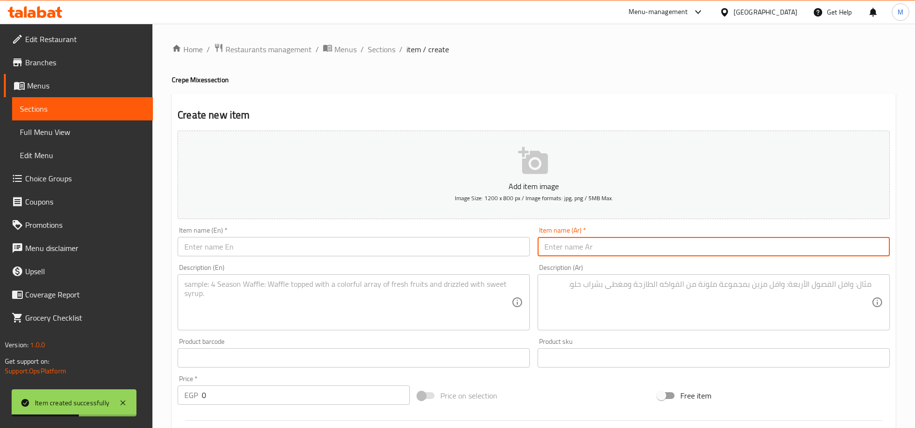
click at [684, 241] on input "text" at bounding box center [714, 246] width 352 height 19
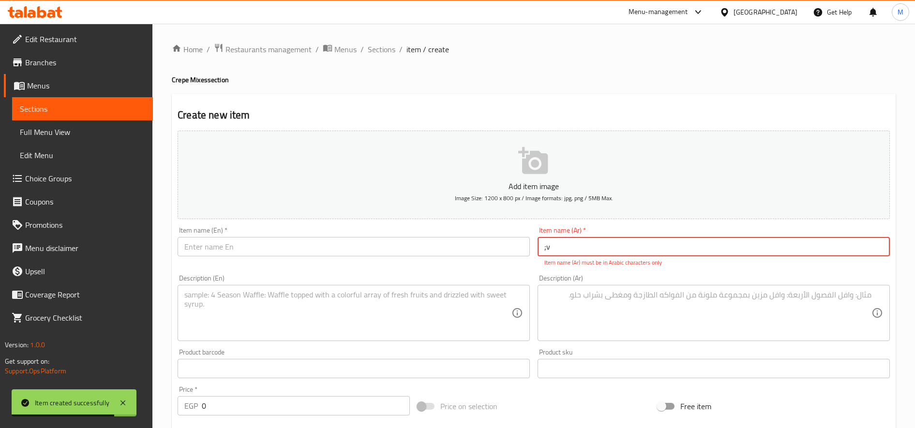
type input ";"
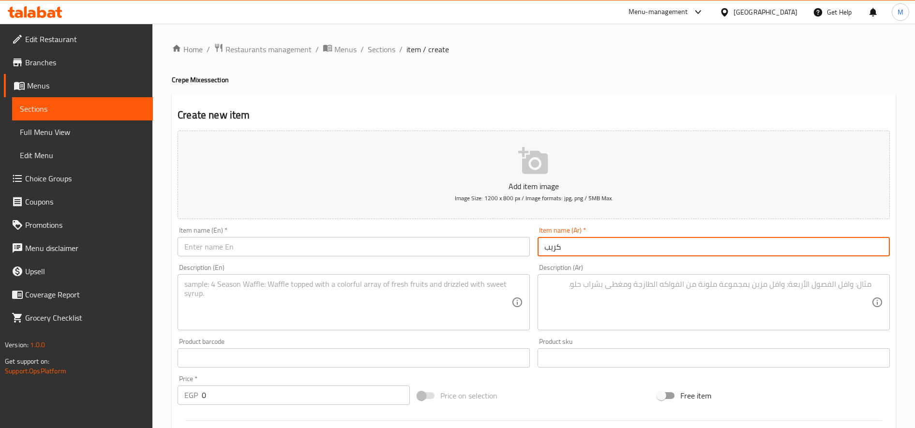
paste input "بوووم برجر"
type input "كريب بوووم برجر"
click at [605, 307] on textarea at bounding box center [707, 303] width 327 height 46
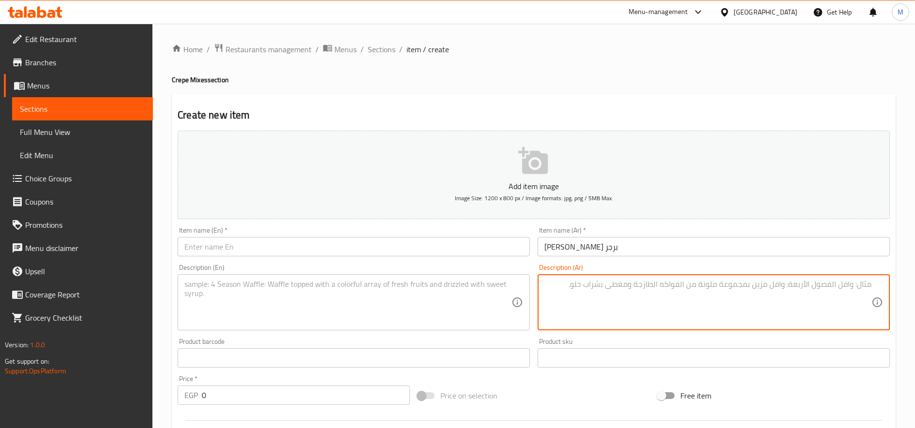
paste textarea "اكبر برجرايه لحم كرسبي فمصر 350 جرام محشيه ميكس جبن"
type textarea "اكبر برجرايه لحم كرسبي فمصر 350 جرام محشيه ميكس جبن"
click at [575, 248] on input "كريب بوووم برجر" at bounding box center [714, 246] width 352 height 19
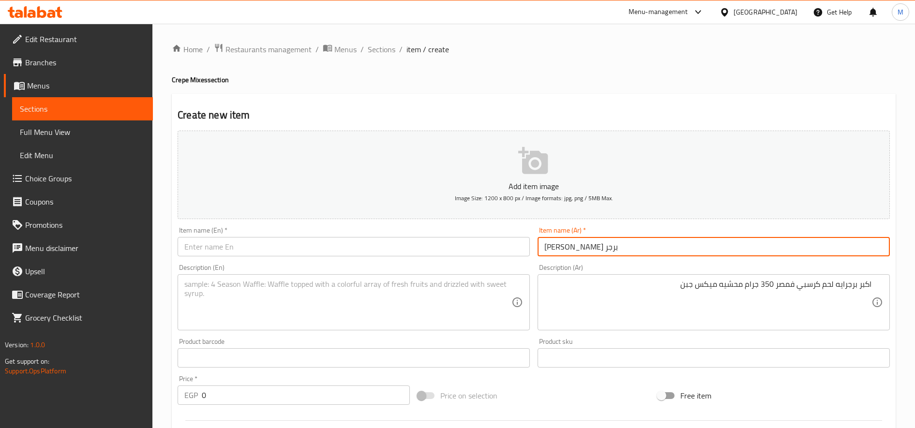
click at [575, 248] on input "كريب بوووم برجر" at bounding box center [714, 246] width 352 height 19
drag, startPoint x: 413, startPoint y: 232, endPoint x: 402, endPoint y: 240, distance: 13.2
click at [411, 234] on div "Item name (En)   * Item name (En) *" at bounding box center [354, 242] width 352 height 30
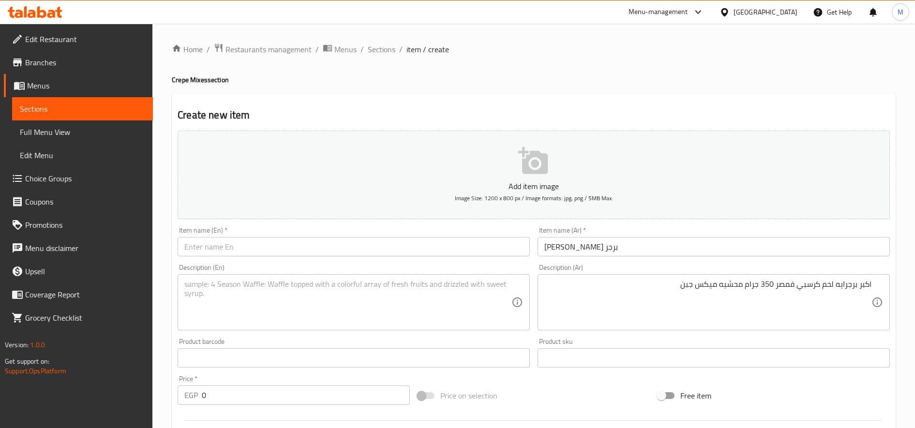
click at [402, 240] on input "text" at bounding box center [354, 246] width 352 height 19
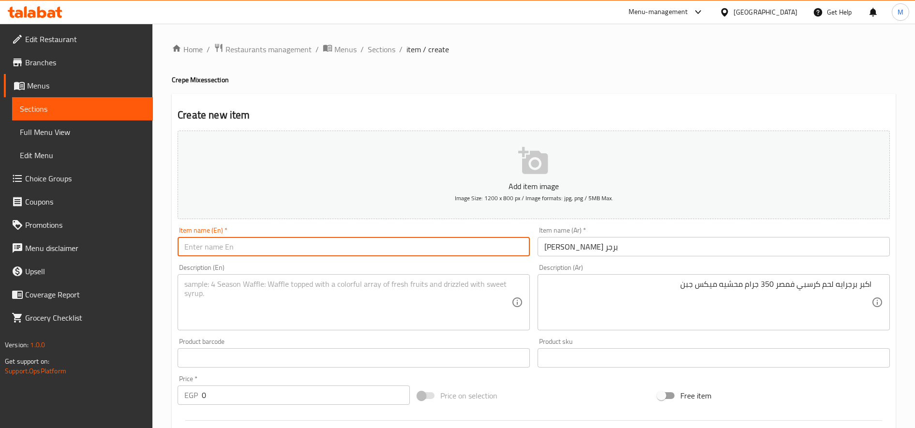
paste input "Boom Burger Crepe"
type input "Boom Burger Crepe"
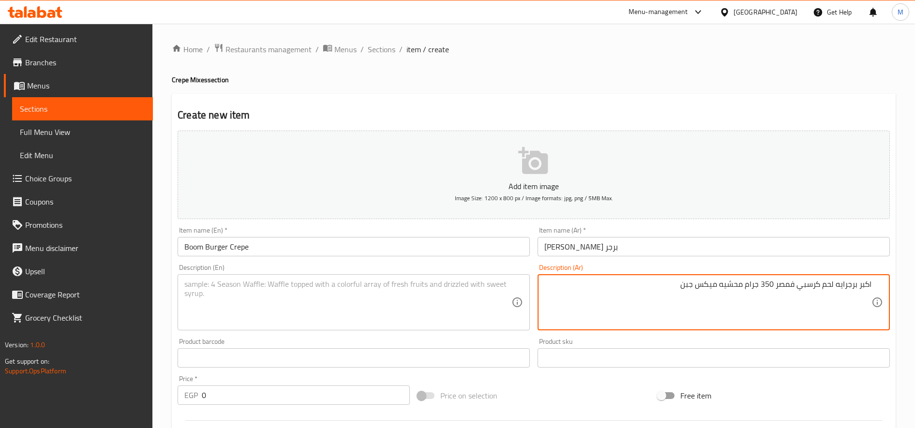
click at [662, 282] on textarea "اكبر برجرايه لحم كرسبي فمصر 350 جرام محشيه ميكس جبن" at bounding box center [707, 303] width 327 height 46
click at [333, 303] on textarea at bounding box center [347, 303] width 327 height 46
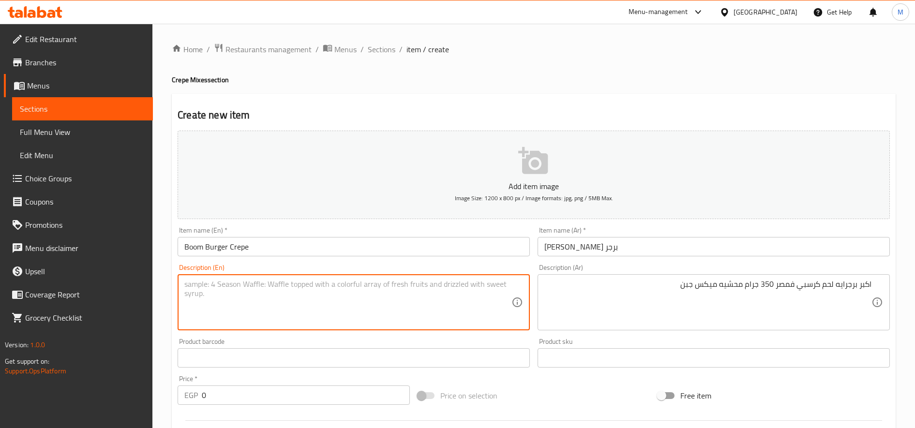
paste textarea "The largest crispy meat burger in [GEOGRAPHIC_DATA], 350 grams stuffed with che…"
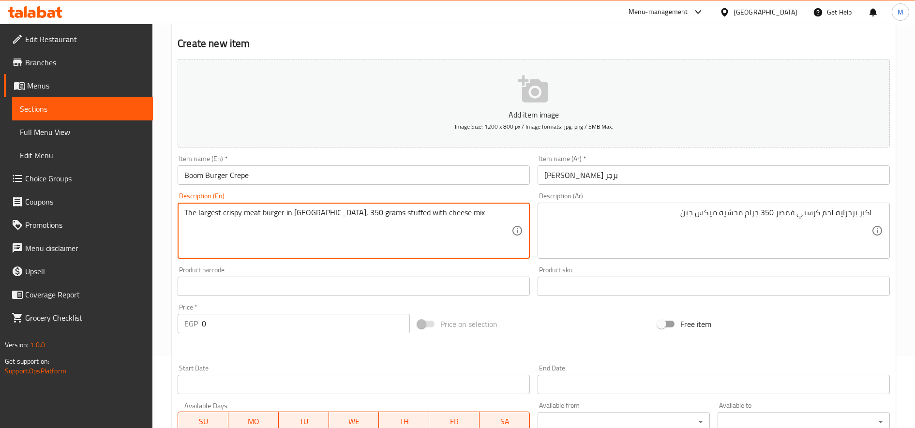
scroll to position [161, 0]
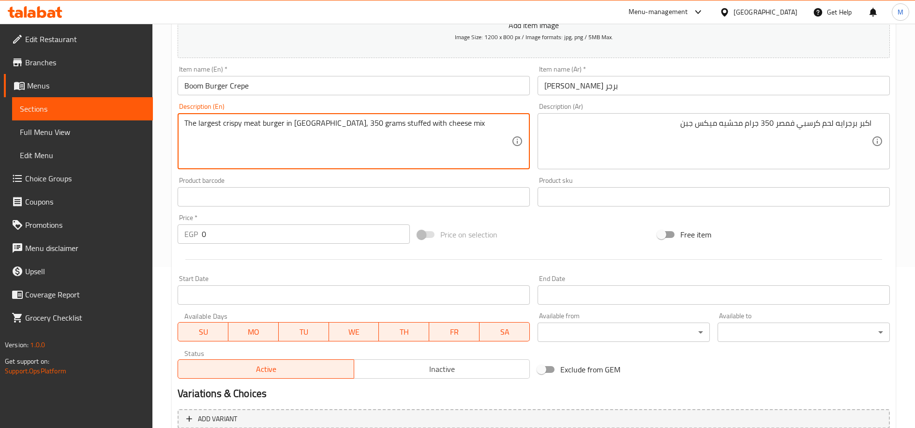
type textarea "The largest crispy meat burger in [GEOGRAPHIC_DATA], 350 grams stuffed with che…"
click at [241, 232] on input "0" at bounding box center [306, 233] width 208 height 19
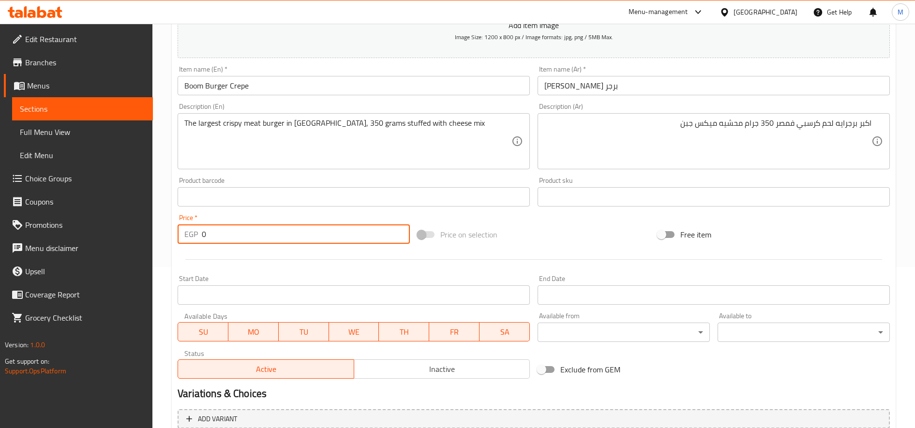
click at [241, 232] on input "0" at bounding box center [306, 233] width 208 height 19
type input "177"
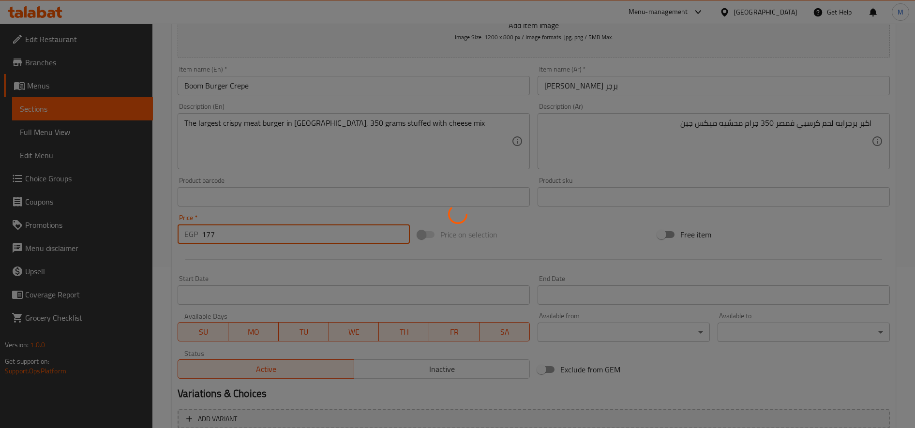
type input "0"
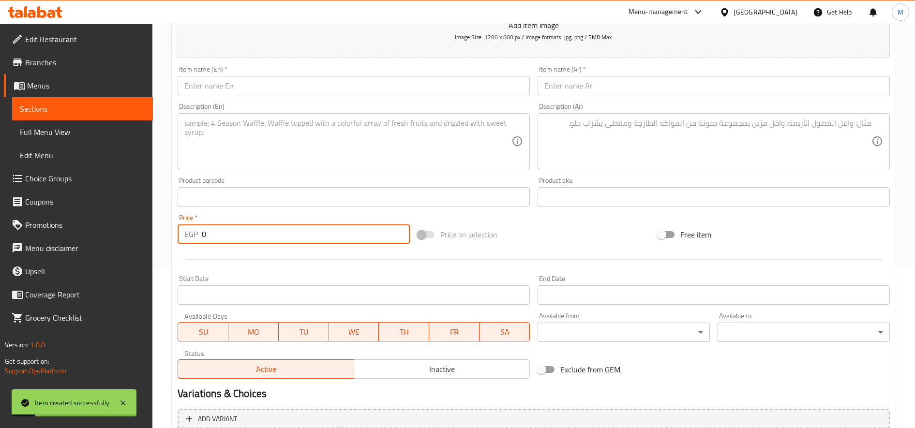
click at [623, 93] on input "text" at bounding box center [714, 85] width 352 height 19
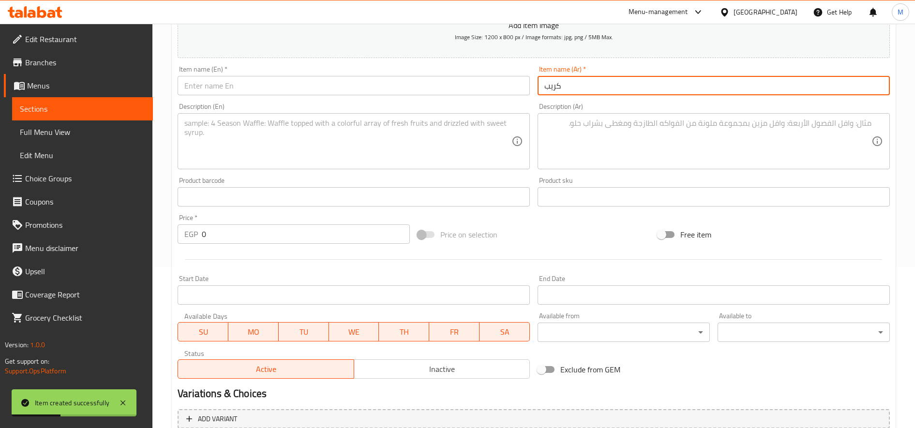
paste input "الترند"
type input "كريب الترند"
click at [615, 135] on textarea at bounding box center [707, 142] width 327 height 46
paste textarea "ميكس من ناشفيل تشيكن و سماش برجر و كول سلو واصابع موتزاريلا وصوص تشيلي"
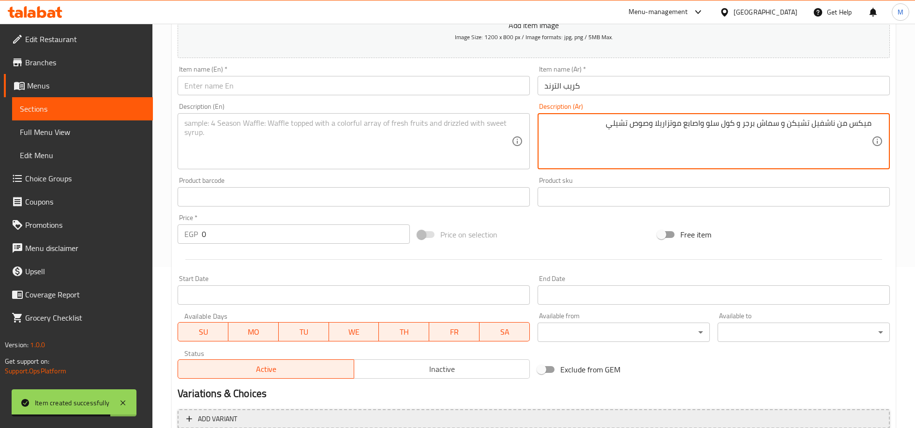
type textarea "ميكس من ناشفيل تشيكن و سماش برجر و كول سلو واصابع موتزاريلا وصوص تشيلي"
click at [305, 136] on textarea at bounding box center [347, 142] width 327 height 46
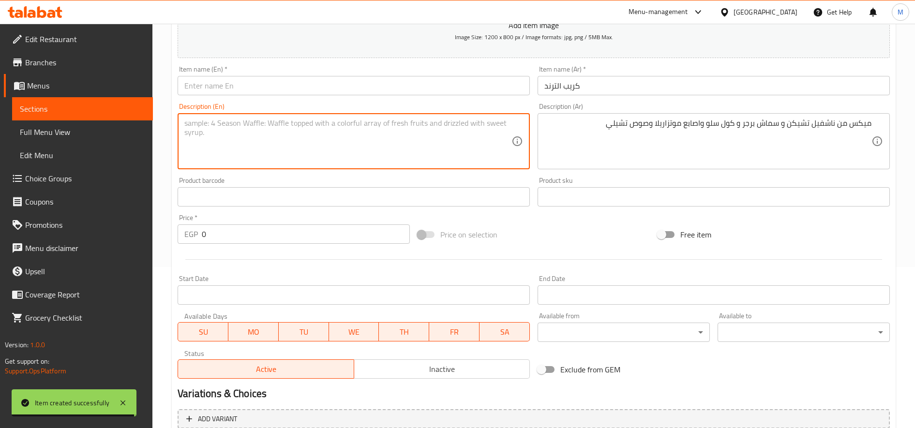
paste textarea "Mix of Nashville Chicken, Smash Burger, Coleslaw, Mozzarella Sticks and Chili S…"
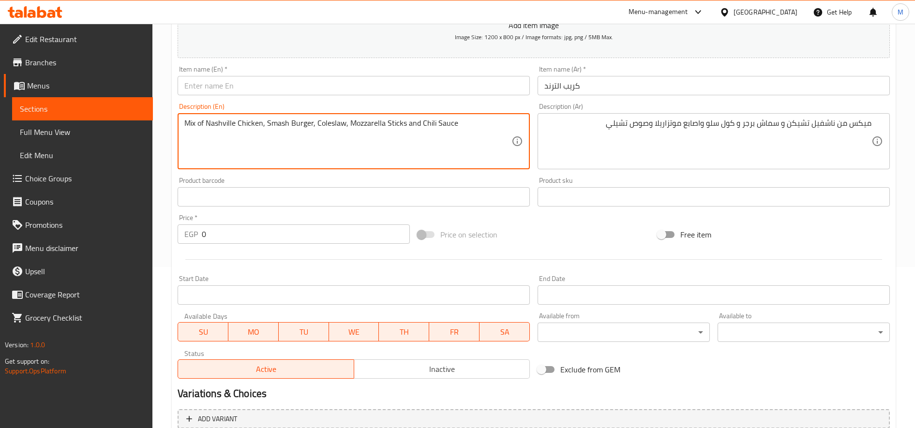
type textarea "Mix of Nashville Chicken, Smash Burger, Coleslaw, Mozzarella Sticks and Chili S…"
click at [585, 82] on input "كريب الترند" at bounding box center [714, 85] width 352 height 19
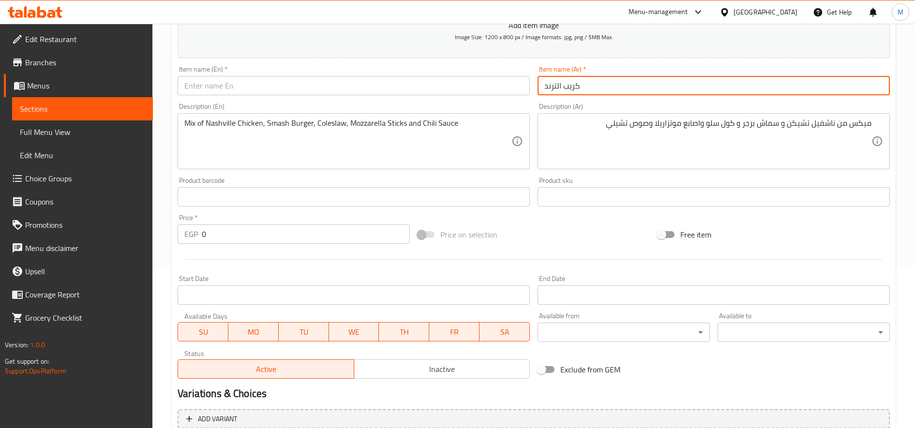
click at [585, 82] on input "كريب الترند" at bounding box center [714, 85] width 352 height 19
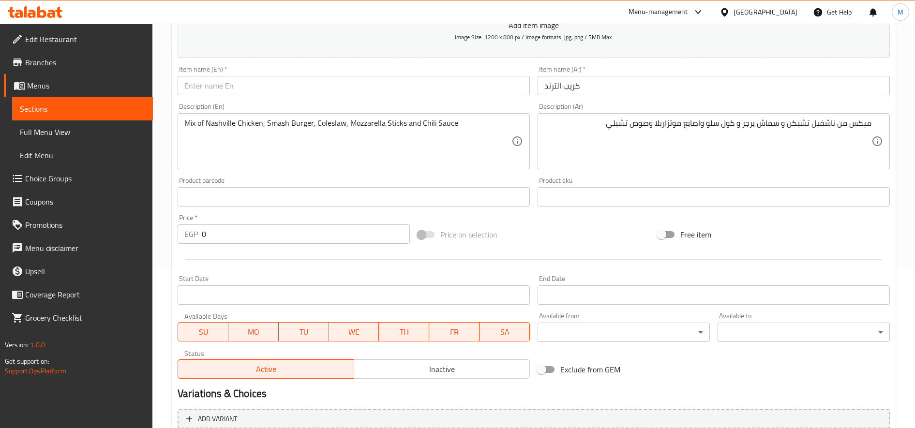
click at [331, 75] on div "Item name (En)   * Item name (En) *" at bounding box center [354, 81] width 352 height 30
click at [326, 85] on input "text" at bounding box center [354, 85] width 352 height 19
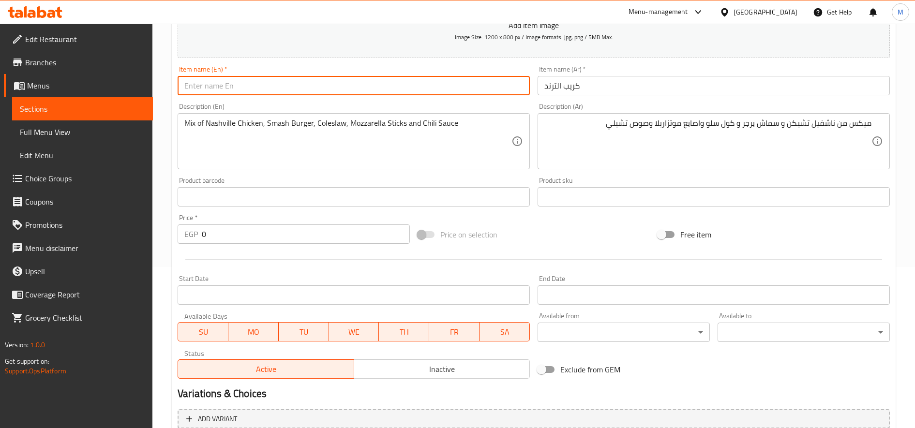
paste input "Crepe trend"
type input "Crepe trend"
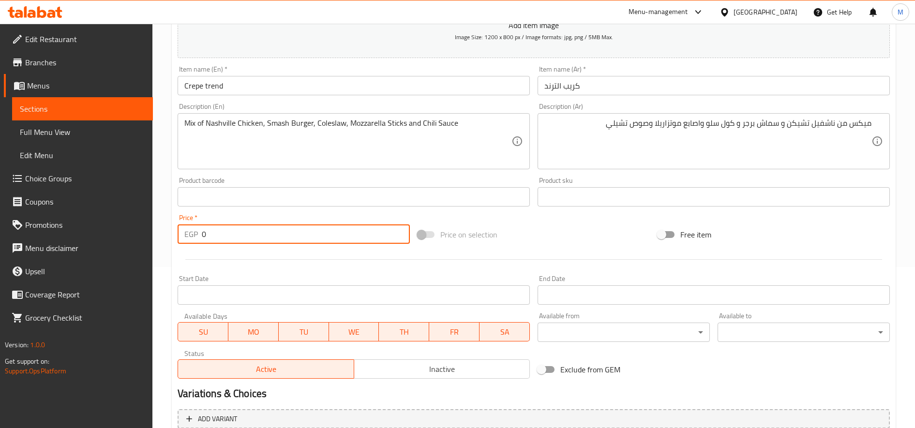
click at [230, 235] on input "0" at bounding box center [306, 233] width 208 height 19
click at [231, 235] on input "0" at bounding box center [306, 233] width 208 height 19
type input "157"
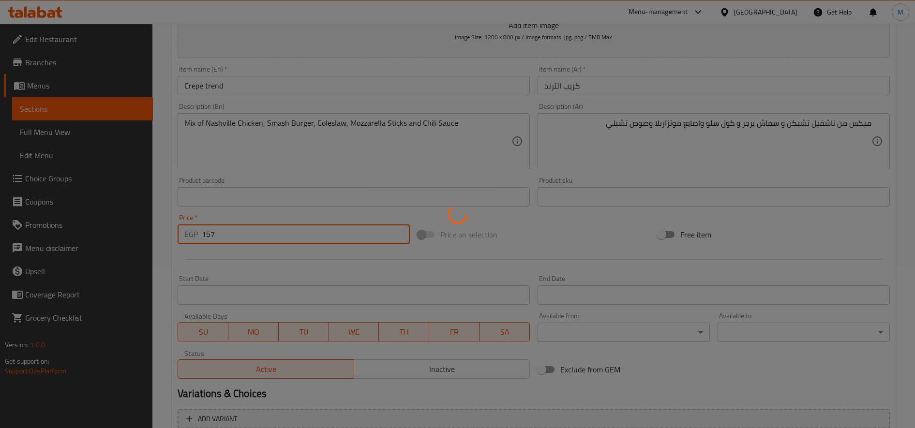
type input "0"
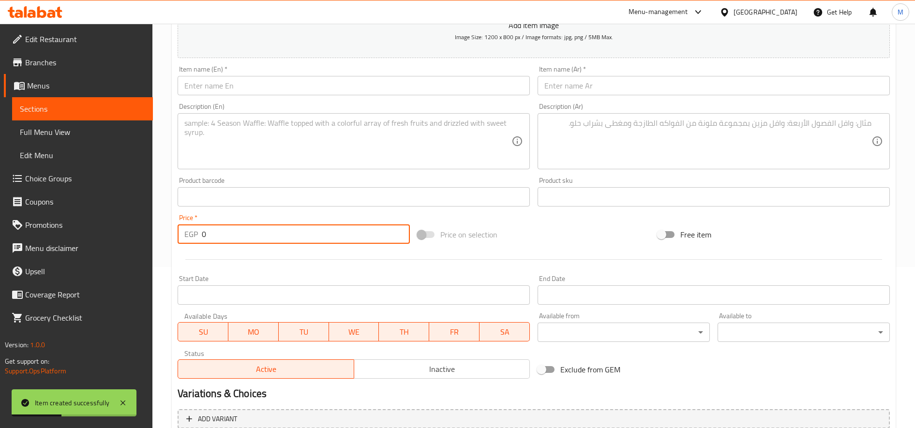
click at [623, 90] on input "text" at bounding box center [714, 85] width 352 height 19
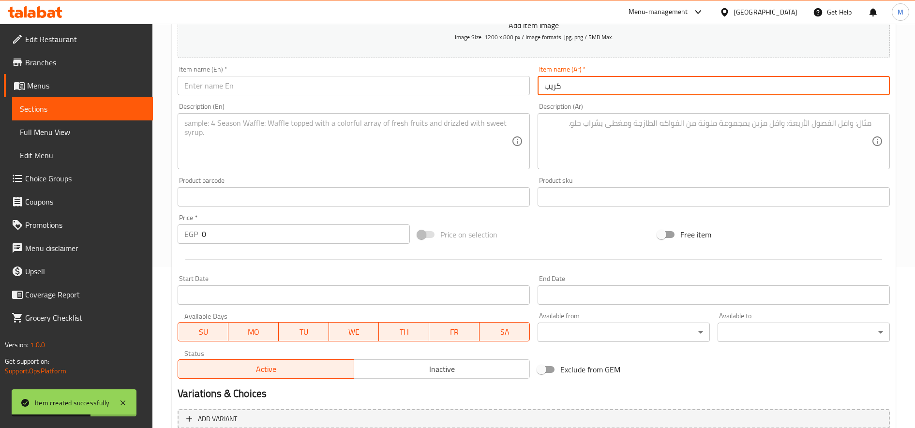
paste input "ناشفيل سلو"
type input "كريب ناشفيل سلو"
click at [672, 124] on textarea at bounding box center [707, 142] width 327 height 46
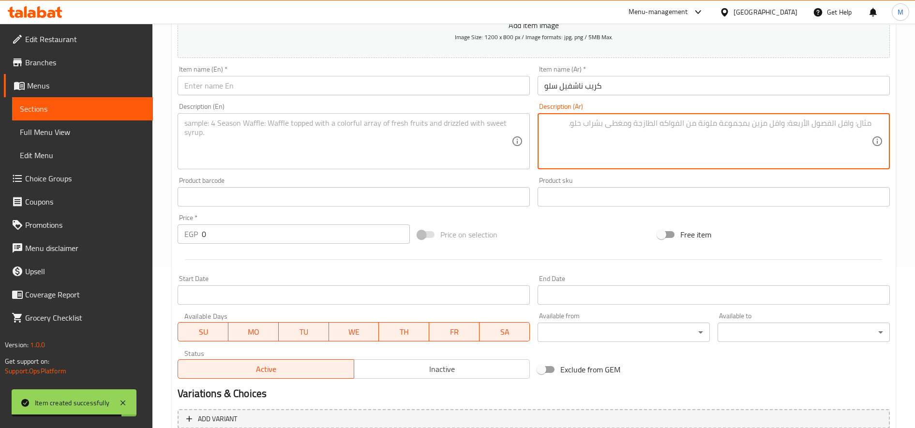
paste textarea "صدور اسبايسي كرسبي مع حلقات بصل وكول سلو و تشيلي"
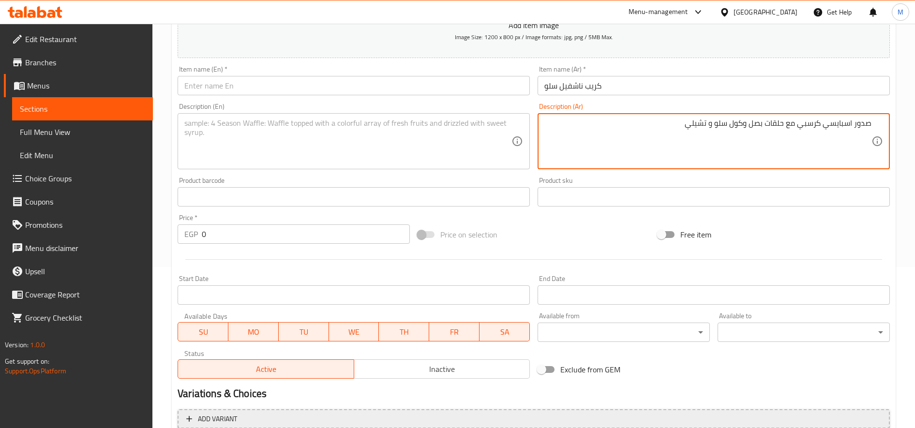
type textarea "صدور اسبايسي كرسبي مع حلقات بصل وكول سلو و تشيلي"
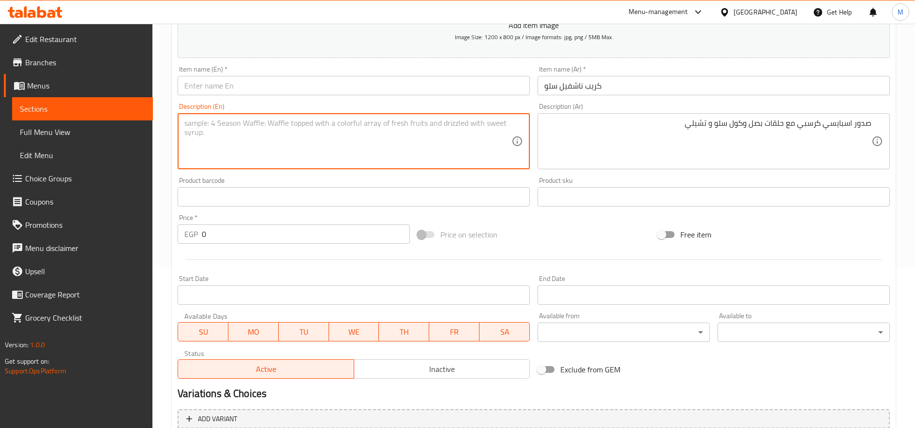
click at [332, 146] on textarea at bounding box center [347, 142] width 327 height 46
paste textarea "Spicy crispy breasts with onion rings, coleslaw and chili"
type textarea "Spicy crispy breasts with onion rings, coleslaw and chili"
click at [599, 81] on input "كريب ناشفيل سلو" at bounding box center [714, 85] width 352 height 19
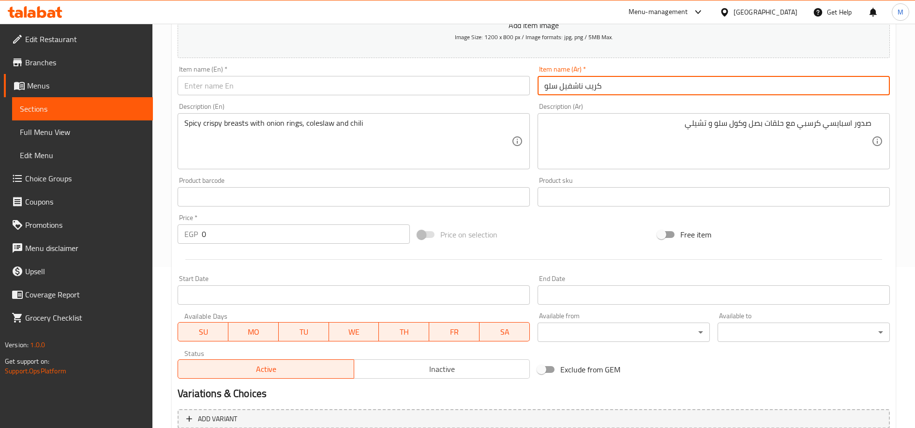
click at [599, 81] on input "كريب ناشفيل سلو" at bounding box center [714, 85] width 352 height 19
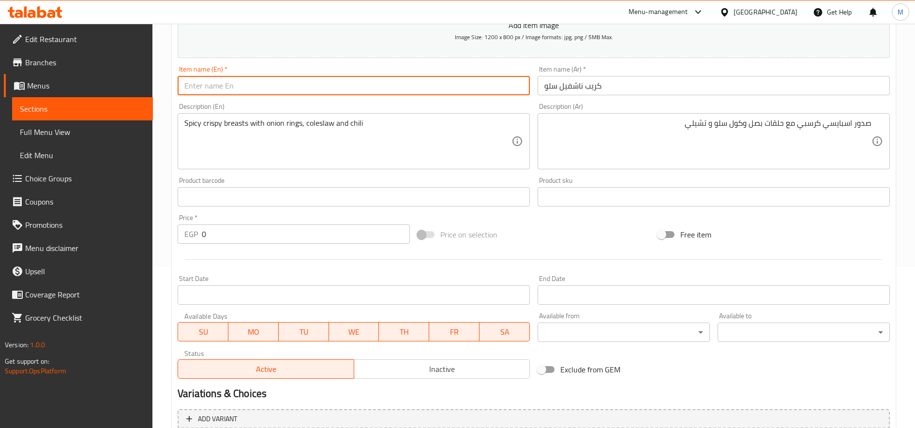
click at [316, 90] on input "text" at bounding box center [354, 85] width 352 height 19
paste input "Nashville Slaw Crepe"
type input "Nashville Slaw Crepe"
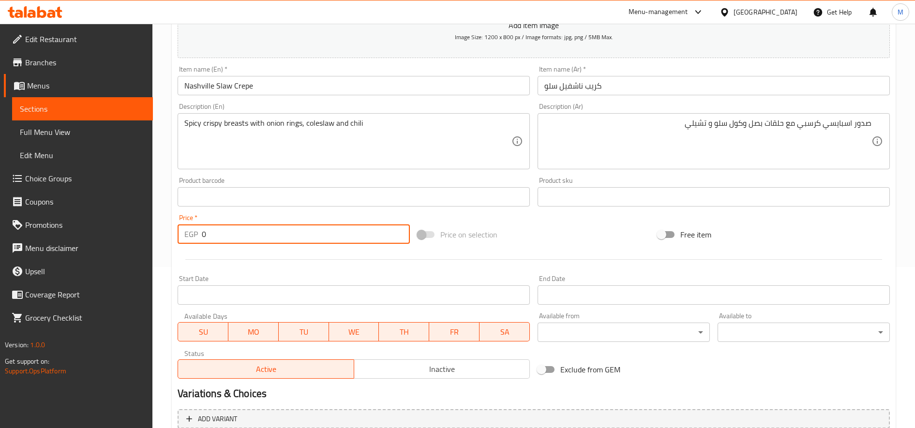
click at [258, 233] on input "0" at bounding box center [306, 233] width 208 height 19
type input "157"
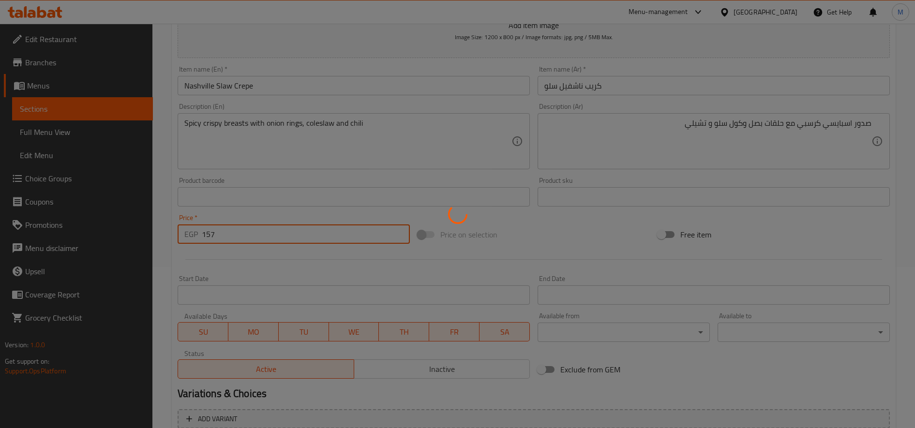
type input "0"
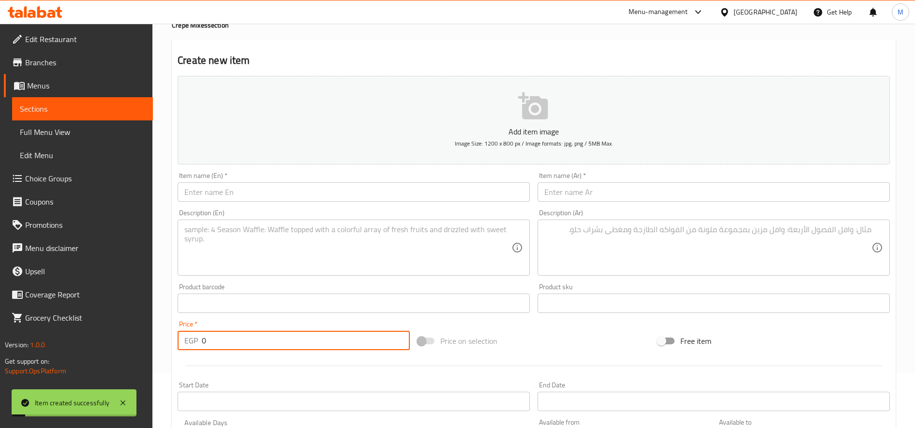
scroll to position [0, 0]
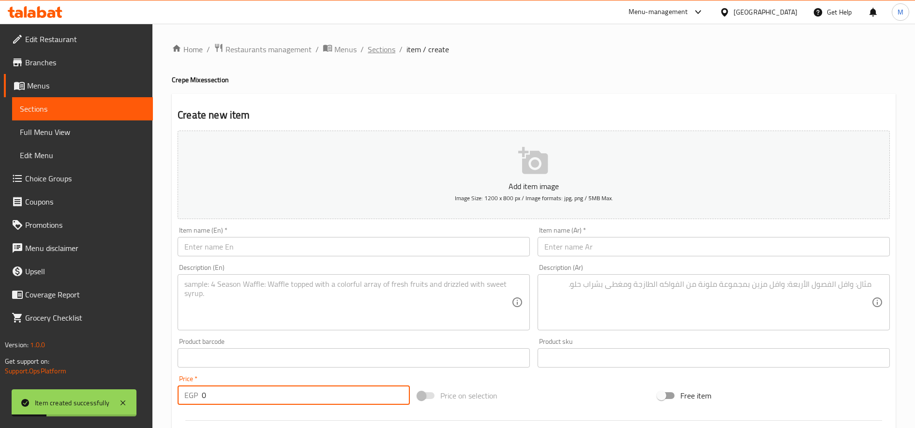
click at [379, 51] on span "Sections" at bounding box center [382, 50] width 28 height 12
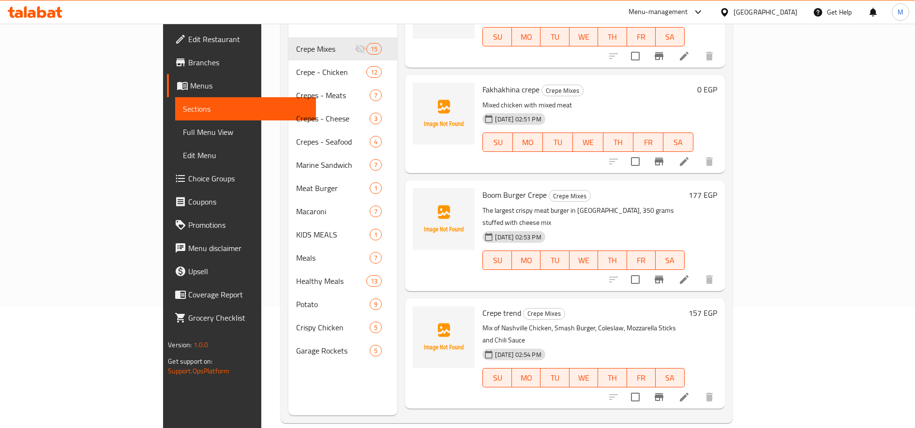
scroll to position [135, 0]
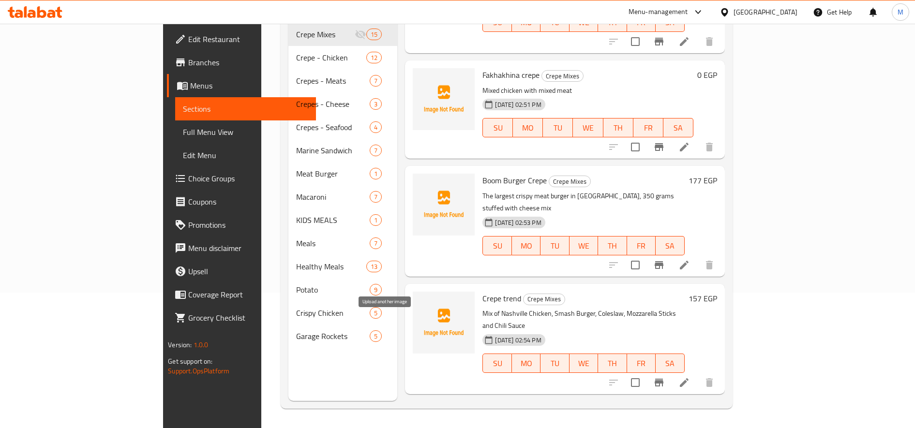
click at [420, 417] on icon "upload picture" at bounding box center [426, 423] width 12 height 12
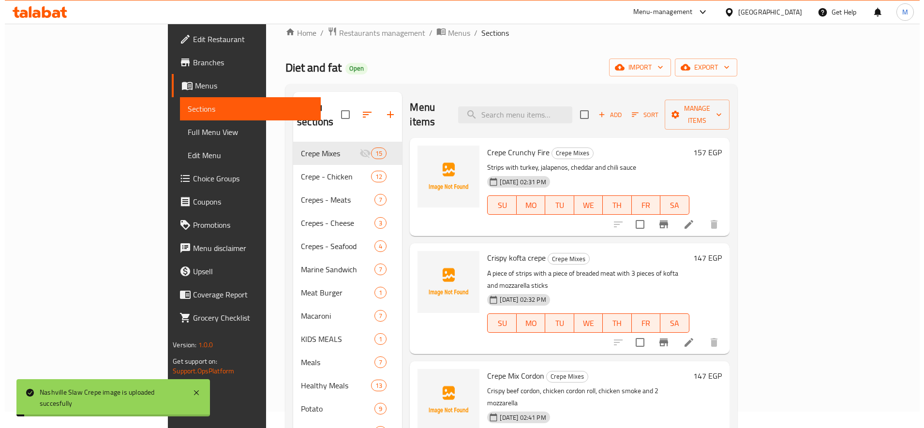
scroll to position [0, 0]
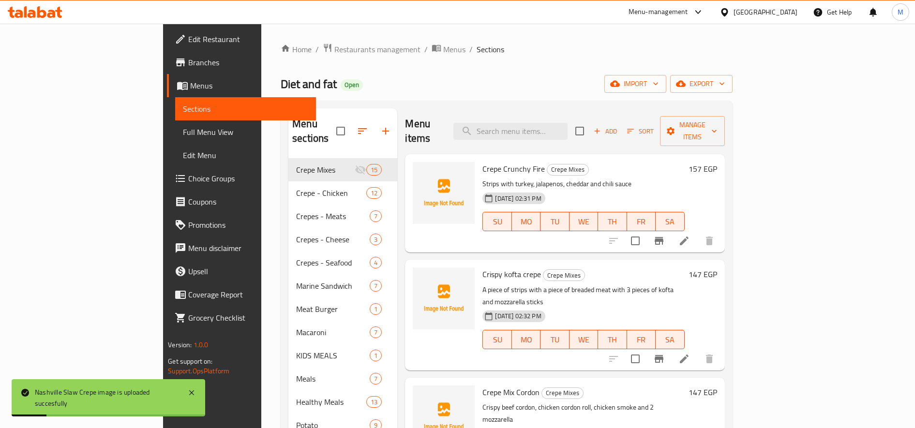
click at [635, 127] on icon "button" at bounding box center [630, 131] width 9 height 9
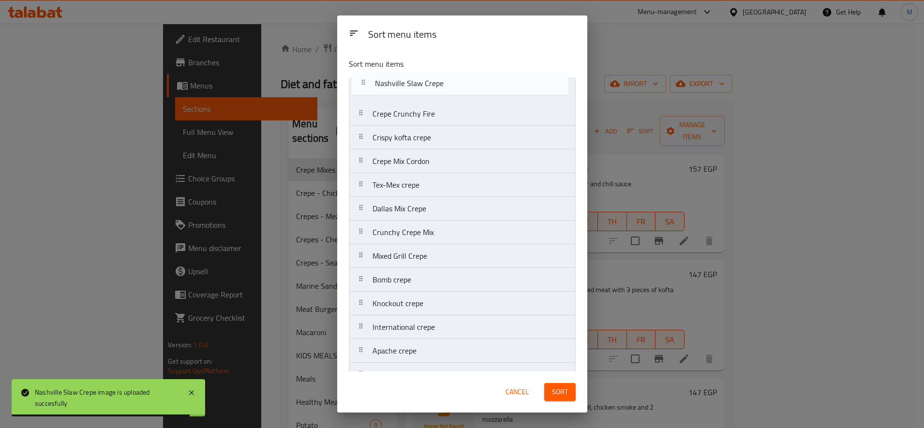
drag, startPoint x: 363, startPoint y: 356, endPoint x: 368, endPoint y: 75, distance: 281.6
click at [368, 75] on div "Sort menu items Crepe Crunchy Fire Crispy kofta crepe Crepe Mix Cordon Tex-Mex …" at bounding box center [462, 210] width 250 height 321
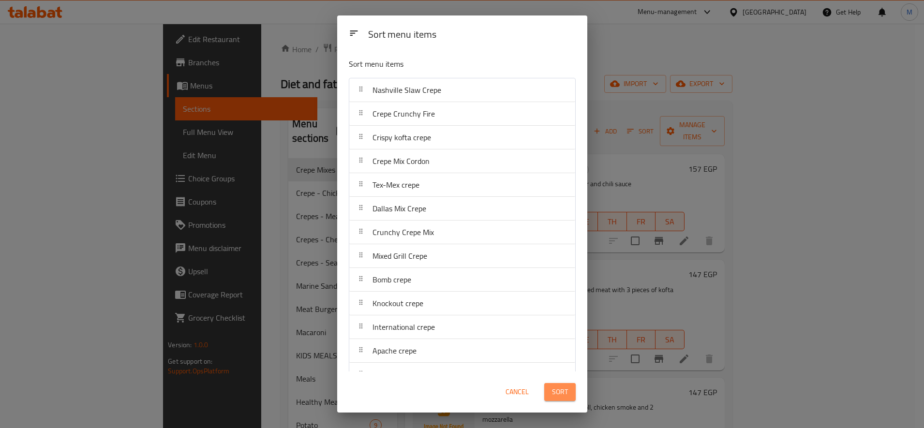
click at [562, 391] on span "Sort" at bounding box center [560, 392] width 16 height 12
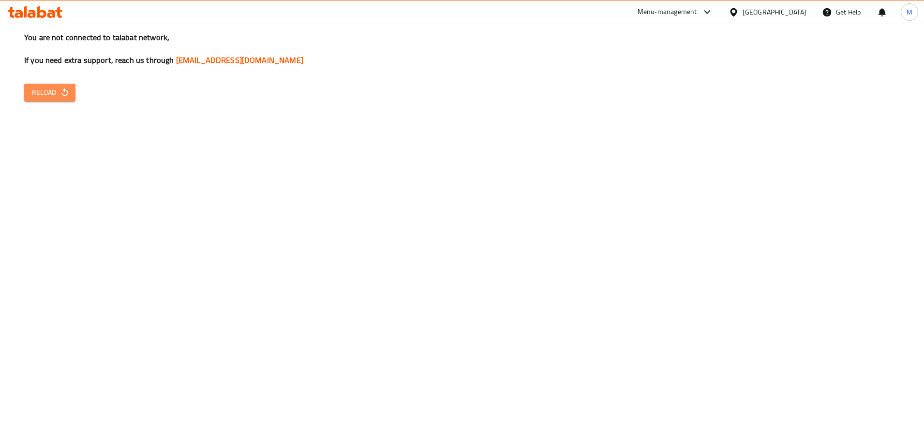
click at [63, 100] on button "Reload" at bounding box center [49, 93] width 51 height 18
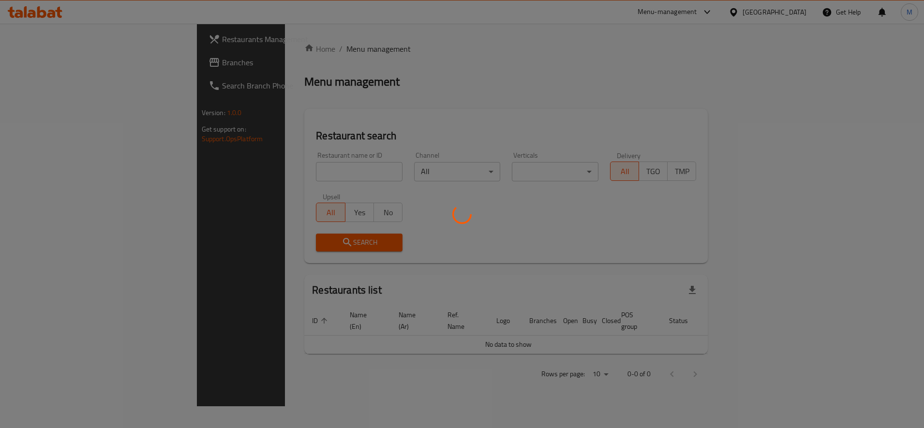
click at [719, 25] on div at bounding box center [462, 214] width 924 height 428
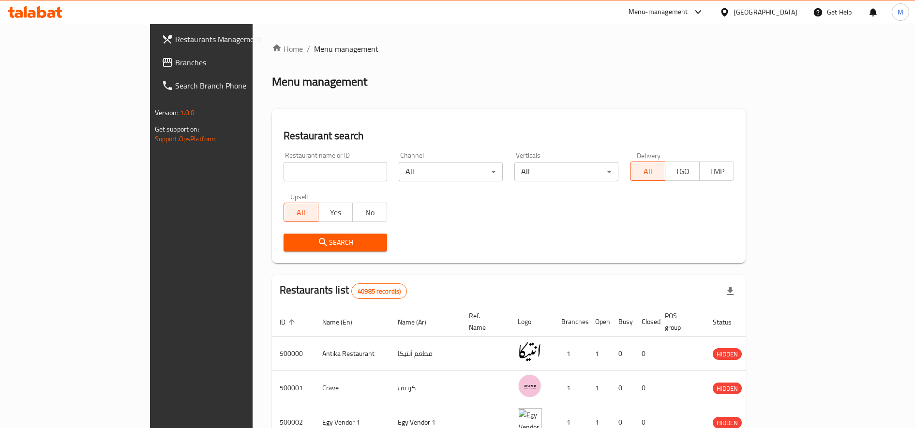
click at [688, 17] on div "Menu-management" at bounding box center [658, 12] width 60 height 12
click at [677, 105] on div "Restaurant-Management" at bounding box center [652, 107] width 76 height 11
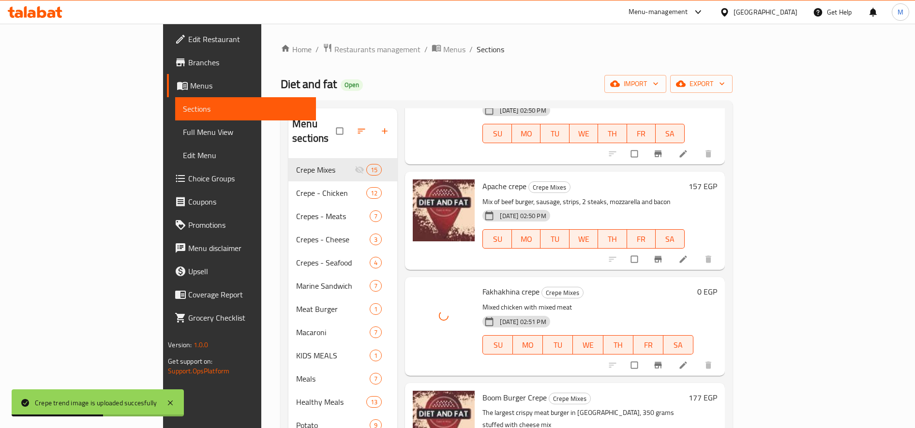
scroll to position [1181, 0]
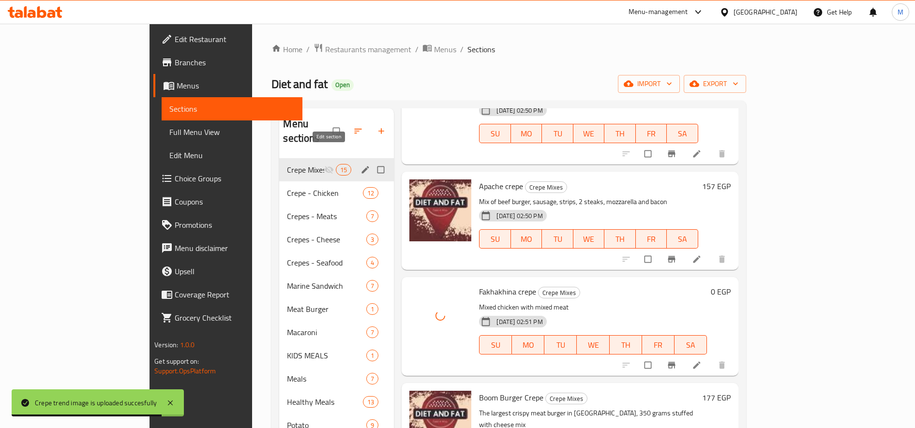
click at [360, 165] on icon "edit" at bounding box center [365, 170] width 10 height 10
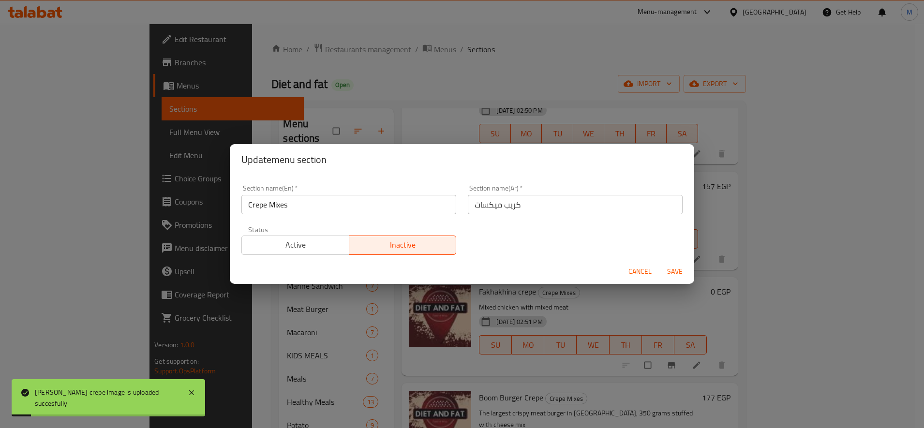
click at [300, 251] on span "Active" at bounding box center [296, 245] width 100 height 14
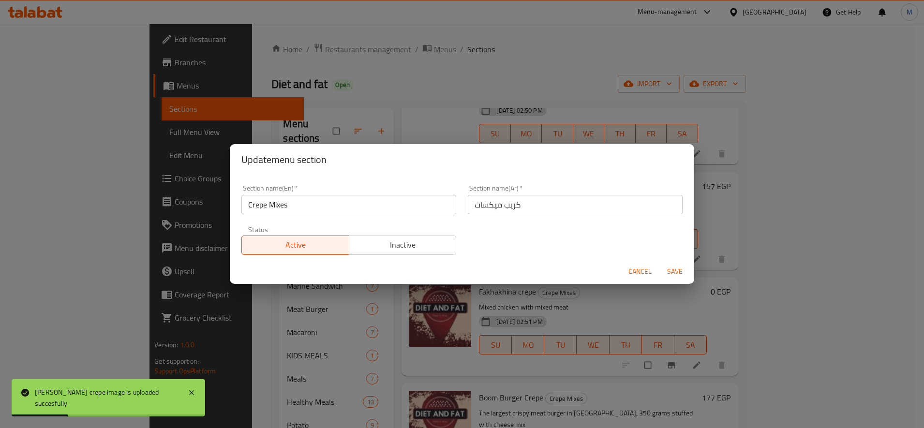
click at [681, 273] on span "Save" at bounding box center [674, 272] width 23 height 12
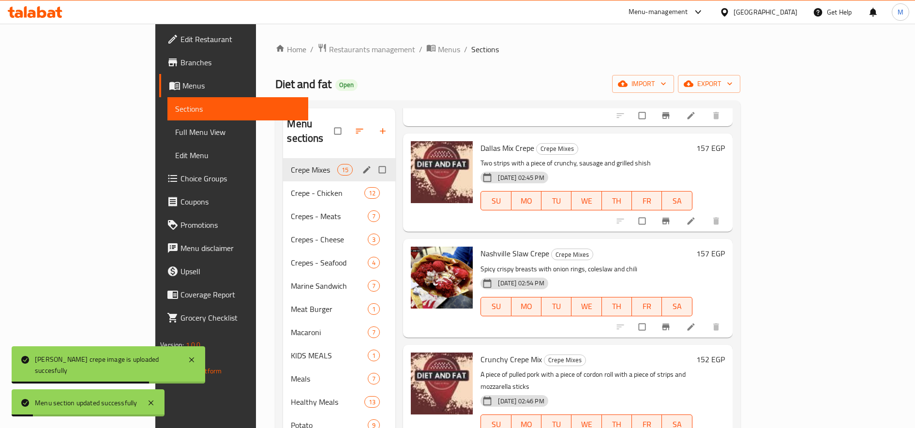
scroll to position [0, 0]
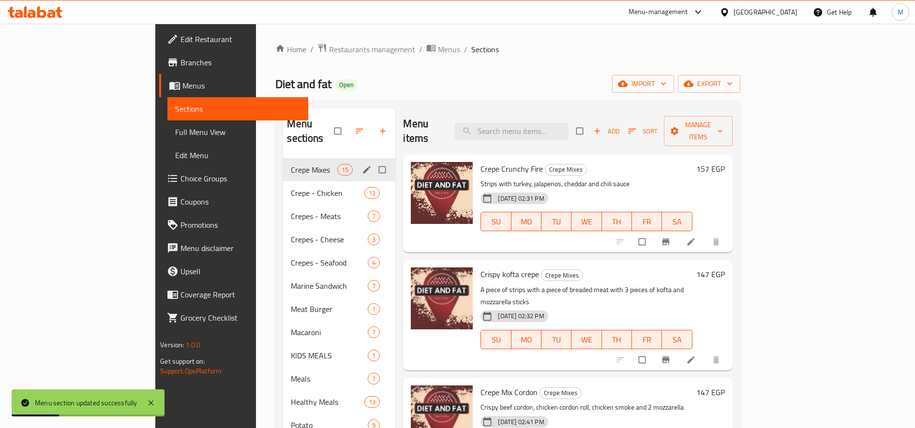
click at [658, 126] on span "Sort" at bounding box center [643, 131] width 30 height 11
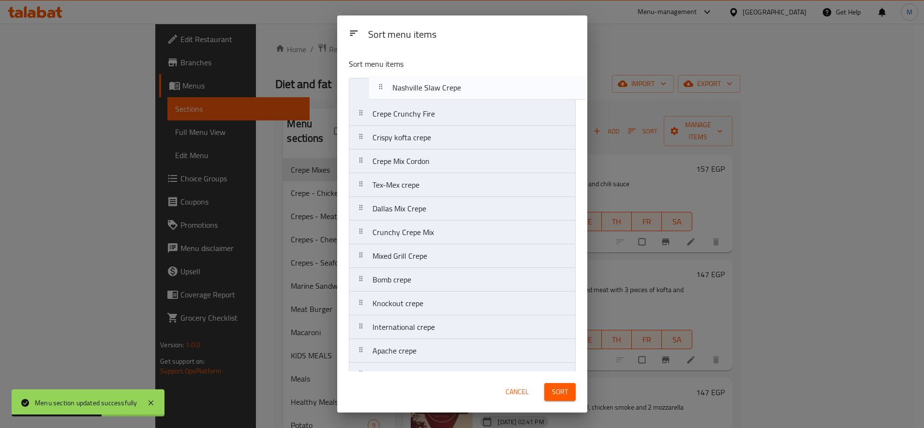
drag, startPoint x: 361, startPoint y: 212, endPoint x: 379, endPoint y: 89, distance: 124.7
click at [380, 88] on nav "Crepe Crunchy Fire Crispy kofta crepe Crepe Mix Cordon Tex-Mex crepe Dallas Mix…" at bounding box center [462, 256] width 227 height 357
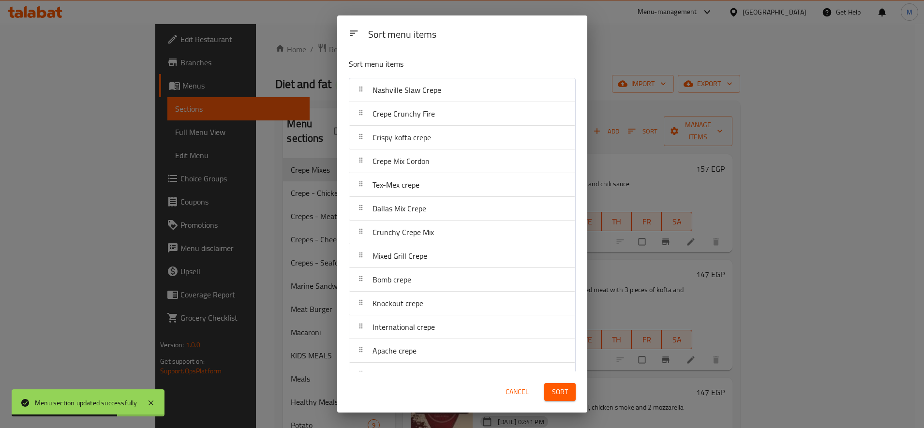
click at [568, 396] on button "Sort" at bounding box center [559, 392] width 31 height 18
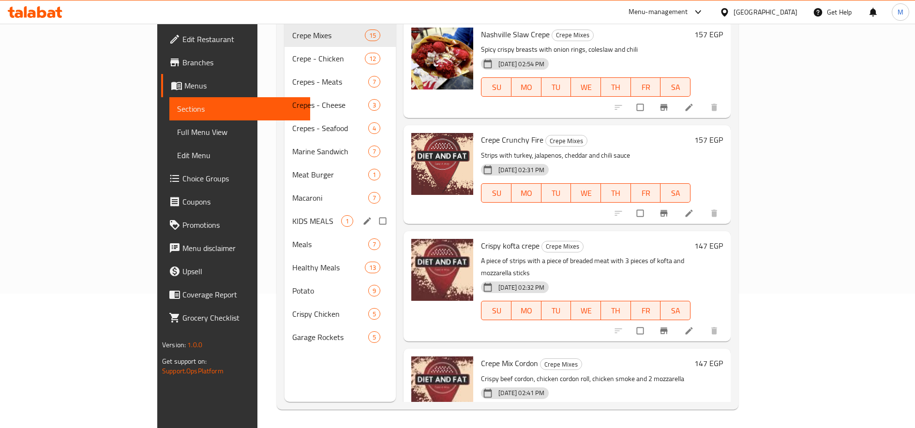
scroll to position [135, 0]
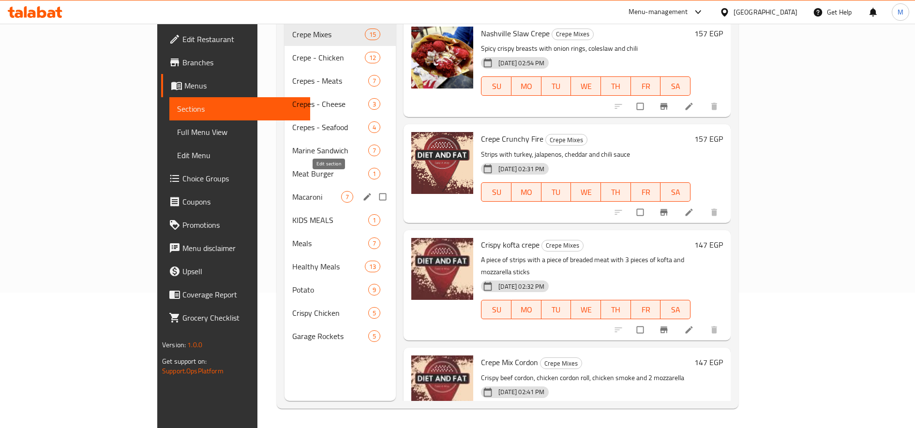
click at [362, 192] on icon "edit" at bounding box center [367, 197] width 10 height 10
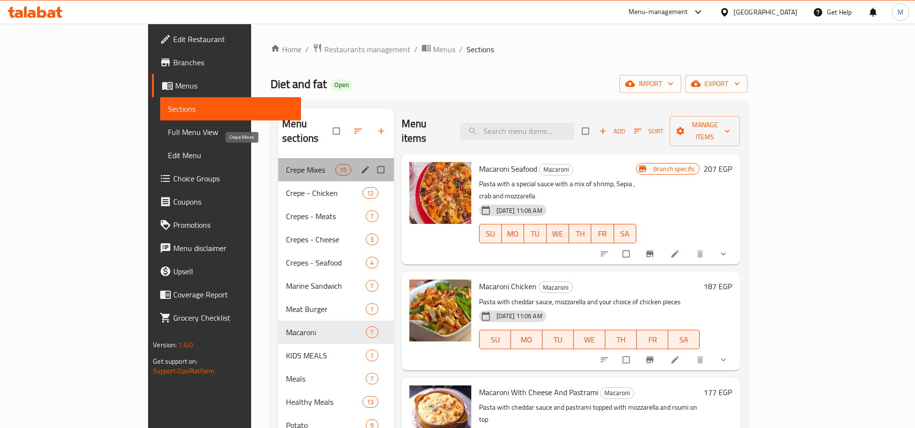
click at [286, 164] on span "Crepe Mixes" at bounding box center [310, 170] width 49 height 12
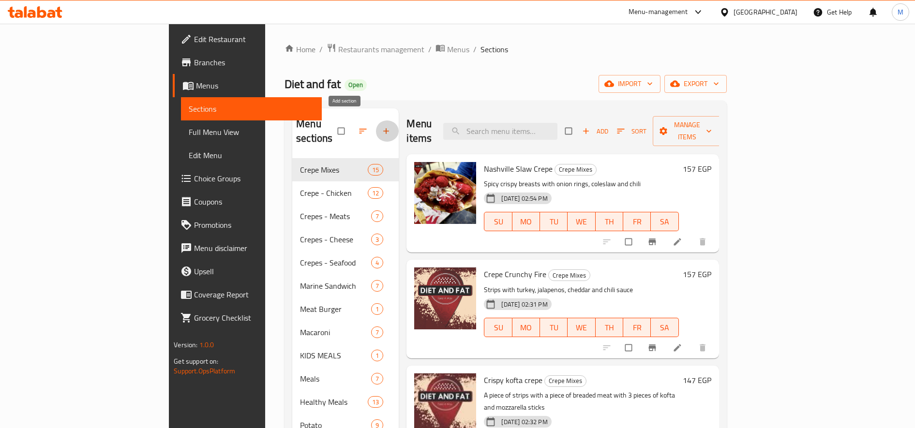
click at [381, 126] on icon "button" at bounding box center [386, 131] width 10 height 10
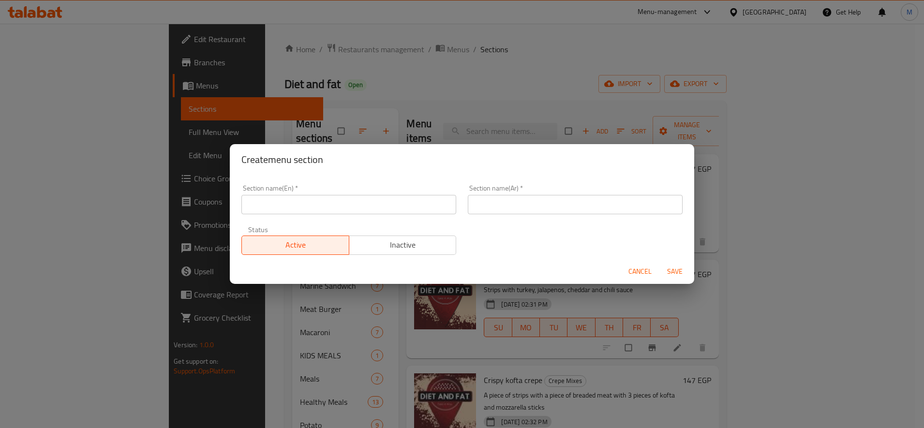
click at [364, 244] on span "Inactive" at bounding box center [403, 245] width 100 height 14
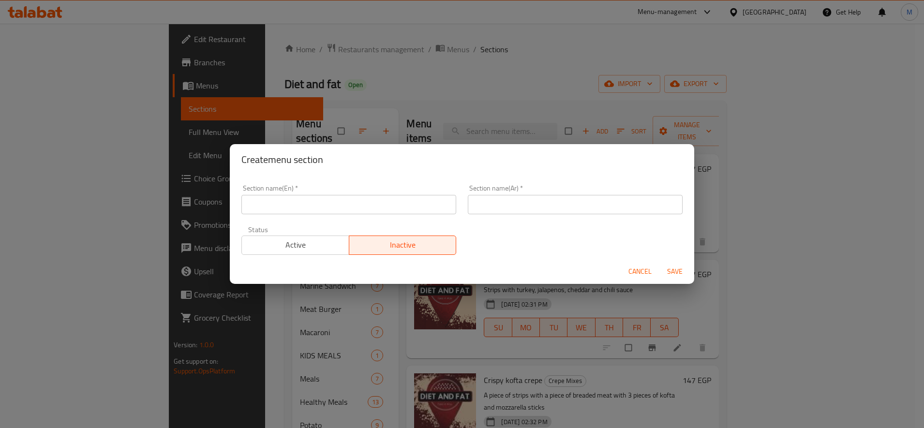
click at [560, 207] on input "text" at bounding box center [575, 204] width 215 height 19
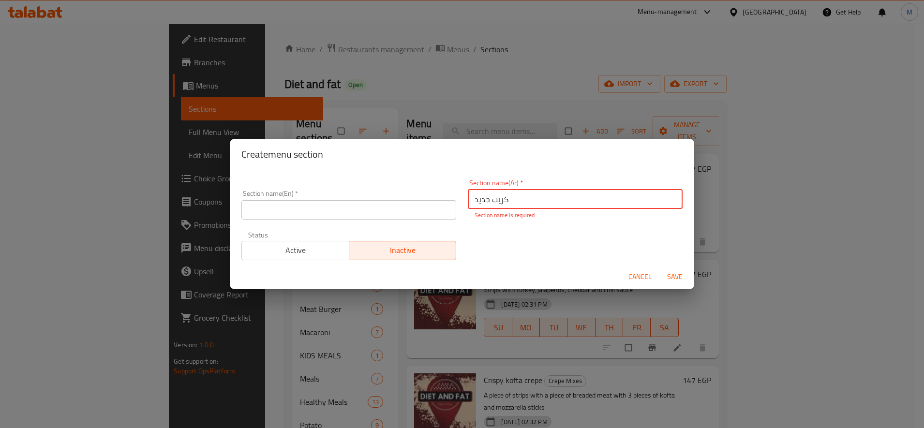
type input "كريب جديد"
click at [404, 211] on input "text" at bounding box center [348, 209] width 215 height 19
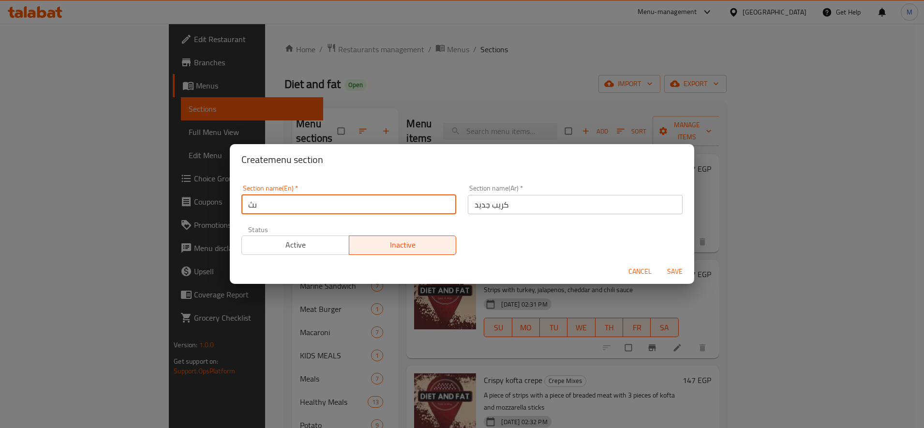
type input "ى"
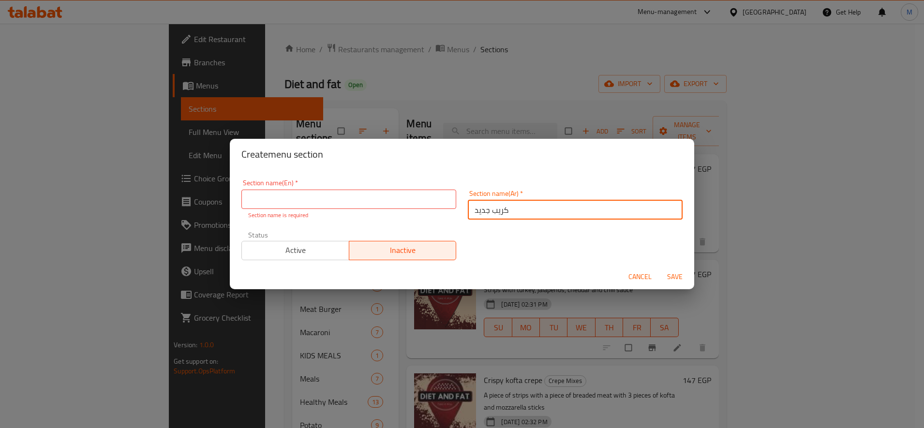
click at [568, 210] on input "كريب جديد" at bounding box center [575, 209] width 215 height 19
click at [369, 200] on input "text" at bounding box center [348, 199] width 215 height 19
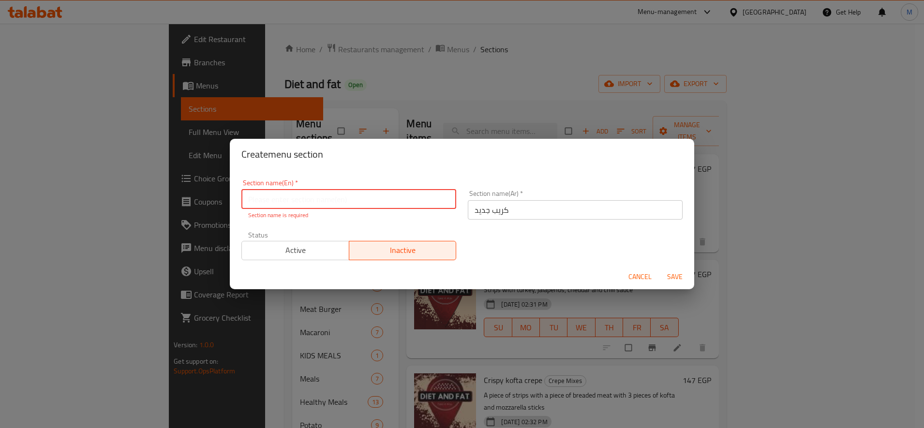
paste input "New crepe"
type input "New crepe"
click at [676, 277] on span "Save" at bounding box center [674, 277] width 23 height 12
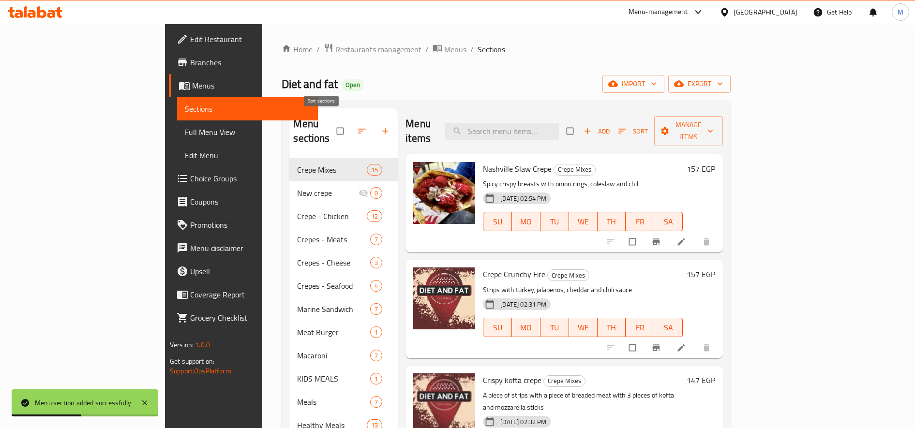
click at [357, 126] on span "button" at bounding box center [363, 131] width 12 height 10
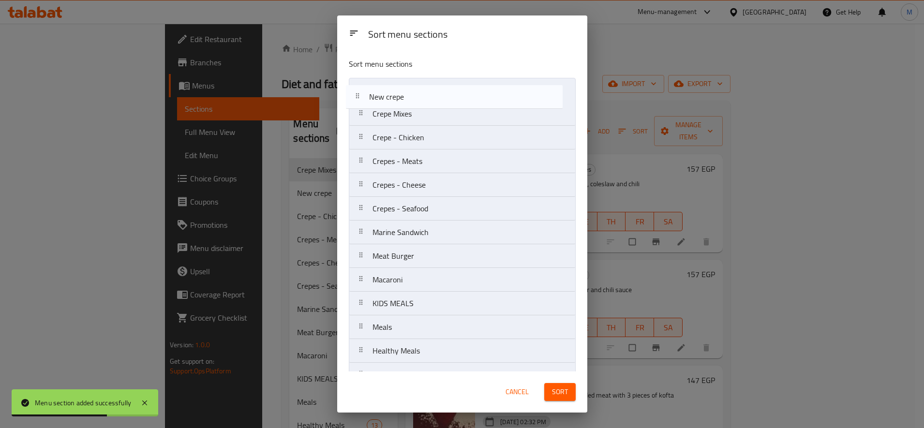
drag, startPoint x: 369, startPoint y: 120, endPoint x: 365, endPoint y: 96, distance: 24.1
click at [365, 98] on nav "Crepe Mixes New crepe Crepe - Chicken Crepes - Meats Crepes - Cheese Crepes - S…" at bounding box center [462, 256] width 227 height 357
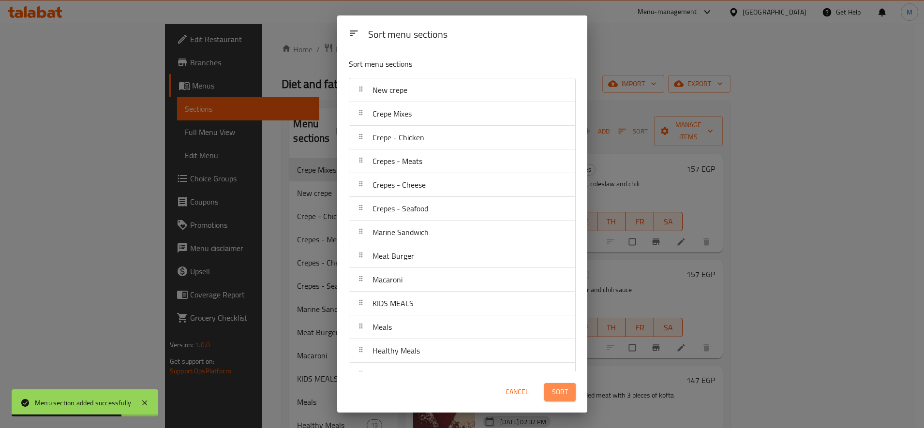
click at [573, 395] on button "Sort" at bounding box center [559, 392] width 31 height 18
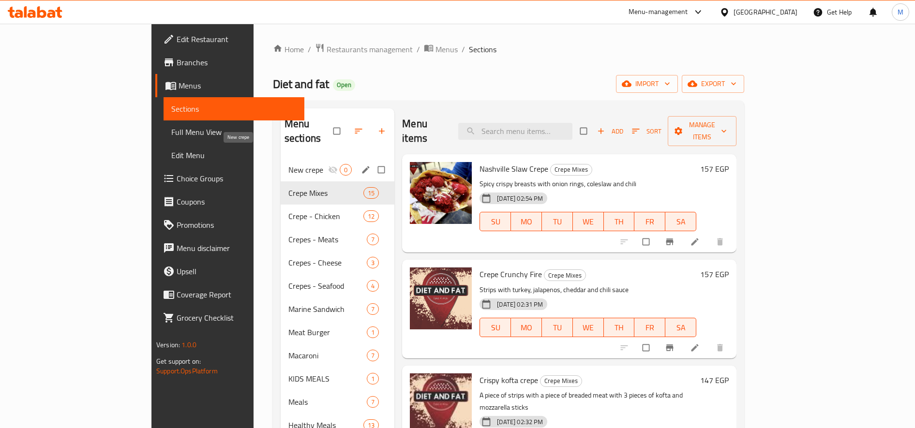
click at [288, 164] on span "New crepe" at bounding box center [308, 170] width 40 height 12
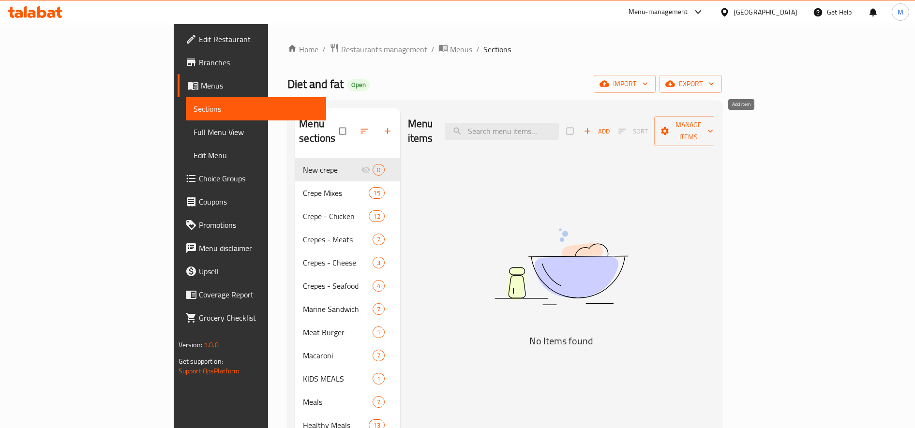
click at [594, 126] on span "button" at bounding box center [589, 131] width 12 height 10
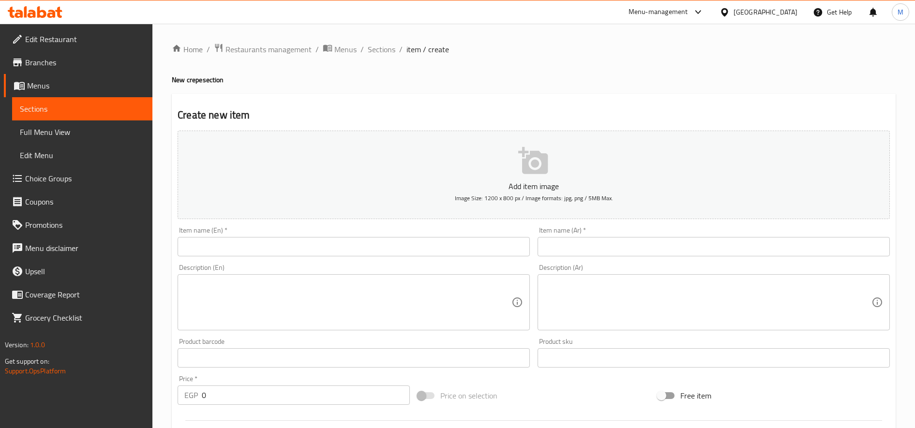
click at [656, 249] on input "text" at bounding box center [714, 246] width 352 height 19
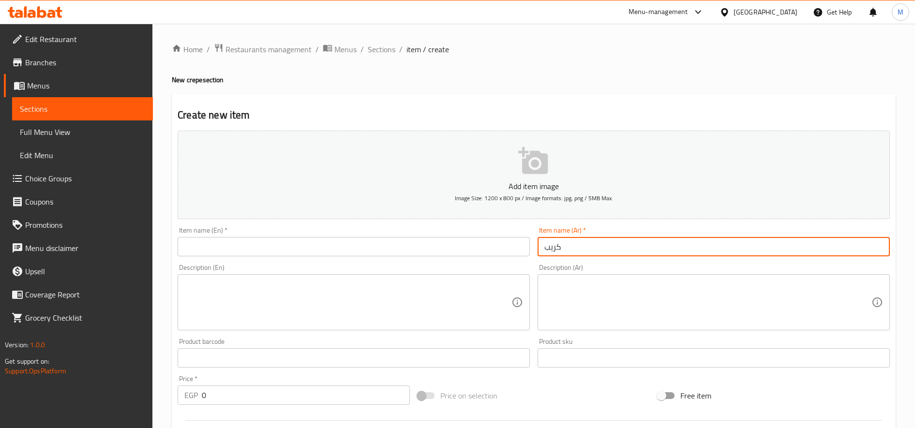
type input "كريب"
click at [651, 284] on textarea at bounding box center [707, 303] width 327 height 46
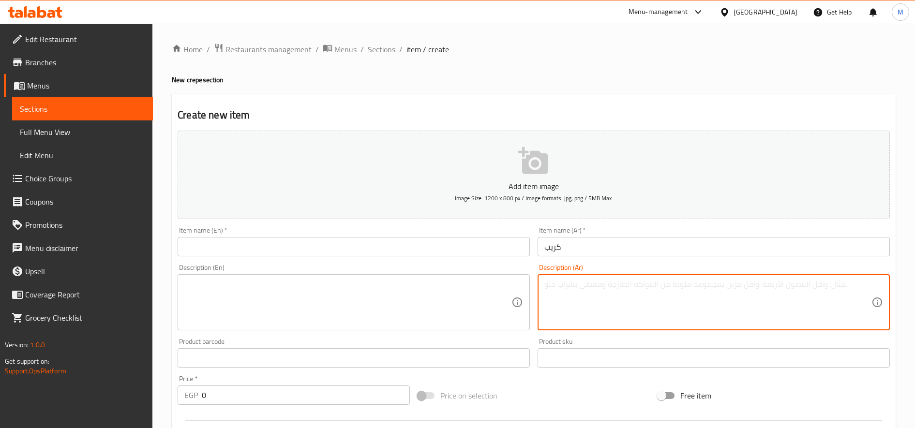
paste textarea "استربس شيش ميكس من استربس وشيش واصابع موتزاريلا"
drag, startPoint x: 827, startPoint y: 286, endPoint x: 902, endPoint y: 286, distance: 75.0
click at [902, 286] on div "Home / Restaurants management / Menus / Sections / item / create New crepe sect…" at bounding box center [533, 354] width 762 height 660
type textarea "ميكس من استربس وشيش واصابع موتزاريلا"
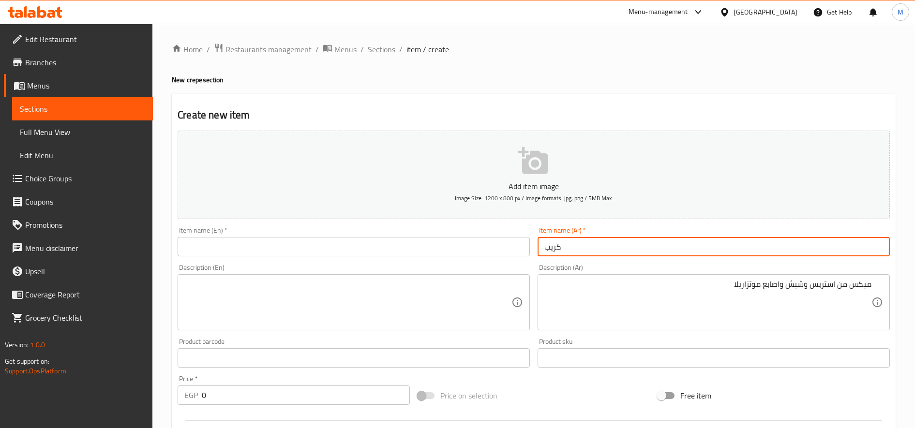
click at [663, 248] on input "كريب" at bounding box center [714, 246] width 352 height 19
paste input "استربس شيش"
click at [651, 252] on input "كريب استربس شيش" at bounding box center [714, 246] width 352 height 19
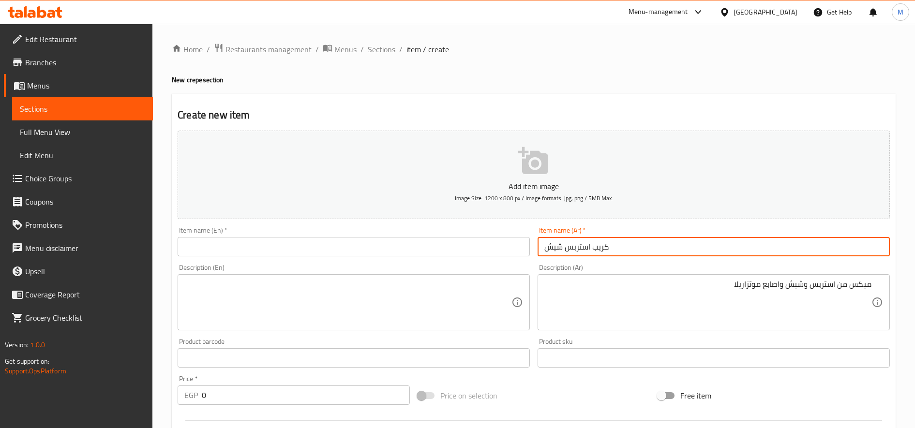
paste input "text"
type input "كريب استربس شيش"
click at [309, 246] on input "text" at bounding box center [354, 246] width 352 height 19
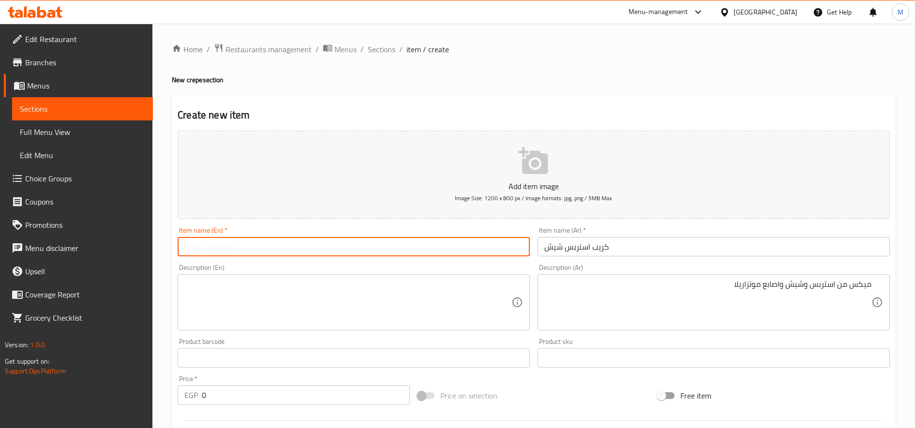
paste input "Crepe strips shish"
type input "Crepe strips shish"
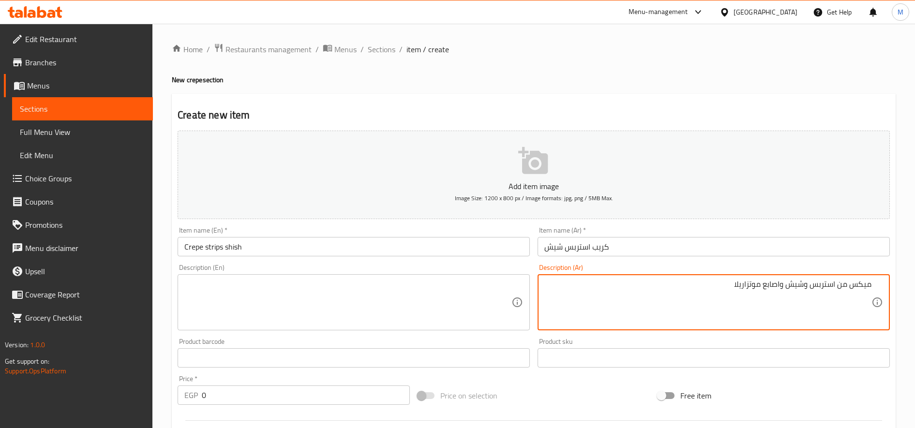
click at [764, 292] on textarea "ميكس من استربس وشيش واصابع موتزاريلا" at bounding box center [707, 303] width 327 height 46
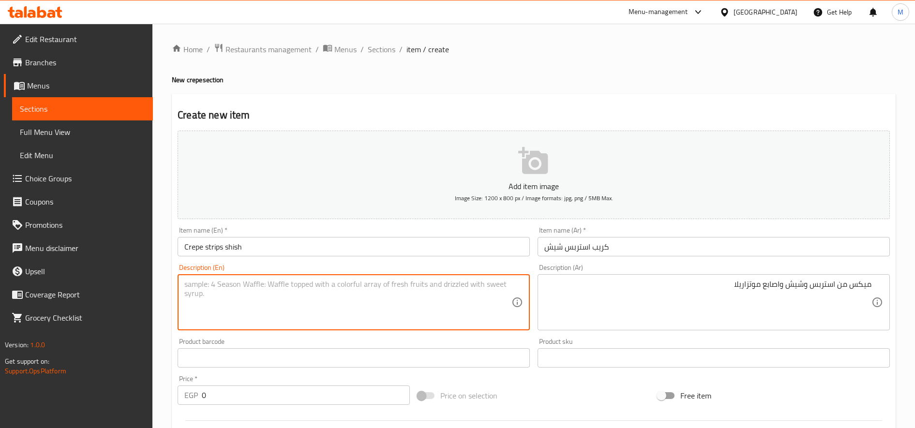
click at [242, 281] on textarea at bounding box center [347, 303] width 327 height 46
paste textarea "Mix of strips, shish and mozzarella sticks"
type textarea "Mix of strips, shish and mozzarella sticks"
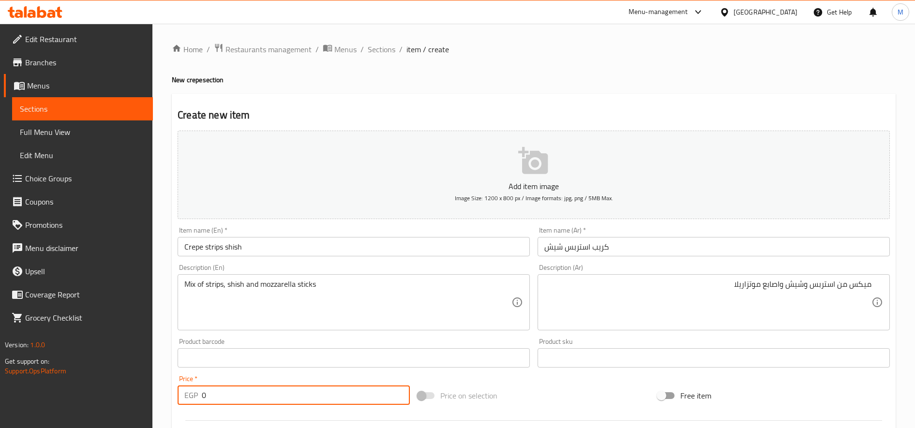
click at [230, 392] on input "0" at bounding box center [306, 395] width 208 height 19
type input "152"
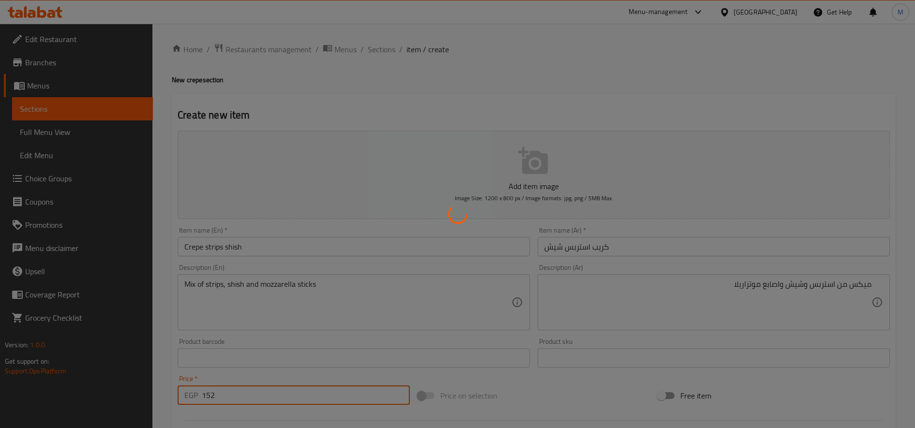
type input "0"
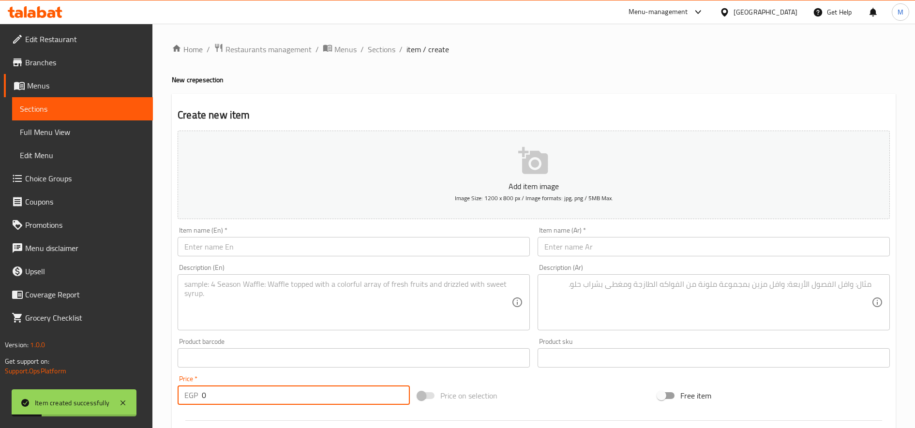
click at [633, 239] on input "text" at bounding box center [714, 246] width 352 height 19
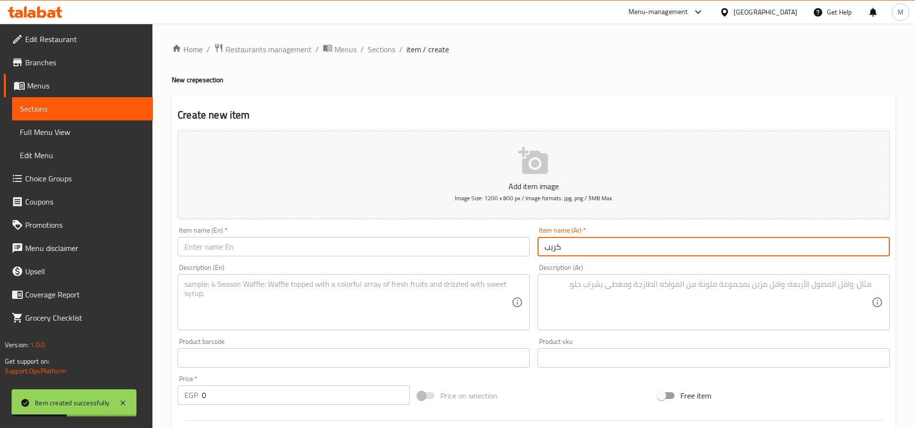
paste input "الاكس"
type input "كريب الاكس"
click at [739, 294] on textarea at bounding box center [707, 303] width 327 height 46
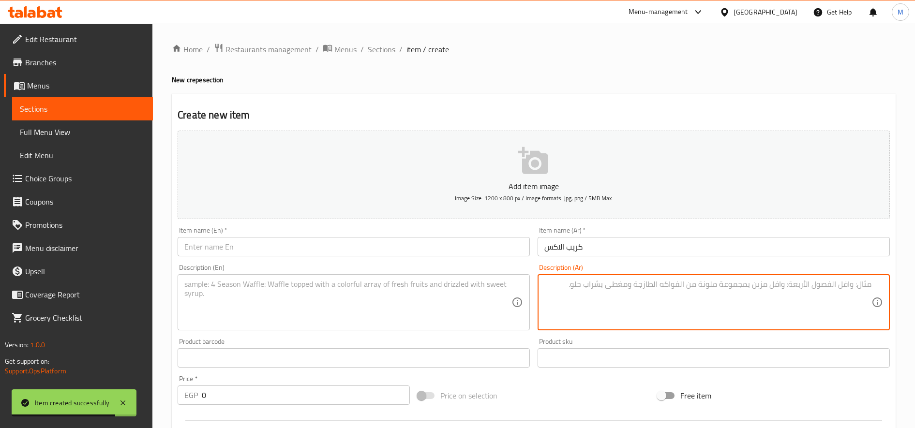
paste textarea "الاكس استربس وبرحر واصابع [PERSON_NAME]"
type textarea "الاكس استربس وبرحر واصابع [PERSON_NAME]"
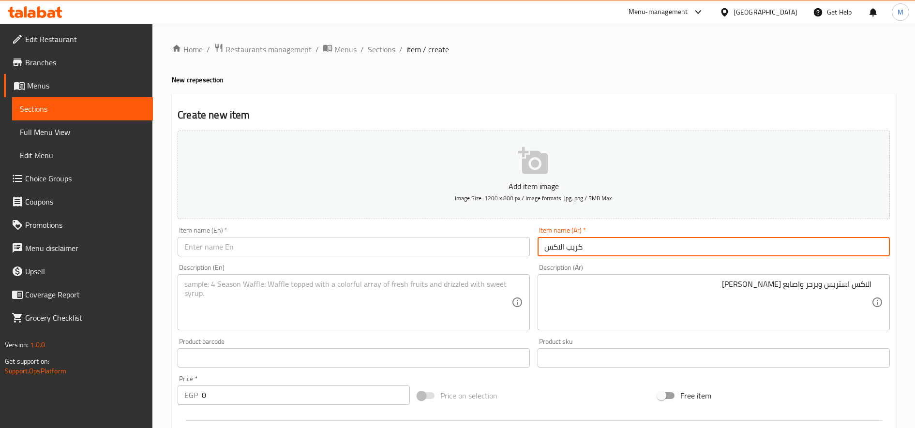
click at [568, 245] on input "كريب الاكس" at bounding box center [714, 246] width 352 height 19
click at [293, 259] on div "Item name (En)   * Item name (En) *" at bounding box center [354, 241] width 360 height 37
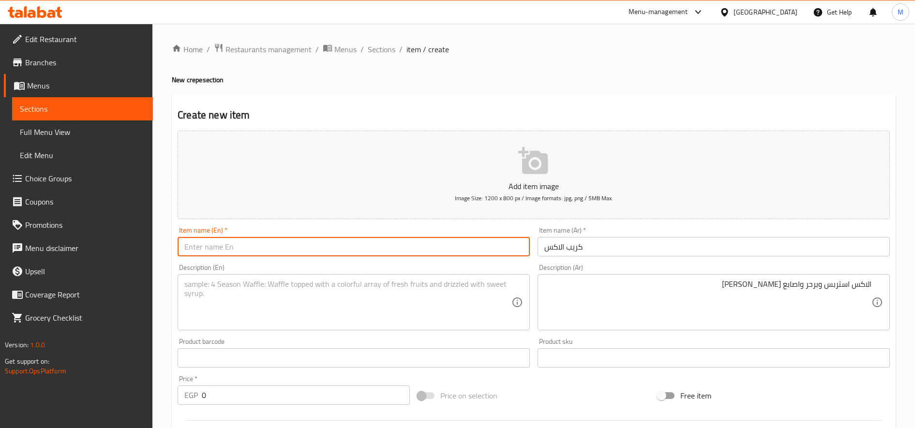
click at [306, 248] on input "text" at bounding box center [354, 246] width 352 height 19
paste input "Crepe X"
type input "Crepe X"
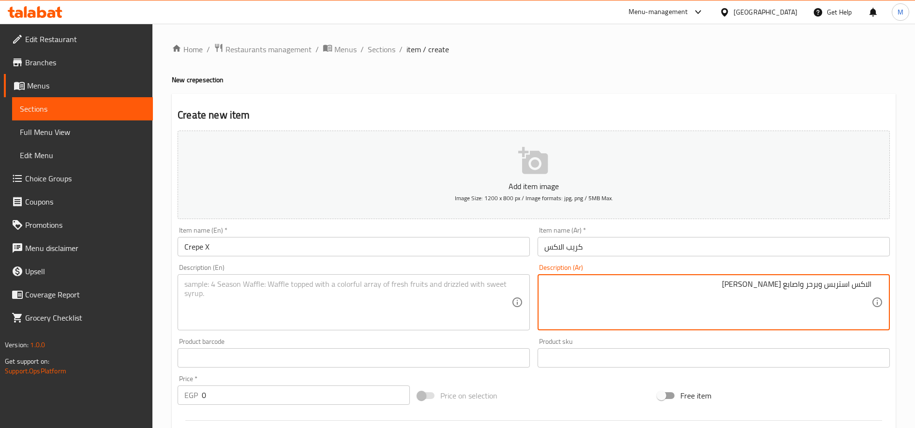
click at [712, 284] on textarea "الاكس استربس وبرحر واصابع [PERSON_NAME]" at bounding box center [707, 303] width 327 height 46
click at [322, 304] on textarea at bounding box center [347, 303] width 327 height 46
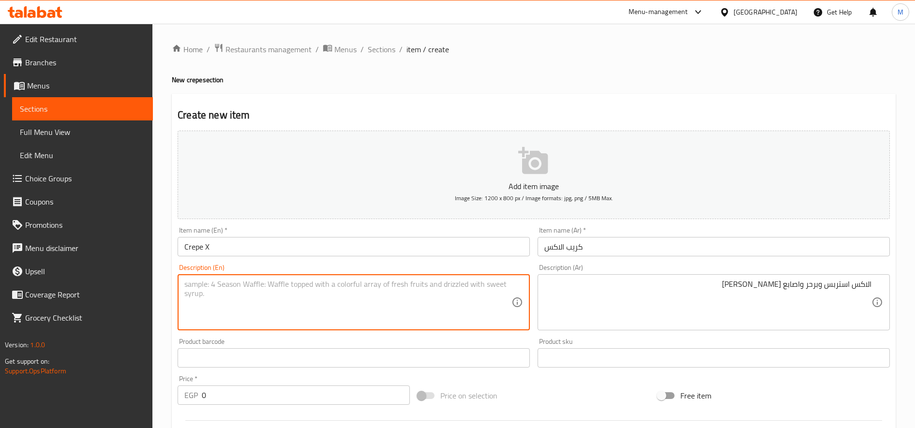
paste textarea "X-strips, burgers, and mozzarella sticks"
type textarea "X-strips, burgers, and mozzarella sticks"
click at [267, 394] on input "0" at bounding box center [306, 395] width 208 height 19
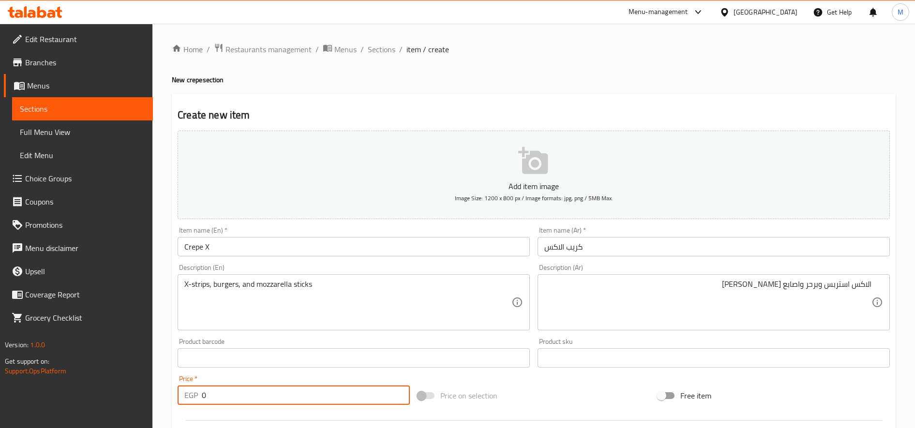
click at [267, 394] on input "0" at bounding box center [306, 395] width 208 height 19
type input "152"
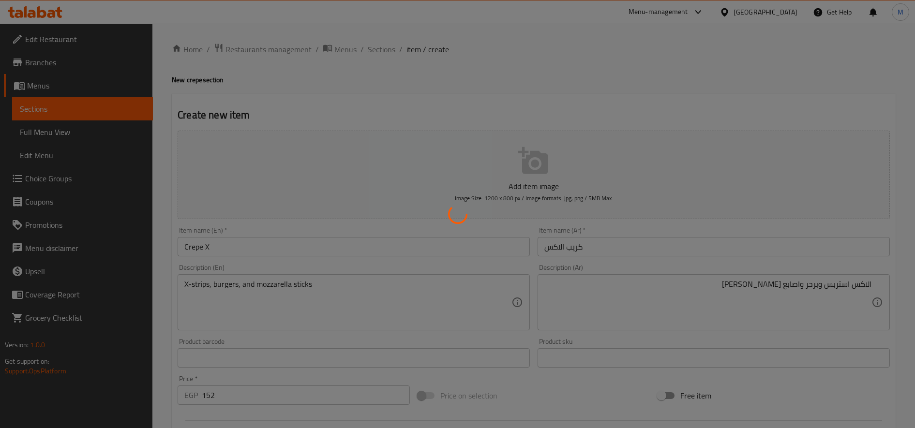
type input "0"
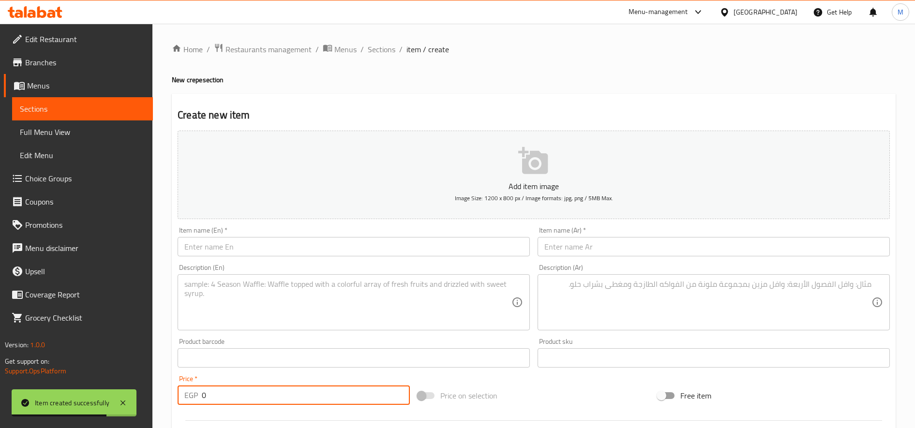
click at [740, 248] on input "text" at bounding box center [714, 246] width 352 height 19
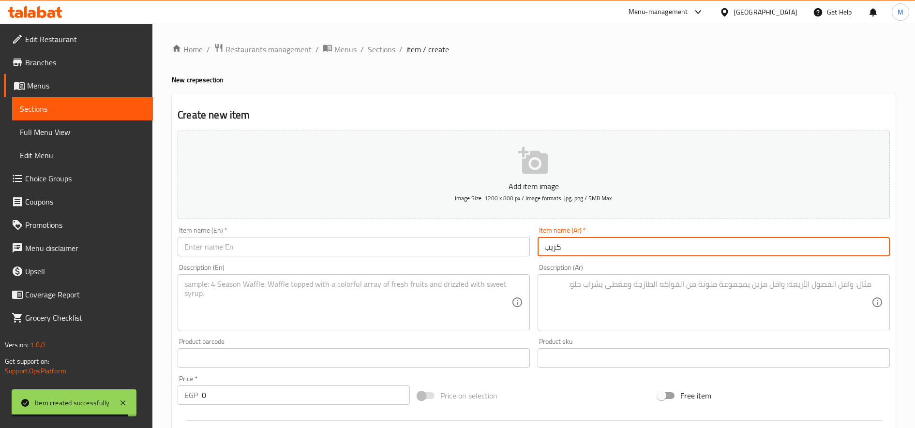
paste input "تربو"
type input "كريب تربو"
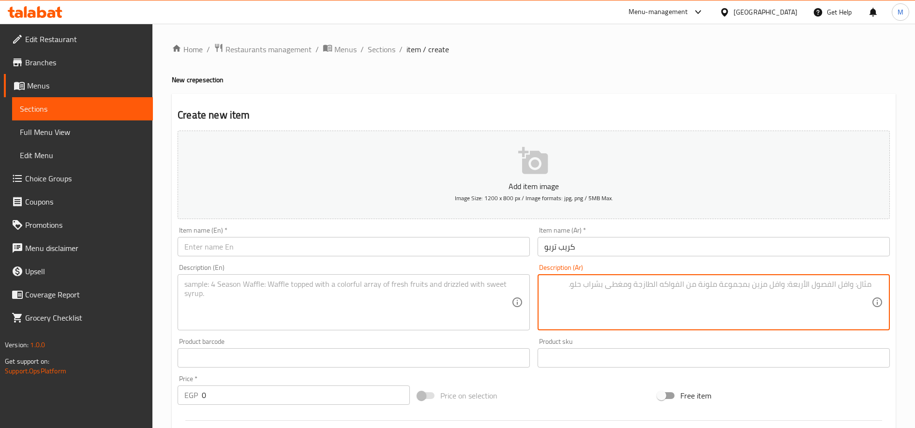
click at [673, 315] on textarea at bounding box center [707, 303] width 327 height 46
paste textarea "كوردن رول مع 2 استربس و برحر"
type textarea "كوردن رول مع 2 استربس و برحر"
click at [554, 245] on input "كريب تربو" at bounding box center [714, 246] width 352 height 19
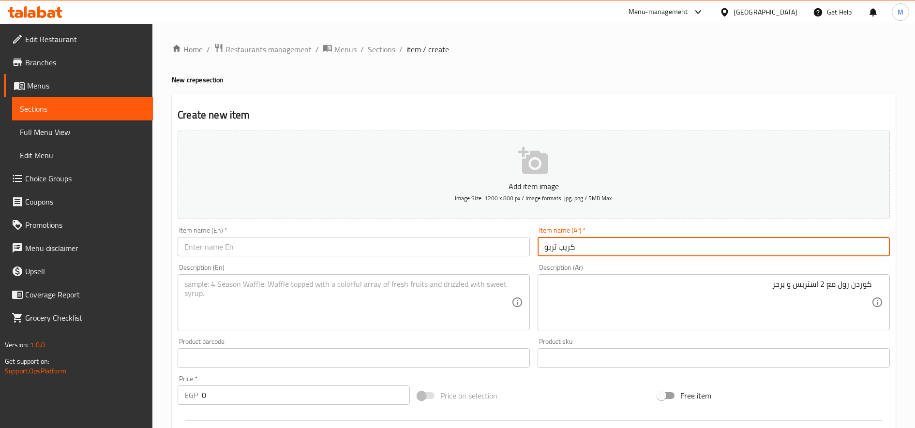
click at [554, 245] on input "كريب تربو" at bounding box center [714, 246] width 352 height 19
click at [297, 240] on input "text" at bounding box center [354, 246] width 352 height 19
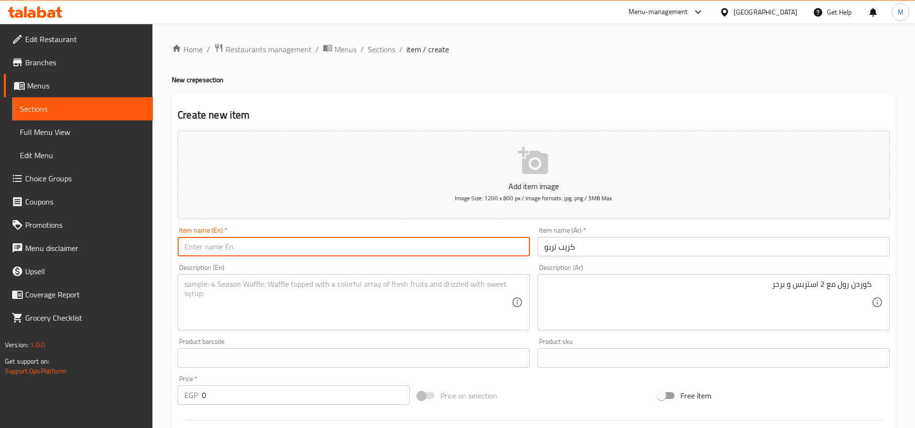
paste input "Turbo crepe"
type input "Turbo crepe"
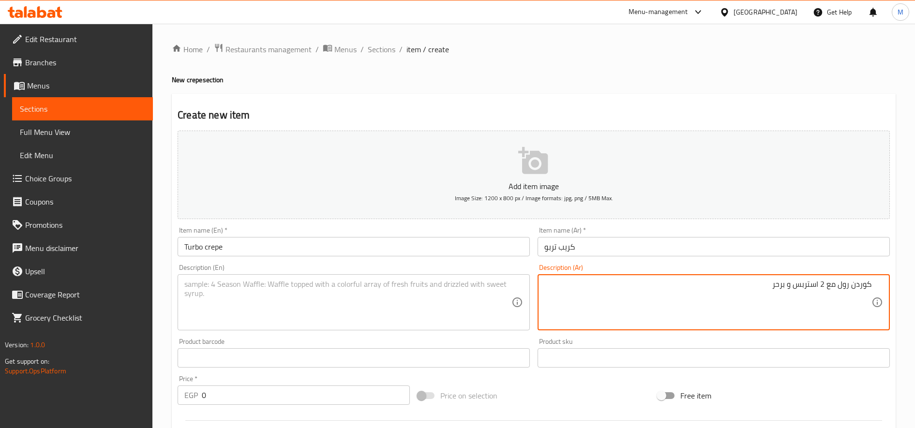
click at [816, 286] on textarea "كوردن رول مع 2 استربس و برحر" at bounding box center [707, 303] width 327 height 46
click at [303, 304] on textarea at bounding box center [347, 303] width 327 height 46
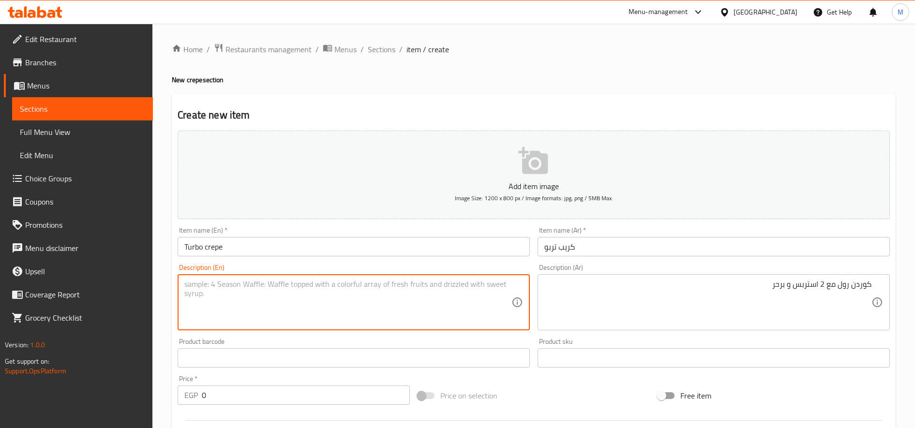
paste textarea "Cordon roll with 2 strips and brhar"
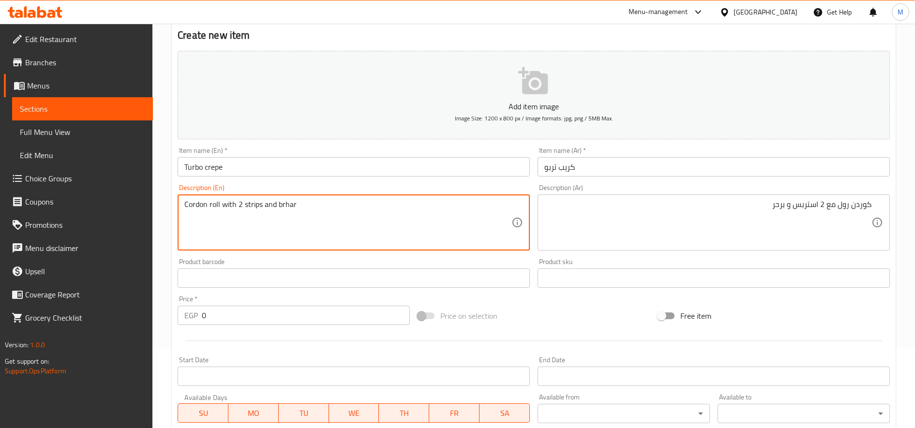
scroll to position [81, 0]
paste textarea "urge"
type textarea "Cordon roll with 2 strips and burger"
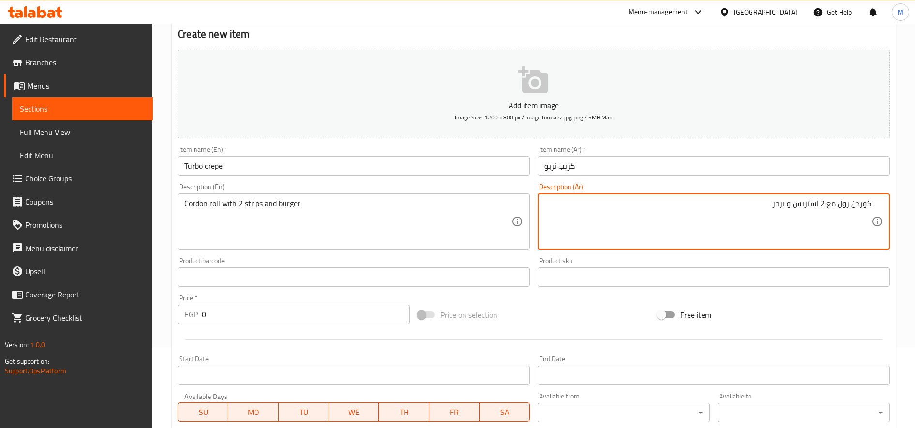
click at [790, 204] on textarea "كوردن رول مع 2 استربس و برحر" at bounding box center [707, 222] width 327 height 46
paste textarea "برج"
type textarea "كوردن رول مع 2 استربس وبرجر"
click at [255, 315] on input "0" at bounding box center [306, 314] width 208 height 19
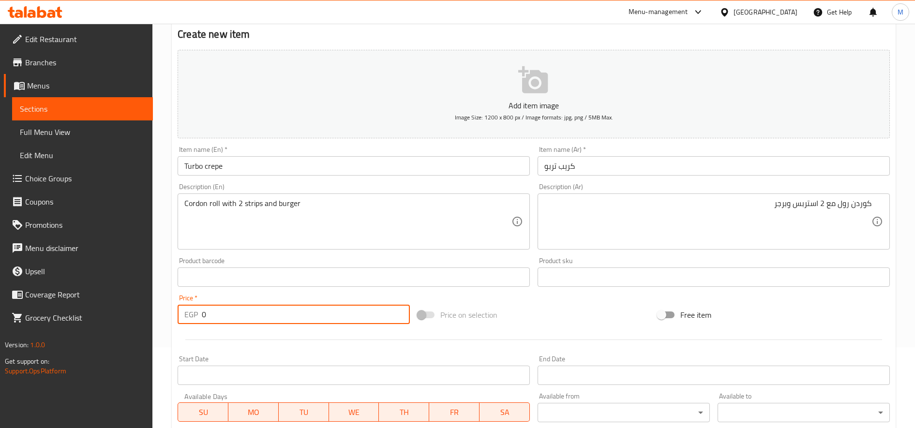
click at [255, 315] on input "0" at bounding box center [306, 314] width 208 height 19
type input "157"
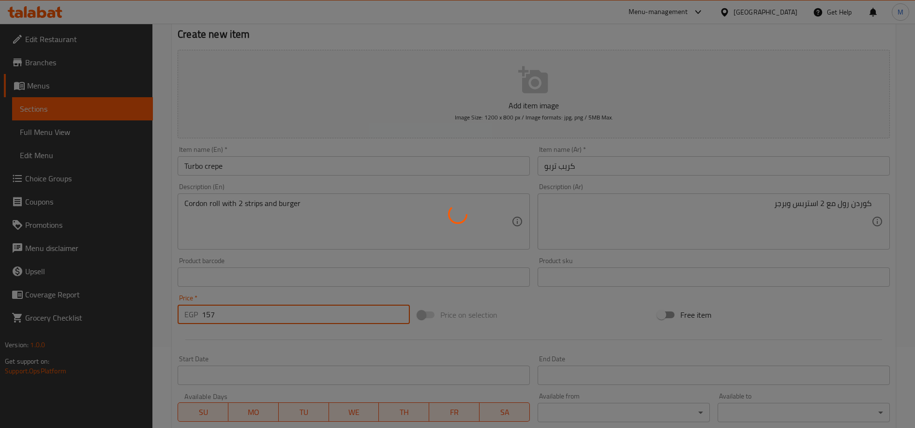
type input "0"
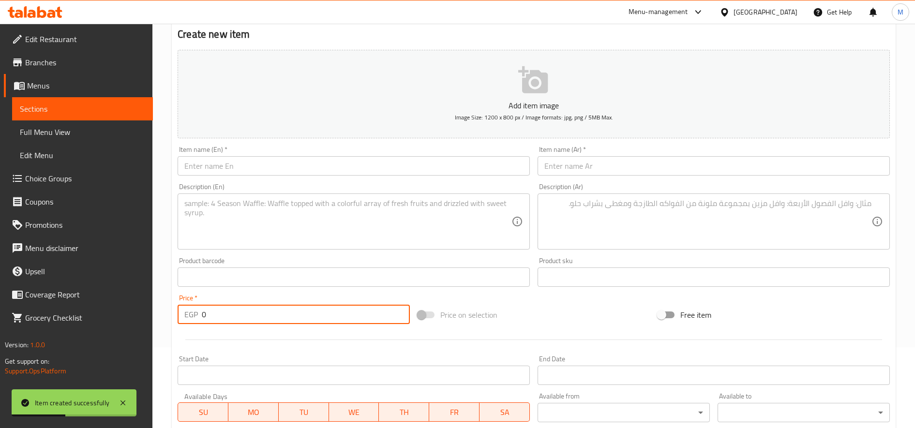
click at [726, 163] on input "text" at bounding box center [714, 165] width 352 height 19
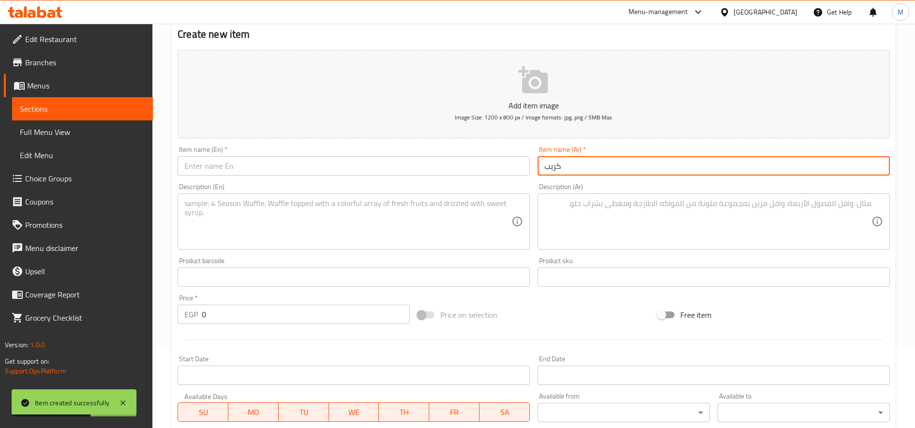
paste input "[PERSON_NAME]"
type input "[PERSON_NAME]"
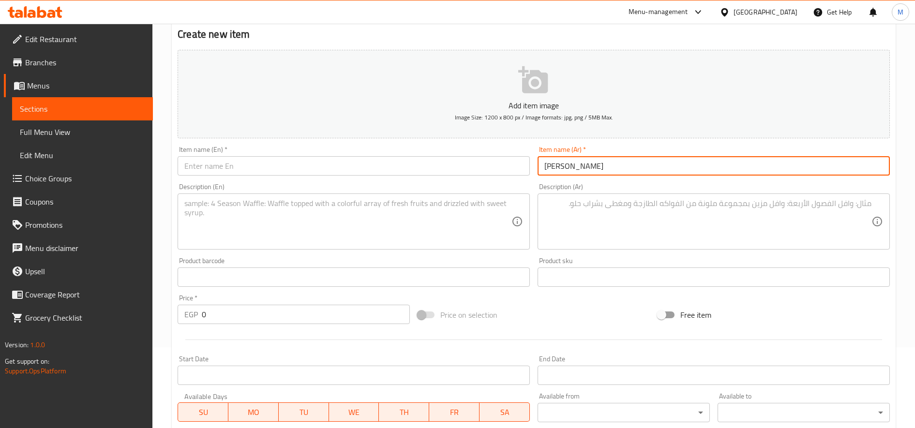
click at [683, 221] on textarea at bounding box center [707, 222] width 327 height 46
paste textarea "الباشا برجر ٣٠٠ جرام محشي ميكس جبن"
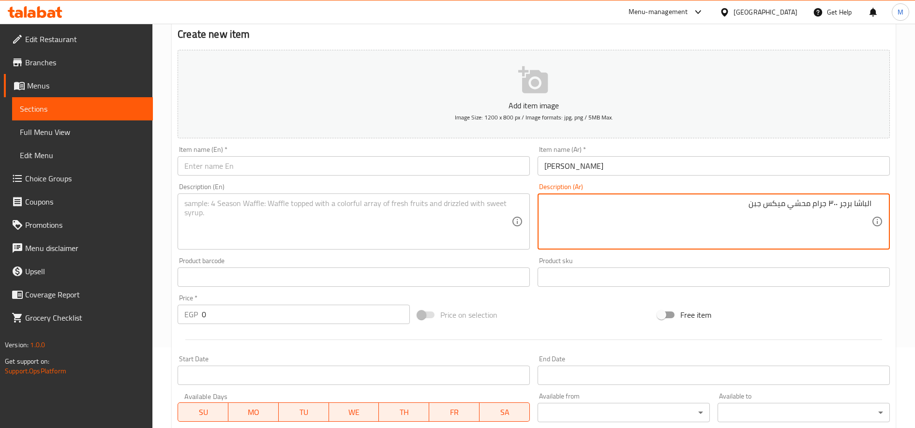
type textarea "الباشا برجر ٣٠٠ جرام محشي ميكس جبن"
click at [243, 243] on textarea at bounding box center [347, 222] width 327 height 46
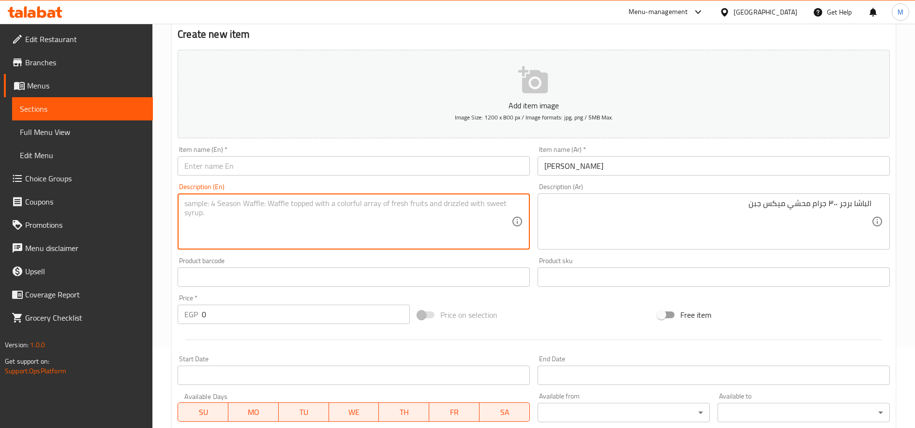
paste textarea "Pasha Burger 300g stuffed with mixed cheese"
type textarea "Pasha Burger 300g stuffed with mixed cheese"
click at [557, 164] on input "[PERSON_NAME]" at bounding box center [714, 165] width 352 height 19
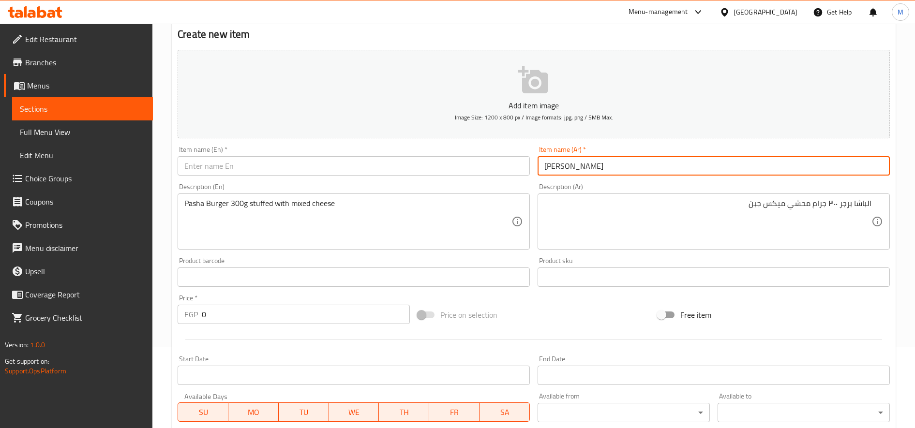
click at [557, 164] on input "[PERSON_NAME]" at bounding box center [714, 165] width 352 height 19
click at [320, 163] on input "text" at bounding box center [354, 165] width 352 height 19
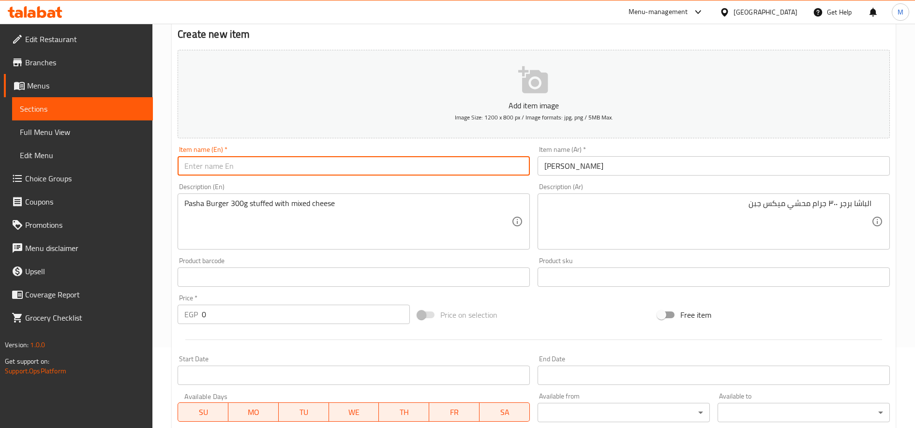
paste input "[PERSON_NAME] crepe"
type input "[PERSON_NAME] crepe"
click at [229, 308] on input "0" at bounding box center [306, 314] width 208 height 19
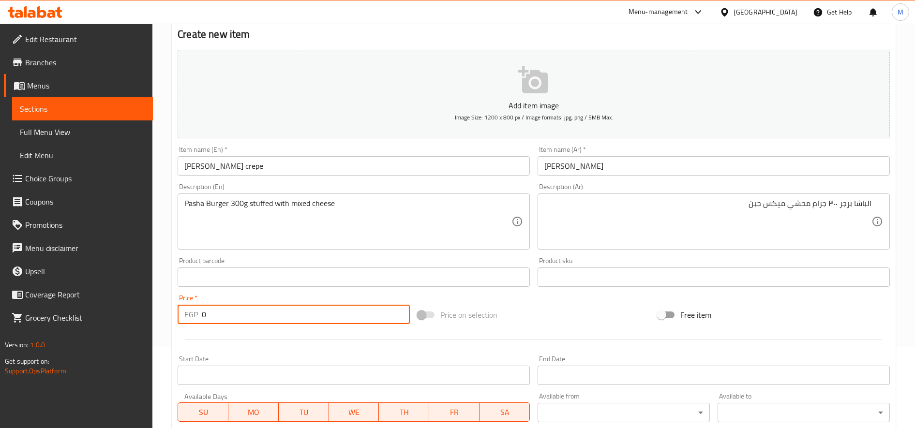
click at [229, 308] on input "0" at bounding box center [306, 314] width 208 height 19
type input "152"
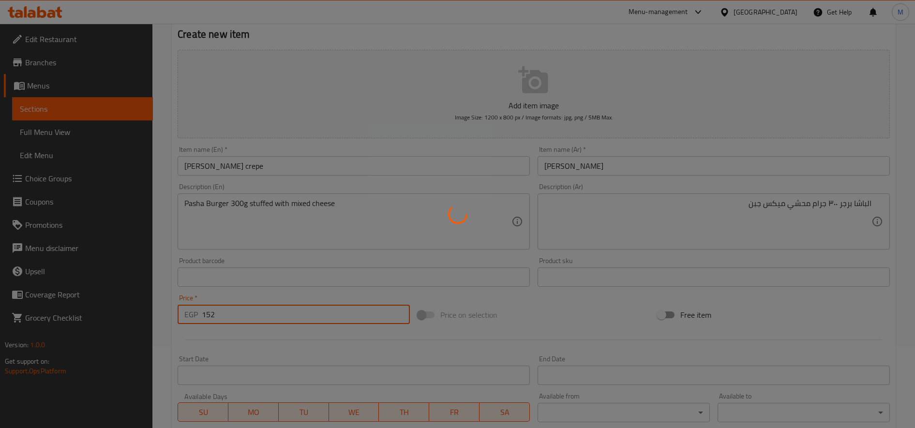
type input "0"
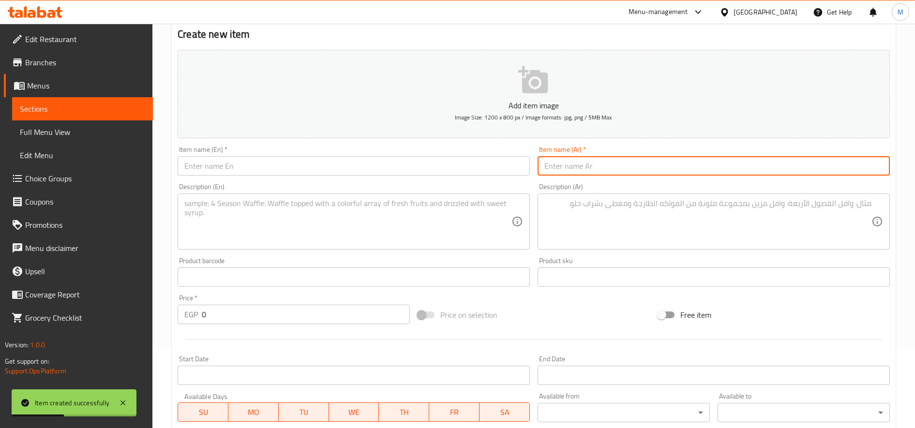
click at [649, 168] on input "text" at bounding box center [714, 165] width 352 height 19
paste input "مشوي اند جريل"
type input "كريب مشوي اند جريل"
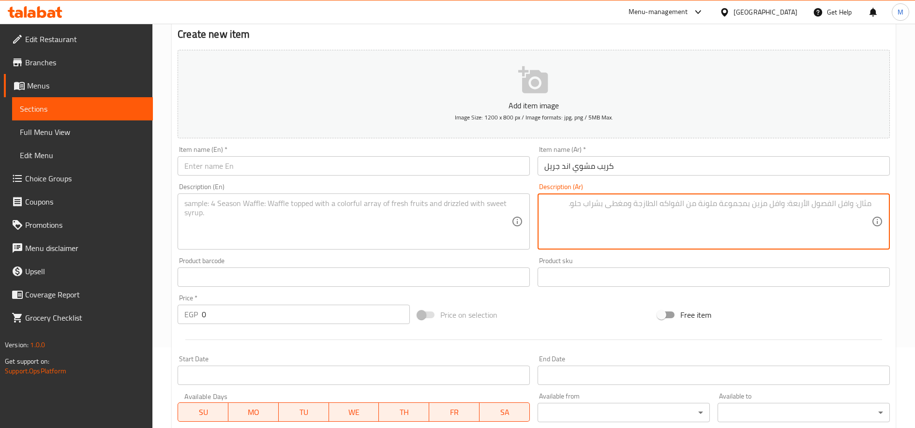
click at [705, 234] on textarea at bounding box center [707, 222] width 327 height 46
paste textarea "مشوي اند جريل ميكس من شيش مشوي وفاهيتا مع مشروم و صدور مشويه"
type textarea "مشوي اند جريل ميكس من شيش مشوي وفاهيتا مع مشروم و صدور مشويه"
click at [404, 223] on textarea at bounding box center [347, 222] width 327 height 46
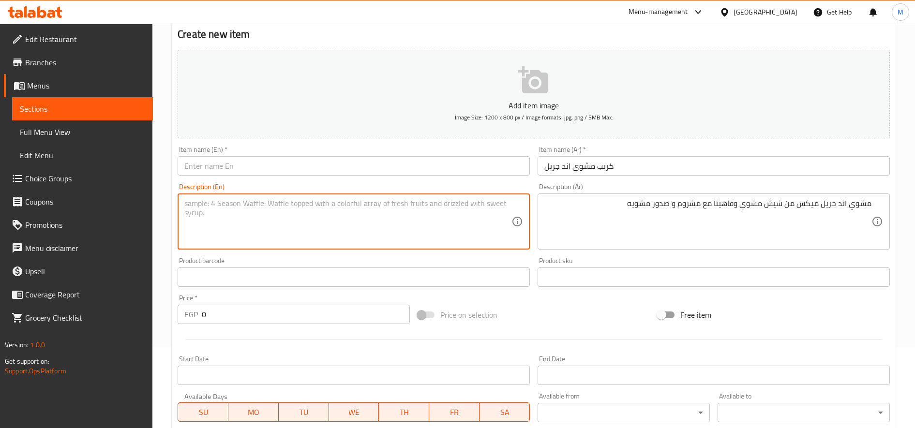
paste textarea "Grilled and grilled mix of grilled shish and fajitas with mushrooms and grilled…"
type textarea "Grilled and grilled mix of grilled shish and fajitas with mushrooms and grilled…"
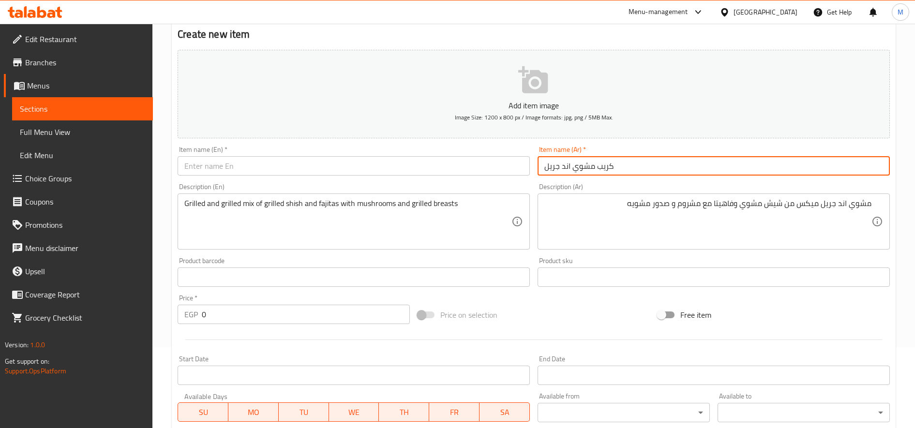
click at [625, 166] on input "كريب مشوي اند جريل" at bounding box center [714, 165] width 352 height 19
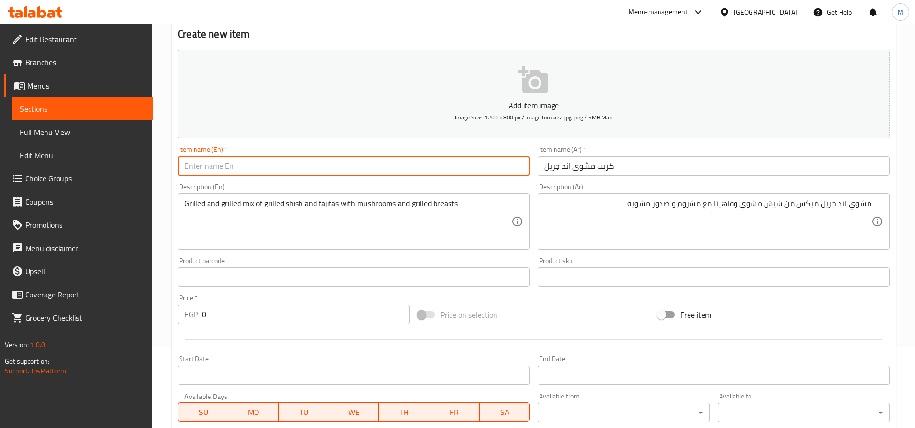
click at [279, 176] on input "text" at bounding box center [354, 165] width 352 height 19
paste input "Grilled Crepe"
click at [187, 167] on input "Grilled Crepe" at bounding box center [354, 165] width 352 height 19
type input "Grilled Crepe"
click at [225, 315] on input "0" at bounding box center [306, 314] width 208 height 19
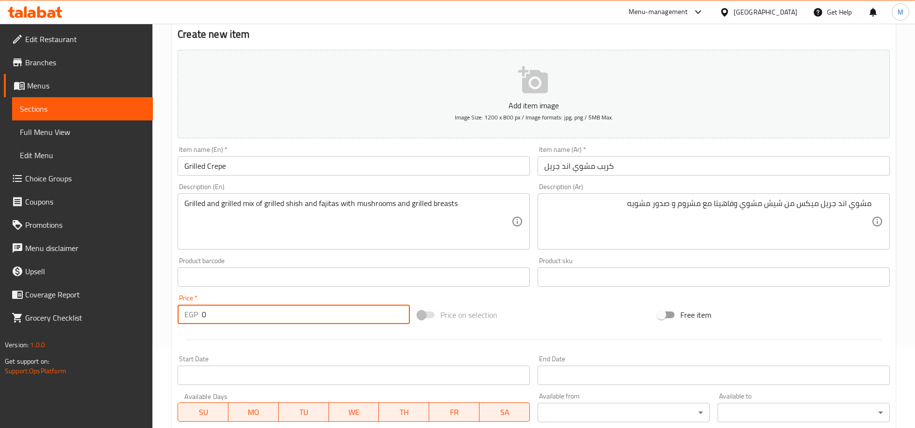
click at [225, 315] on input "0" at bounding box center [306, 314] width 208 height 19
type input "162"
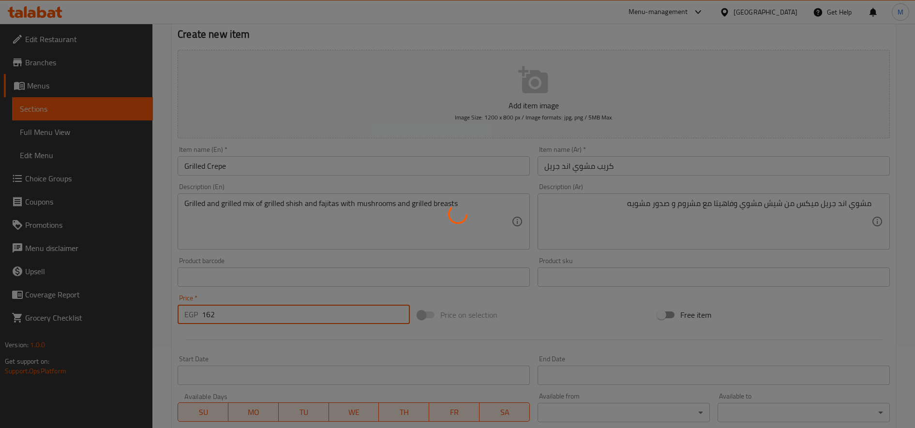
type input "0"
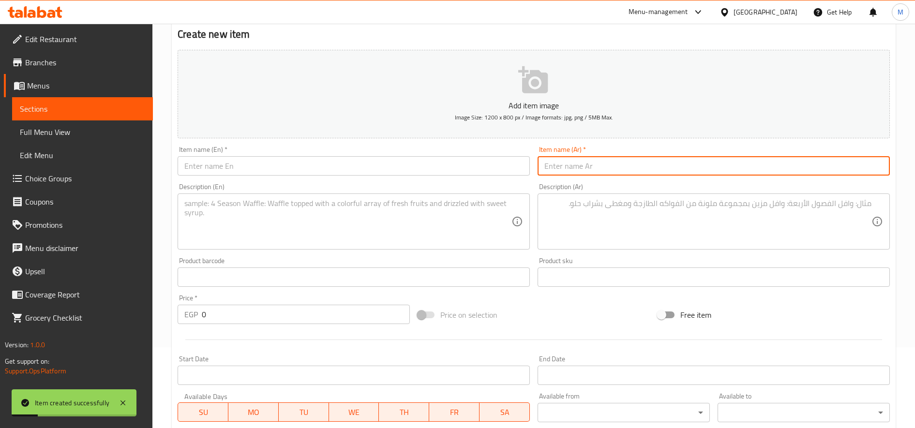
click at [773, 170] on input "text" at bounding box center [714, 165] width 352 height 19
paste input "سويت اند ساور"
type input "كريب سويت اند ساور"
click at [685, 211] on textarea at bounding box center [707, 222] width 327 height 46
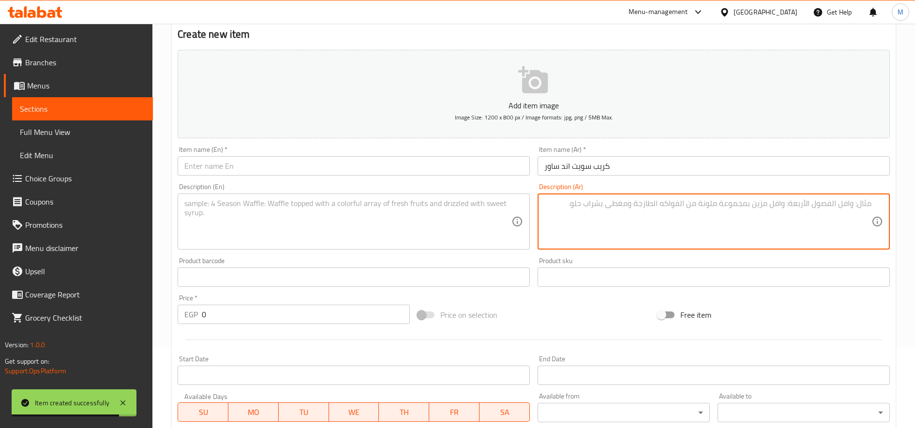
paste textarea "سويت اند ساور قطع صدور دجاج كرسبي مع صوص سويت اند ساور وسمسم وبصل"
type textarea "سويت اند ساور قطع صدور دجاج كرسبي مع صوص سويت اند ساور وسمسم وبصل"
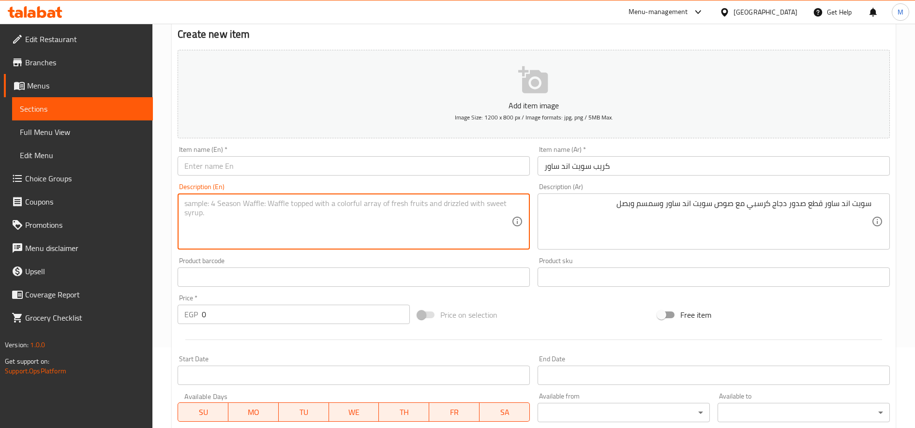
click at [382, 222] on textarea at bounding box center [347, 222] width 327 height 46
paste textarea "Sweet & Sour Crispy chicken breast pieces with sweet & sour sauce, sesame seeds…"
type textarea "Sweet & Sour Crispy chicken breast pieces with sweet & sour sauce, sesame seeds…"
click at [577, 166] on input "كريب سويت اند ساور" at bounding box center [714, 165] width 352 height 19
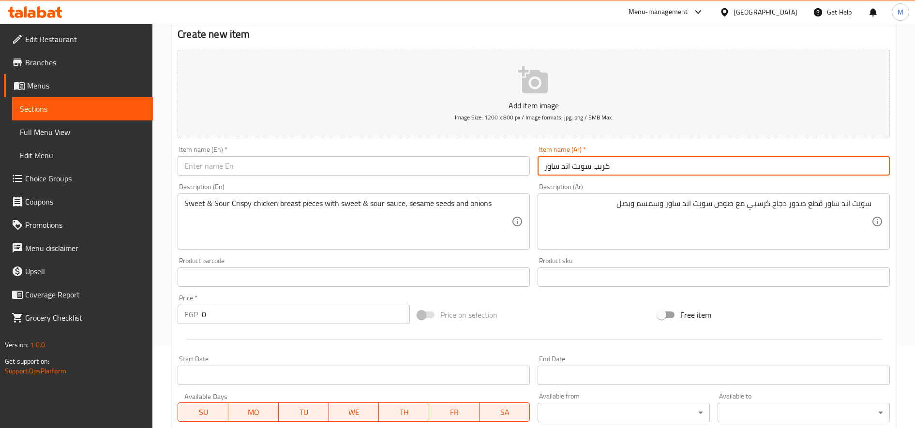
click at [577, 166] on input "كريب سويت اند ساور" at bounding box center [714, 165] width 352 height 19
click at [362, 174] on input "text" at bounding box center [354, 165] width 352 height 19
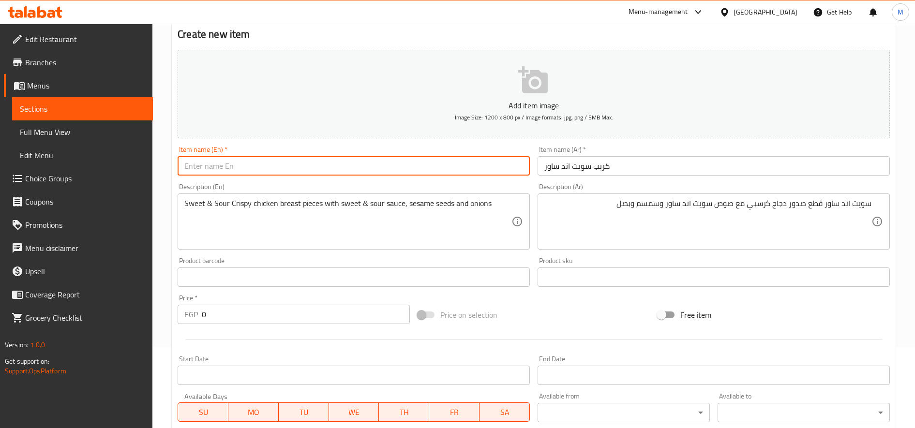
paste input "Sweet and sour crepe"
type input "Sweet and sour crepe"
click at [223, 309] on input "0" at bounding box center [306, 314] width 208 height 19
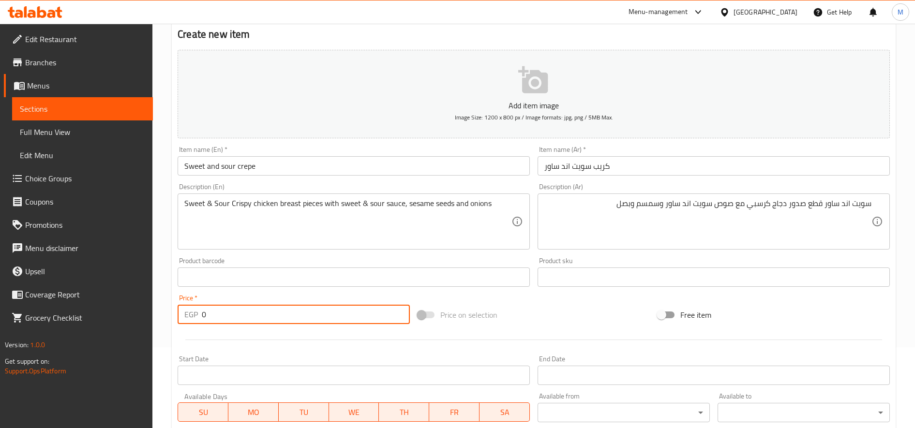
click at [223, 309] on input "0" at bounding box center [306, 314] width 208 height 19
click at [224, 310] on input "0" at bounding box center [306, 314] width 208 height 19
type input "152"
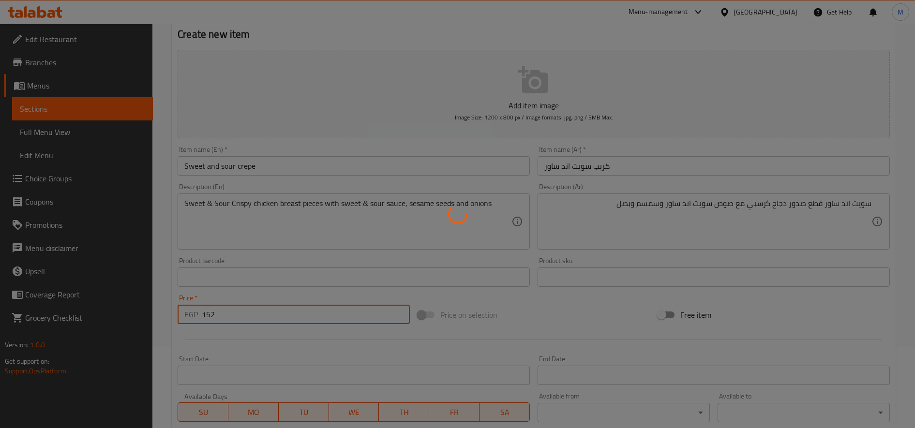
type input "0"
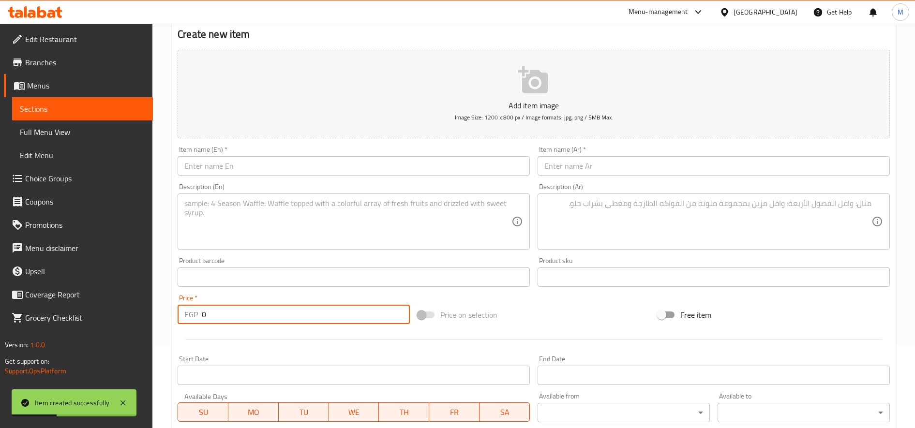
click at [673, 162] on input "text" at bounding box center [714, 165] width 352 height 19
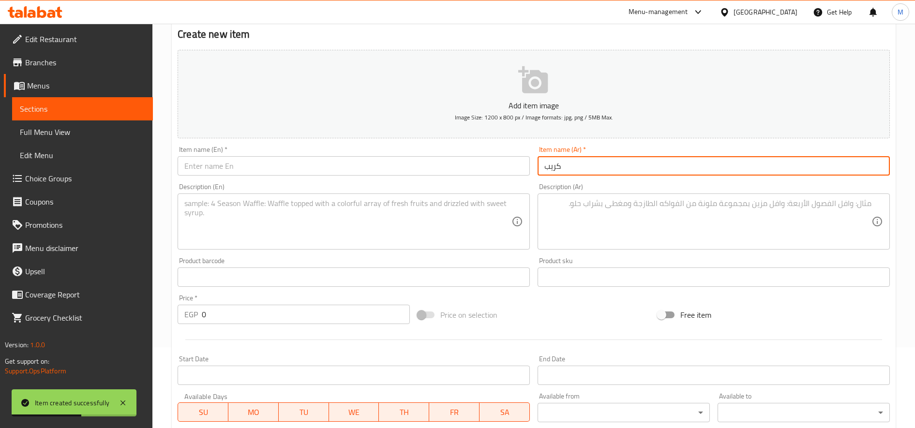
paste input "كرسبى برجر"
click at [673, 162] on input "كريب كرسبى برجر" at bounding box center [714, 165] width 352 height 19
type input "كريب كرسبى برجر"
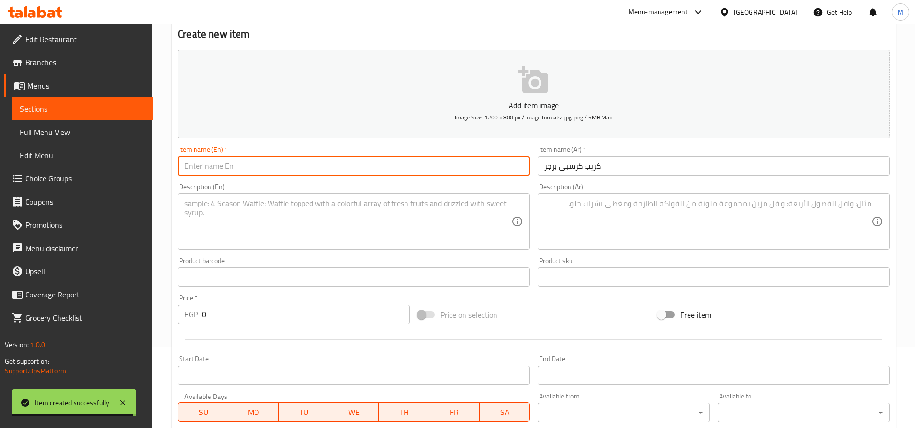
click at [330, 172] on input "text" at bounding box center [354, 165] width 352 height 19
paste input "Crispy Burger Crepe"
type input "Crispy Burger Crepe"
click at [696, 210] on textarea at bounding box center [707, 222] width 327 height 46
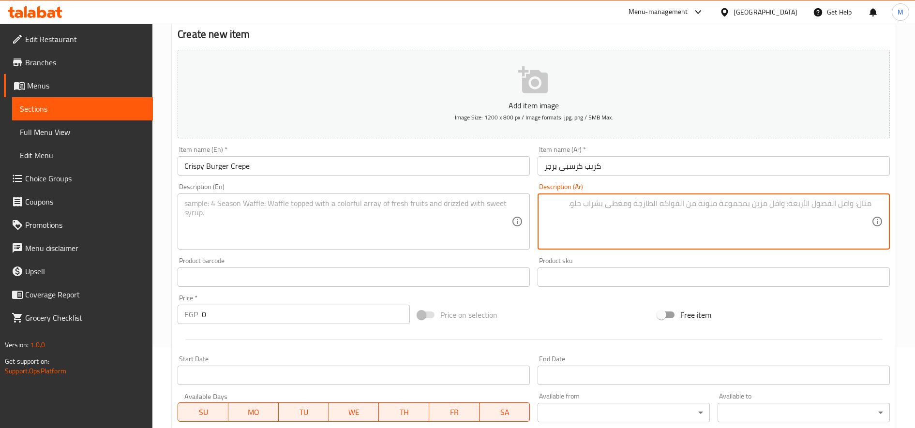
paste textarea "كرسبى برجر برجر لحم 150 جرام مع استربس وكوردون بلو اصابع موتزاريلا كرسبى"
type textarea "كرسبى برجر برجر لحم 150 جرام مع استربس وكوردون بلو اصابع موتزاريلا كرسبى"
click at [284, 233] on textarea at bounding box center [347, 222] width 327 height 46
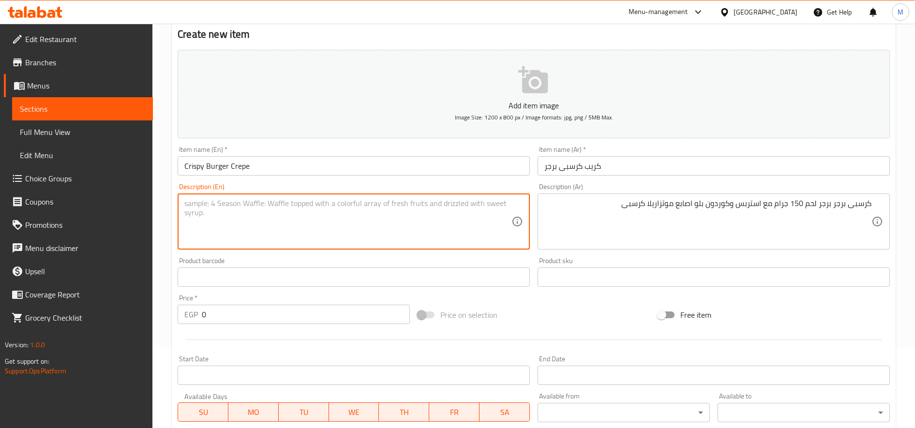
paste textarea "Crispy Burger 150g Beef Burger with Strips and Cordon Bleu Crispy Mozzarella St…"
type textarea "Crispy Burger 150g Beef Burger with Strips and Cordon Bleu Crispy Mozzarella St…"
click at [259, 318] on input "0" at bounding box center [306, 314] width 208 height 19
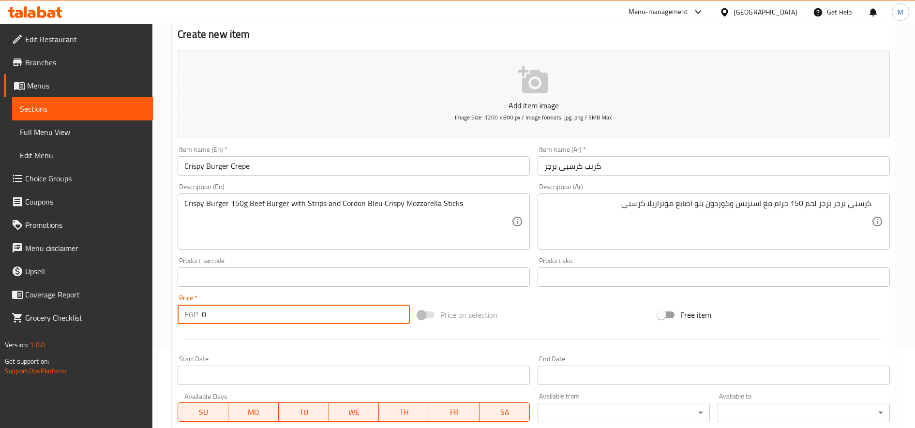
click at [259, 318] on input "0" at bounding box center [306, 314] width 208 height 19
type input "172"
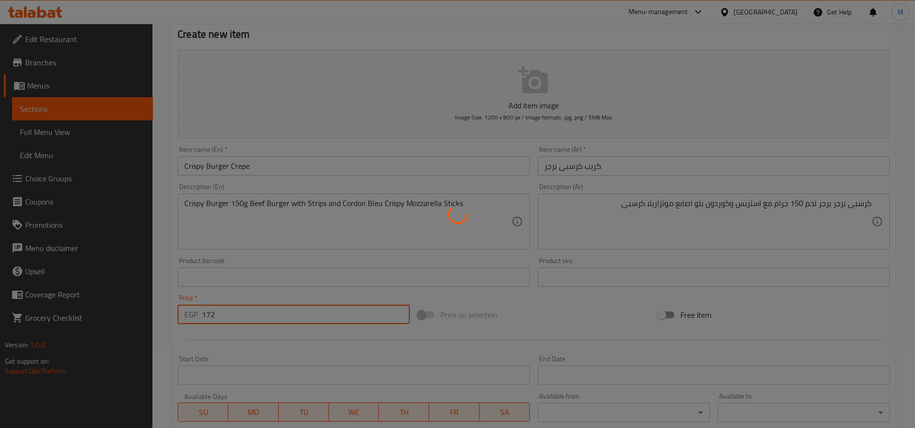
type input "0"
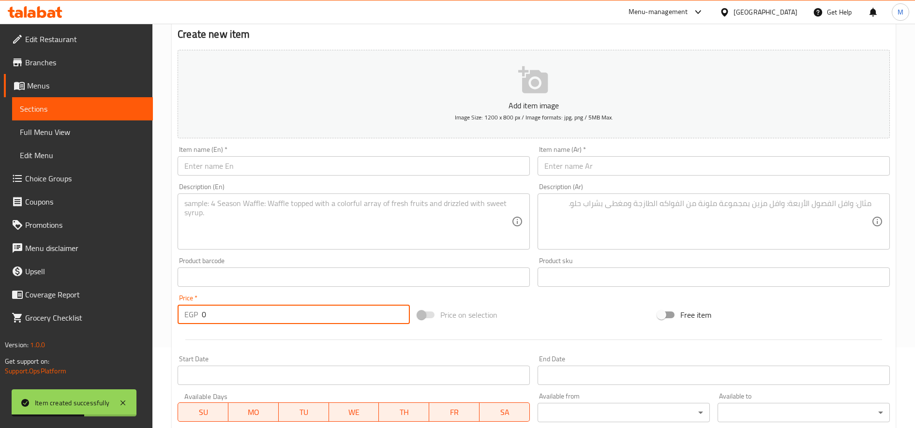
click at [684, 167] on input "text" at bounding box center [714, 165] width 352 height 19
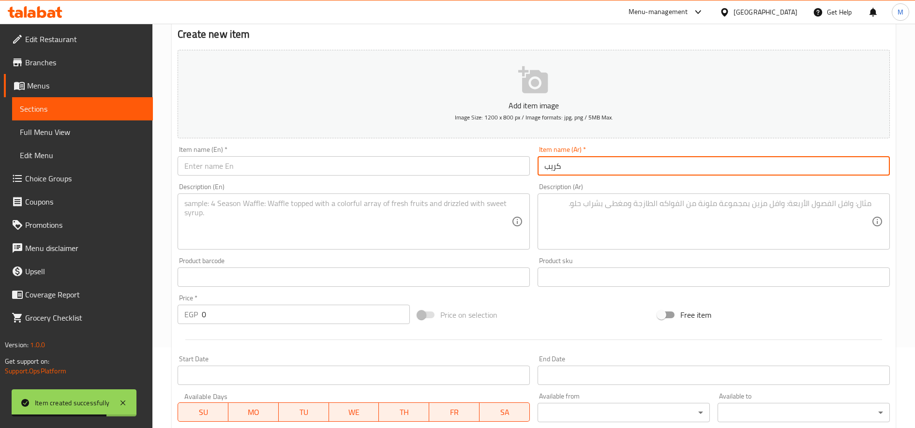
paste input "ميكس اند استربس"
type input "كريب ميكس اند استربس"
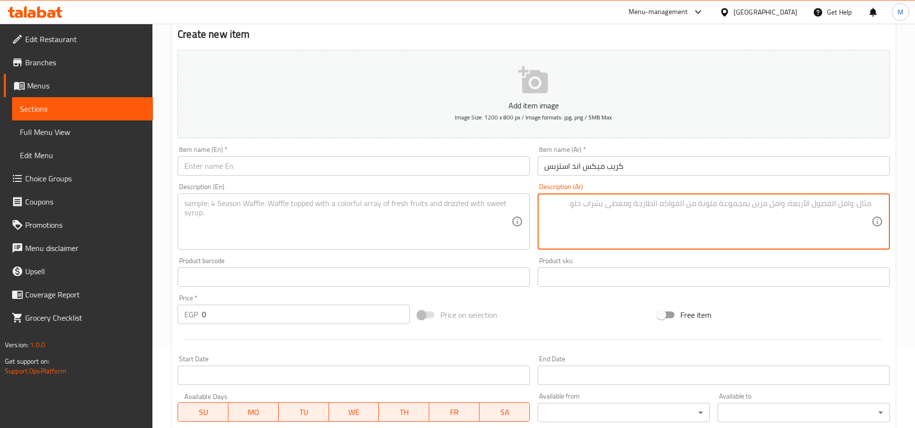
click at [673, 223] on textarea at bounding box center [707, 222] width 327 height 46
paste textarea "ميكس اند استربس ميكس من كفته وشيش واستربس وصوص شيدر واصابع موتزاريلا"
type textarea "ميكس اند استربس ميكس من كفته وشيش واستربس وصوص شيدر واصابع موتزاريلا"
click at [415, 224] on textarea at bounding box center [347, 222] width 327 height 46
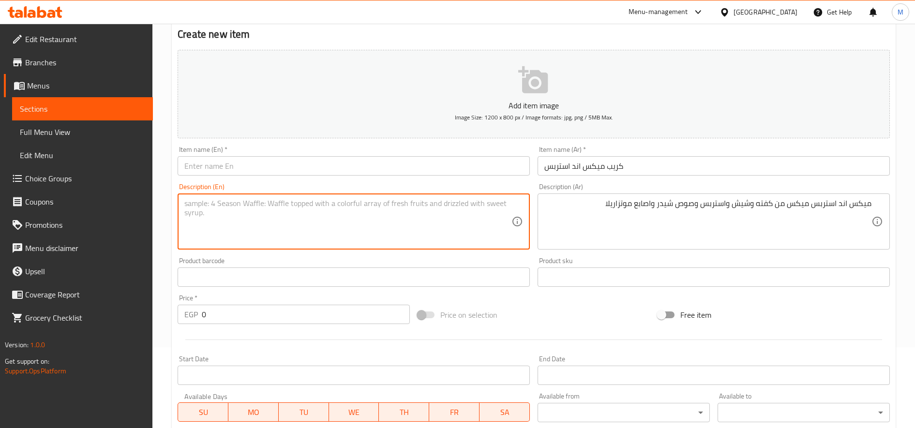
paste textarea "Mix and Strips Mix of kofta, shish, strips, cheddar sauce and mozzarella sticks"
type textarea "Mix and Strips Mix of kofta, shish, strips, cheddar sauce and mozzarella sticks"
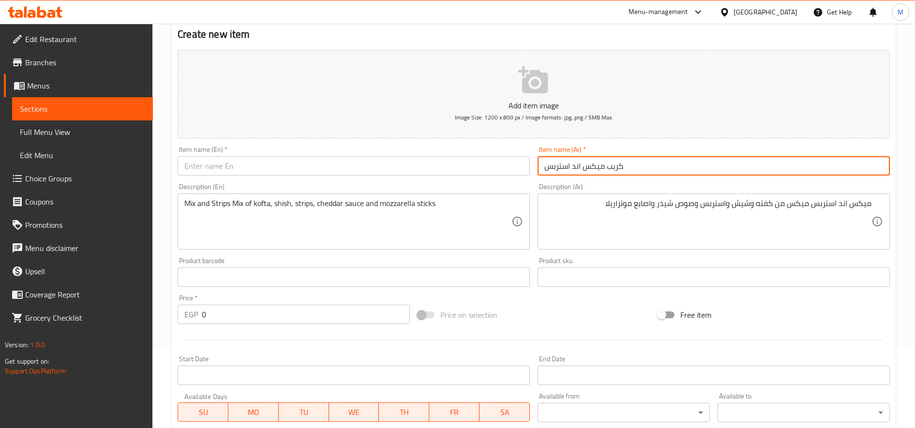
click at [598, 164] on input "كريب ميكس اند استربس" at bounding box center [714, 165] width 352 height 19
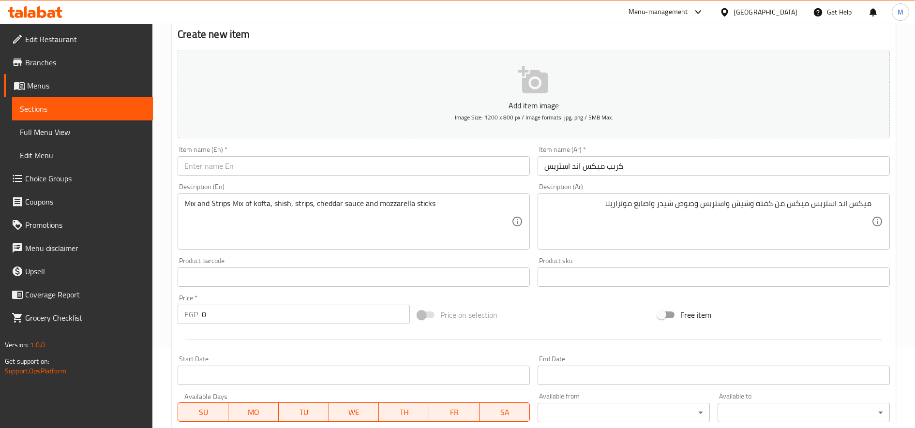
click at [315, 177] on div "Item name (En)   * Item name (En) *" at bounding box center [354, 160] width 360 height 37
click at [317, 169] on input "text" at bounding box center [354, 165] width 352 height 19
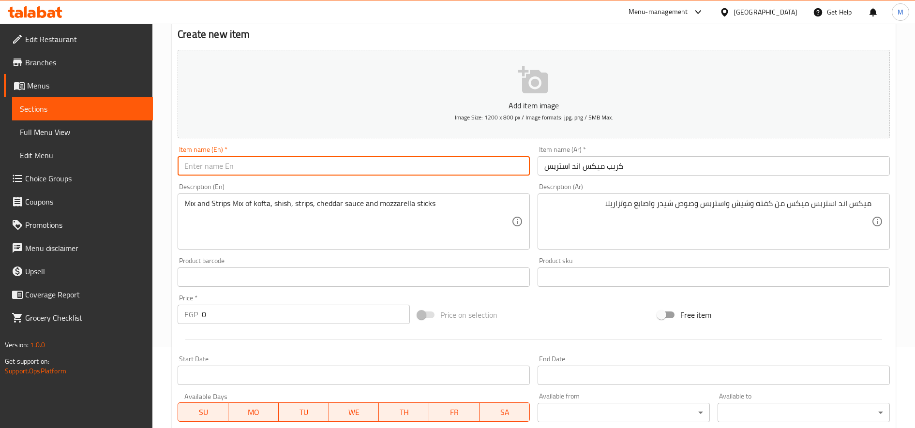
paste input "Crepe Mix and Strips"
type input "Crepe Mix and Strips"
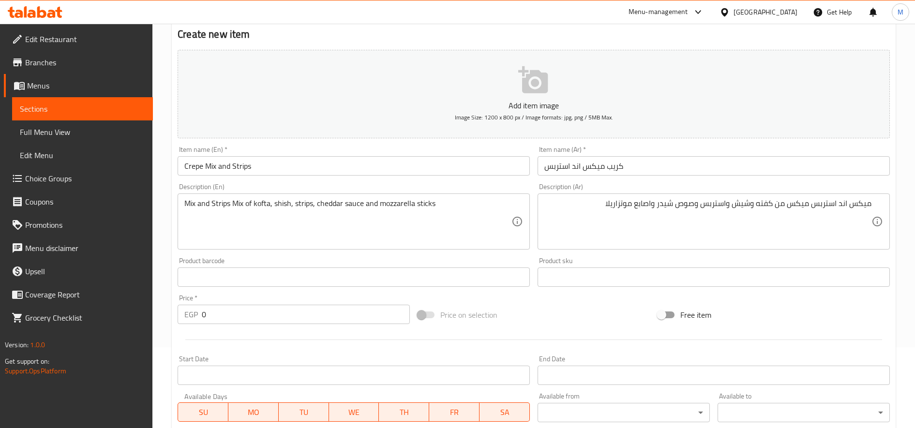
click at [198, 318] on p "EGP" at bounding box center [191, 315] width 14 height 12
click at [204, 317] on input "0" at bounding box center [306, 314] width 208 height 19
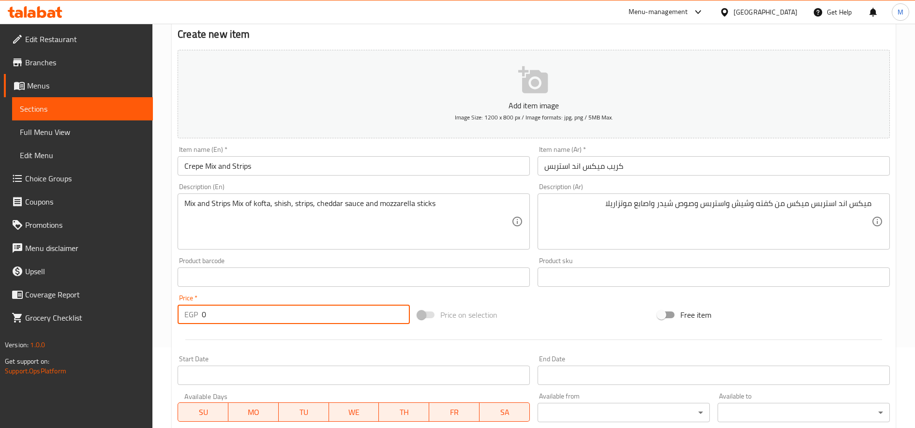
click at [204, 317] on input "0" at bounding box center [306, 314] width 208 height 19
type input "162"
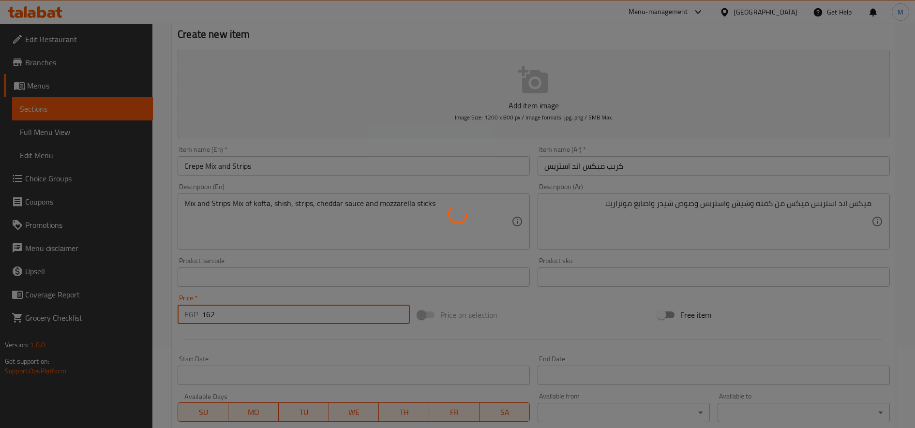
type input "0"
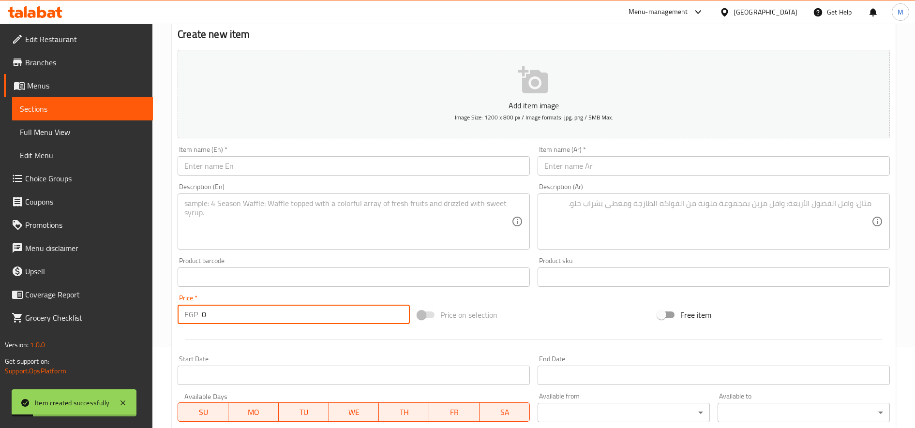
click at [681, 226] on textarea at bounding box center [707, 222] width 327 height 46
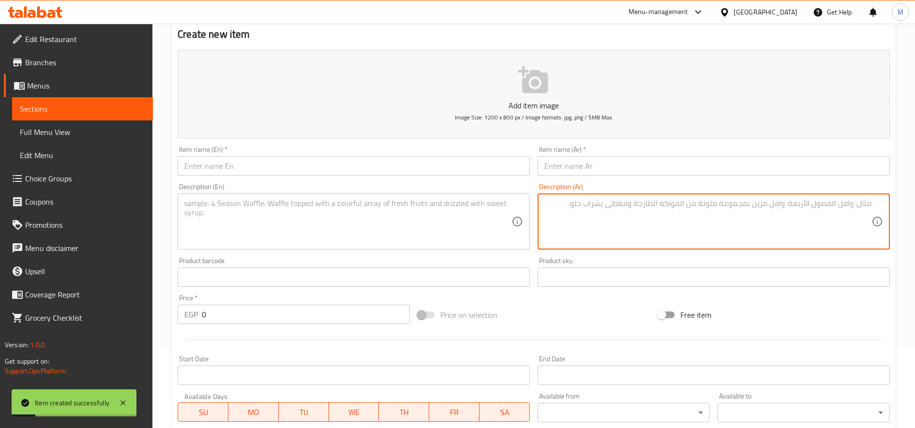
paste textarea "كريب بيف اند تشيكن ميكس من برجر لحم 150 جرام مع شيش وقطعتين استربس  وصوص شيدر …"
drag, startPoint x: 807, startPoint y: 205, endPoint x: 893, endPoint y: 204, distance: 85.6
click at [893, 204] on div "Description (Ar) كريب بيف اند تشيكن ميكس من برجر لحم 150 جرام مع شيش وقطعتين اس…" at bounding box center [714, 216] width 360 height 74
type textarea "ميكس من برجر لحم 150 جرام مع شيش وقطعتين استربس  وصوص شيدر وتيستى"
click at [639, 160] on input "text" at bounding box center [714, 165] width 352 height 19
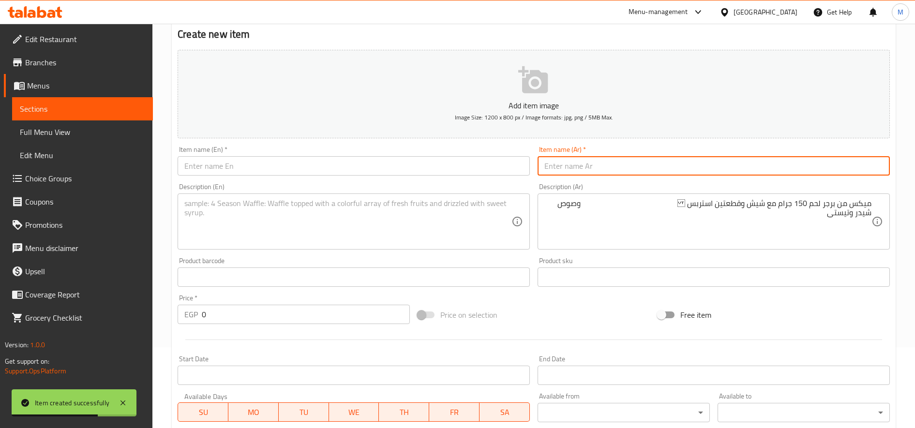
paste input "كريب بيف اند تشيكن"
type input "كريب بيف اند تشيكن"
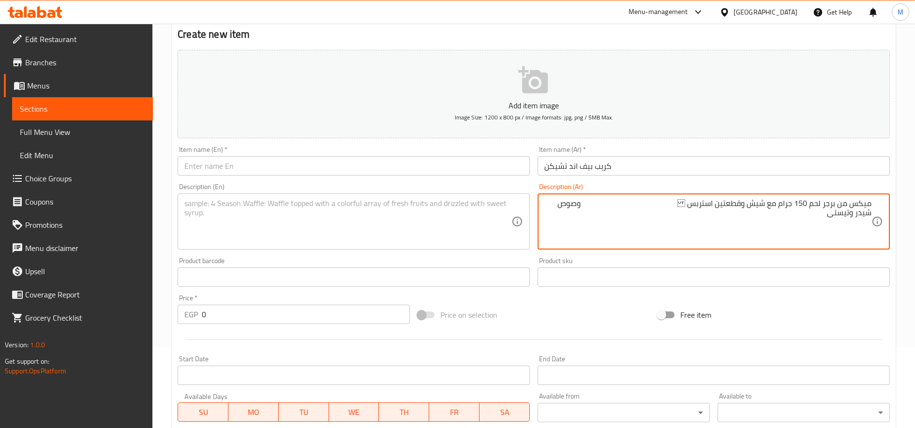
click at [628, 211] on textarea "ميكس من برجر لحم 150 جرام مع شيش وقطعتين استربس  وصوص شيدر وتيستى" at bounding box center [707, 222] width 327 height 46
drag, startPoint x: 682, startPoint y: 205, endPoint x: 607, endPoint y: 209, distance: 75.1
click at [607, 209] on textarea "ميكس من برجر لحم 150 جرام مع شيش وقطعتين استربس  وصوص شيدر وتيستى" at bounding box center [707, 222] width 327 height 46
type textarea "ميكس من برجر لحم 150 جرام مع شيش وقطعتين استربس وصوص شيدر وتيستى"
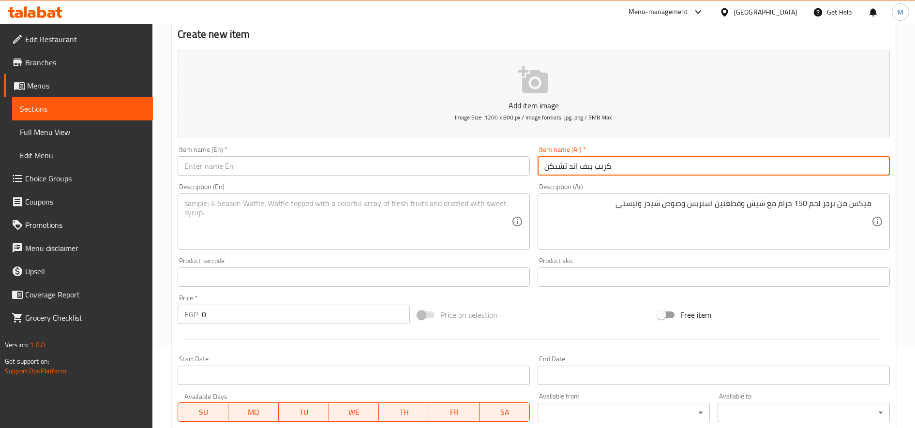
click at [586, 164] on input "كريب بيف اند تشيكن" at bounding box center [714, 165] width 352 height 19
click at [340, 173] on input "text" at bounding box center [354, 165] width 352 height 19
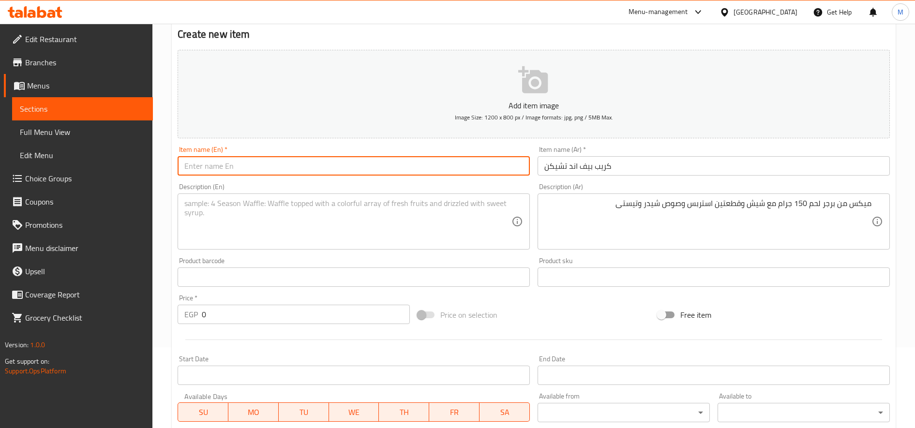
paste input "Beef and Chicken Crepe"
type input "Beef and Chicken Crepe"
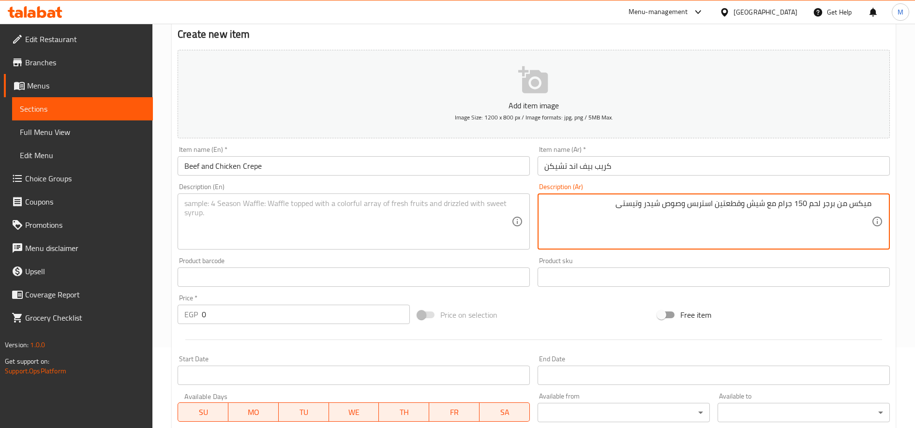
click at [674, 201] on textarea "ميكس من برجر لحم 150 جرام مع شيش وقطعتين استربس وصوص شيدر وتيستى" at bounding box center [707, 222] width 327 height 46
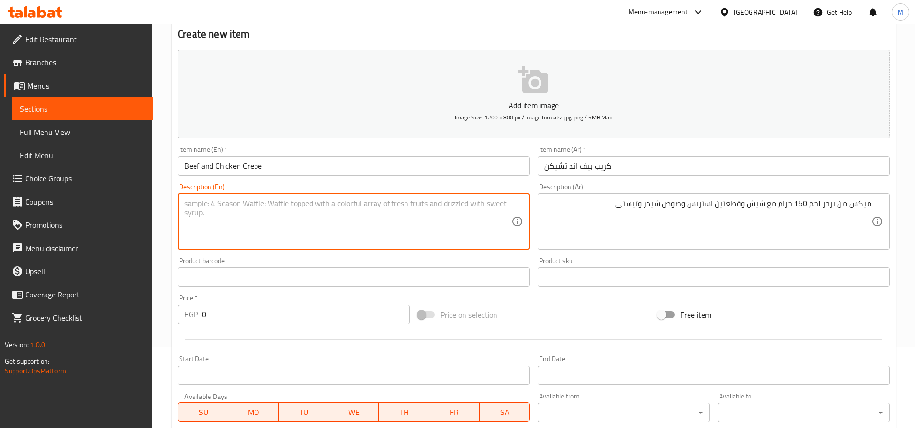
click at [412, 219] on textarea at bounding box center [347, 222] width 327 height 46
paste textarea "Mix of 150g beef burger with kebab, 2 strips, cheddar sauce and tasty"
type textarea "Mix of 150g beef burger with kebab, 2 strips, cheddar sauce and tasty"
click at [249, 314] on input "0" at bounding box center [306, 314] width 208 height 19
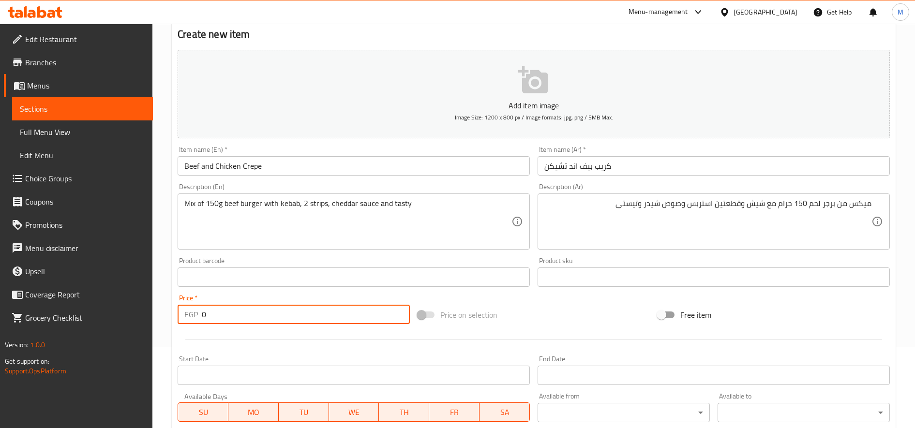
click at [249, 314] on input "0" at bounding box center [306, 314] width 208 height 19
type input "177"
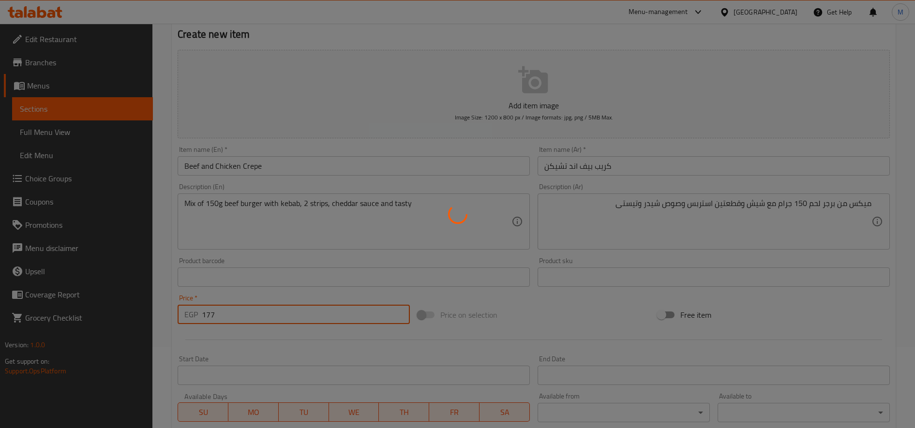
type input "0"
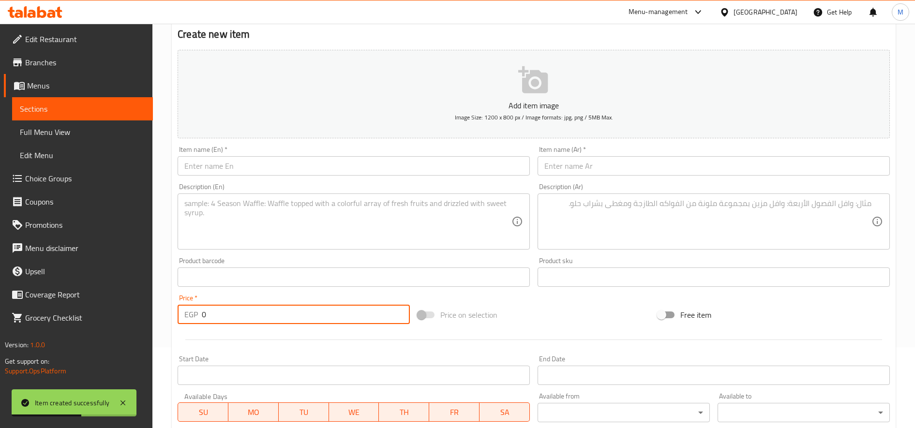
click at [755, 215] on textarea at bounding box center [707, 222] width 327 height 46
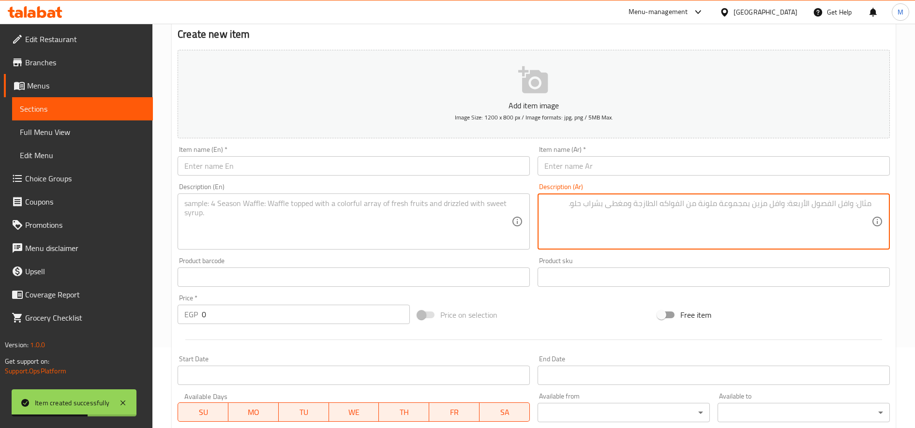
paste textarea "الجوكر شيش مع كفته و يرجر و واصابع [PERSON_NAME] مع تشيكن سموك واستربس"
click at [860, 206] on textarea "الجوكر شيش مع كفته و يرجر و واصابع [PERSON_NAME] مع تشيكن سموك واستربس" at bounding box center [707, 222] width 327 height 46
click at [860, 205] on textarea "الجوكر شيش مع كفته و يرجر و واصابع [PERSON_NAME] مع تشيكن سموك واستربس" at bounding box center [707, 222] width 327 height 46
type textarea "شيش مع كفته و يرجر و واصابع [PERSON_NAME] مع تشيكن سموك واستربس"
click at [798, 164] on input "text" at bounding box center [714, 165] width 352 height 19
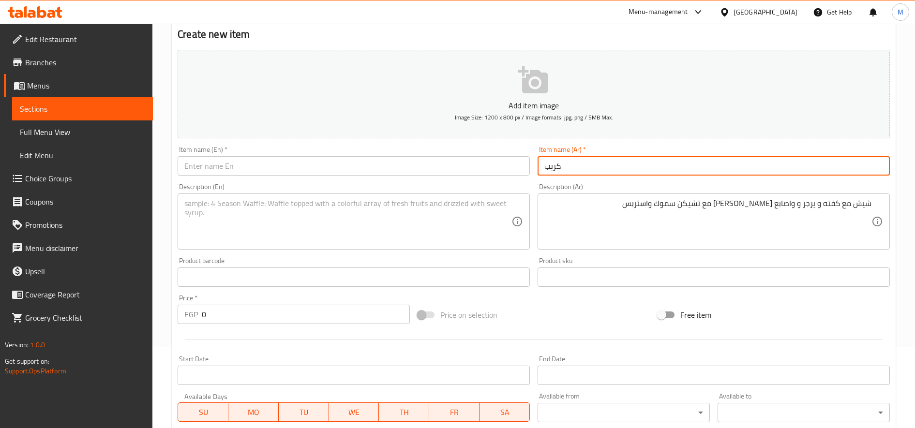
paste input "الجوكر"
type input "[PERSON_NAME]"
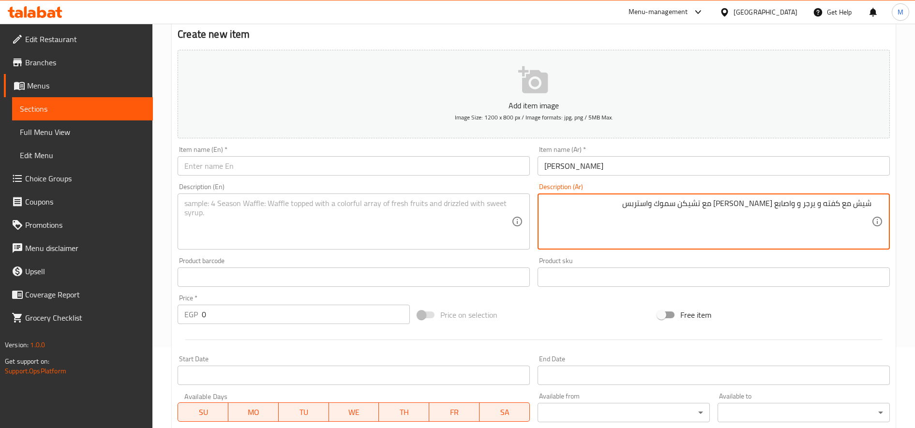
click at [759, 209] on textarea "شيش مع كفته و يرجر و واصابع [PERSON_NAME] مع تشيكن سموك واستربس" at bounding box center [707, 222] width 327 height 46
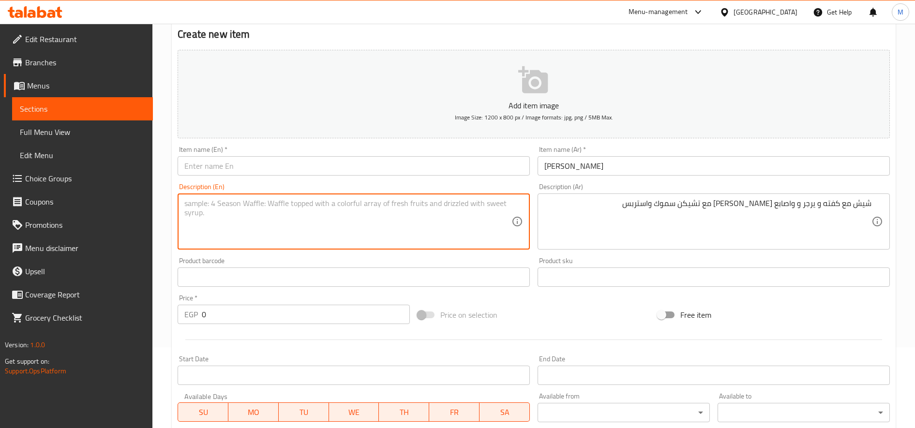
click at [427, 211] on textarea at bounding box center [347, 222] width 327 height 46
paste textarea "Shish with kofta, burger, mozzarella sticks, smoked chicken, and strips"
type textarea "Shish with kofta, burger, mozzarella sticks, smoked chicken, and strips"
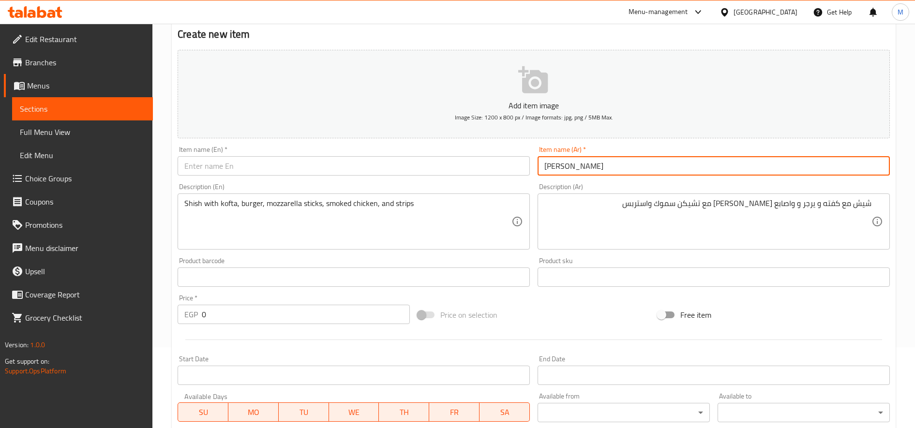
click at [690, 166] on input "[PERSON_NAME]" at bounding box center [714, 165] width 352 height 19
click at [268, 159] on input "text" at bounding box center [354, 165] width 352 height 19
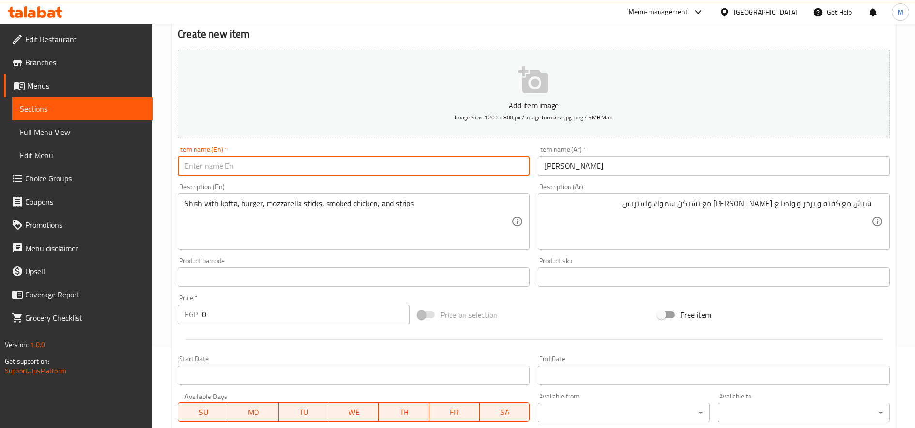
paste input "Joker crepe"
type input "Joker crepe"
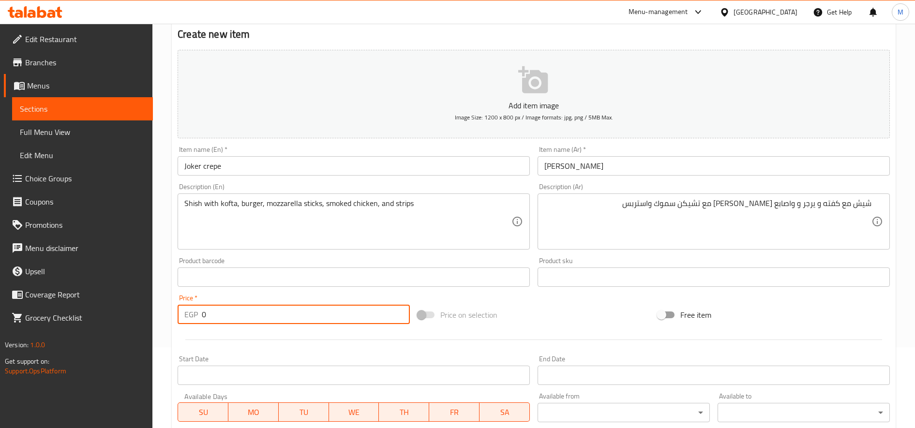
click at [237, 311] on input "0" at bounding box center [306, 314] width 208 height 19
type input "172"
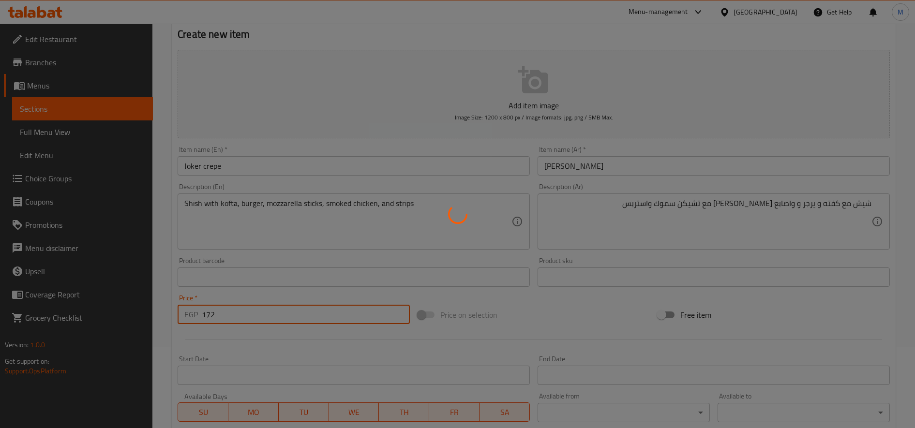
type input "0"
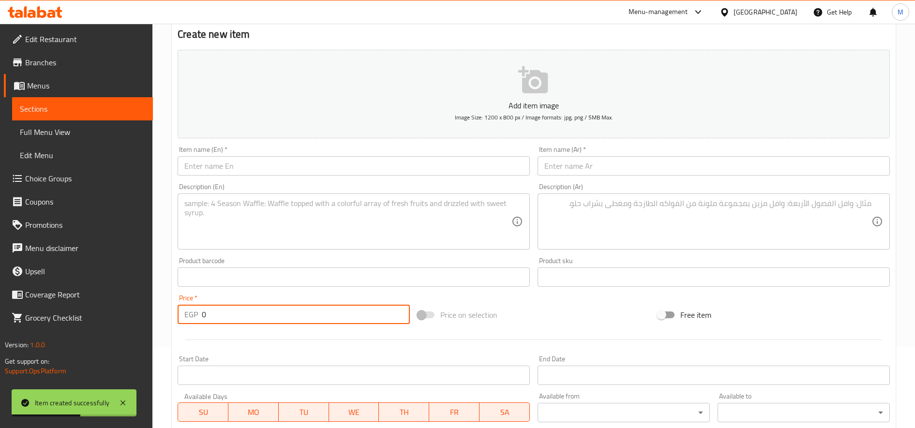
click at [780, 206] on textarea at bounding box center [707, 222] width 327 height 46
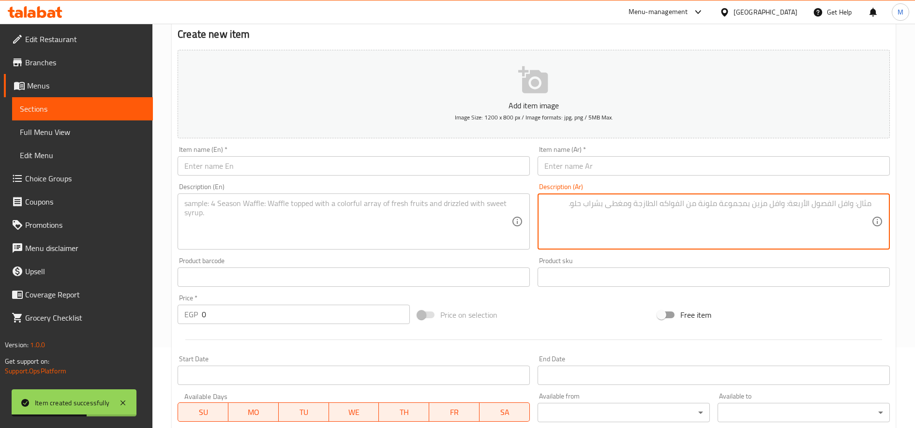
paste textarea "سموكد تشيكن 2 تشيكن سموك مع استربس واصابع موتزاريلا"
drag, startPoint x: 823, startPoint y: 204, endPoint x: 889, endPoint y: 201, distance: 65.4
click at [889, 201] on div "سموكد تشيكن 2 تشيكن سموك مع استربس واصابع موتزاريلا Description (Ar)" at bounding box center [714, 222] width 352 height 56
type textarea "2 تشيكن سموك مع استربس واصابع [PERSON_NAME]"
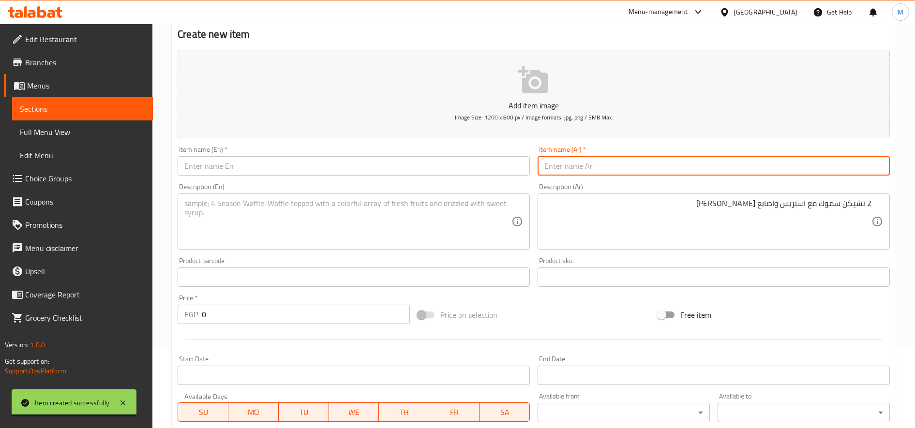
click at [791, 172] on input "text" at bounding box center [714, 165] width 352 height 19
paste input "سموكد تشيكن"
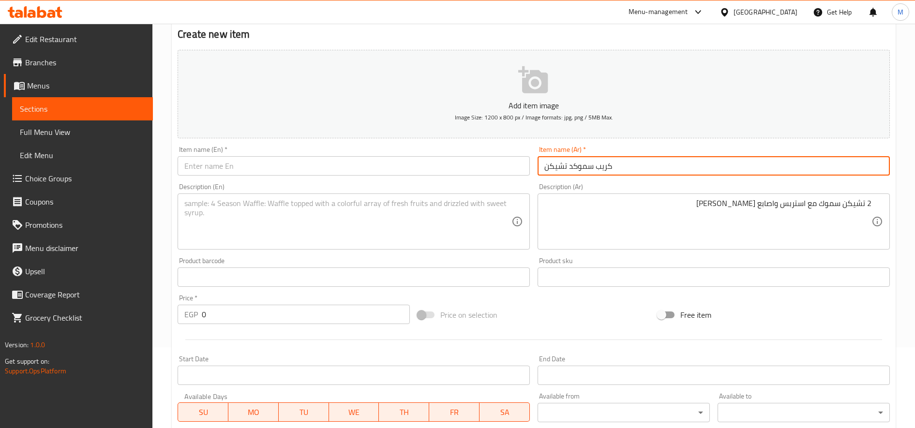
click at [790, 172] on input "كريب سموكد تشيكن" at bounding box center [714, 165] width 352 height 19
type input "كريب سموكد تشيكن"
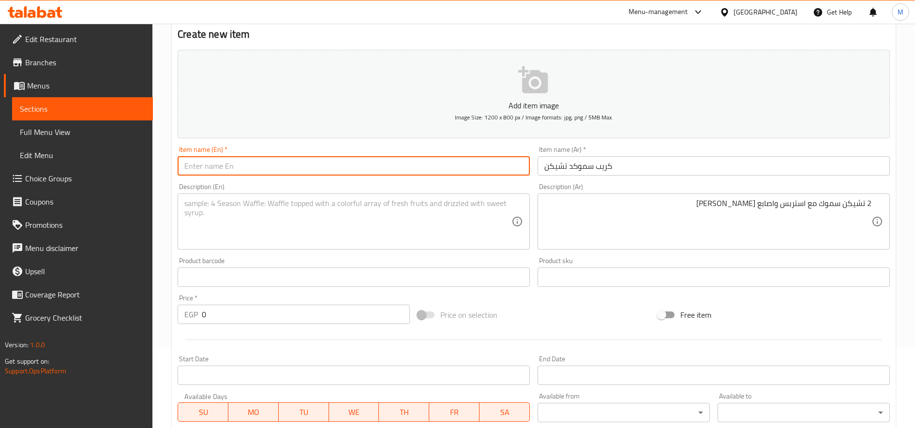
click at [397, 173] on input "text" at bounding box center [354, 165] width 352 height 19
paste input "Smoked Chicken Crepe"
type input "Smoked Chicken Crepe"
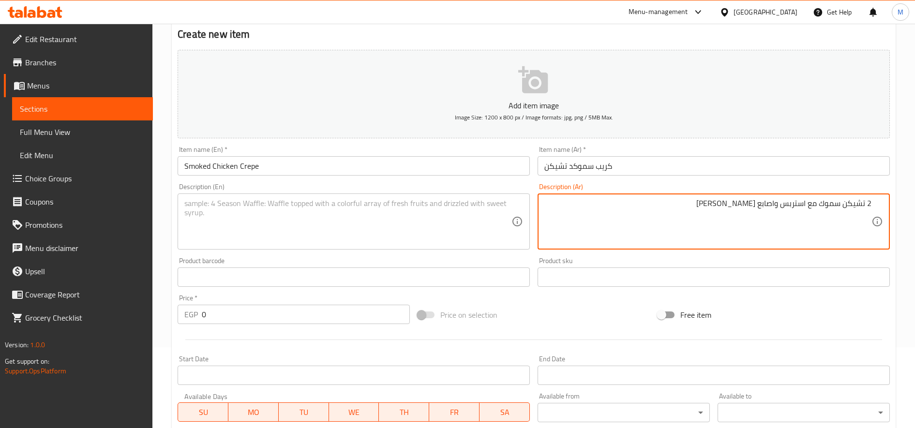
click at [729, 203] on textarea "2 تشيكن سموك مع استربس واصابع [PERSON_NAME]" at bounding box center [707, 222] width 327 height 46
click at [357, 208] on textarea at bounding box center [347, 222] width 327 height 46
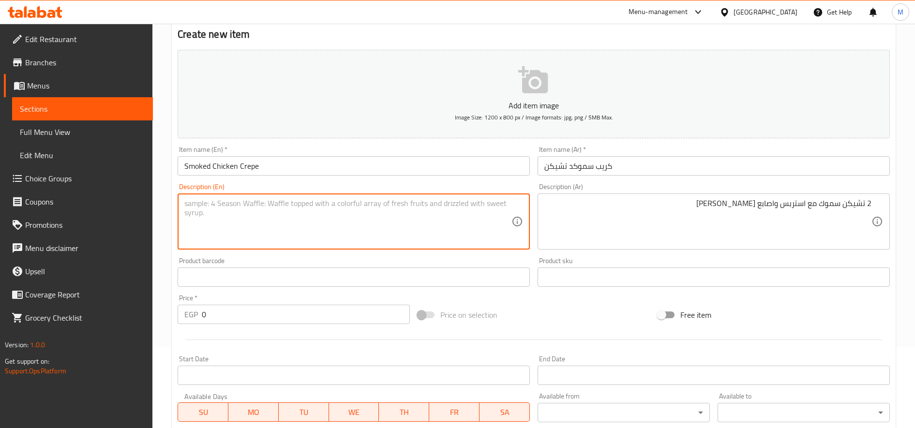
paste textarea "2 Smoked Chicken with Strips and Mozzarella Sticks"
type textarea "2 Smoked Chicken with Strips and Mozzarella Sticks"
click at [230, 316] on input "0" at bounding box center [306, 314] width 208 height 19
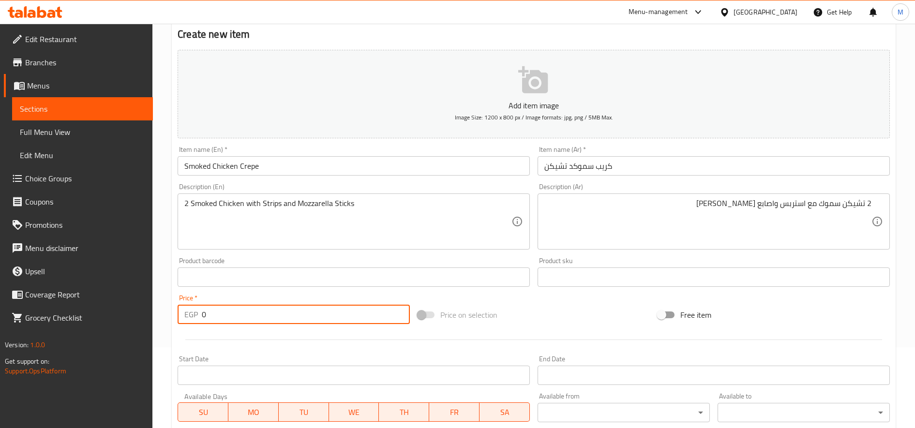
click at [230, 316] on input "0" at bounding box center [306, 314] width 208 height 19
type input "137"
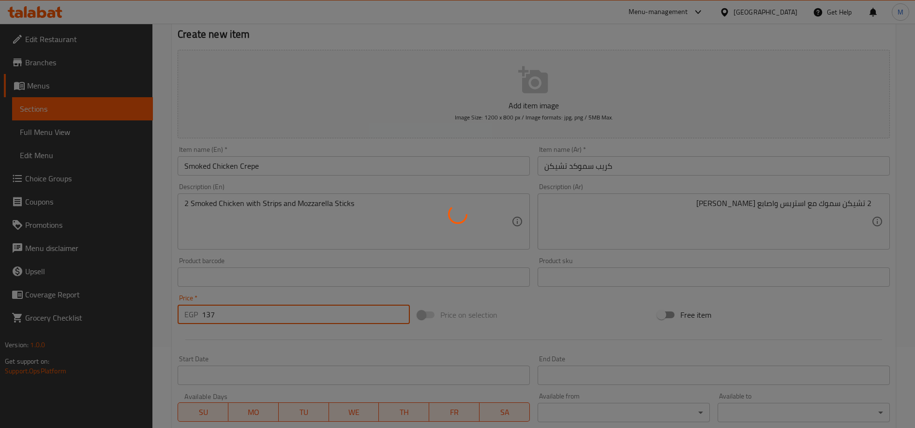
type input "0"
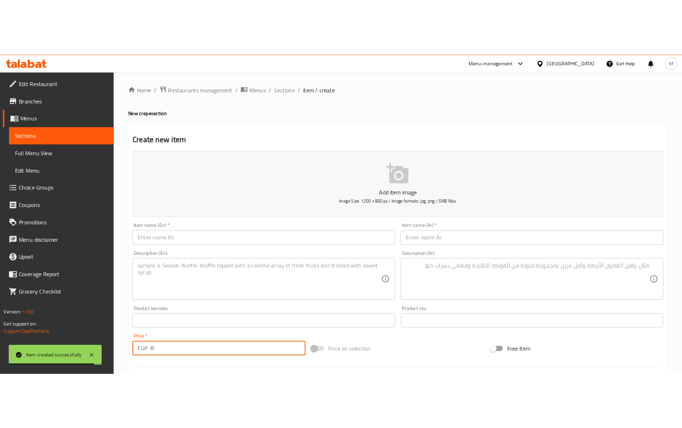
scroll to position [0, 0]
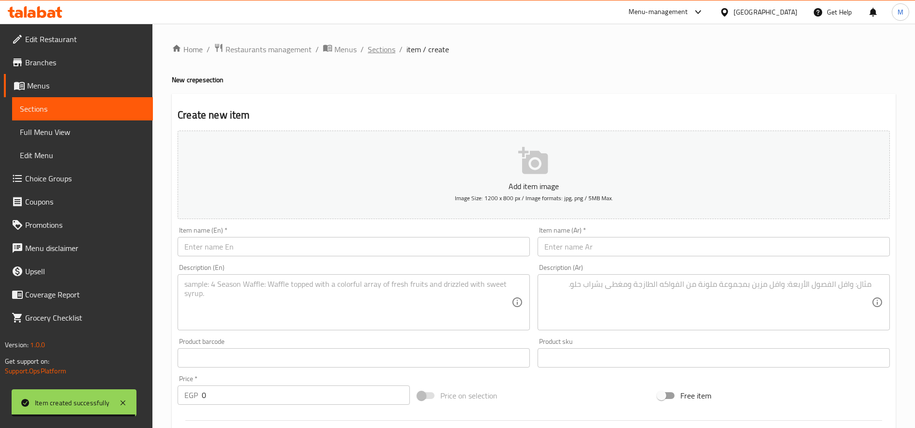
click at [372, 45] on span "Sections" at bounding box center [382, 50] width 28 height 12
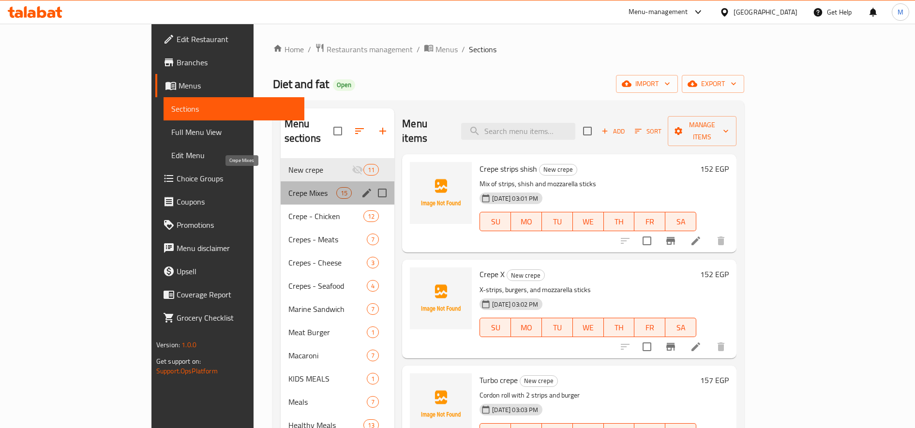
click at [288, 187] on span "Crepe Mixes" at bounding box center [312, 193] width 48 height 12
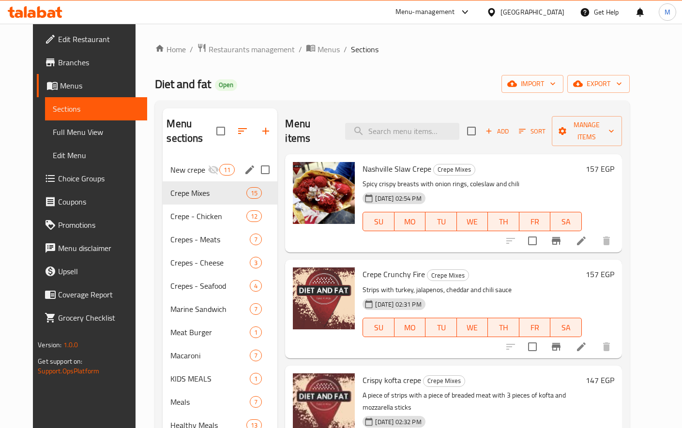
click at [177, 158] on div "New crepe 11" at bounding box center [220, 169] width 115 height 23
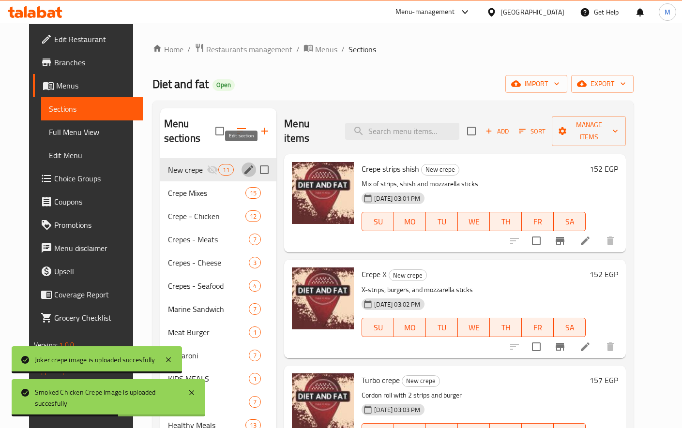
click at [245, 164] on icon "edit" at bounding box center [249, 170] width 12 height 12
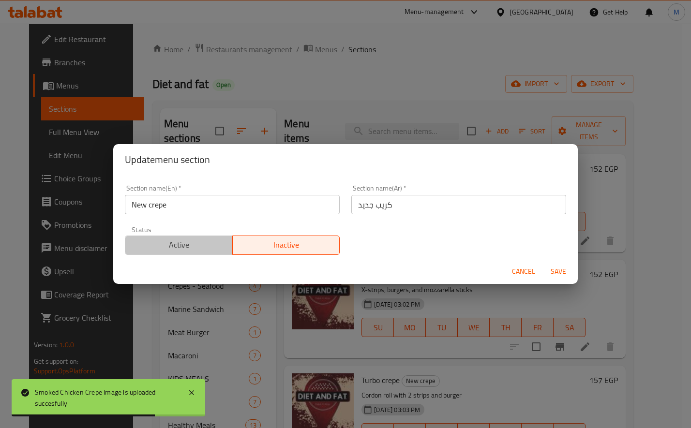
click at [189, 246] on span "Active" at bounding box center [179, 245] width 100 height 14
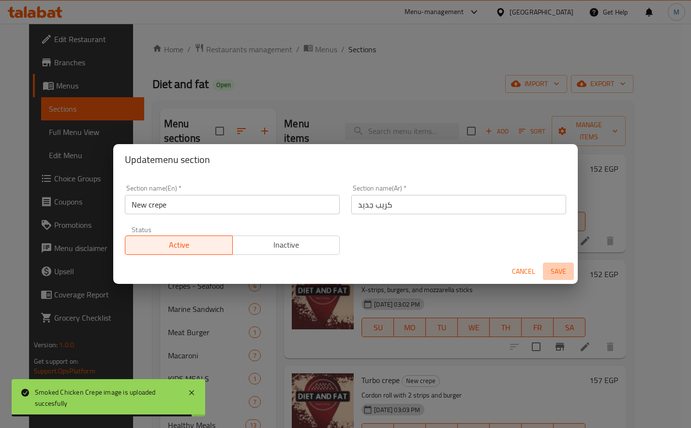
click at [553, 269] on span "Save" at bounding box center [558, 272] width 23 height 12
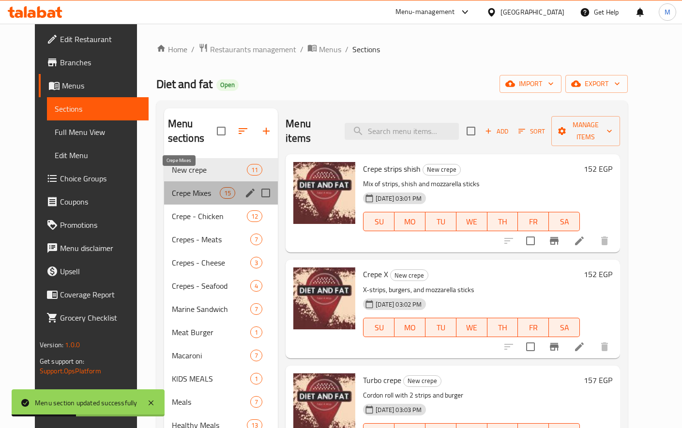
click at [173, 187] on span "Crepe Mixes" at bounding box center [196, 193] width 48 height 12
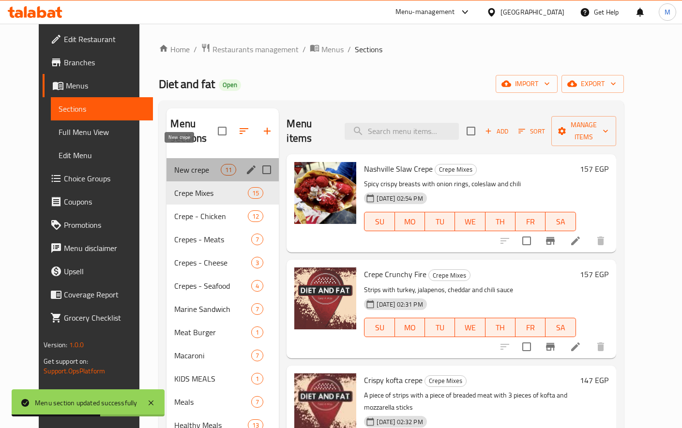
click at [182, 164] on span "New crepe" at bounding box center [197, 170] width 46 height 12
